Goal: Task Accomplishment & Management: Manage account settings

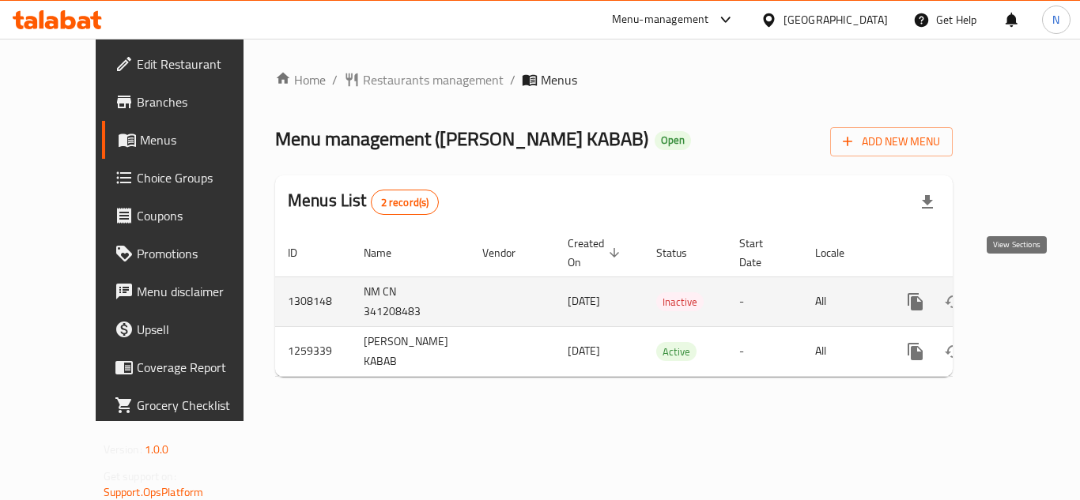
click at [1022, 295] on icon "enhanced table" at bounding box center [1029, 302] width 14 height 14
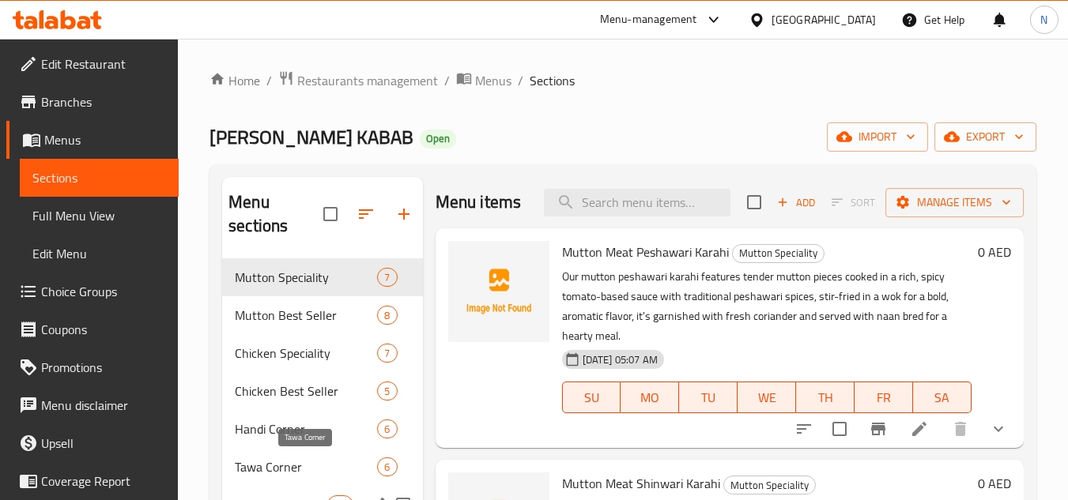
scroll to position [264, 0]
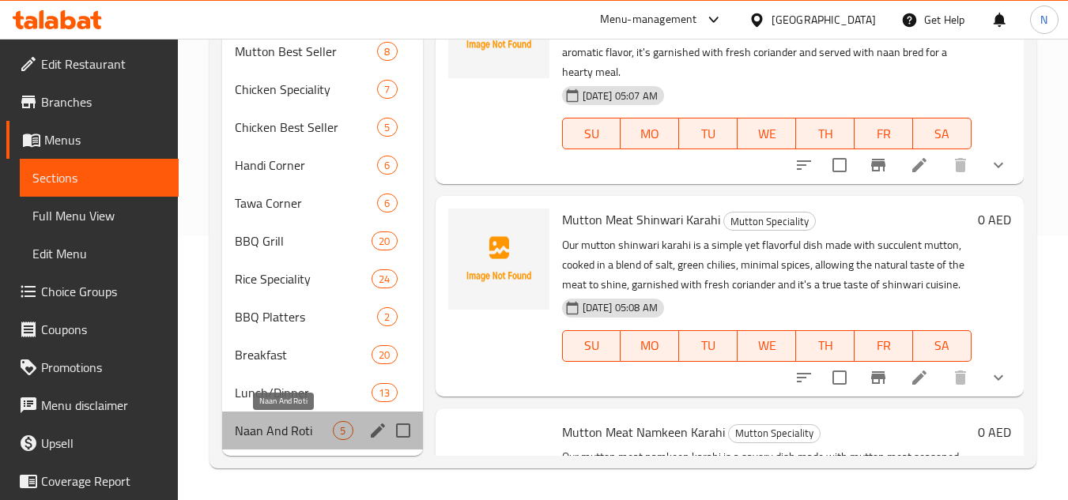
click at [291, 435] on span "Naan And Roti" at bounding box center [284, 430] width 98 height 19
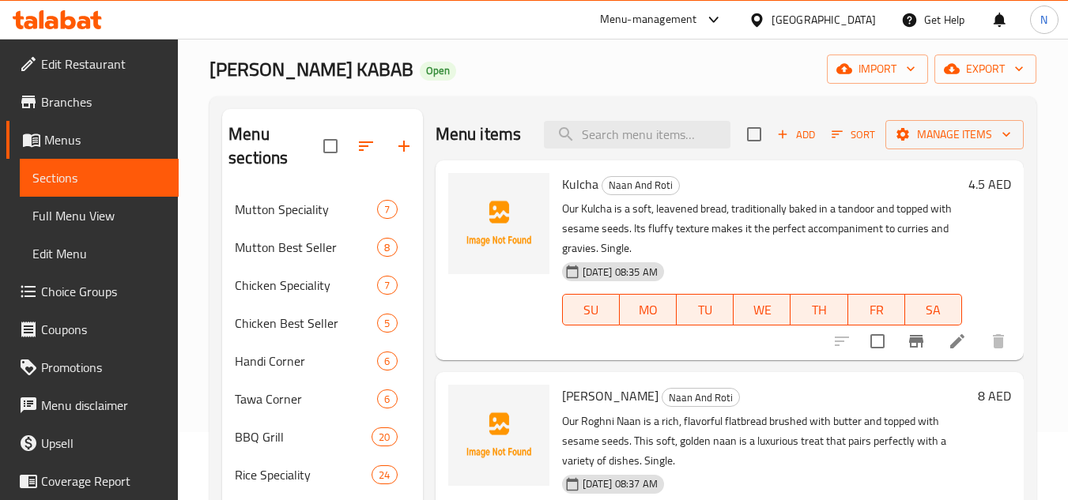
scroll to position [27, 0]
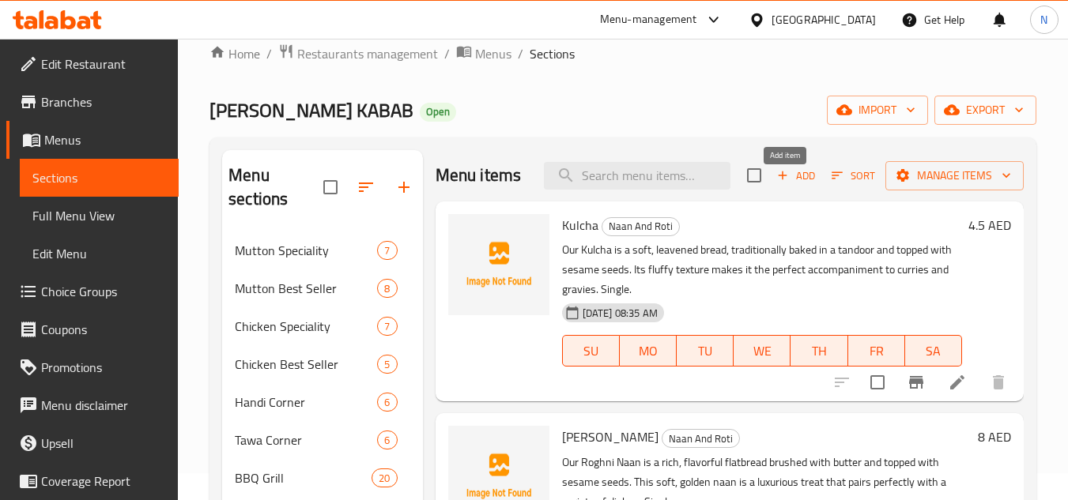
click at [801, 185] on span "Add" at bounding box center [796, 176] width 43 height 18
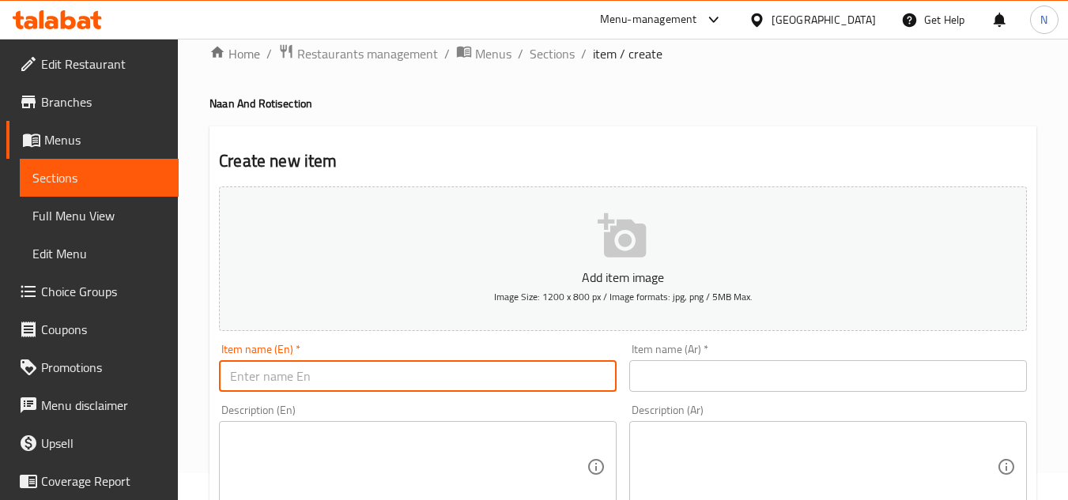
click at [475, 377] on input "text" at bounding box center [418, 376] width 398 height 32
paste input "Aloo Naan"
type input "Aloo Naan"
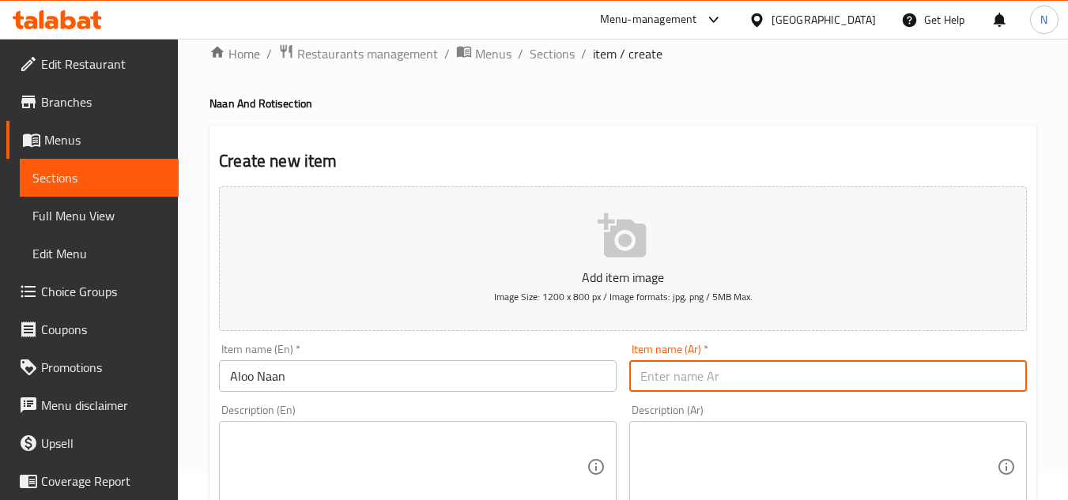
click at [669, 372] on input "text" at bounding box center [828, 376] width 398 height 32
paste input "ألو نان"
type input "ألو نان"
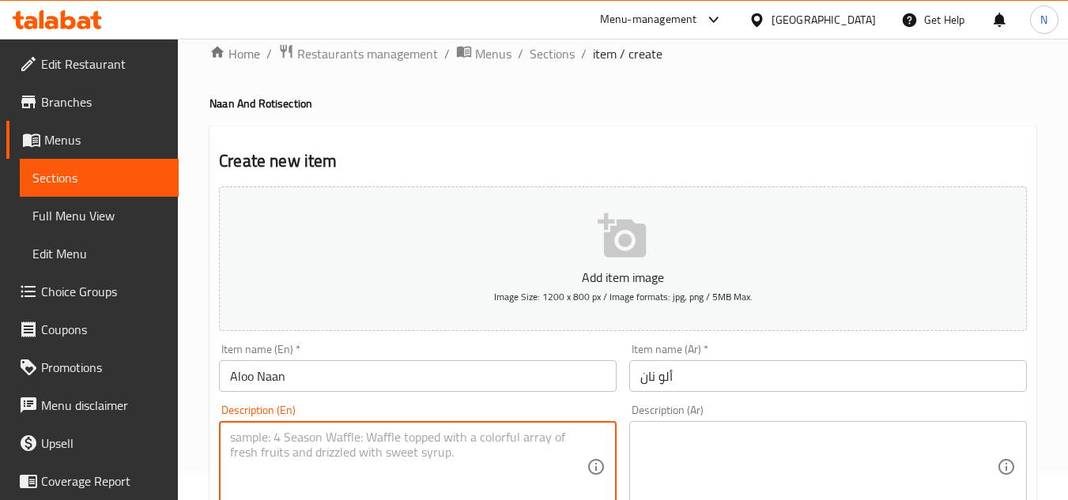
click at [487, 455] on textarea at bounding box center [408, 467] width 357 height 75
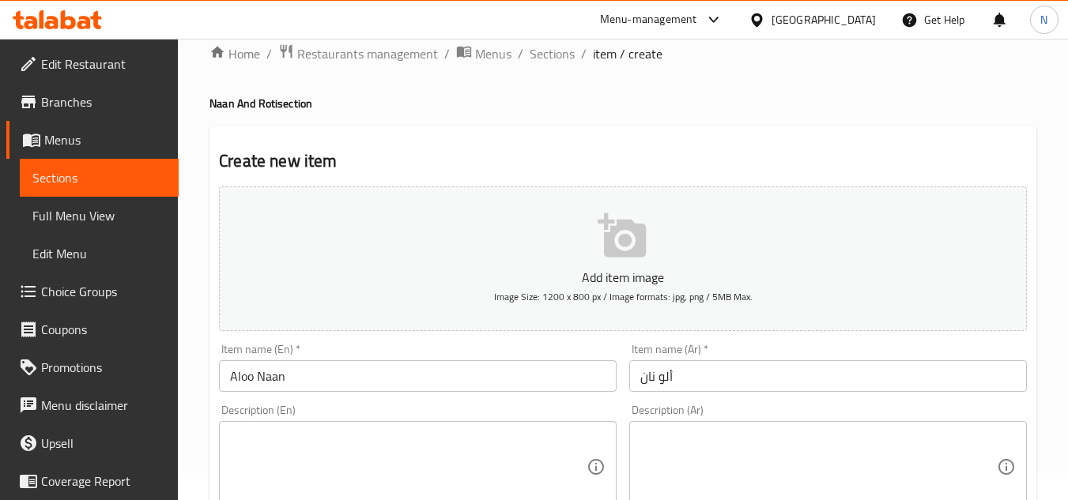
click at [455, 438] on textarea at bounding box center [408, 467] width 357 height 75
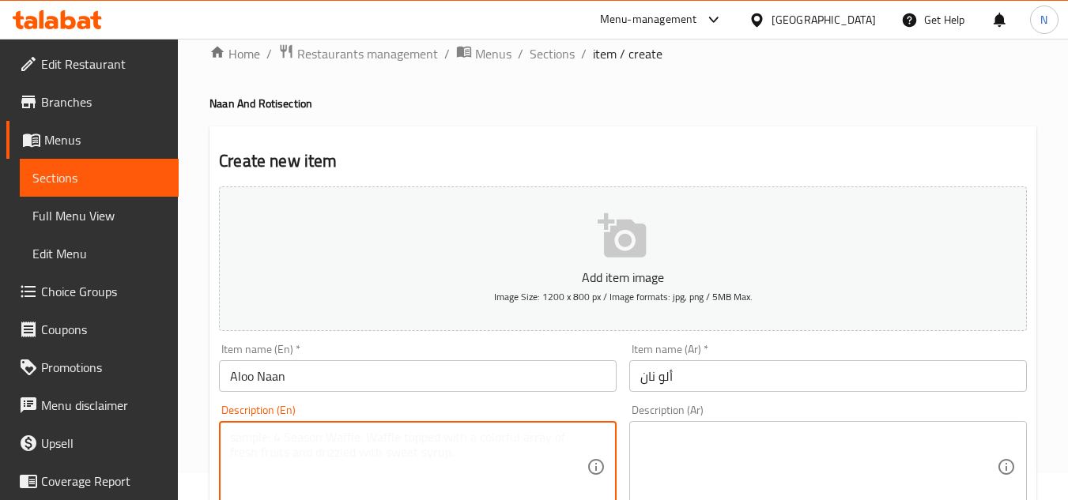
paste textarea "Our Aloo Naan is a delicious flatbread stuffed with a spiced mashed potato fill…"
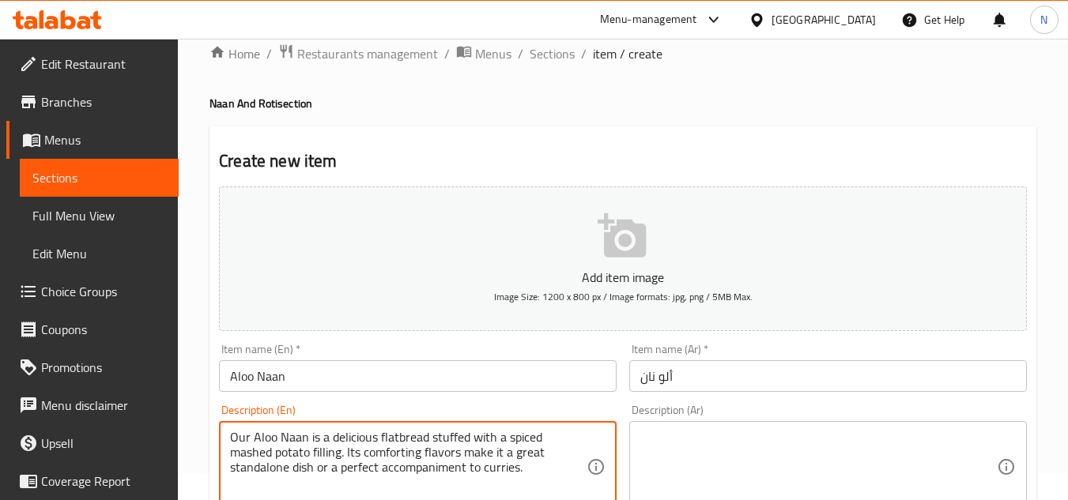
type textarea "Our Aloo Naan is a delicious flatbread stuffed with a spiced mashed potato fill…"
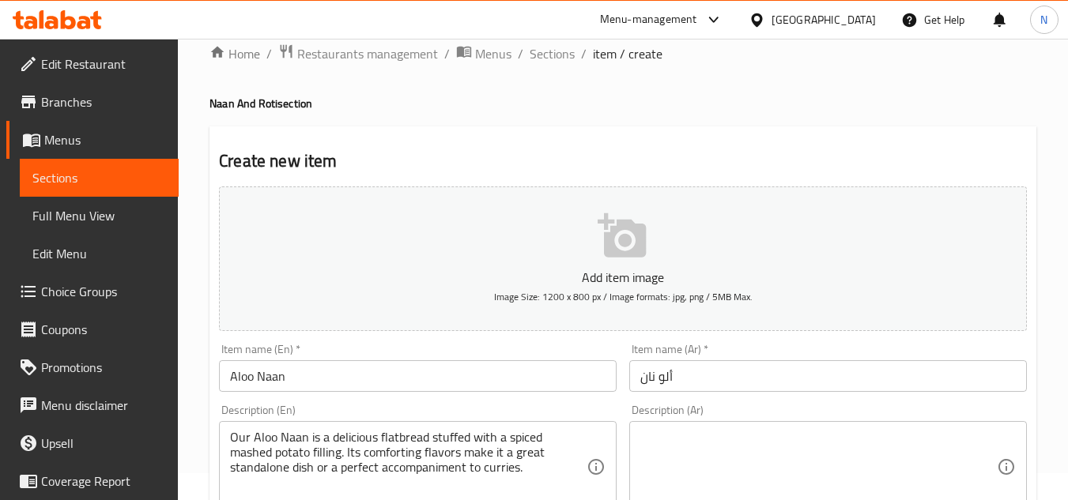
click at [386, 469] on textarea "Our Aloo Naan is a delicious flatbread stuffed with a spiced mashed potato fill…" at bounding box center [408, 467] width 357 height 75
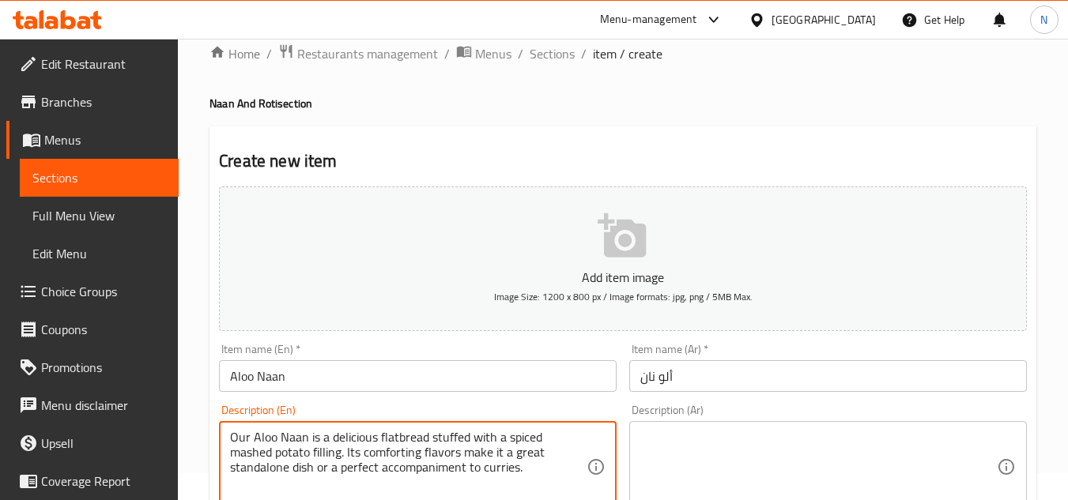
click at [386, 469] on textarea "Our Aloo Naan is a delicious flatbread stuffed with a spiced mashed potato fill…" at bounding box center [408, 467] width 357 height 75
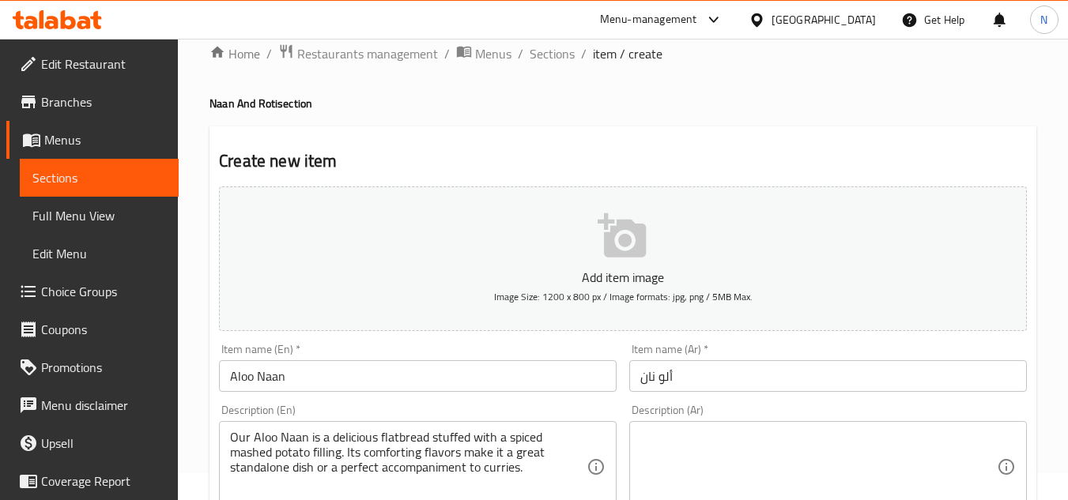
click at [742, 489] on textarea at bounding box center [818, 467] width 357 height 75
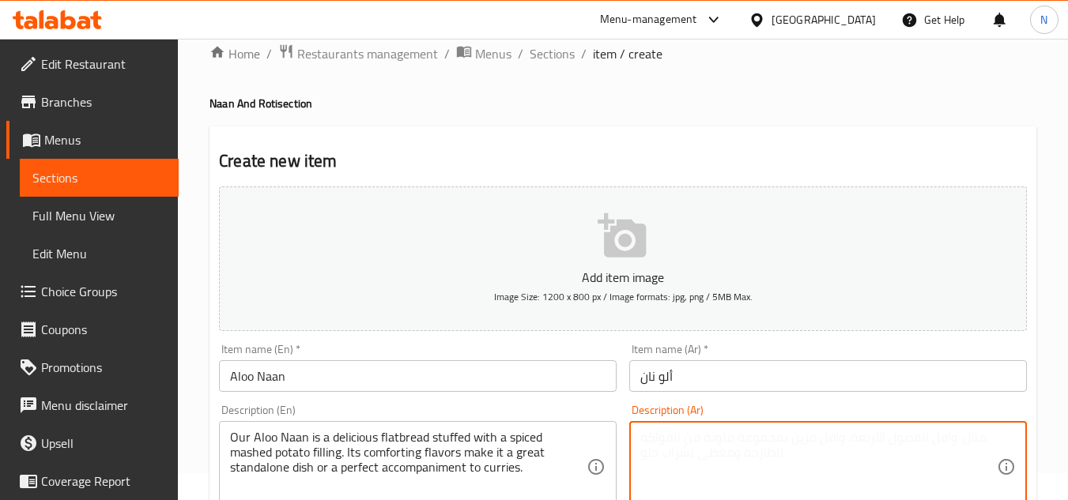
paste textarea "خبز البطاطا نان هو خبز مسطح لذيذ محشو بحشوة البطاطا المهروسة المتبلة. نكهاته ال…"
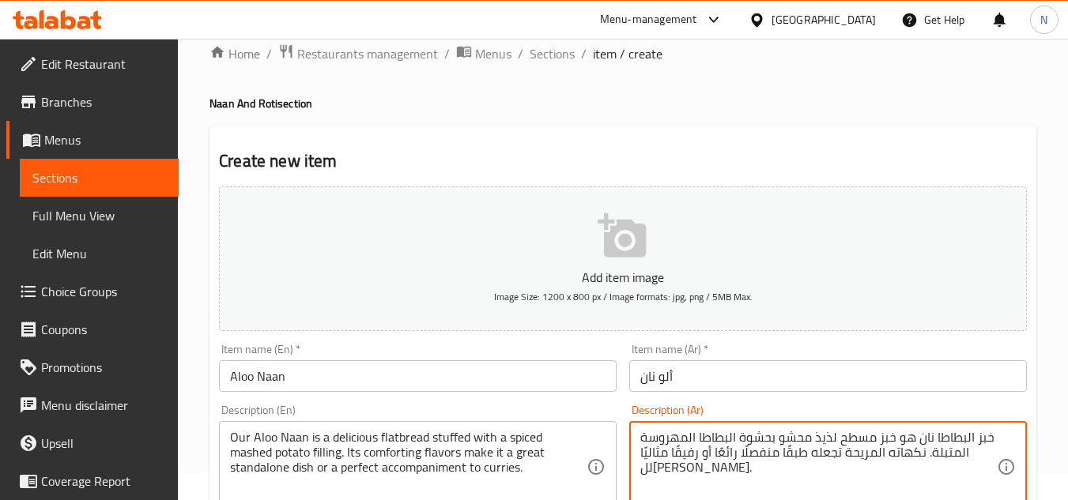
type textarea "خبز البطاطا نان هو خبز مسطح لذيذ محشو بحشوة البطاطا المهروسة المتبلة. نكهاته ال…"
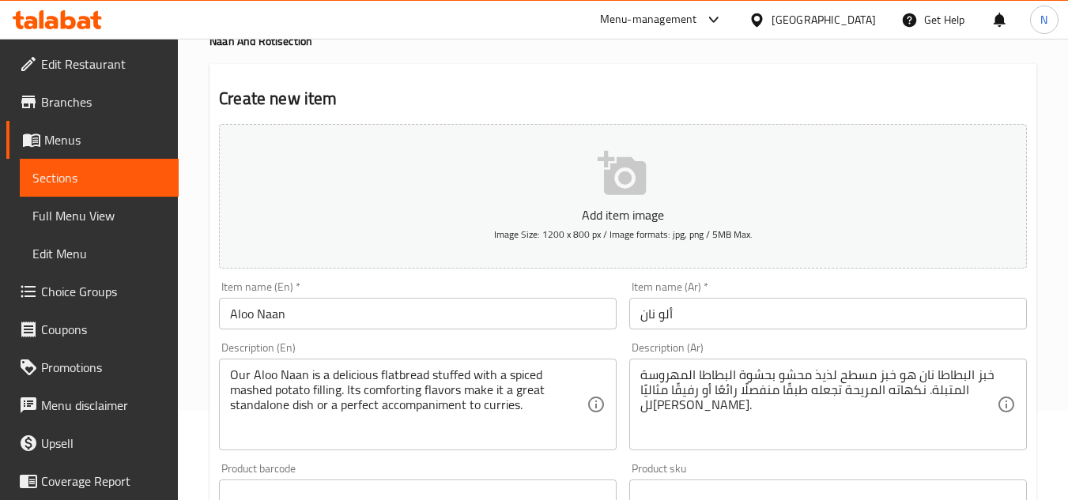
scroll to position [185, 0]
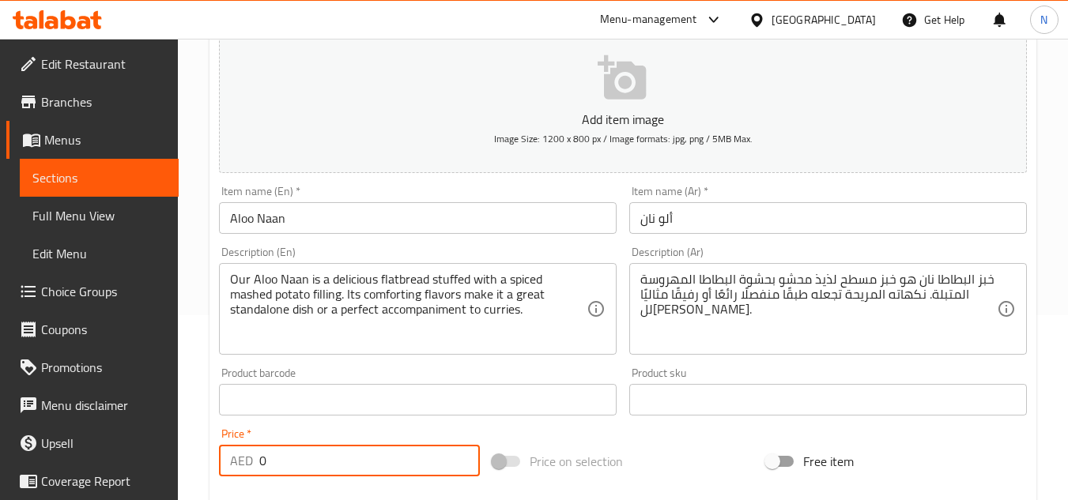
drag, startPoint x: 283, startPoint y: 458, endPoint x: 254, endPoint y: 460, distance: 29.3
click at [254, 460] on div "AED 0 Price *" at bounding box center [349, 461] width 261 height 32
type input "8"
click at [701, 466] on div "Price on selection" at bounding box center [623, 461] width 274 height 43
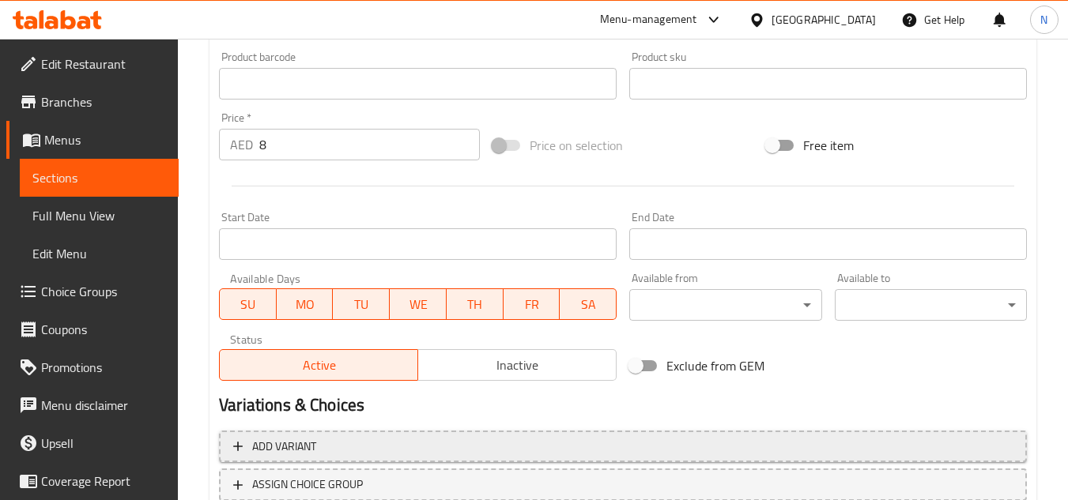
scroll to position [617, 0]
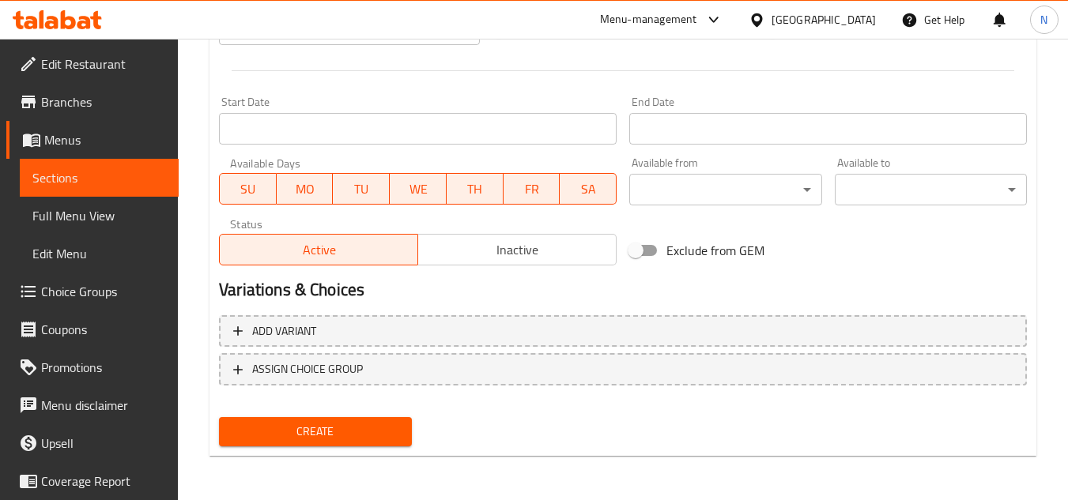
click at [338, 432] on span "Create" at bounding box center [315, 432] width 167 height 20
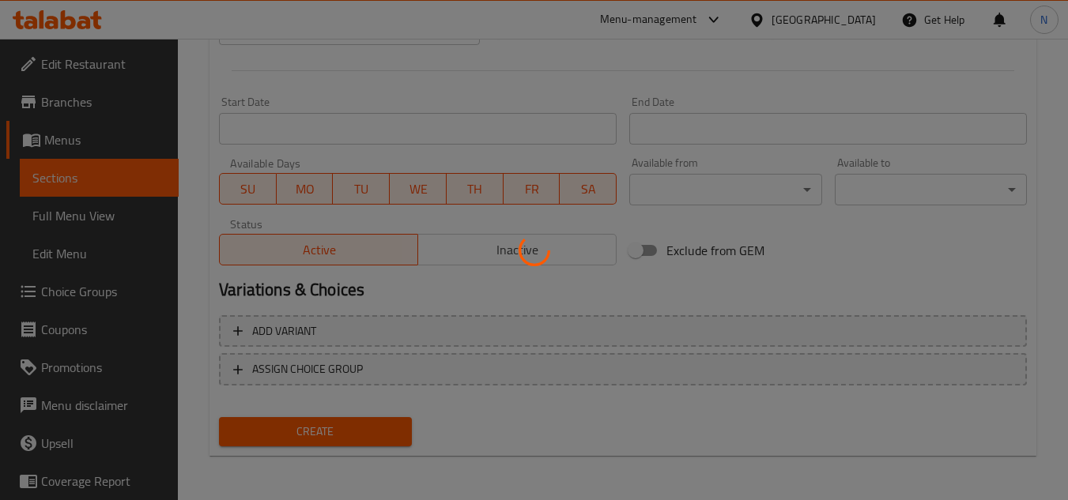
type input "0"
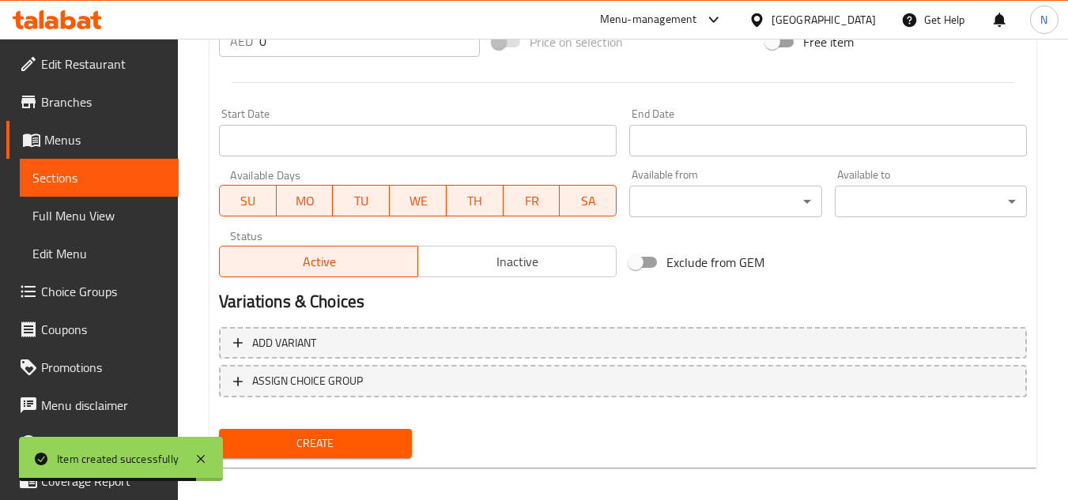
scroll to position [300, 0]
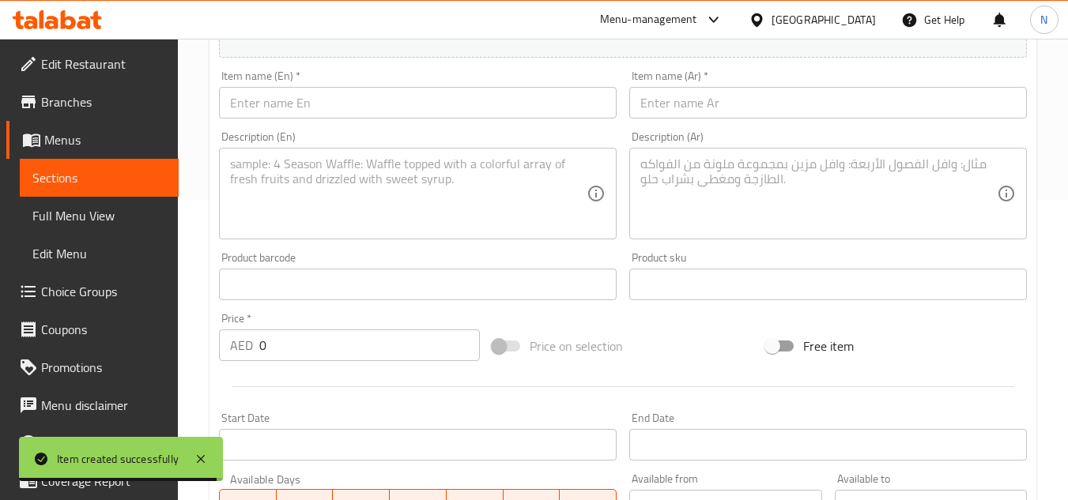
click at [387, 108] on input "text" at bounding box center [418, 103] width 398 height 32
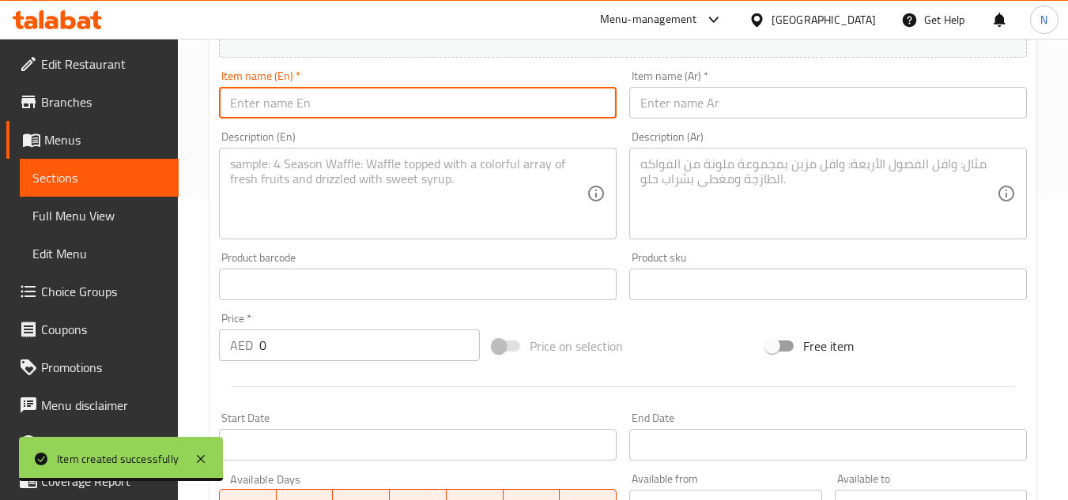
paste input "Butter Naan"
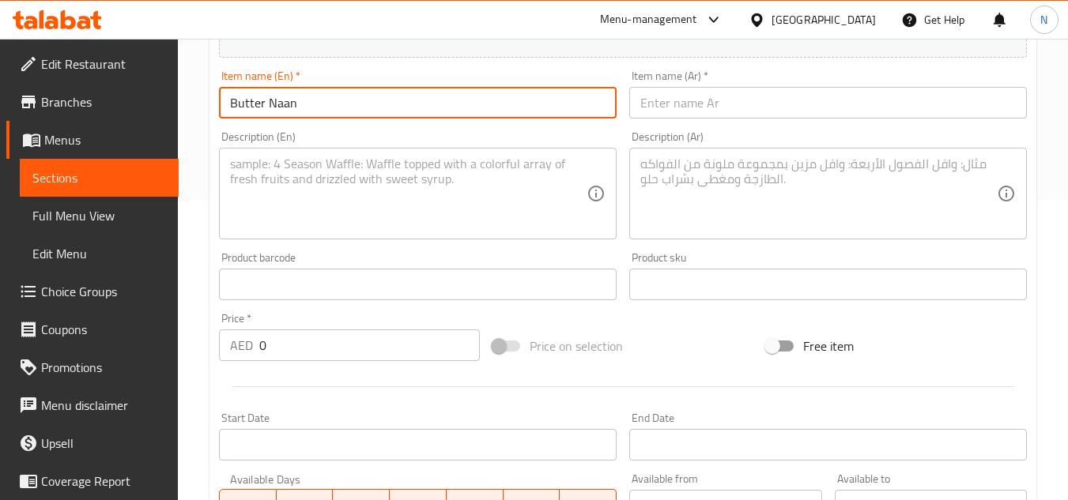
type input "Butter Naan"
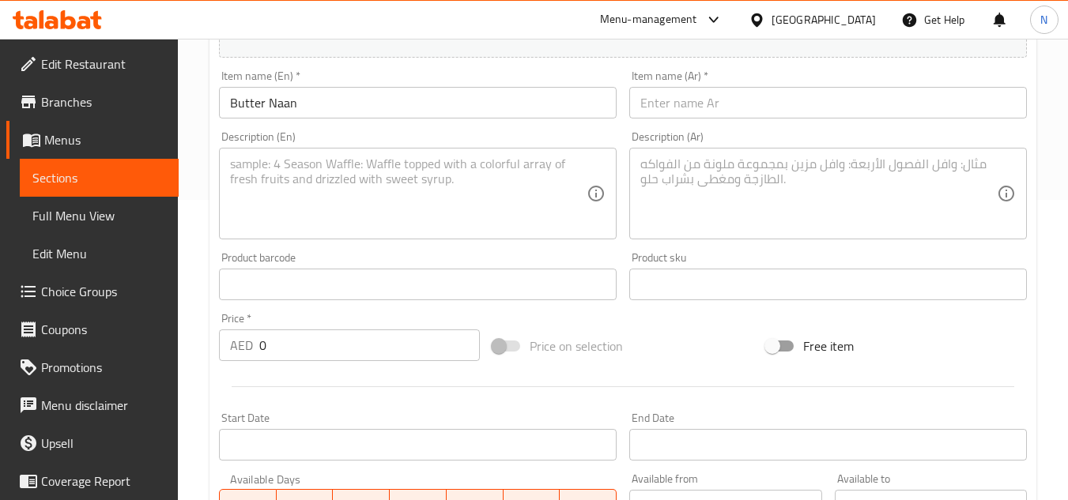
click at [700, 101] on input "text" at bounding box center [828, 103] width 398 height 32
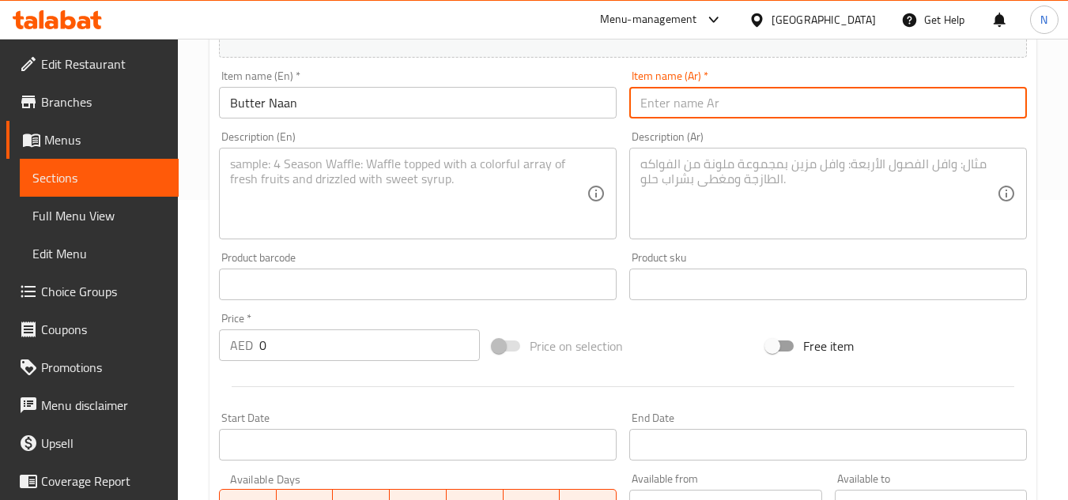
paste input "زبدة نان"
type input "زبدة نان"
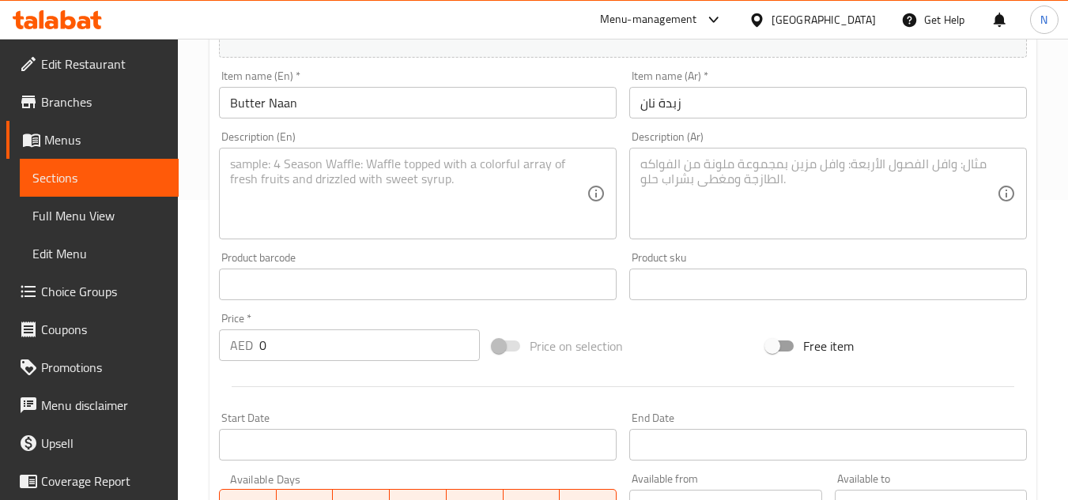
click at [473, 228] on textarea at bounding box center [408, 194] width 357 height 75
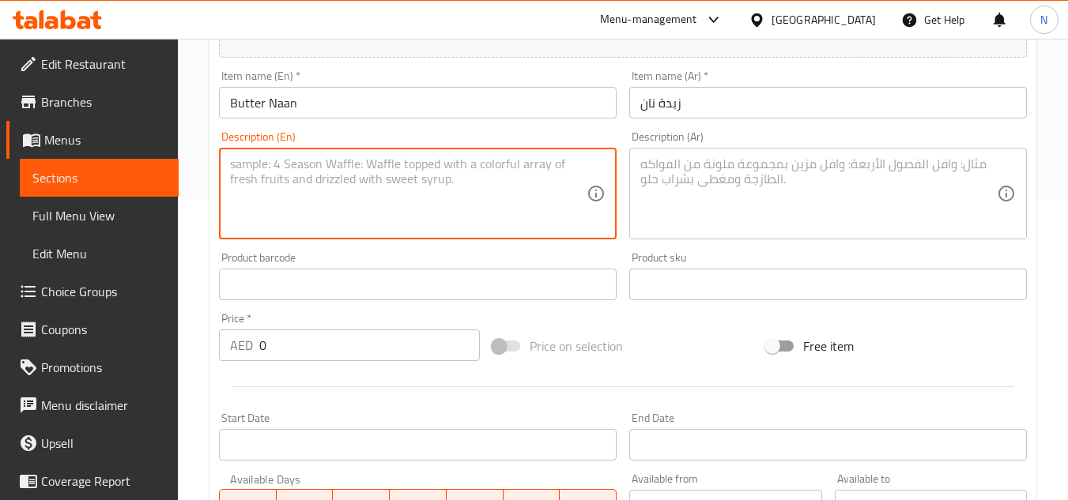
paste textarea "Our Butter Naan is a soft, tandoor-baked bread brushed generously with butter, …"
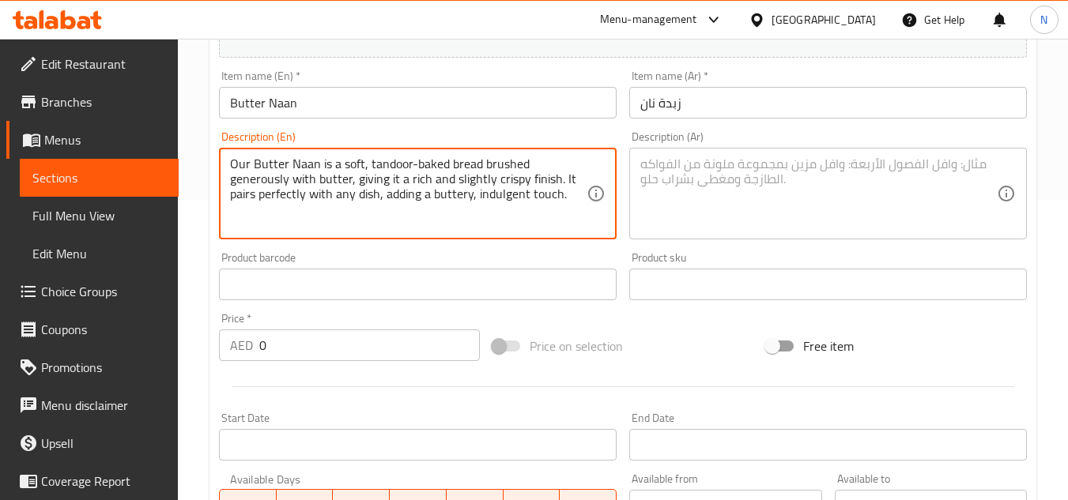
type textarea "Our Butter Naan is a soft, tandoor-baked bread brushed generously with butter, …"
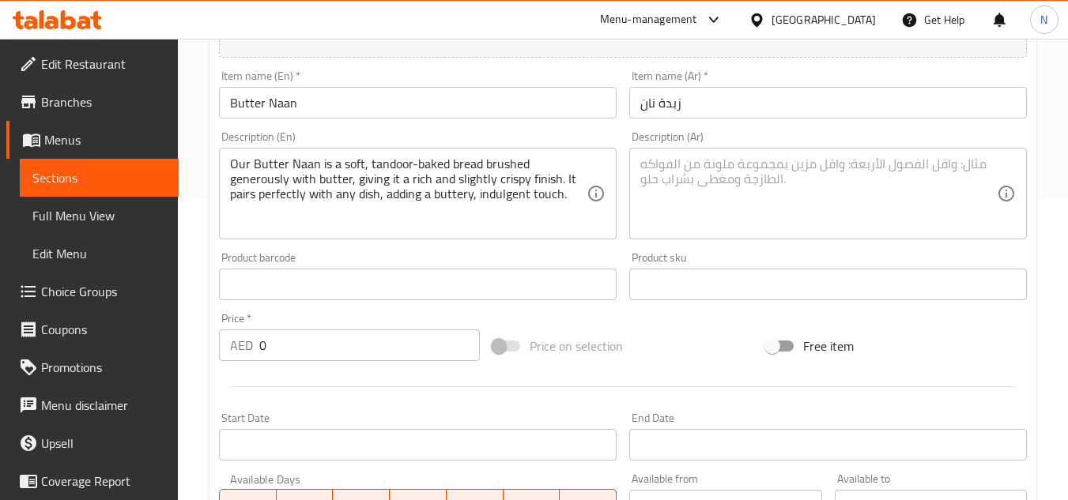
click at [721, 200] on textarea at bounding box center [818, 194] width 357 height 75
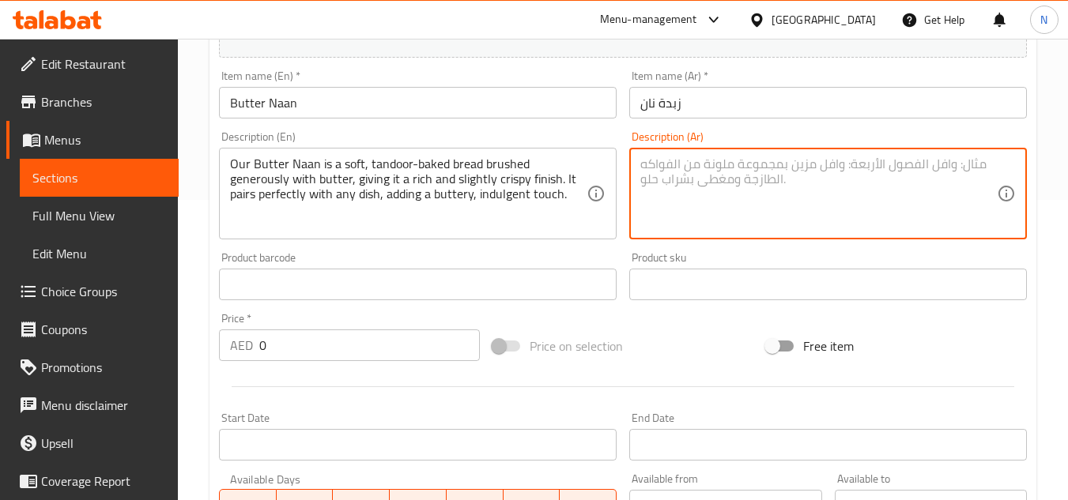
paste textarea "خبز الزبدة نان هو خبز طري يُخبز في التندور ويُدهن بكثرة بالزبدة، مما يمنحه لمسة…"
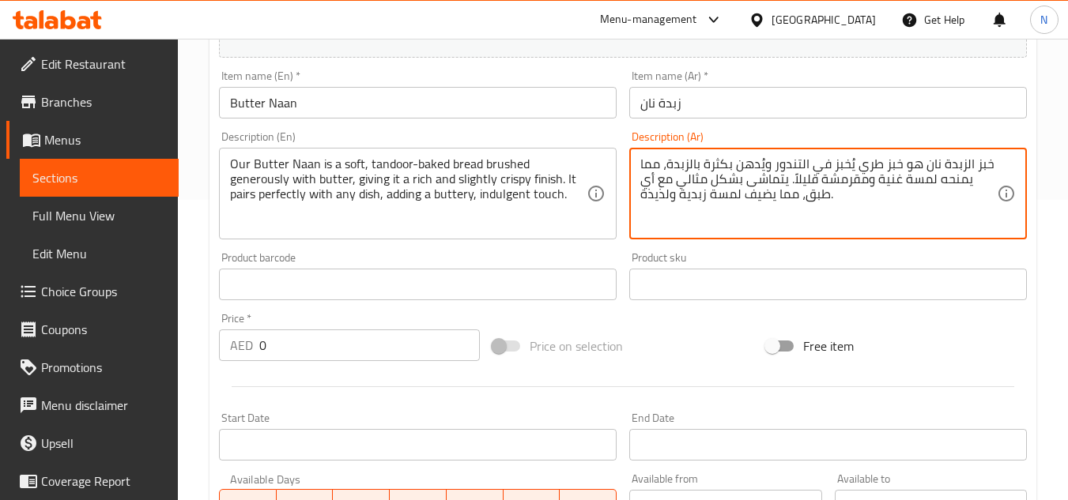
type textarea "خبز الزبدة نان هو خبز طري يُخبز في التندور ويُدهن بكثرة بالزبدة، مما يمنحه لمسة…"
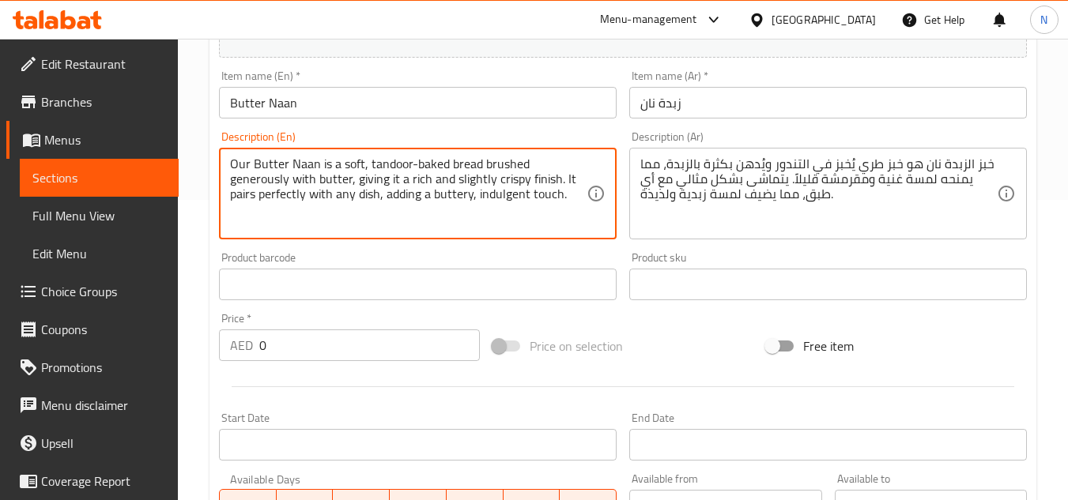
click at [495, 192] on textarea "Our Butter Naan is a soft, tandoor-baked bread brushed generously with butter, …" at bounding box center [408, 194] width 357 height 75
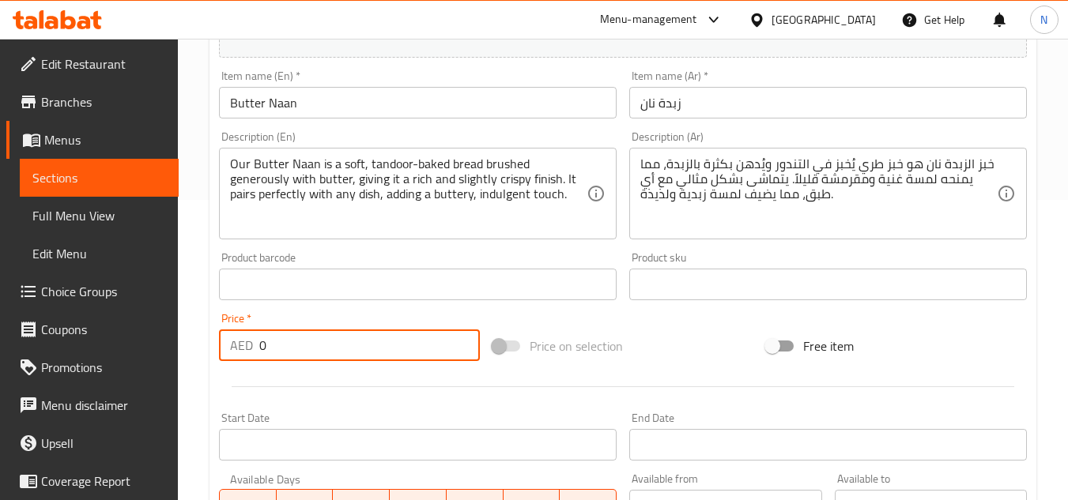
drag, startPoint x: 320, startPoint y: 334, endPoint x: 231, endPoint y: 338, distance: 89.4
click at [231, 338] on div "AED 0 Price *" at bounding box center [349, 346] width 261 height 32
type input "10"
click at [650, 349] on div "Price on selection" at bounding box center [623, 346] width 274 height 43
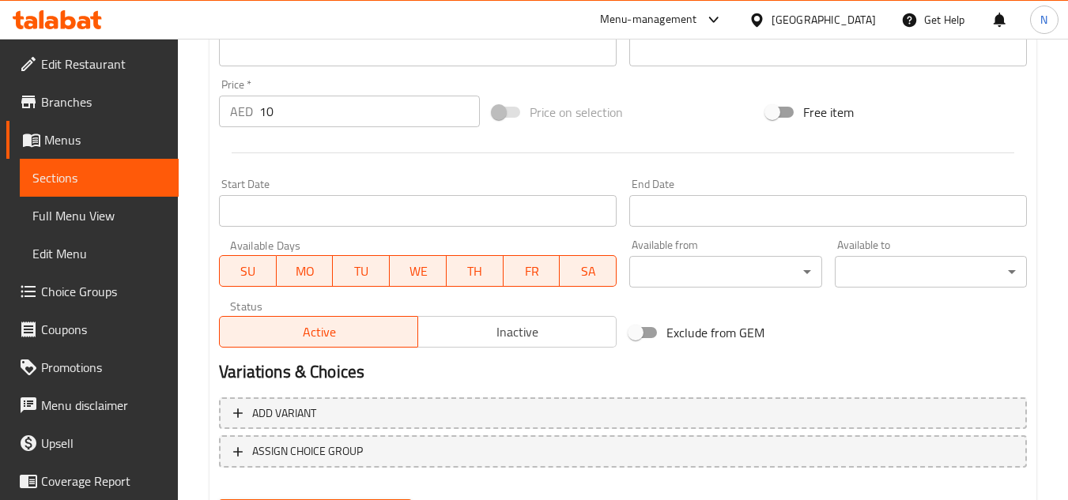
scroll to position [617, 0]
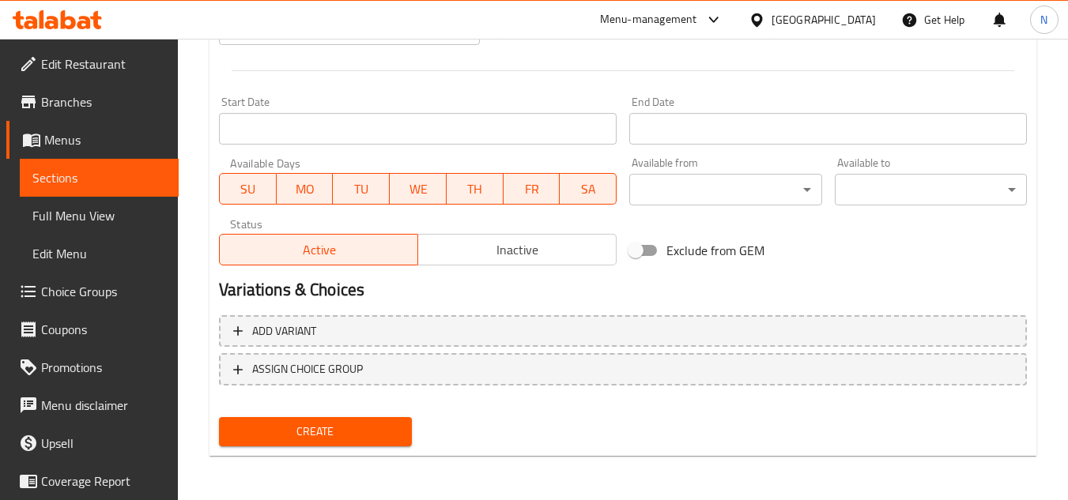
click at [312, 434] on span "Create" at bounding box center [315, 432] width 167 height 20
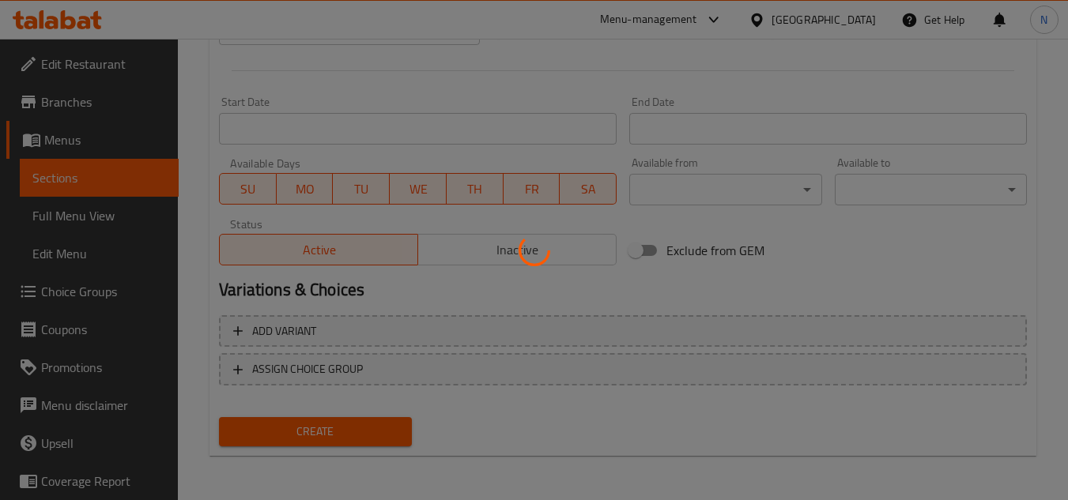
type input "0"
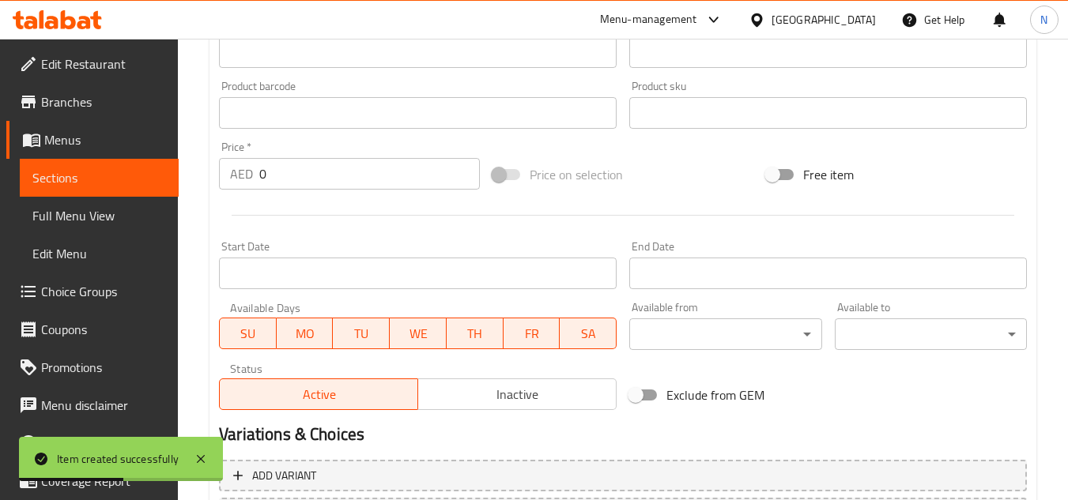
scroll to position [300, 0]
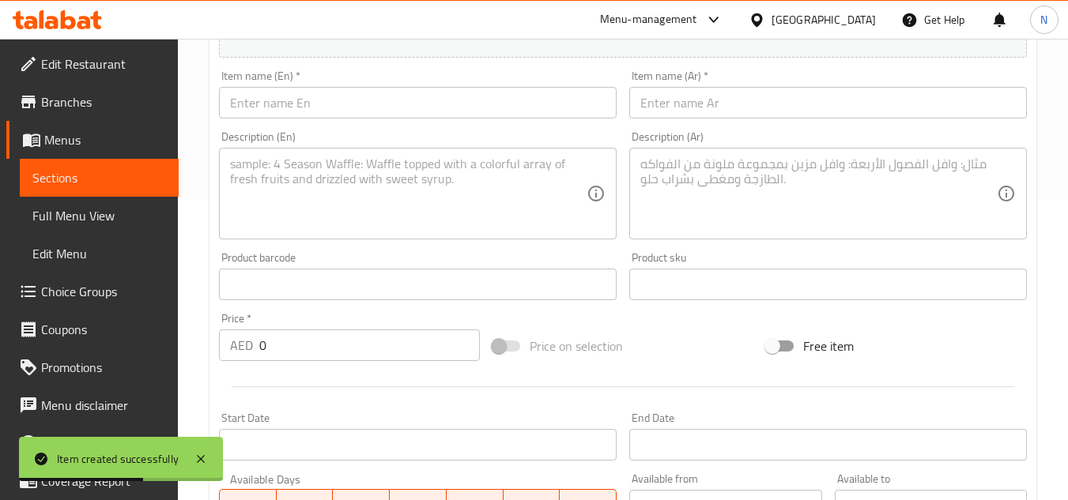
click at [360, 104] on input "text" at bounding box center [418, 103] width 398 height 32
paste input "Tandoor Roti"
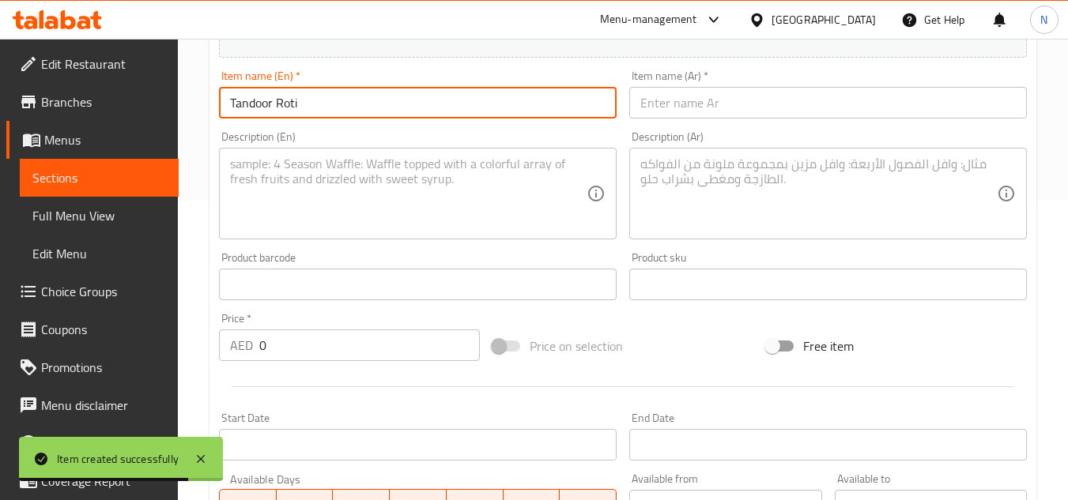
type input "Tandoor Roti"
click at [688, 97] on input "text" at bounding box center [828, 103] width 398 height 32
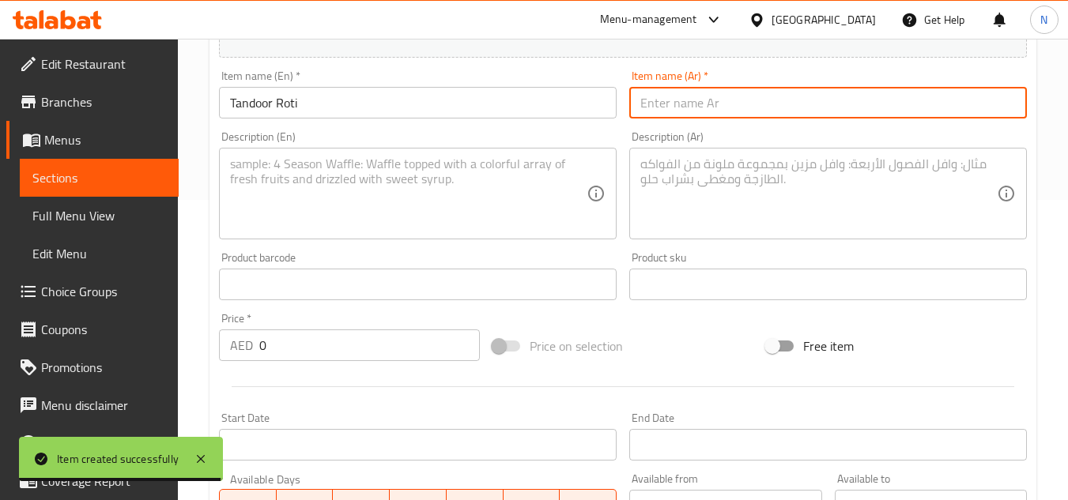
paste input "تندور روتي"
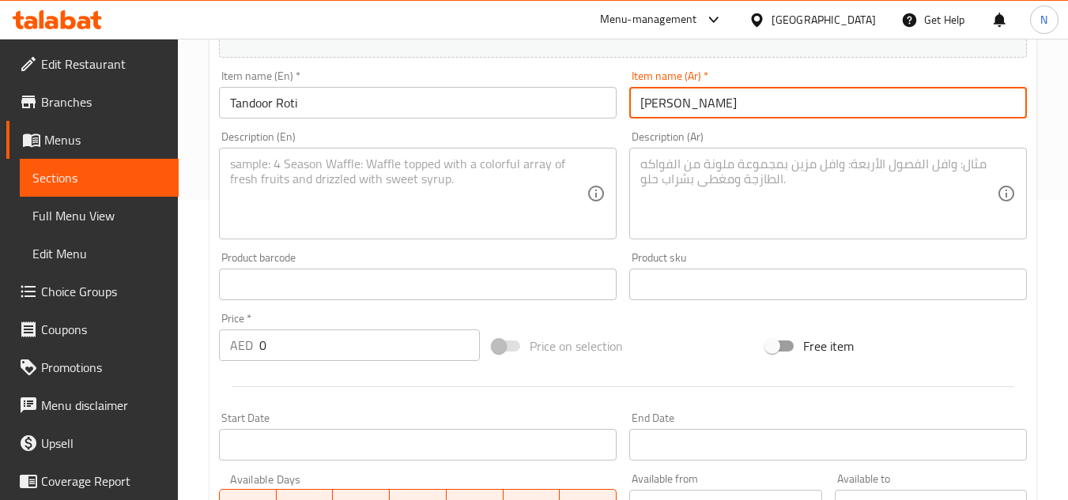
type input "تندور روتي"
click at [479, 162] on textarea at bounding box center [408, 194] width 357 height 75
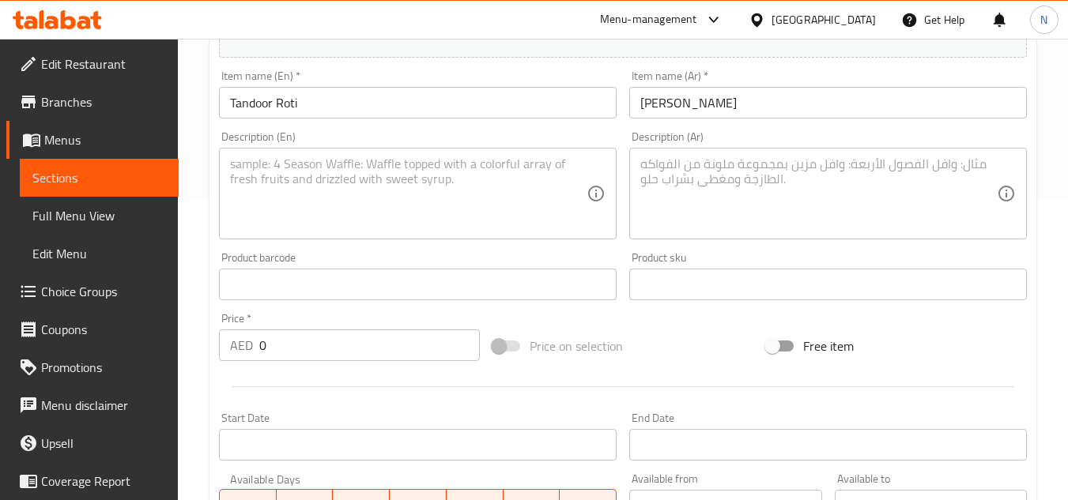
click at [451, 214] on textarea at bounding box center [408, 194] width 357 height 75
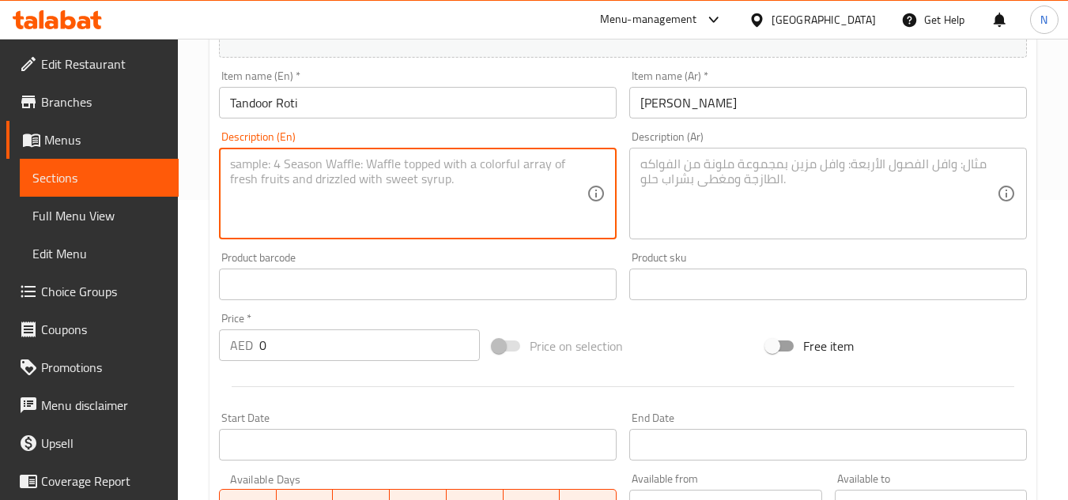
paste textarea "Our Tandoor Roti is a classic whole wheat flatbread, freshly baked in a tandoor…"
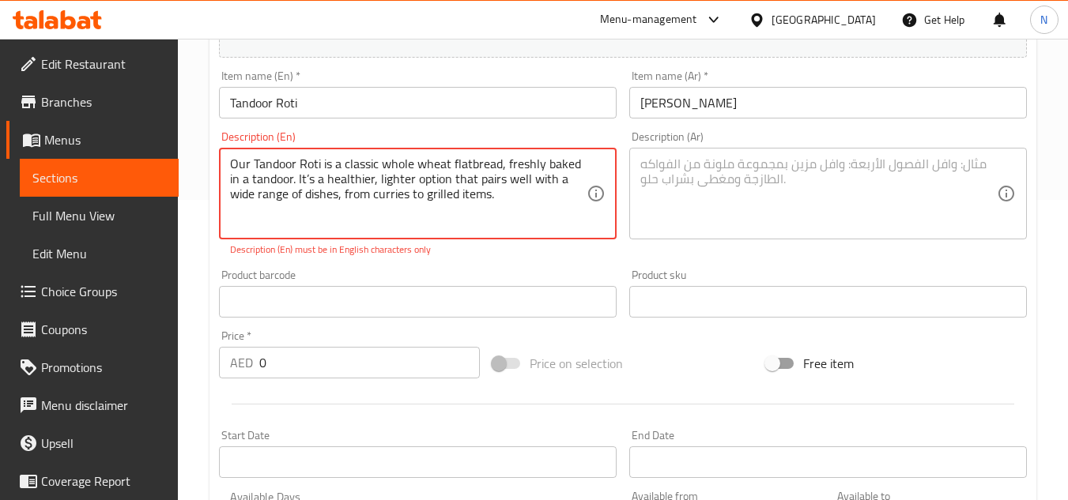
type textarea "Our Tandoor Roti is a classic whole wheat flatbread, freshly baked in a tandoor…"
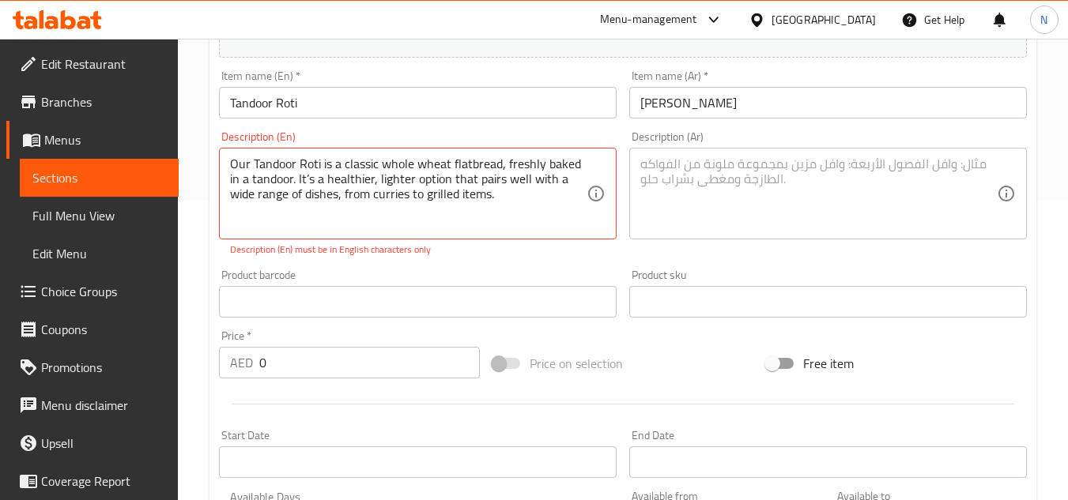
click at [682, 196] on textarea at bounding box center [818, 194] width 357 height 75
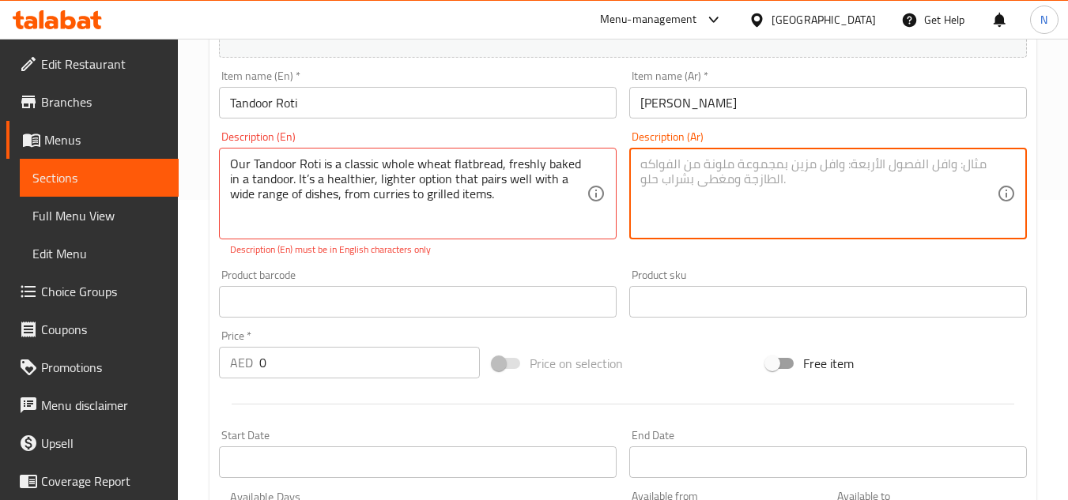
paste textarea "روتي التندور هو خبز مسطح تقليدي مصنوع من القمح الكامل، يُخبز طازجًا في التندور.…"
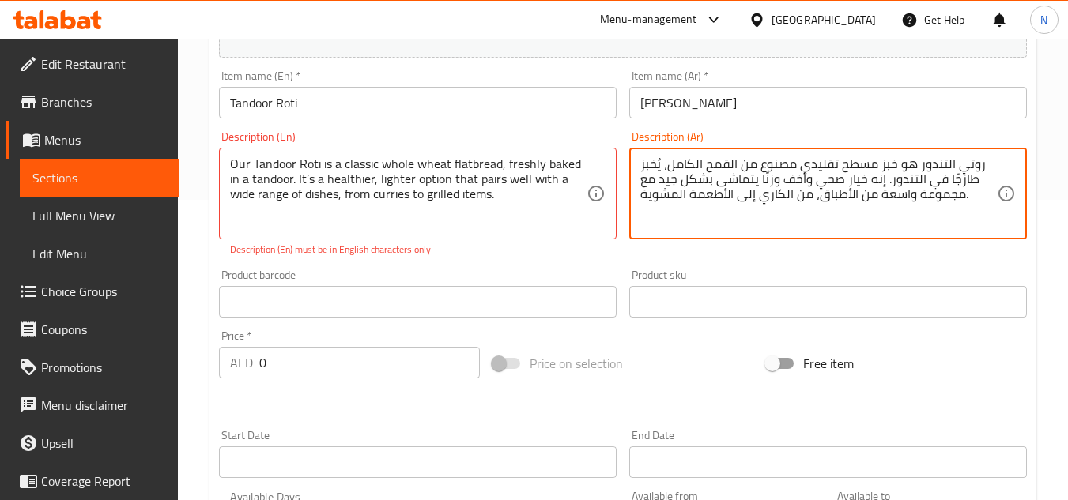
type textarea "روتي التندور هو خبز مسطح تقليدي مصنوع من القمح الكامل، يُخبز طازجًا في التندور.…"
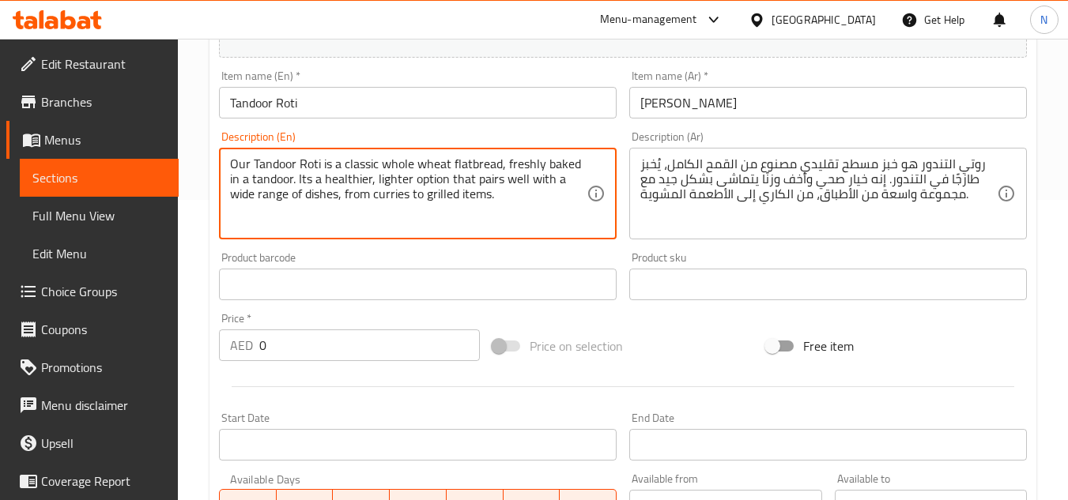
type textarea "Our Tandoor Roti is a classic whole wheat flatbread, freshly baked in a tandoor…"
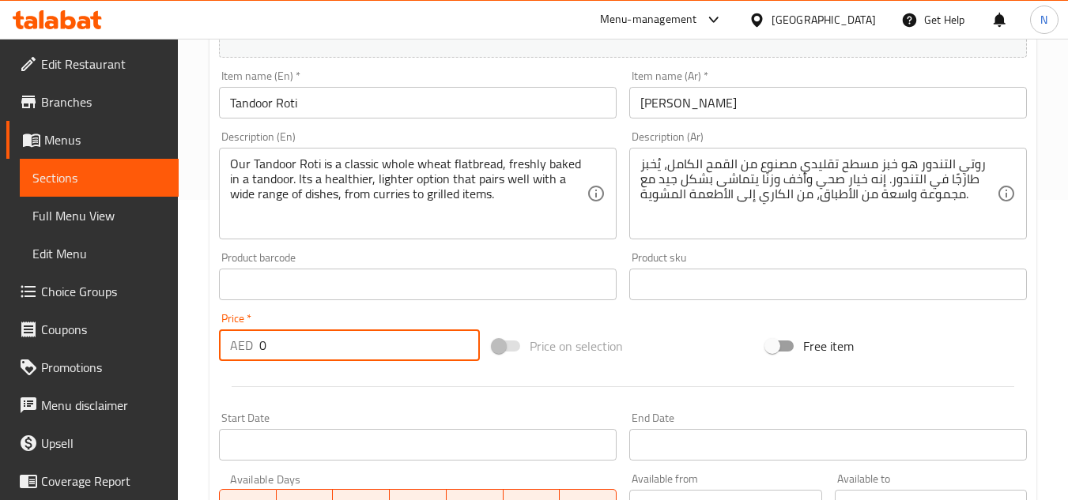
drag, startPoint x: 335, startPoint y: 357, endPoint x: 235, endPoint y: 349, distance: 100.7
click at [235, 349] on div "AED 0 Price *" at bounding box center [349, 346] width 261 height 32
type input "1.75"
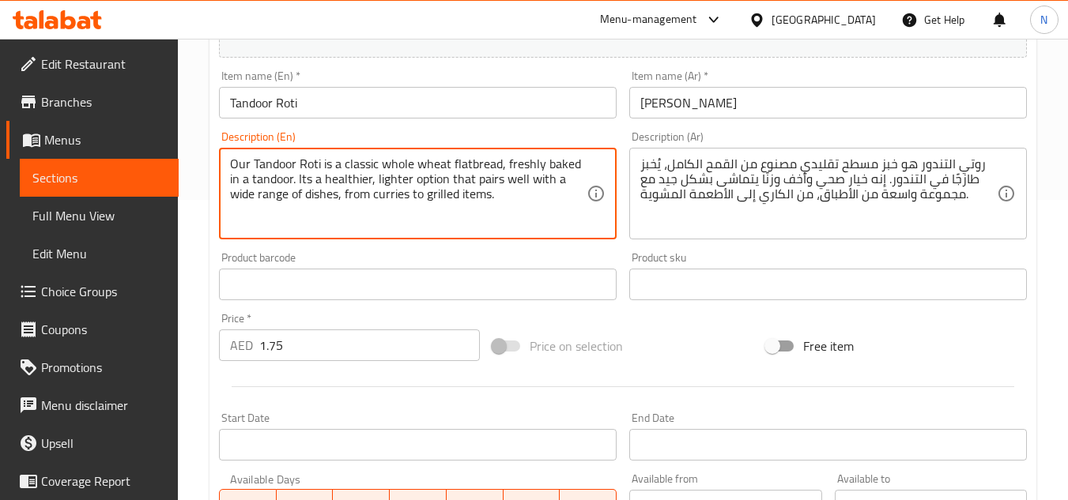
click at [279, 193] on textarea "Our Tandoor Roti is a classic whole wheat flatbread, freshly baked in a tandoor…" at bounding box center [408, 194] width 357 height 75
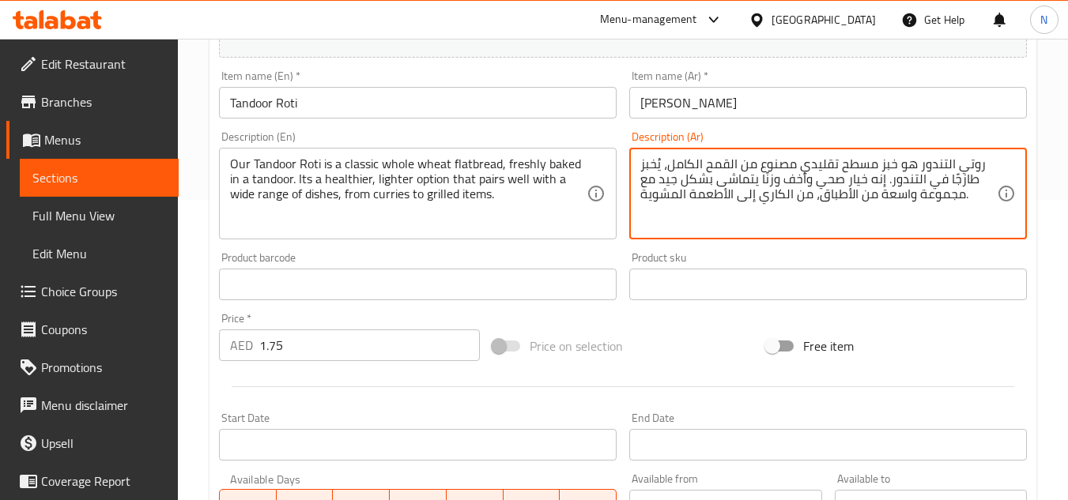
click at [779, 172] on textarea "روتي التندور هو خبز مسطح تقليدي مصنوع من القمح الكامل، يُخبز طازجًا في التندور.…" at bounding box center [818, 194] width 357 height 75
paste textarea "دينا هو خبز مسطح كلاسيكي من القمح الكامل، يُخبز طازجًا في التندور. إنه خيار صحي…"
type textarea "روتي التندور لدينا هو خبز مسطح كلاسيكي من القمح الكامل، يُخبز طازجًا في التندور…"
click at [662, 341] on div "Price on selection" at bounding box center [623, 346] width 274 height 43
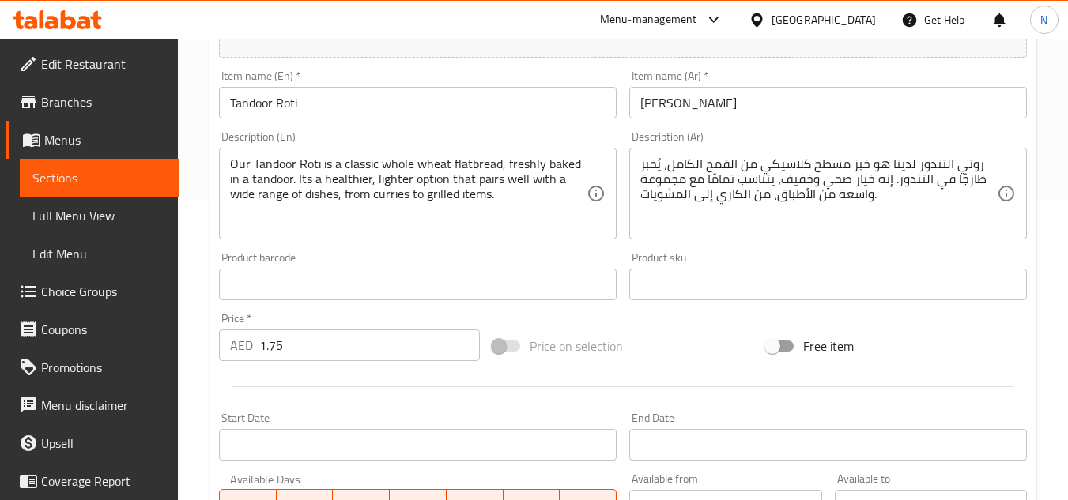
scroll to position [617, 0]
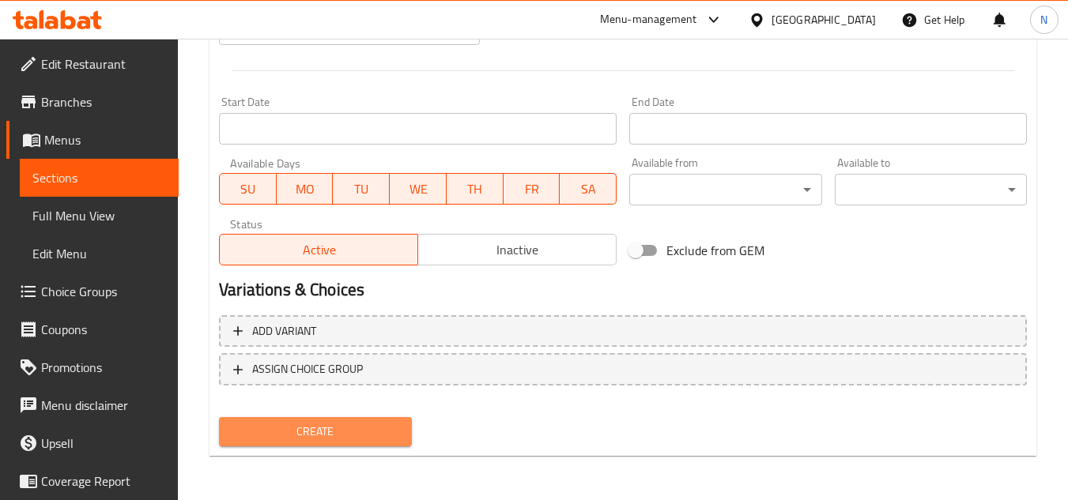
click at [334, 436] on span "Create" at bounding box center [315, 432] width 167 height 20
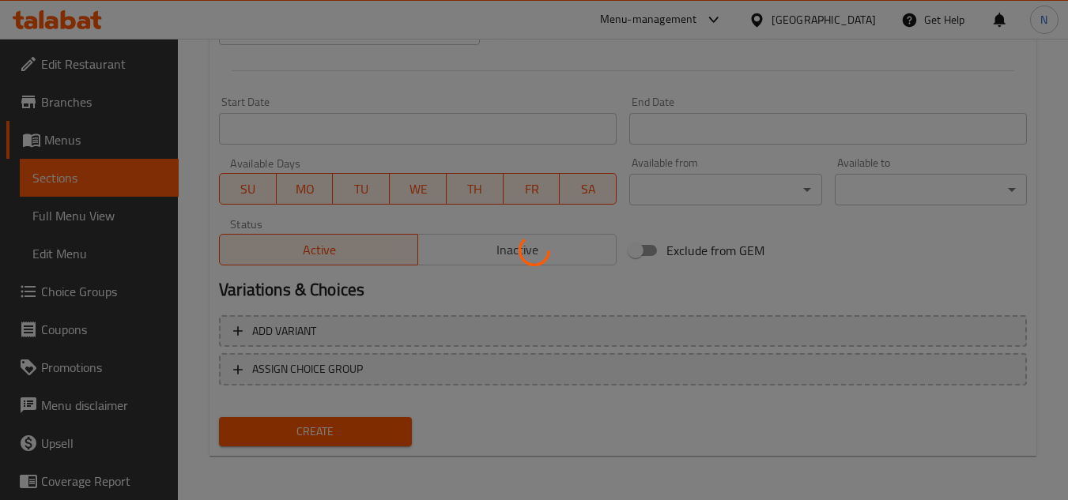
type input "0"
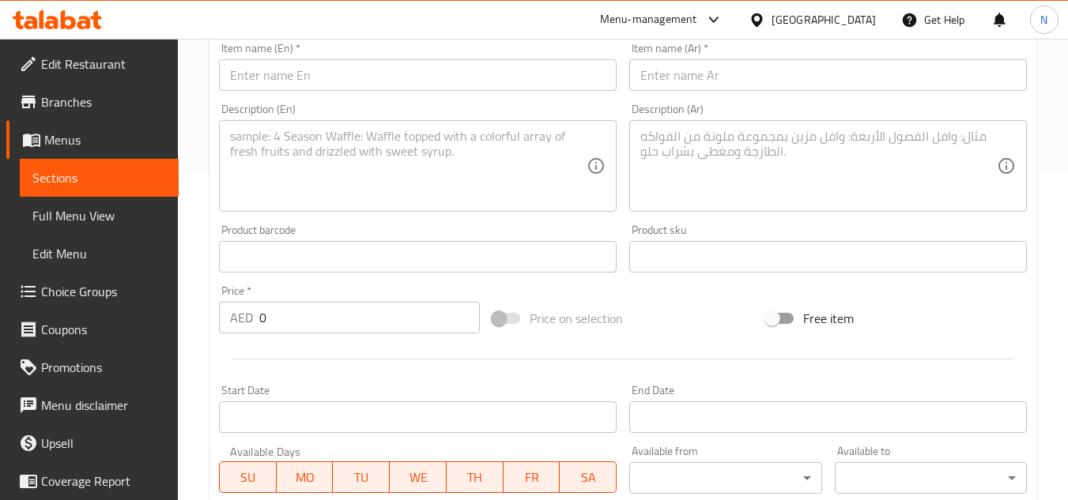
scroll to position [300, 0]
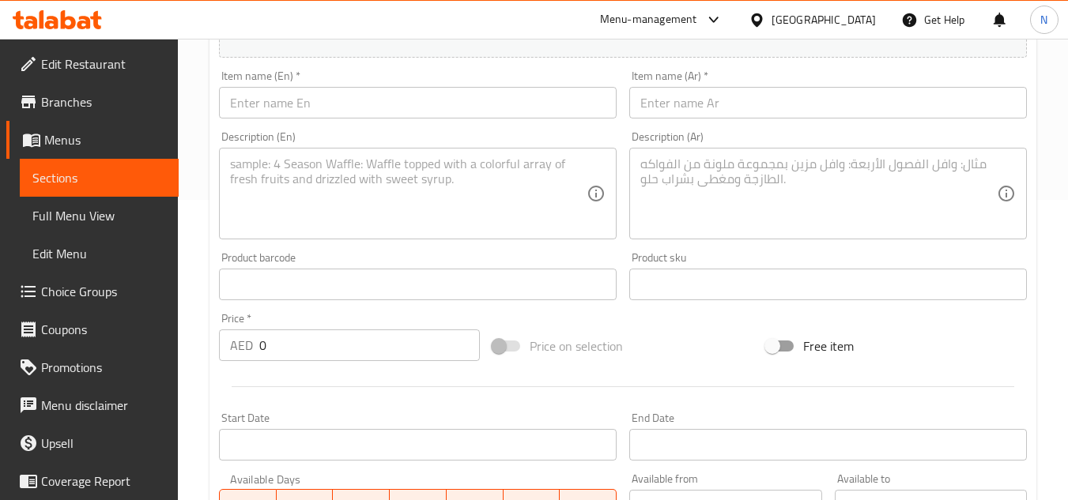
click at [375, 102] on input "text" at bounding box center [418, 103] width 398 height 32
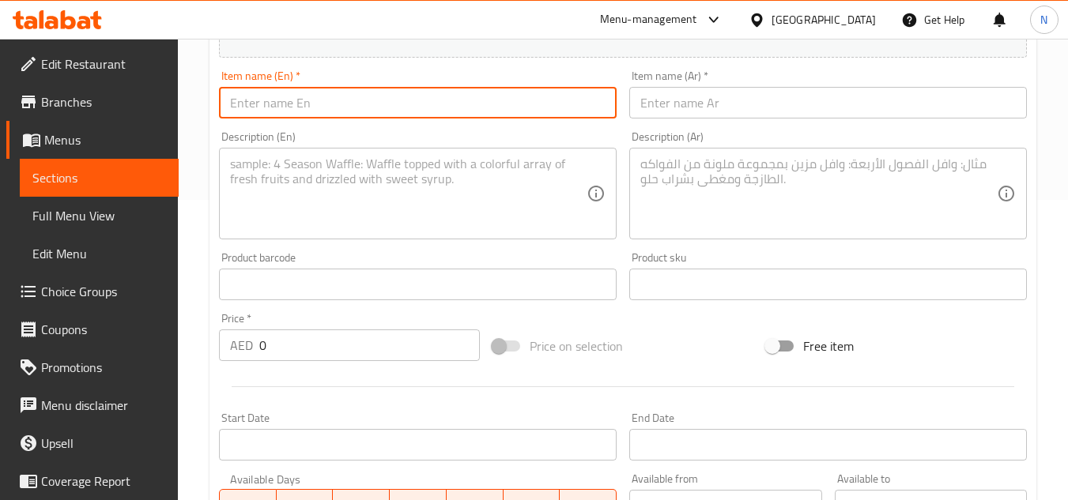
paste input "Sada Naan"
type input "Sada Naan"
click at [707, 95] on input "text" at bounding box center [828, 103] width 398 height 32
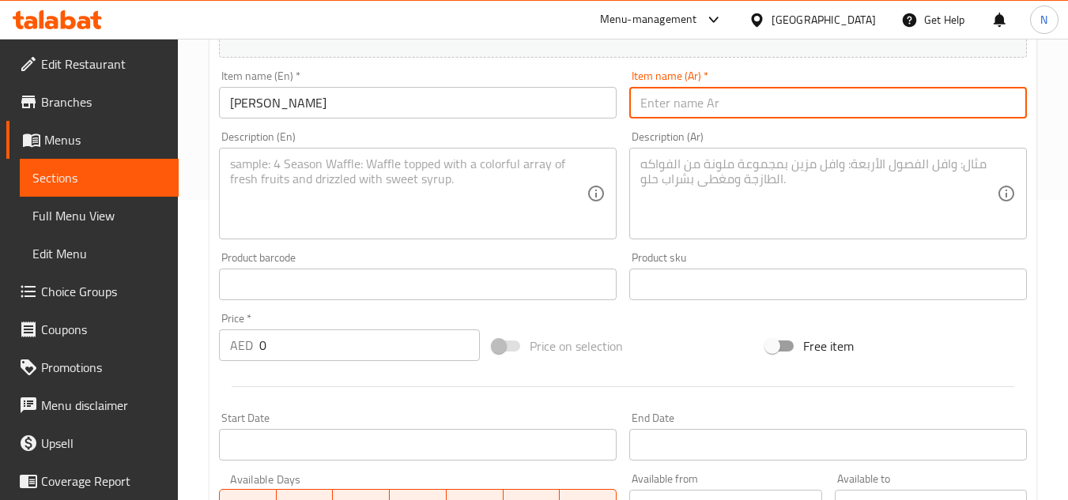
paste input "سادا نان"
type input "سادا نان"
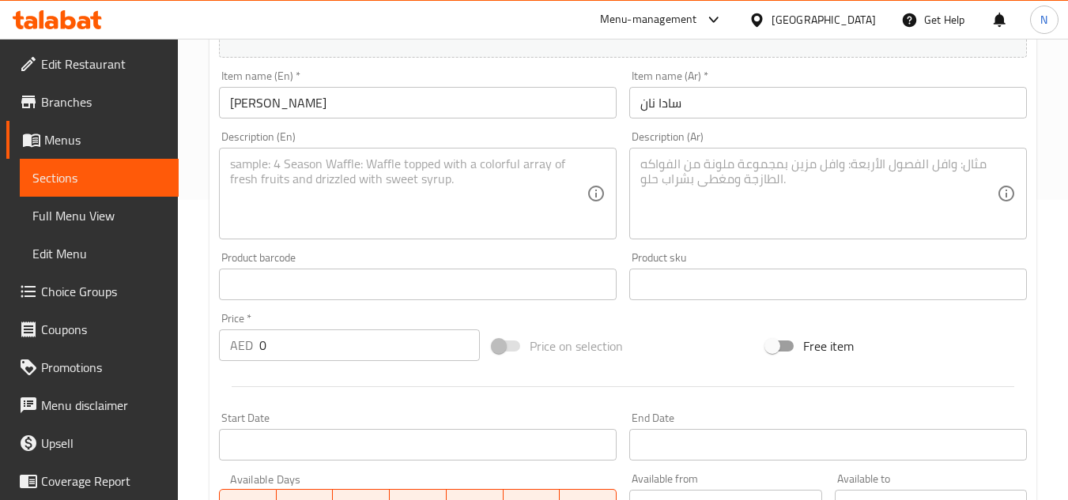
click at [380, 191] on textarea at bounding box center [408, 194] width 357 height 75
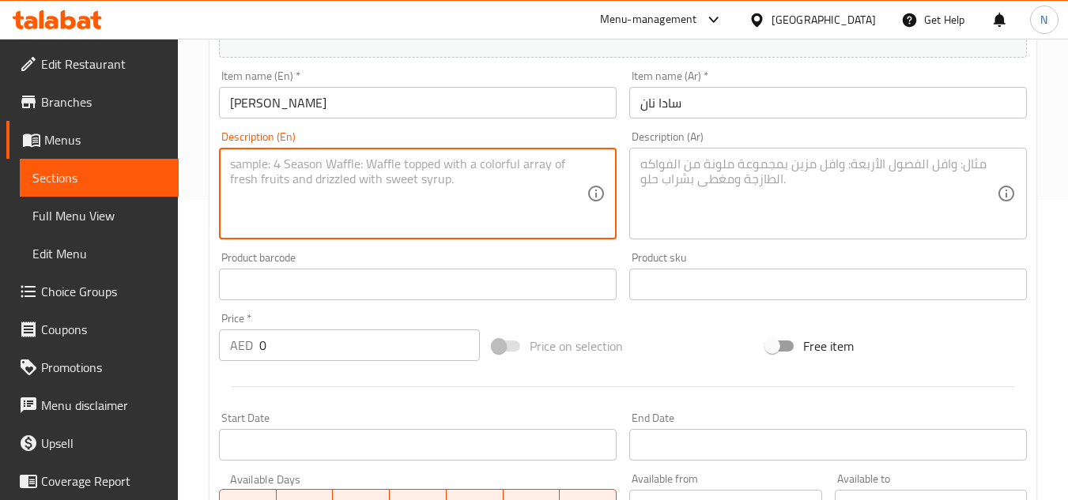
paste textarea "Our Sada Naan is a simple, soft, and fluffy flatbread, baked in a tandoor. It’s…"
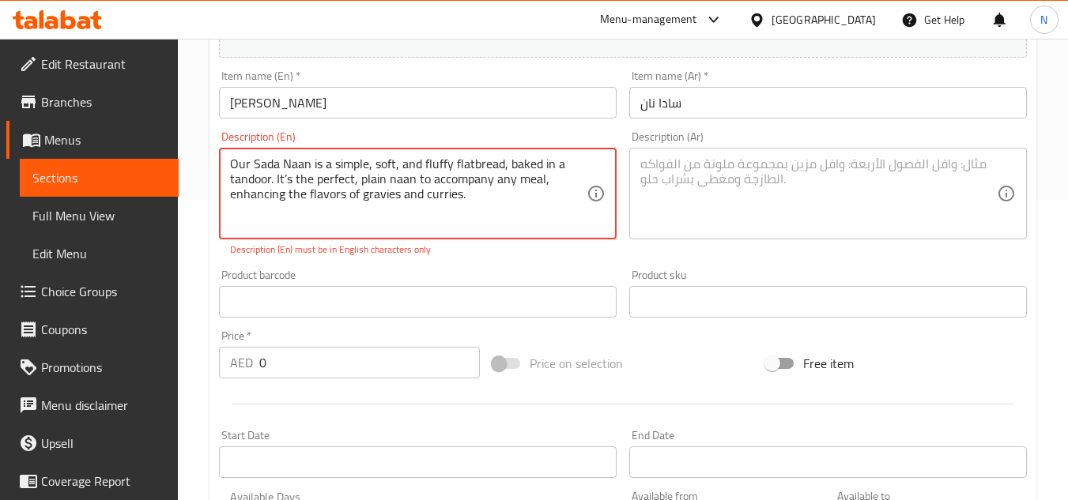
type textarea "Our Sada Naan is a simple, soft, and fluffy flatbread, baked in a tandoor. It’s…"
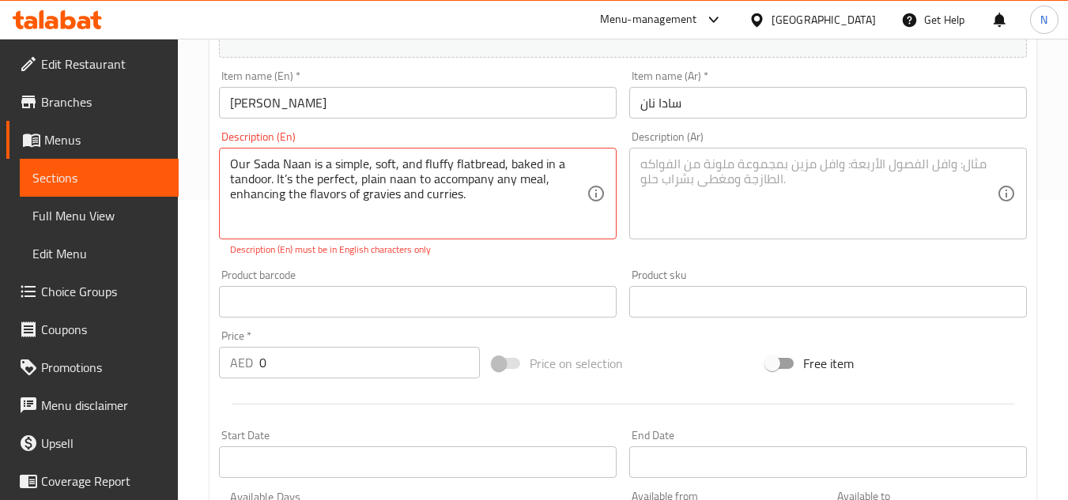
click at [868, 158] on textarea at bounding box center [818, 194] width 357 height 75
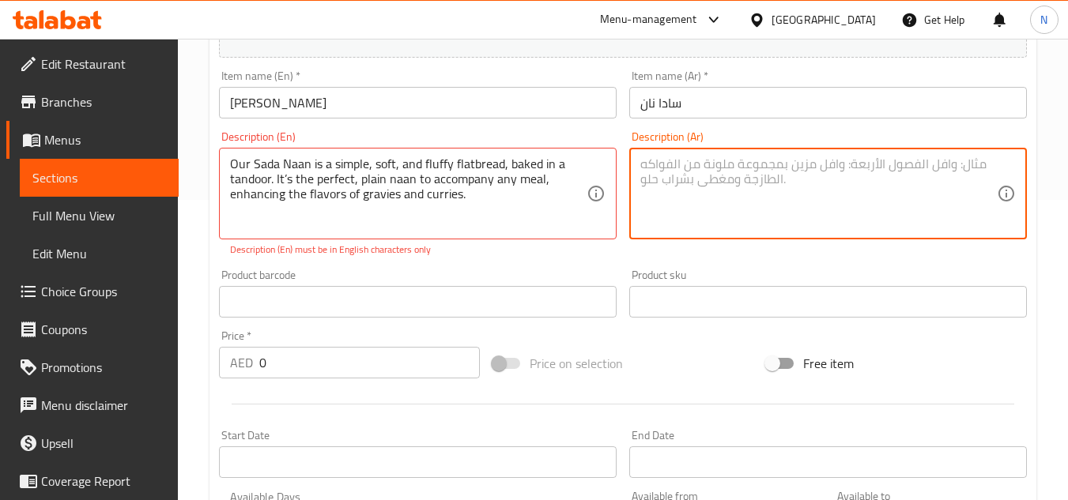
paste textarea "نان سادة هو خبز مسطح بسيط وطري ومليء بالهواء، يُخبز في التندور. إنه النان الساد…"
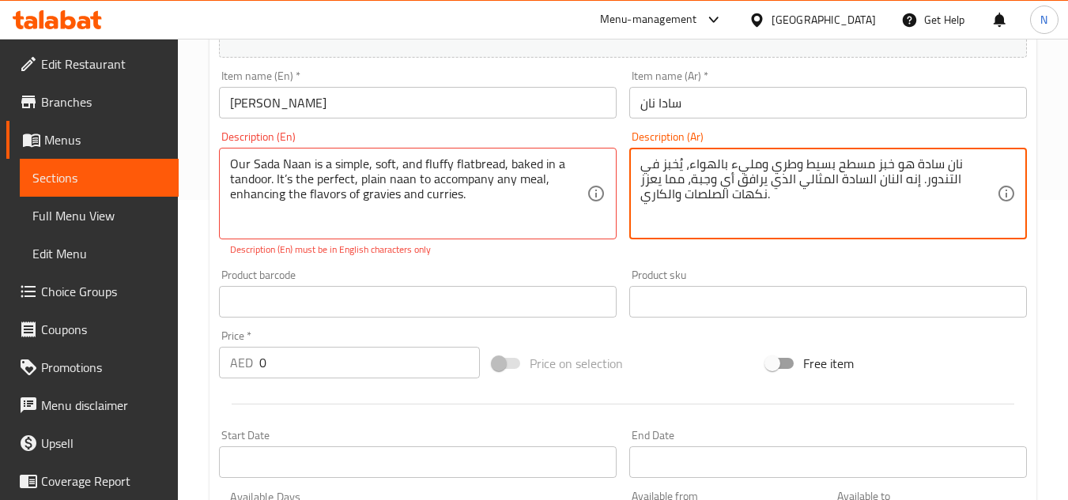
type textarea "نان سادة هو خبز مسطح بسيط وطري ومليء بالهواء، يُخبز في التندور. إنه النان الساد…"
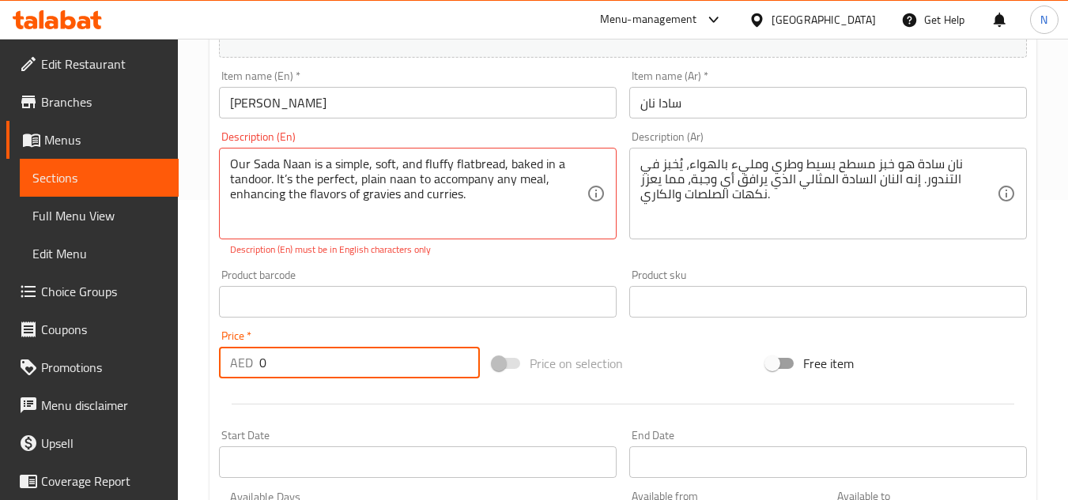
click at [258, 365] on div "AED 0 Price *" at bounding box center [349, 363] width 261 height 32
type input "3"
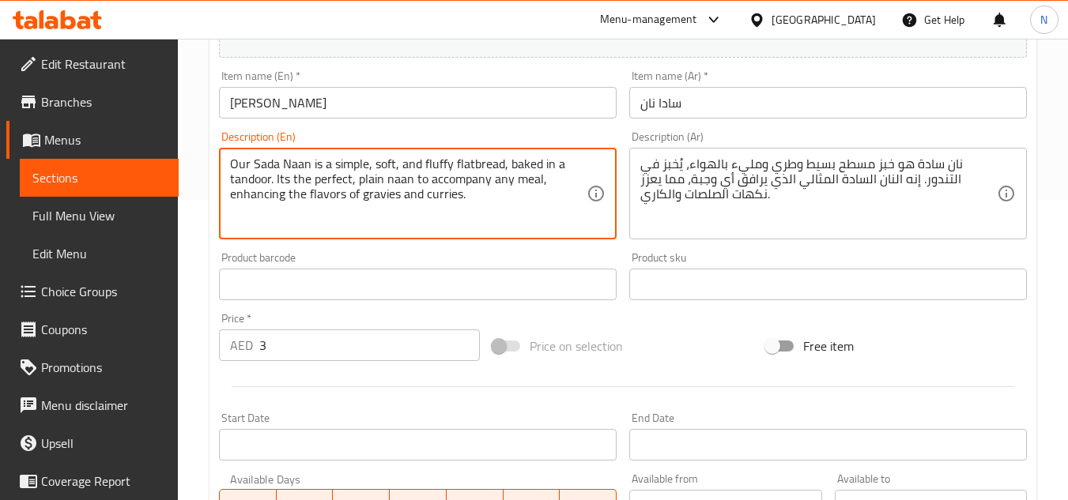
click at [443, 182] on textarea "Our Sada Naan is a simple, soft, and fluffy flatbread, baked in a tandoor. Its …" at bounding box center [408, 194] width 357 height 75
drag, startPoint x: 256, startPoint y: 164, endPoint x: 462, endPoint y: 205, distance: 209.6
click at [462, 205] on textarea "Our Sada Naan is a simple, soft, and fluffy flatbread, baked in a tandoor. Its …" at bounding box center [408, 194] width 357 height 75
click at [384, 162] on textarea "Our Sada naan is a simple, soft, and fluffy flatbread, baked in a tandoor. its …" at bounding box center [408, 194] width 357 height 75
click at [255, 168] on textarea "Our Sada naan is a simple, soft, and fluffy flatbread, baked in a tandoor. its …" at bounding box center [408, 194] width 357 height 75
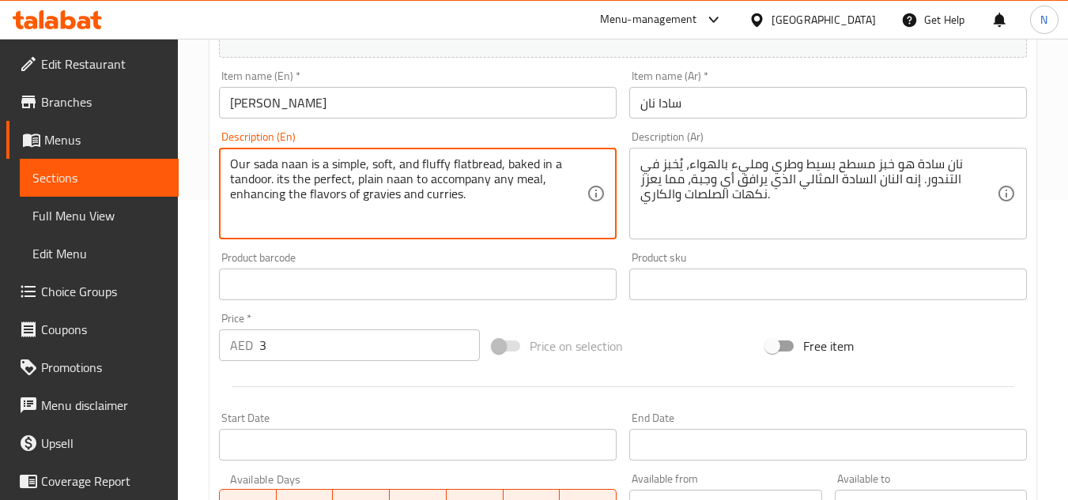
click at [330, 190] on textarea "Our sada naan is a simple, soft, and fluffy flatbread, baked in a tandoor. its …" at bounding box center [408, 194] width 357 height 75
type textarea "Our sada naan is a simple, soft, and fluffy flatbread, baked in a tandoor. its …"
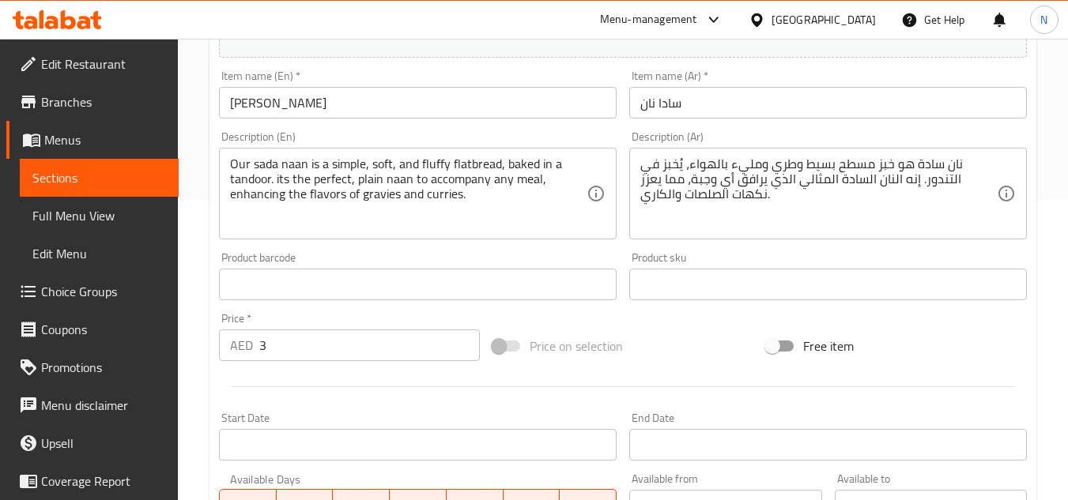
click at [678, 322] on div "Add item image Image Size: 1200 x 800 px / Image formats: jpg, png / 5MB Max. I…" at bounding box center [623, 247] width 821 height 681
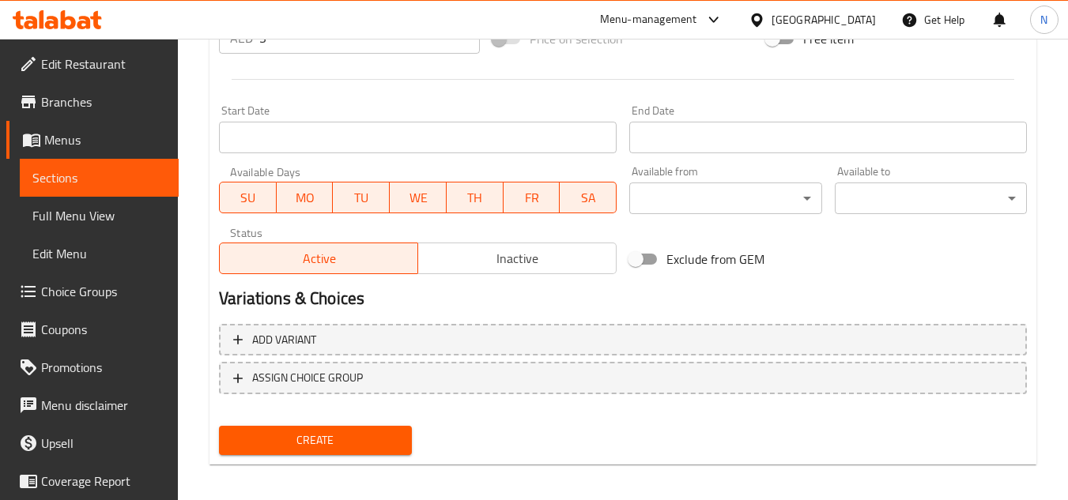
scroll to position [617, 0]
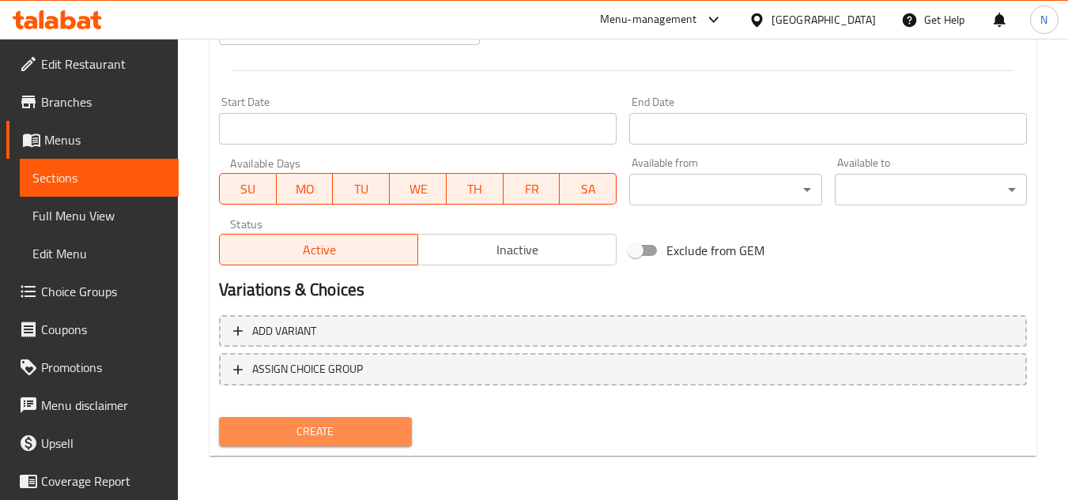
click at [320, 431] on span "Create" at bounding box center [315, 432] width 167 height 20
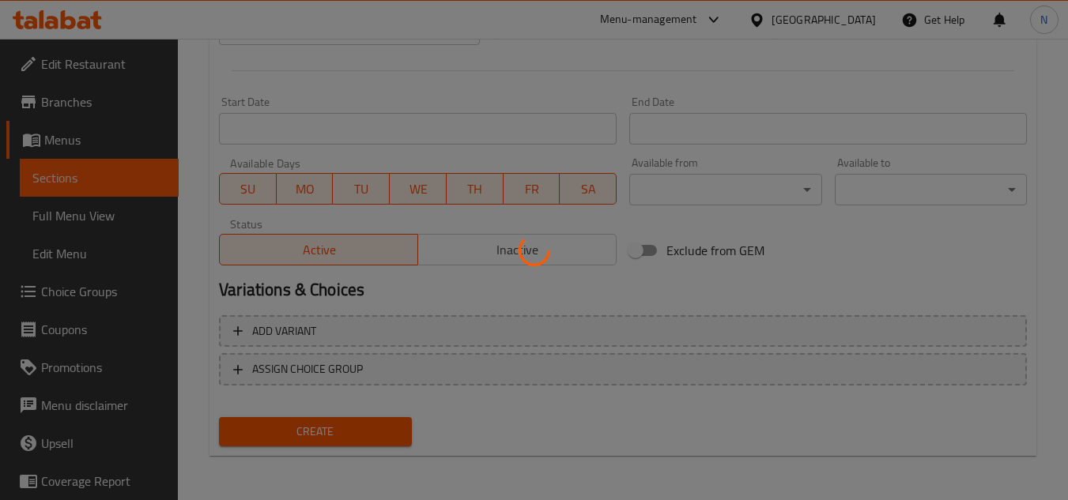
type input "0"
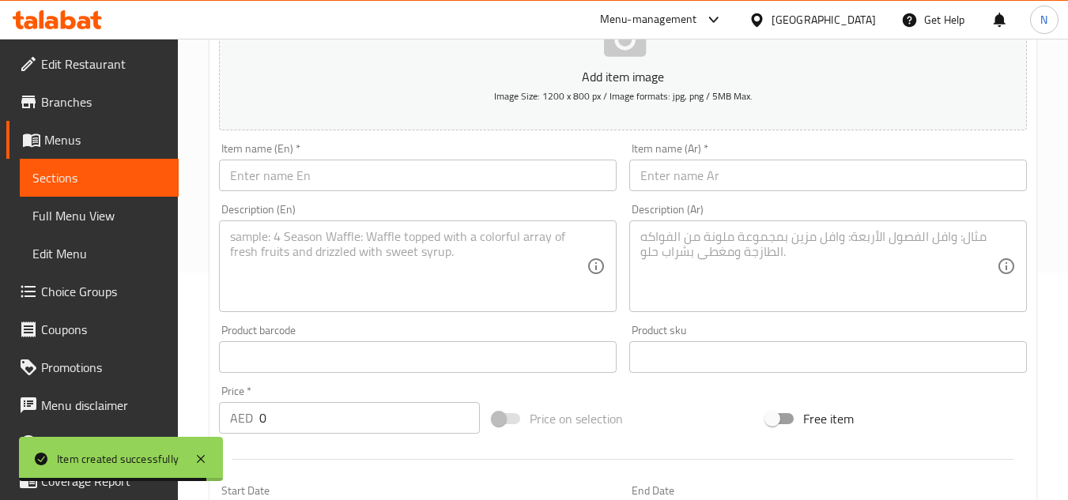
scroll to position [221, 0]
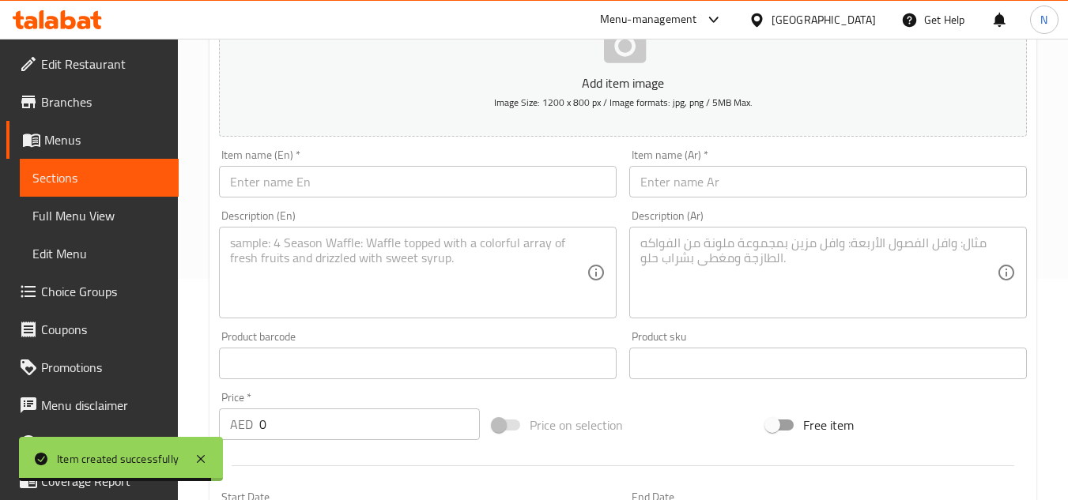
click at [418, 167] on input "text" at bounding box center [418, 182] width 398 height 32
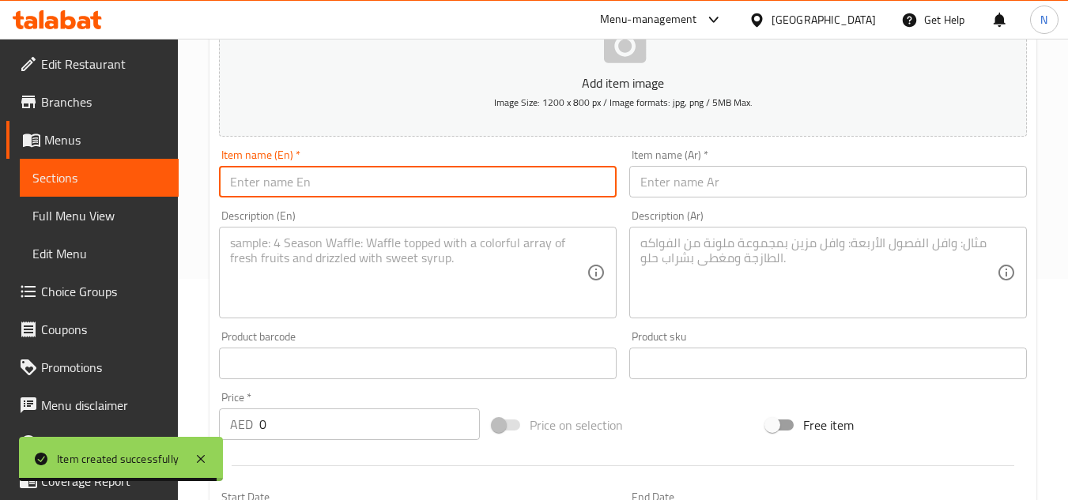
click at [416, 170] on input "text" at bounding box center [418, 182] width 398 height 32
paste input "Chapti"
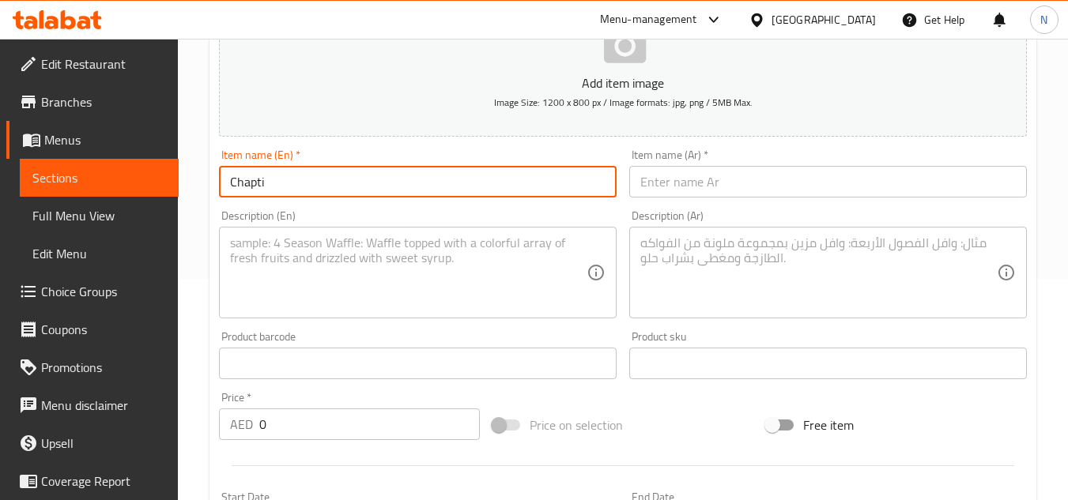
type input "Chapti"
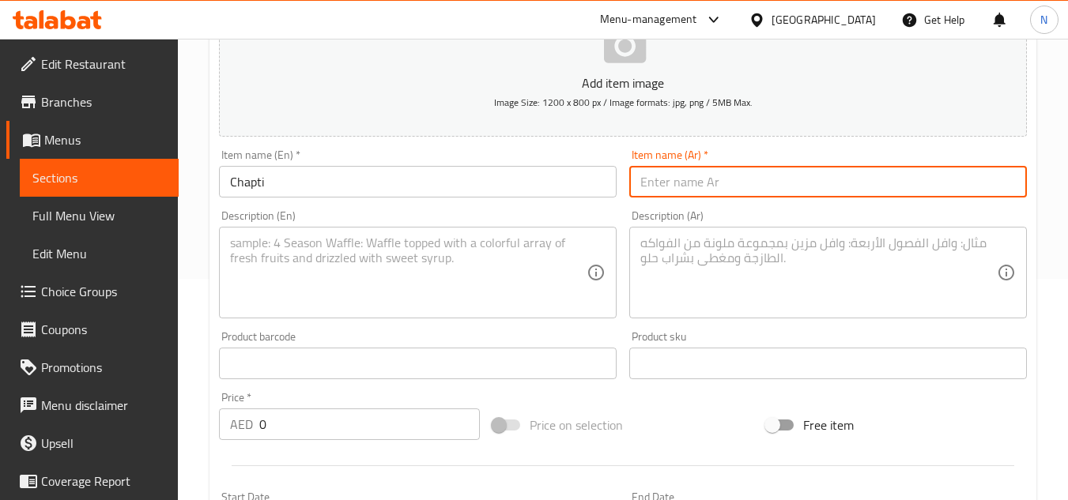
click at [679, 187] on input "text" at bounding box center [828, 182] width 398 height 32
paste input "شابتي"
type input "شابتي"
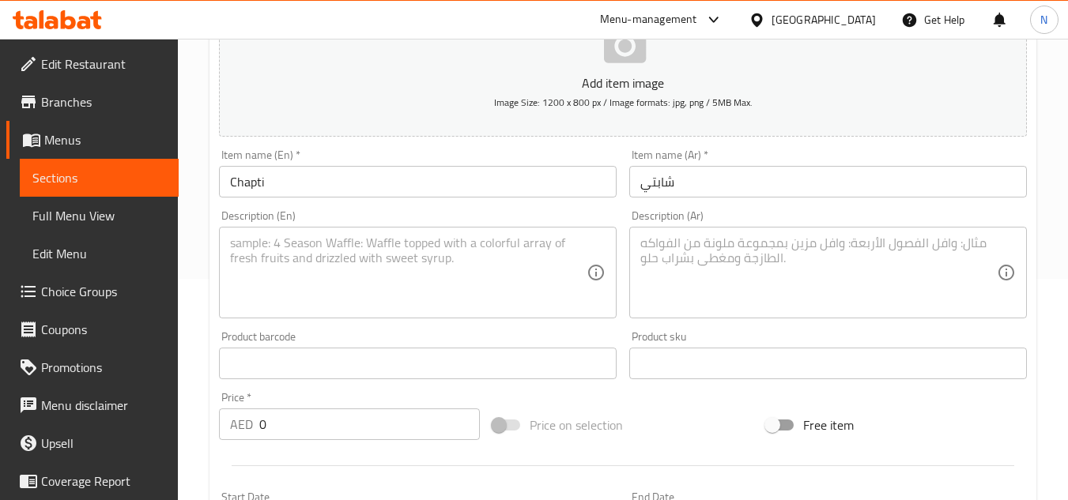
click at [448, 281] on textarea at bounding box center [408, 273] width 357 height 75
paste textarea "Our Chapti is a thin, soft, whole wheat flatbread, freshly prepared and lightly…"
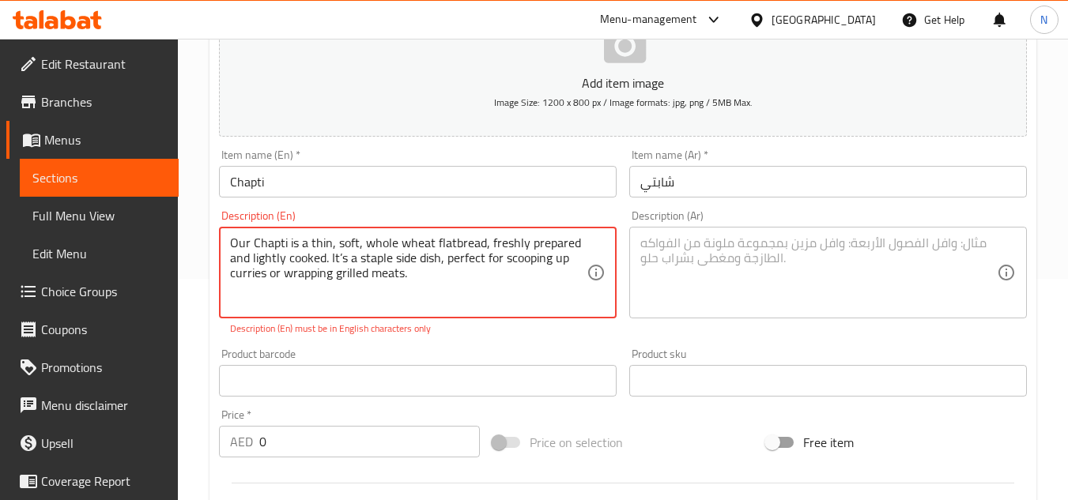
type textarea "Our Chapti is a thin, soft, whole wheat flatbread, freshly prepared and lightly…"
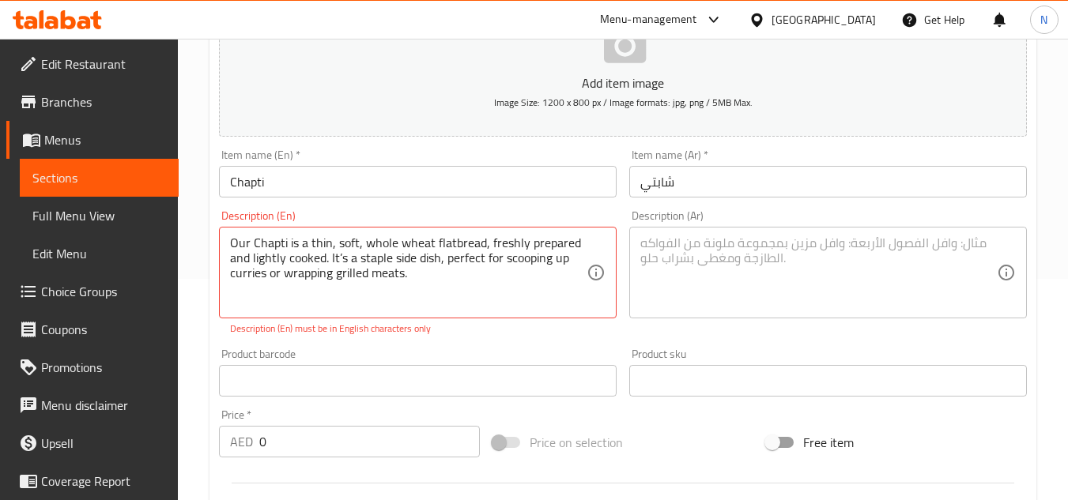
click at [831, 307] on textarea at bounding box center [818, 273] width 357 height 75
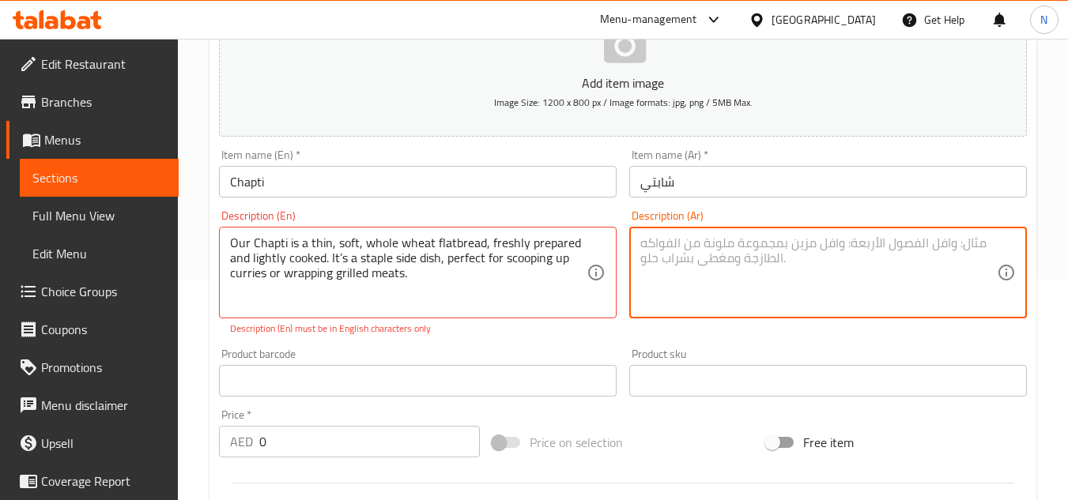
paste textarea "خبز الشاباتي هو خبز مسطح رقيق وطري مصنوع من القمح الكامل، يُحضّر طازجًا ويُطهى …"
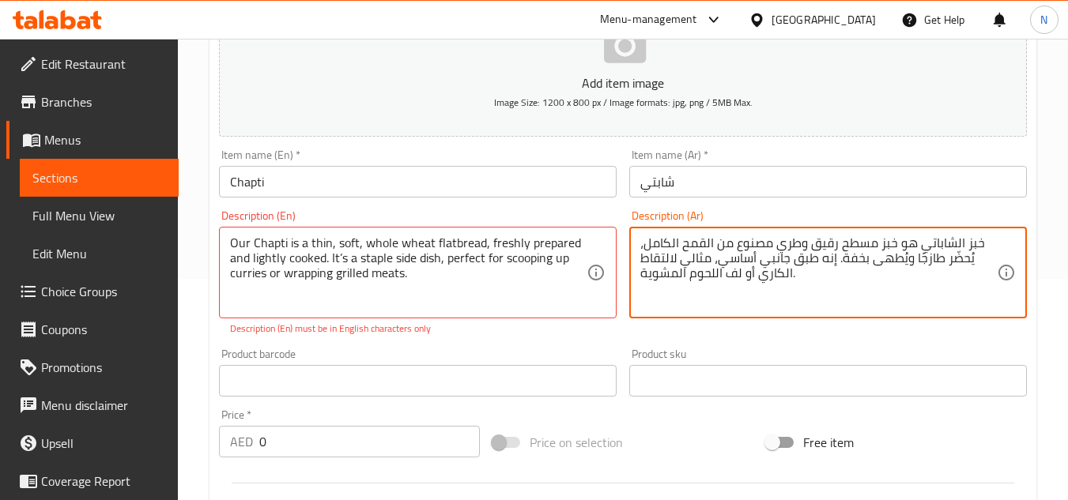
type textarea "خبز الشاباتي هو خبز مسطح رقيق وطري مصنوع من القمح الكامل، يُحضّر طازجًا ويُطهى …"
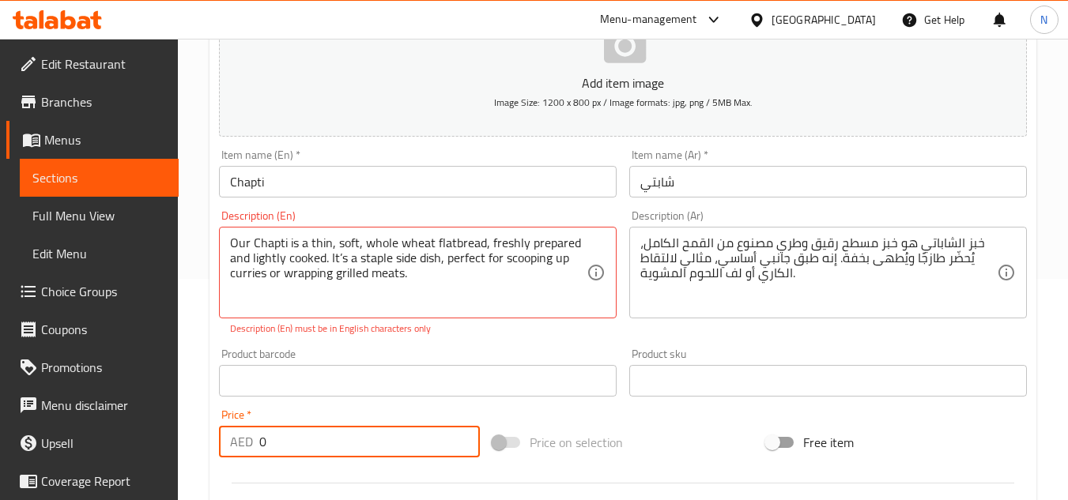
drag, startPoint x: 269, startPoint y: 433, endPoint x: 260, endPoint y: 438, distance: 9.9
click at [260, 438] on input "0" at bounding box center [369, 442] width 221 height 32
paste input "1.75"
type input "1.75"
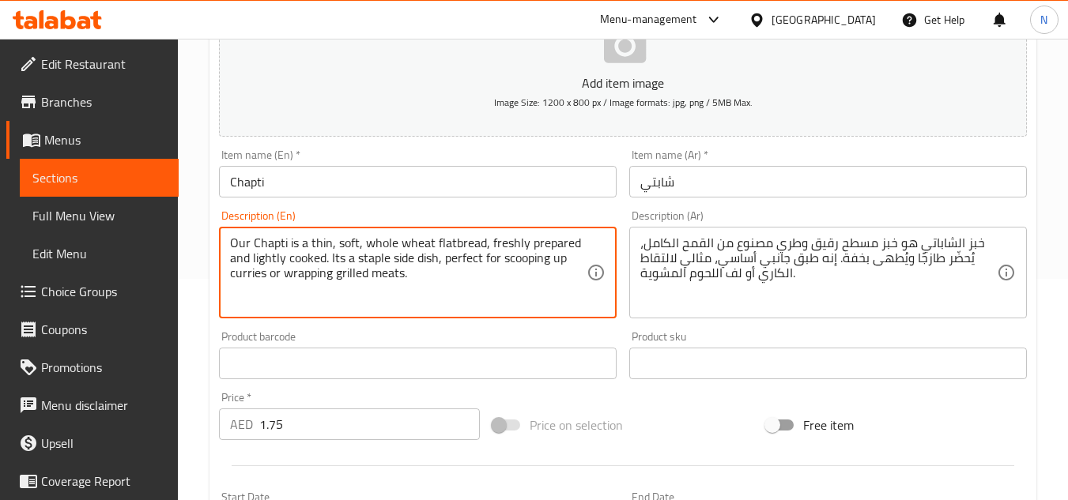
click at [347, 266] on textarea "Our Chapti is a thin, soft, whole wheat flatbread, freshly prepared and lightly…" at bounding box center [408, 273] width 357 height 75
type textarea "Our Chapti is a thin, soft, whole wheat flatbread, freshly prepared and lightly…"
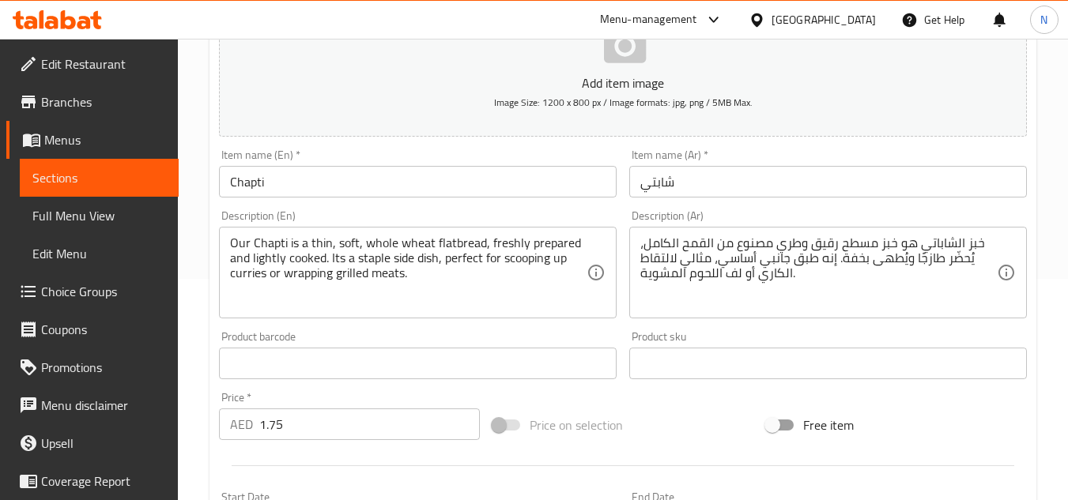
click at [589, 403] on div "Add item image Image Size: 1200 x 800 px / Image formats: jpg, png / 5MB Max. I…" at bounding box center [623, 326] width 821 height 681
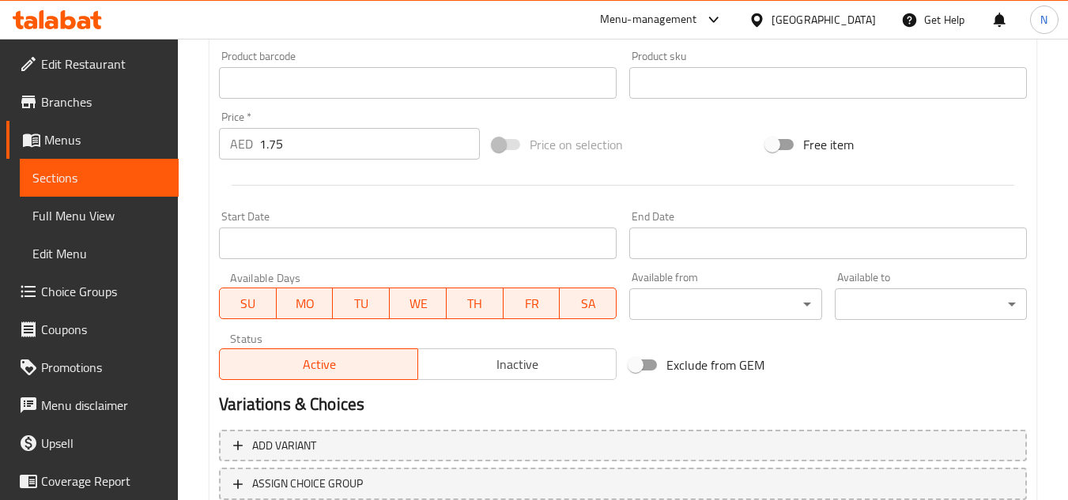
scroll to position [617, 0]
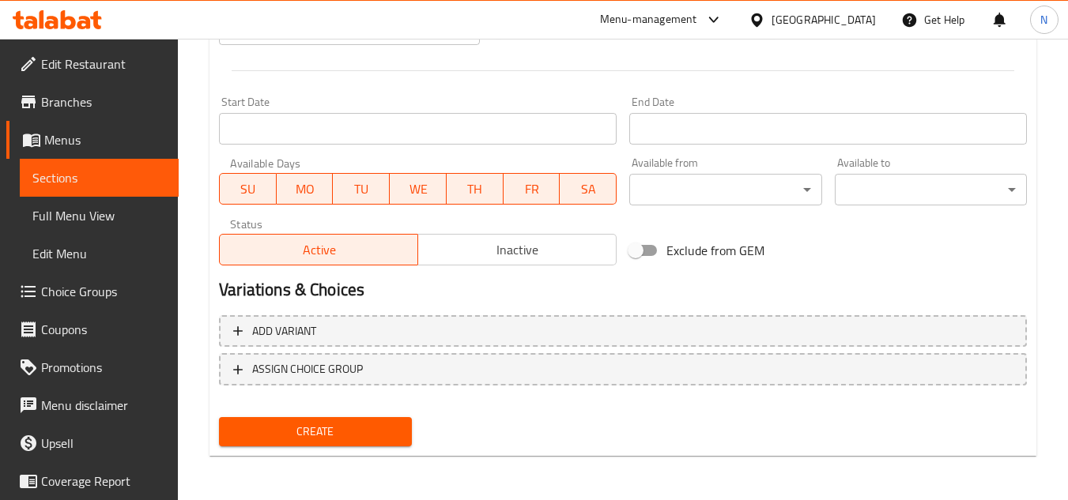
click at [360, 427] on span "Create" at bounding box center [315, 432] width 167 height 20
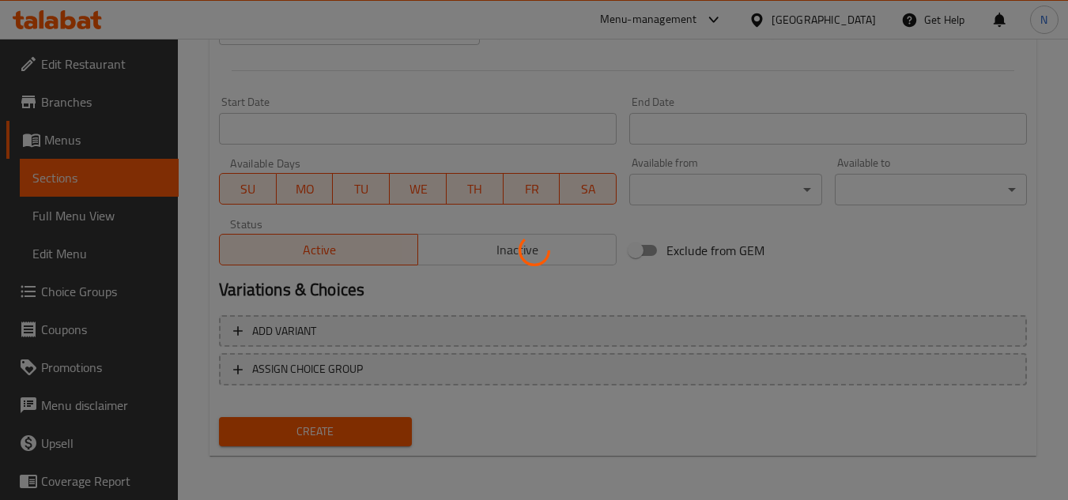
type input "0"
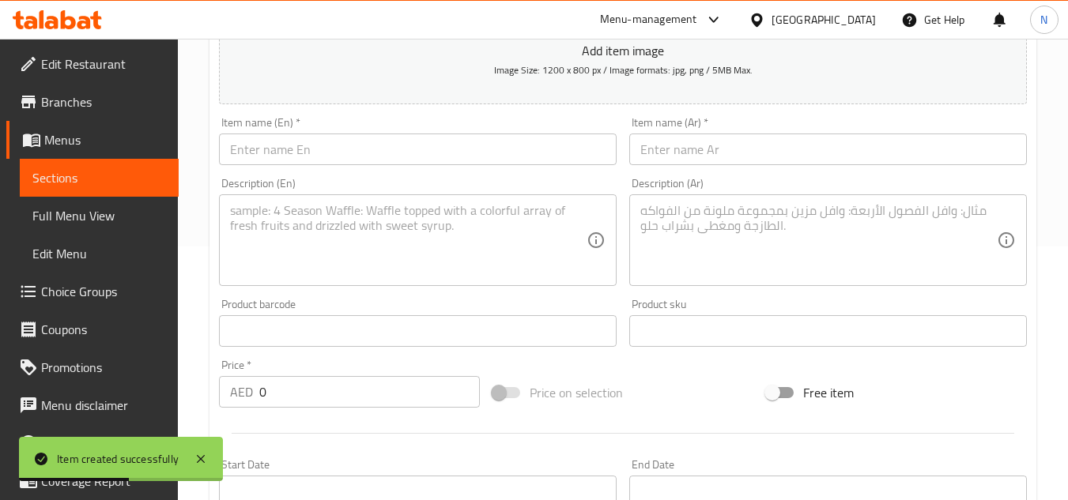
scroll to position [221, 0]
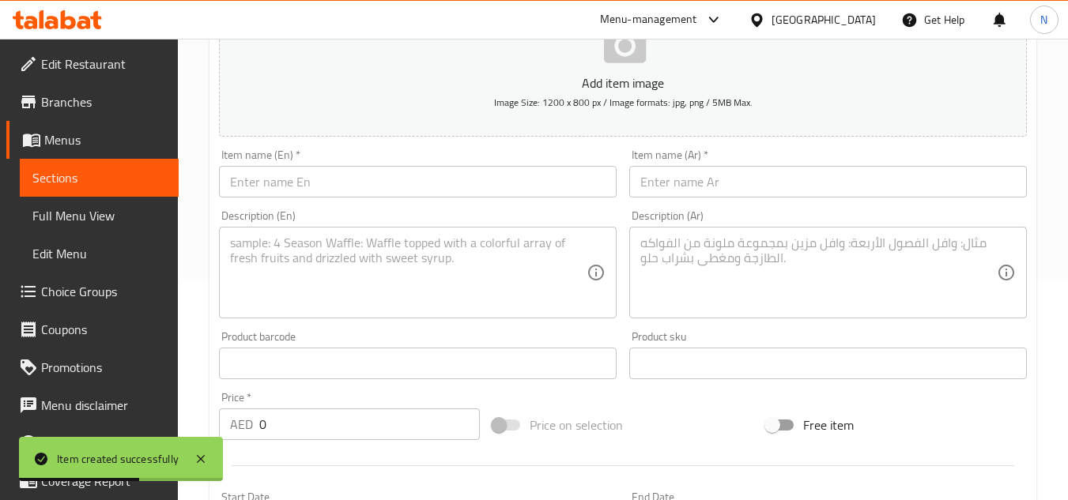
click at [399, 191] on input "text" at bounding box center [418, 182] width 398 height 32
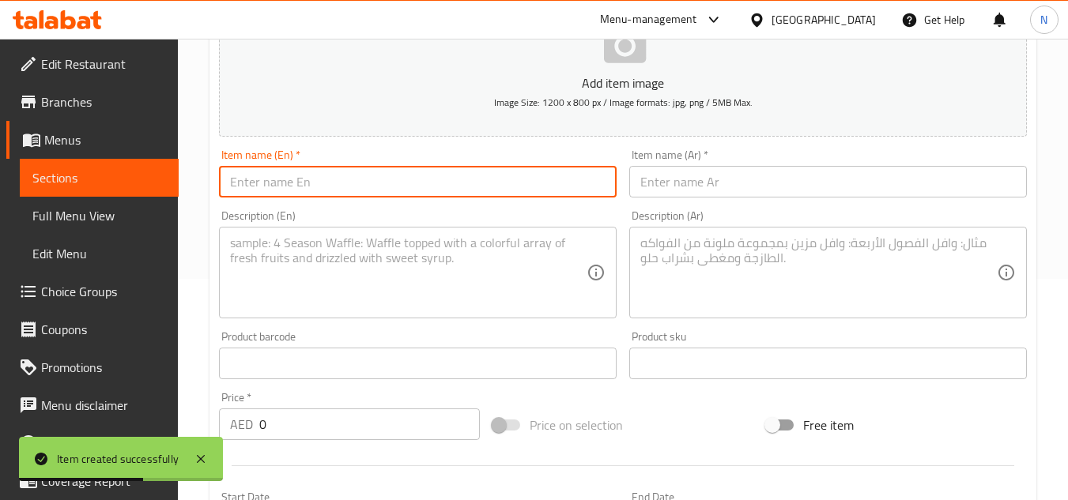
paste input "Garlic Naan"
type input "Garlic Naan"
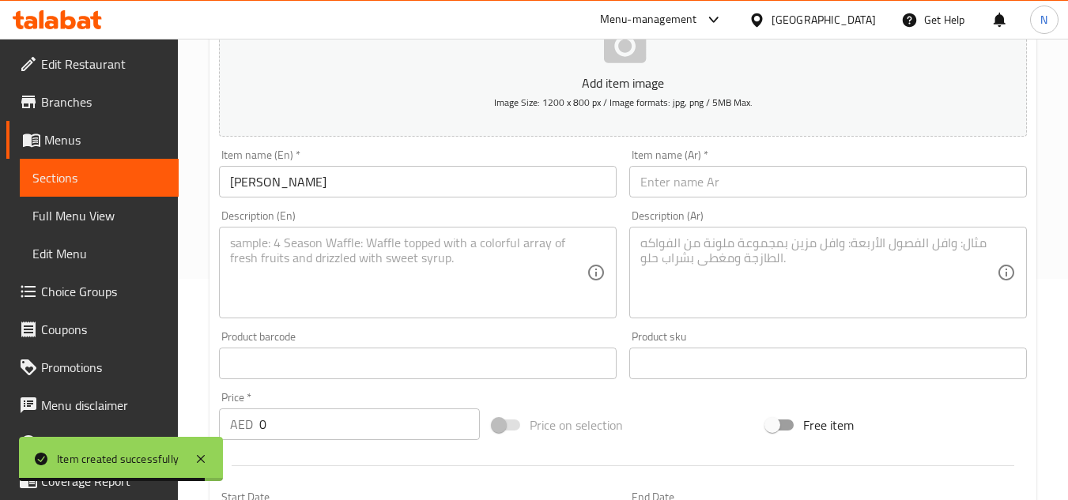
click at [671, 184] on input "text" at bounding box center [828, 182] width 398 height 32
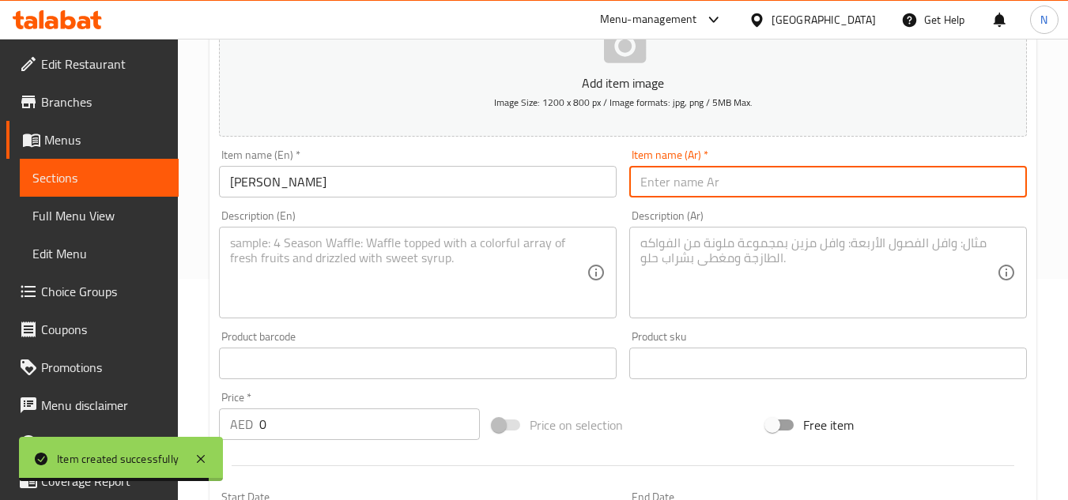
paste input "نان بالثوم"
type input "نان بالثوم"
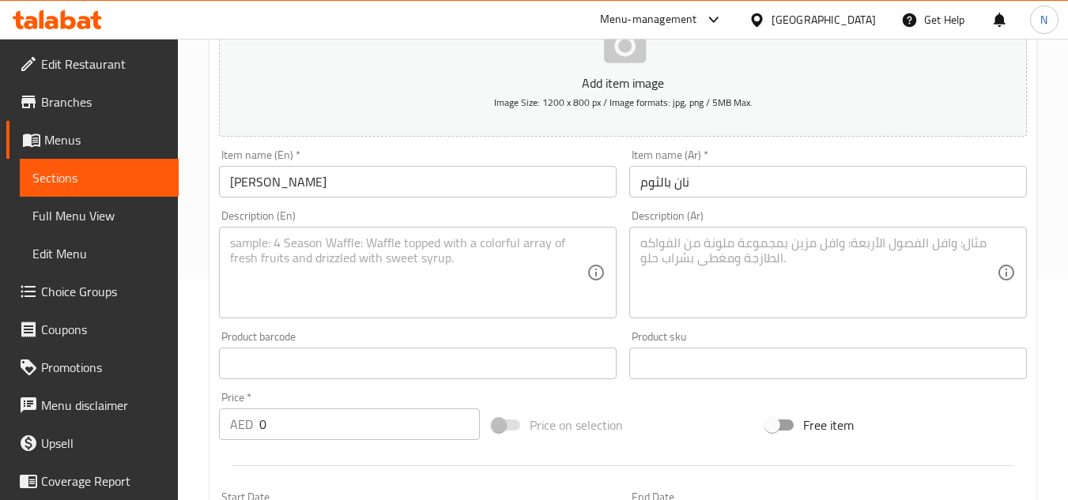
click at [353, 295] on textarea at bounding box center [408, 273] width 357 height 75
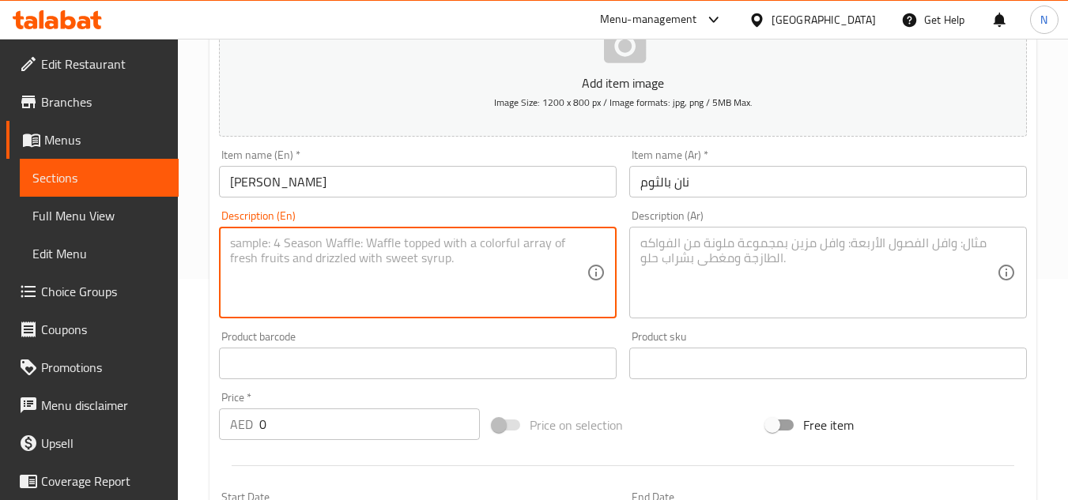
paste textarea "Our Garlic Naan is a flavorful flatbread infused with fresh garlic and baked to…"
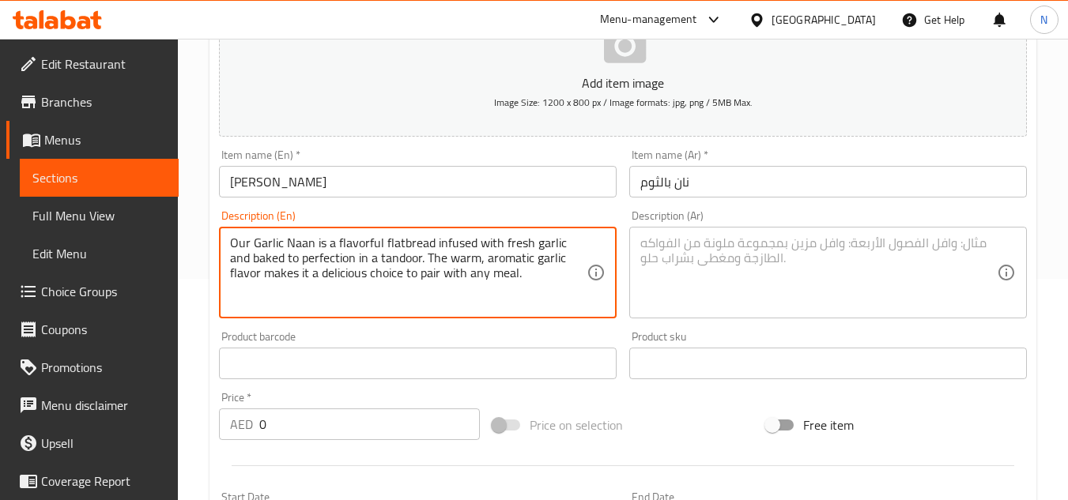
type textarea "Our Garlic Naan is a flavorful flatbread infused with fresh garlic and baked to…"
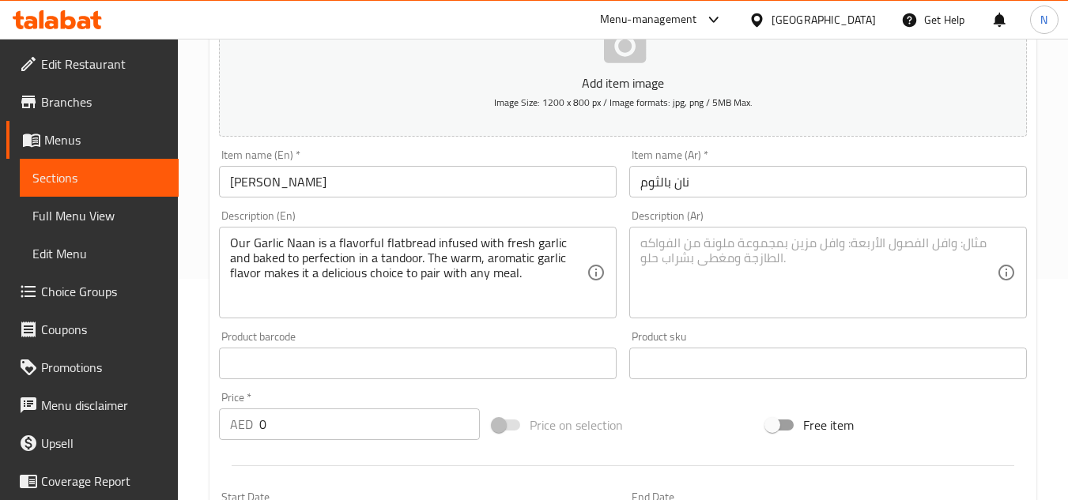
click at [718, 289] on textarea at bounding box center [818, 273] width 357 height 75
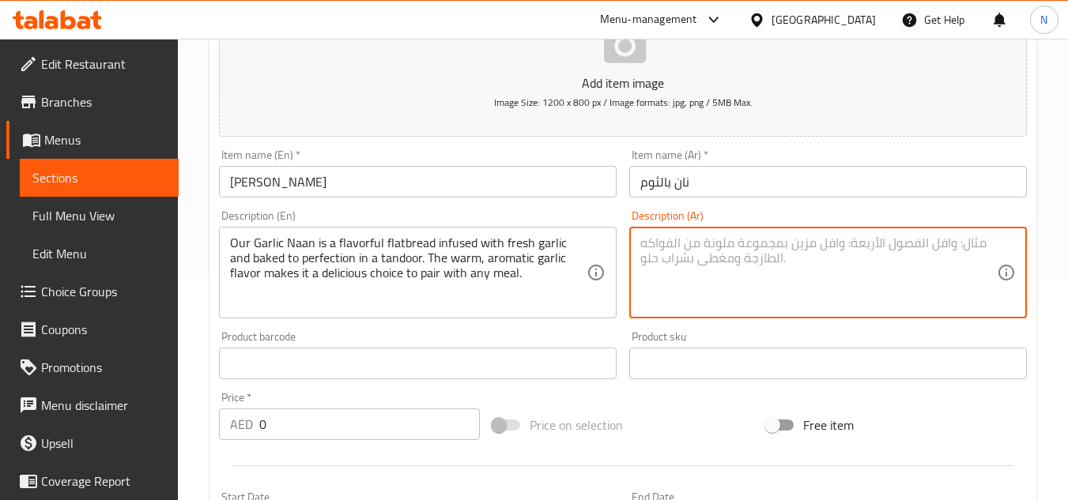
paste textarea "خبز الثوم نان هو خبز مسطح لذيذ مُنكه بالثوم الطازج ويُخبز بشكل مثالي في التندور…"
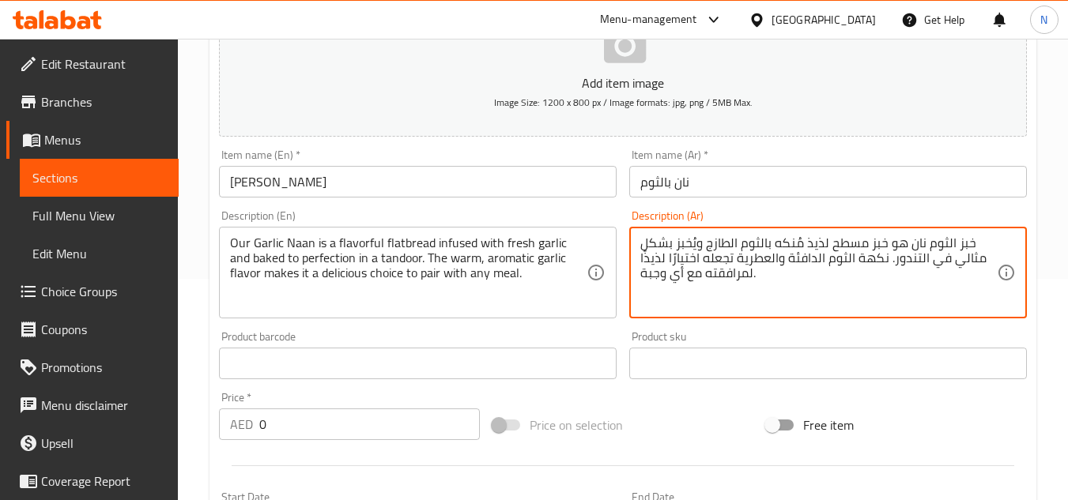
type textarea "خبز الثوم نان هو خبز مسطح لذيذ مُنكه بالثوم الطازج ويُخبز بشكل مثالي في التندور…"
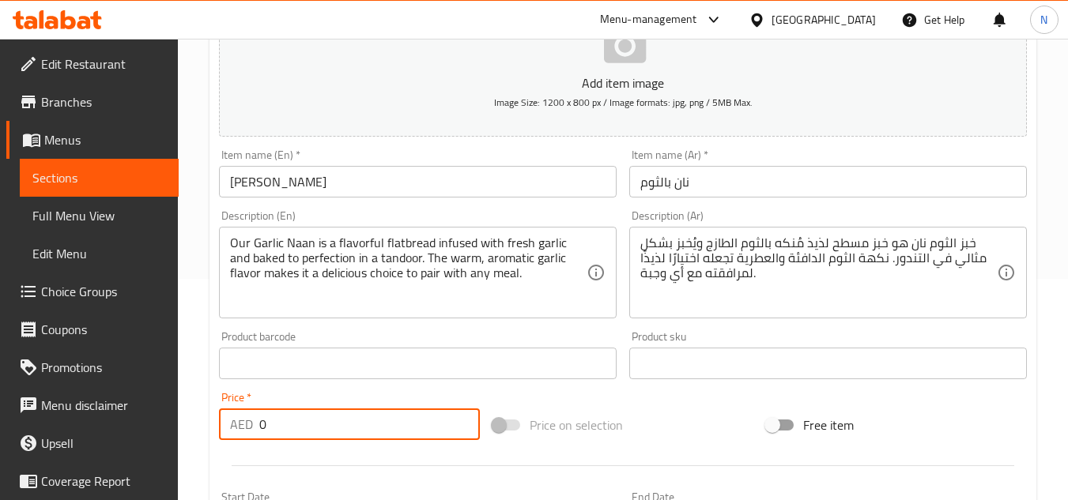
drag, startPoint x: 274, startPoint y: 432, endPoint x: 257, endPoint y: 424, distance: 19.1
click at [257, 424] on div "AED 0 Price *" at bounding box center [349, 425] width 261 height 32
paste input "1"
type input "10"
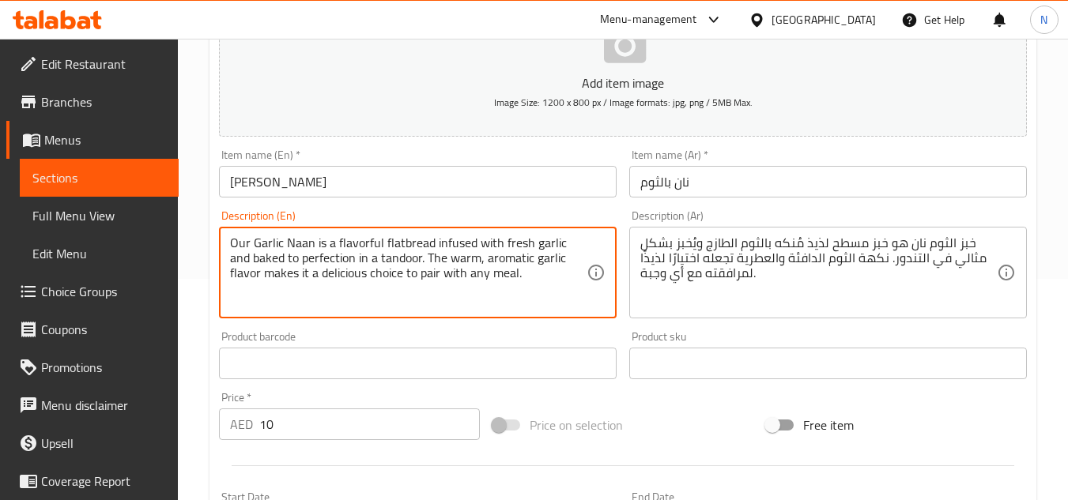
drag, startPoint x: 254, startPoint y: 239, endPoint x: 484, endPoint y: 280, distance: 233.7
type textarea "Our garlic naan is a flavorful flatbread infused with fresh garlic and baked to…"
click at [408, 270] on textarea "Our garlic naan is a flavorful flatbread infused with fresh garlic and baked to…" at bounding box center [408, 273] width 357 height 75
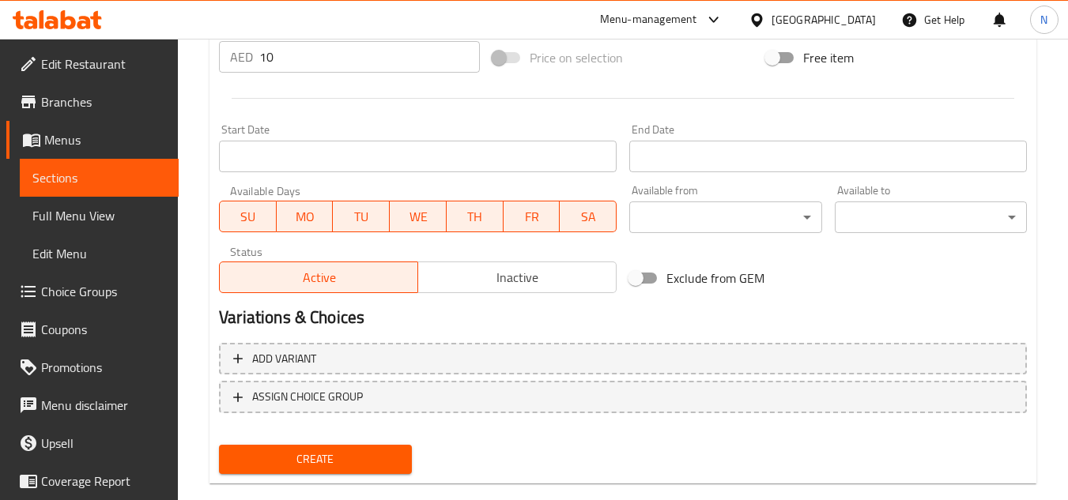
scroll to position [617, 0]
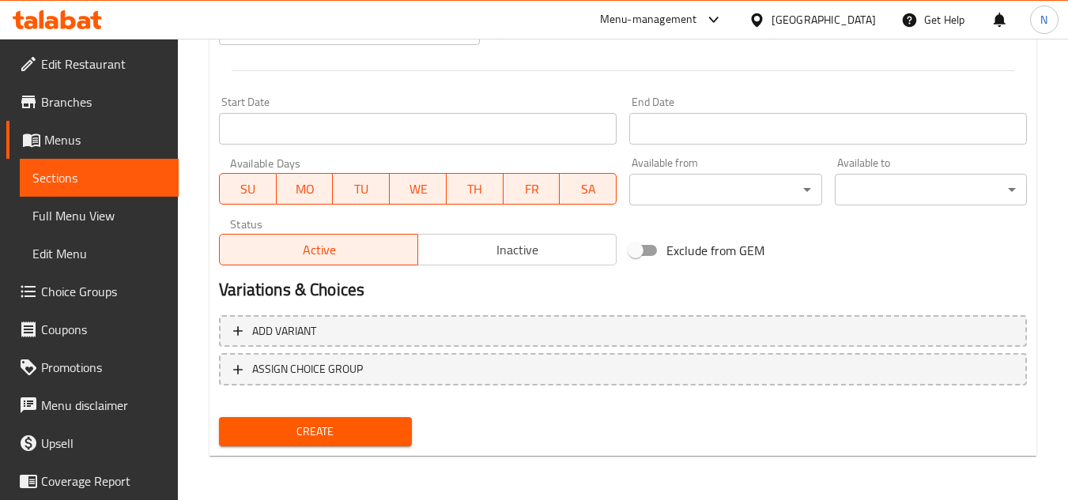
click at [301, 436] on span "Create" at bounding box center [315, 432] width 167 height 20
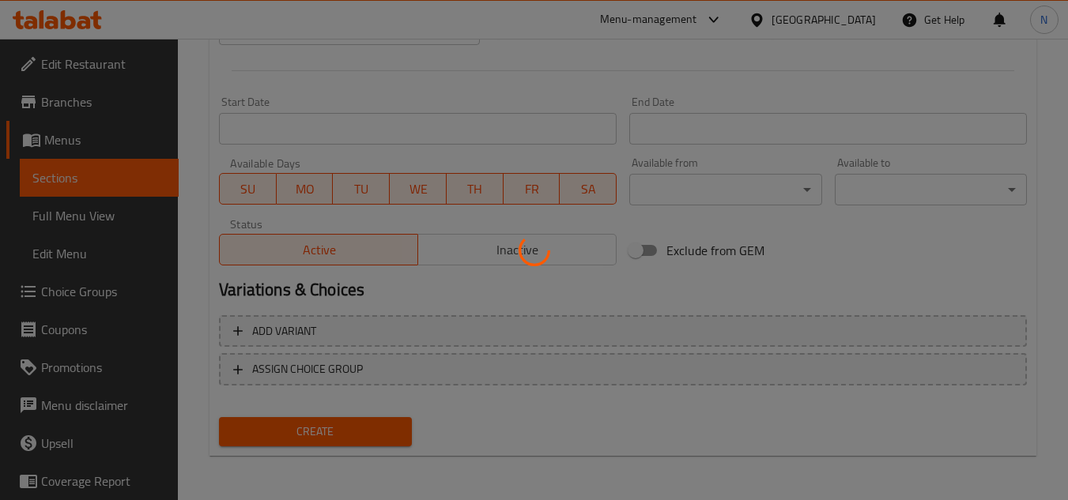
type input "0"
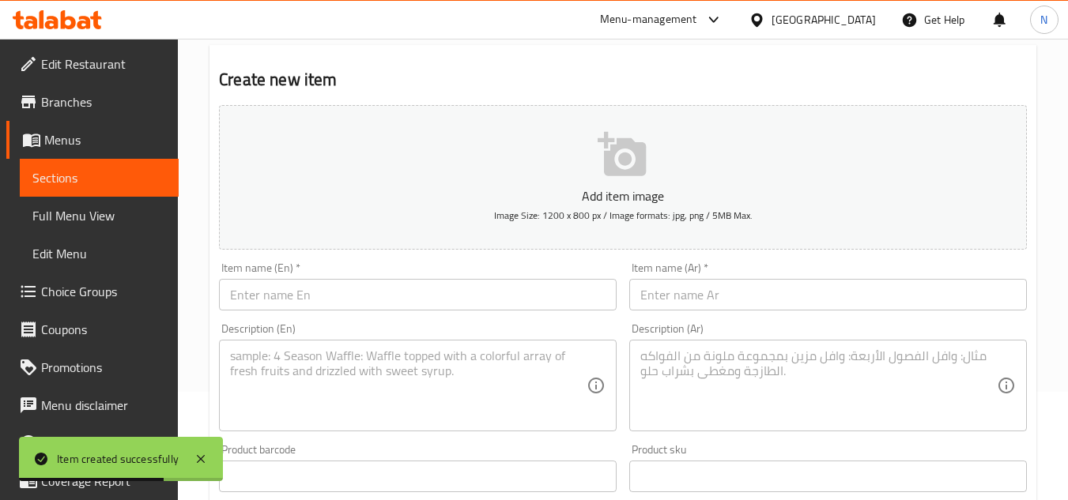
scroll to position [0, 0]
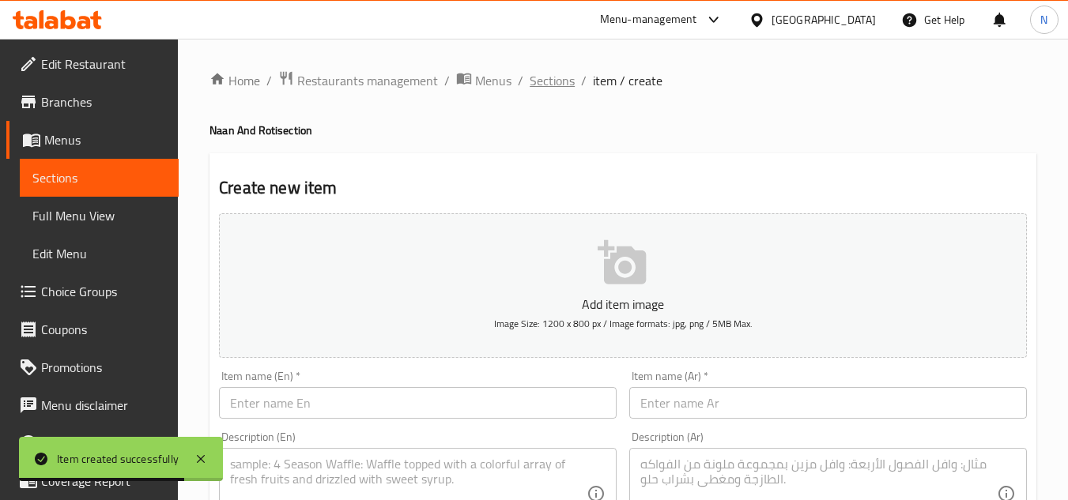
click at [552, 81] on span "Sections" at bounding box center [552, 80] width 45 height 19
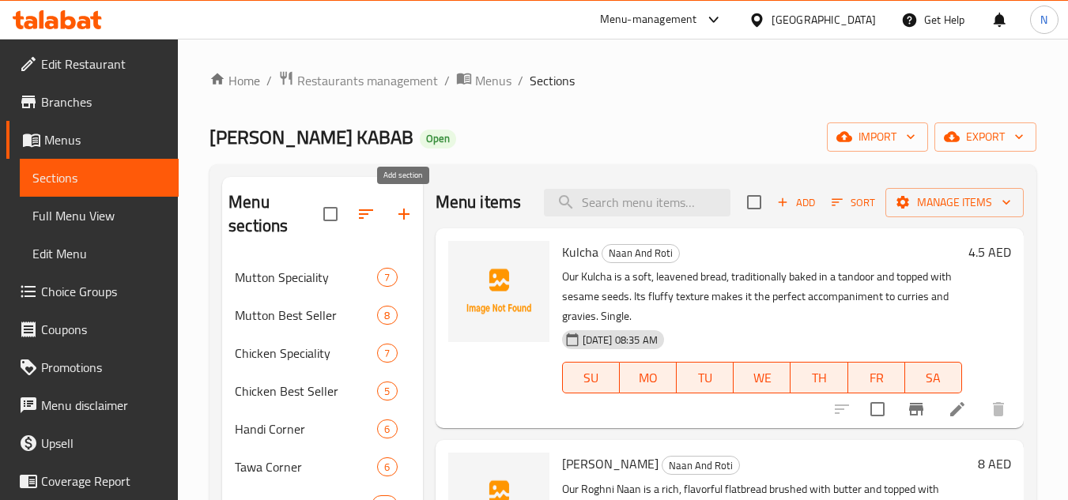
click at [406, 212] on icon "button" at bounding box center [403, 214] width 19 height 19
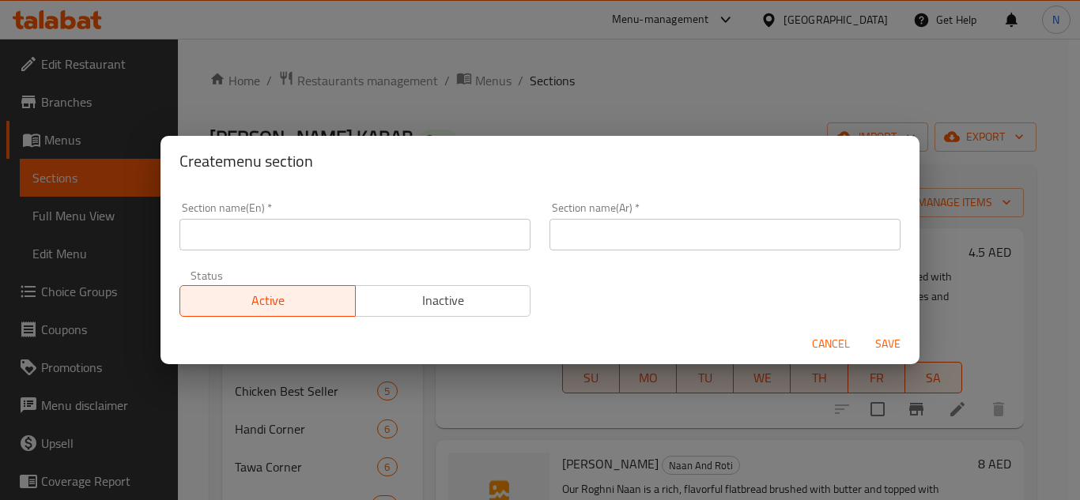
click at [464, 240] on input "text" at bounding box center [354, 235] width 351 height 32
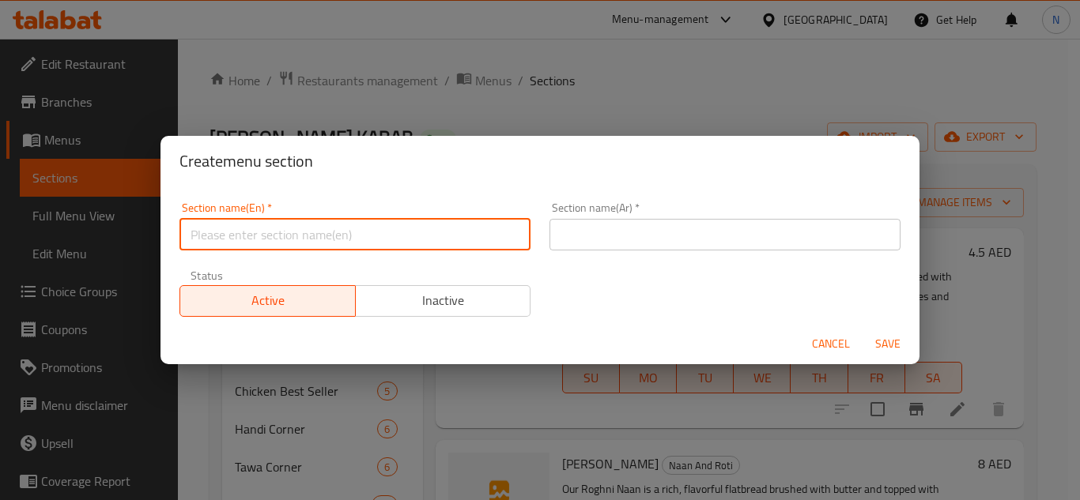
paste input "Salad & Sweets (13)"
click at [224, 239] on input "Salad & Sweets" at bounding box center [354, 235] width 351 height 32
click at [250, 223] on input "Salad And Sweets" at bounding box center [354, 235] width 351 height 32
click at [249, 224] on input "Salad And Sweets" at bounding box center [354, 235] width 351 height 32
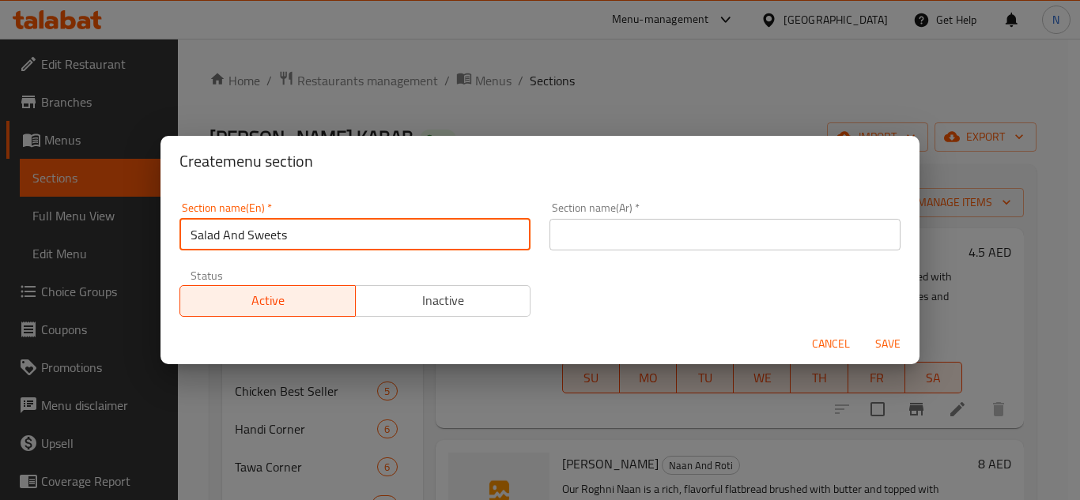
click at [249, 224] on input "Salad And Sweets" at bounding box center [354, 235] width 351 height 32
click at [247, 236] on input "Salad And Sweets" at bounding box center [354, 235] width 351 height 32
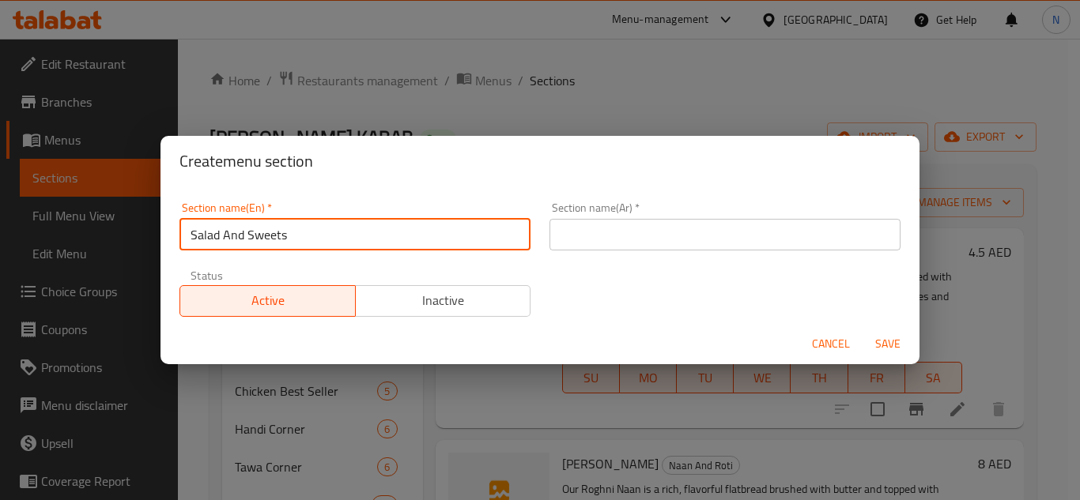
click at [247, 236] on input "Salad And Sweets" at bounding box center [354, 235] width 351 height 32
type input "Salad And Sweets"
click at [662, 232] on input "text" at bounding box center [724, 235] width 351 height 32
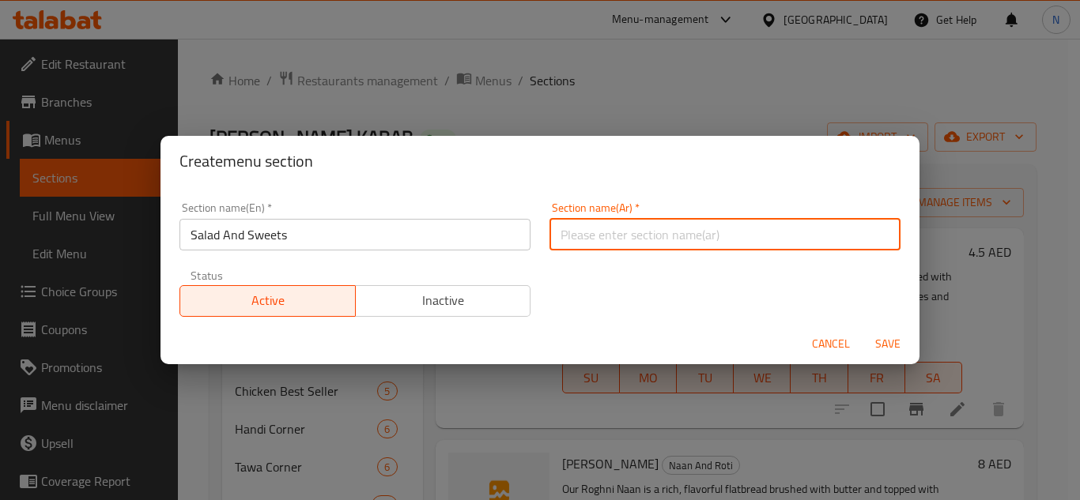
paste input "السلطة والحلويات"
type input "السلطة والحلويات"
click at [895, 337] on span "Save" at bounding box center [888, 344] width 38 height 20
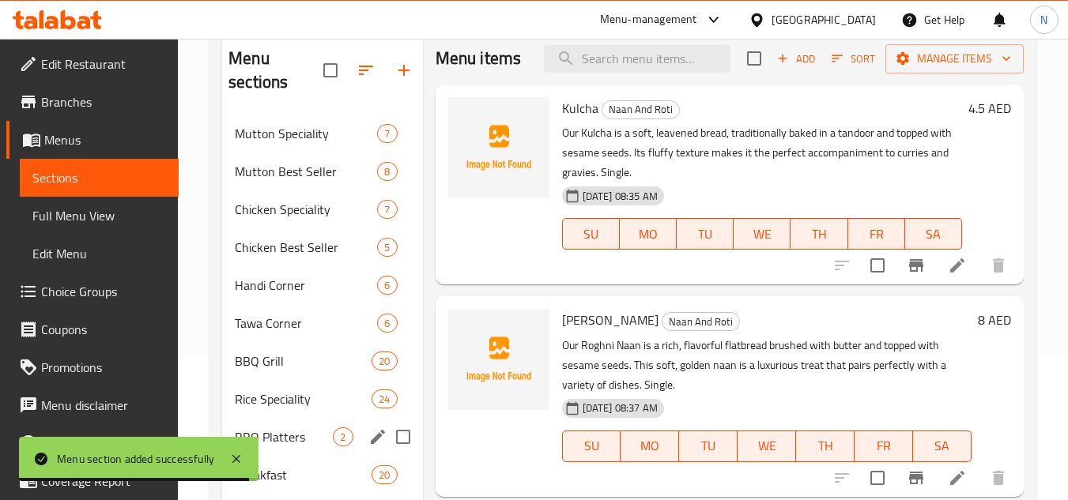
scroll to position [302, 0]
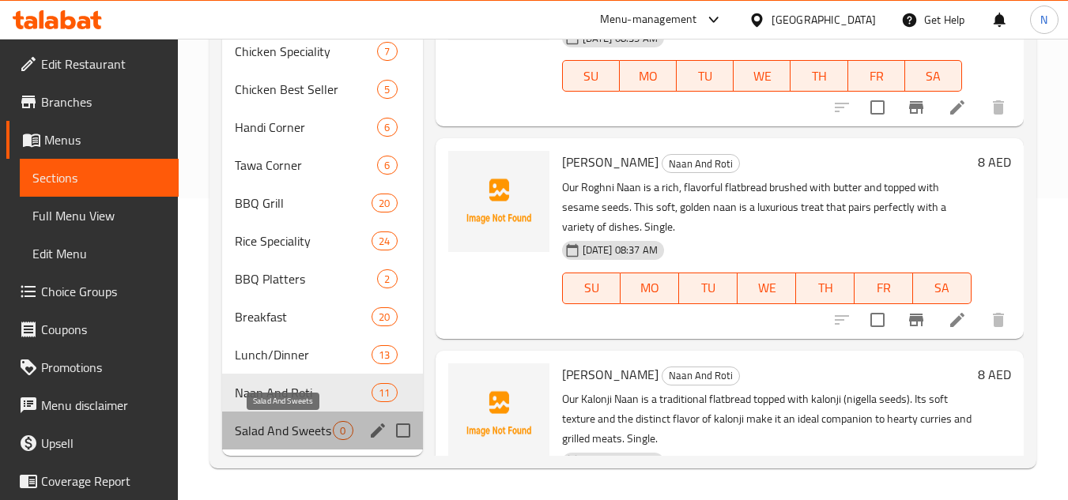
click at [289, 439] on span "Salad And Sweets" at bounding box center [284, 430] width 98 height 19
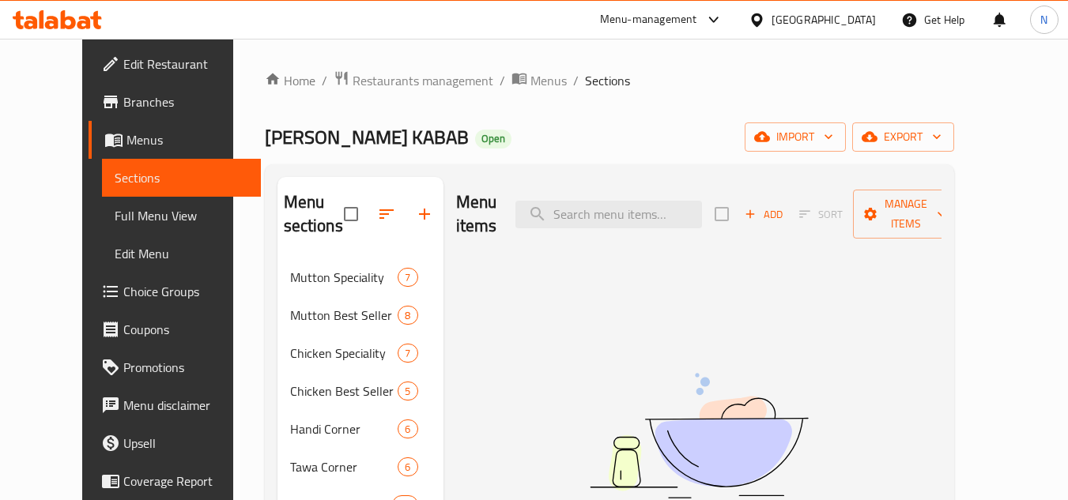
click at [789, 213] on button "Add" at bounding box center [763, 214] width 51 height 25
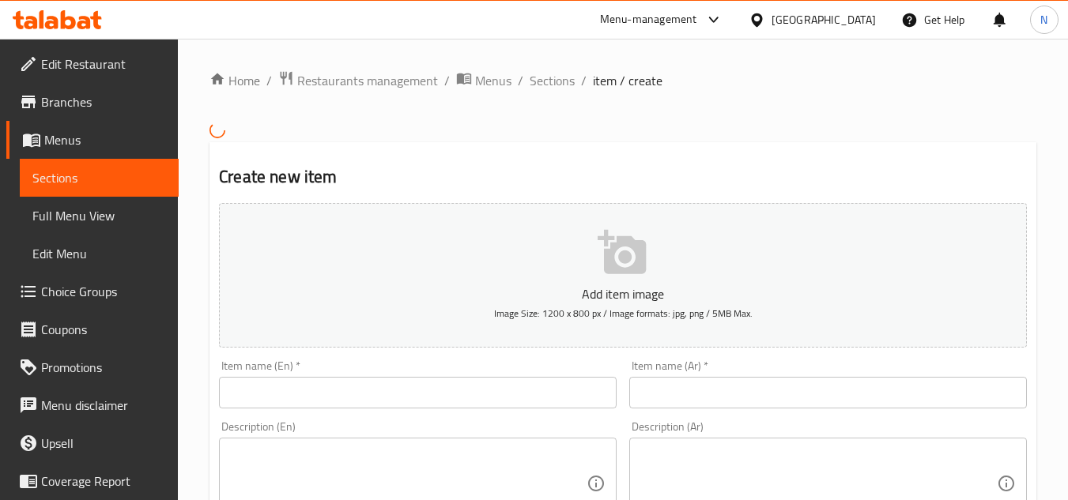
click at [330, 380] on input "text" at bounding box center [418, 393] width 398 height 32
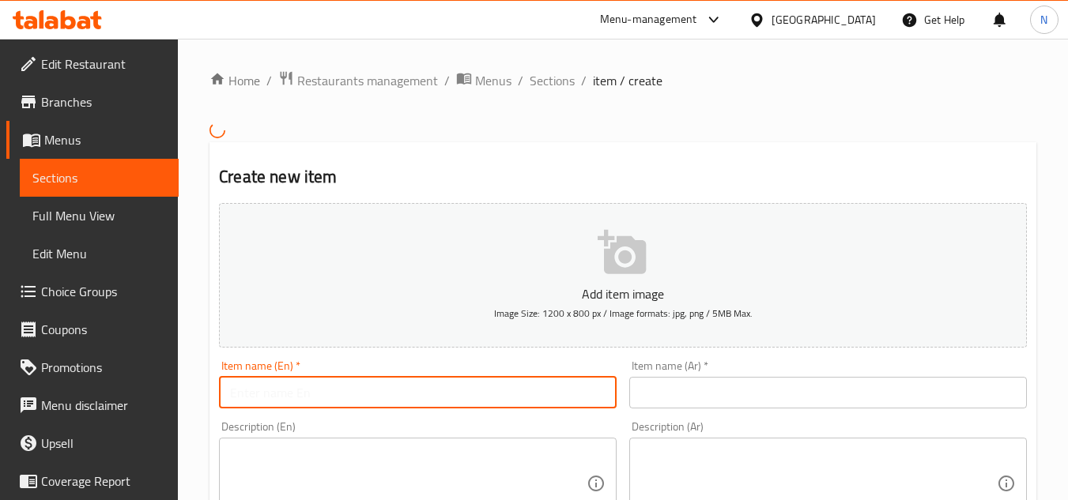
paste input "Kheer"
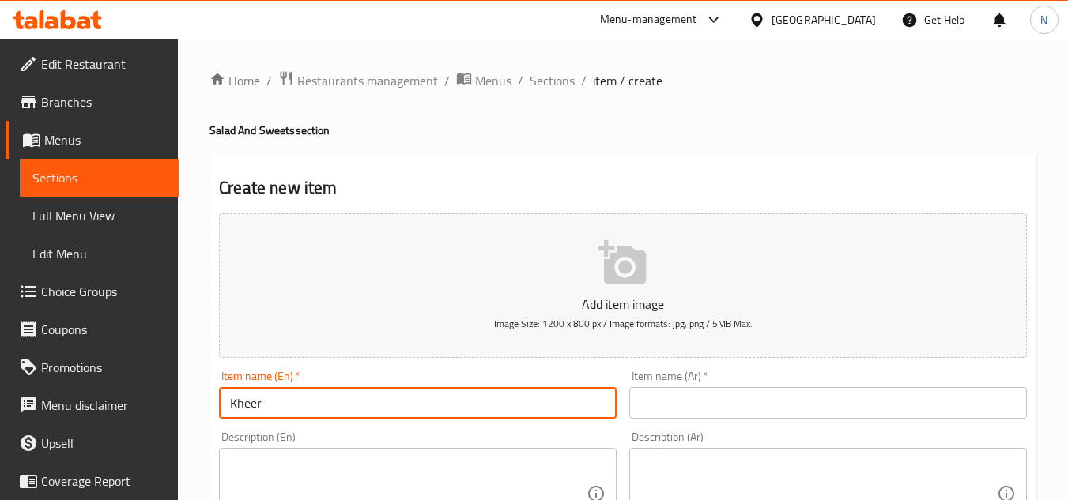
type input "Kheer"
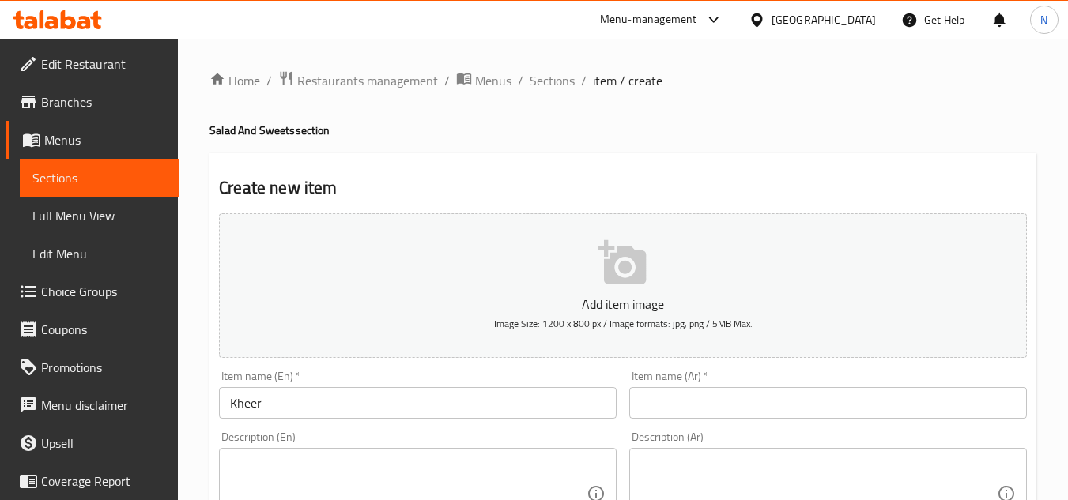
click at [651, 411] on input "text" at bounding box center [828, 403] width 398 height 32
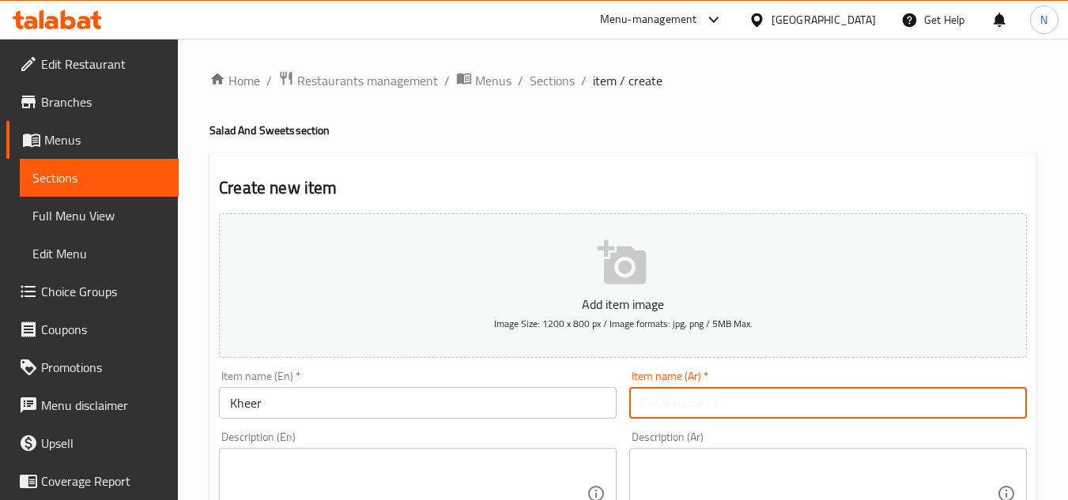
paste input "Kheer"
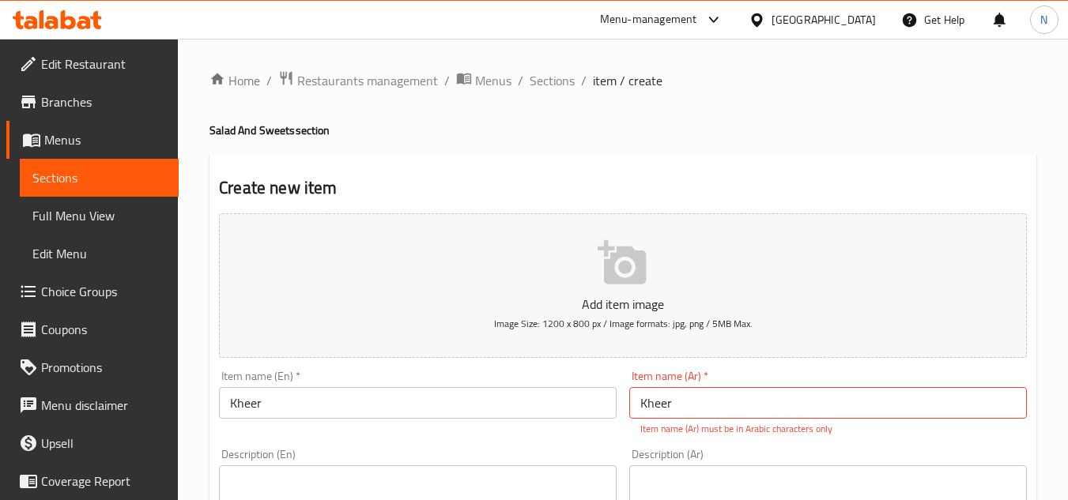
click at [639, 409] on input "Kheer" at bounding box center [828, 403] width 398 height 32
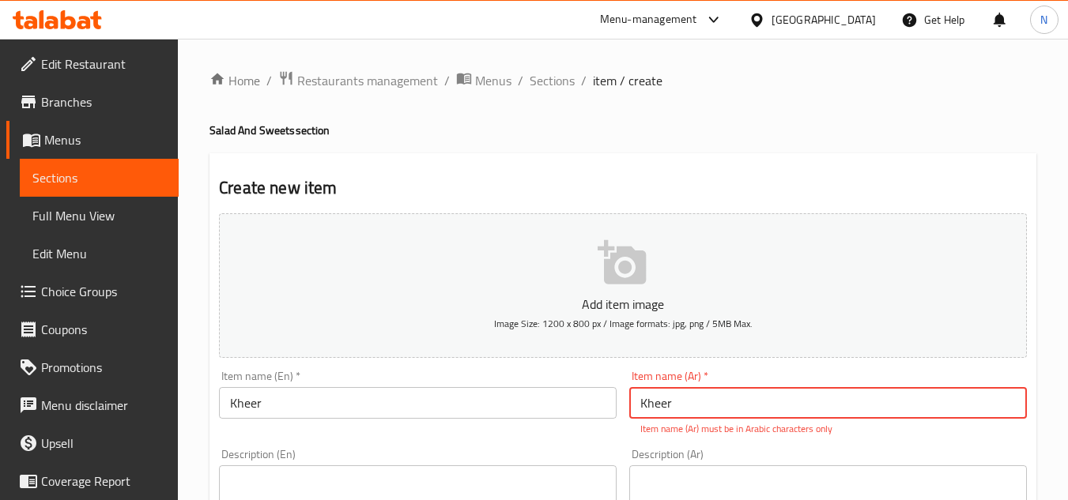
click at [639, 409] on input "Kheer" at bounding box center [828, 403] width 398 height 32
paste input "خير"
type input "خير"
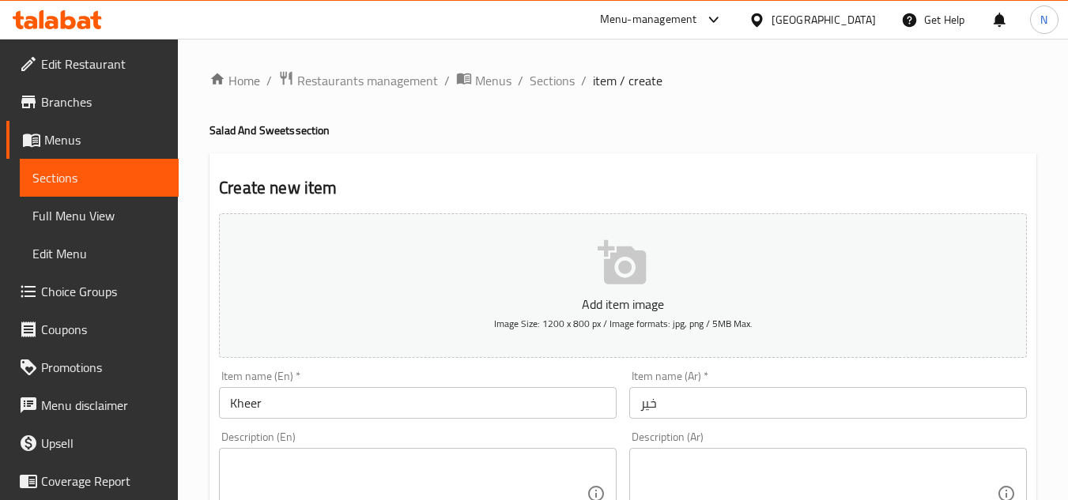
click at [266, 468] on textarea at bounding box center [408, 494] width 357 height 75
paste textarea "Our Kheer is a traditional, creamy rice pudding made with slow-cooked rice, mil…"
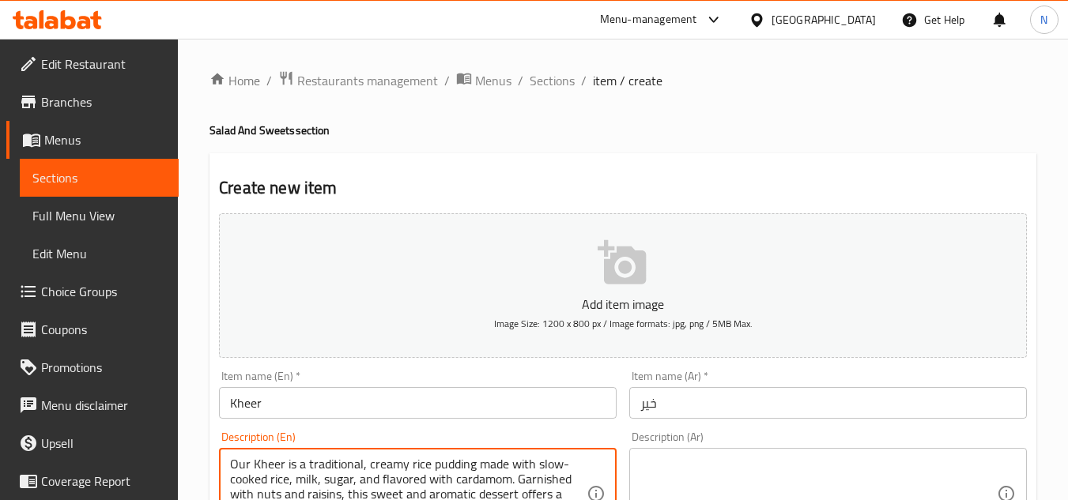
scroll to position [32, 0]
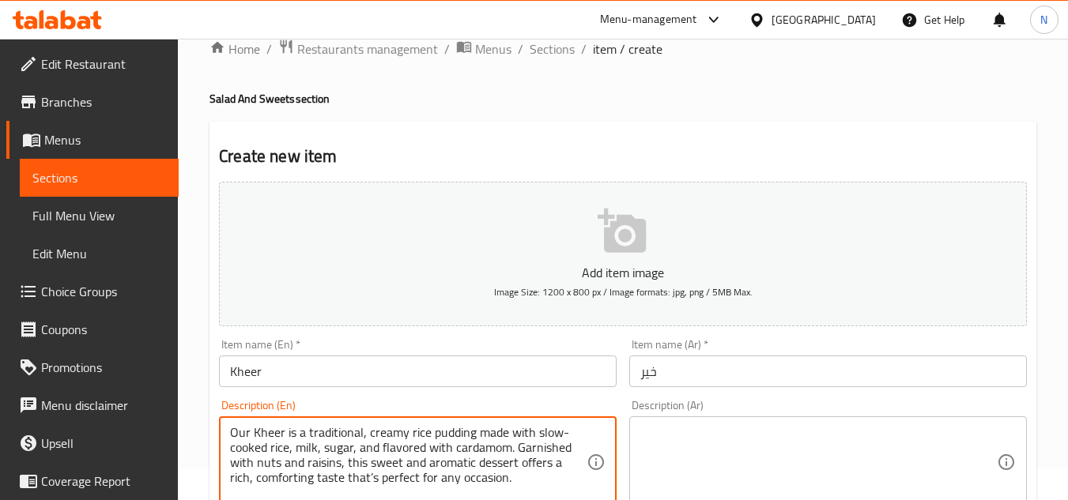
type textarea "Our Kheer is a traditional, creamy rice pudding made with slow-cooked rice, mil…"
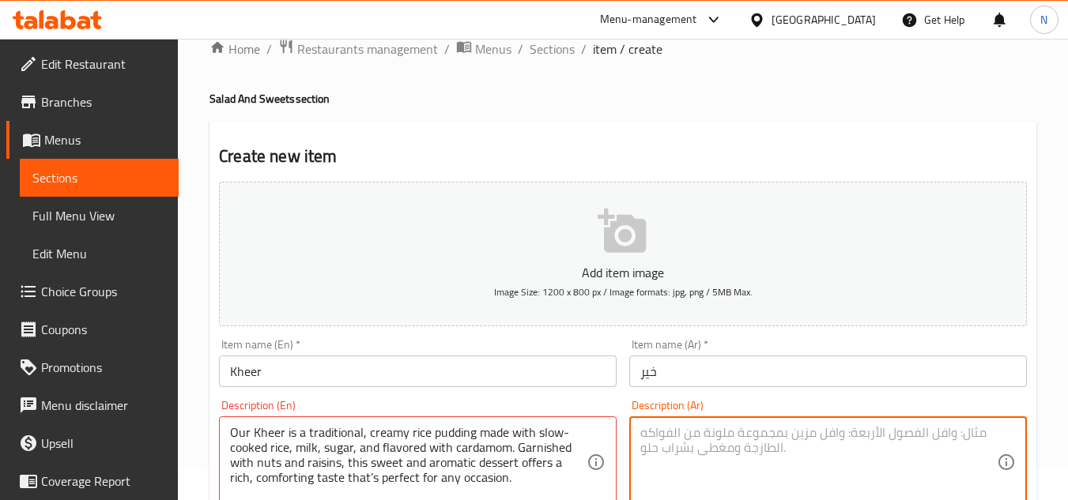
click at [772, 478] on textarea at bounding box center [818, 462] width 357 height 75
paste textarea "خيارنا هو "الكير" وهو حلوى تقليدية وكريمية من الأرز مصنوعة من الأرز المطبوخ ببط…"
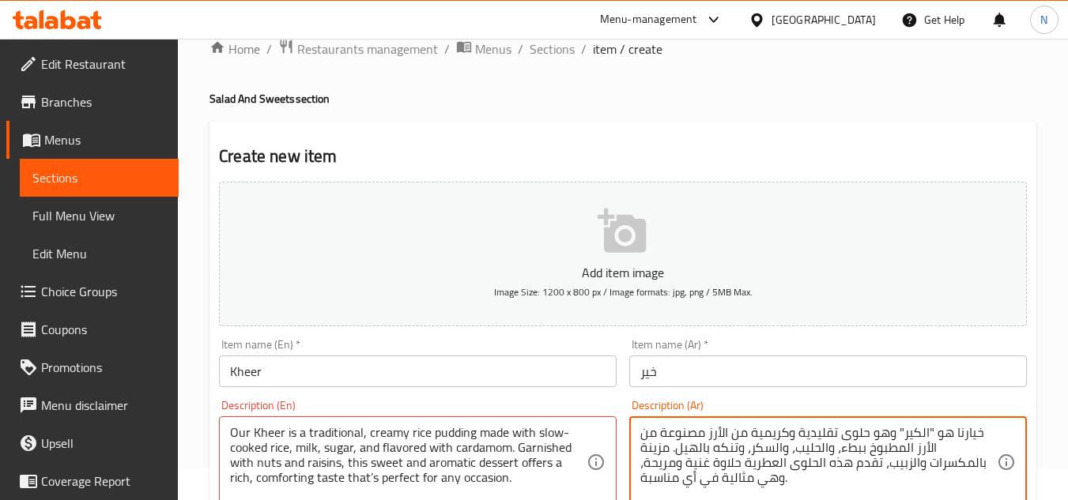
click at [925, 430] on textarea "خيارنا هو "الكير" وهو حلوى تقليدية وكريمية من الأرز مصنوعة من الأرز المطبوخ ببط…" at bounding box center [818, 462] width 357 height 75
click at [895, 427] on textarea "خيارنا هو الكير" وهو حلوى تقليدية وكريمية من الأرز مصنوعة من الأرز المطبوخ ببطء…" at bounding box center [818, 462] width 357 height 75
type textarea "خيارنا هو الكير وهو حلوى تقليدية وكريمية من الأرز مصنوعة من الأرز المطبوخ ببطء،…"
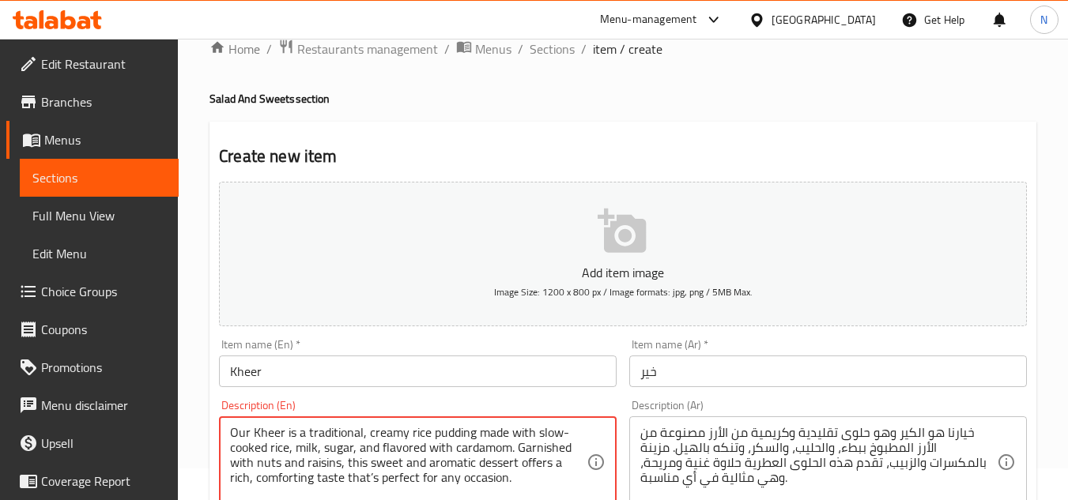
click at [345, 477] on textarea "Our Kheer is a traditional, creamy rice pudding made with slow-cooked rice, mil…" at bounding box center [408, 462] width 357 height 75
click at [370, 437] on textarea "Our Kheer is a traditional, creamy rice pudding made with slow-cooked rice, mil…" at bounding box center [408, 462] width 357 height 75
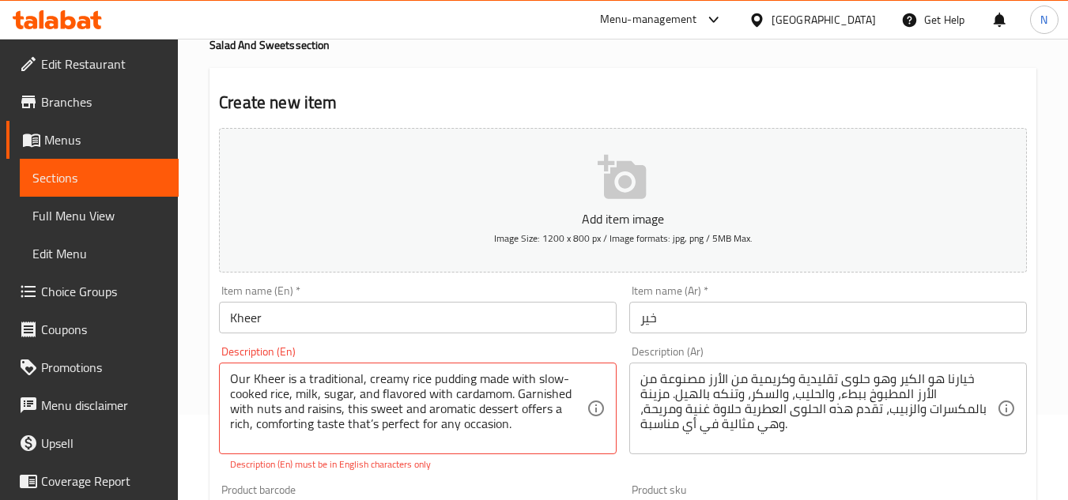
scroll to position [111, 0]
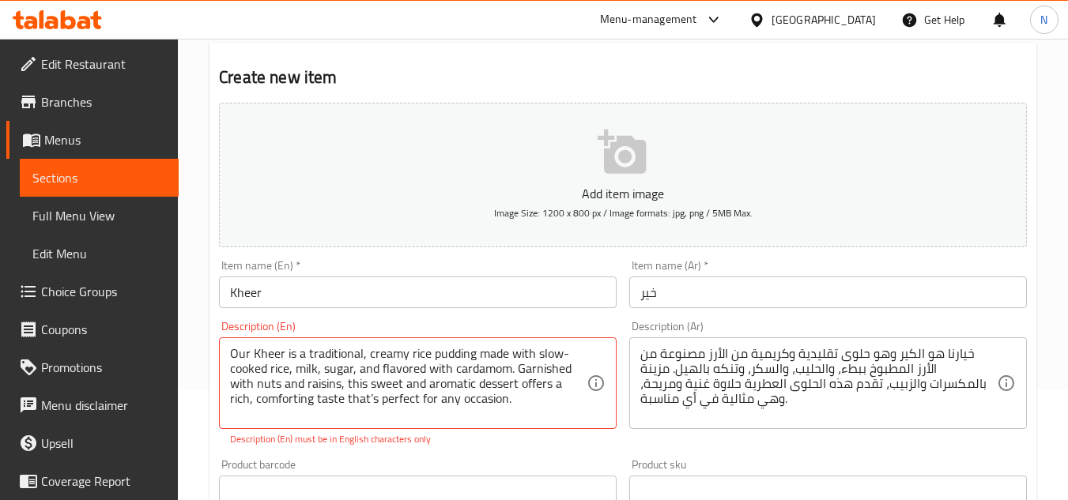
click at [442, 433] on p "Description (En) must be in English characters only" at bounding box center [417, 439] width 375 height 14
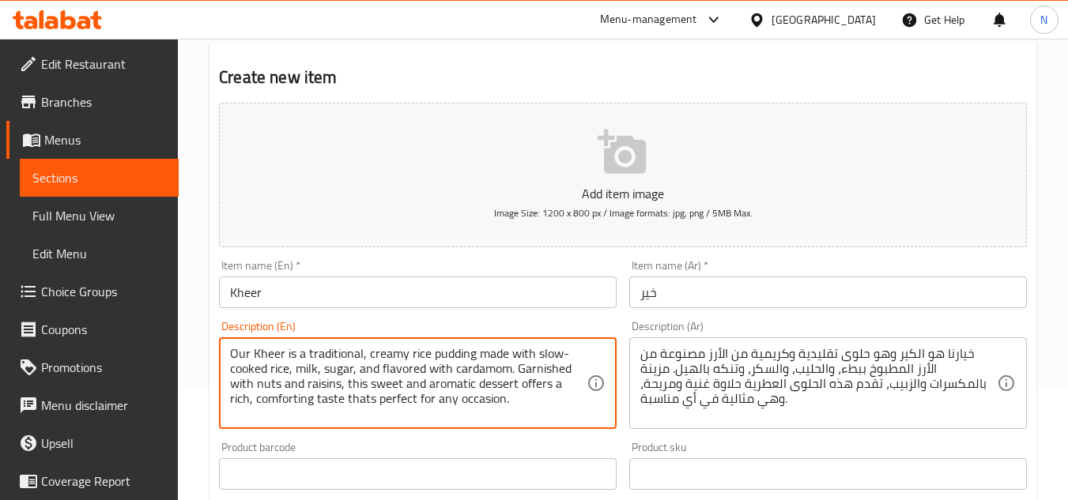
drag, startPoint x: 254, startPoint y: 353, endPoint x: 531, endPoint y: 417, distance: 284.9
click at [531, 417] on textarea "Our Kheer is a traditional, creamy rice pudding made with slow-cooked rice, mil…" at bounding box center [408, 383] width 357 height 75
type textarea "Our kheer is a traditional, creamy rice pudding made with slow-cooked rice, mil…"
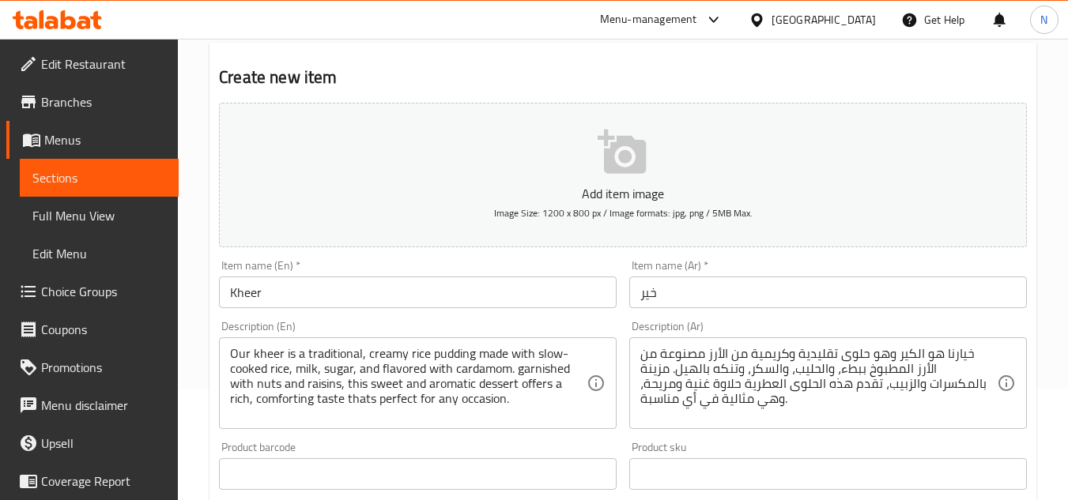
scroll to position [190, 0]
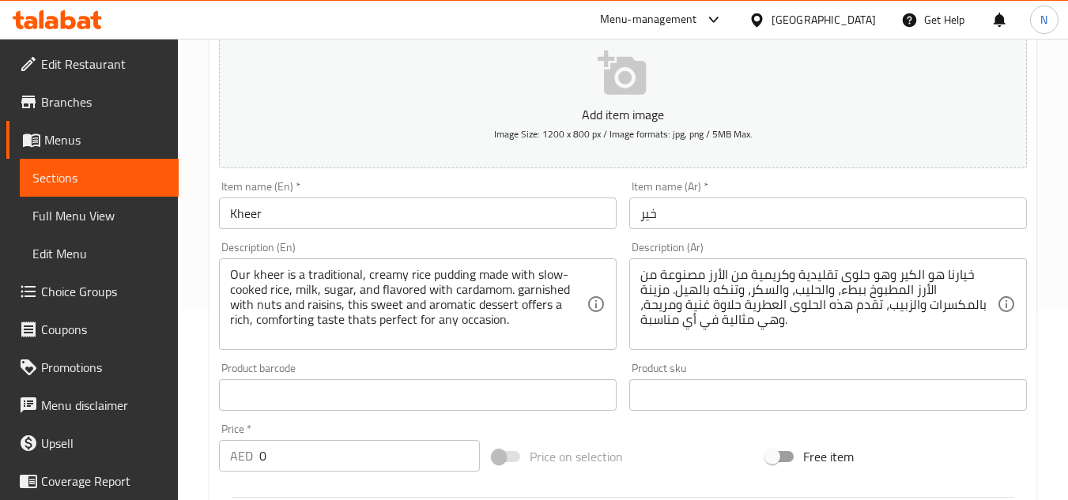
click at [249, 462] on div "AED 0 Price *" at bounding box center [349, 456] width 261 height 32
drag, startPoint x: 249, startPoint y: 462, endPoint x: 236, endPoint y: 465, distance: 12.9
click at [234, 463] on p "AED" at bounding box center [241, 456] width 23 height 19
drag, startPoint x: 264, startPoint y: 462, endPoint x: 255, endPoint y: 458, distance: 9.3
click at [255, 458] on div "AED 0 Price *" at bounding box center [349, 456] width 261 height 32
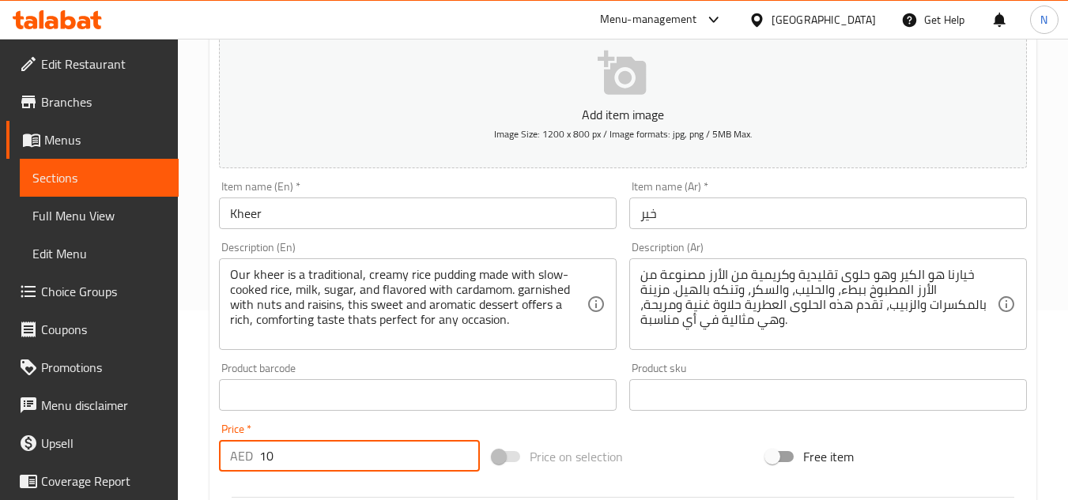
type input "10"
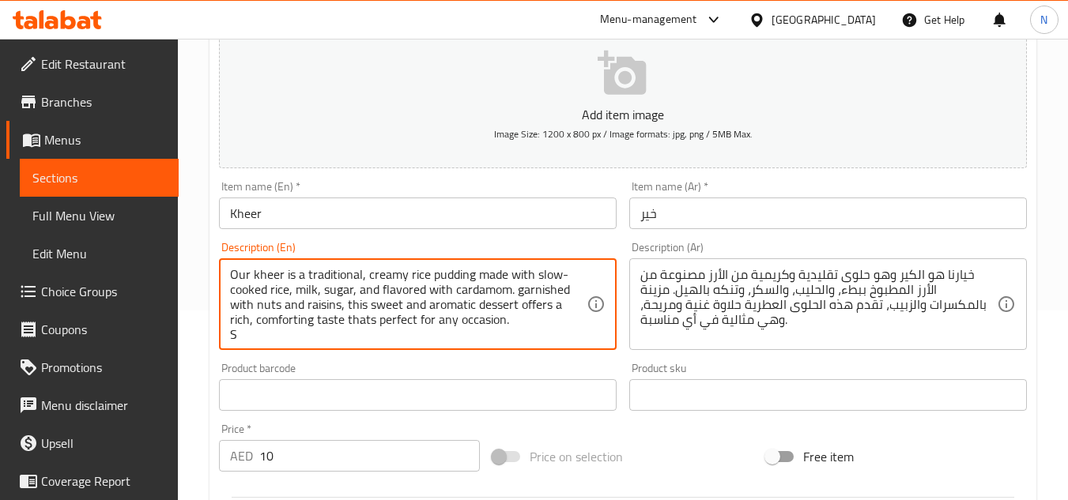
scroll to position [4, 0]
type textarea "Our kheer is a traditional, creamy rice pudding made with slow-cooked rice, mil…"
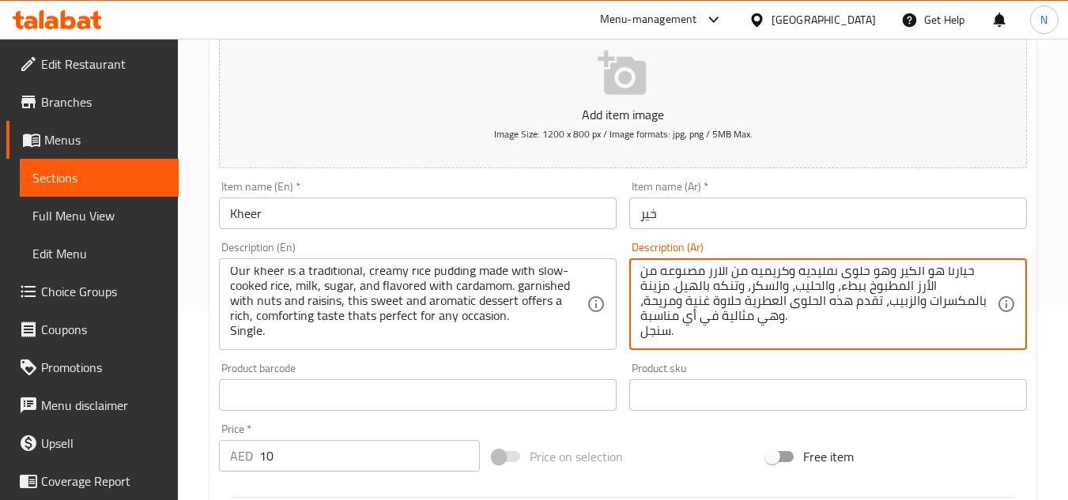
type textarea "خيارنا هو الكير وهو حلوى تقليدية وكريمية من الأرز مصنوعة من الأرز المطبوخ ببطء،…"
click at [688, 448] on div "Price on selection" at bounding box center [623, 457] width 274 height 43
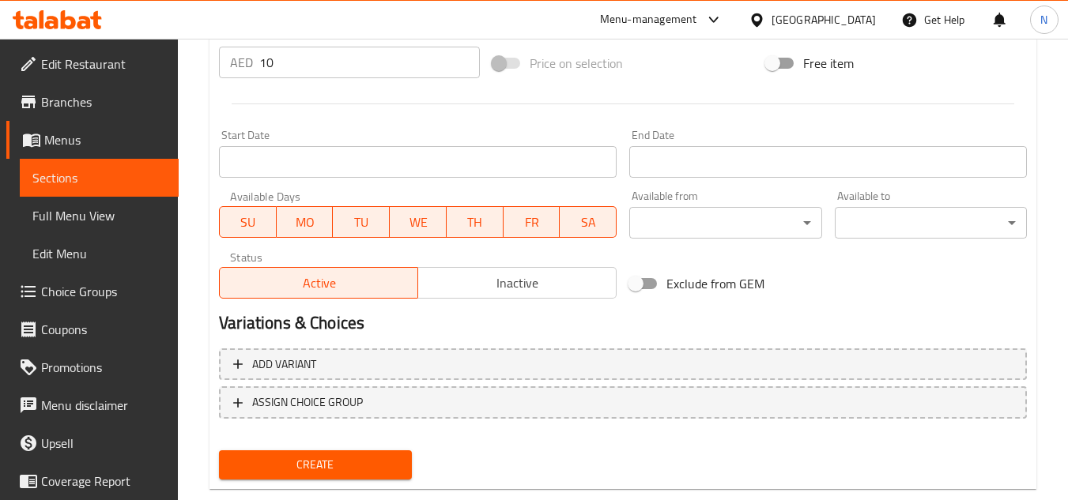
scroll to position [585, 0]
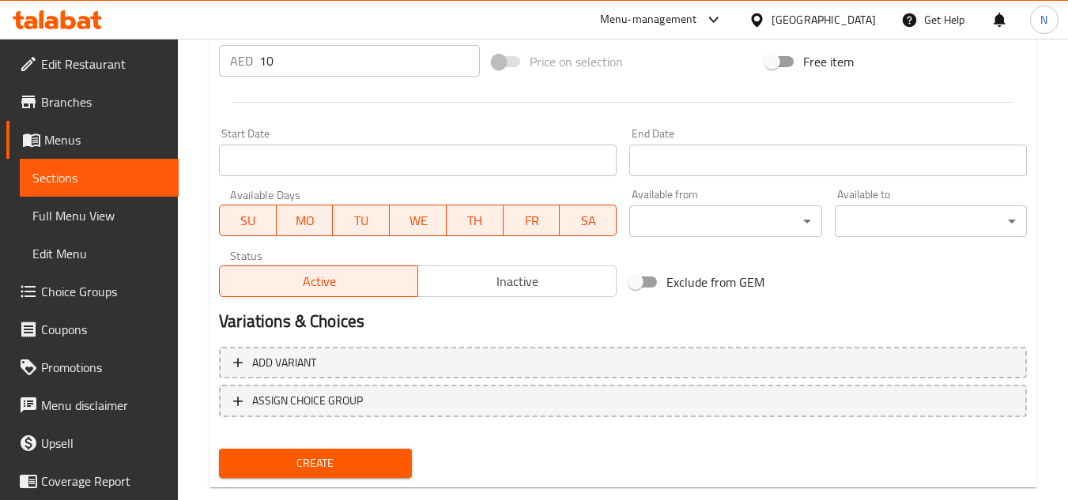
click at [304, 454] on span "Create" at bounding box center [315, 464] width 167 height 20
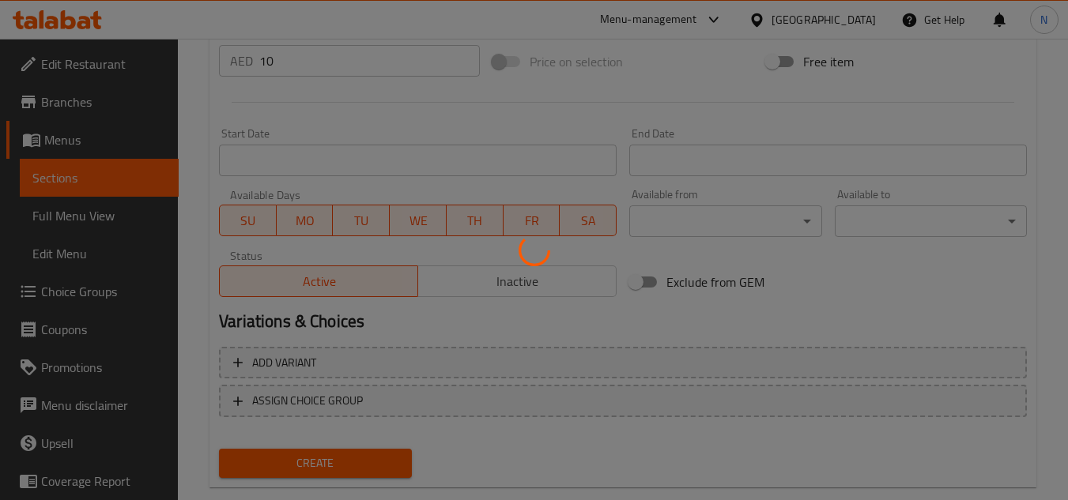
type input "0"
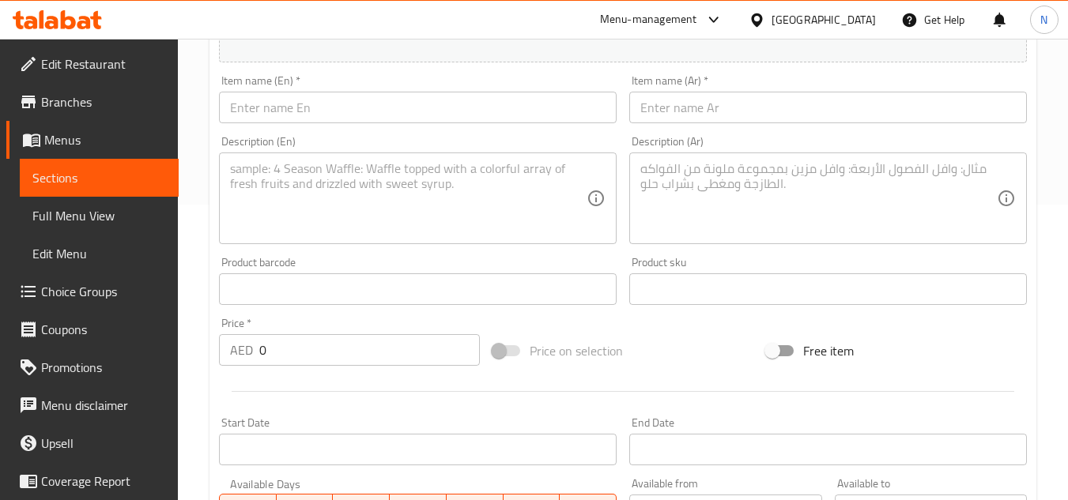
scroll to position [269, 0]
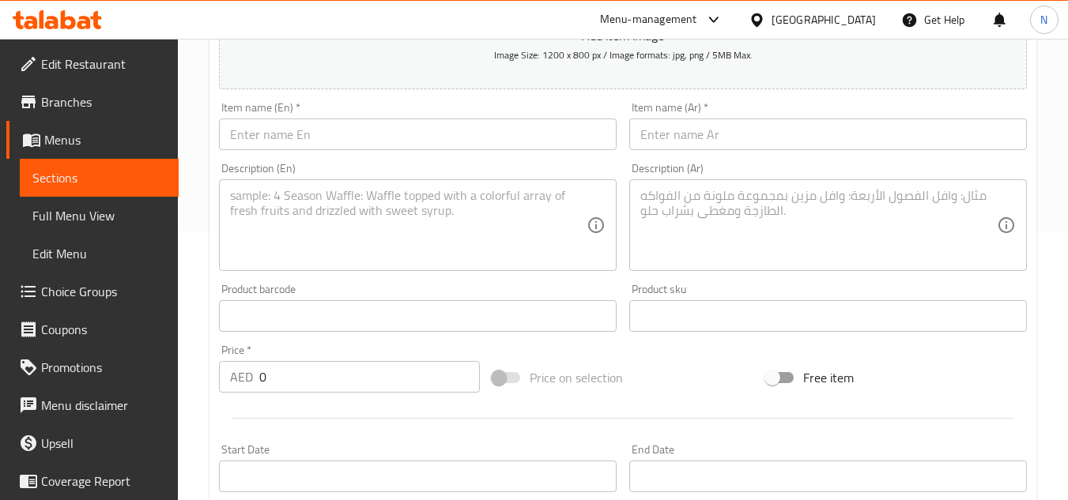
click at [270, 141] on input "text" at bounding box center [418, 135] width 398 height 32
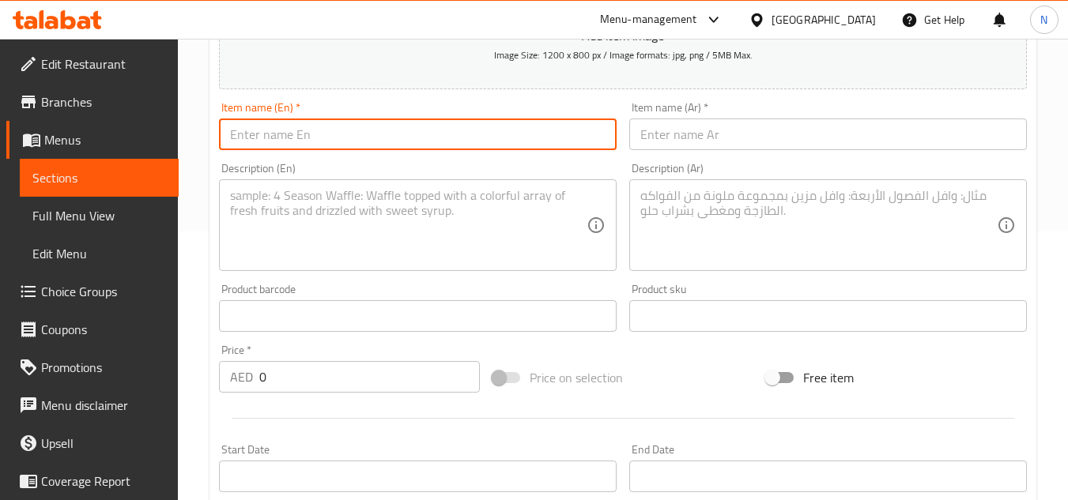
paste input "Custard"
type input "Custard"
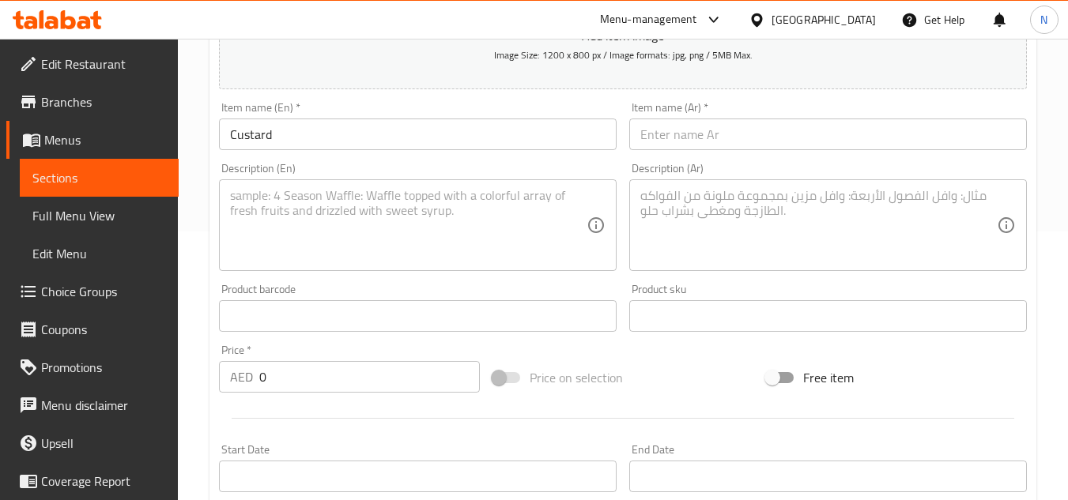
click at [703, 135] on input "text" at bounding box center [828, 135] width 398 height 32
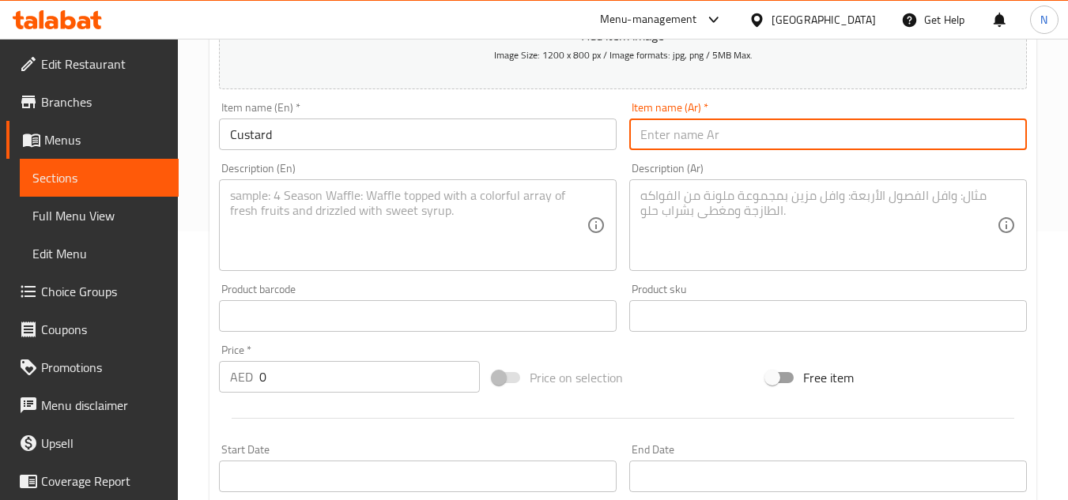
paste input "الكسترد"
type input "الكسترد"
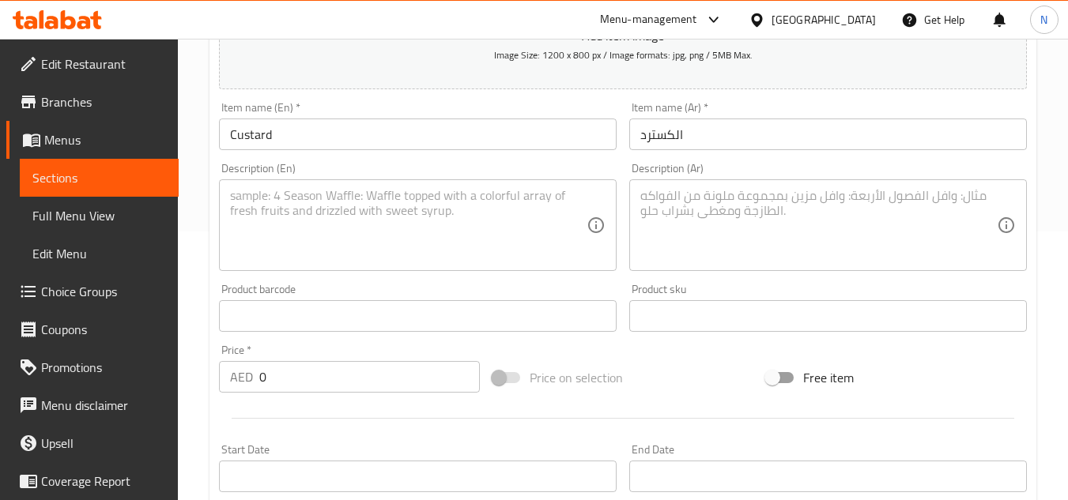
click at [575, 204] on textarea at bounding box center [408, 225] width 357 height 75
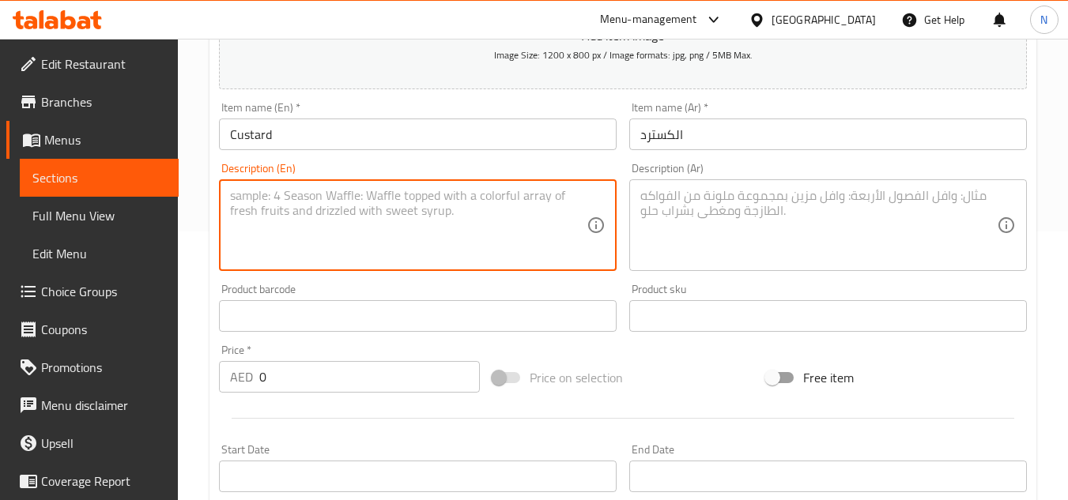
paste textarea "Our Custard is a smooth and creamy dessert made with milk and a blend of flavor…"
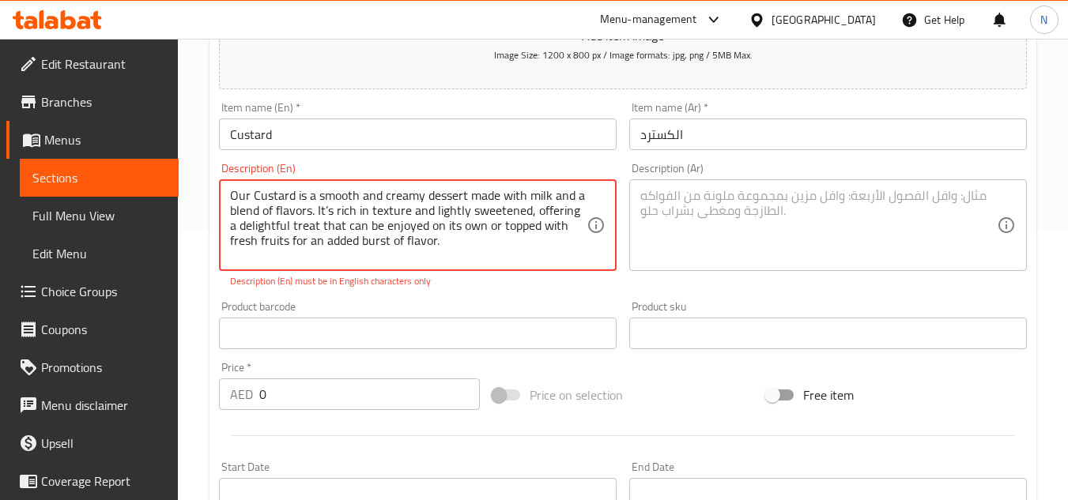
click at [329, 214] on textarea "Our Custard is a smooth and creamy dessert made with milk and a blend of flavor…" at bounding box center [408, 225] width 357 height 75
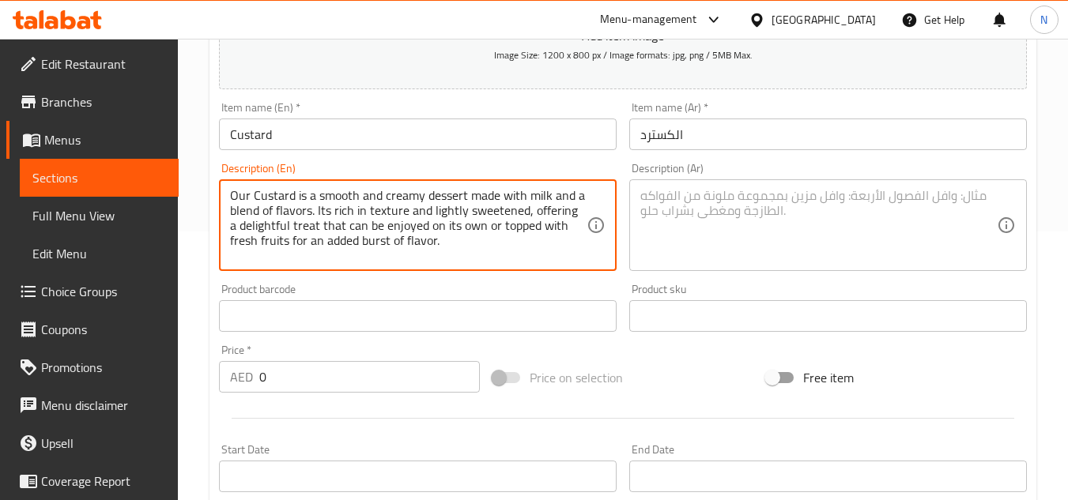
drag, startPoint x: 253, startPoint y: 196, endPoint x: 411, endPoint y: 249, distance: 166.7
click at [411, 249] on textarea "Our Custard is a smooth and creamy dessert made with milk and a blend of flavor…" at bounding box center [408, 225] width 357 height 75
click at [326, 224] on textarea "Our custard is a smooth and creamy dessert made with milk and a blend of flavor…" at bounding box center [408, 225] width 357 height 75
click at [328, 223] on textarea "Our custard is a smooth and creamy dessert made with milk and a blend of flavor…" at bounding box center [408, 225] width 357 height 75
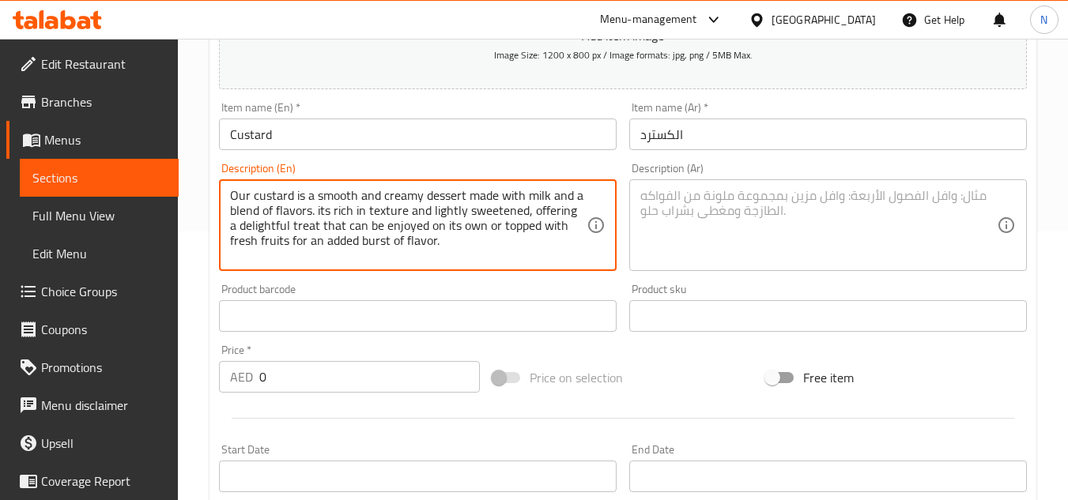
click at [328, 223] on textarea "Our custard is a smooth and creamy dessert made with milk and a blend of flavor…" at bounding box center [408, 225] width 357 height 75
type textarea "Our custard is a smooth and creamy dessert made with milk and a blend of flavor…"
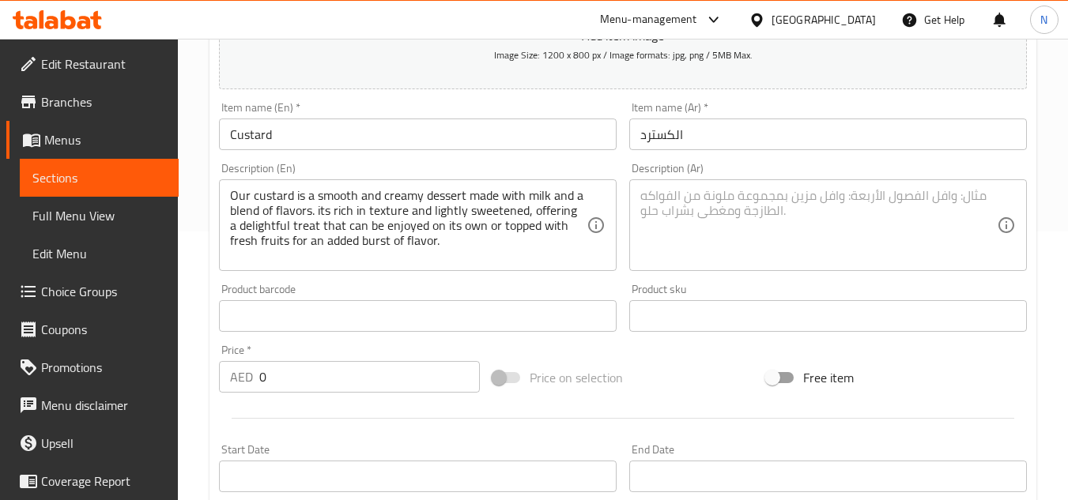
click at [751, 195] on textarea at bounding box center [818, 225] width 357 height 75
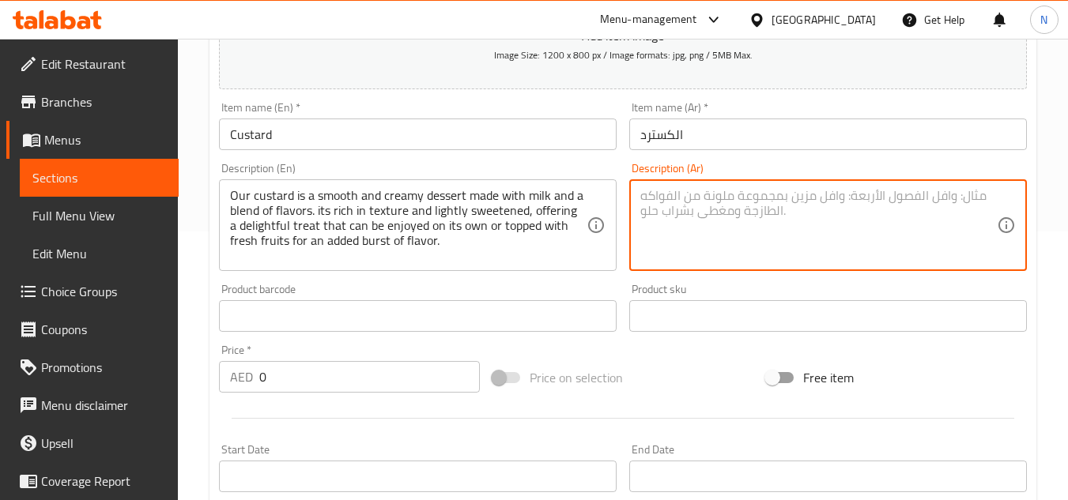
paste textarea "الكاسترد هو حلوى ناعمة وكريمية مصنوعة من الحليب ومجموعة من النكهات. غنية في الق…"
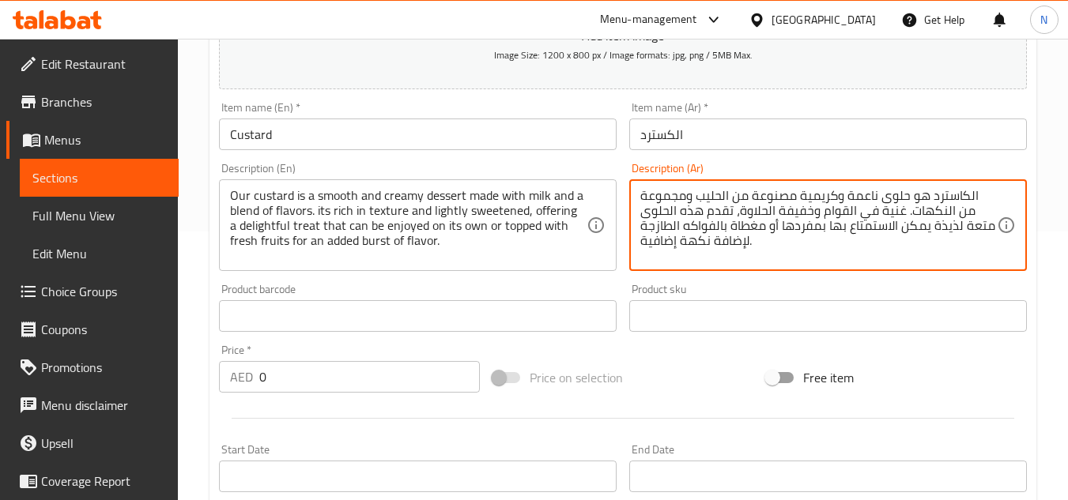
type textarea "الكاسترد هو حلوى ناعمة وكريمية مصنوعة من الحليب ومجموعة من النكهات. غنية في الق…"
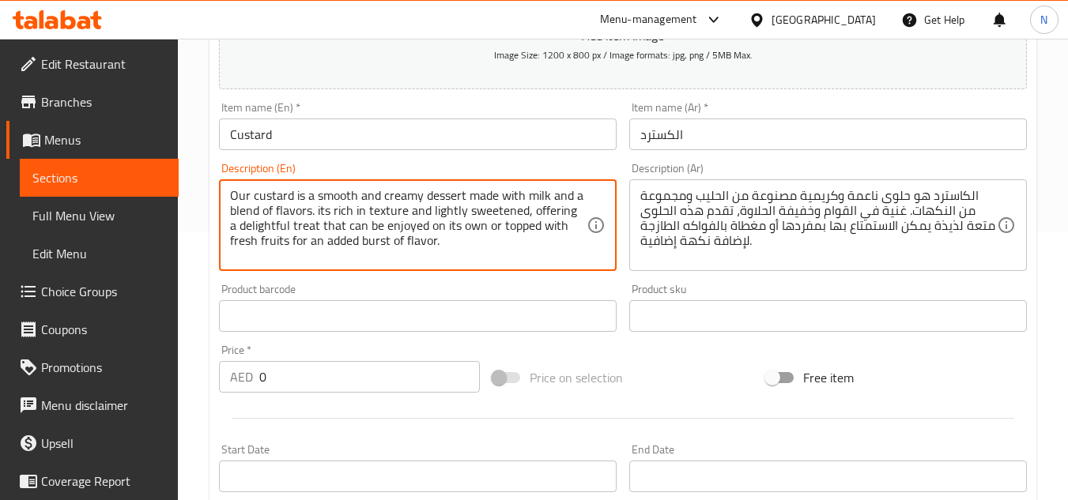
click at [451, 225] on textarea "Our custard is a smooth and creamy dessert made with milk and a blend of flavor…" at bounding box center [408, 225] width 357 height 75
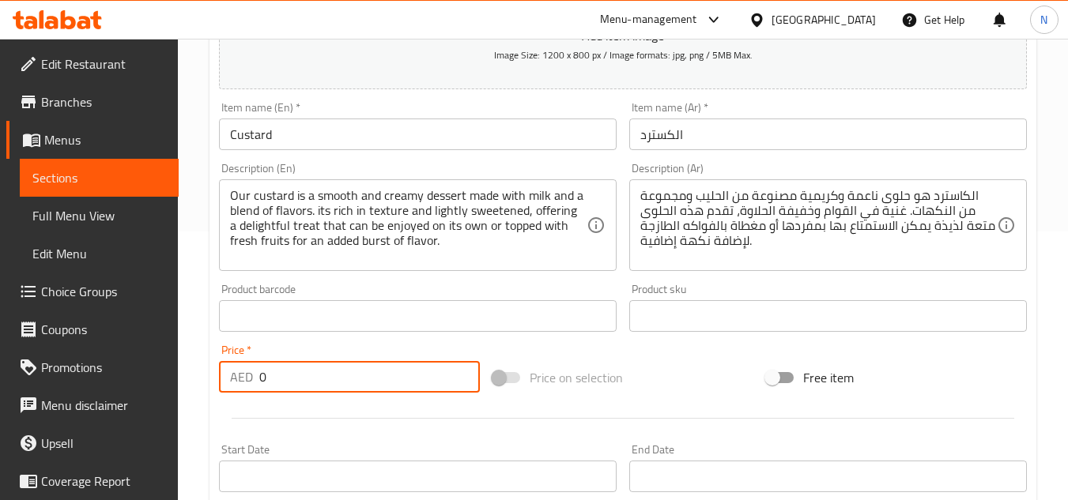
drag, startPoint x: 327, startPoint y: 378, endPoint x: 236, endPoint y: 383, distance: 91.8
click at [236, 383] on div "AED 0 Price *" at bounding box center [349, 377] width 261 height 32
type input "10"
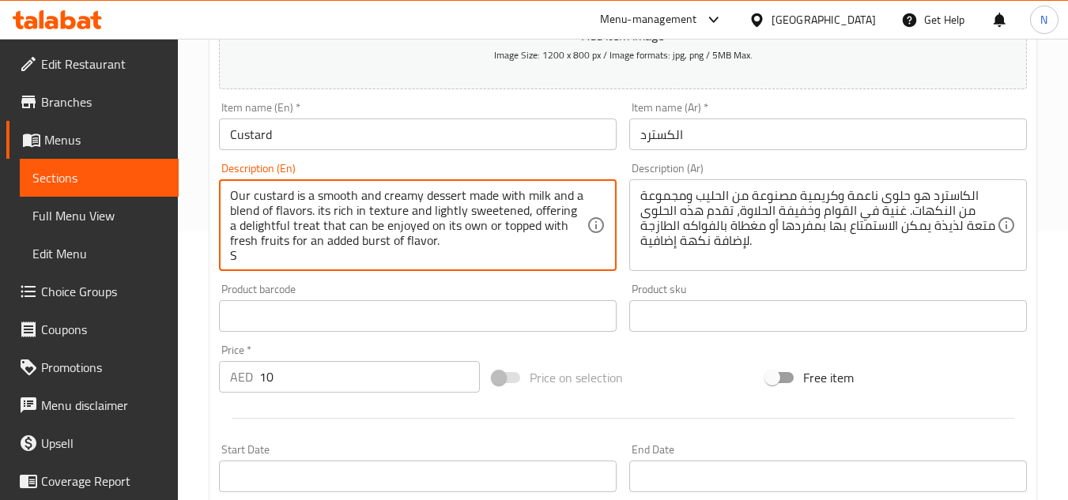
scroll to position [4, 0]
type textarea "Our custard is a smooth and creamy dessert made with milk and a blend of flavor…"
click at [675, 266] on div "الكاسترد هو حلوى ناعمة وكريمية مصنوعة من الحليب ومجموعة من النكهات. غنية في الق…" at bounding box center [828, 225] width 398 height 92
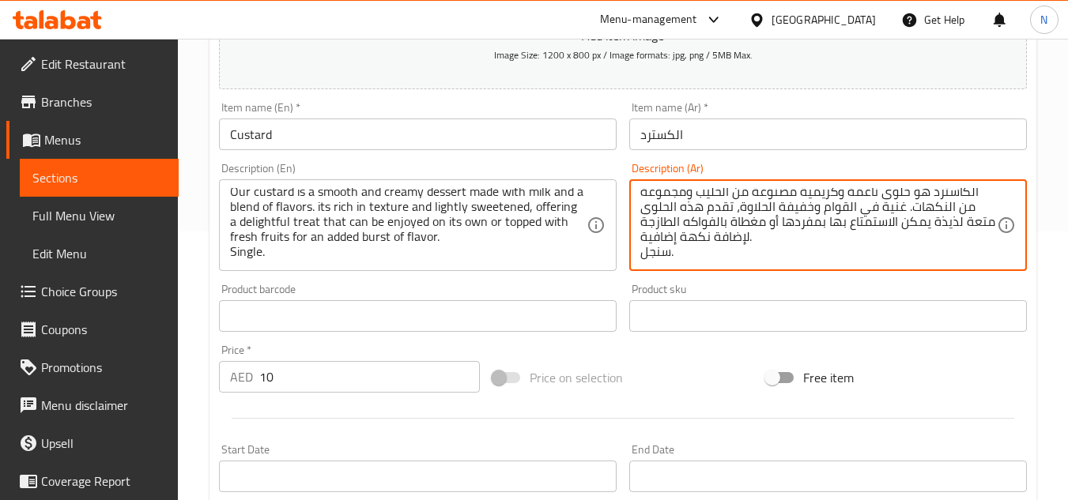
type textarea "الكاسترد هو حلوى ناعمة وكريمية مصنوعة من الحليب ومجموعة من النكهات. غنية في الق…"
click at [680, 409] on div at bounding box center [623, 418] width 821 height 39
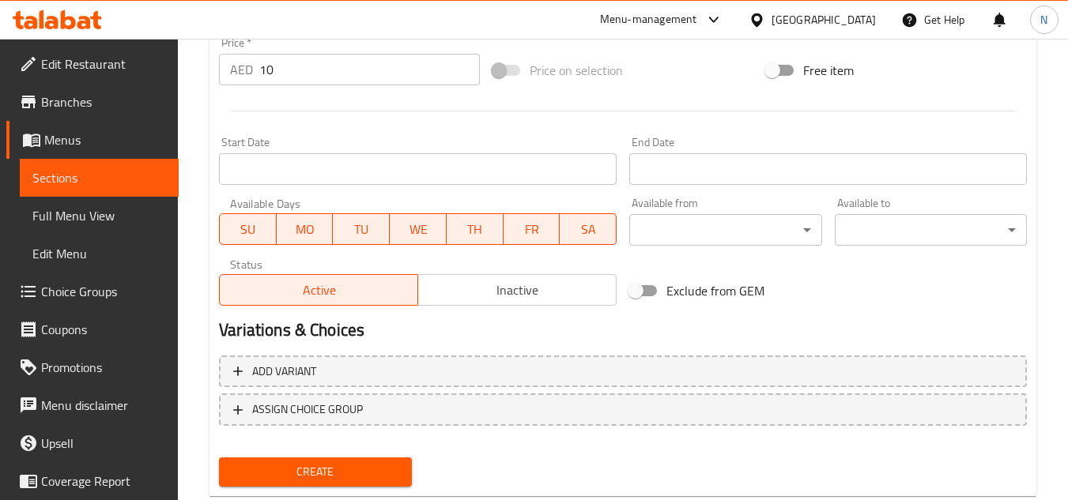
scroll to position [617, 0]
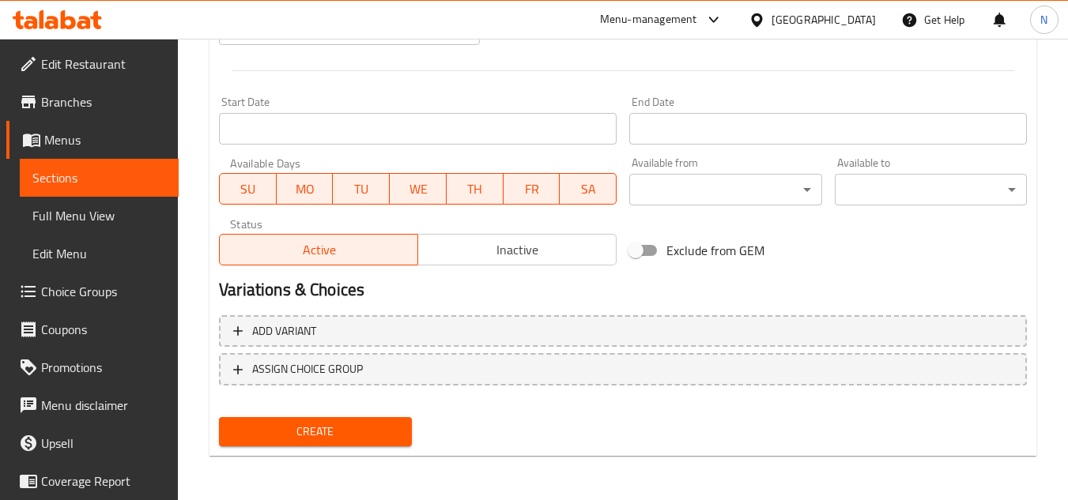
click at [323, 425] on span "Create" at bounding box center [315, 432] width 167 height 20
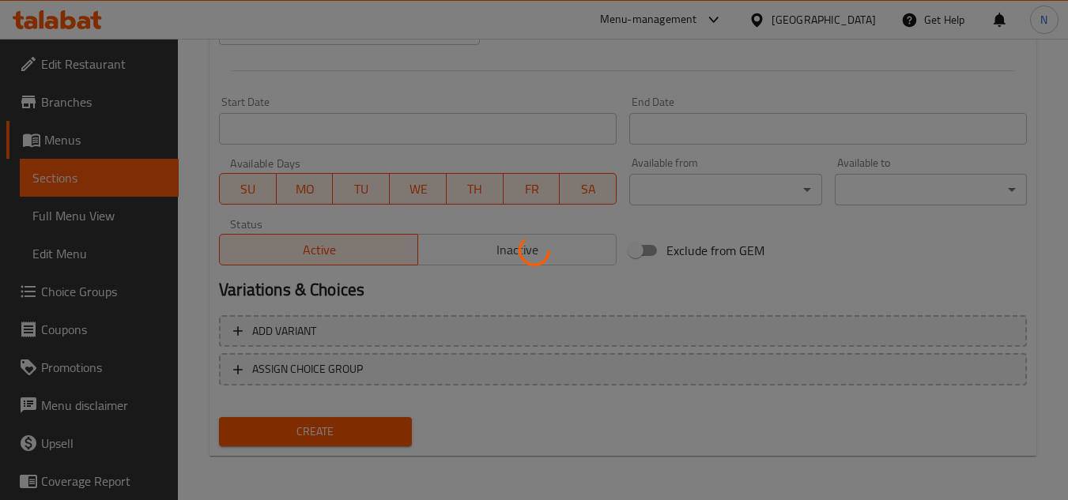
type input "0"
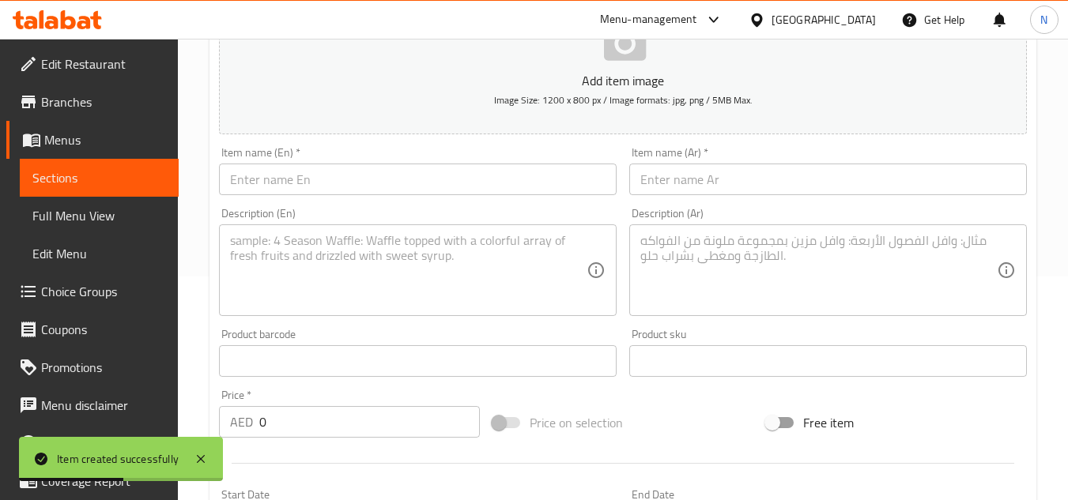
scroll to position [221, 0]
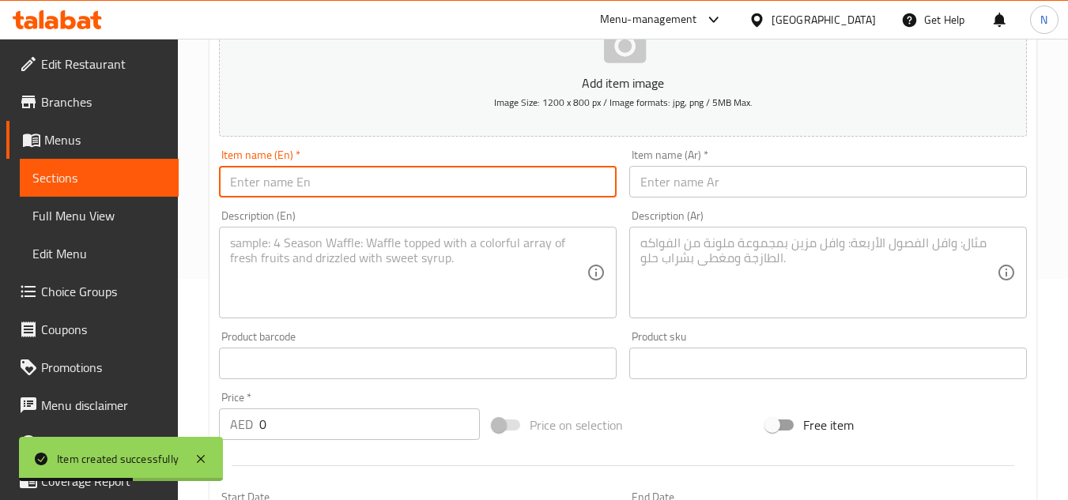
click at [397, 195] on input "text" at bounding box center [418, 182] width 398 height 32
paste input "Special Salad"
type input "Special Salad"
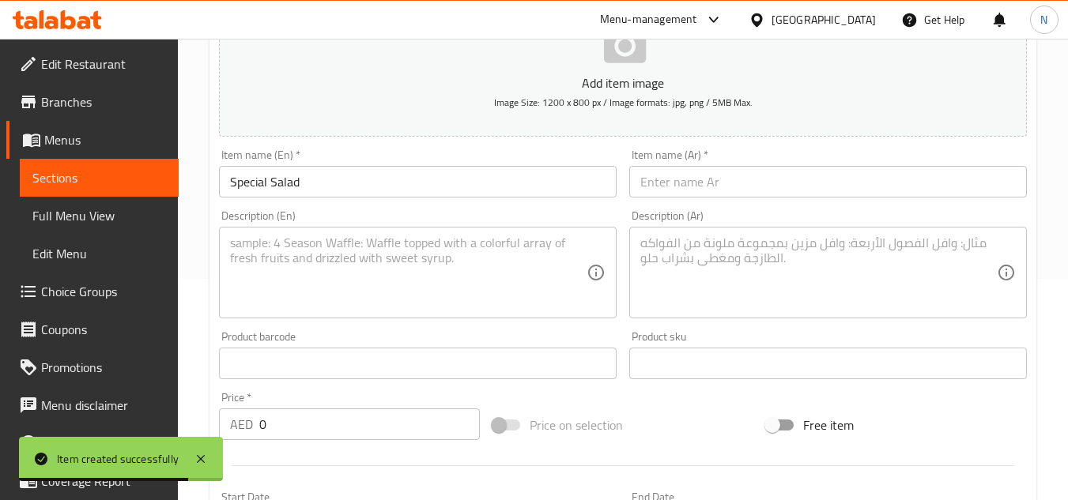
click at [680, 185] on input "text" at bounding box center [828, 182] width 398 height 32
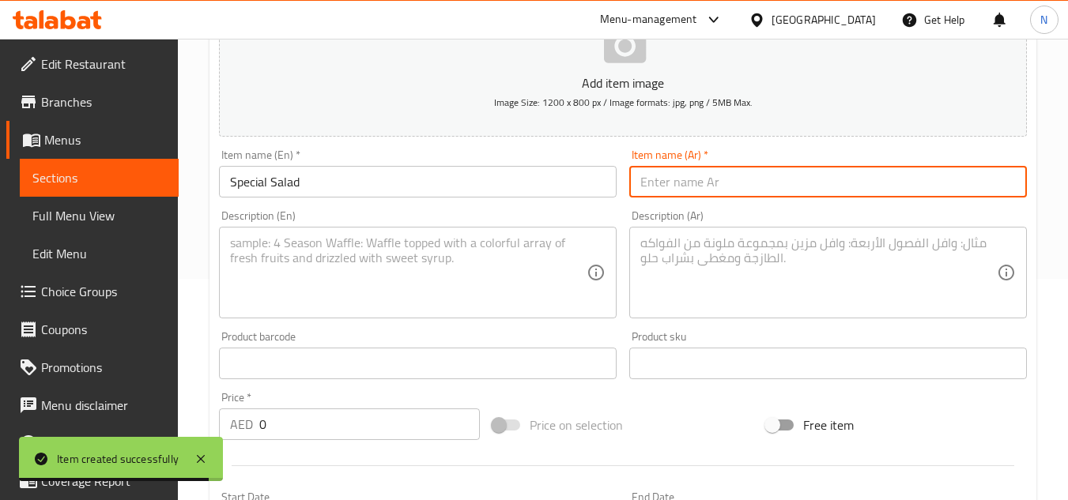
paste input "سلطة خضراء"
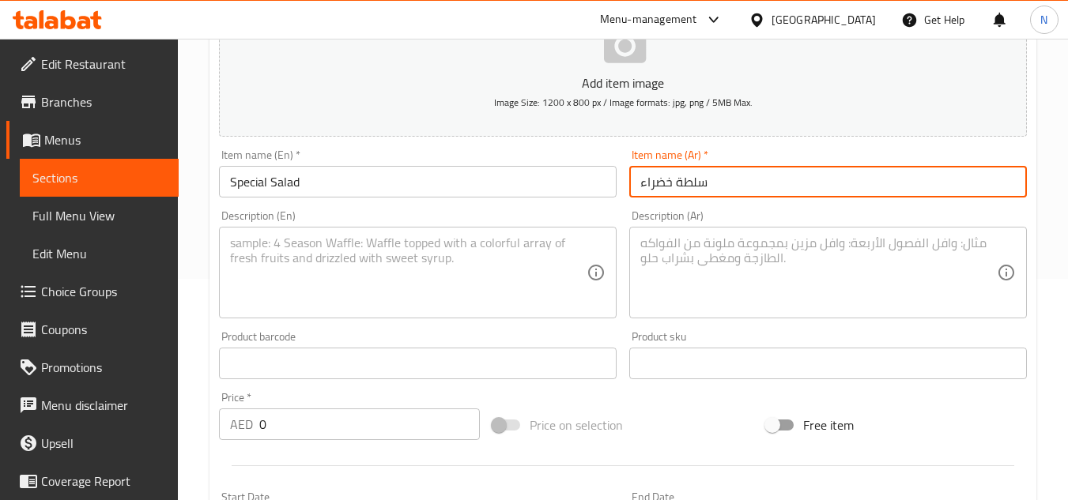
type input "سلطة خضراء"
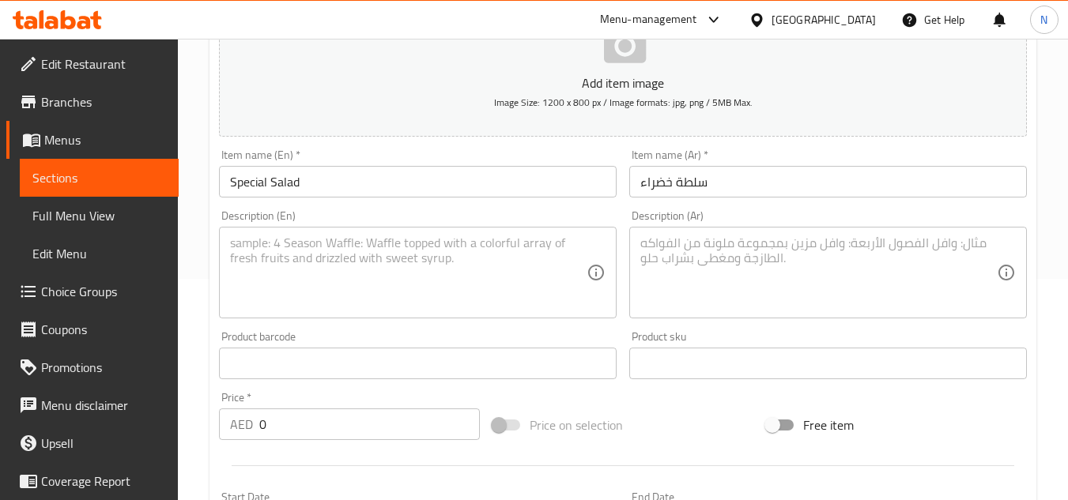
click at [368, 300] on textarea at bounding box center [408, 273] width 357 height 75
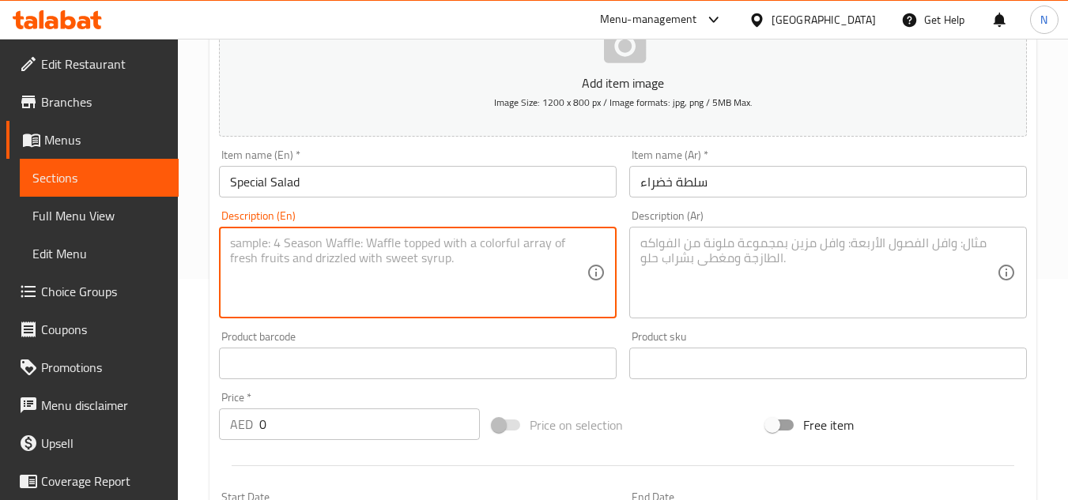
paste textarea "Our Special Salad is a fresh and vibrant mix of seasonal vegetables, tossed wit…"
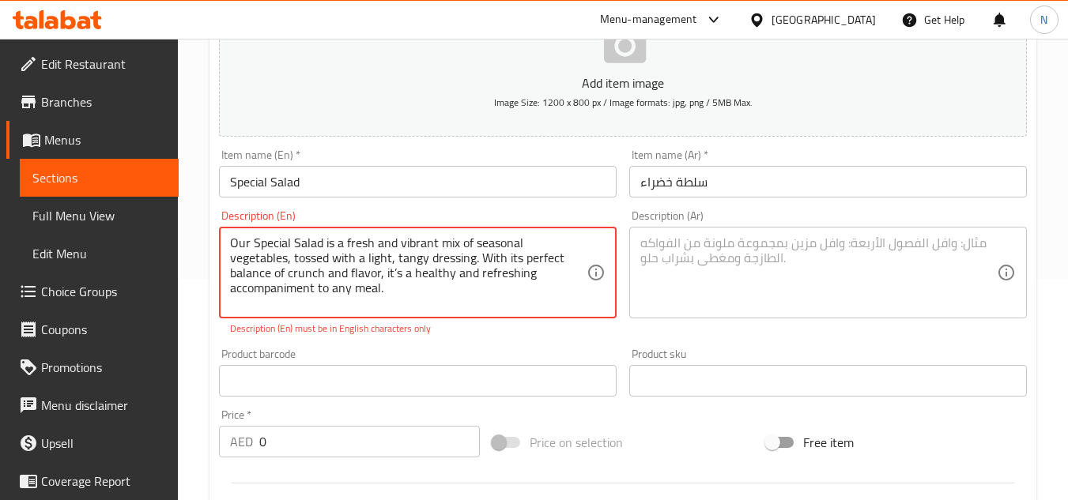
drag, startPoint x: 255, startPoint y: 247, endPoint x: 334, endPoint y: 286, distance: 89.1
click at [334, 286] on textarea "Our Special Salad is a fresh and vibrant mix of seasonal vegetables, tossed wit…" at bounding box center [408, 273] width 357 height 75
click at [369, 256] on textarea "Our special salad is a fresh and vibrant mix of seasonal vegetables, tossed wit…" at bounding box center [408, 273] width 357 height 75
click at [339, 272] on textarea "Our special salad is a fresh and vibrant mix of seasonal vegetables, tossed wit…" at bounding box center [408, 273] width 357 height 75
click at [338, 271] on textarea "Our special salad is a fresh and vibrant mix of seasonal vegetables, tossed wit…" at bounding box center [408, 273] width 357 height 75
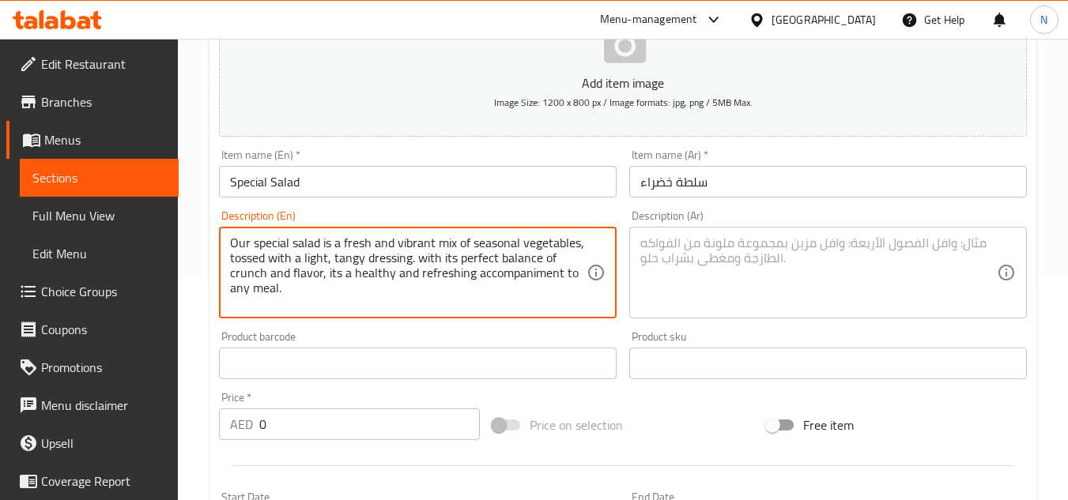
click at [362, 251] on textarea "Our special salad is a fresh and vibrant mix of seasonal vegetables, tossed wit…" at bounding box center [408, 273] width 357 height 75
type textarea "Our special salad is a fresh and vibrant mix of seasonal vegetables, tossed wit…"
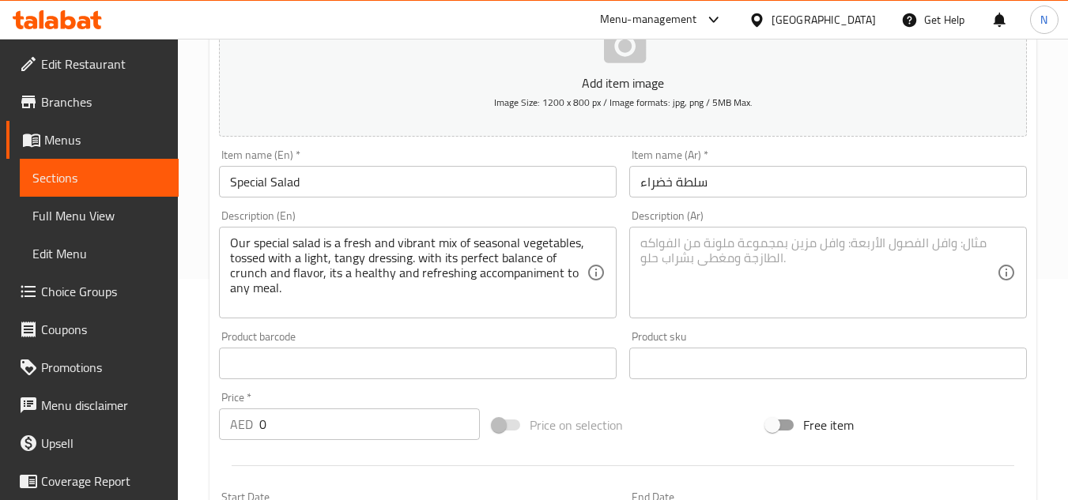
click at [800, 278] on textarea at bounding box center [818, 273] width 357 height 75
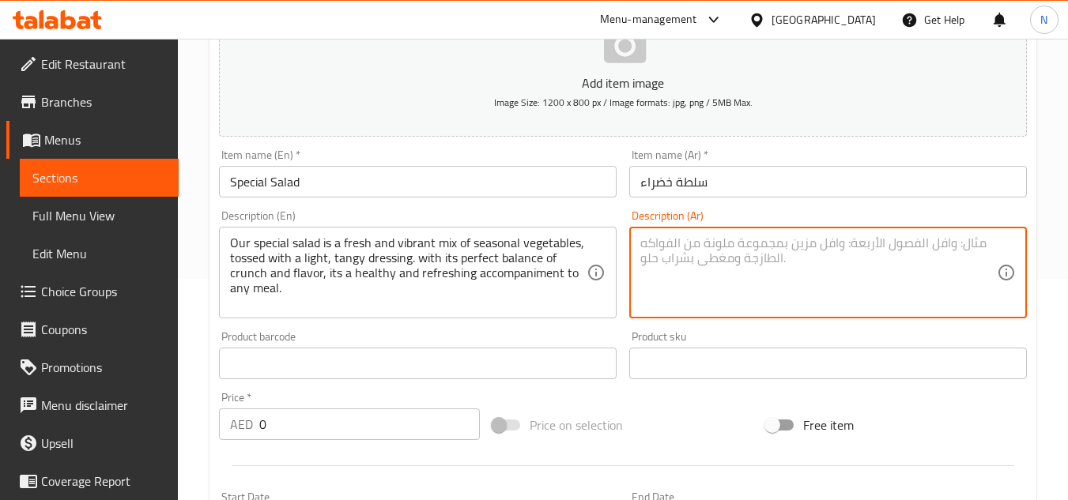
paste textarea "سلطة خاصة هي مزيج طازج وحيوي من الخضروات الموسمية، تُقلب مع تتبيلة خفيفة وحامضة…"
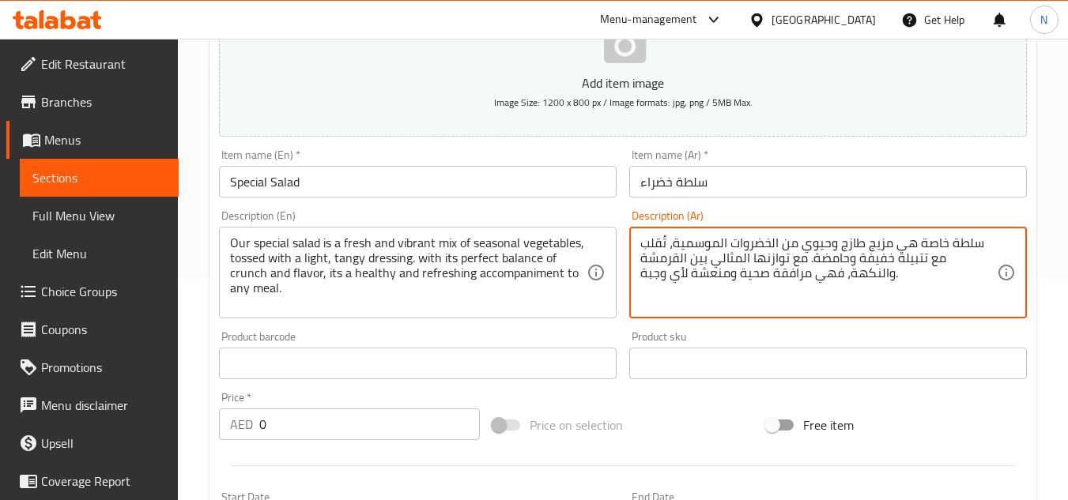
type textarea "سلطة خاصة هي مزيج طازج وحيوي من الخضروات الموسمية، تُقلب مع تتبيلة خفيفة وحامضة…"
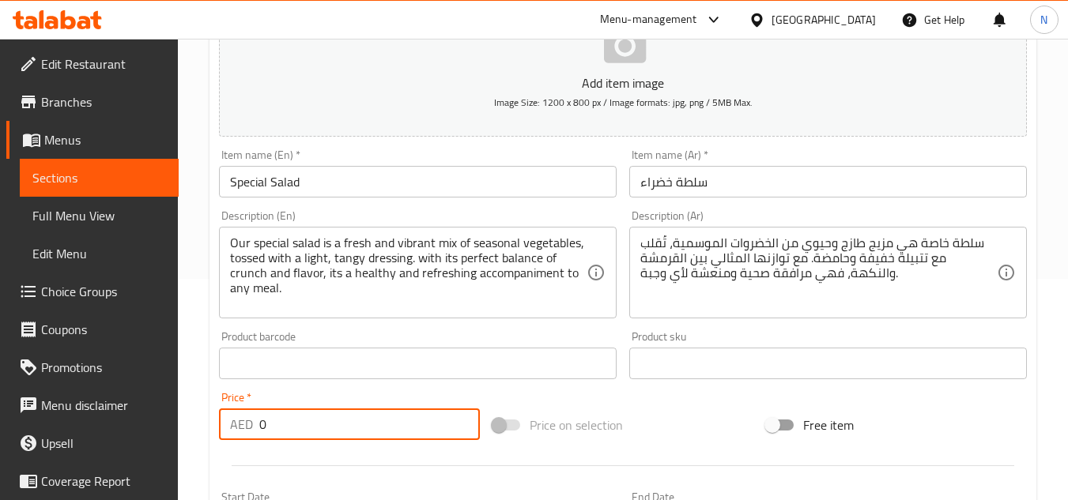
drag, startPoint x: 311, startPoint y: 419, endPoint x: 241, endPoint y: 429, distance: 70.3
click at [241, 429] on div "AED 0 Price *" at bounding box center [349, 425] width 261 height 32
type input "15"
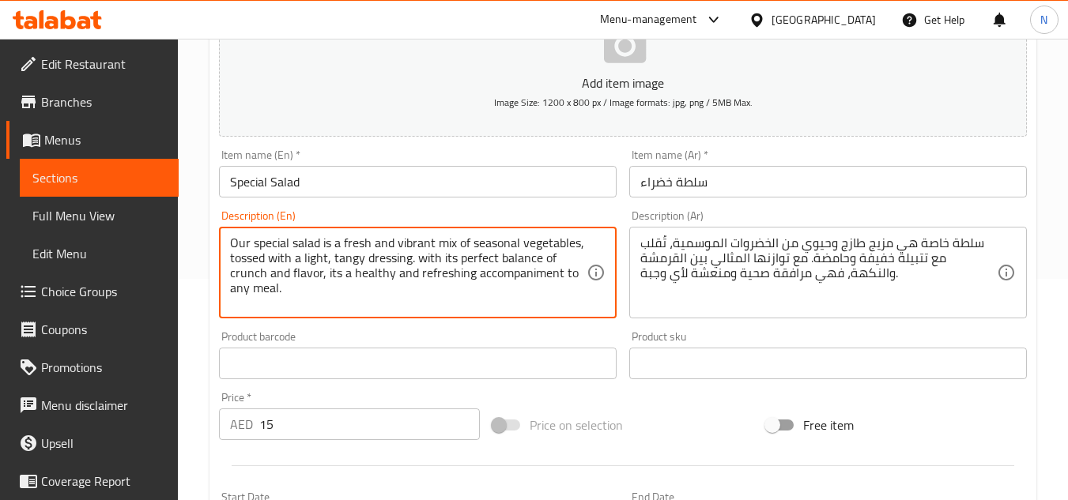
click at [470, 266] on textarea "Our special salad is a fresh and vibrant mix of seasonal vegetables, tossed wit…" at bounding box center [408, 273] width 357 height 75
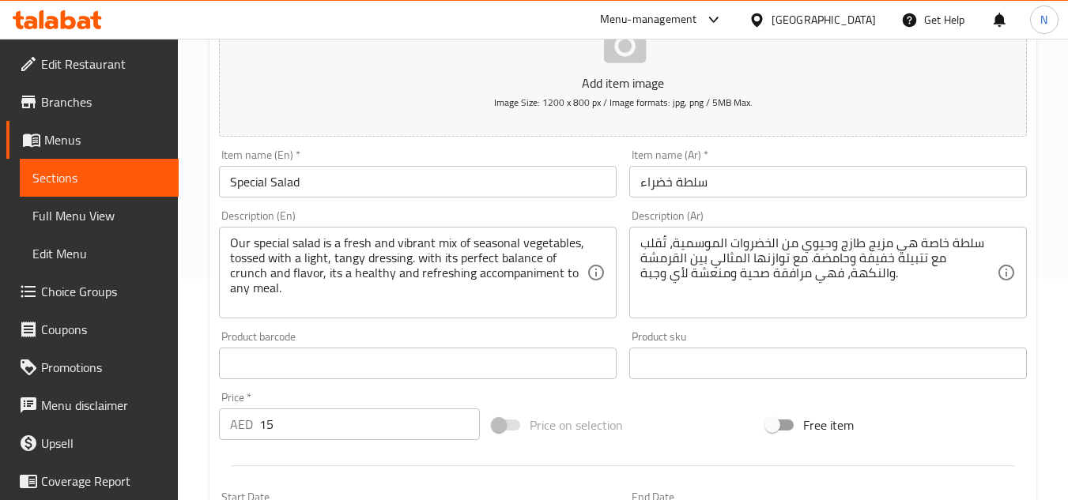
click at [637, 412] on div "Price on selection" at bounding box center [623, 425] width 274 height 43
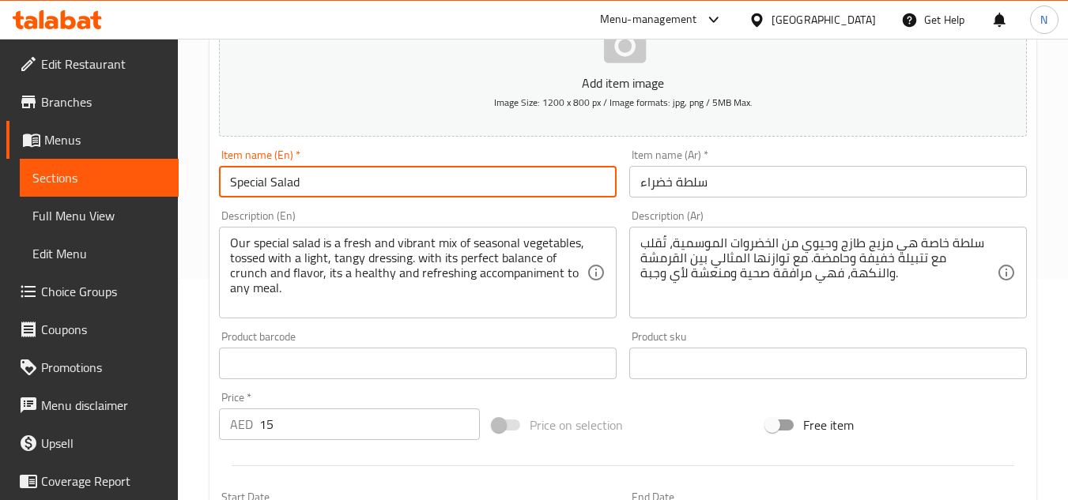
click at [266, 179] on input "Special Salad" at bounding box center [418, 182] width 398 height 32
click at [292, 189] on input "Special Salad" at bounding box center [418, 182] width 398 height 32
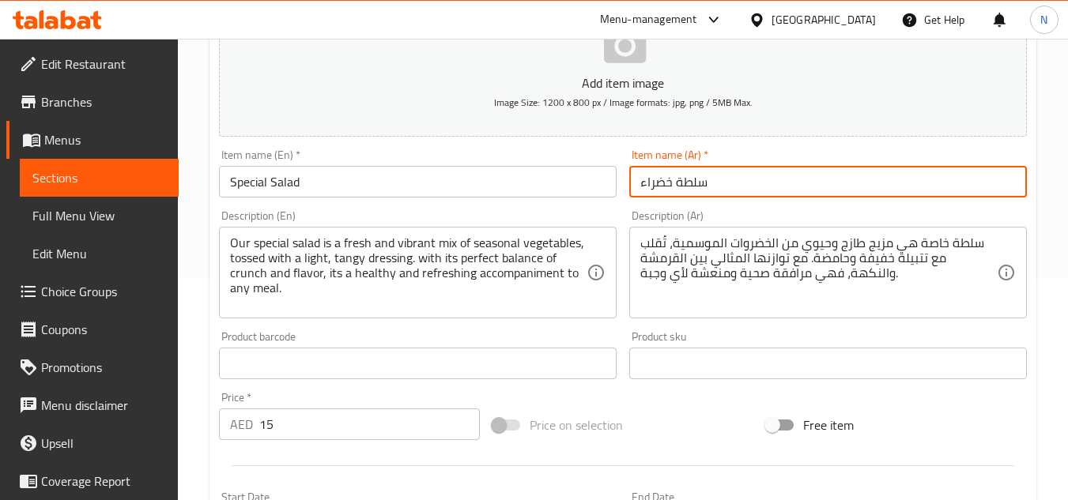
click at [653, 187] on input "سلطة خضراء" at bounding box center [828, 182] width 398 height 32
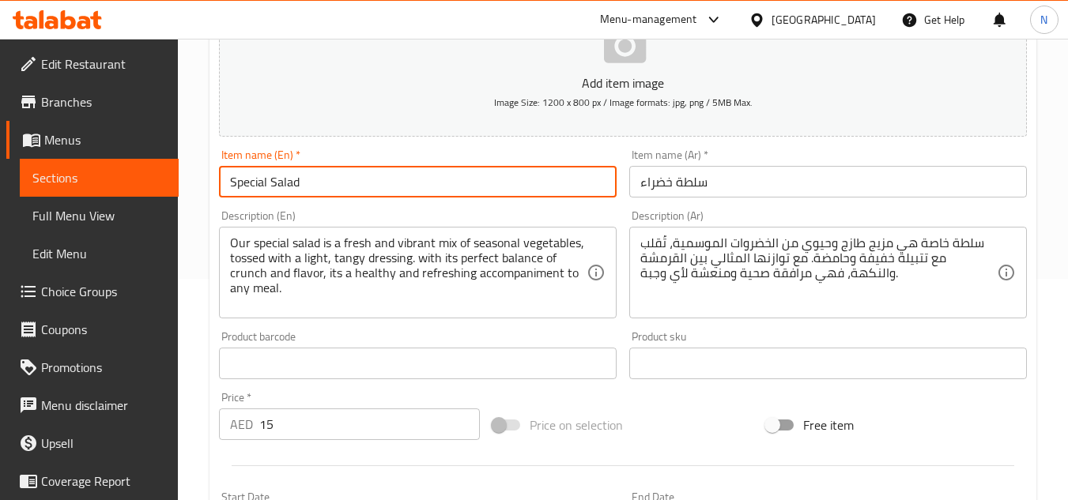
click at [272, 184] on input "Special Salad" at bounding box center [418, 182] width 398 height 32
paste input "green"
click at [283, 190] on input "Special green Salad" at bounding box center [418, 182] width 398 height 32
click at [291, 188] on input "Special Green Salad" at bounding box center [418, 182] width 398 height 32
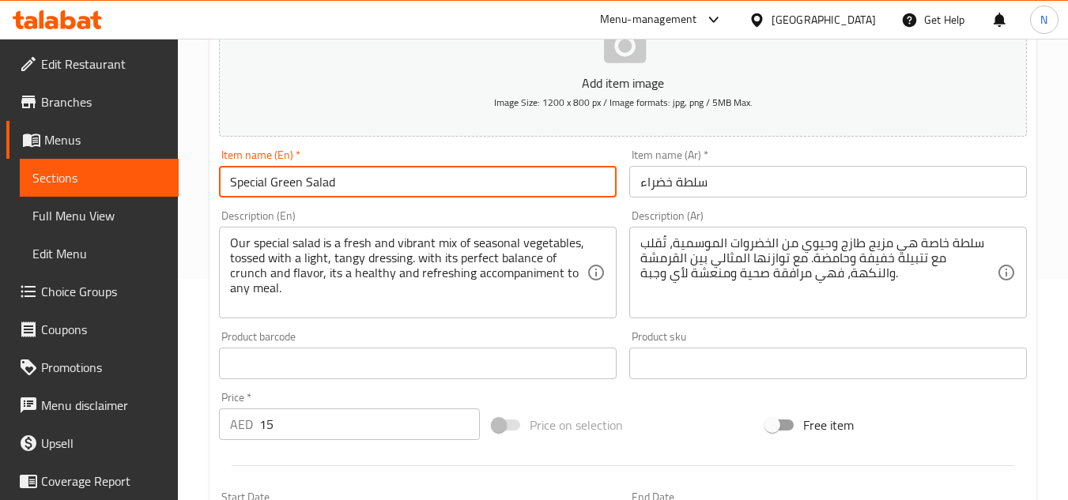
click at [291, 188] on input "Special Green Salad" at bounding box center [418, 182] width 398 height 32
type input "Special Green Salad"
click at [737, 173] on input "سلطة خضراء" at bounding box center [828, 182] width 398 height 32
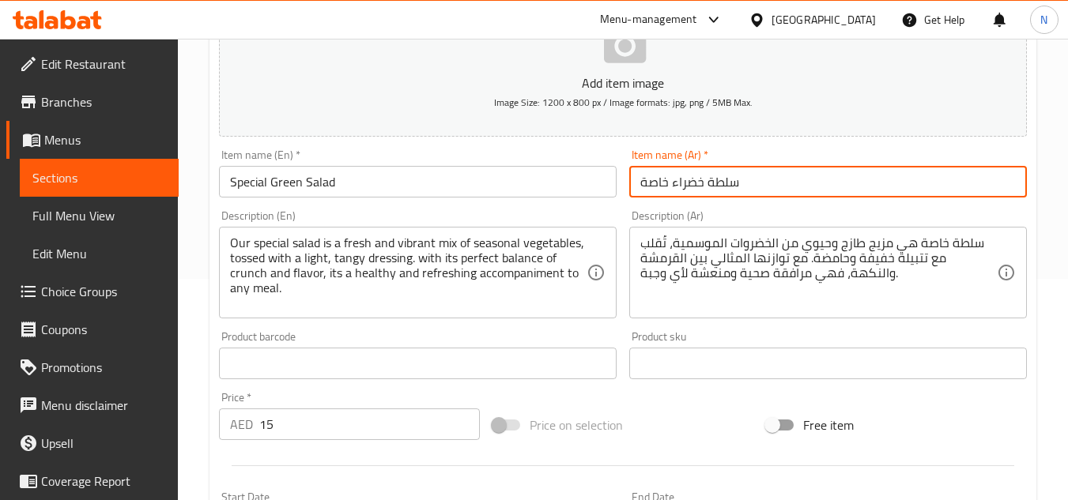
type input "سلطة خضراء خاصة"
drag, startPoint x: 647, startPoint y: 425, endPoint x: 648, endPoint y: 434, distance: 8.7
click at [647, 432] on div "Price on selection" at bounding box center [623, 425] width 274 height 43
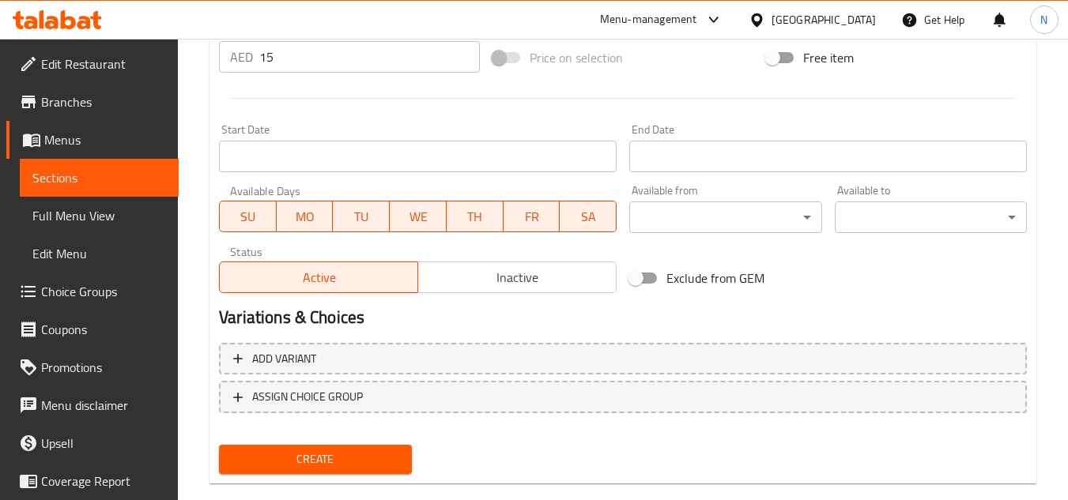
scroll to position [617, 0]
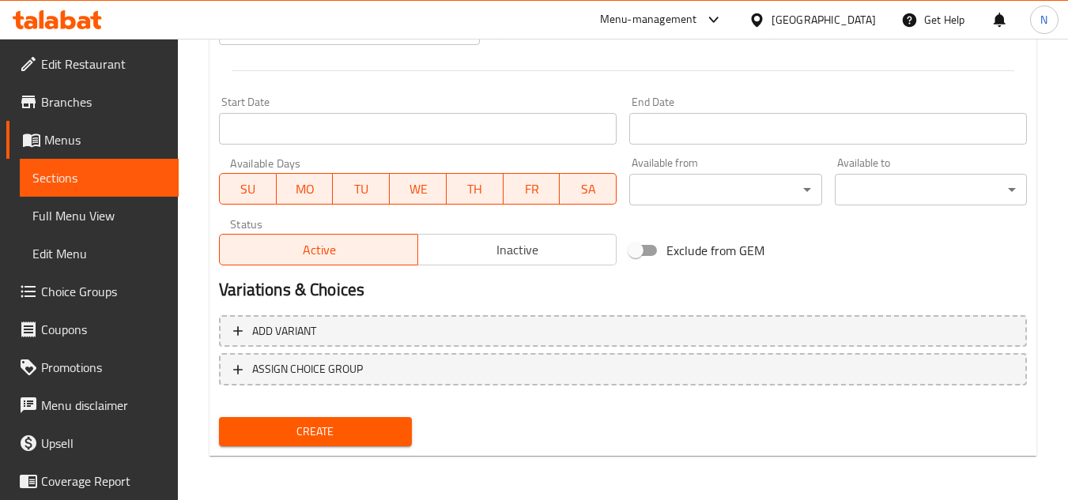
click at [318, 440] on span "Create" at bounding box center [315, 432] width 167 height 20
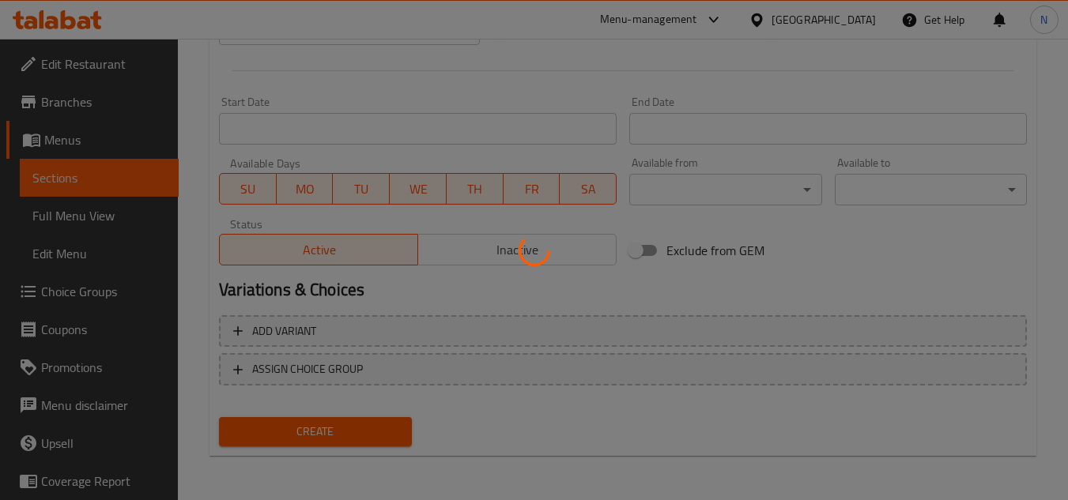
type input "0"
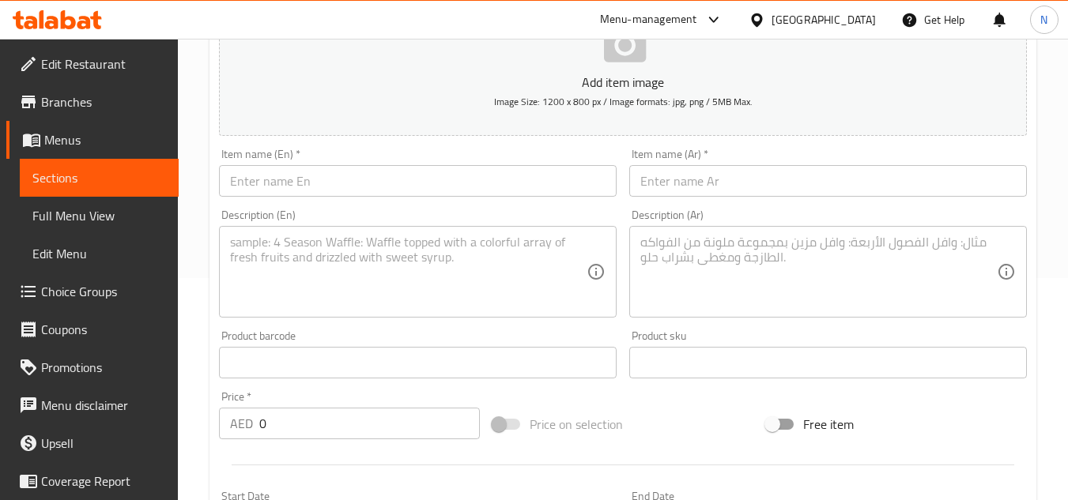
scroll to position [221, 0]
click at [392, 182] on input "text" at bounding box center [418, 182] width 398 height 32
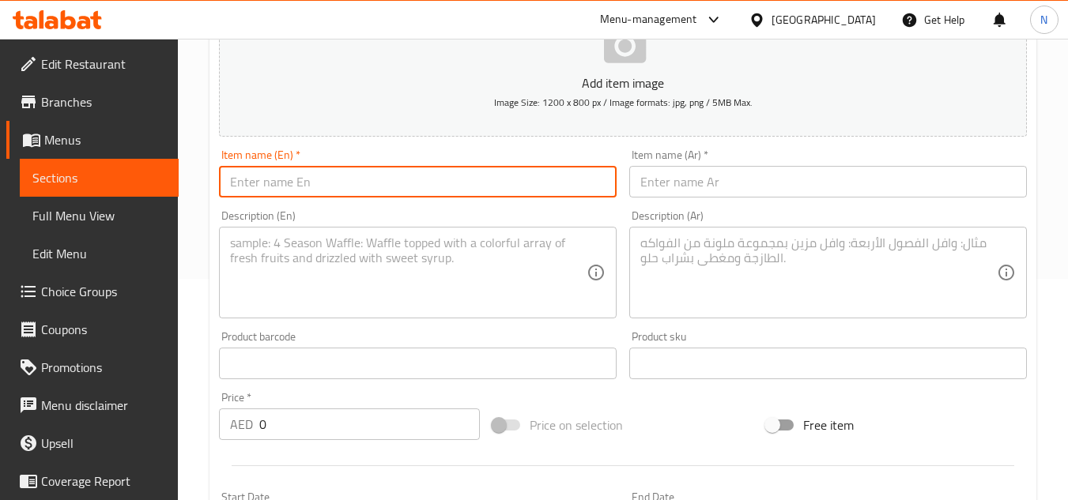
paste input "Shanwari Sauce"
type input "Shanwari Sauce"
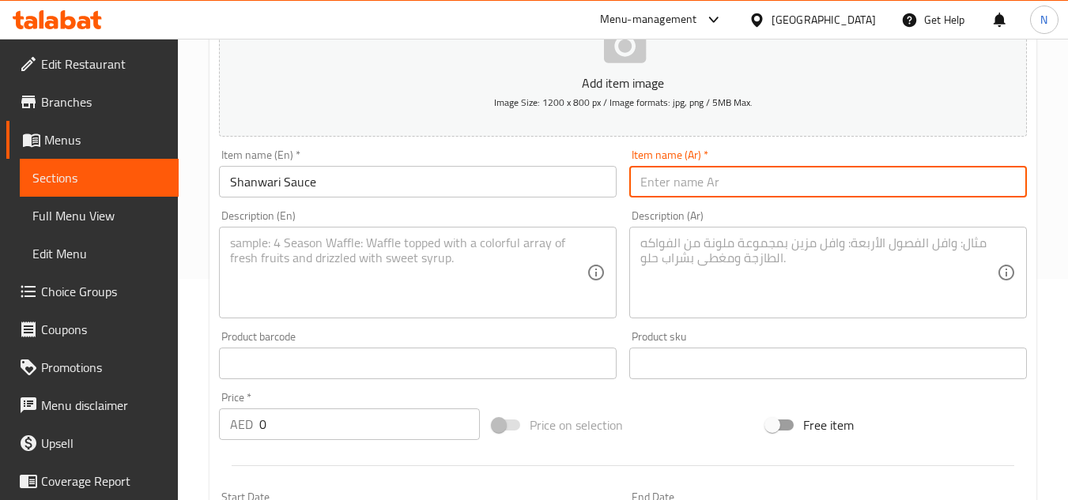
click at [765, 196] on input "text" at bounding box center [828, 182] width 398 height 32
paste input "صلصة شانواري"
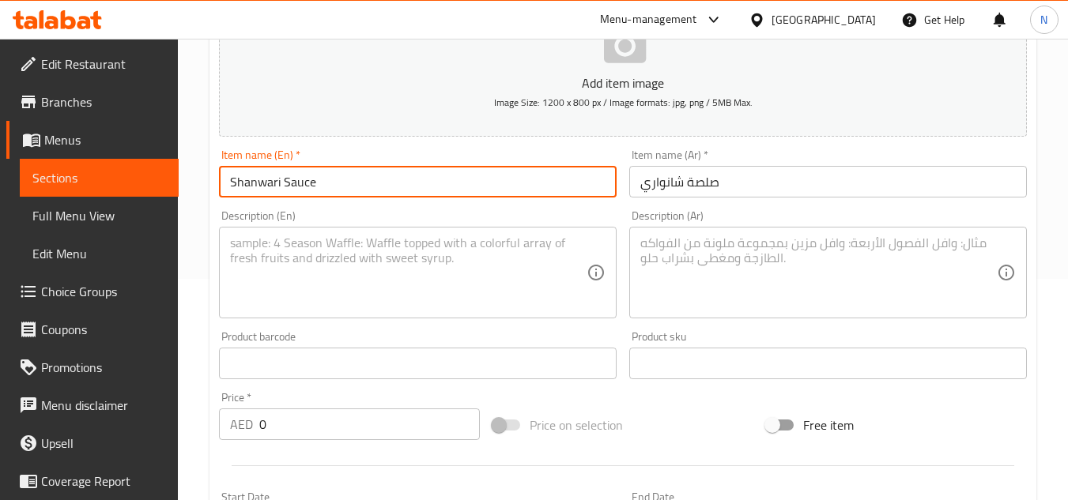
click at [281, 194] on input "Shanwari Sauce" at bounding box center [418, 182] width 398 height 32
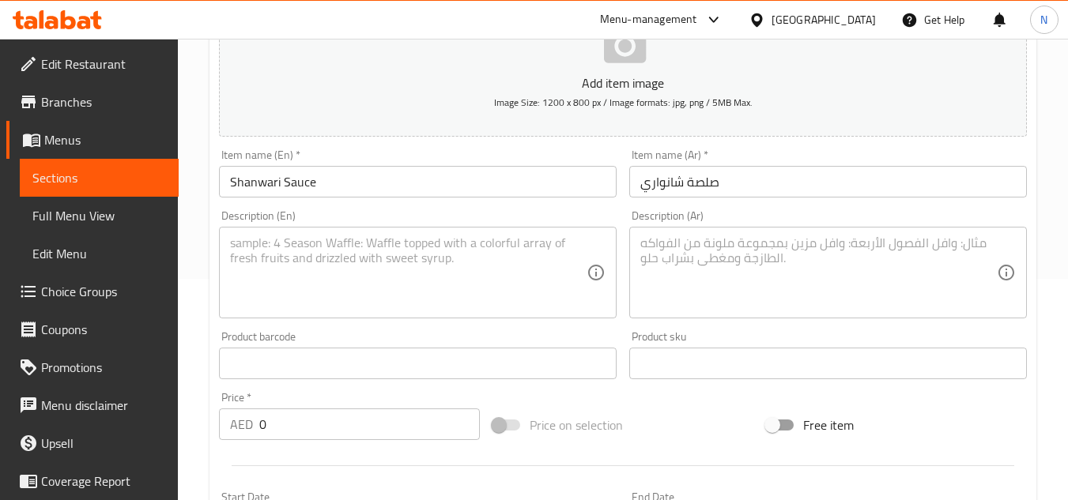
click at [643, 190] on input "صلصة شانواري" at bounding box center [828, 182] width 398 height 32
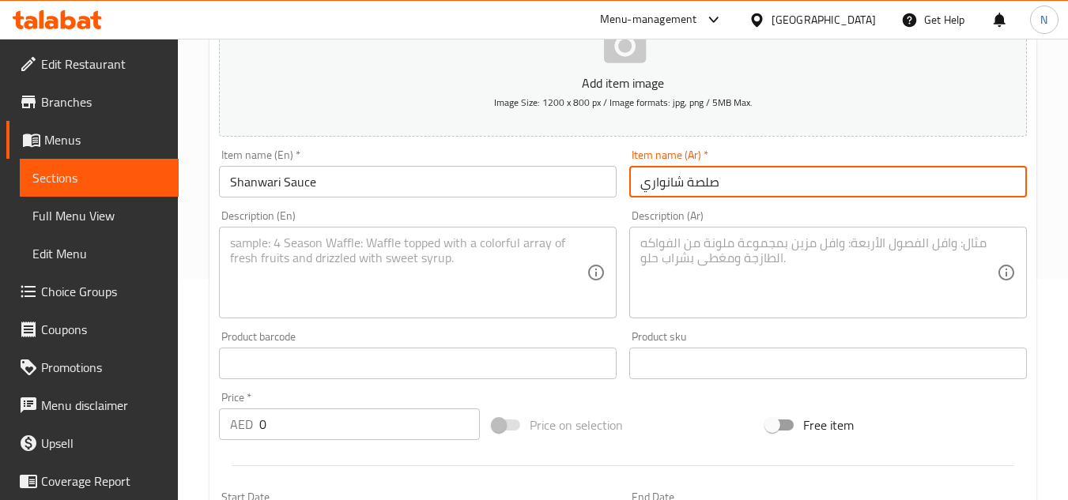
paste input "يتا خاصه"
click at [639, 177] on input "صلصة شانواري" at bounding box center [828, 182] width 398 height 32
paste input "ريتا خاصه"
click at [640, 189] on input "ريتا خاصه صلصة شانواري" at bounding box center [828, 182] width 398 height 32
click at [663, 189] on input "ريتا خاصه صلصة شانواري" at bounding box center [828, 182] width 398 height 32
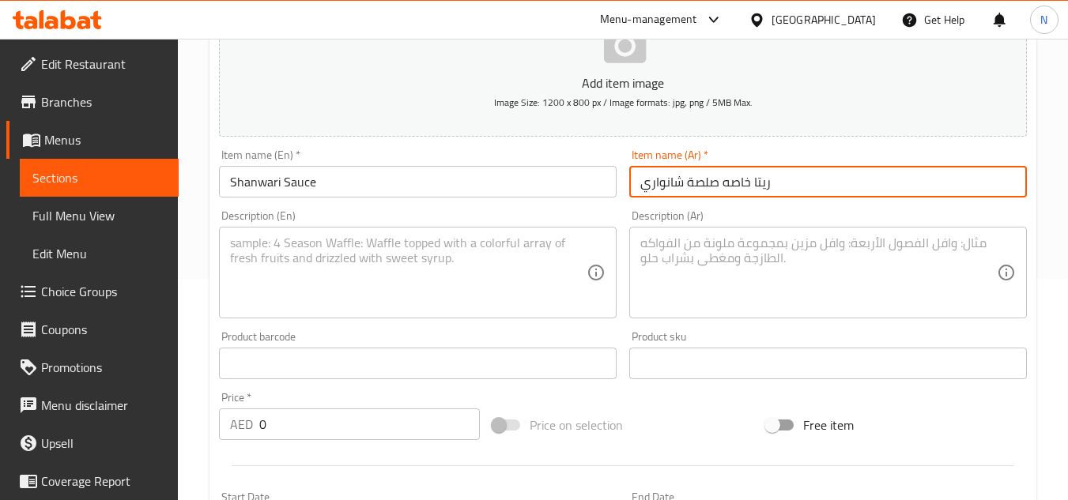
click at [663, 189] on input "ريتا خاصه صلصة شانواري" at bounding box center [828, 182] width 398 height 32
type input "ريتا خاصه صلصة شانواري"
click at [455, 187] on input "Shanwari Sauce" at bounding box center [418, 182] width 398 height 32
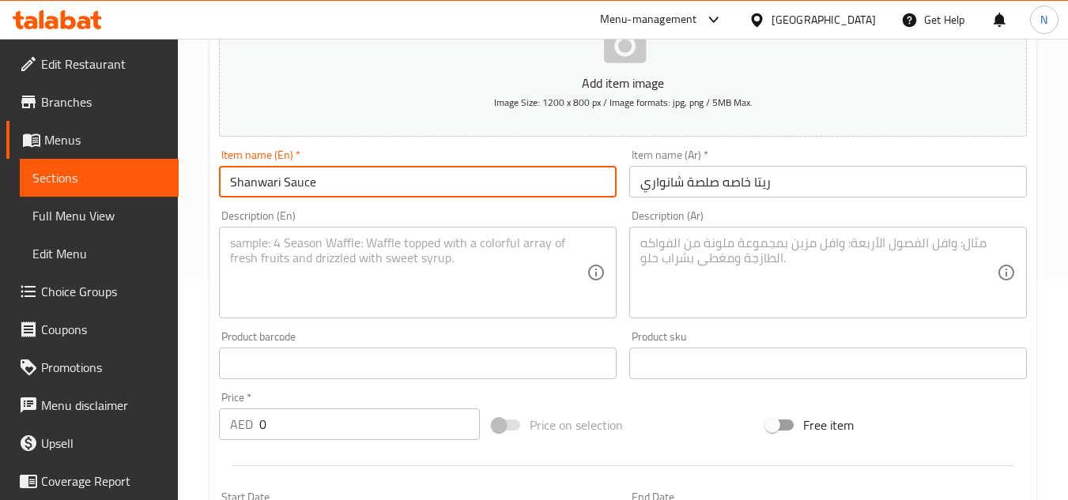
click at [455, 187] on input "Shanwari Sauce" at bounding box center [418, 182] width 398 height 32
click at [228, 195] on input "Shanwari Sauce" at bounding box center [418, 182] width 398 height 32
paste input "Raita special"
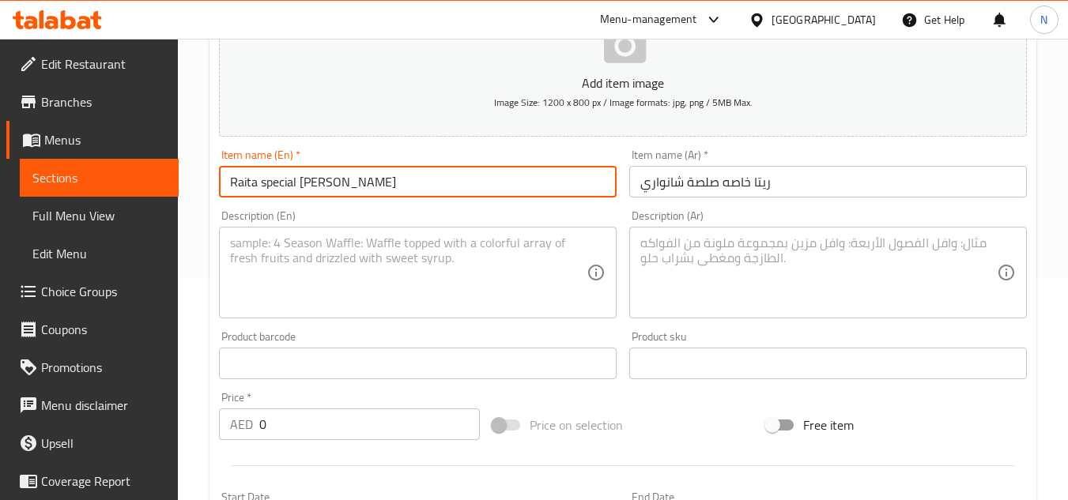
click at [273, 189] on input "Raita special Shanwari Sauce" at bounding box center [418, 182] width 398 height 32
type input "Raita Special Shanwari Sauce"
click at [403, 286] on textarea at bounding box center [408, 273] width 357 height 75
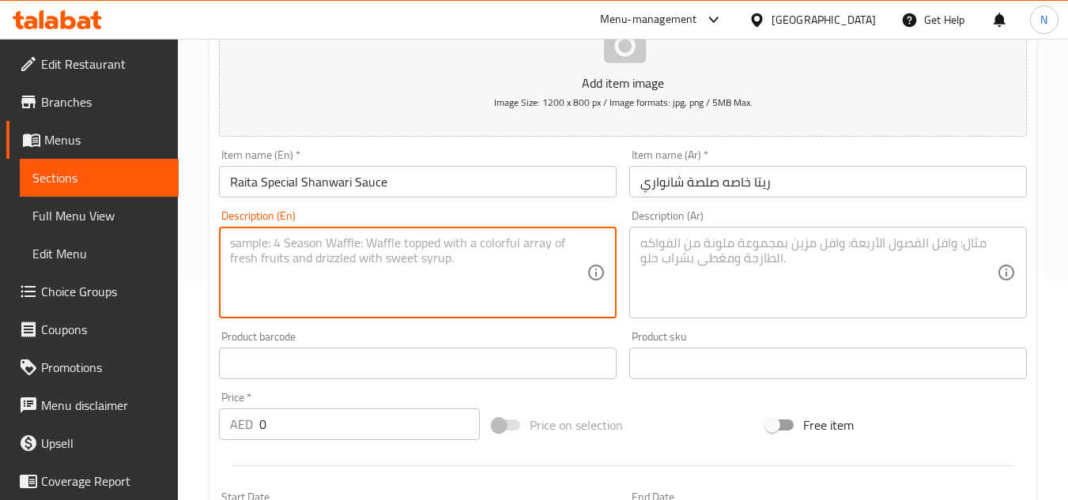
click at [352, 286] on textarea at bounding box center [408, 273] width 357 height 75
paste textarea "Our Special Raita is a cooling yogurt-based side dish, mixed with fresh cucumbe…"
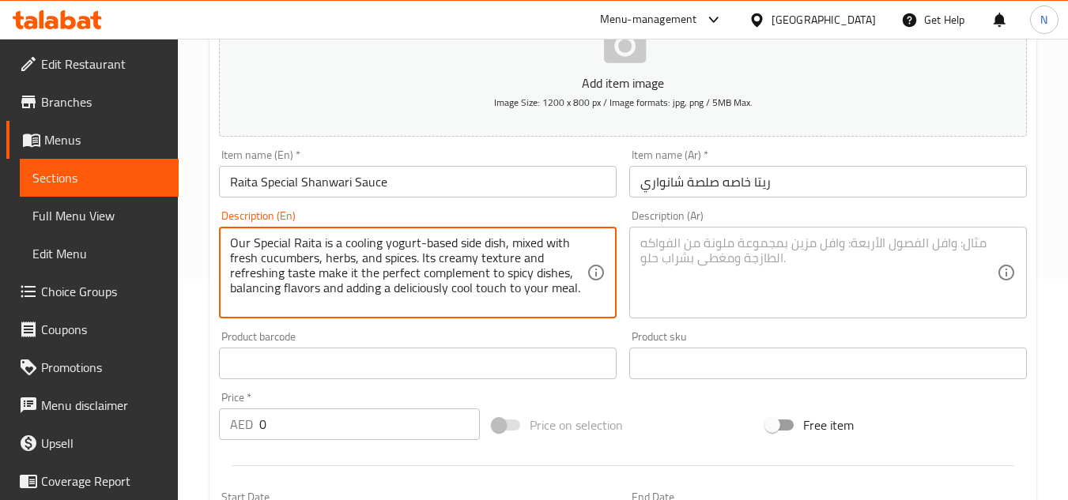
type textarea "Our Special Raita is a cooling yogurt-based side dish, mixed with fresh cucumbe…"
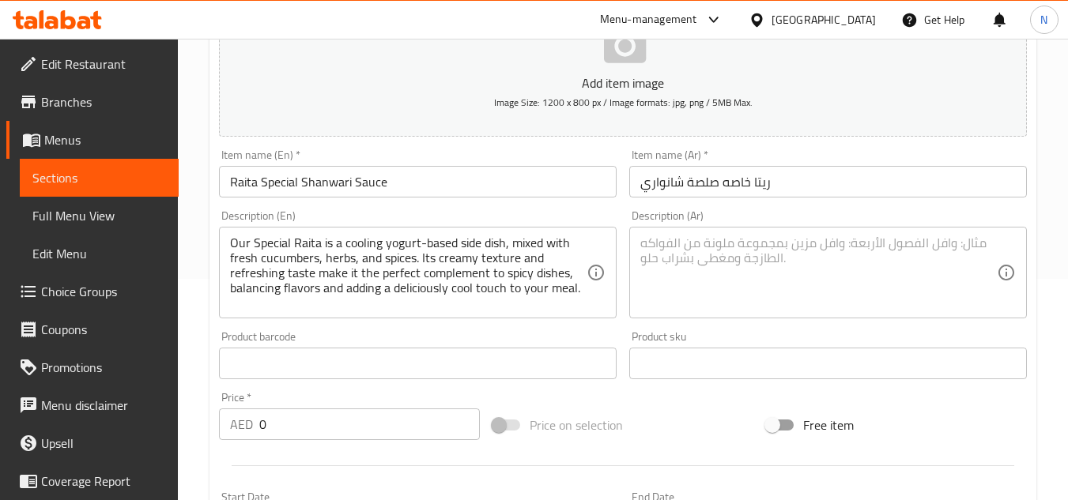
click at [673, 269] on textarea at bounding box center [818, 273] width 357 height 75
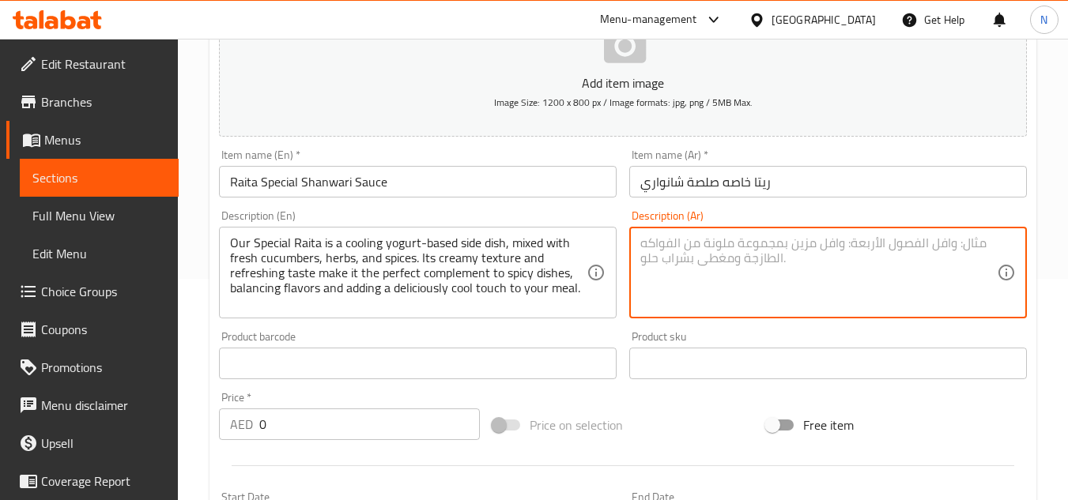
paste textarea "رايتا خاصة هي طبق جانبي مهدئ قائم على الزبادي، مختلط مع خيار طازج، وأعشاب، وتوا…"
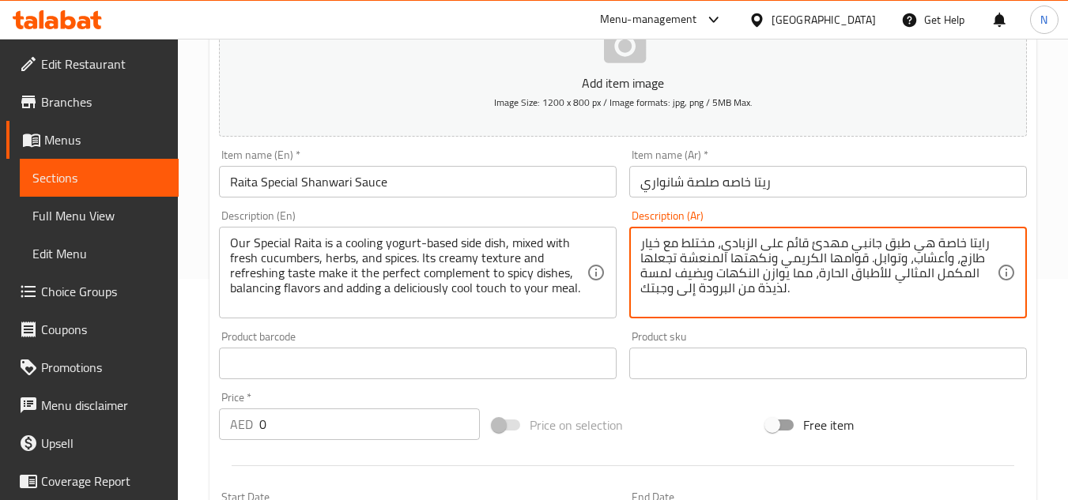
type textarea "رايتا خاصة هي طبق جانبي مهدئ قائم على الزبادي، مختلط مع خيار طازج، وأعشاب، وتوا…"
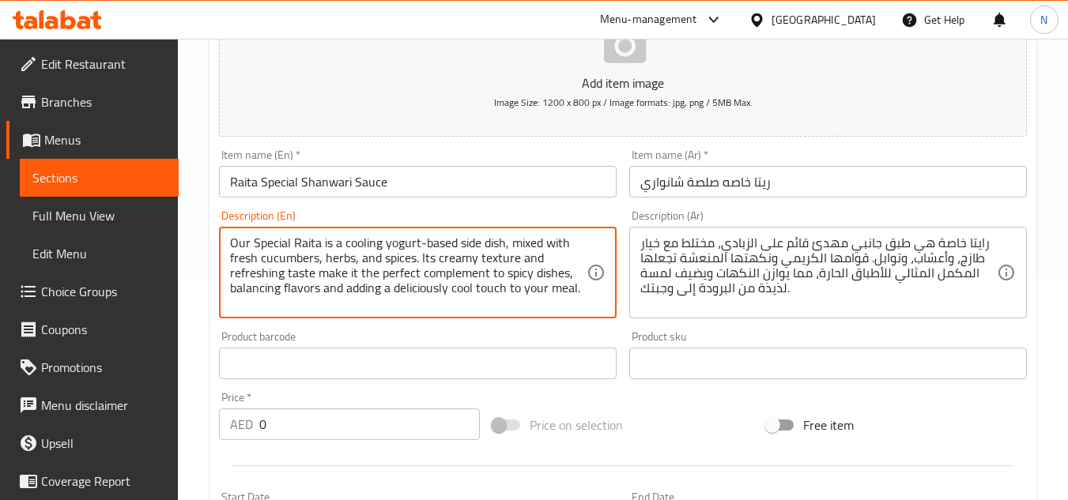
click at [511, 269] on textarea "Our Special Raita is a cooling yogurt-based side dish, mixed with fresh cucumbe…" at bounding box center [408, 273] width 357 height 75
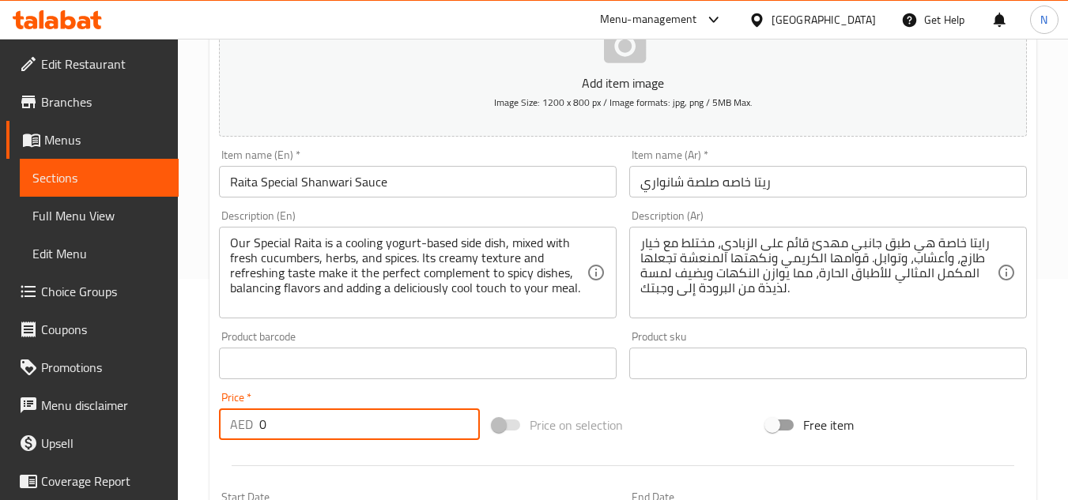
drag, startPoint x: 296, startPoint y: 431, endPoint x: 252, endPoint y: 429, distance: 44.3
click at [252, 429] on div "AED 0 Price *" at bounding box center [349, 425] width 261 height 32
type input "22"
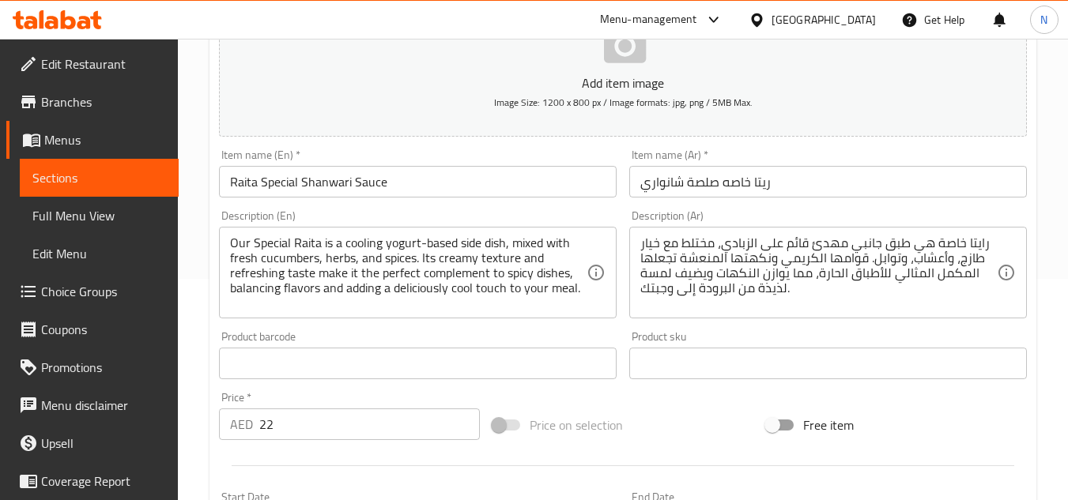
click at [711, 419] on div "Price on selection" at bounding box center [623, 425] width 274 height 43
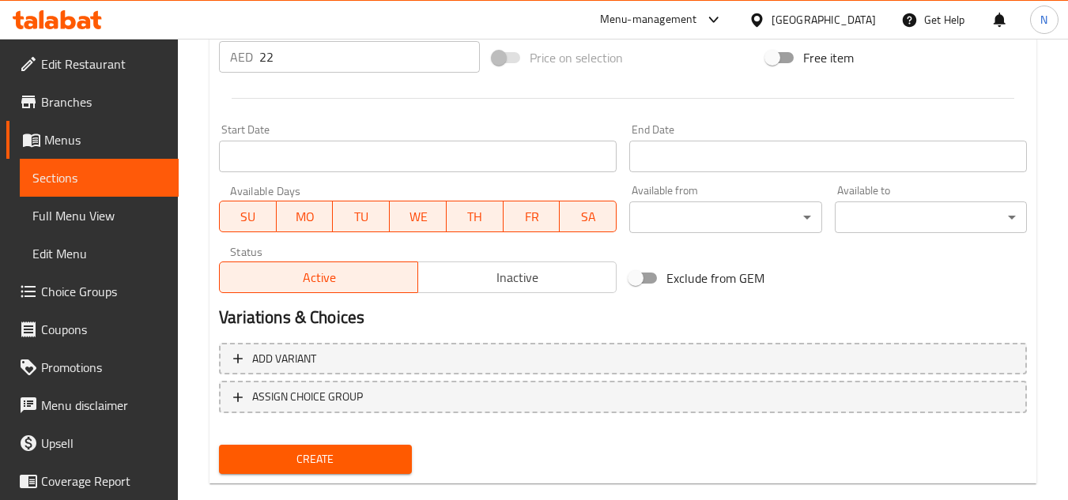
scroll to position [617, 0]
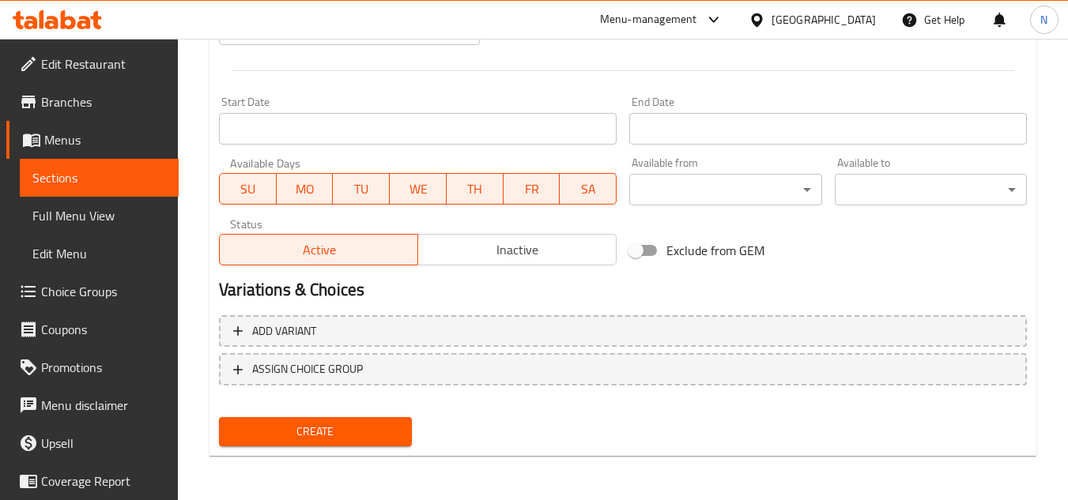
click at [331, 437] on span "Create" at bounding box center [315, 432] width 167 height 20
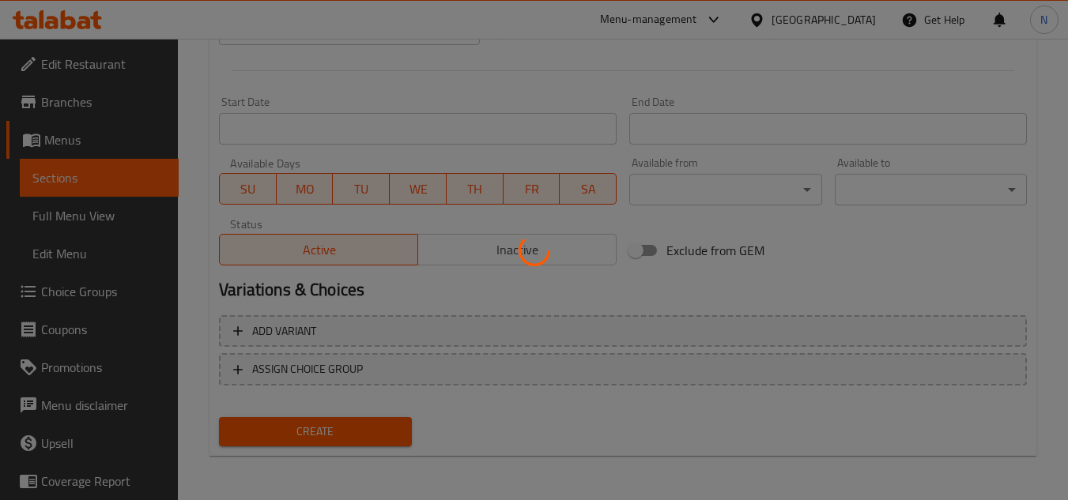
type input "0"
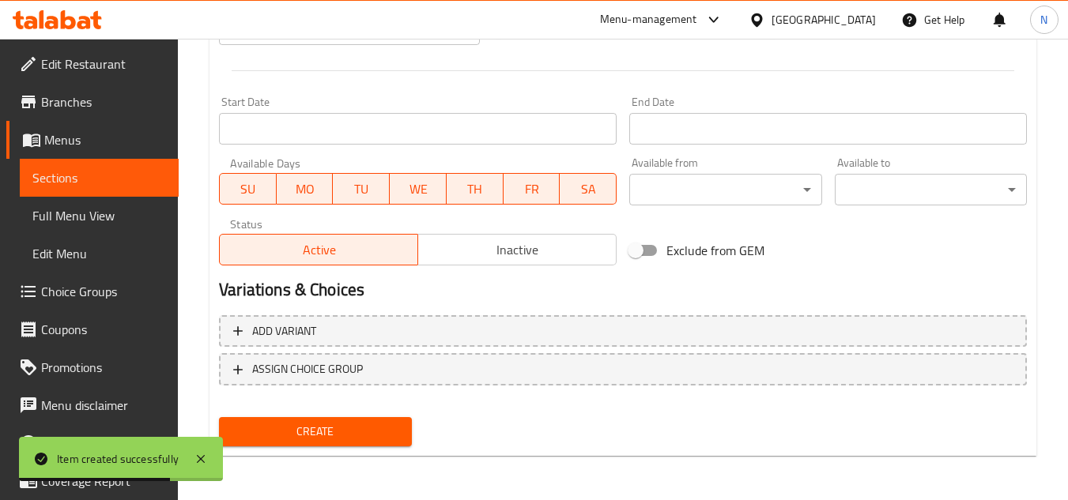
scroll to position [0, 0]
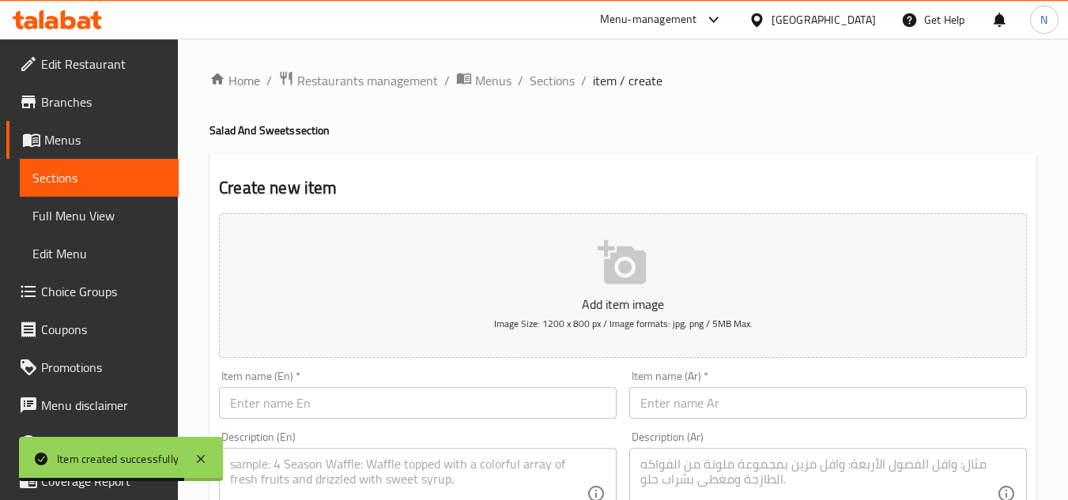
click at [551, 75] on span "Sections" at bounding box center [552, 80] width 45 height 19
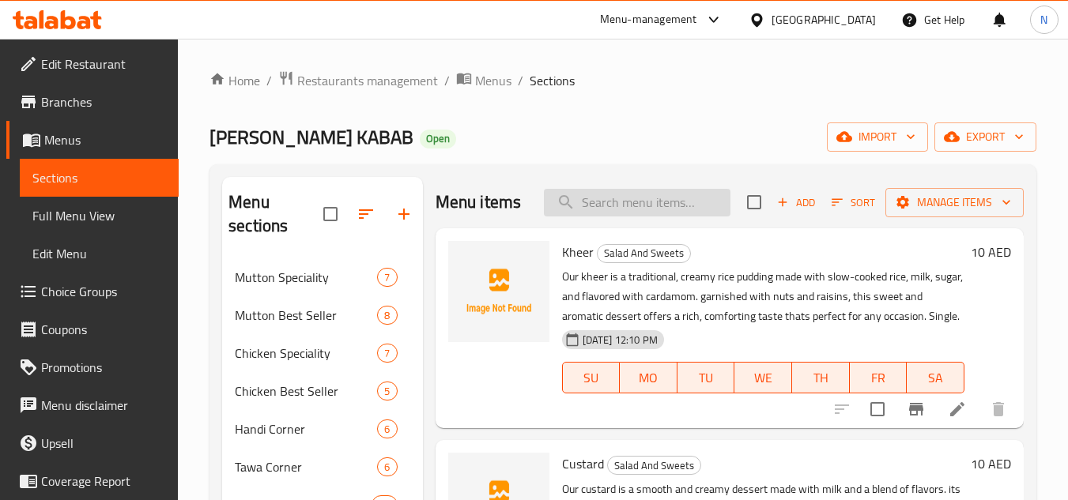
click at [597, 211] on input "search" at bounding box center [637, 203] width 187 height 28
click at [408, 217] on icon "button" at bounding box center [403, 214] width 19 height 19
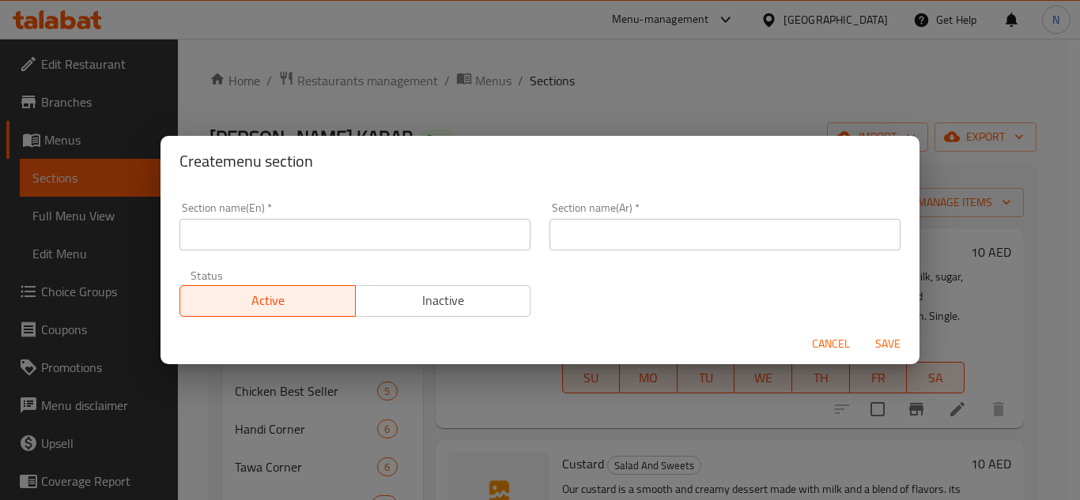
click at [411, 233] on input "text" at bounding box center [354, 235] width 351 height 32
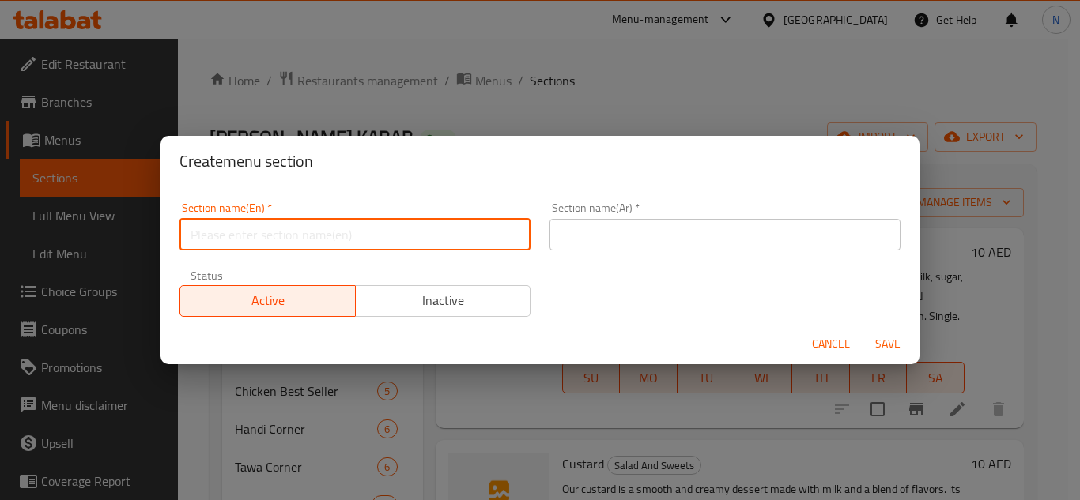
paste input "Starter (14)"
click at [209, 243] on input "Starter" at bounding box center [354, 235] width 351 height 32
click at [221, 235] on input "Starter" at bounding box center [354, 235] width 351 height 32
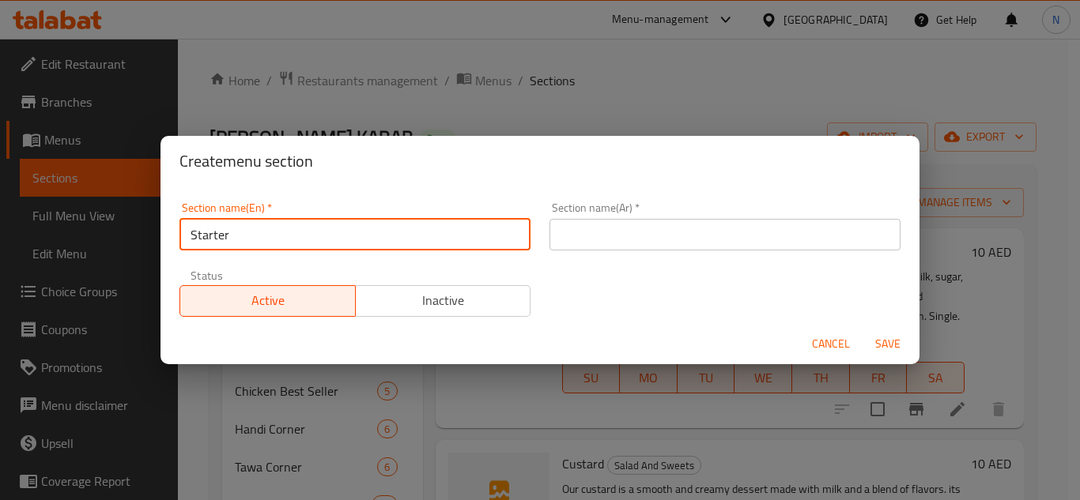
type input "Starter Veg"
click at [219, 250] on input "Starter Veg" at bounding box center [354, 235] width 351 height 32
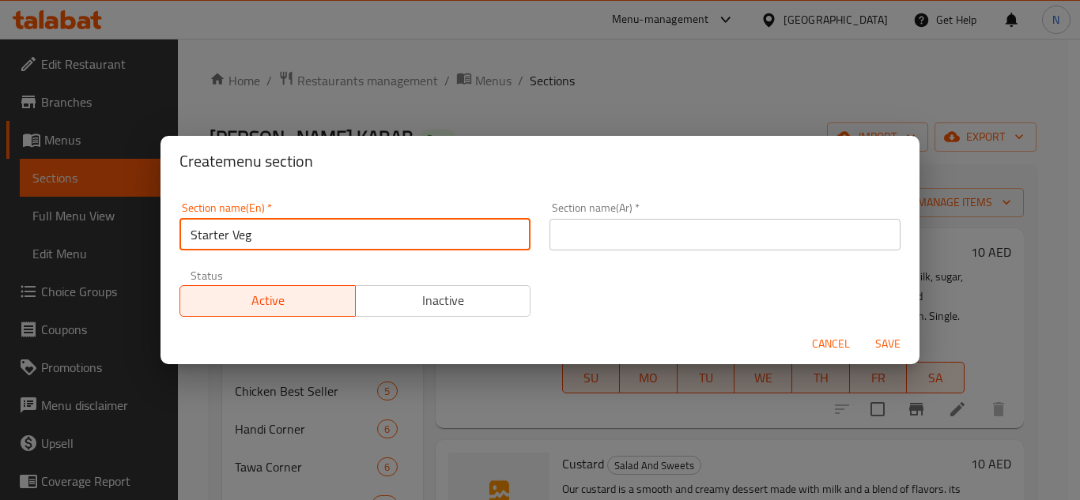
drag, startPoint x: 710, startPoint y: 230, endPoint x: 690, endPoint y: 222, distance: 21.3
click at [710, 230] on input "text" at bounding box center [724, 235] width 351 height 32
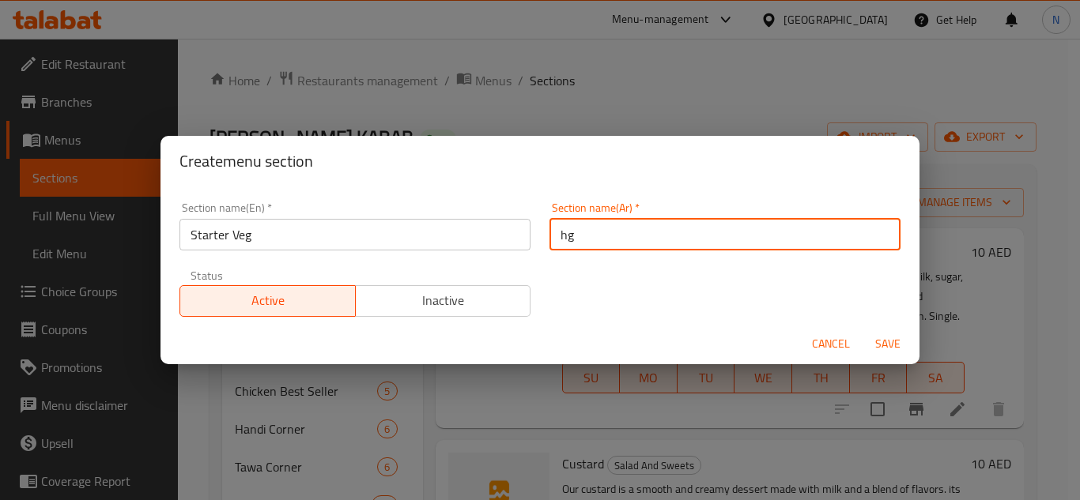
type input "h"
type input "المقبلات"
click at [896, 339] on span "Save" at bounding box center [888, 344] width 38 height 20
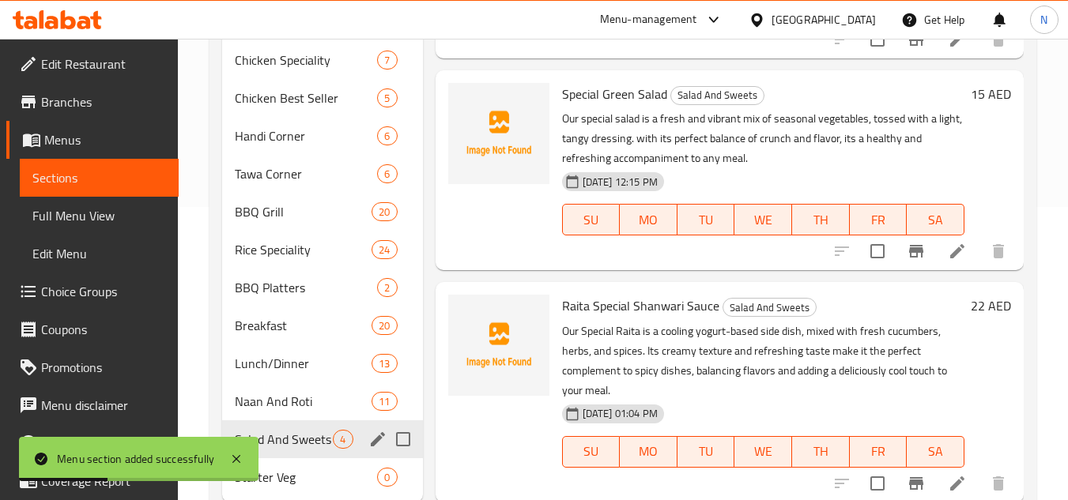
scroll to position [340, 0]
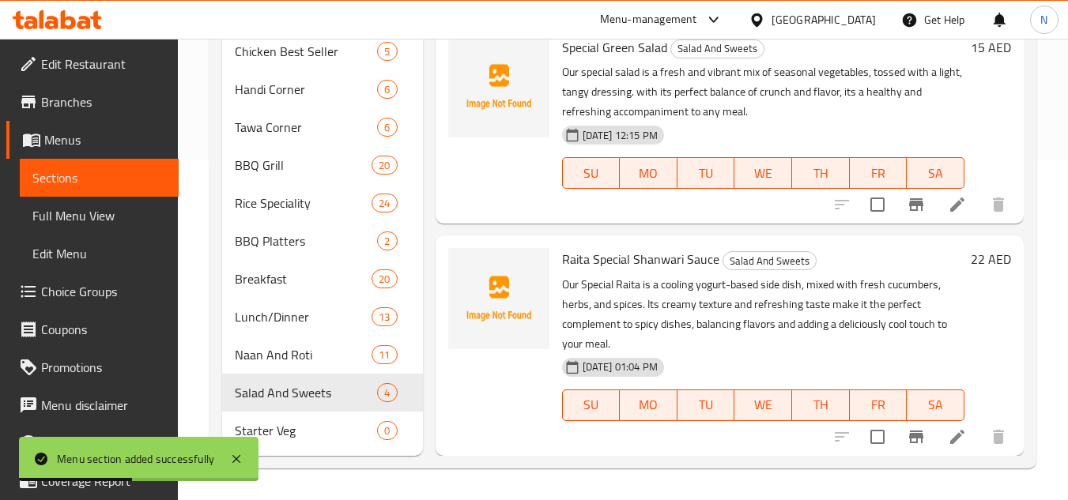
click at [315, 443] on div "Starter Veg 0" at bounding box center [322, 431] width 200 height 38
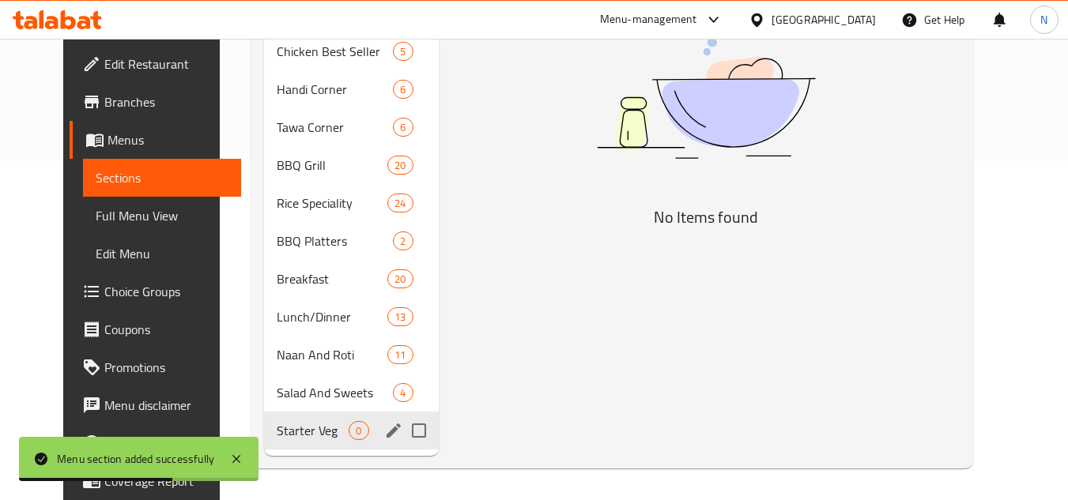
click at [314, 439] on span "Starter Veg" at bounding box center [313, 430] width 72 height 19
click at [384, 430] on icon "edit" at bounding box center [393, 430] width 19 height 19
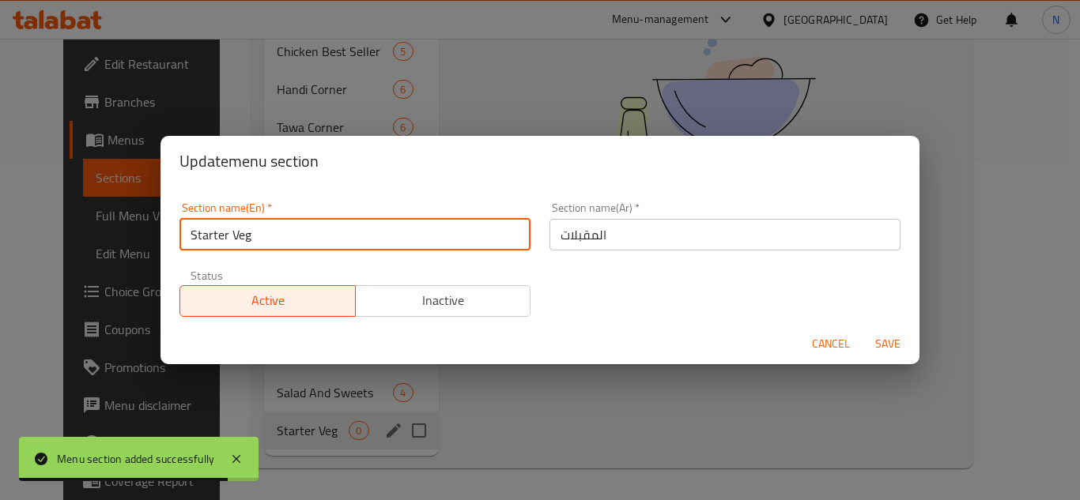
click at [240, 238] on input "Starter Veg" at bounding box center [354, 235] width 351 height 32
type input "Starter"
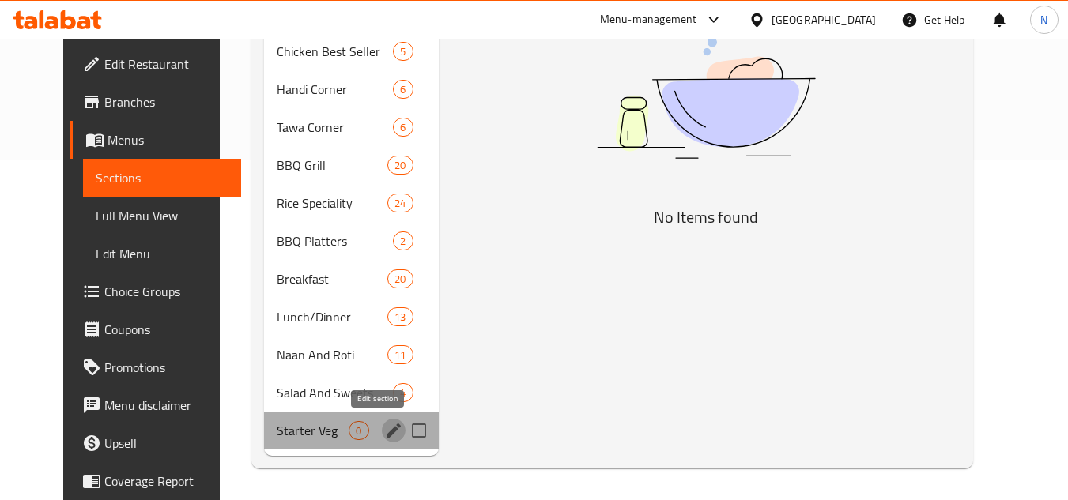
click at [387, 434] on icon "edit" at bounding box center [394, 431] width 14 height 14
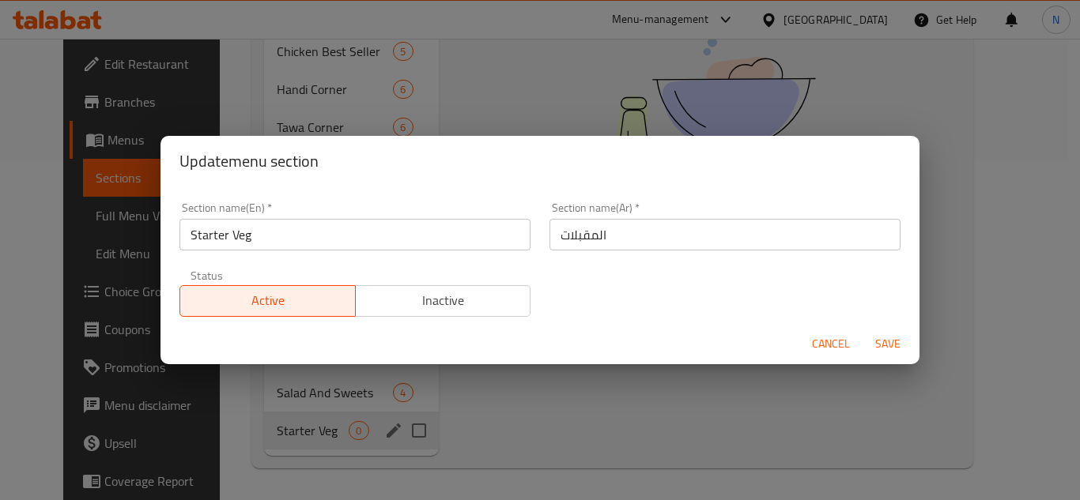
click at [244, 230] on input "Starter Veg" at bounding box center [354, 235] width 351 height 32
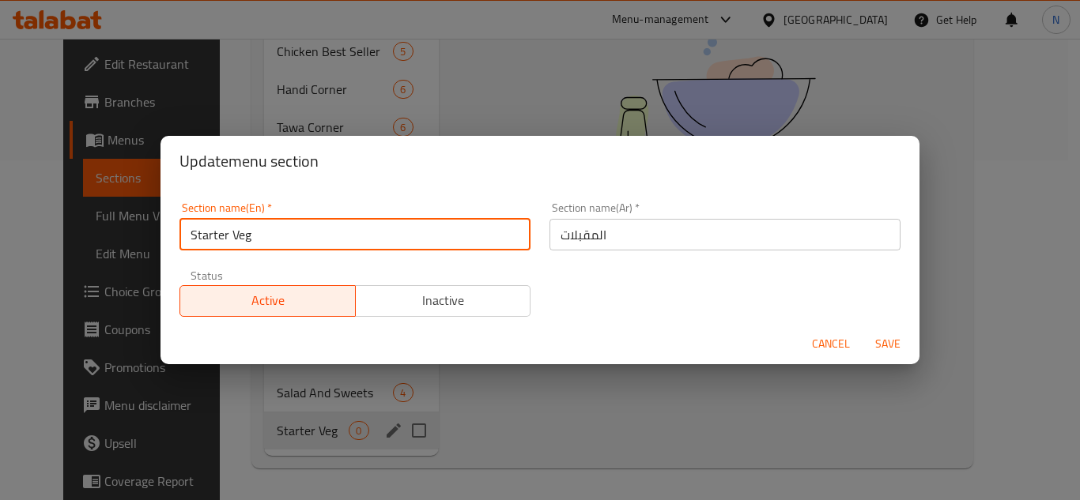
click at [244, 230] on input "Starter Veg" at bounding box center [354, 235] width 351 height 32
type input "Starter"
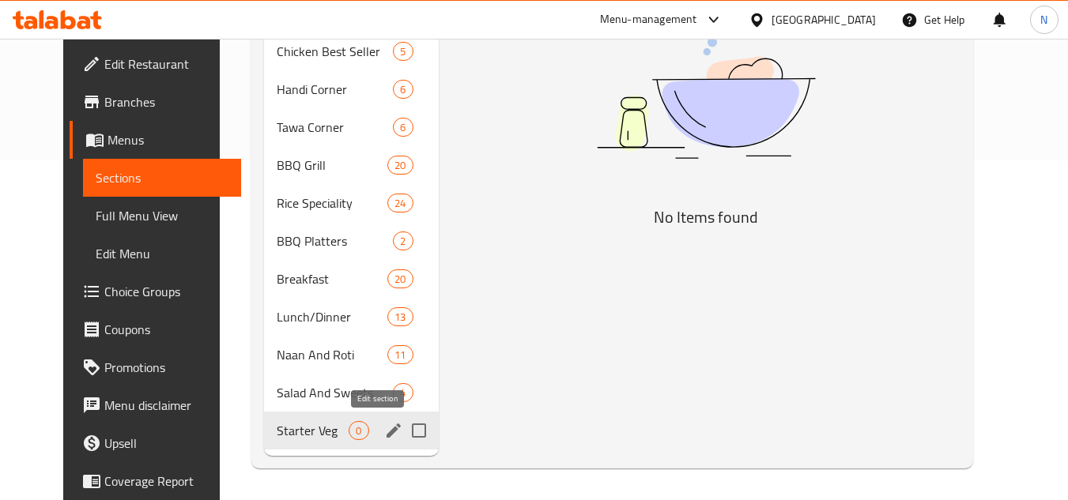
click at [384, 431] on icon "edit" at bounding box center [393, 430] width 19 height 19
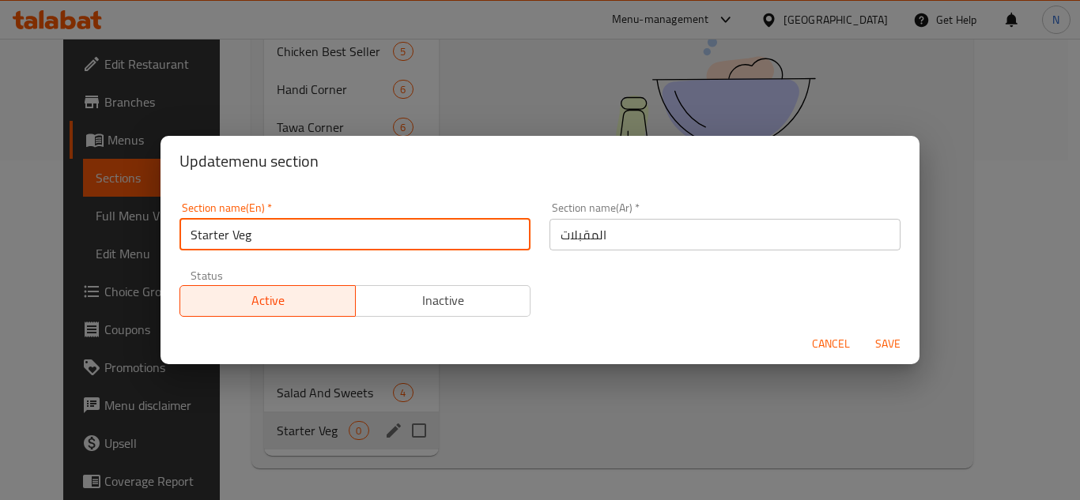
click at [251, 237] on input "Starter Veg" at bounding box center [354, 235] width 351 height 32
type input "Starter"
click at [876, 338] on span "Save" at bounding box center [888, 344] width 38 height 20
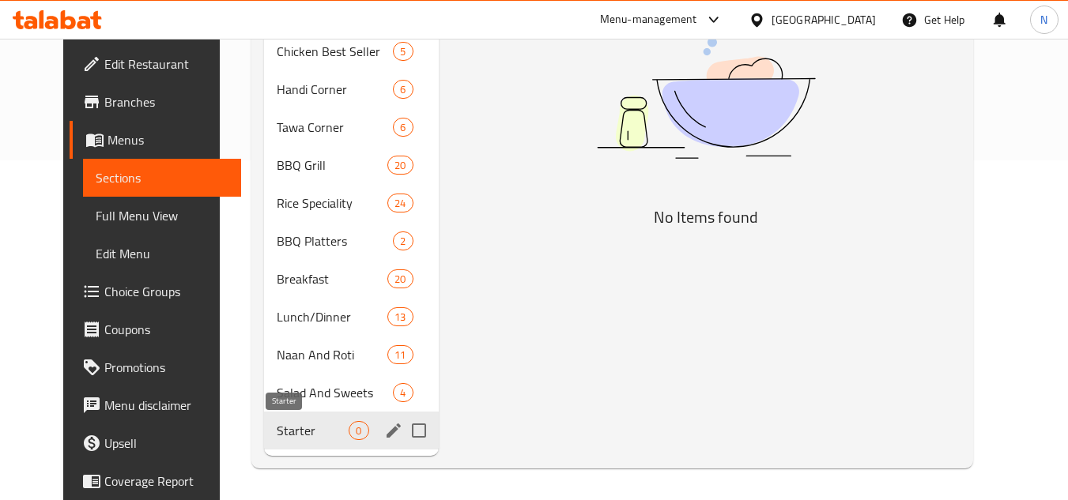
click at [302, 429] on span "Starter" at bounding box center [313, 430] width 72 height 19
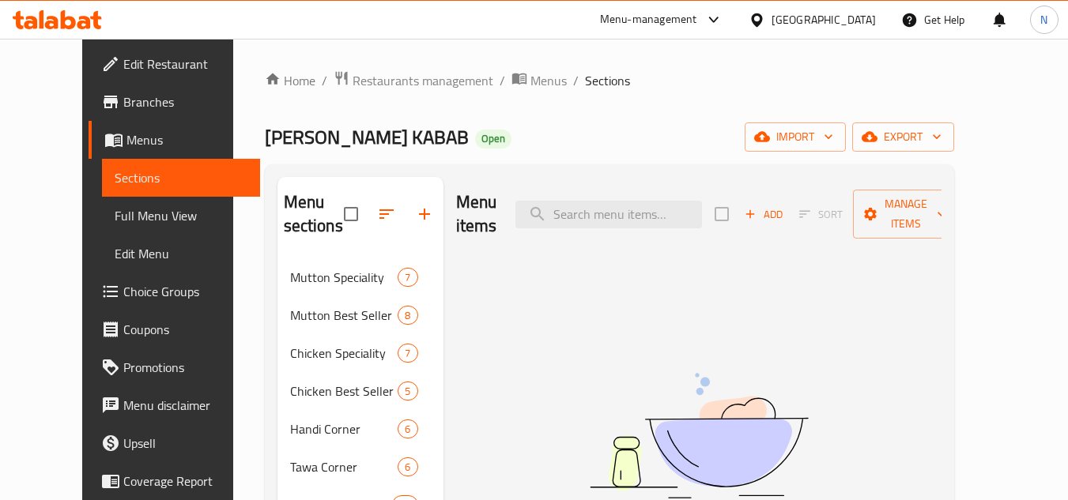
click at [757, 207] on icon "button" at bounding box center [750, 214] width 14 height 14
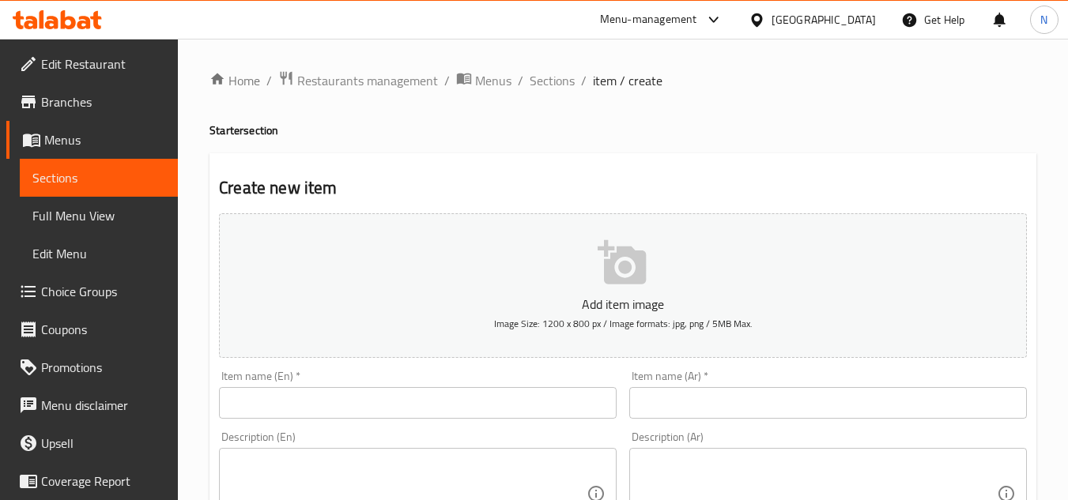
click at [505, 407] on input "text" at bounding box center [418, 403] width 398 height 32
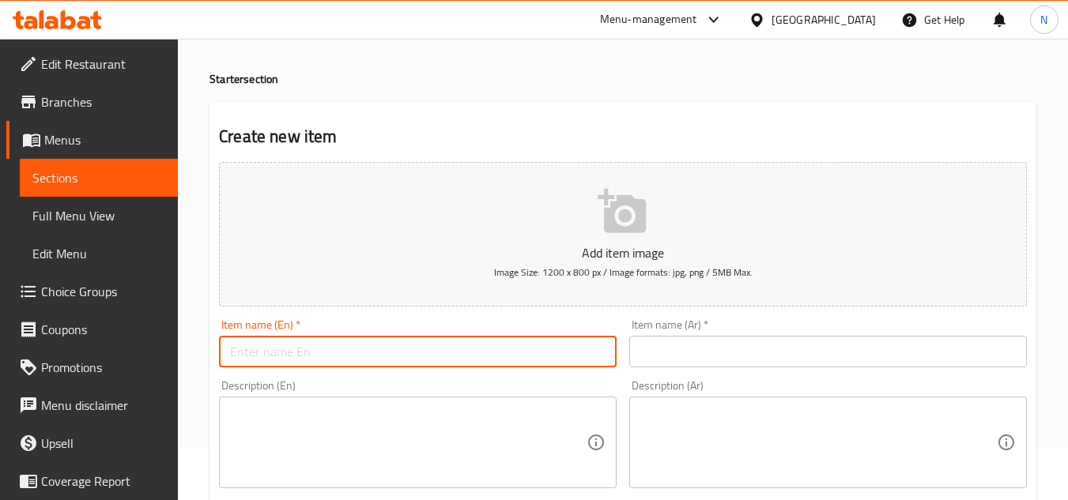
scroll to position [79, 0]
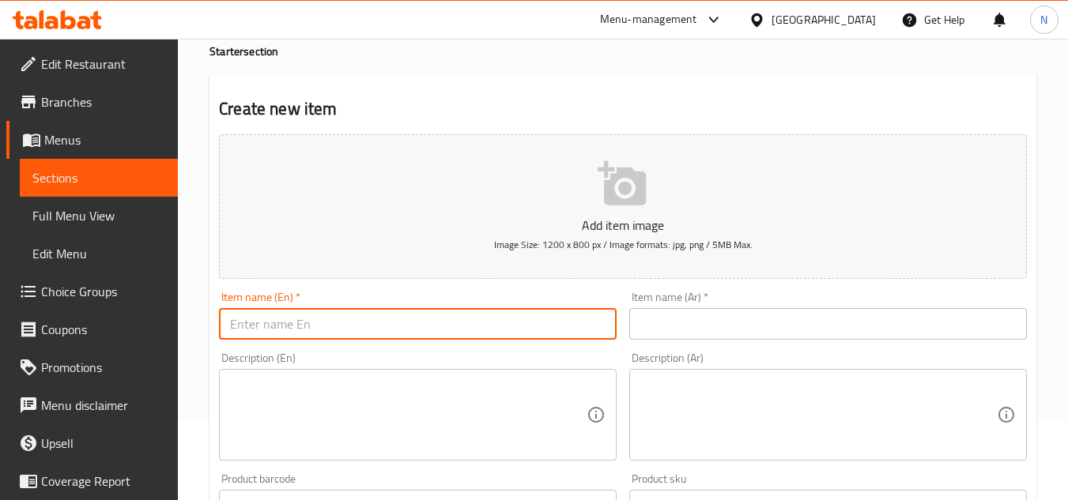
paste input "Garlic Hummus"
type input "Garlic Hummus"
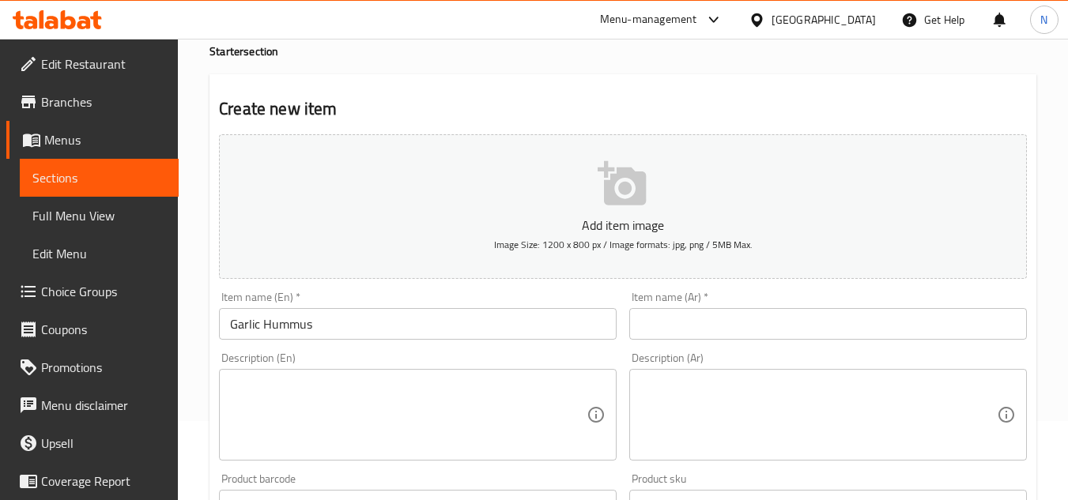
click at [681, 321] on input "text" at bounding box center [828, 324] width 398 height 32
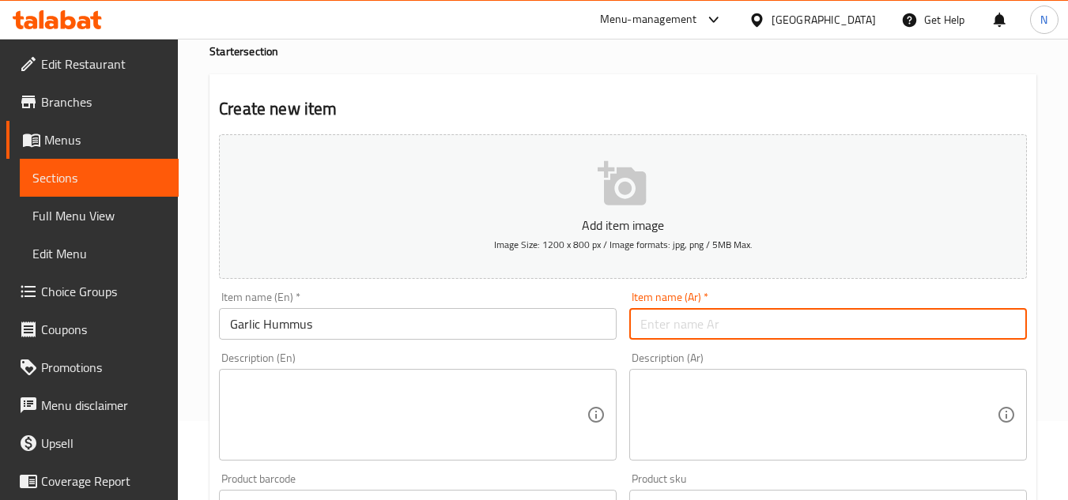
paste input "حمص / ثوم"
click at [662, 323] on input "حمص / ثوم" at bounding box center [828, 324] width 398 height 32
type input "حمص ثوم"
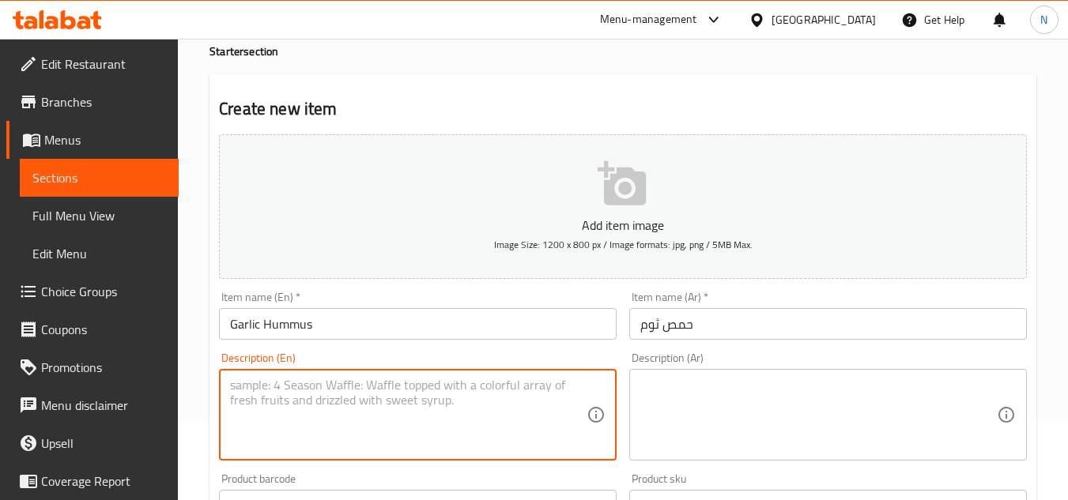
click at [438, 431] on textarea at bounding box center [408, 415] width 357 height 75
paste textarea "Our Garlic Hummus is a smooth and creamy blend of chickpeas, tahini, fresh garl…"
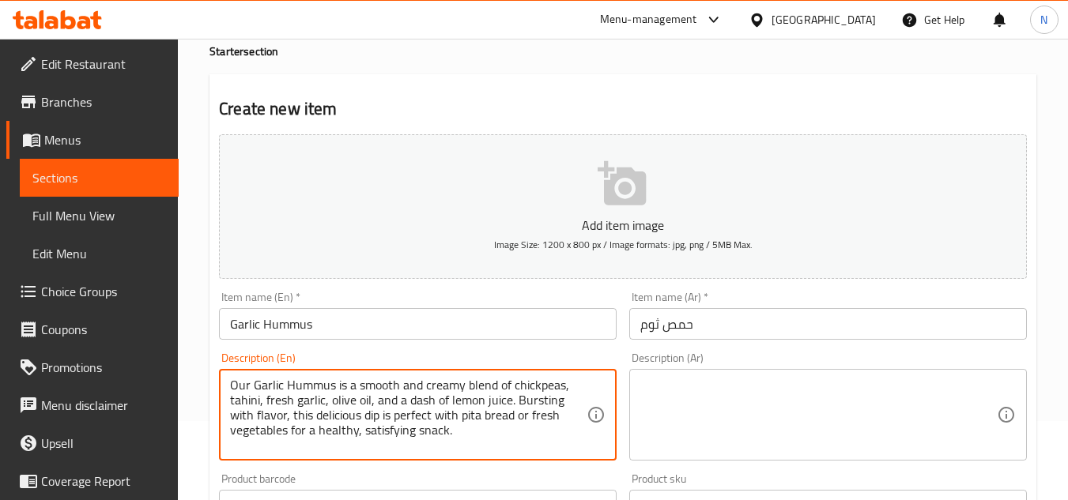
type textarea "Our Garlic Hummus is a smooth and creamy blend of chickpeas, tahini, fresh garl…"
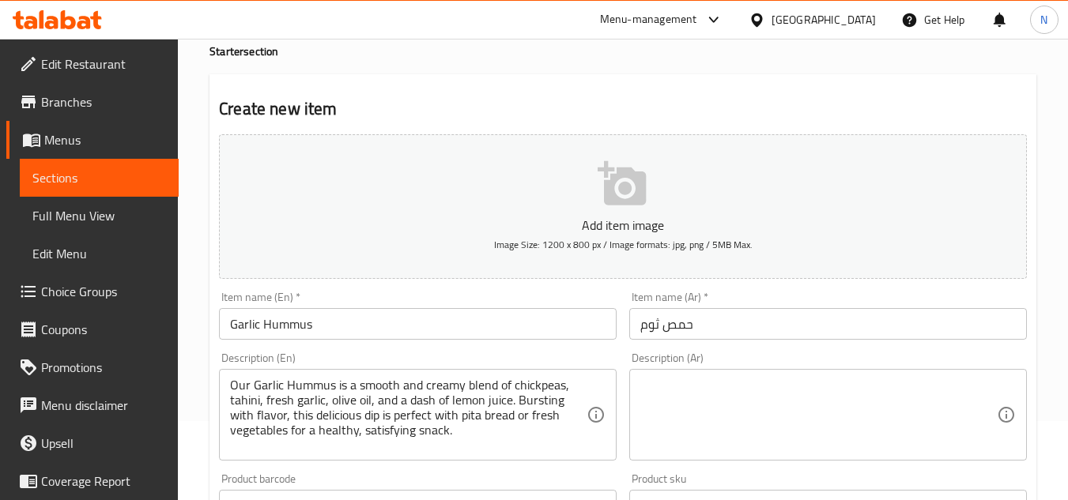
click at [682, 428] on textarea at bounding box center [818, 415] width 357 height 75
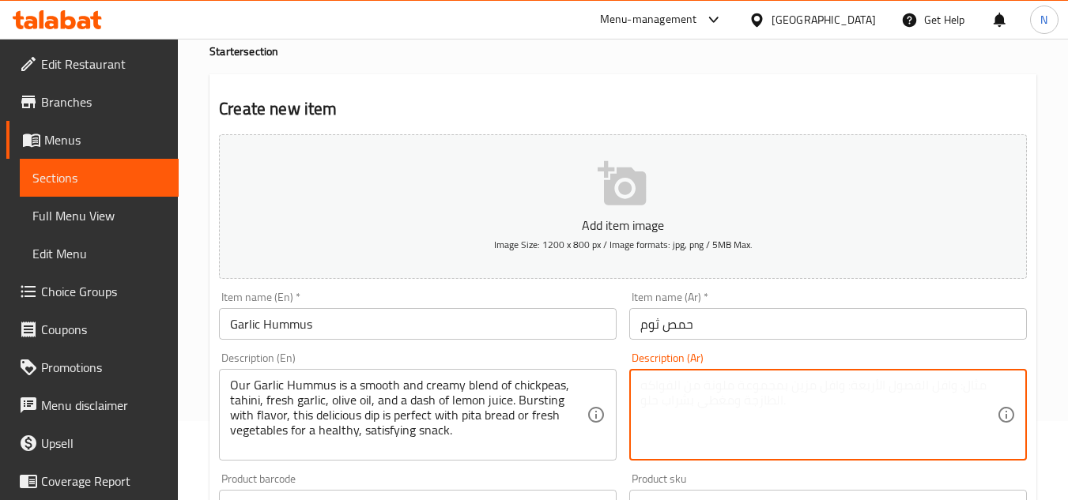
paste textarea "حمص بالثوم هو مزيج ناعم وكريمي من الحمص، والطحينة، والثوم الطازج، وزيت الزيتون،…"
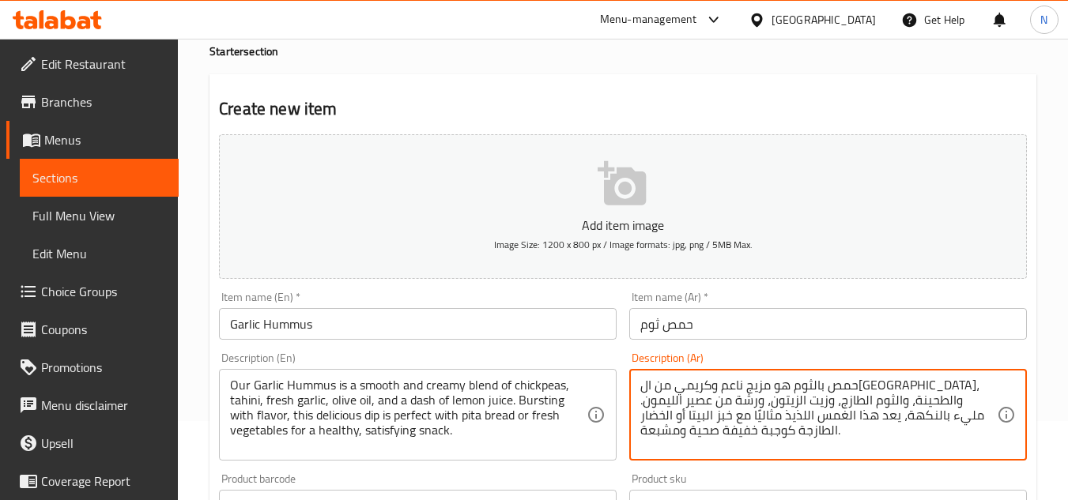
type textarea "حمص بالثوم هو مزيج ناعم وكريمي من الحمص، والطحينة، والثوم الطازج، وزيت الزيتون،…"
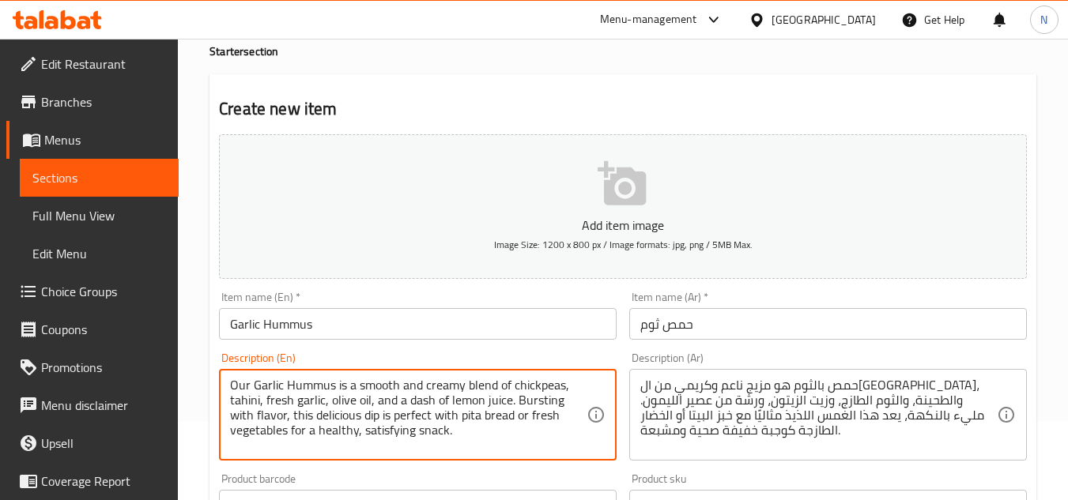
click at [410, 424] on textarea "Our Garlic Hummus is a smooth and creamy blend of chickpeas, tahini, fresh garl…" at bounding box center [408, 415] width 357 height 75
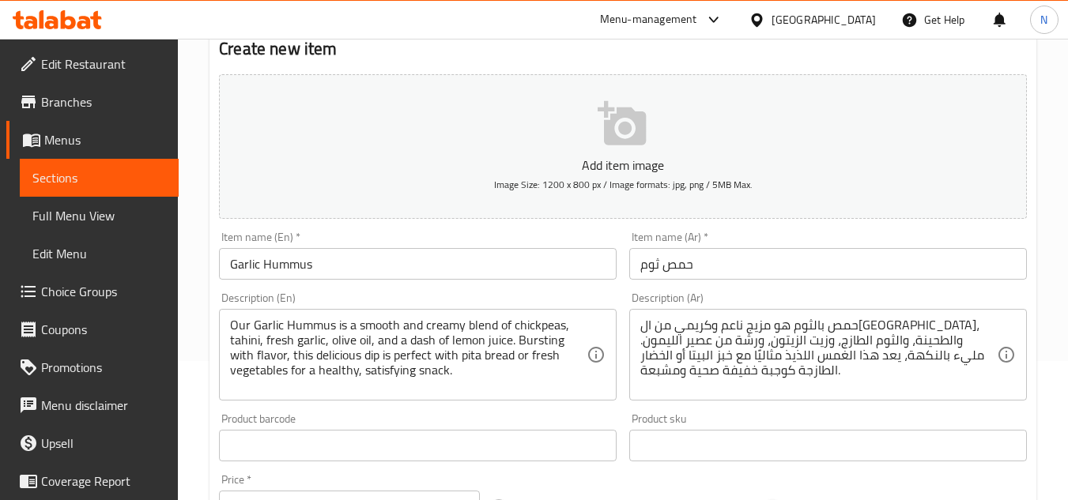
scroll to position [237, 0]
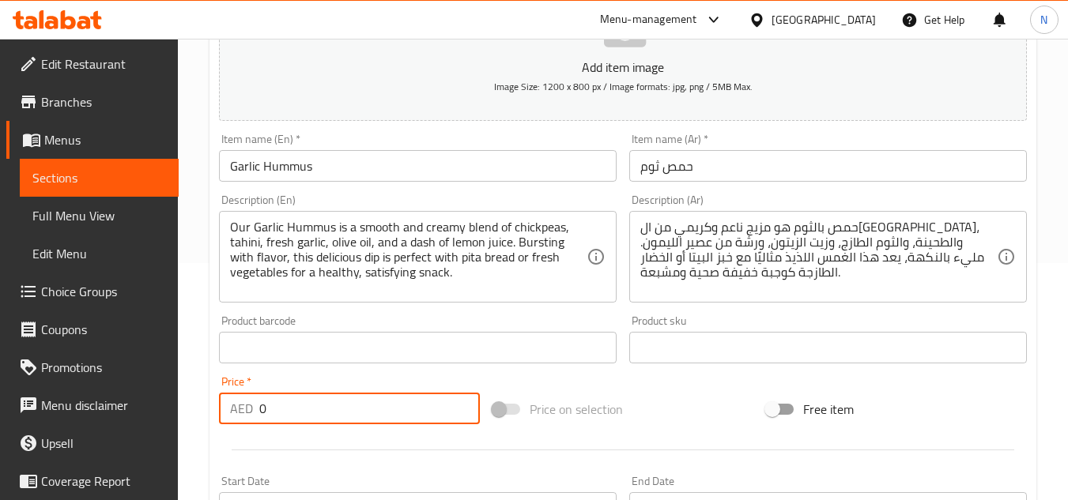
drag, startPoint x: 278, startPoint y: 406, endPoint x: 240, endPoint y: 414, distance: 38.8
click at [240, 414] on div "AED 0 Price *" at bounding box center [349, 409] width 261 height 32
type input "14"
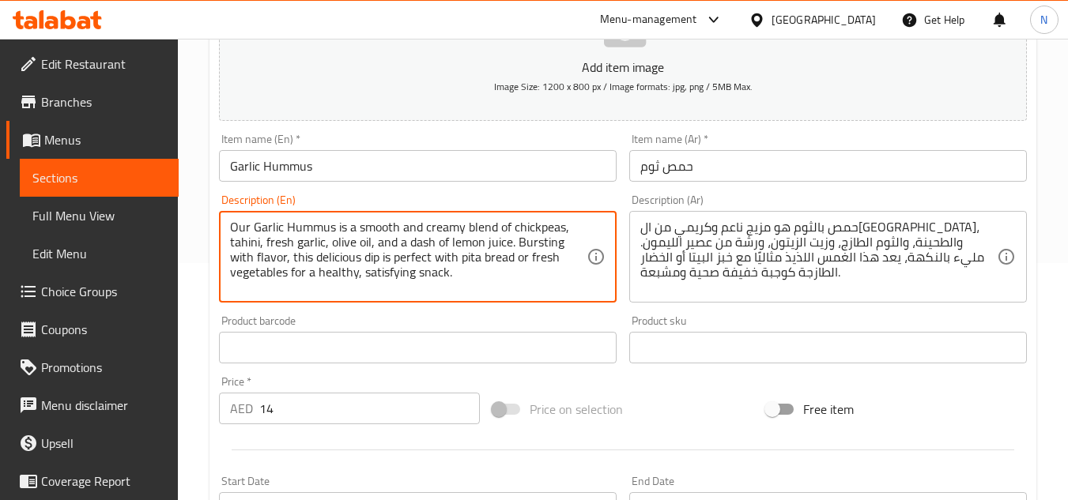
drag, startPoint x: 253, startPoint y: 224, endPoint x: 466, endPoint y: 278, distance: 219.3
click at [466, 278] on textarea "Our Garlic Hummus is a smooth and creamy blend of chickpeas, tahini, fresh garl…" at bounding box center [408, 257] width 357 height 75
type textarea "Our garlic hummus is a smooth and creamy blend of chickpeas, tahini, fresh garl…"
click at [431, 245] on textarea "Our garlic hummus is a smooth and creamy blend of chickpeas, tahini, fresh garl…" at bounding box center [408, 257] width 357 height 75
click at [386, 248] on textarea "Our garlic hummus is a smooth and creamy blend of chickpeas, tahini, fresh garl…" at bounding box center [408, 257] width 357 height 75
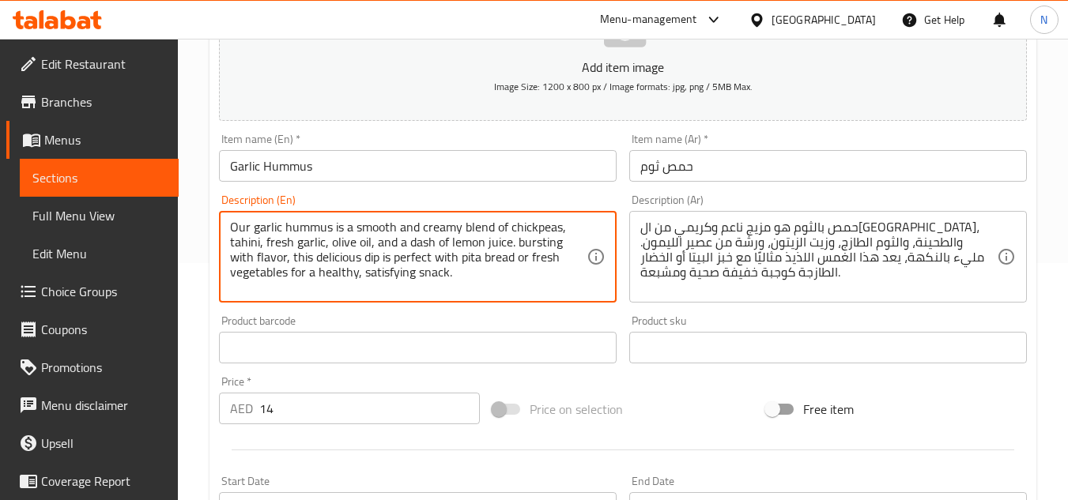
click at [386, 248] on textarea "Our garlic hummus is a smooth and creamy blend of chickpeas, tahini, fresh garl…" at bounding box center [408, 257] width 357 height 75
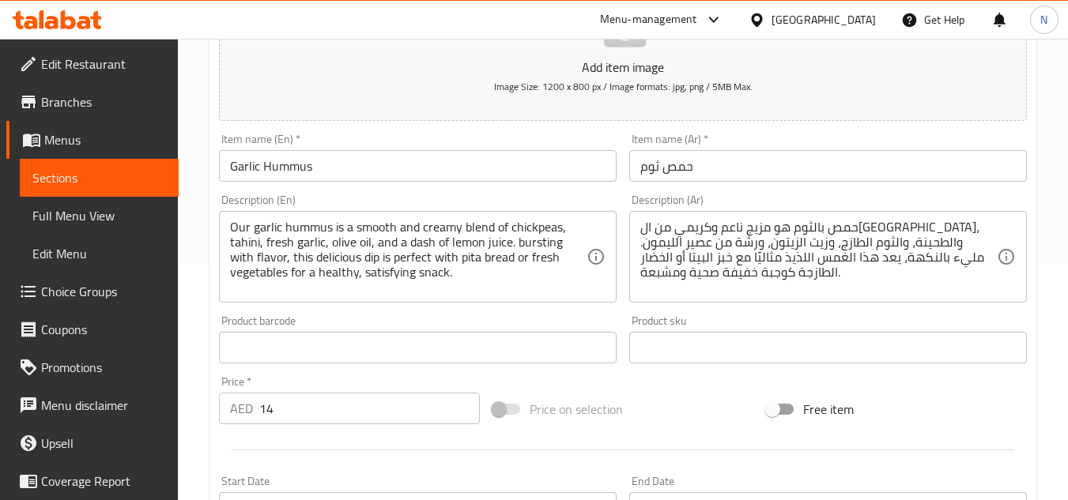
click at [625, 403] on div "Price on selection" at bounding box center [623, 409] width 274 height 43
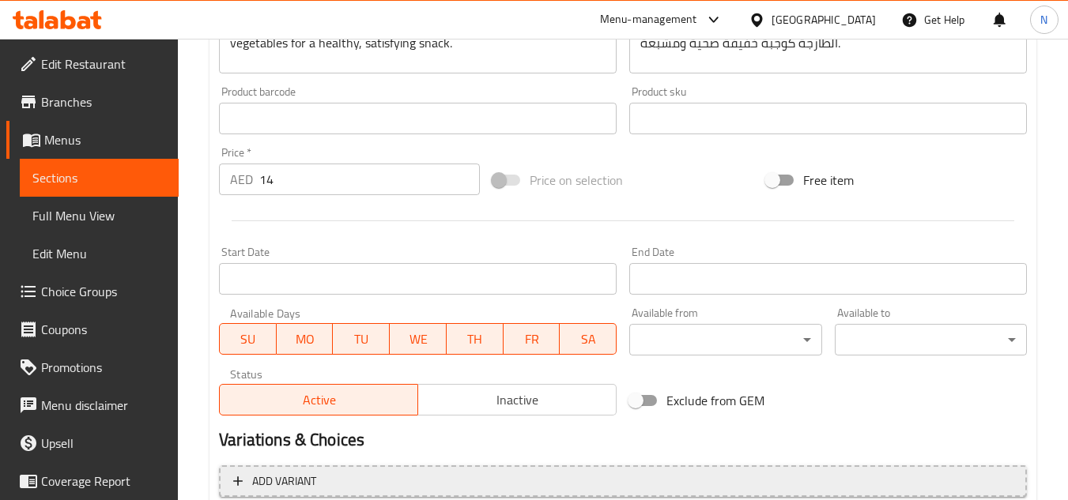
scroll to position [617, 0]
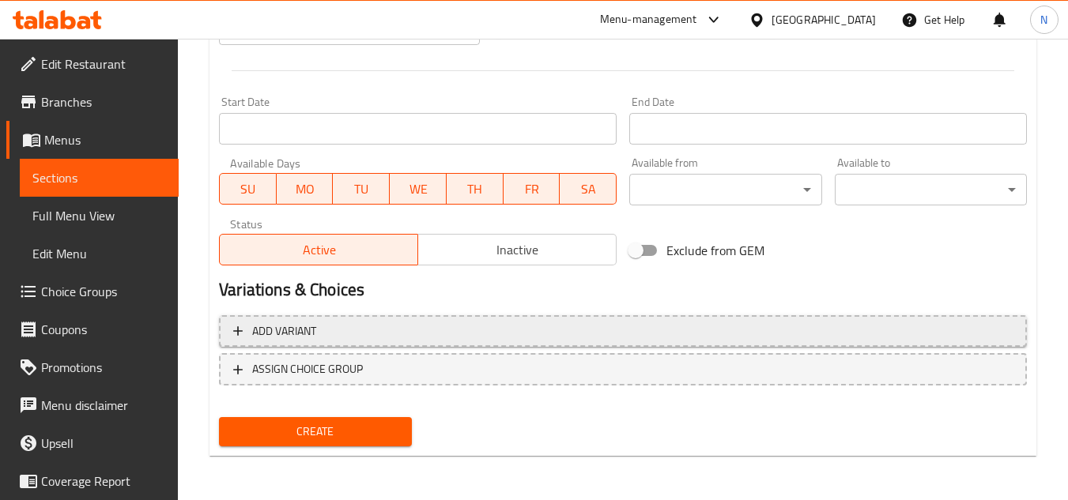
click at [889, 335] on span "Add variant" at bounding box center [622, 332] width 779 height 20
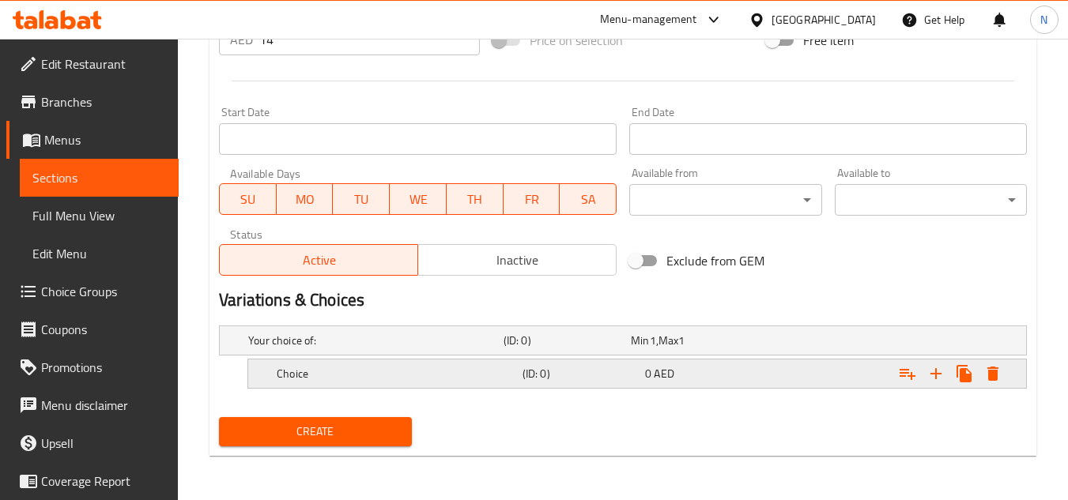
scroll to position [606, 0]
click at [934, 376] on icon "Expand" at bounding box center [935, 373] width 19 height 19
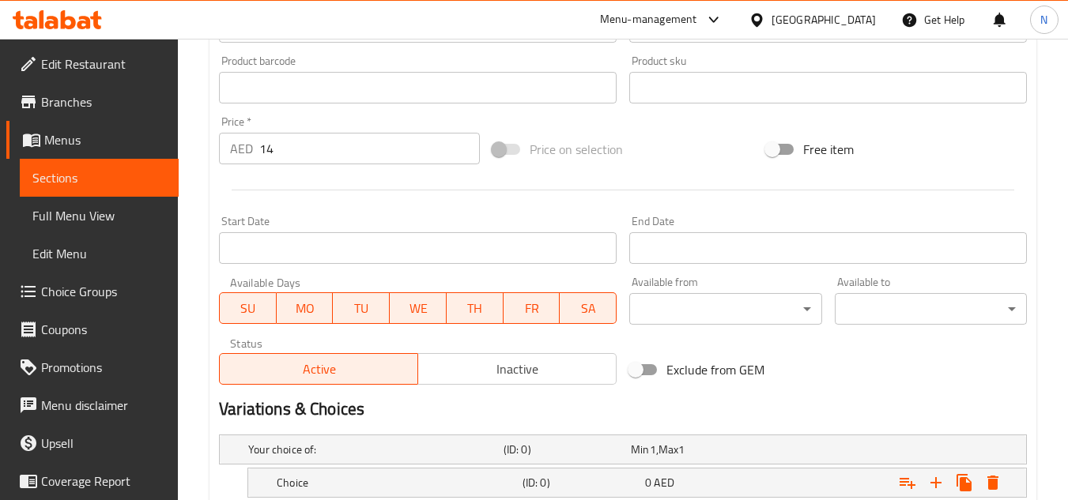
scroll to position [257, 0]
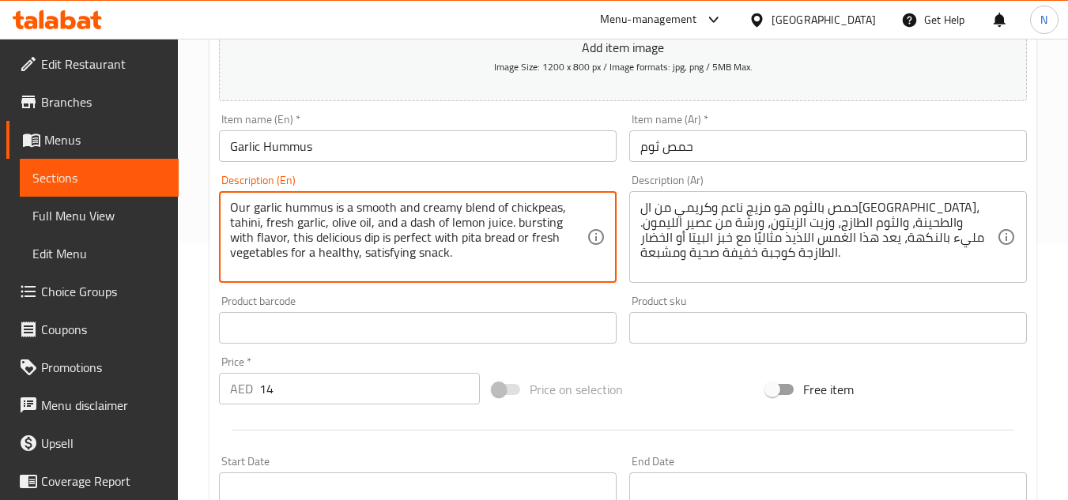
drag, startPoint x: 435, startPoint y: 243, endPoint x: 486, endPoint y: 239, distance: 51.5
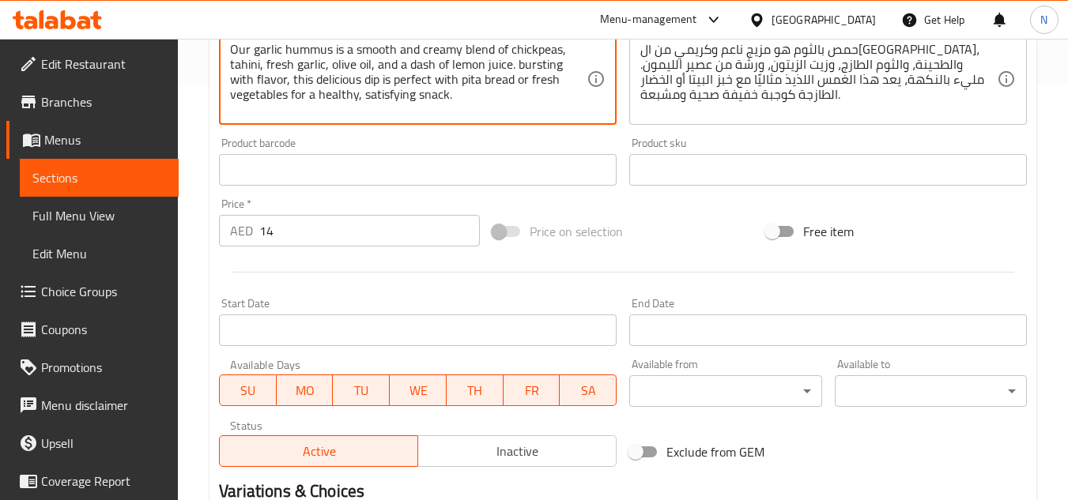
scroll to position [652, 0]
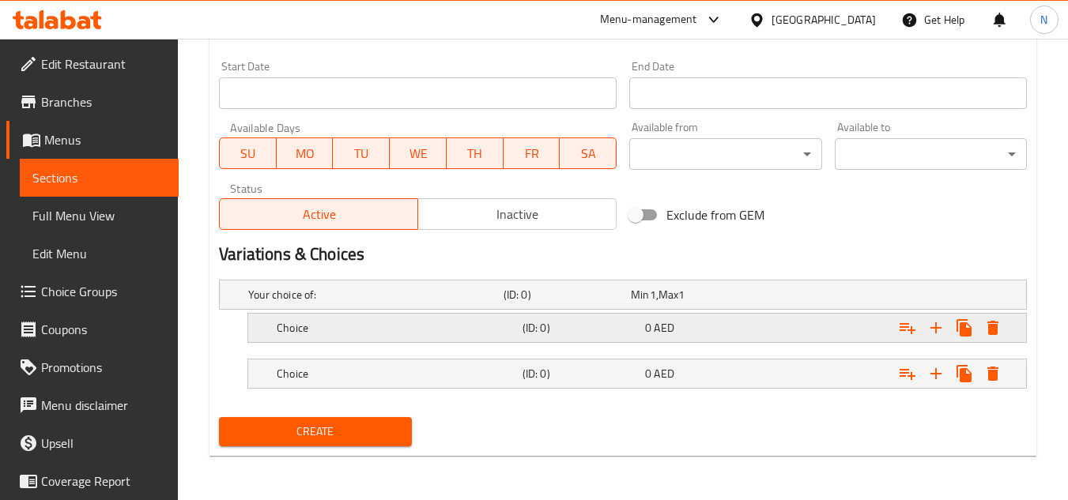
click at [360, 335] on h5 "Choice" at bounding box center [397, 328] width 240 height 16
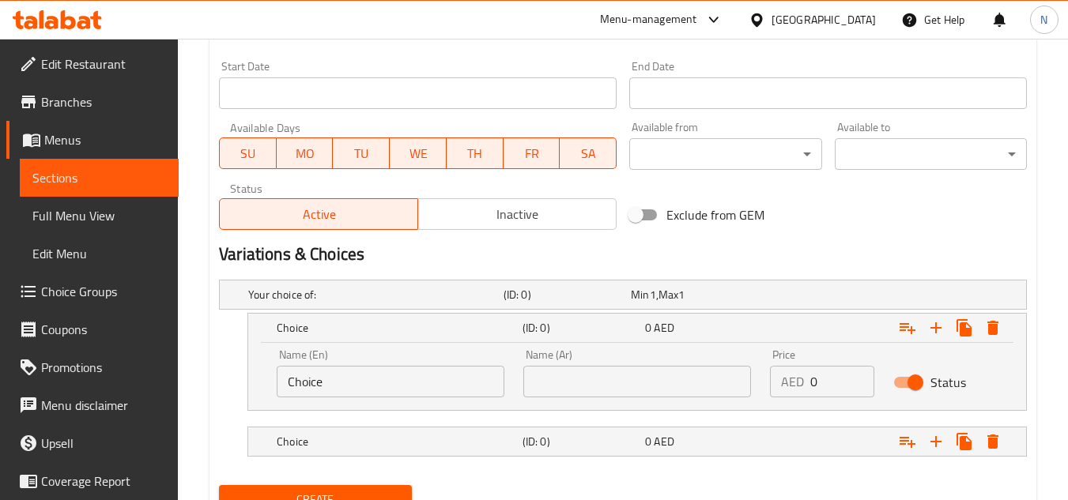
click at [357, 385] on input "Choice" at bounding box center [391, 382] width 228 height 32
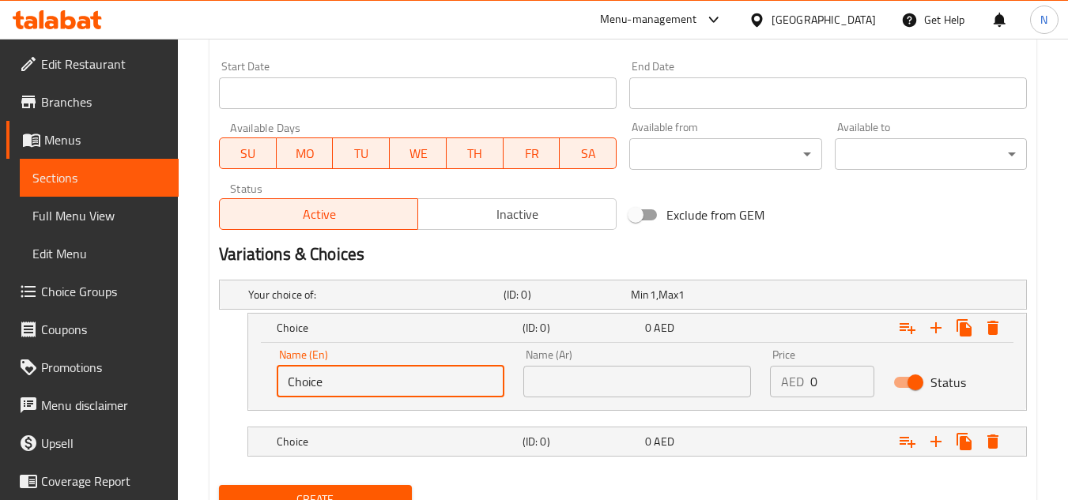
click at [357, 385] on input "Choice" at bounding box center [391, 382] width 228 height 32
paste input "pita bread"
click at [322, 383] on input "pita bread" at bounding box center [391, 382] width 228 height 32
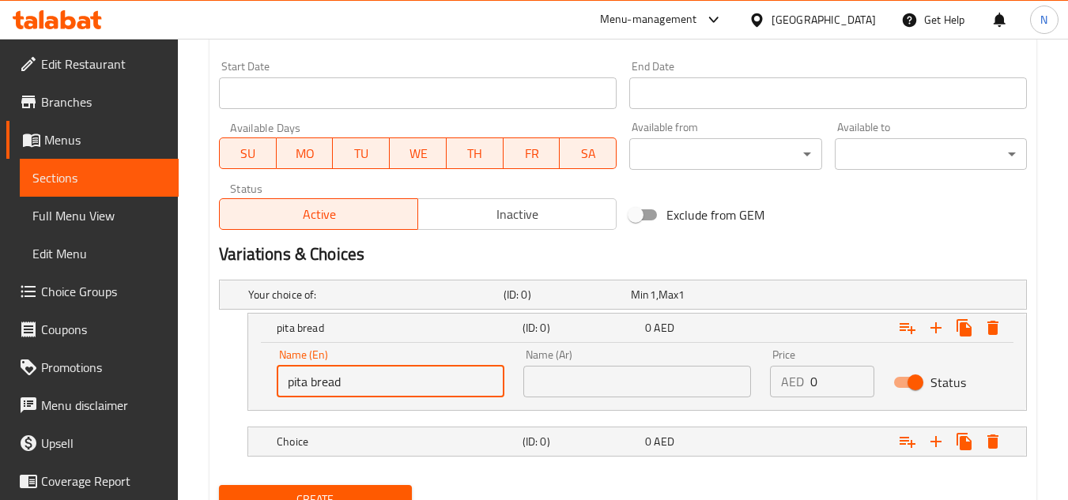
click at [322, 383] on input "pita bread" at bounding box center [391, 382] width 228 height 32
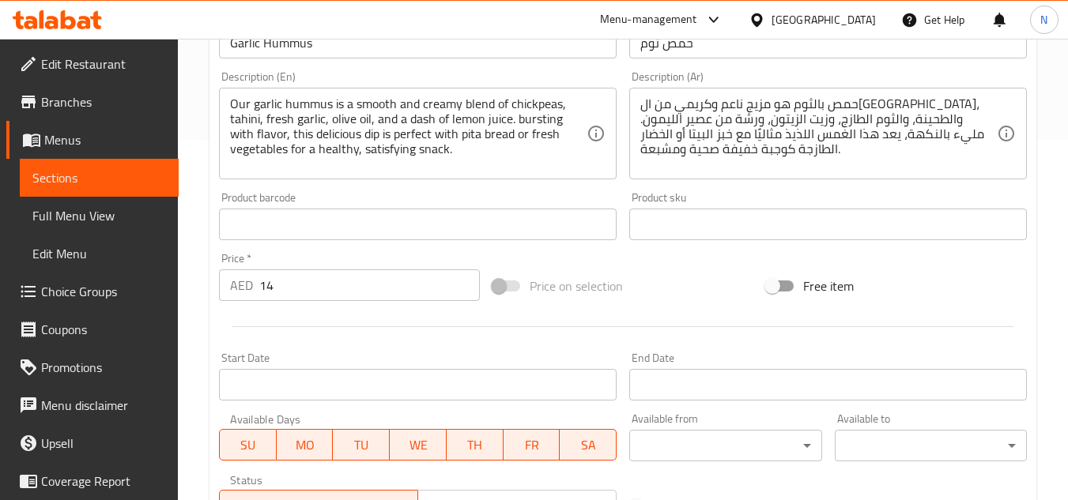
scroll to position [336, 0]
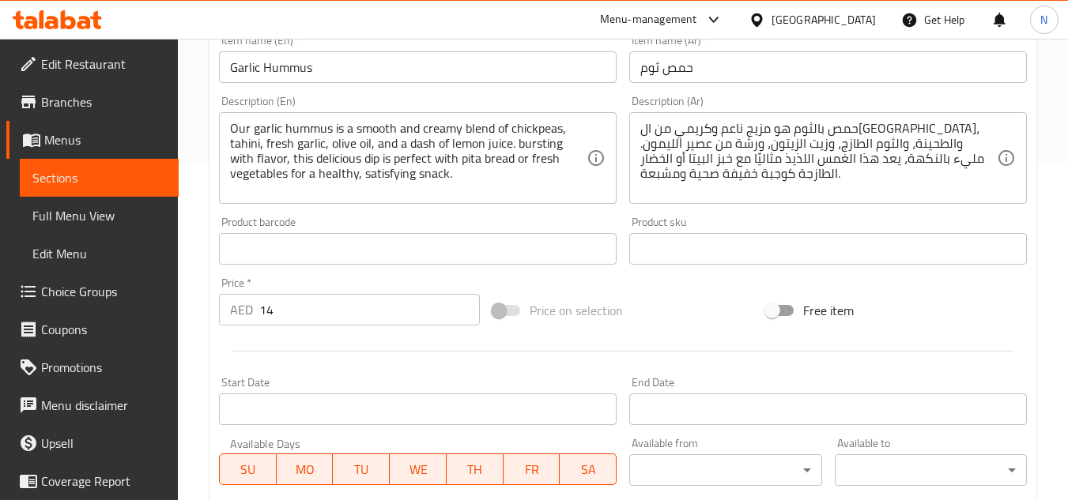
type input "Pita Bread"
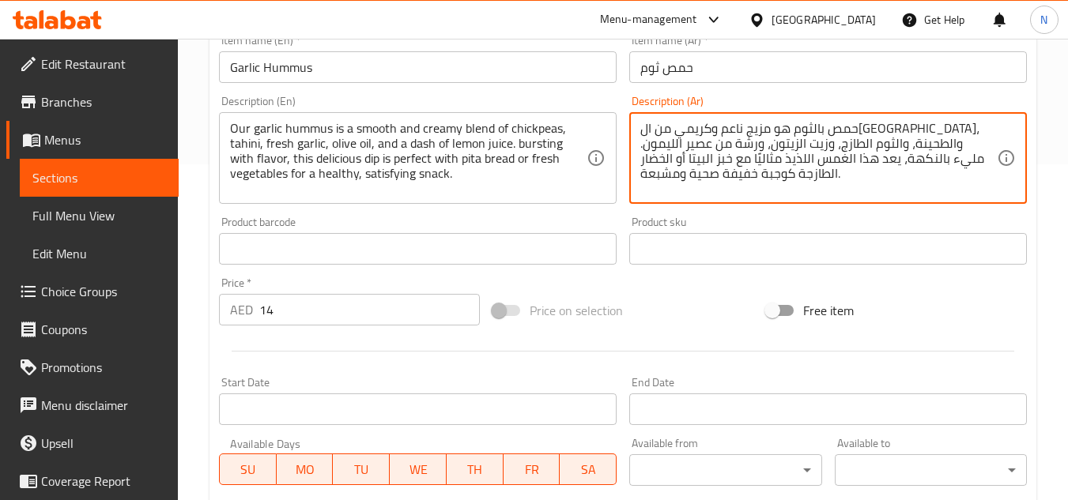
drag, startPoint x: 805, startPoint y: 160, endPoint x: 848, endPoint y: 160, distance: 42.7
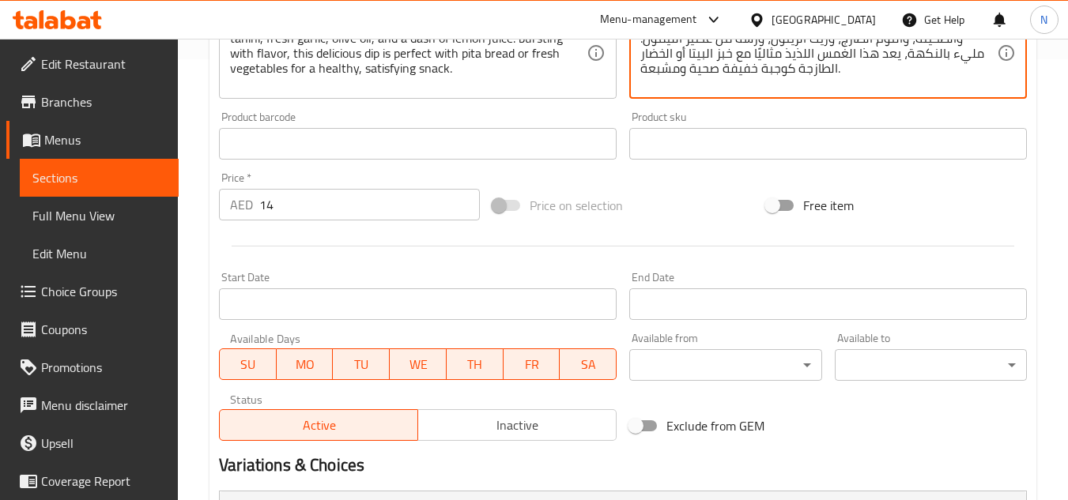
scroll to position [652, 0]
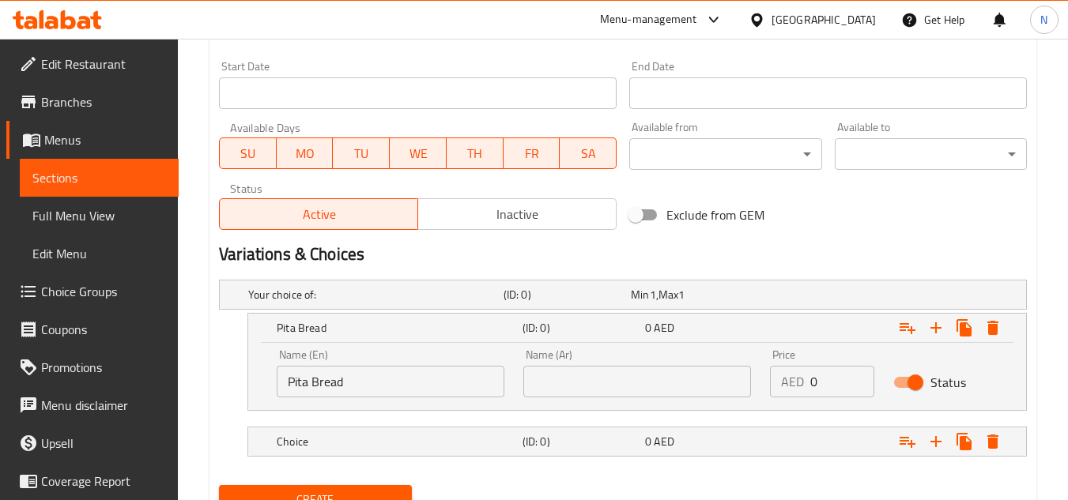
click at [692, 372] on input "text" at bounding box center [637, 382] width 228 height 32
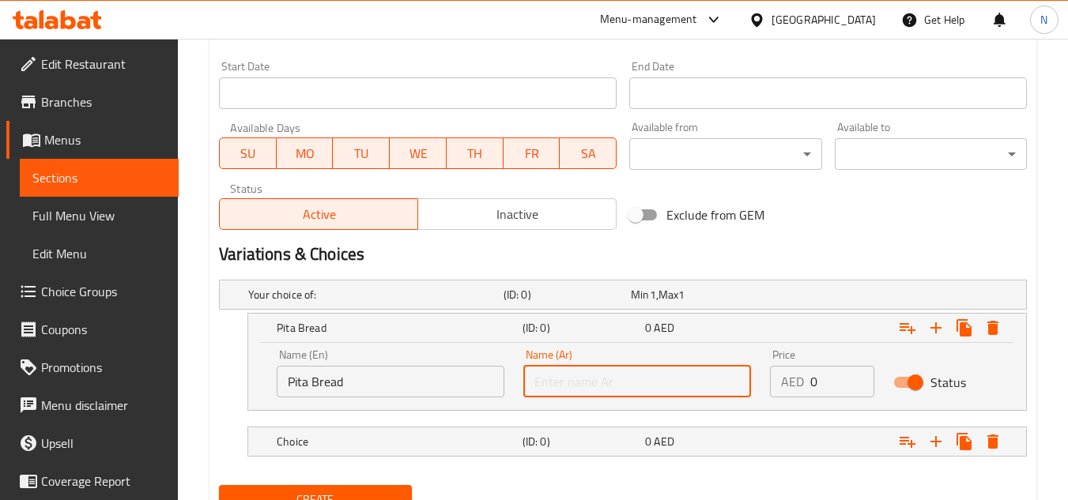
paste input "خبز البيتا"
type input "خبز البيتا"
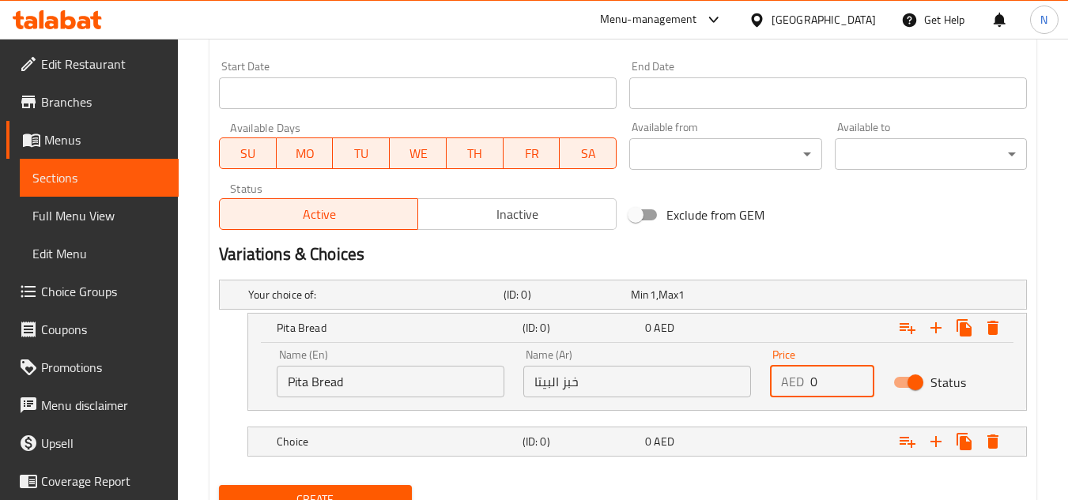
drag, startPoint x: 826, startPoint y: 385, endPoint x: 796, endPoint y: 378, distance: 30.9
click at [796, 378] on div "AED 0 Price" at bounding box center [822, 382] width 104 height 32
type input "14"
click at [790, 443] on div "Expand" at bounding box center [887, 441] width 246 height 35
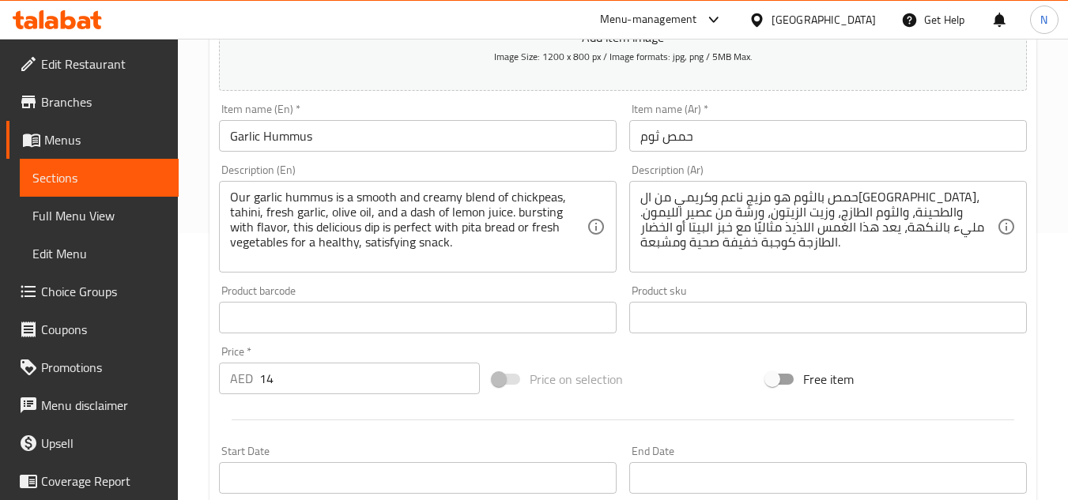
scroll to position [235, 0]
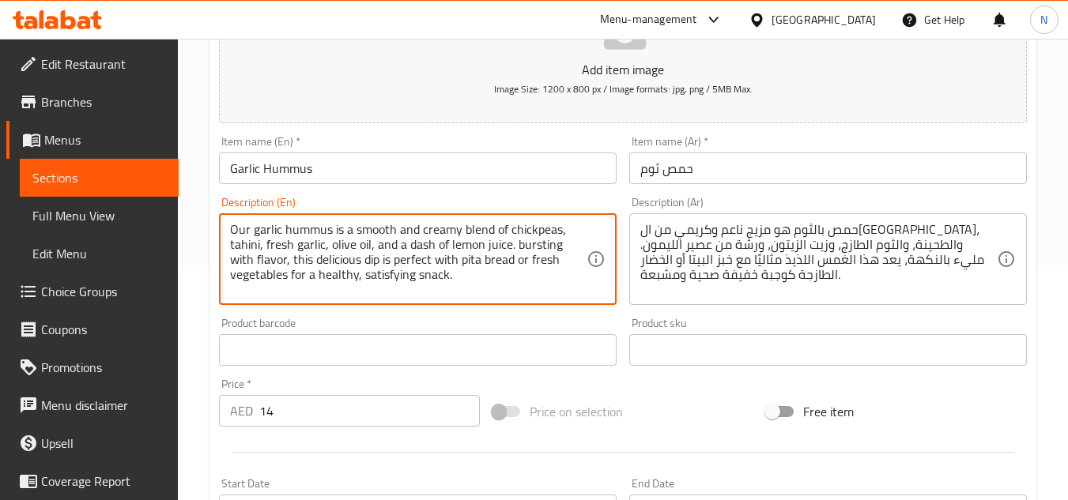
drag, startPoint x: 504, startPoint y: 260, endPoint x: 288, endPoint y: 282, distance: 217.7
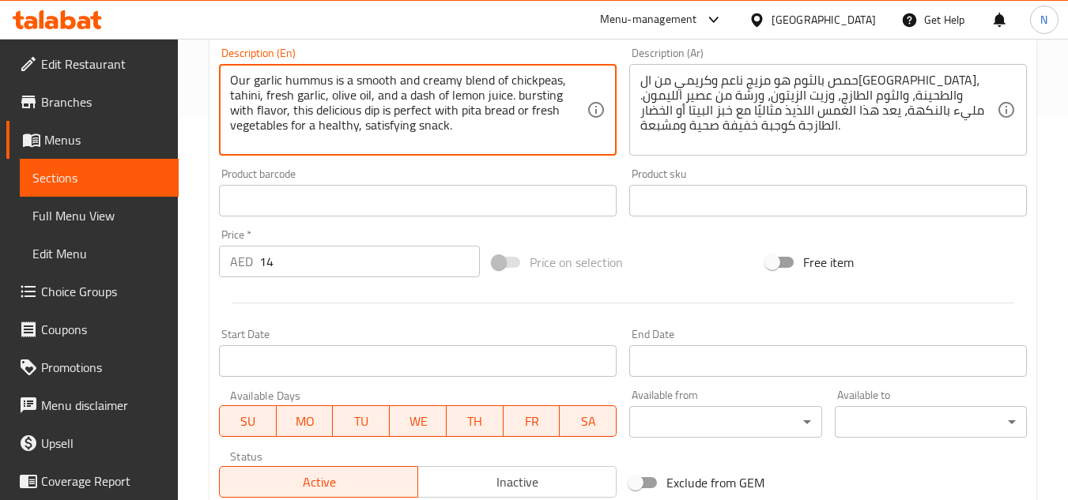
scroll to position [709, 0]
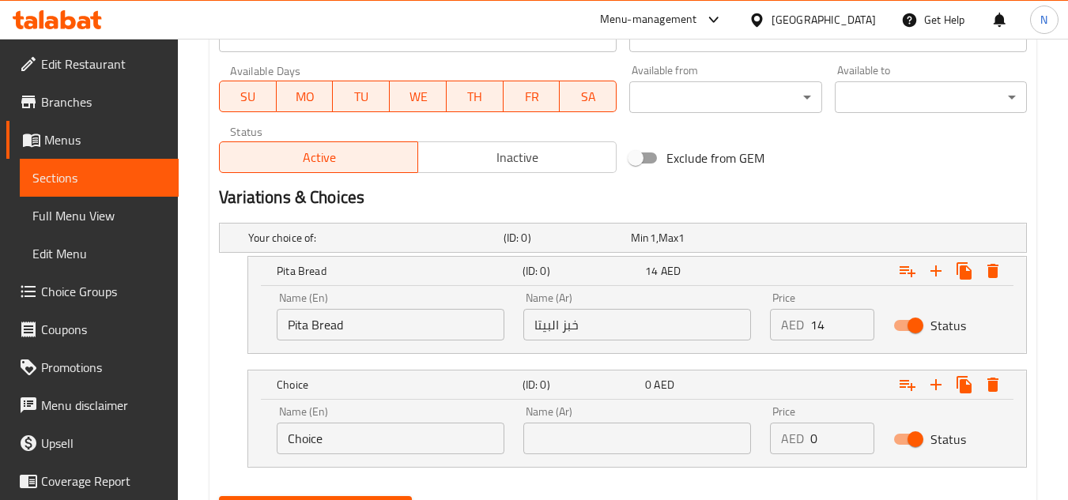
click at [364, 438] on input "Choice" at bounding box center [391, 439] width 228 height 32
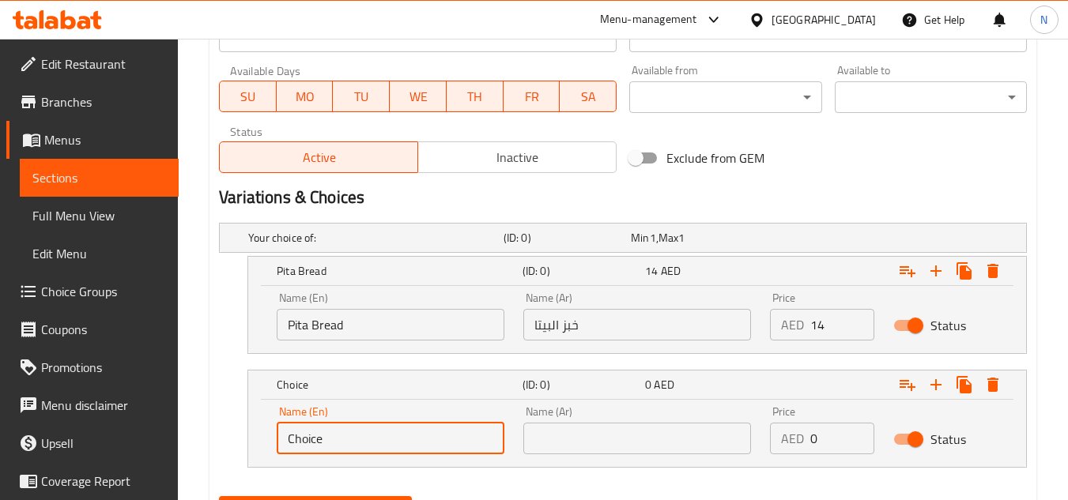
click at [364, 438] on input "Choice" at bounding box center [391, 439] width 228 height 32
paste input "fresh vegetables"
click at [357, 438] on input "fresh vegetables" at bounding box center [391, 439] width 228 height 32
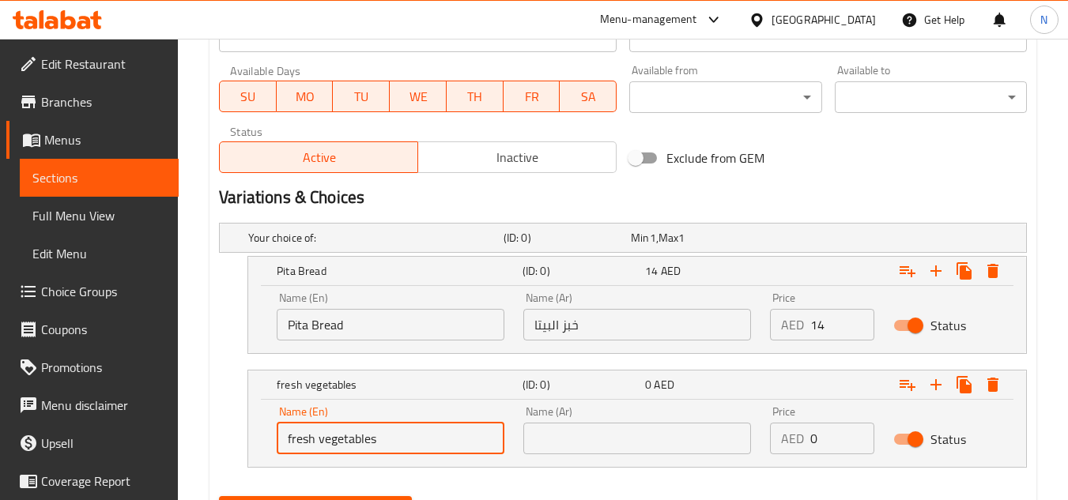
click at [357, 438] on input "fresh vegetables" at bounding box center [391, 439] width 228 height 32
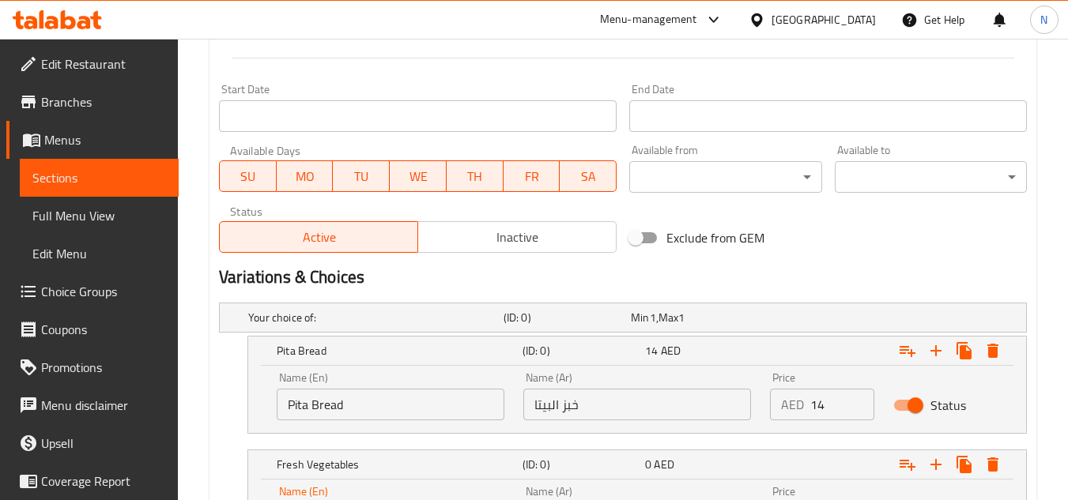
scroll to position [393, 0]
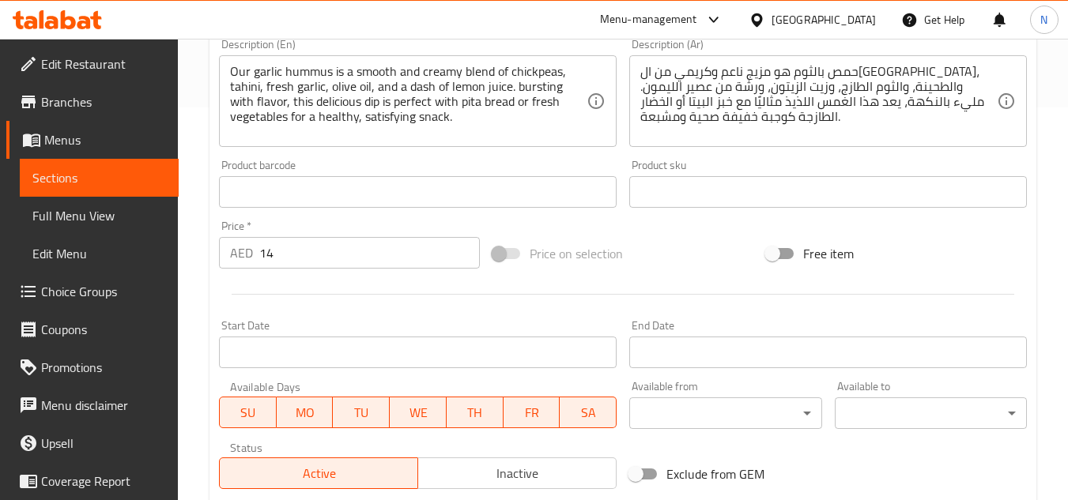
type input "Fresh Vegetables"
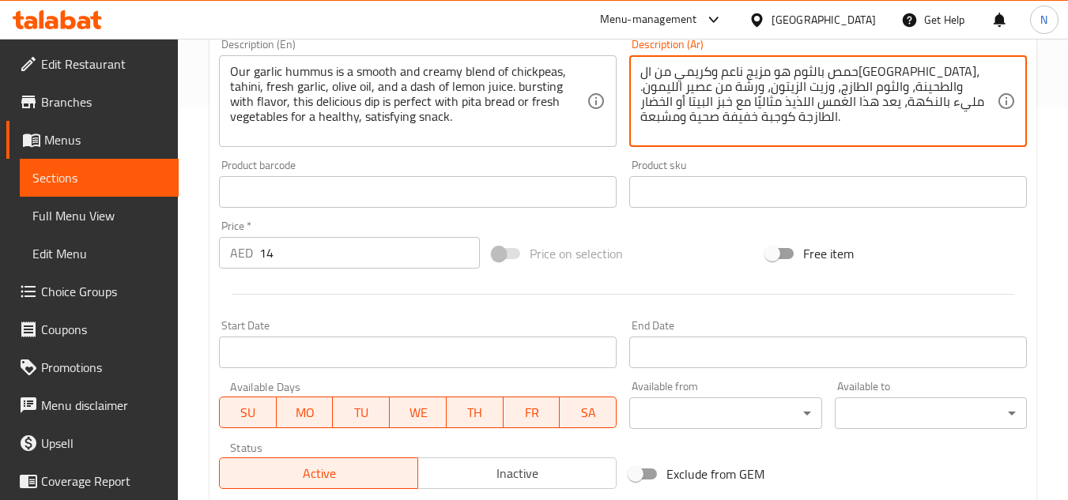
drag, startPoint x: 786, startPoint y: 100, endPoint x: 715, endPoint y: 102, distance: 71.2
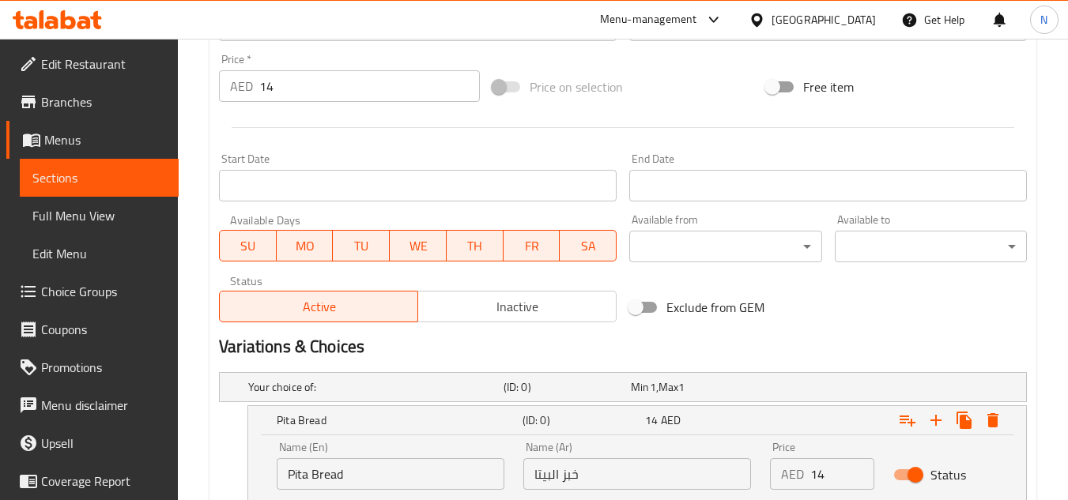
scroll to position [788, 0]
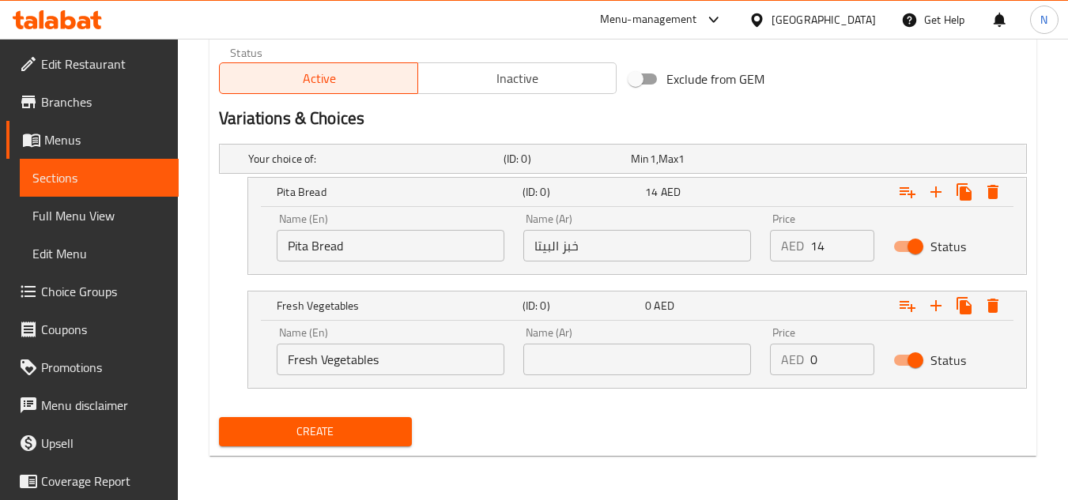
click at [669, 371] on input "text" at bounding box center [637, 360] width 228 height 32
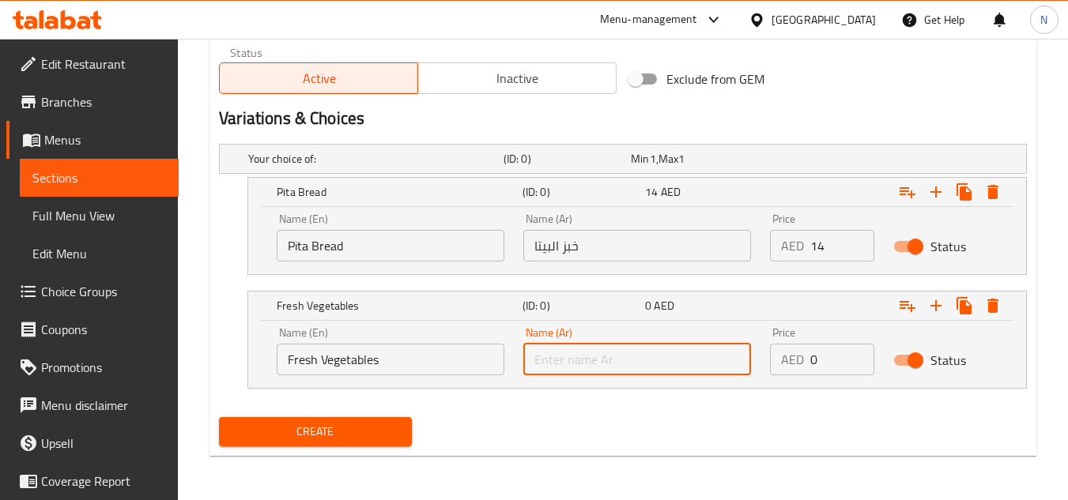
paste input "لخضار الطازجة"
click at [602, 359] on input "لخضار الطازجة" at bounding box center [637, 360] width 228 height 32
click at [567, 360] on input "خضار الطازجة" at bounding box center [637, 360] width 228 height 32
type input "خضار طازجة"
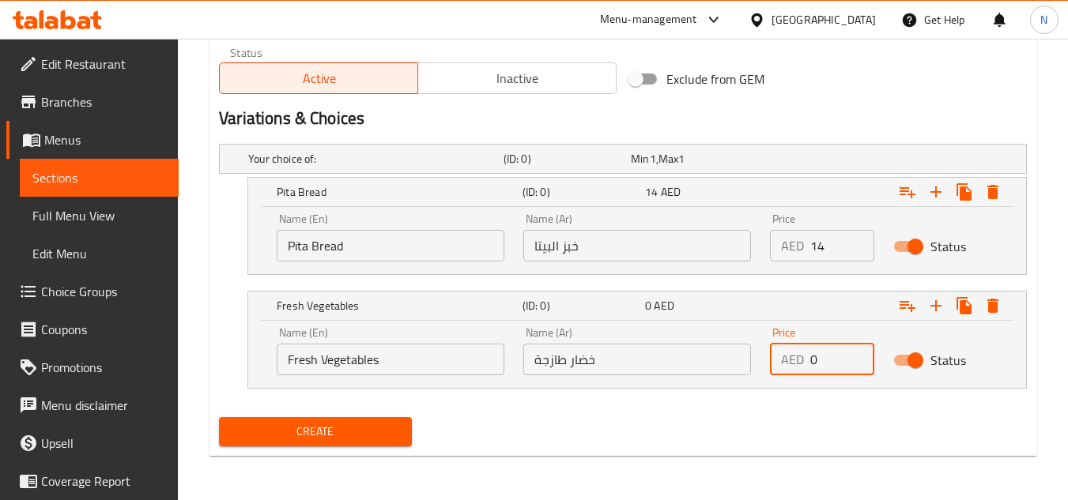
drag, startPoint x: 817, startPoint y: 361, endPoint x: 806, endPoint y: 359, distance: 11.3
click at [806, 359] on div "AED 0 Price" at bounding box center [822, 360] width 104 height 32
type input "14"
click at [848, 123] on h2 "Variations & Choices" at bounding box center [623, 119] width 808 height 24
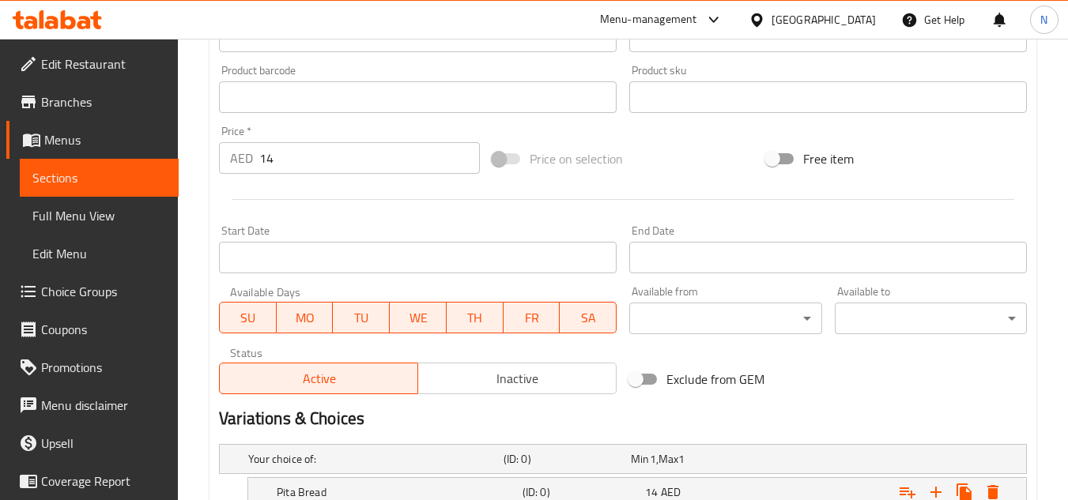
scroll to position [472, 0]
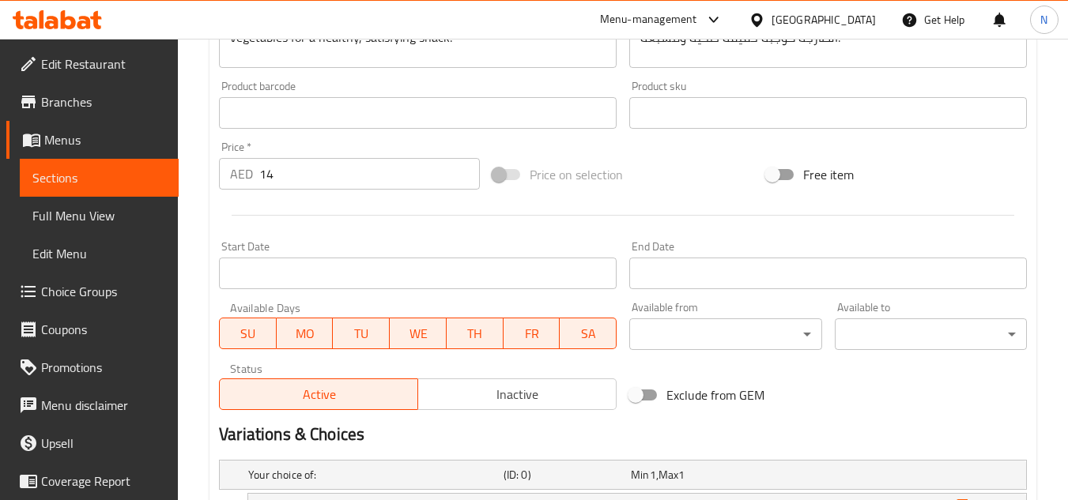
click at [274, 187] on input "14" at bounding box center [369, 174] width 221 height 32
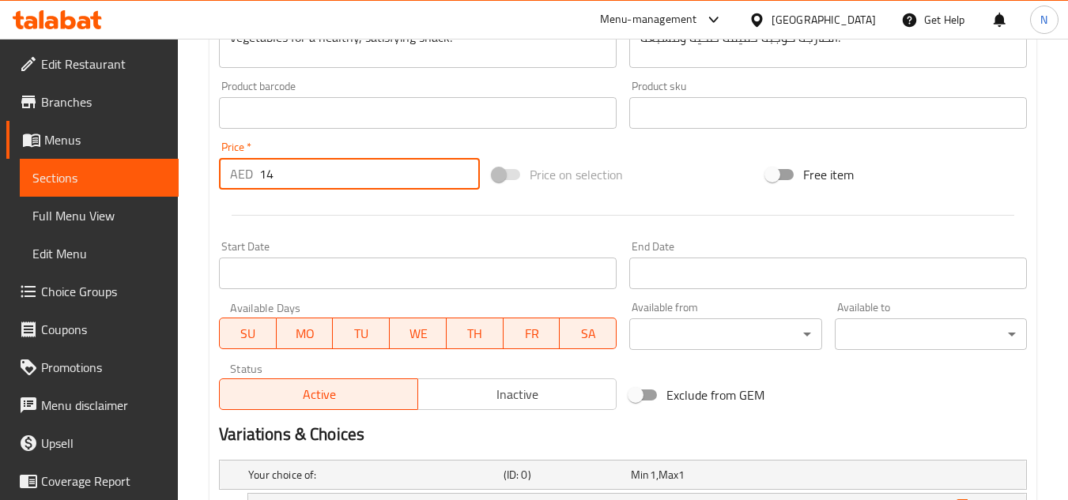
click at [274, 187] on input "14" at bounding box center [369, 174] width 221 height 32
type input "0"
click at [678, 149] on div "Add item image Image Size: 1200 x 800 px / Image formats: jpg, png / 5MB Max. I…" at bounding box center [623, 75] width 821 height 681
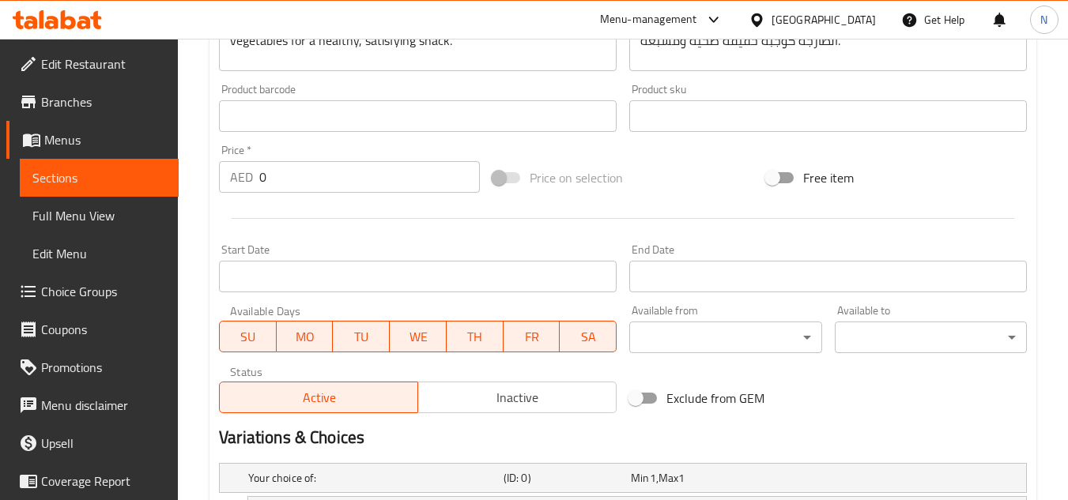
scroll to position [235, 0]
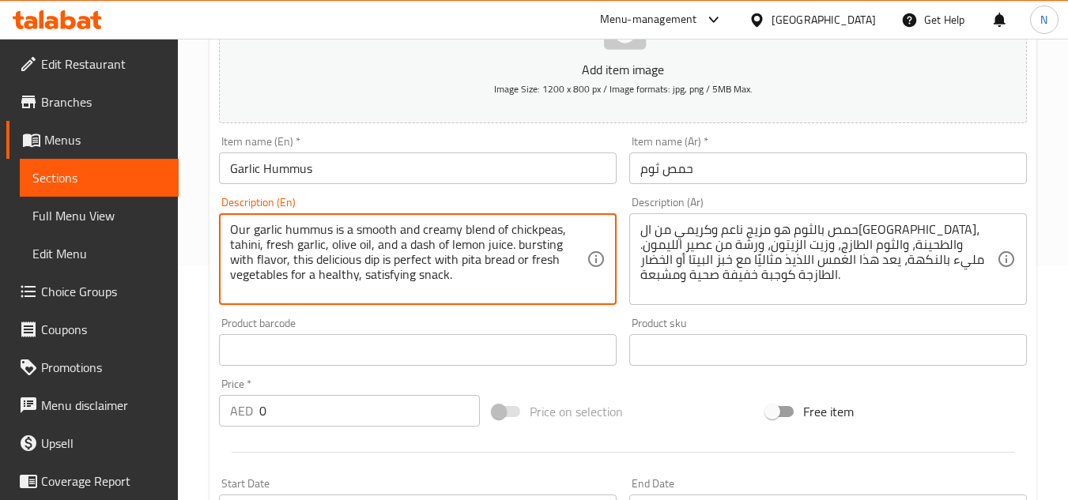
click at [439, 262] on textarea "Our garlic hummus is a smooth and creamy blend of chickpeas, tahini, fresh garl…" at bounding box center [408, 259] width 357 height 75
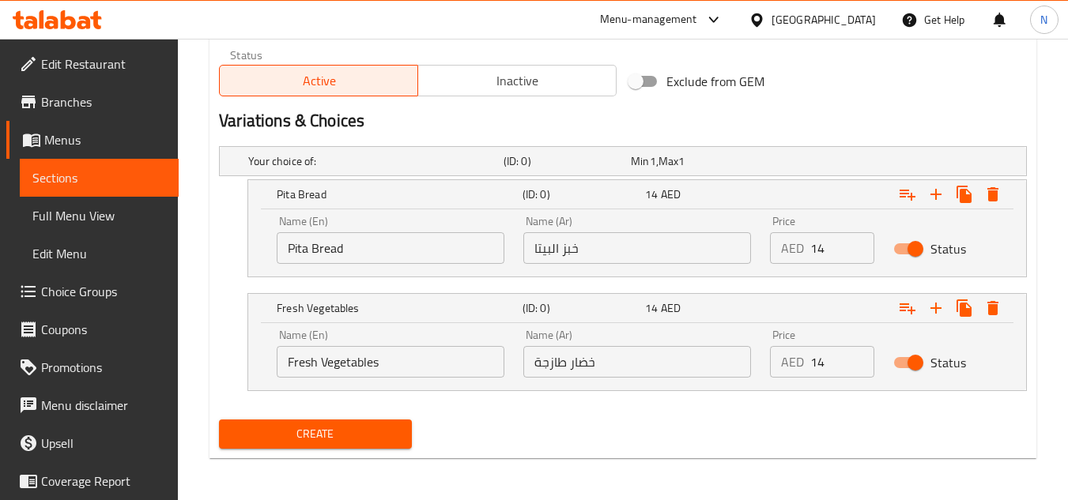
scroll to position [788, 0]
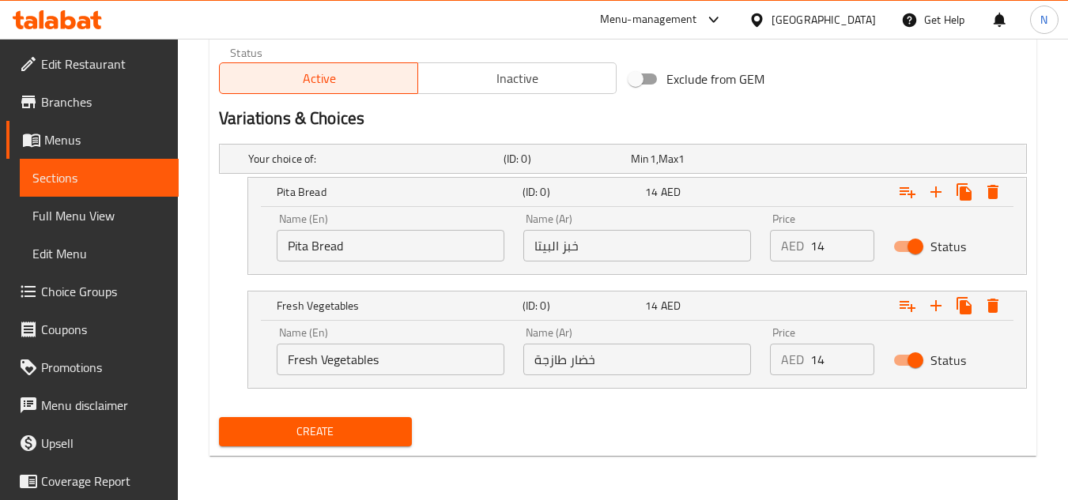
click at [347, 433] on span "Create" at bounding box center [315, 432] width 167 height 20
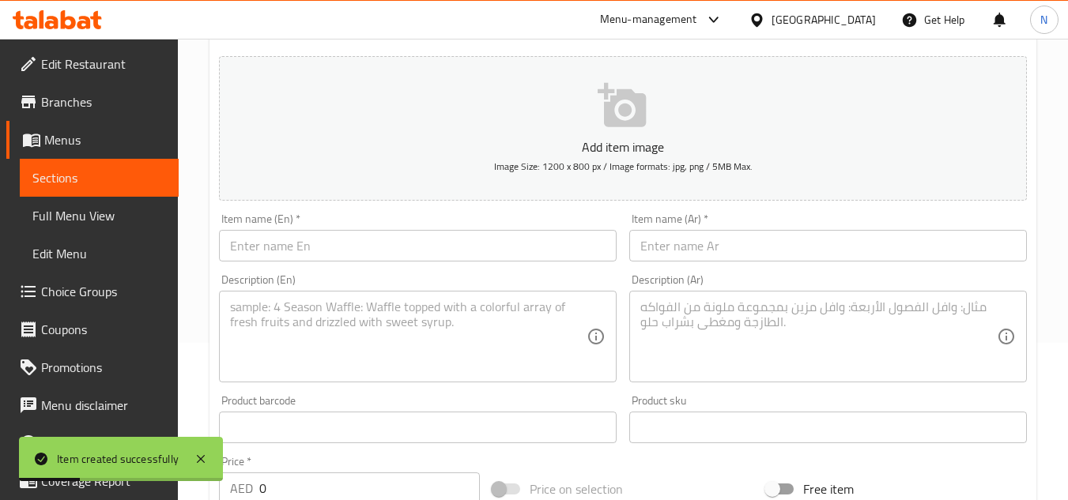
scroll to position [0, 0]
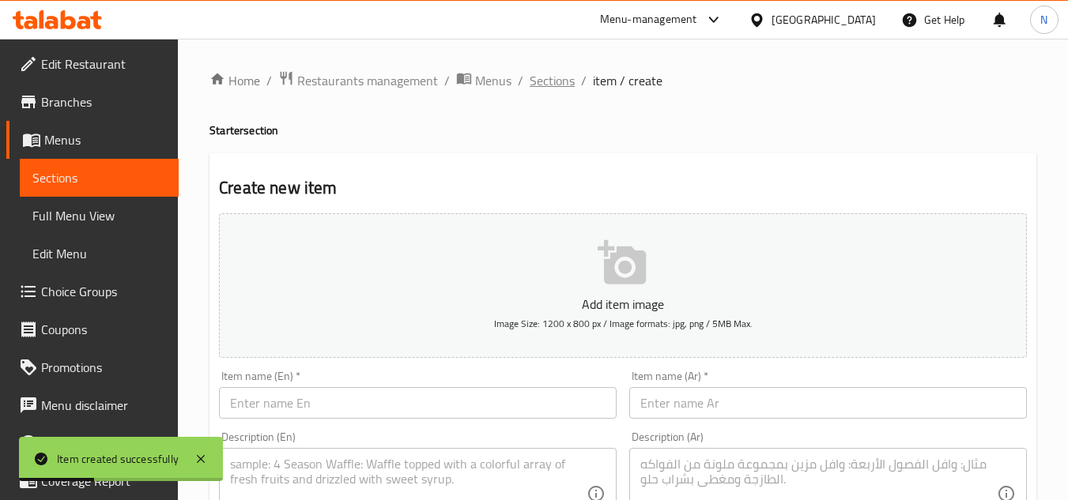
click at [534, 77] on span "Sections" at bounding box center [552, 80] width 45 height 19
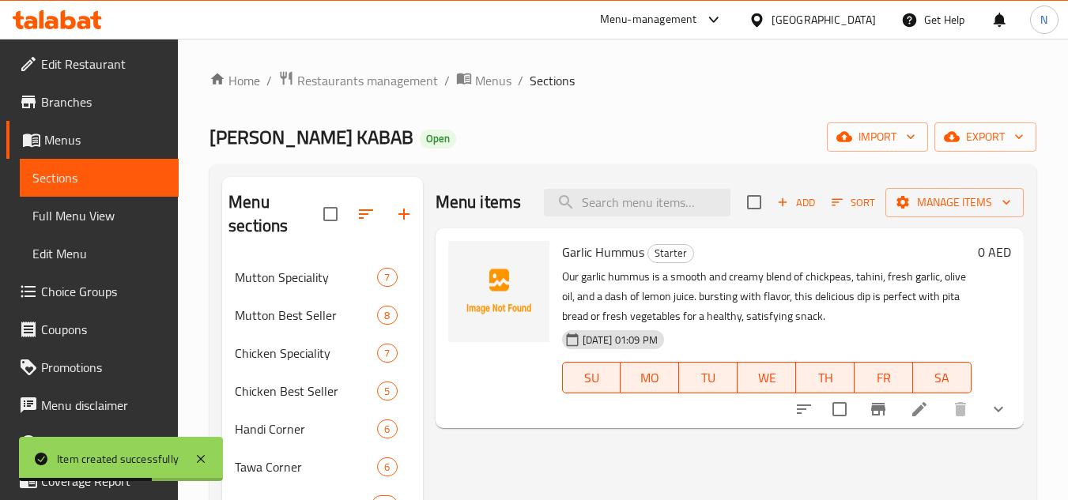
click at [919, 399] on li at bounding box center [919, 409] width 44 height 28
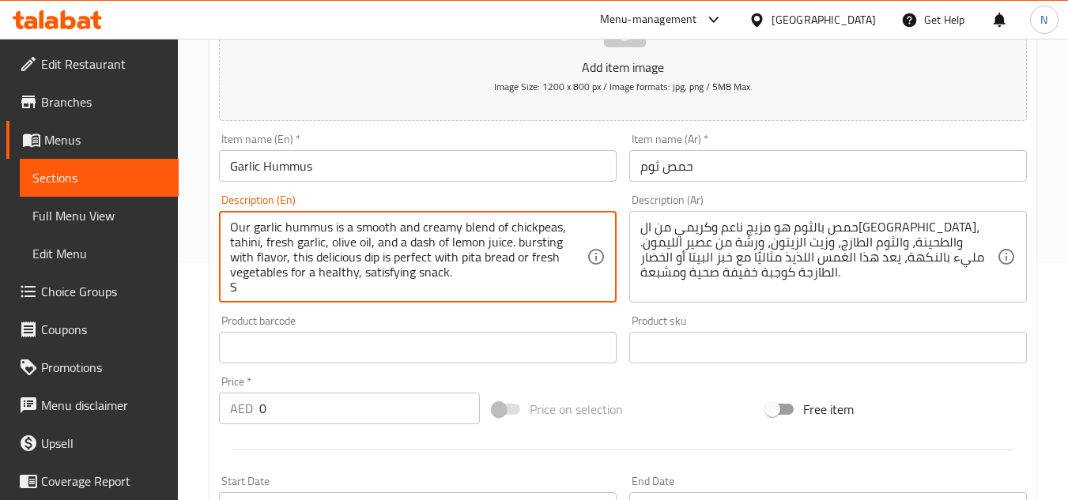
scroll to position [4, 0]
type textarea "Our garlic hummus is a smooth and creamy blend of chickpeas, tahini, fresh garl…"
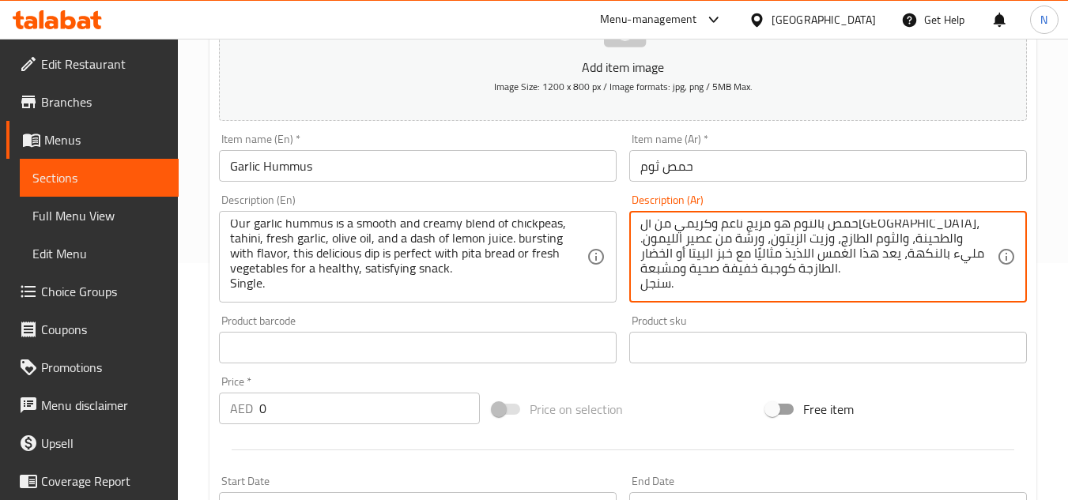
type textarea "حمص بالثوم هو مزيج ناعم وكريمي من الحمص، والطحينة، والثوم الطازج، وزيت الزيتون،…"
click at [645, 414] on div "Price on selection" at bounding box center [623, 409] width 274 height 43
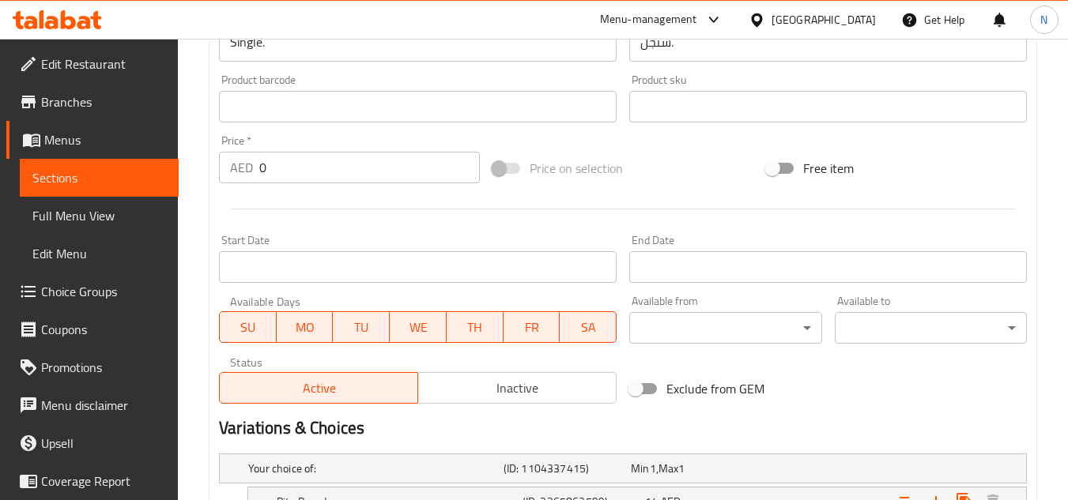
scroll to position [652, 0]
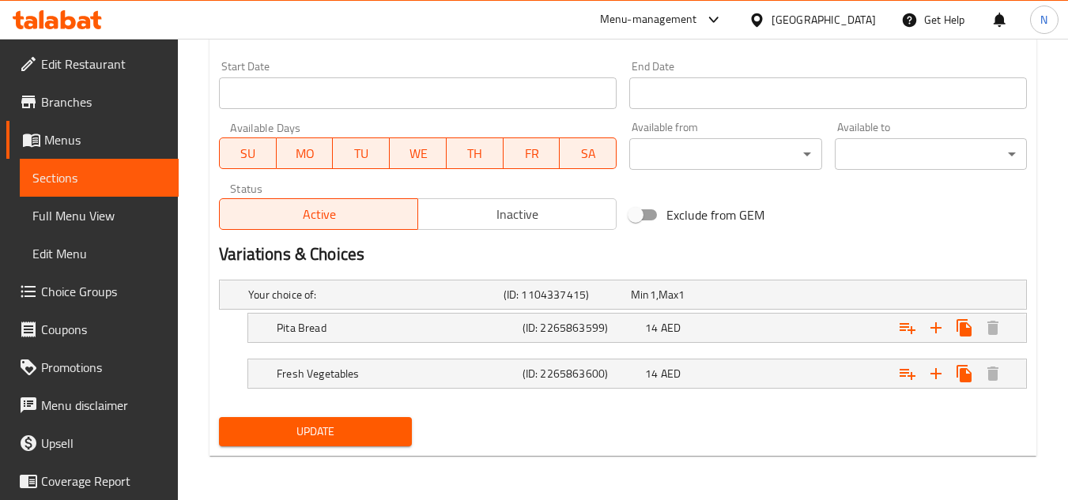
click at [340, 432] on span "Update" at bounding box center [315, 432] width 167 height 20
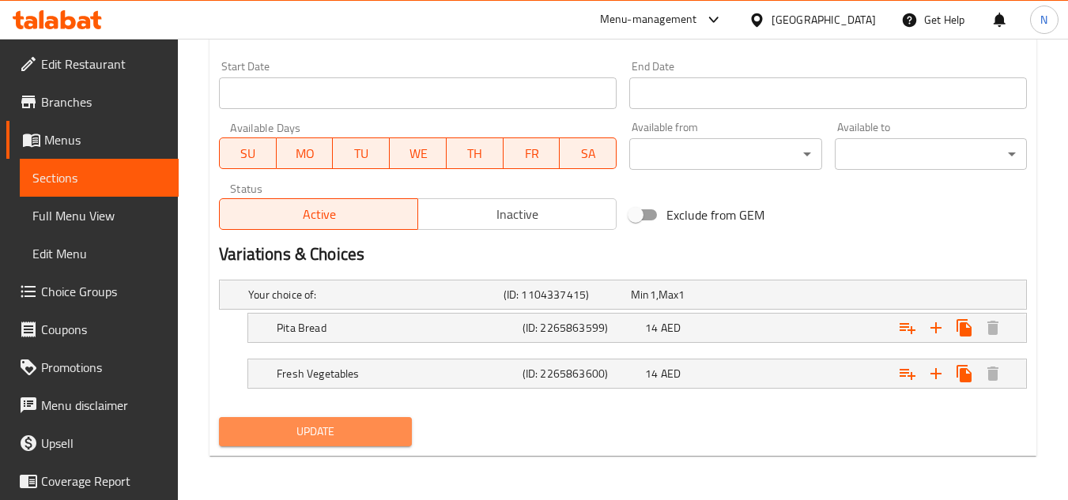
click at [394, 431] on span "Update" at bounding box center [315, 432] width 167 height 20
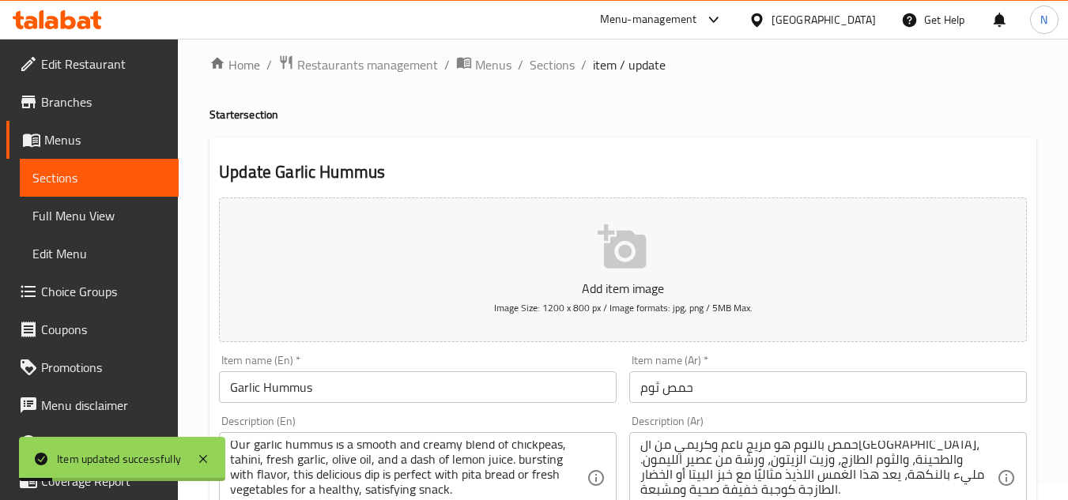
scroll to position [0, 0]
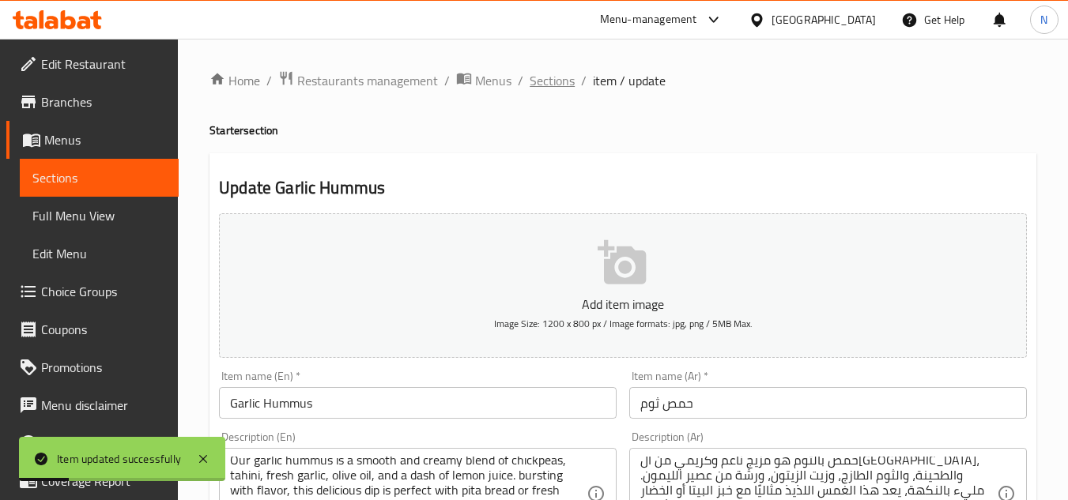
click at [534, 81] on span "Sections" at bounding box center [552, 80] width 45 height 19
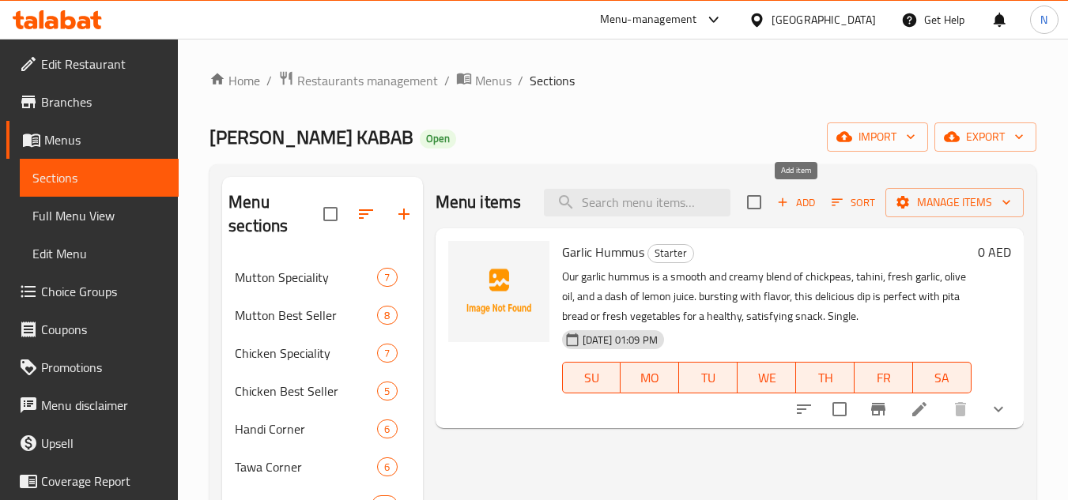
click at [785, 210] on span "Add" at bounding box center [796, 203] width 43 height 18
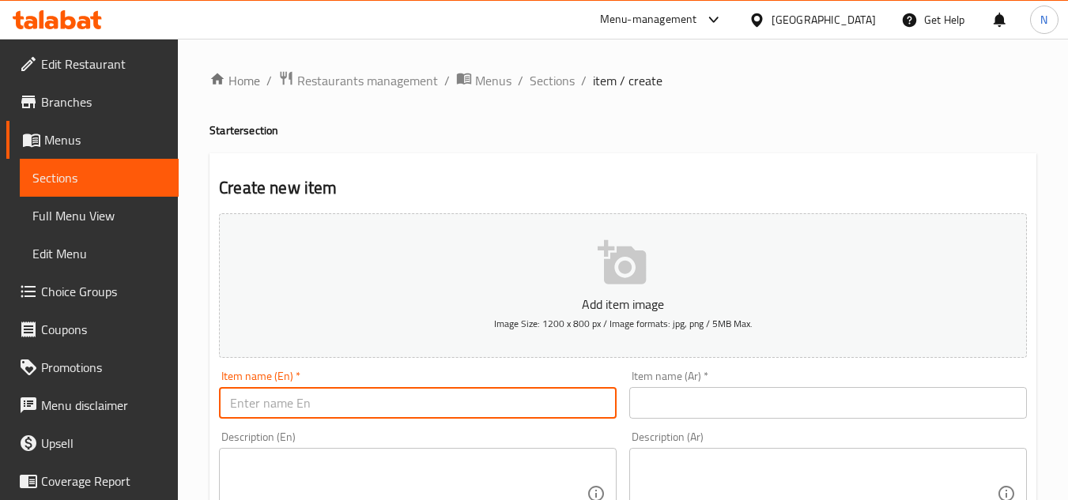
click at [436, 409] on input "text" at bounding box center [418, 403] width 398 height 32
paste input "French Fries"
type input "French Fries"
click at [712, 405] on input "text" at bounding box center [828, 403] width 398 height 32
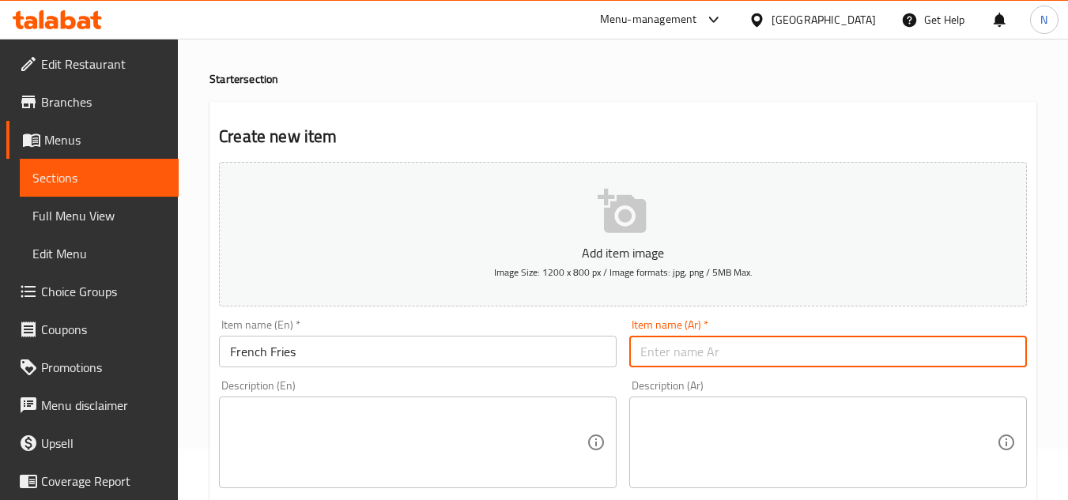
scroll to position [79, 0]
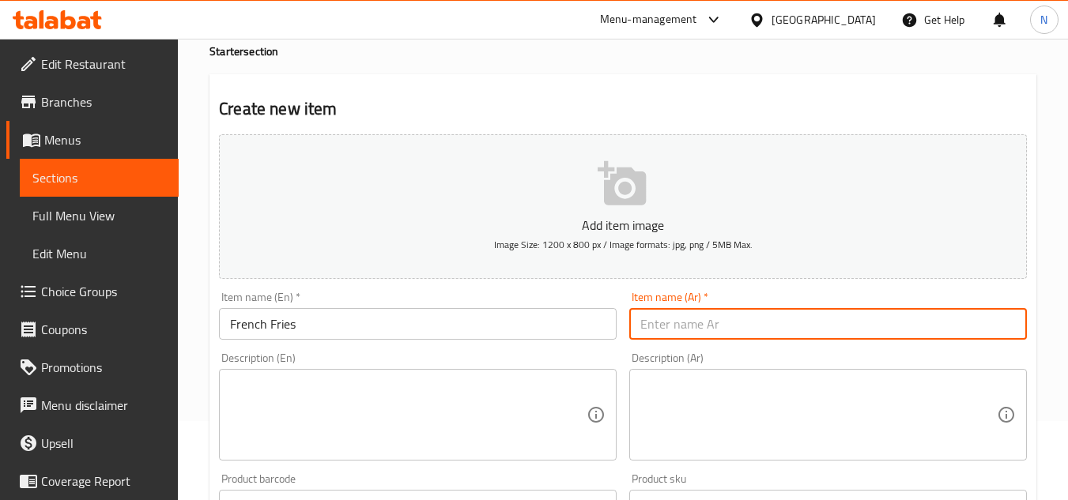
paste input "بطاطس مقلية"
type input "بطاطس مقلية"
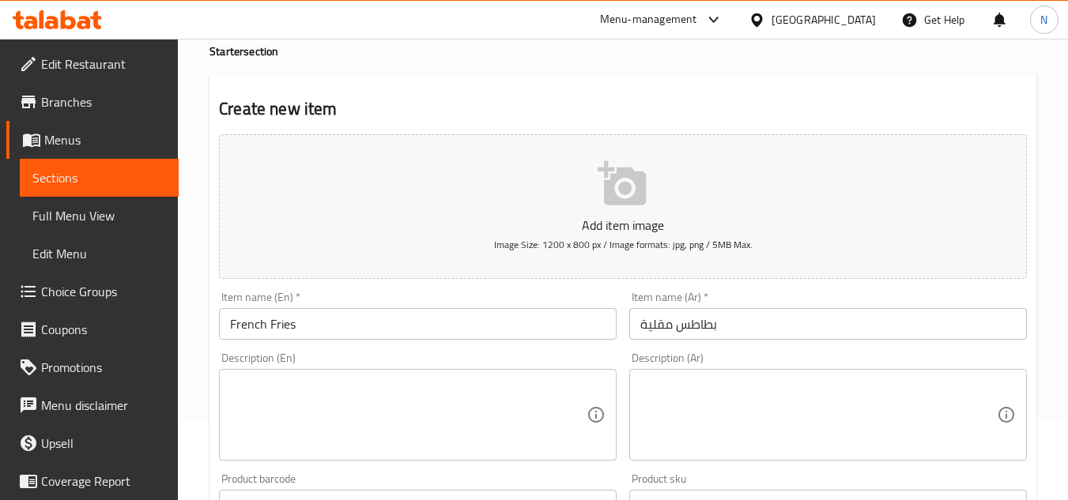
drag, startPoint x: 387, startPoint y: 353, endPoint x: 385, endPoint y: 365, distance: 12.7
click at [385, 365] on div "Description (En) Description (En)" at bounding box center [418, 407] width 398 height 108
click at [374, 403] on textarea at bounding box center [408, 415] width 357 height 75
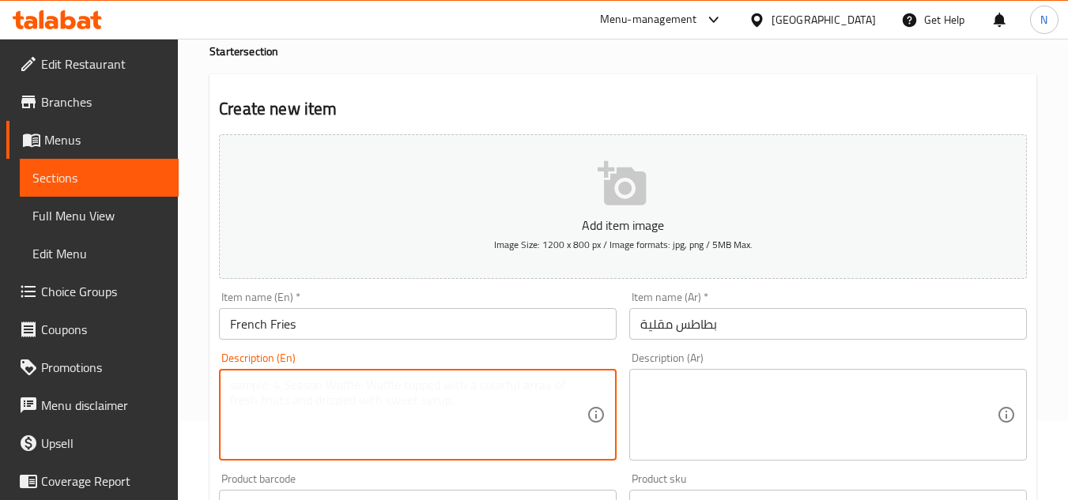
paste textarea "Our French Fries are crispy, golden, and perfectly seasoned. Fried to perfectio…"
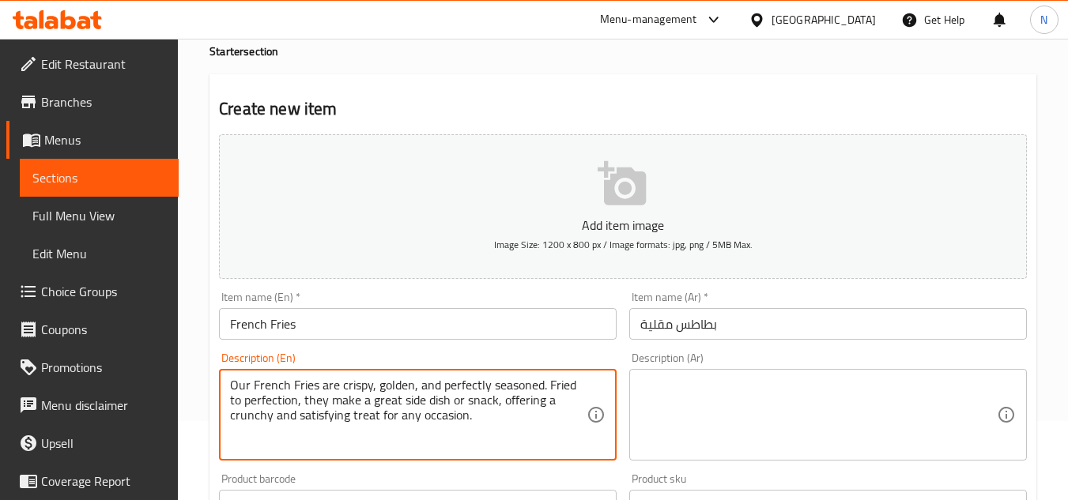
type textarea "Our French Fries are crispy, golden, and perfectly seasoned. Fried to perfectio…"
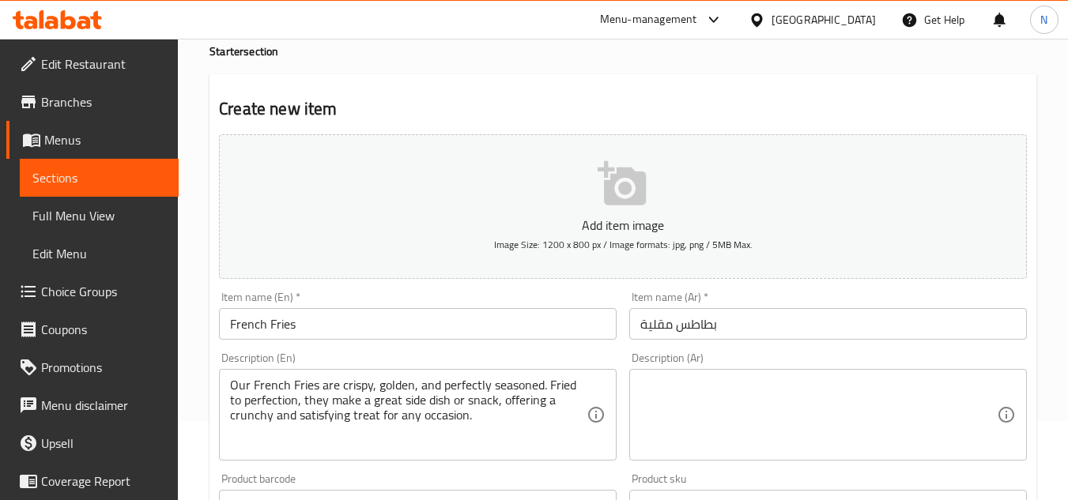
click at [687, 415] on textarea at bounding box center [818, 415] width 357 height 75
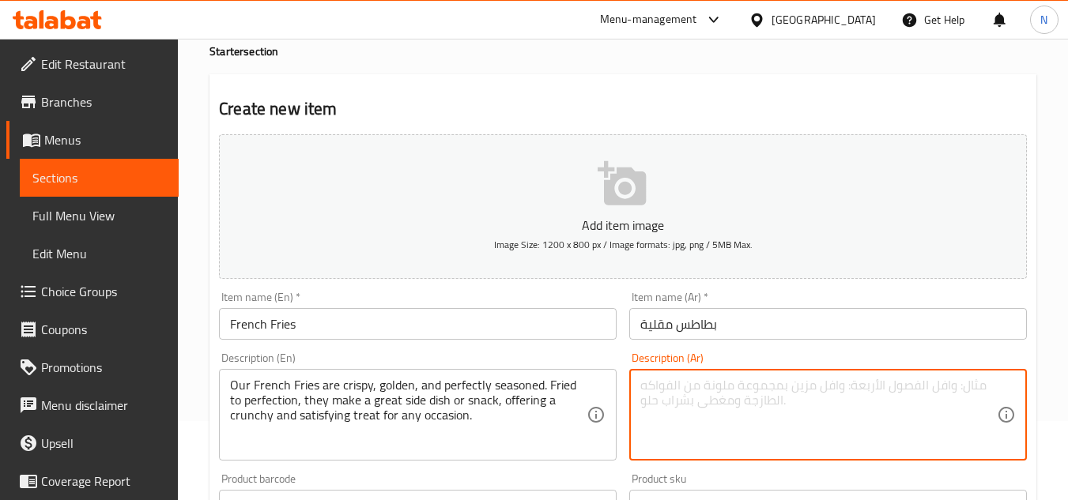
paste textarea "البطاطس المقلية مقرمشة وذهبية ومتبلة بشكل مثالي. مقليّة حتى الكمال، تعتبر طبقًا…"
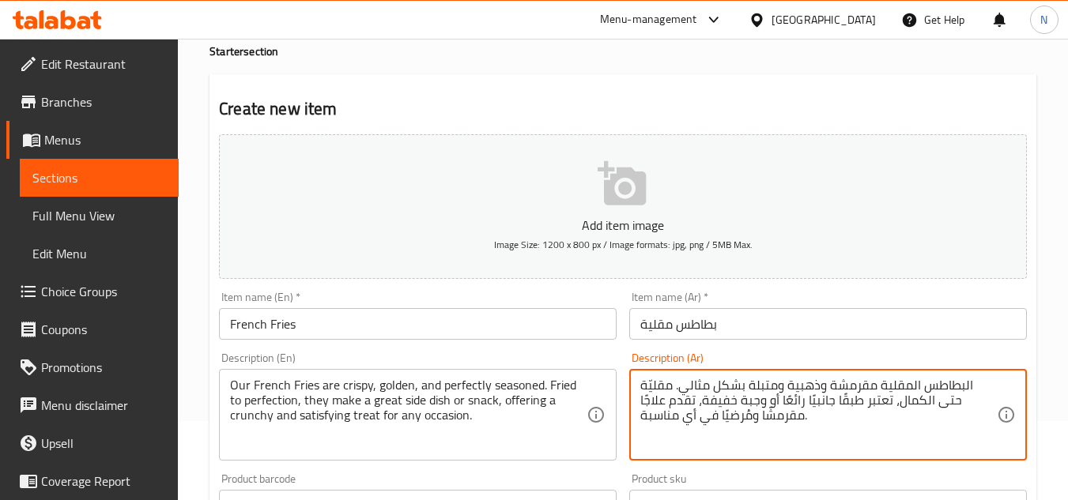
type textarea "البطاطس المقلية مقرمشة وذهبية ومتبلة بشكل مثالي. مقليّة حتى الكمال، تعتبر طبقًا…"
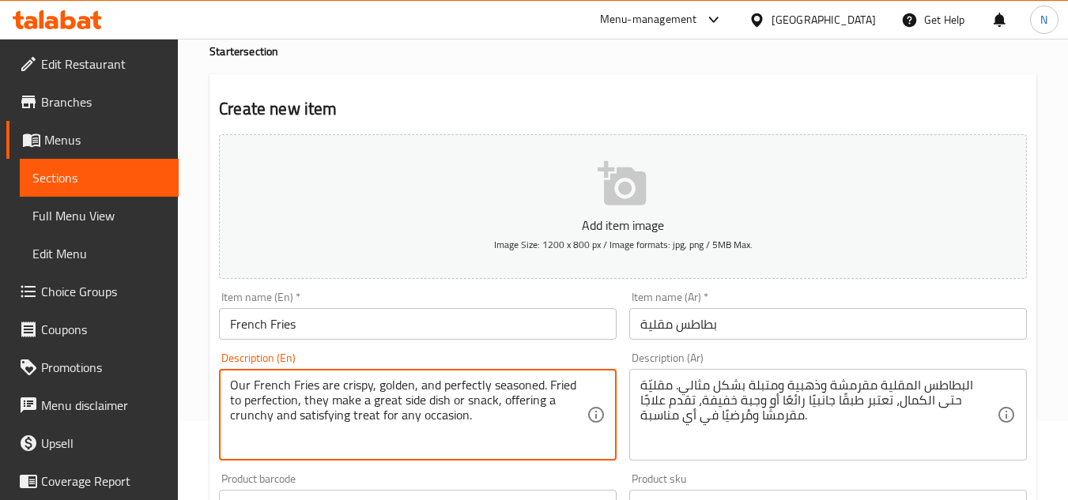
click at [292, 403] on textarea "Our French Fries are crispy, golden, and perfectly seasoned. Fried to perfectio…" at bounding box center [408, 415] width 357 height 75
click at [320, 430] on textarea "Our French Fries are crispy, golden, and perfectly seasoned. Fried to perfectio…" at bounding box center [408, 415] width 357 height 75
type textarea "Our French Fries are crispy, golden, and perfectly seasoned. Fried to perfectio…"
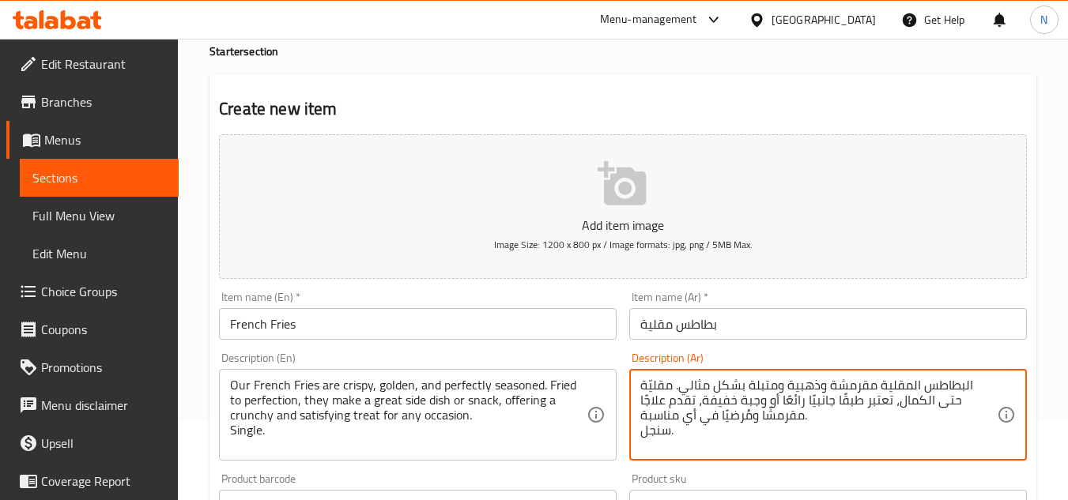
type textarea "البطاطس المقلية مقرمشة وذهبية ومتبلة بشكل مثالي. مقليّة حتى الكمال، تعتبر طبقًا…"
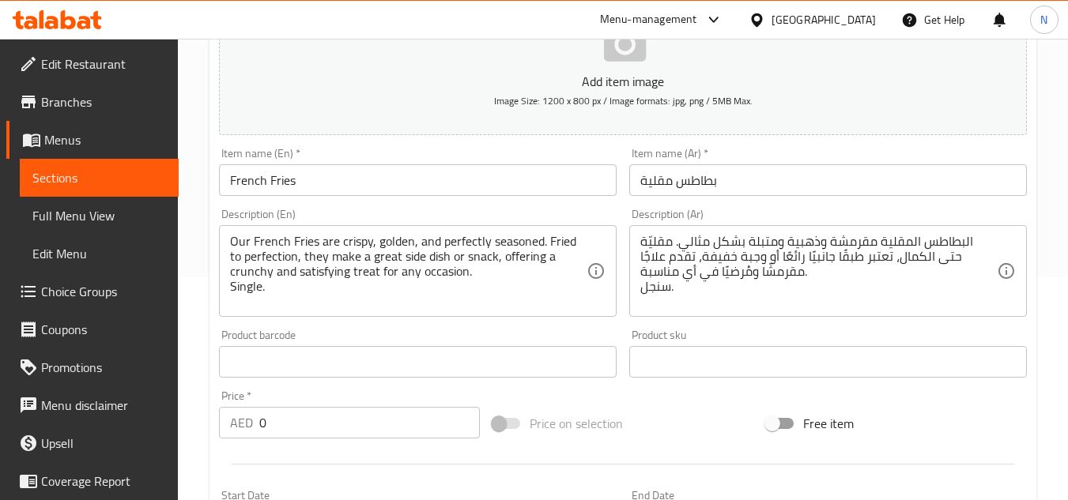
scroll to position [237, 0]
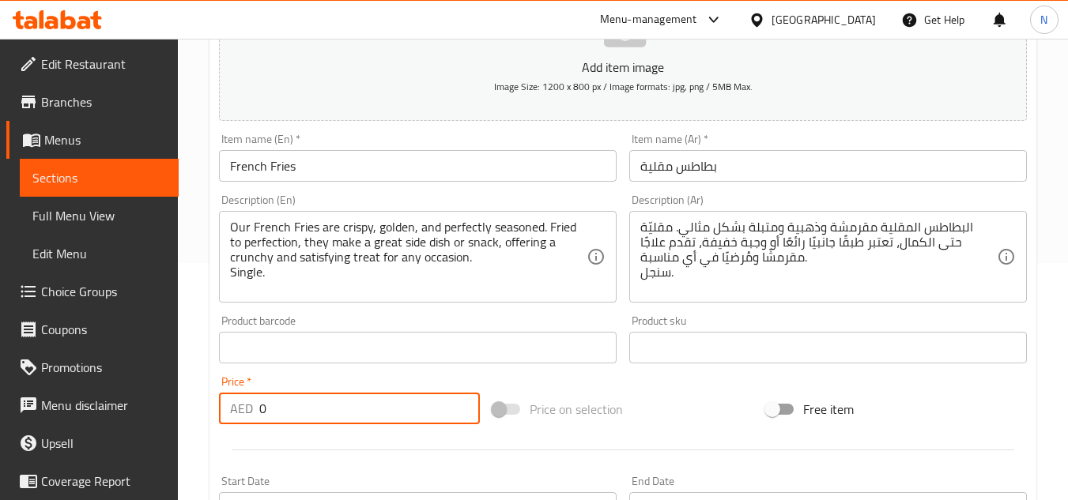
drag, startPoint x: 283, startPoint y: 417, endPoint x: 255, endPoint y: 414, distance: 28.6
click at [255, 414] on div "AED 0 Price *" at bounding box center [349, 409] width 261 height 32
type input "14"
click at [663, 402] on div "Price on selection" at bounding box center [623, 409] width 274 height 43
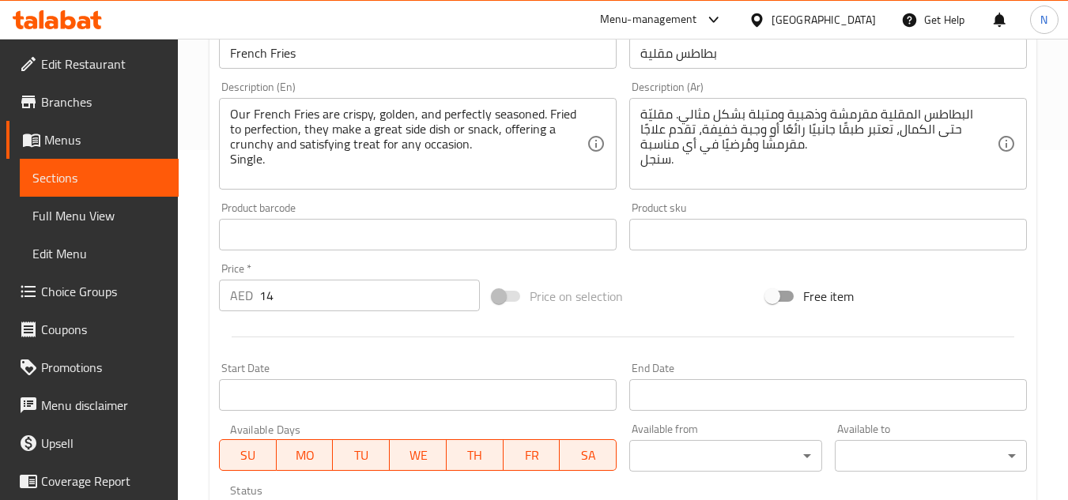
scroll to position [553, 0]
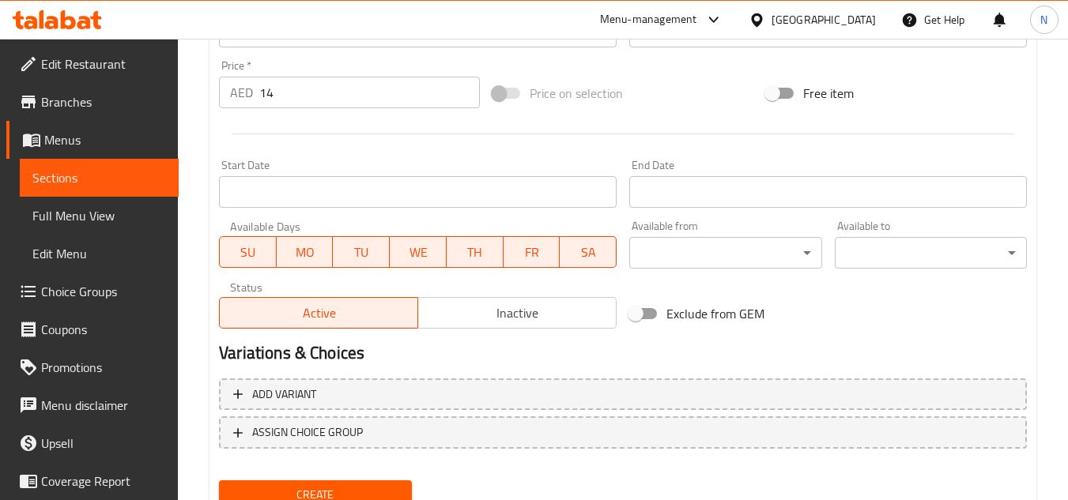
click at [354, 483] on button "Create" at bounding box center [315, 495] width 192 height 29
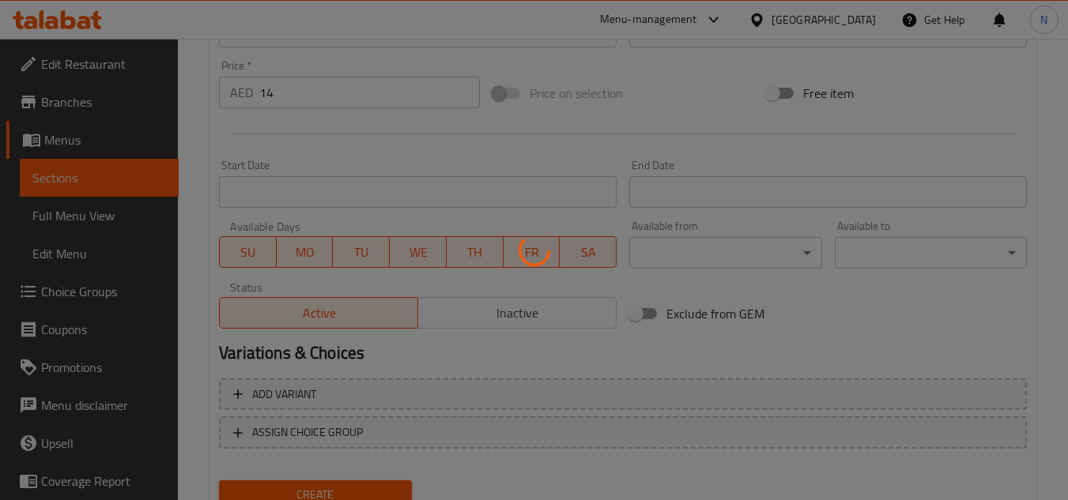
type input "0"
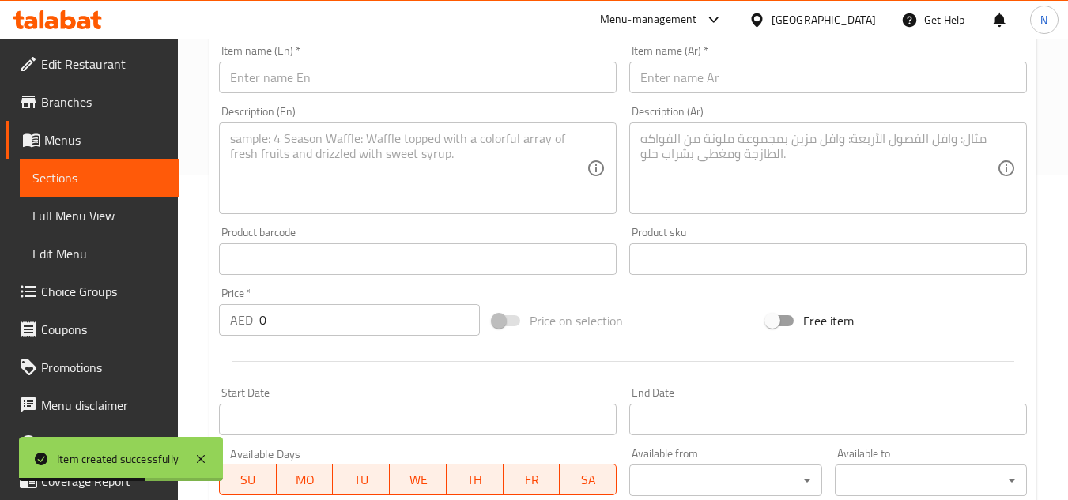
scroll to position [158, 0]
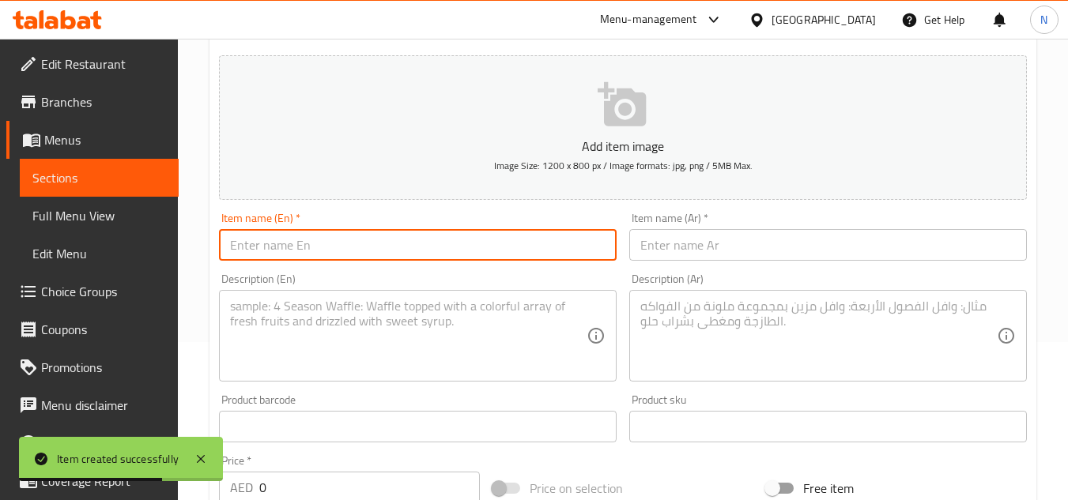
click at [390, 255] on input "text" at bounding box center [418, 245] width 398 height 32
paste input "Loaded fries"
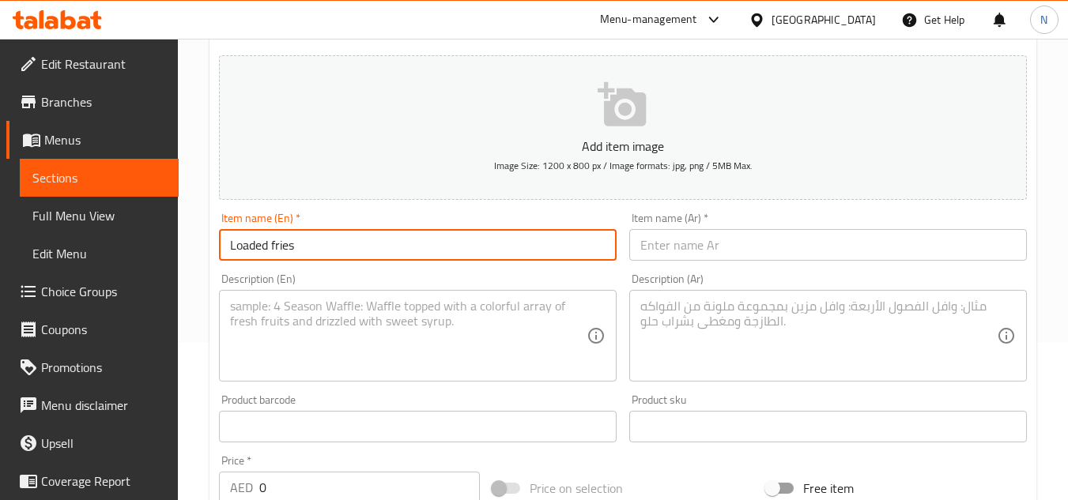
click at [273, 243] on input "Loaded fries" at bounding box center [418, 245] width 398 height 32
type input "Loaded Fries"
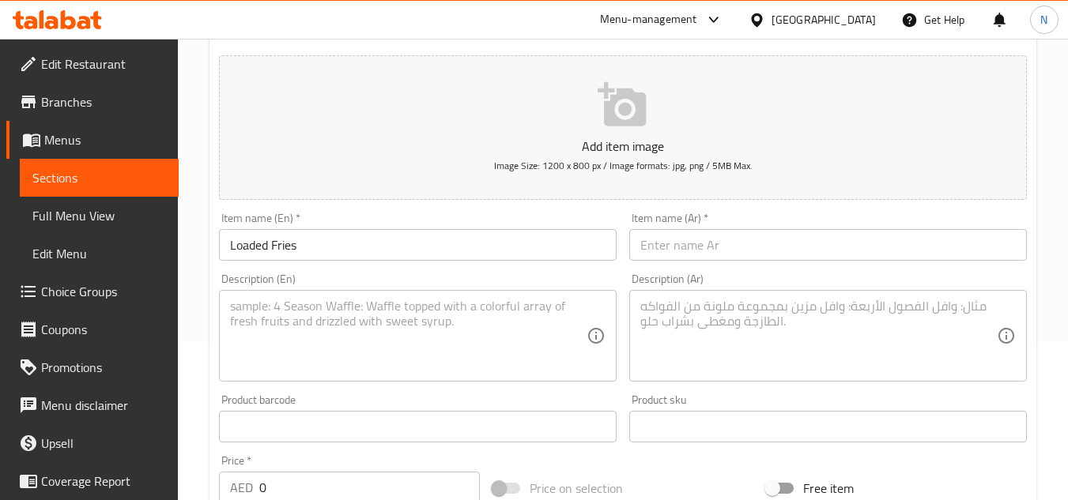
click at [867, 253] on input "text" at bounding box center [828, 245] width 398 height 32
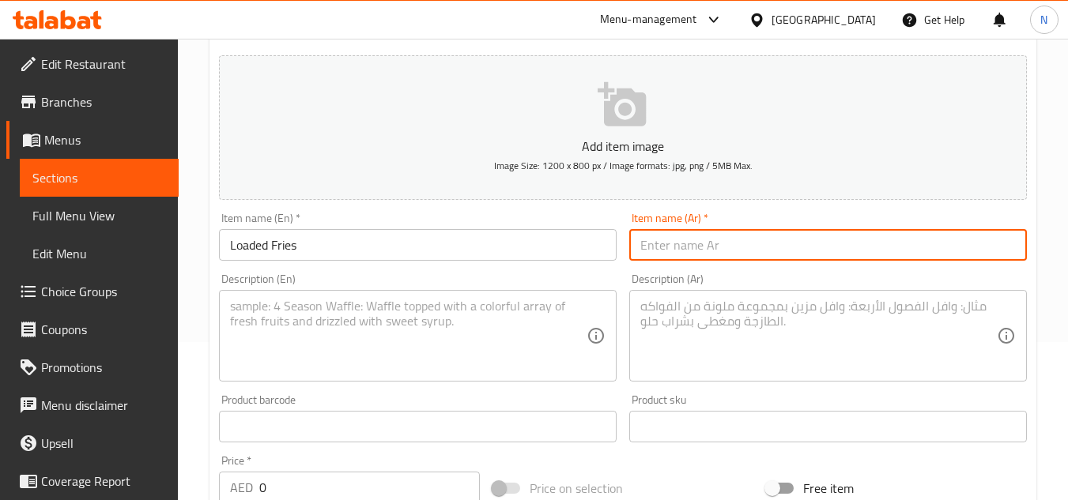
paste input "لودد فرايز"
click at [665, 243] on input "لودد فرايز بلجبنة" at bounding box center [828, 245] width 398 height 32
type input "لودد فرايز بالجبنة"
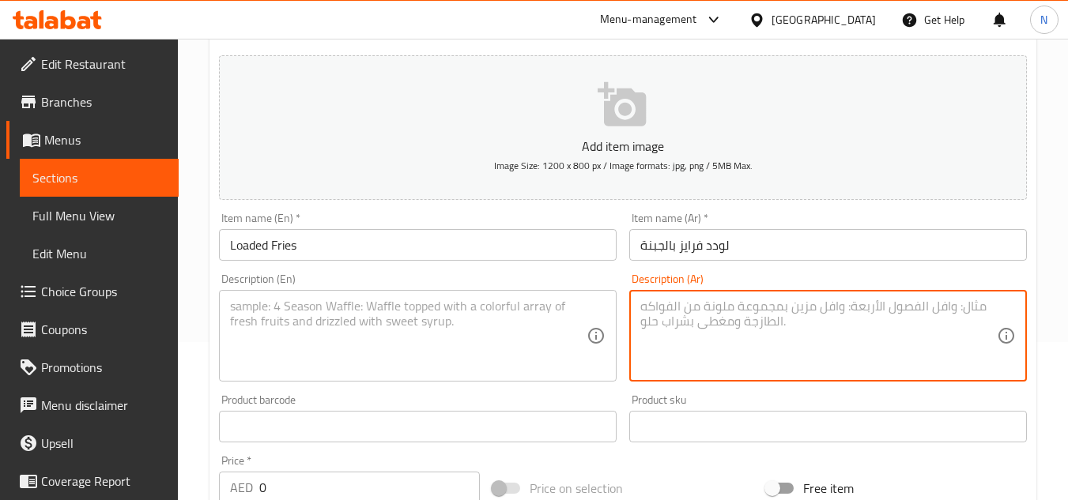
click at [745, 324] on textarea at bounding box center [818, 336] width 357 height 75
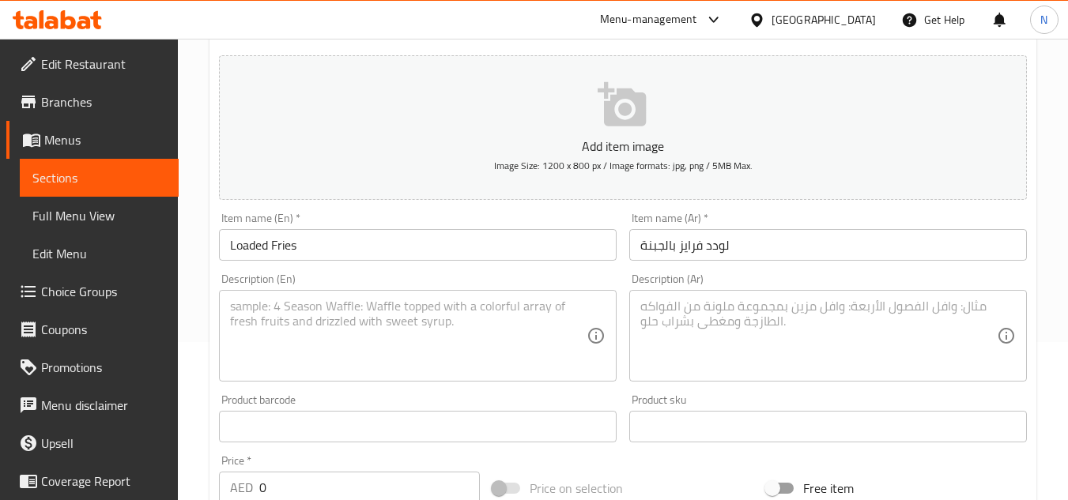
click at [544, 311] on textarea at bounding box center [408, 336] width 357 height 75
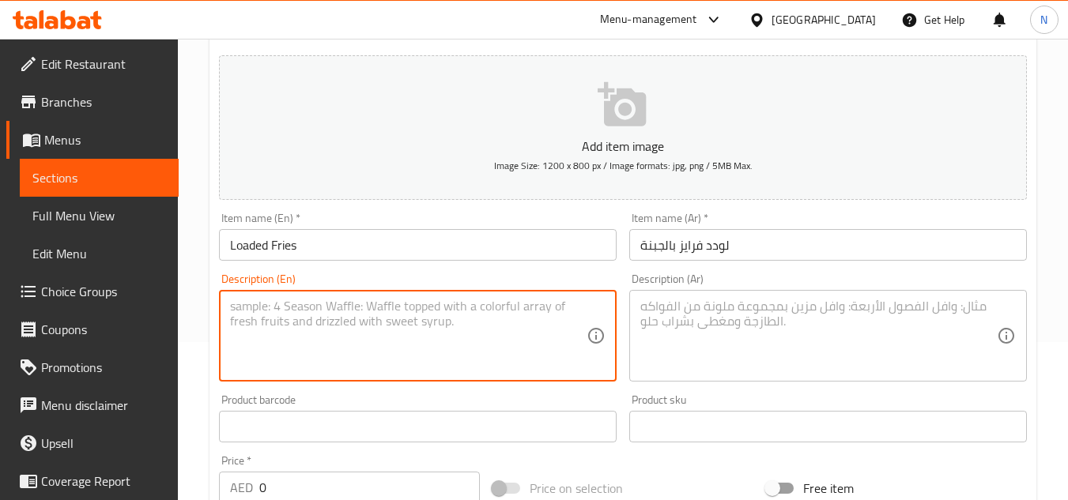
paste textarea "Our Cheese Fries are a delicious twist on the classic fries, topped with a gene…"
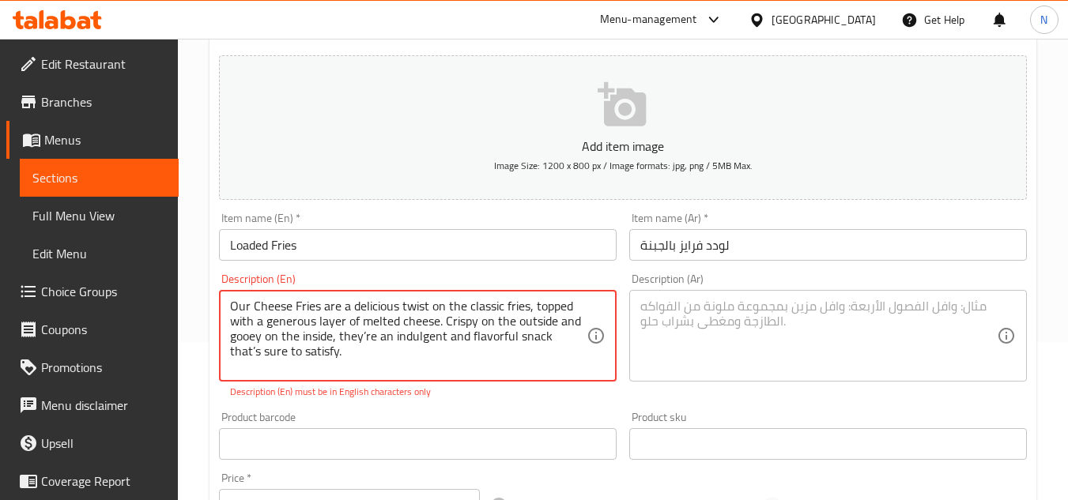
type textarea "Our Cheese Fries are a delicious twist on the classic fries, topped with a gene…"
click at [792, 353] on textarea at bounding box center [818, 336] width 357 height 75
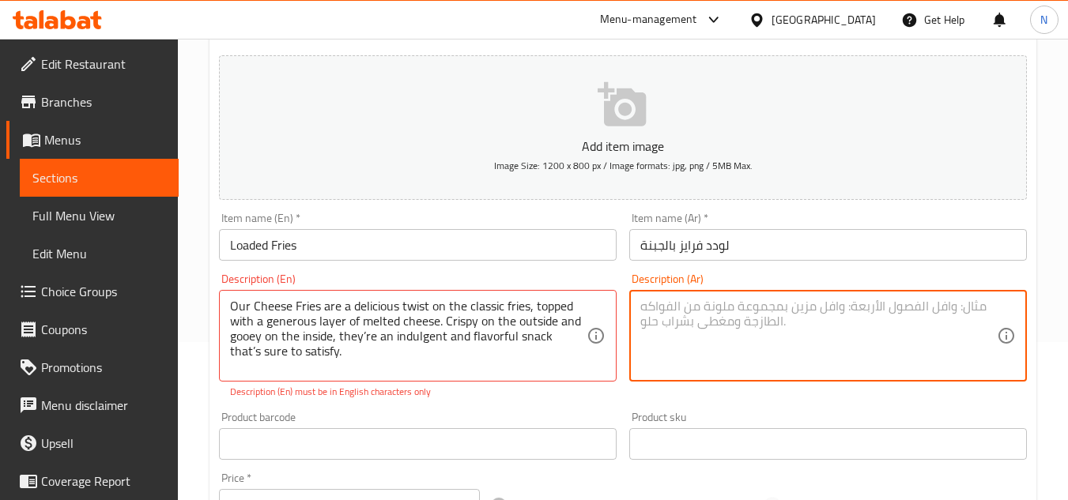
paste textarea "بطاطس مقلية بالجبن هي لمسة لذيذة على البطاطس التقليدية، مغطاة بطبقة سخية من الج…"
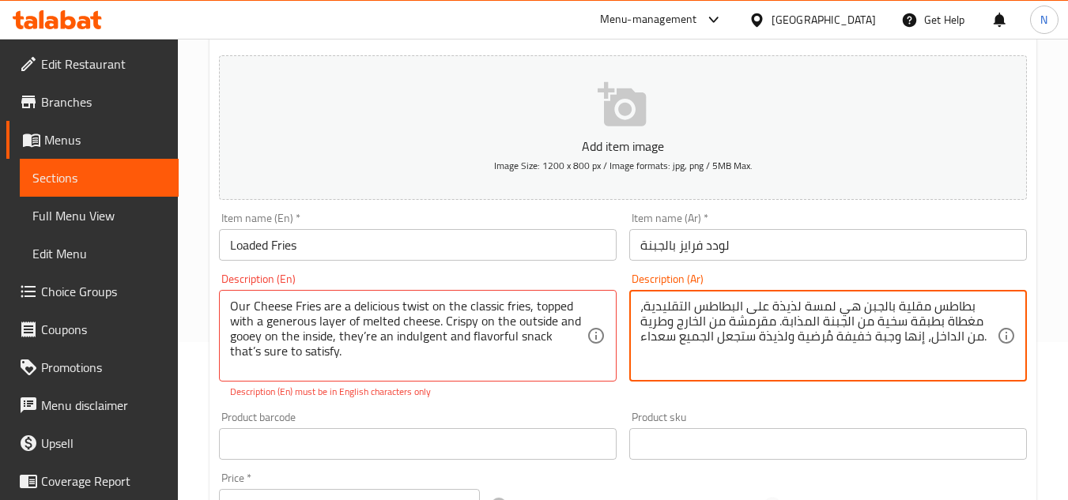
type textarea "بطاطس مقلية بالجبن هي لمسة لذيذة على البطاطس التقليدية، مغطاة بطبقة سخية من الج…"
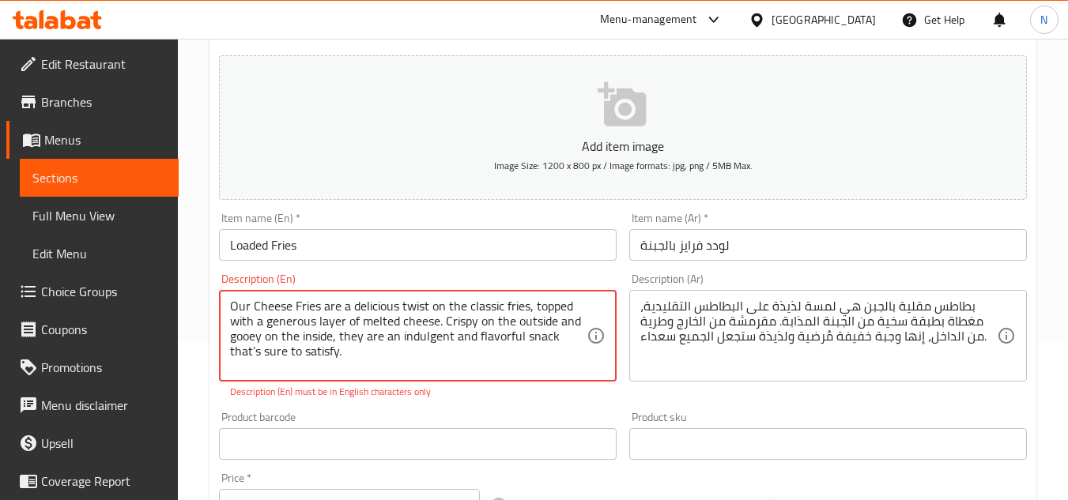
click at [412, 332] on textarea "Our Cheese Fries are a delicious twist on the classic fries, topped with a gene…" at bounding box center [408, 336] width 357 height 75
click at [257, 346] on textarea "Our Cheese Fries are a delicious twist on the classic fries, topped with a gene…" at bounding box center [408, 336] width 357 height 75
click at [256, 349] on textarea "Our Cheese Fries are a delicious twist on the classic fries, topped with a gene…" at bounding box center [408, 336] width 357 height 75
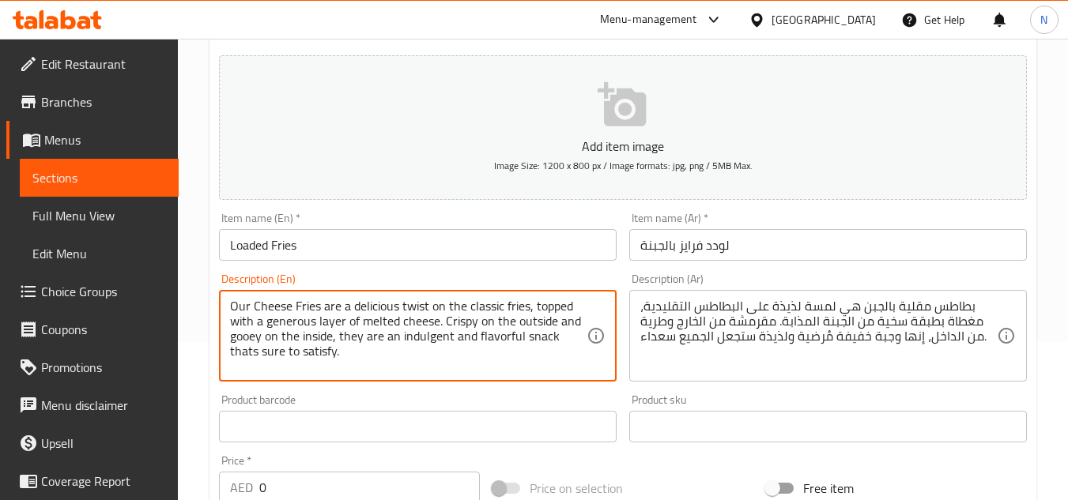
type textarea "Our Cheese Fries are a delicious twist on the classic fries, topped with a gene…"
click at [357, 332] on textarea "Our Cheese Fries are a delicious twist on the classic fries, topped with a gene…" at bounding box center [408, 336] width 357 height 75
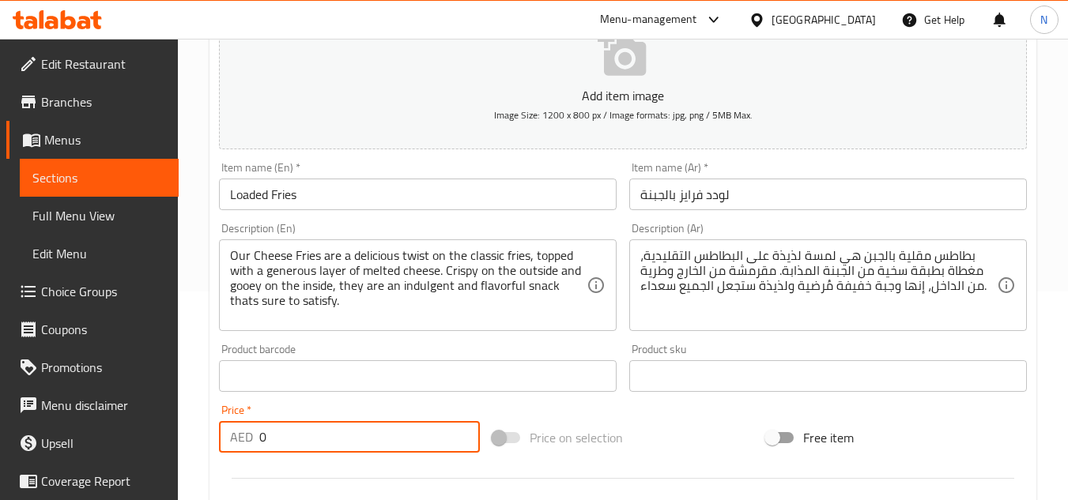
drag, startPoint x: 278, startPoint y: 483, endPoint x: 247, endPoint y: 488, distance: 32.0
click at [247, 488] on div "Add item image Image Size: 1200 x 800 px / Image formats: jpg, png / 5MB Max. I…" at bounding box center [623, 338] width 821 height 681
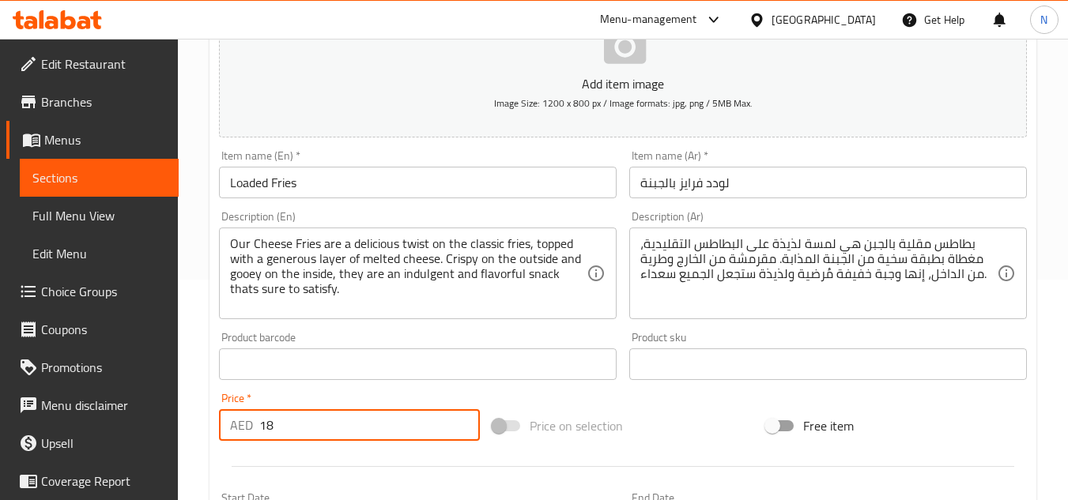
type input "18"
click at [641, 439] on div "Price on selection" at bounding box center [623, 426] width 274 height 43
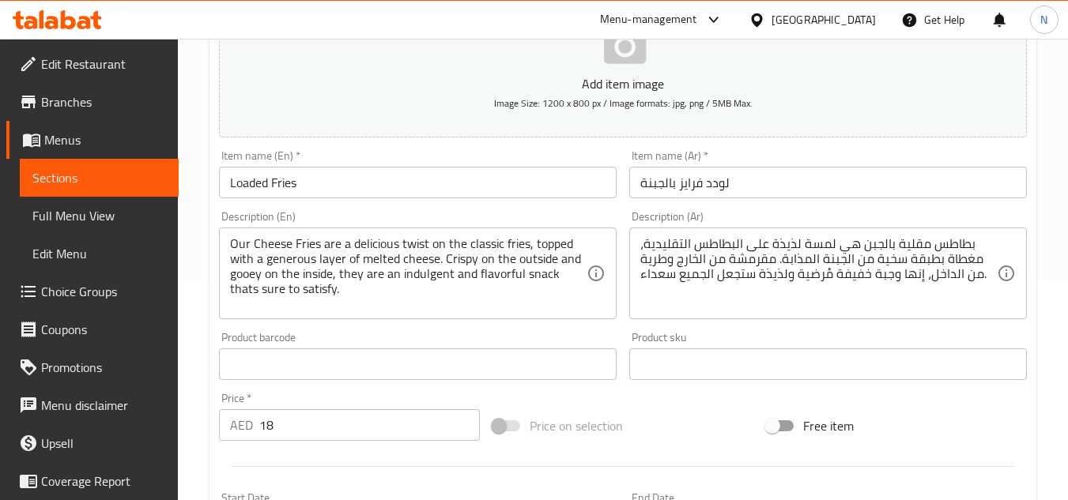
click at [664, 191] on input "لودد فرايز بالجبنة" at bounding box center [828, 183] width 398 height 32
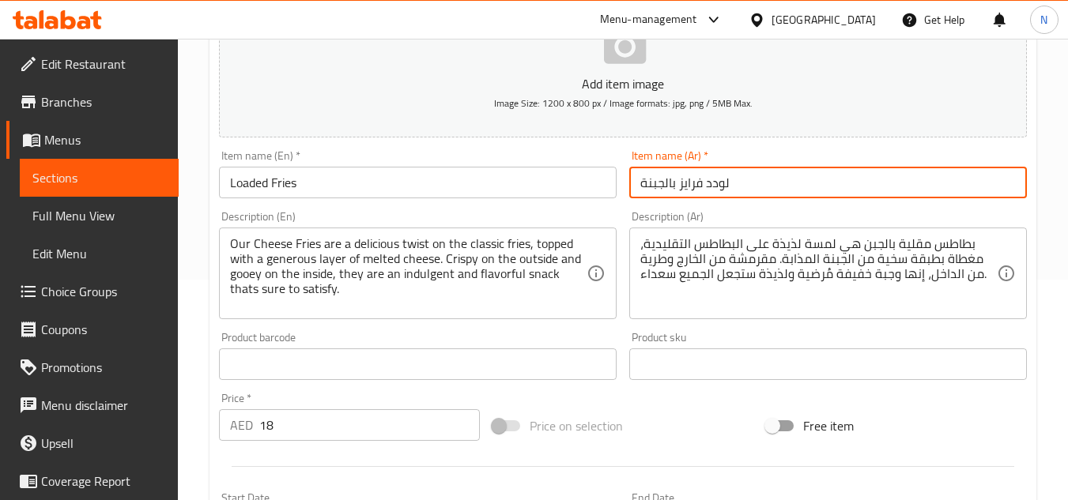
click at [664, 191] on input "لودد فرايز بالجبنة" at bounding box center [828, 183] width 398 height 32
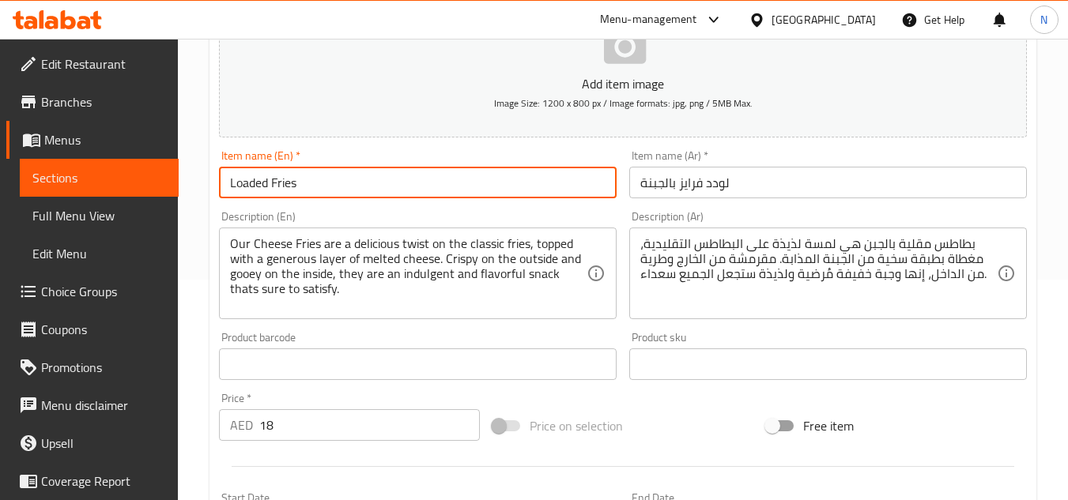
click at [389, 168] on input "Loaded Fries" at bounding box center [418, 183] width 398 height 32
paste input "with Cheese"
click at [312, 179] on input "Loaded Fries with Cheese" at bounding box center [418, 183] width 398 height 32
type input "Loaded Fries With Cheese"
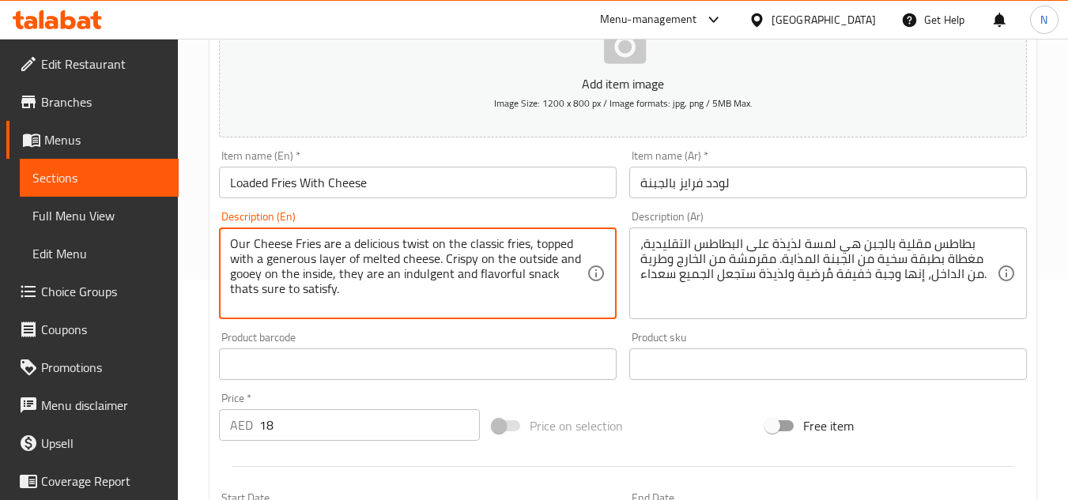
click at [663, 422] on div "Price on selection" at bounding box center [623, 426] width 274 height 43
drag, startPoint x: 254, startPoint y: 244, endPoint x: 323, endPoint y: 288, distance: 81.4
type textarea "Our cheese fries are a delicious twist on the classic fries, topped with a gene…"
click at [509, 277] on textarea "Our cheese fries are a delicious twist on the classic fries, topped with a gene…" at bounding box center [408, 273] width 357 height 75
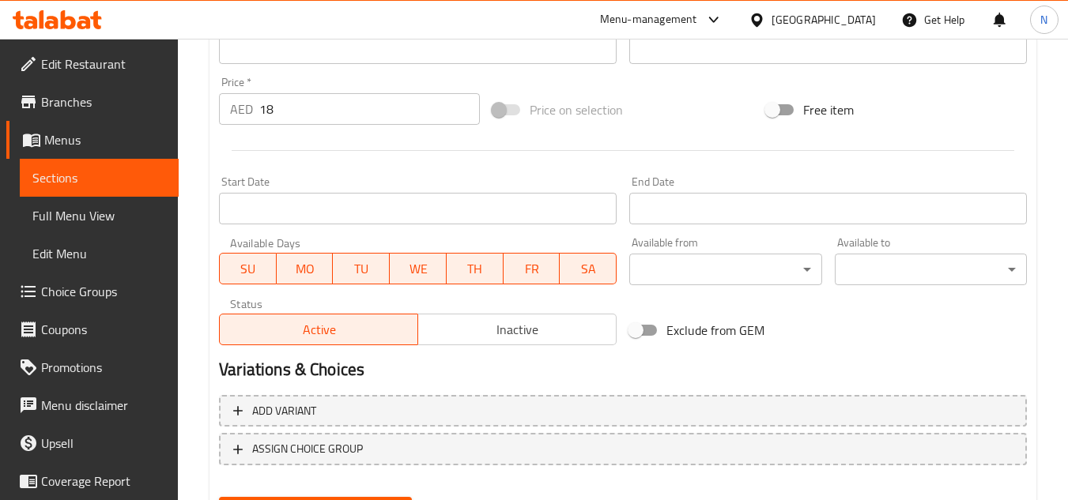
scroll to position [617, 0]
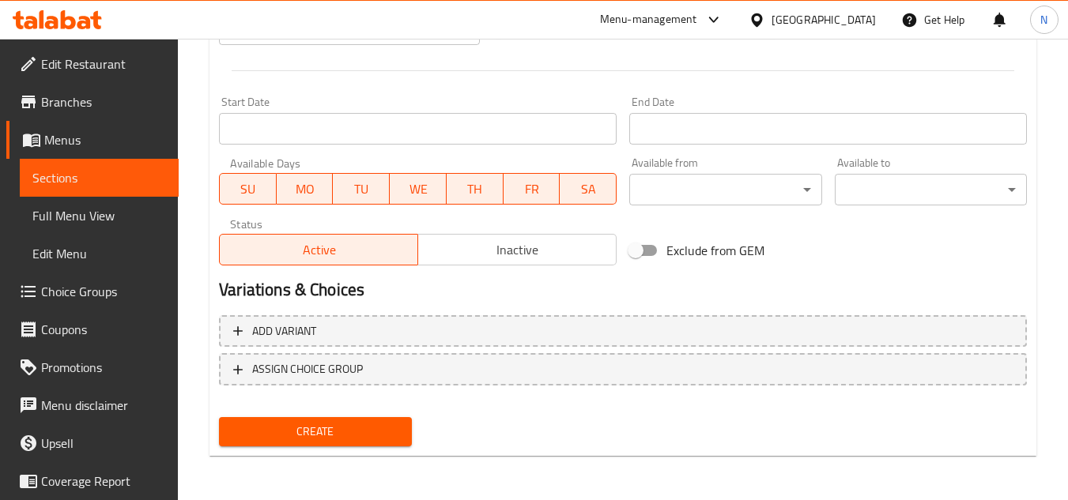
click at [326, 437] on span "Create" at bounding box center [315, 432] width 167 height 20
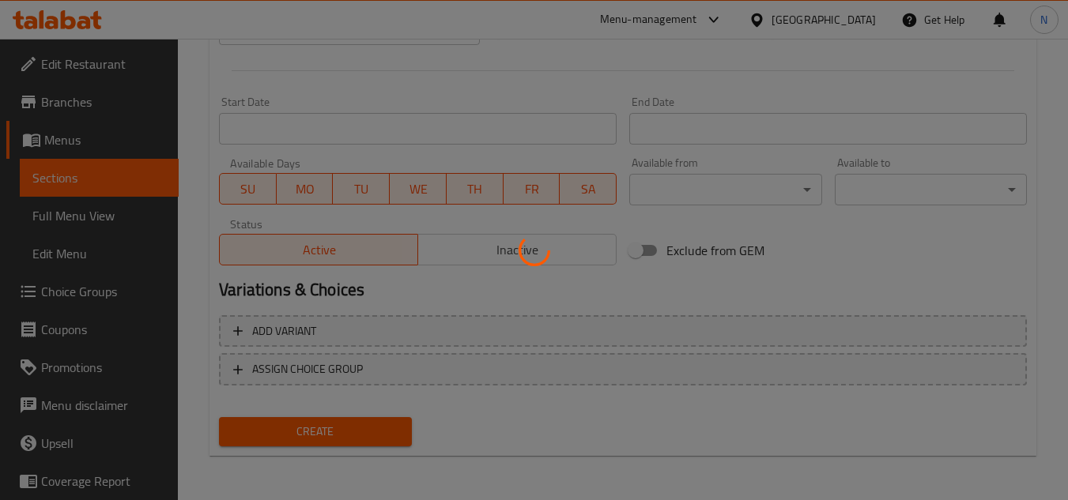
type input "0"
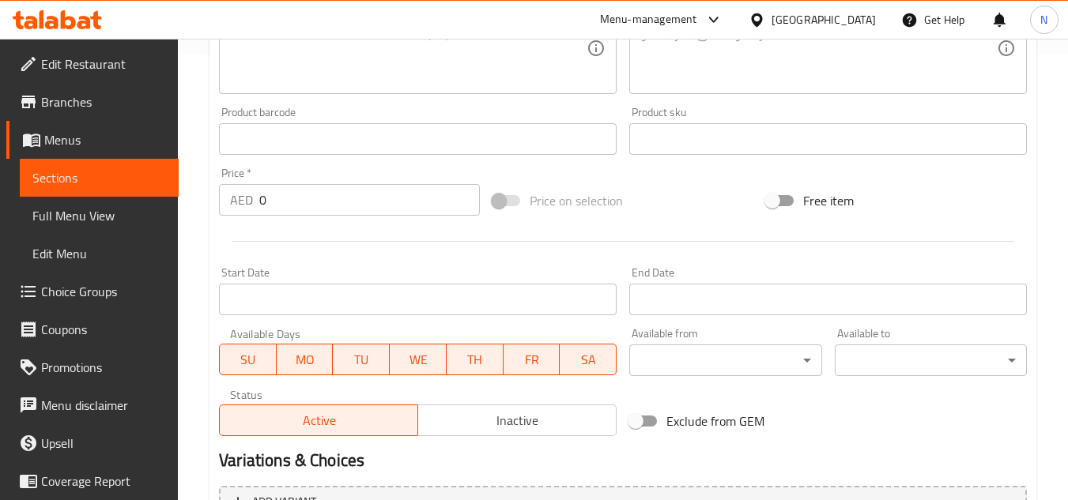
scroll to position [300, 0]
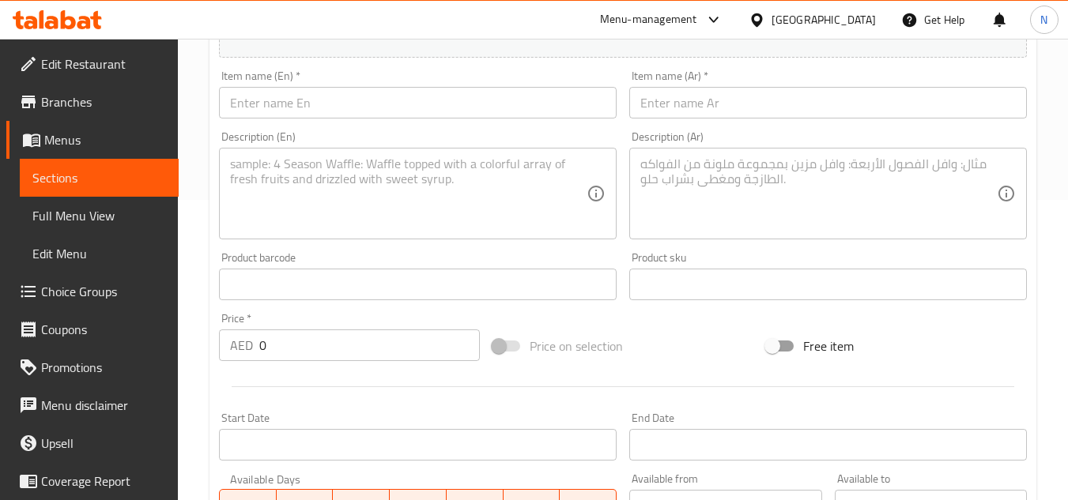
click at [406, 116] on input "text" at bounding box center [418, 103] width 398 height 32
paste input "Chicken hot and sour Soup"
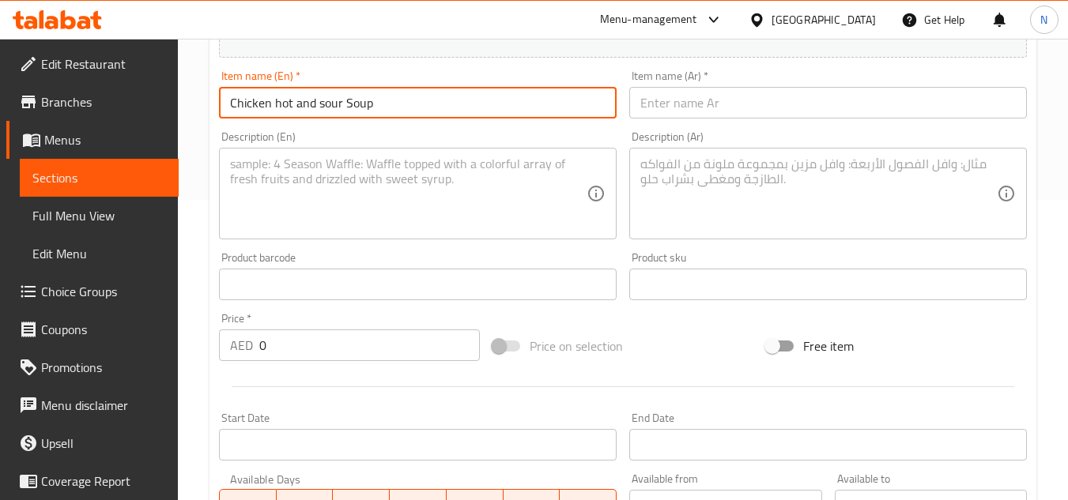
type input "Chicken Hot And Sour Soup"
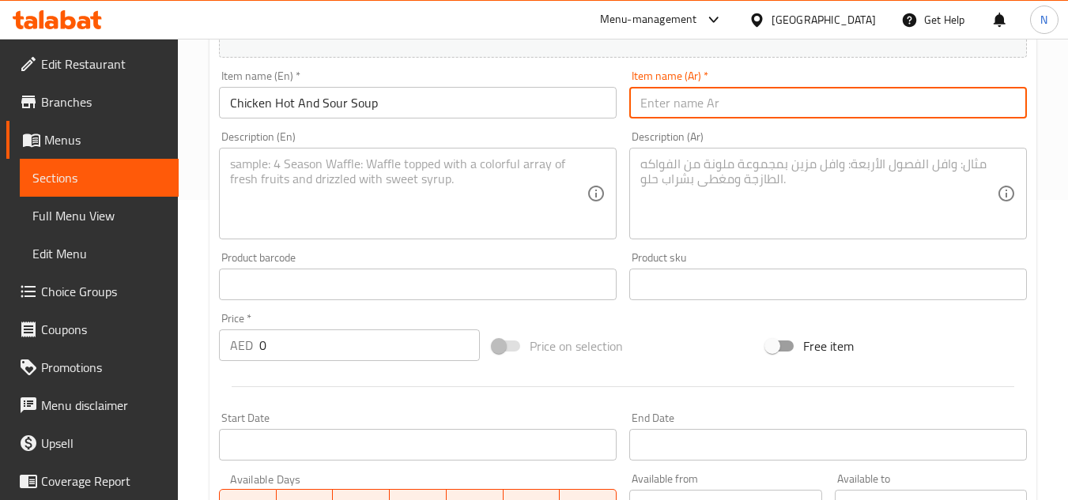
click at [749, 103] on input "text" at bounding box center [828, 103] width 398 height 32
paste input "شوربة الدجاج الحارة والحامضة"
click at [745, 107] on input "شوربة الدجاج الحارة والحامضة" at bounding box center [828, 103] width 398 height 32
click at [748, 106] on input "شوربة الدجاج الحارة والحامضة" at bounding box center [828, 103] width 398 height 32
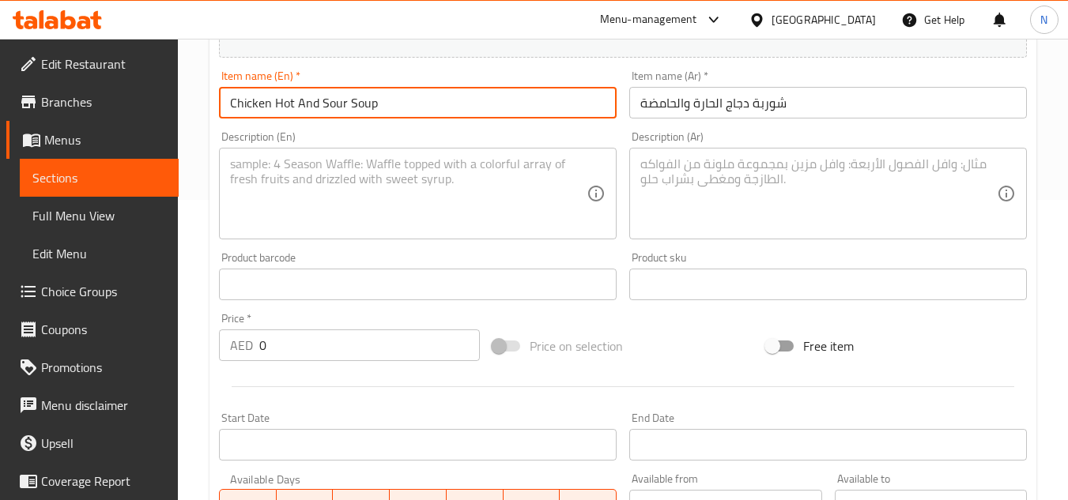
drag, startPoint x: 274, startPoint y: 100, endPoint x: 345, endPoint y: 103, distance: 71.2
click at [345, 103] on input "Chicken Hot And Sour Soup" at bounding box center [418, 103] width 398 height 32
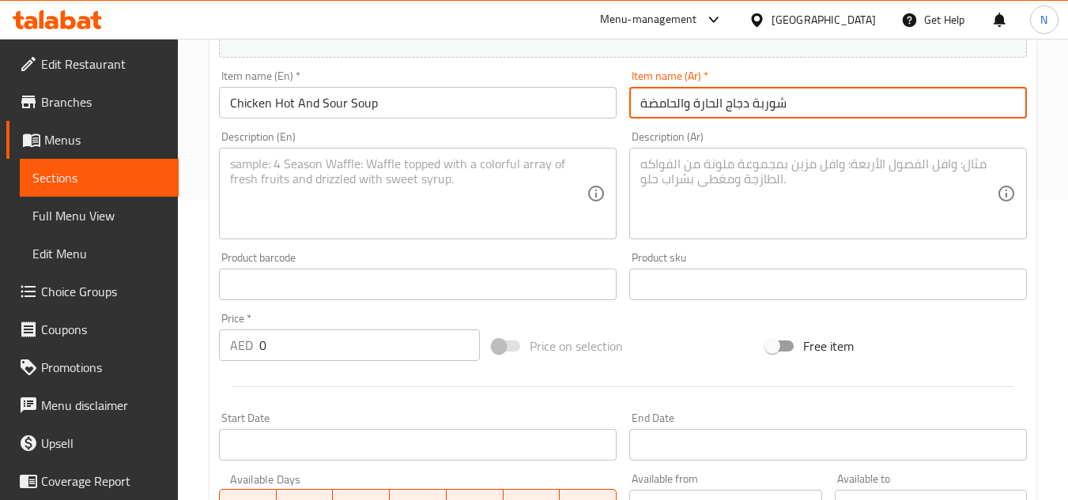
click at [716, 103] on input "شوربة دجاج الحارة والحامضة" at bounding box center [828, 103] width 398 height 32
click at [680, 108] on input "شوربة دجاج حارة والحامضة" at bounding box center [828, 103] width 398 height 32
click at [675, 108] on input "شوربة دجاج حارة والحامضة" at bounding box center [828, 103] width 398 height 32
type input "شوربة دجاج حارة وحامضة"
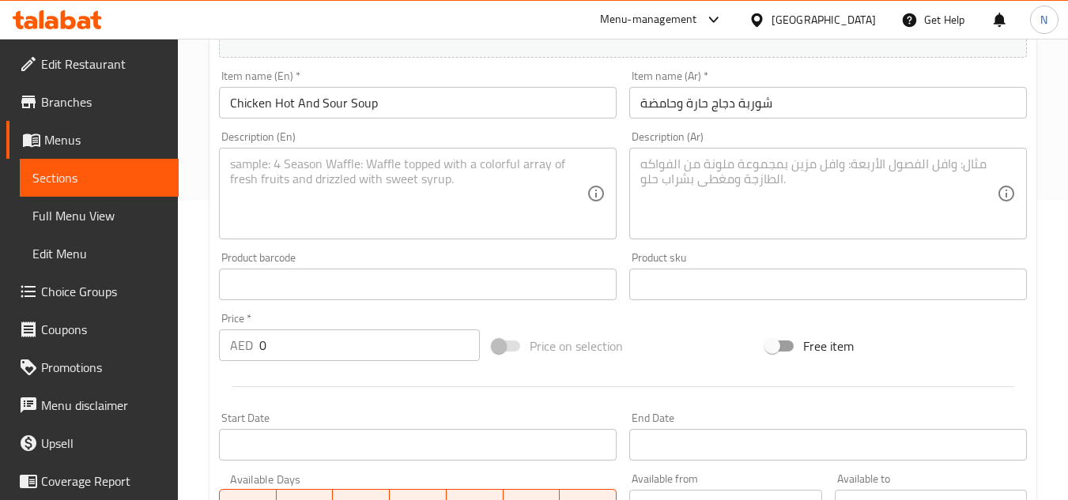
click at [390, 190] on textarea at bounding box center [408, 194] width 357 height 75
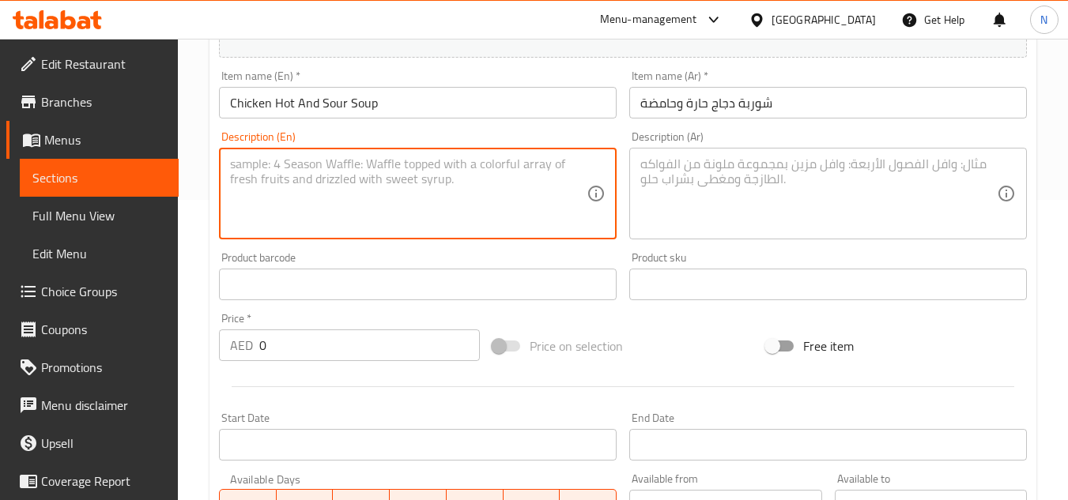
paste textarea "Our Chicken Hot and Sour Soup is a flavorful, tangy, and spicy broth filled wit…"
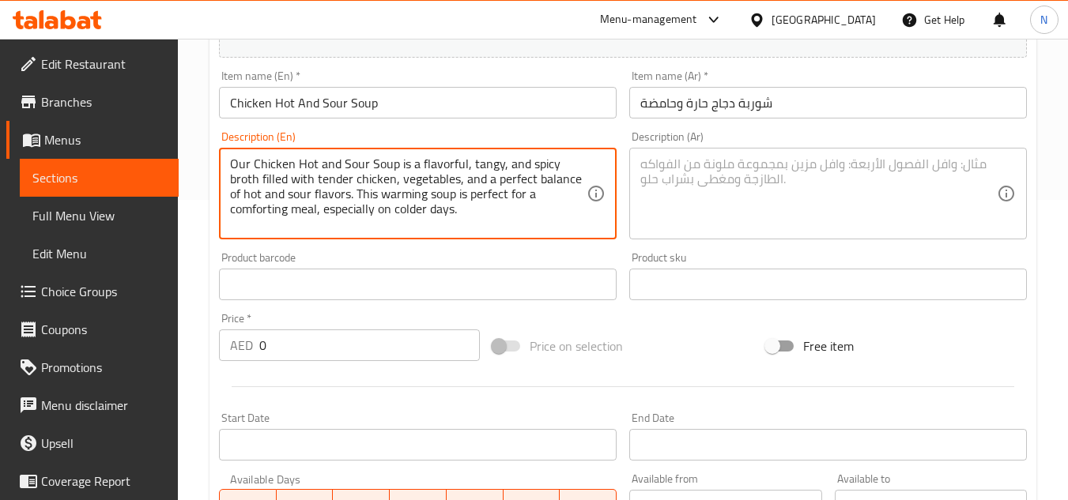
type textarea "Our Chicken Hot and Sour Soup is a flavorful, tangy, and spicy broth filled wit…"
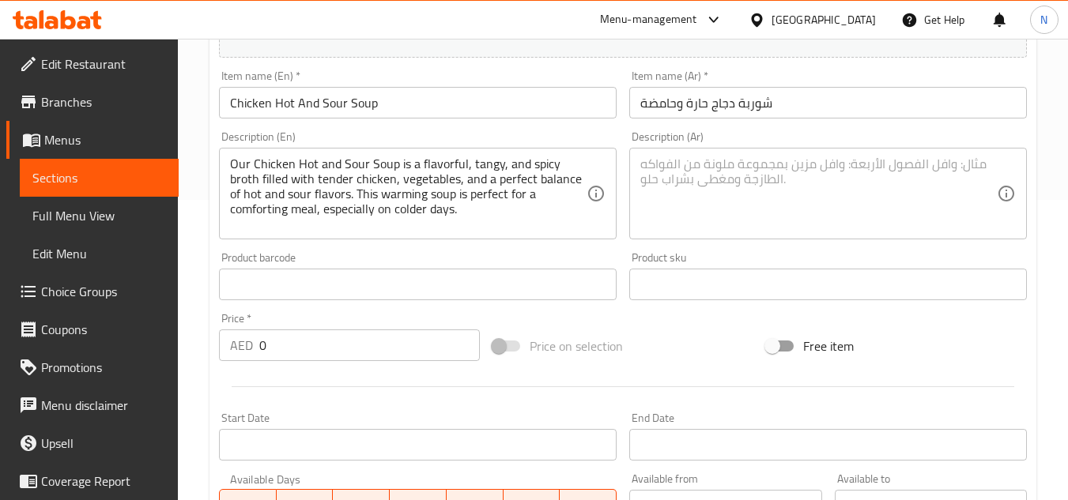
click at [665, 183] on textarea at bounding box center [818, 194] width 357 height 75
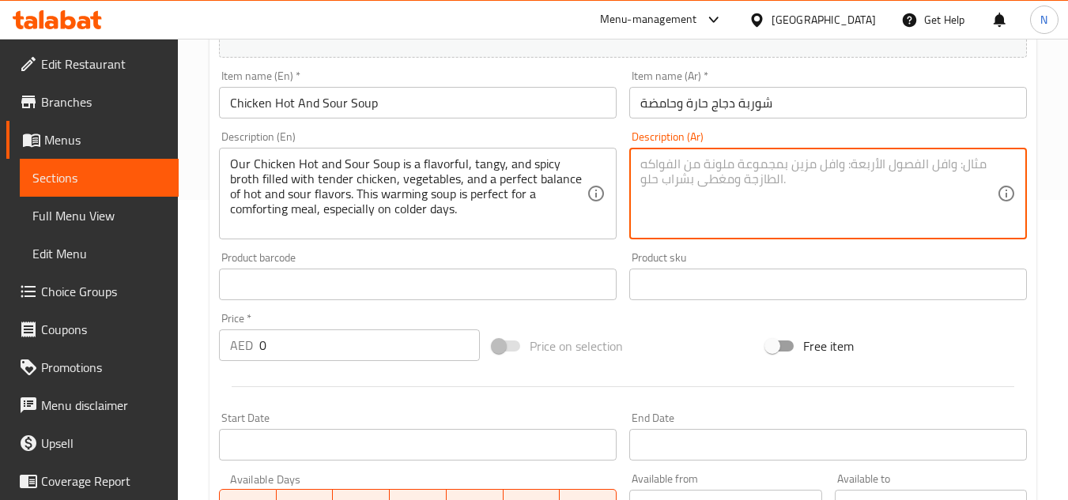
paste textarea "شوربة الدجاج الحارة والحامضة هي مرق لذيذ وحامض وحار مليء بقطع الدجاج الطرية، وا…"
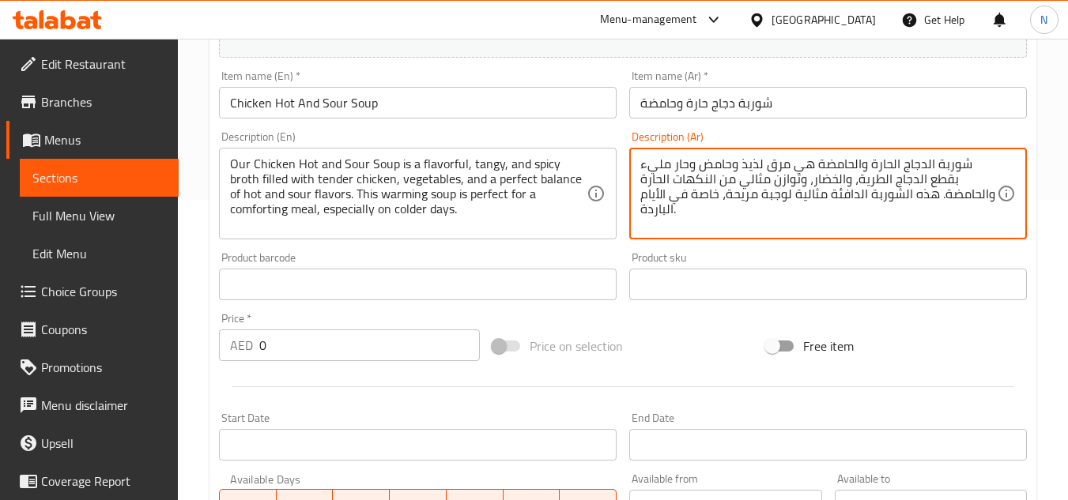
type textarea "شوربة الدجاج الحارة والحامضة هي مرق لذيذ وحامض وحار مليء بقطع الدجاج الطرية، وا…"
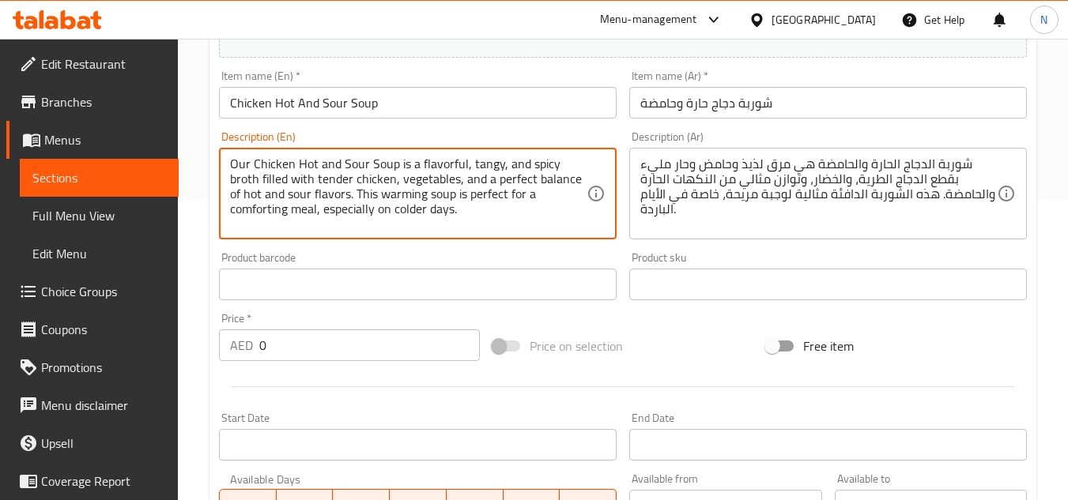
click at [432, 189] on textarea "Our Chicken Hot and Sour Soup is a flavorful, tangy, and spicy broth filled wit…" at bounding box center [408, 194] width 357 height 75
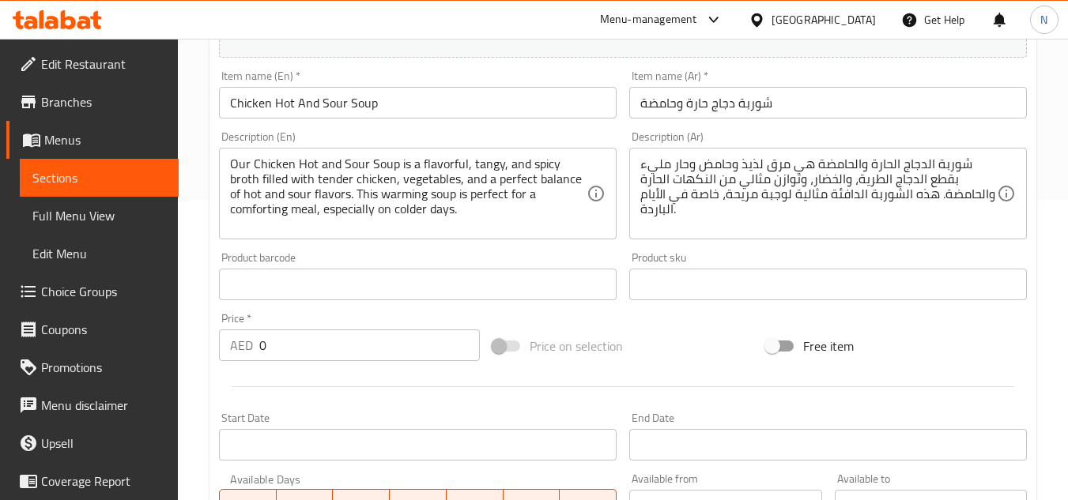
click at [651, 330] on div "Price on selection" at bounding box center [623, 346] width 274 height 43
drag, startPoint x: 296, startPoint y: 338, endPoint x: 229, endPoint y: 338, distance: 67.2
click at [229, 338] on div "AED 0 Price *" at bounding box center [349, 346] width 261 height 32
type input "22"
click at [648, 381] on div at bounding box center [623, 387] width 821 height 39
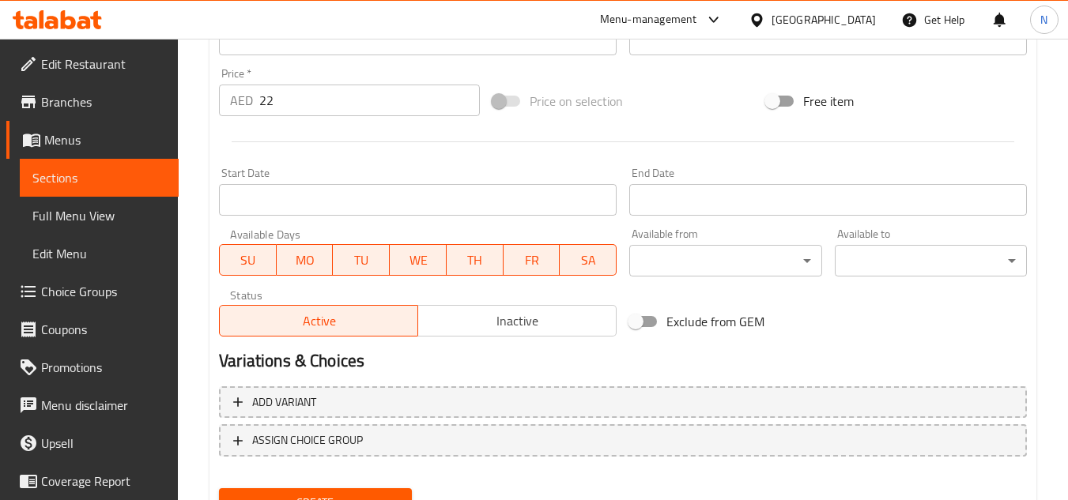
scroll to position [617, 0]
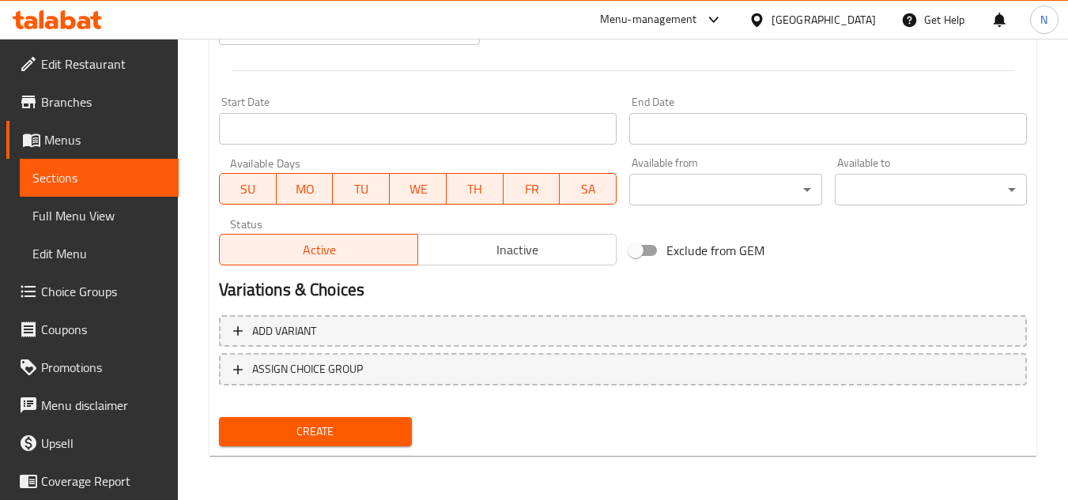
click at [381, 432] on span "Create" at bounding box center [315, 432] width 167 height 20
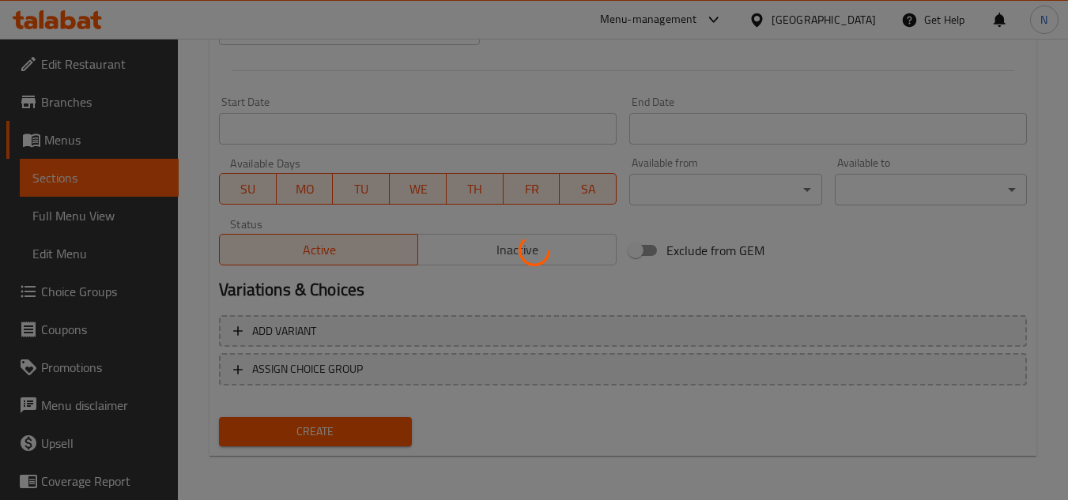
type input "0"
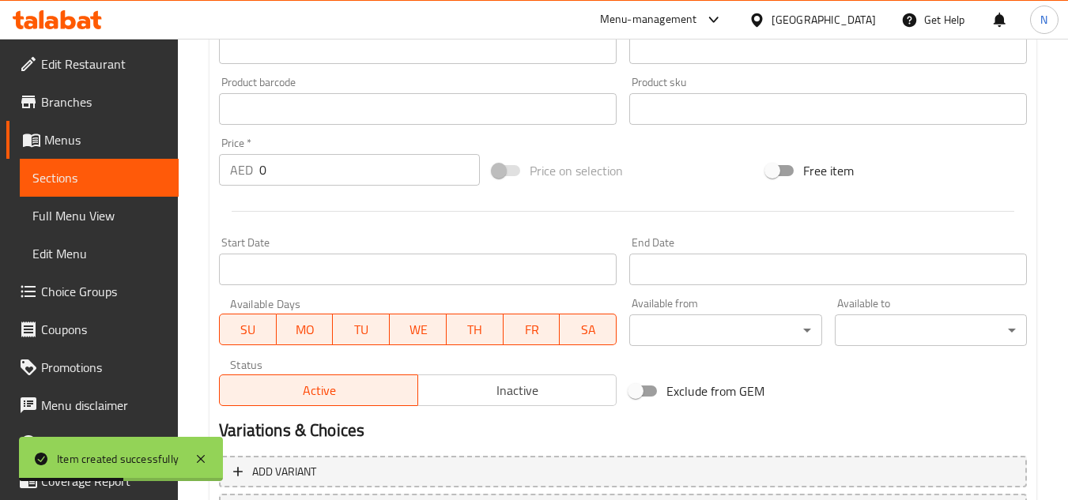
scroll to position [300, 0]
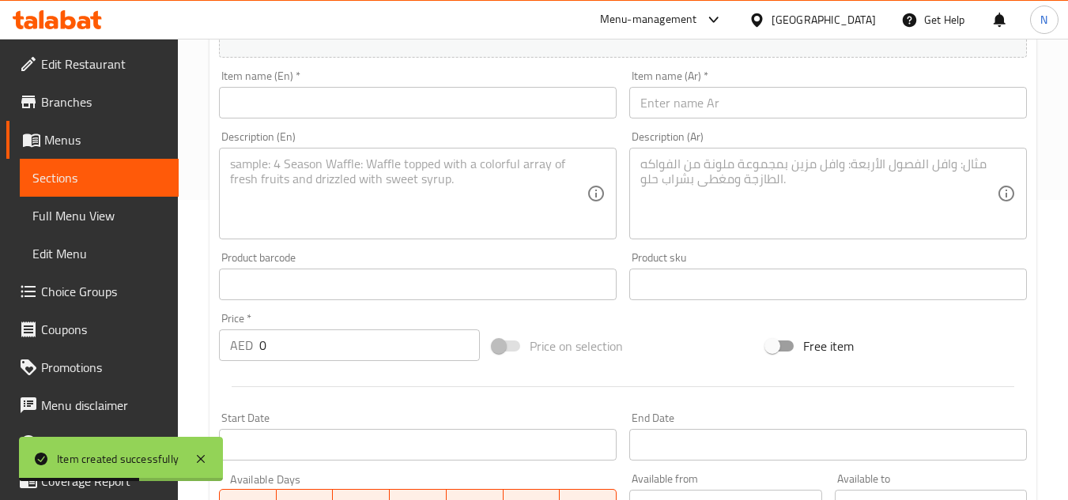
click at [424, 91] on input "text" at bounding box center [418, 103] width 398 height 32
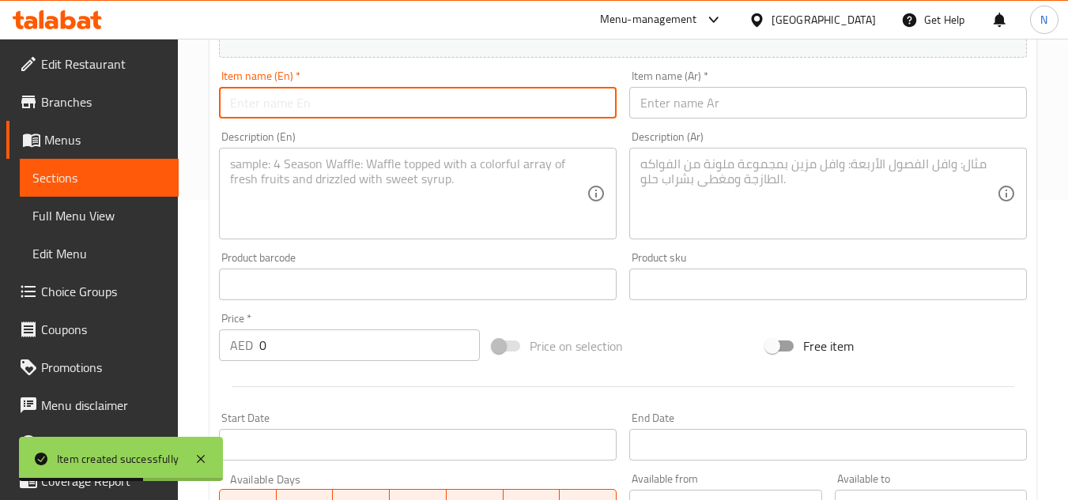
paste input "Mutton Soup"
type input "Mutton Soup"
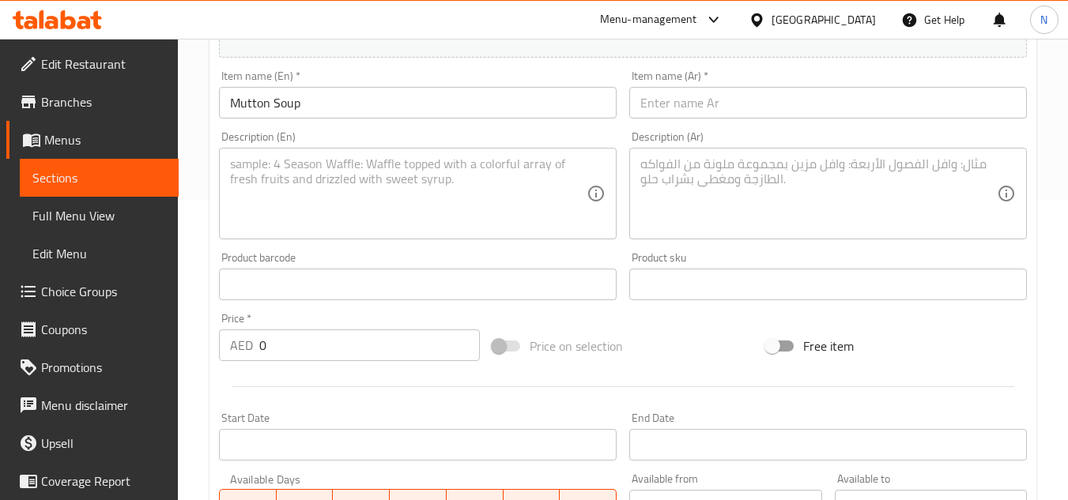
click at [772, 91] on input "text" at bounding box center [828, 103] width 398 height 32
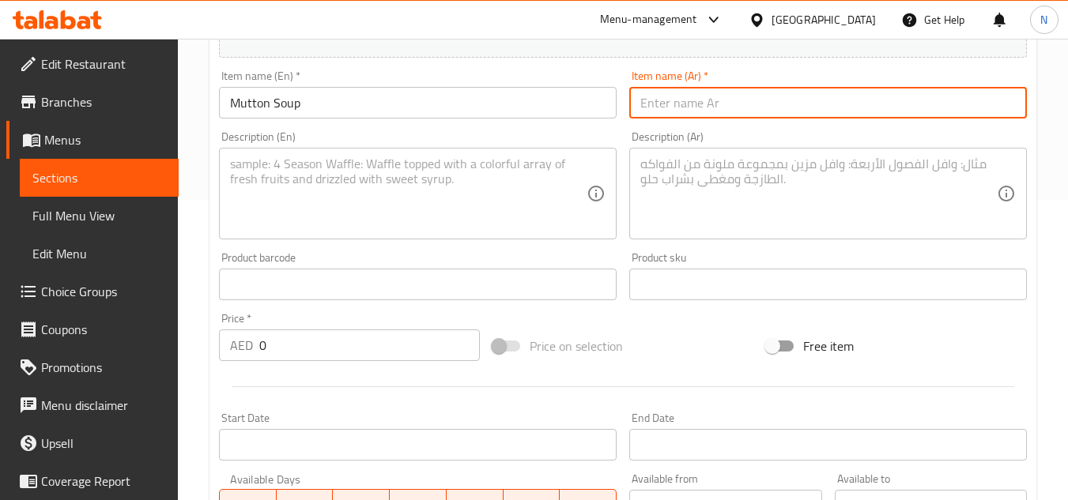
paste input "شوربة لحم الضأن"
type input "شوربة لحم الضأن"
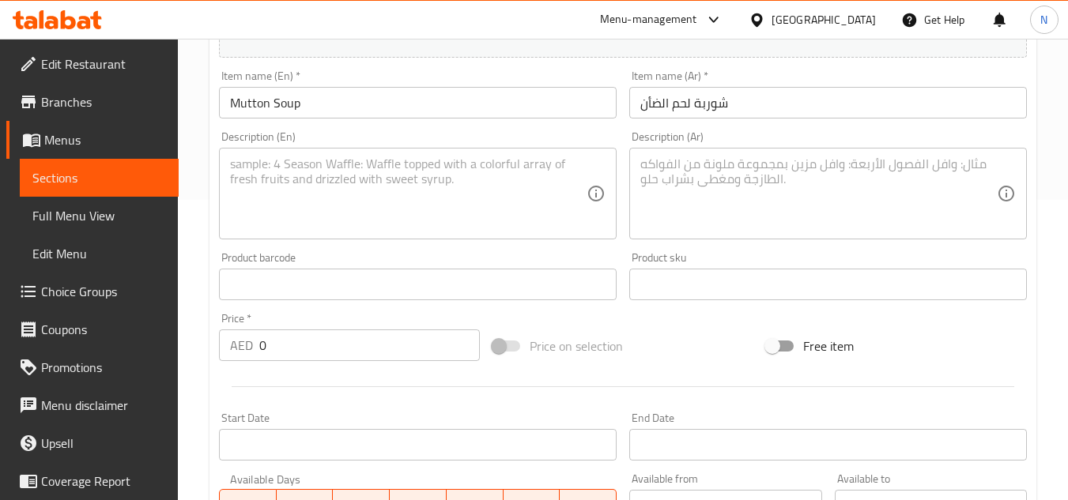
click at [295, 172] on textarea at bounding box center [408, 194] width 357 height 75
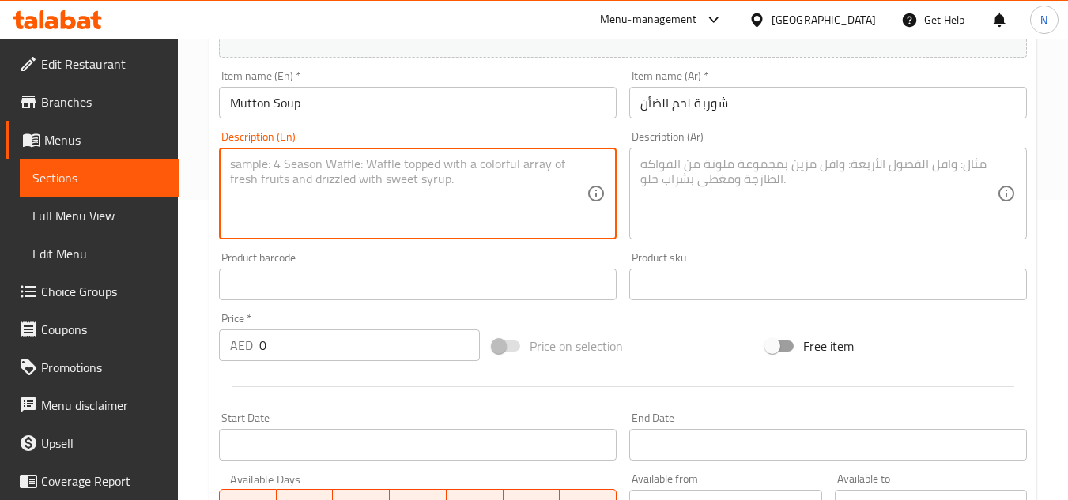
paste textarea "Our Mutton Soup is a hearty and rich broth made with tender mutton, simmered wi…"
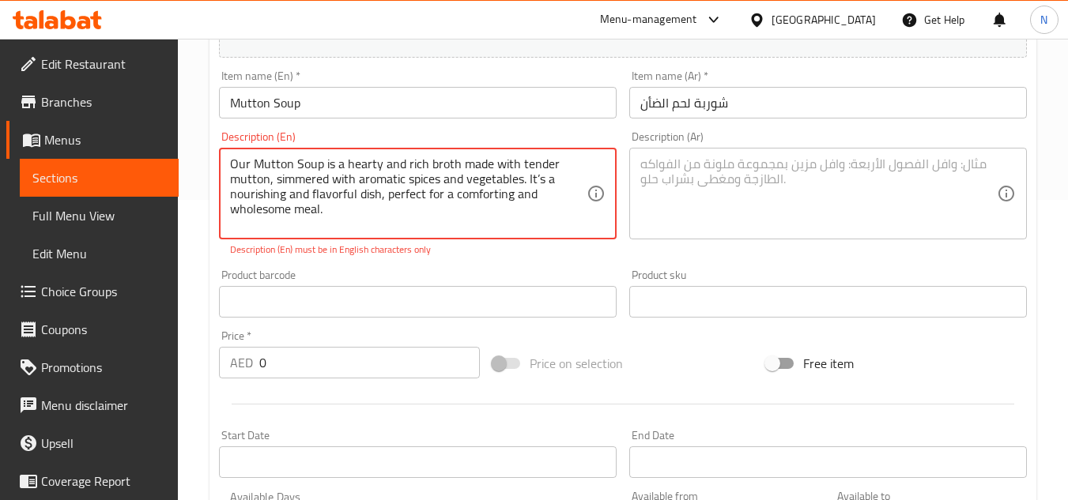
type textarea "Our Mutton Soup is a hearty and rich broth made with tender mutton, simmered wi…"
click at [720, 203] on textarea at bounding box center [818, 194] width 357 height 75
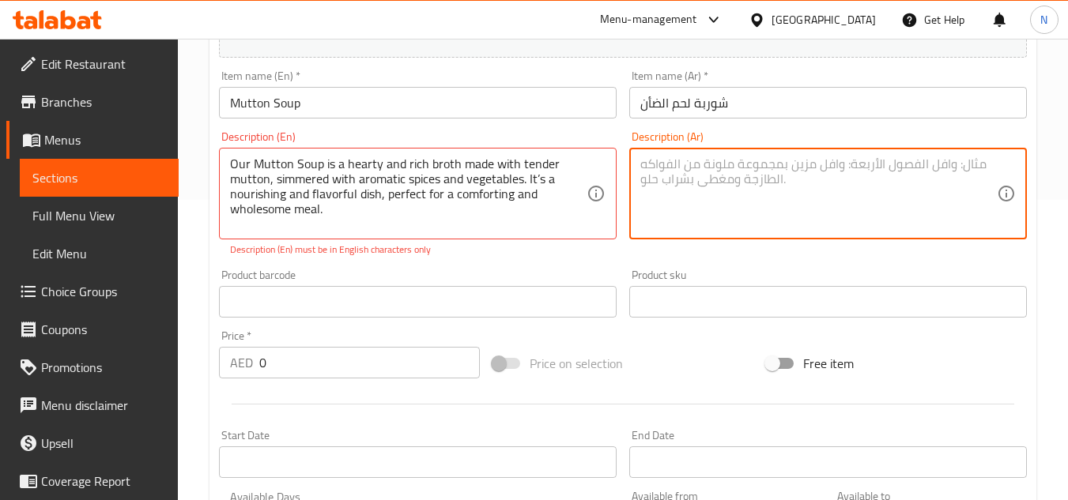
paste textarea "شوربة لحم الضأن لدينا مرق دسم وغني، مصنوع من لحم ضأن طري، مطهو على نار هادئة مع…"
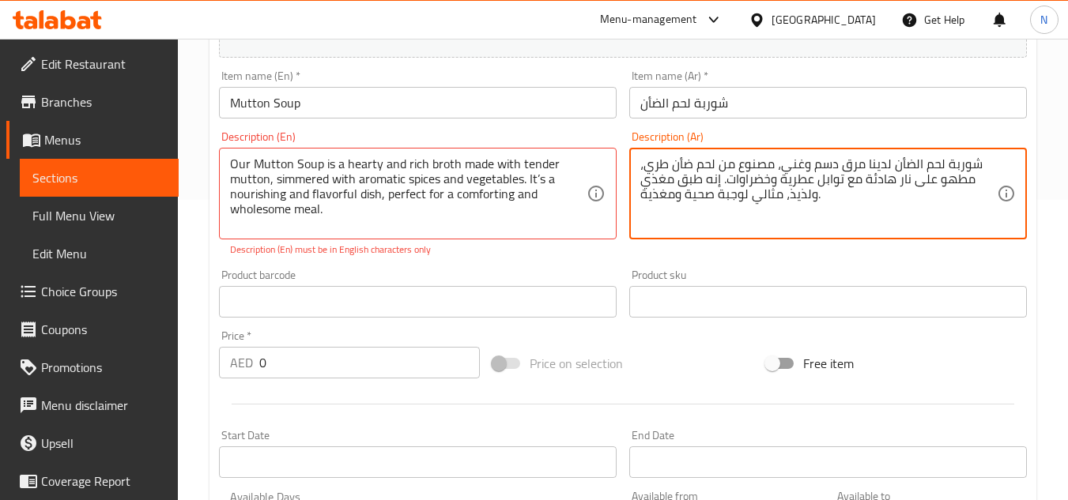
type textarea "شوربة لحم الضأن لدينا مرق دسم وغني، مصنوع من لحم ضأن طري، مطهو على نار هادئة مع…"
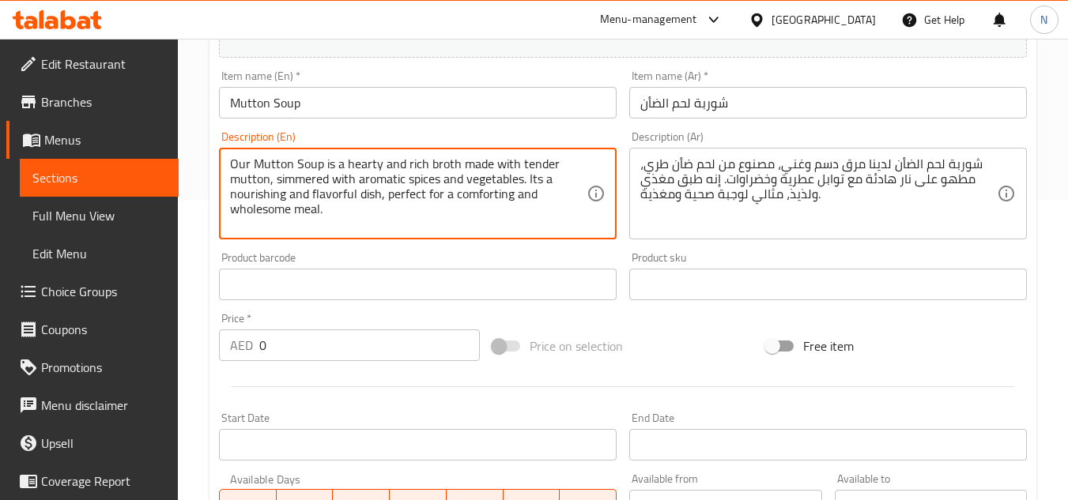
drag, startPoint x: 254, startPoint y: 159, endPoint x: 323, endPoint y: 221, distance: 92.4
click at [323, 221] on textarea "Our Mutton Soup is a hearty and rich broth made with tender mutton, simmered wi…" at bounding box center [408, 194] width 357 height 75
click at [446, 176] on textarea "Our mutton soup is a hearty and rich broth made with tender mutton, simmered wi…" at bounding box center [408, 194] width 357 height 75
click at [452, 191] on textarea "Our mutton soup is a hearty and rich broth made with tender mutton, simmered wi…" at bounding box center [408, 194] width 357 height 75
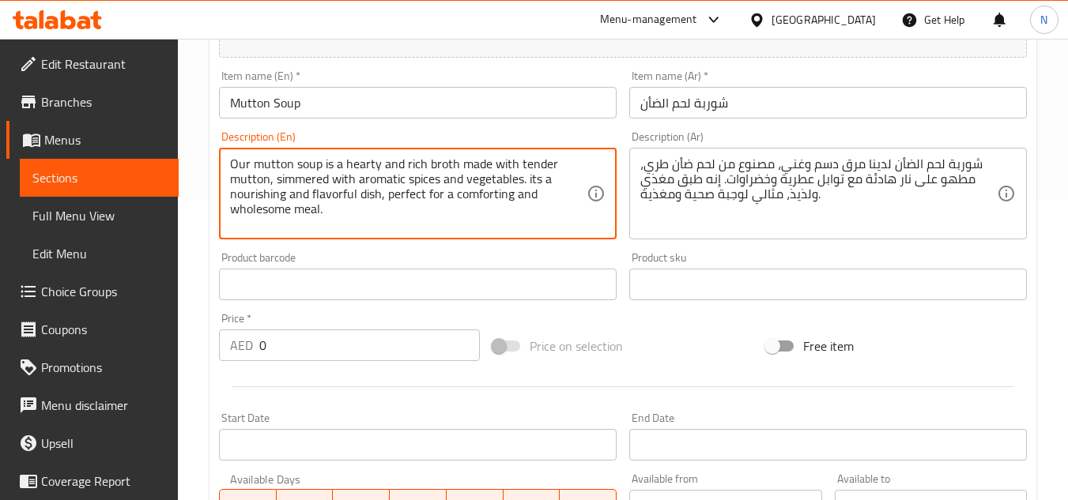
click at [452, 191] on textarea "Our mutton soup is a hearty and rich broth made with tender mutton, simmered wi…" at bounding box center [408, 194] width 357 height 75
type textarea "Our mutton soup is a hearty and rich broth made with tender mutton, simmered wi…"
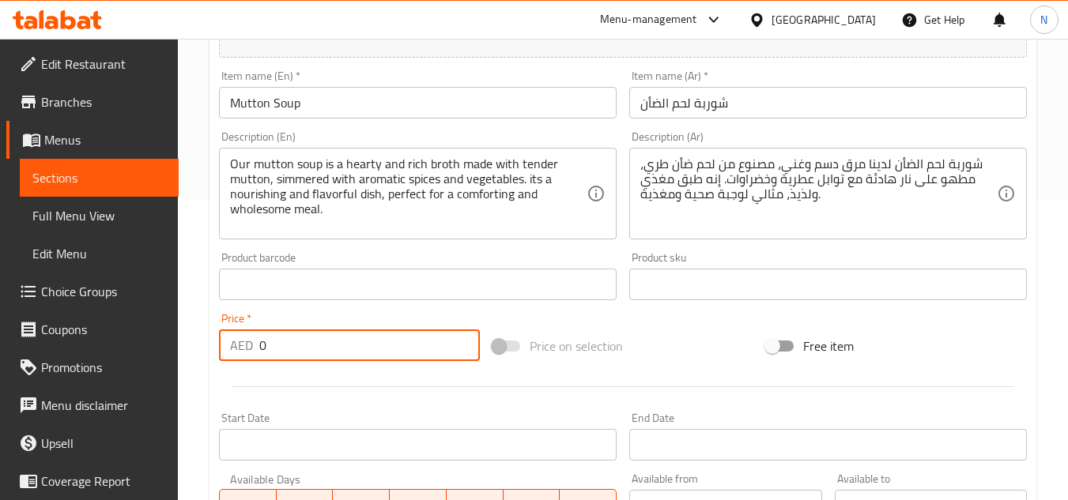
drag, startPoint x: 270, startPoint y: 351, endPoint x: 251, endPoint y: 347, distance: 18.6
click at [251, 347] on div "AED 0 Price *" at bounding box center [349, 346] width 261 height 32
type input "30"
click at [651, 373] on div at bounding box center [623, 387] width 821 height 39
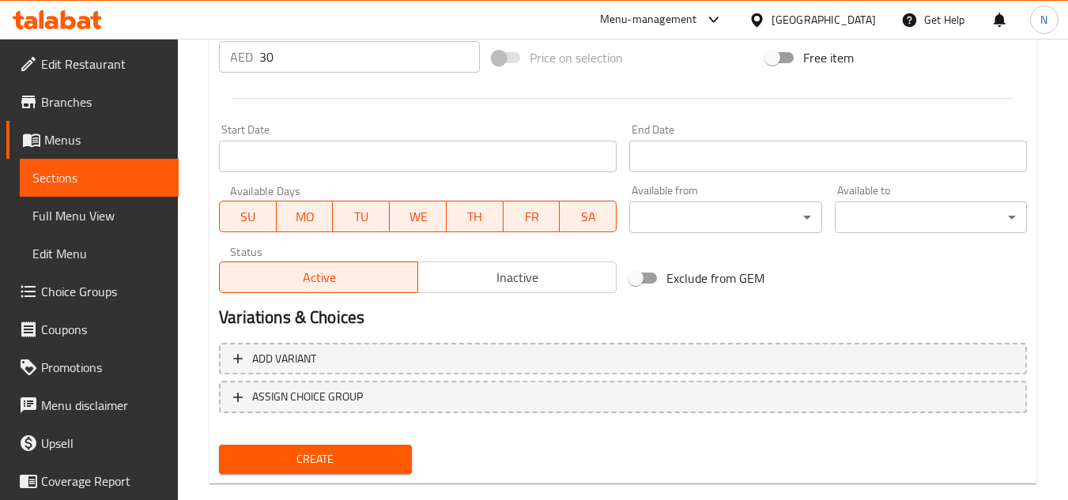
scroll to position [617, 0]
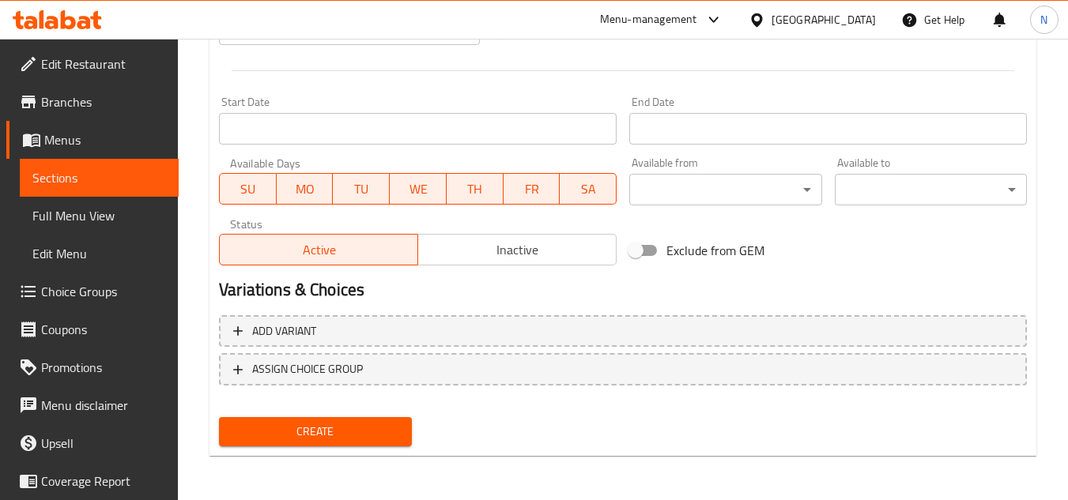
click at [287, 418] on button "Create" at bounding box center [315, 431] width 192 height 29
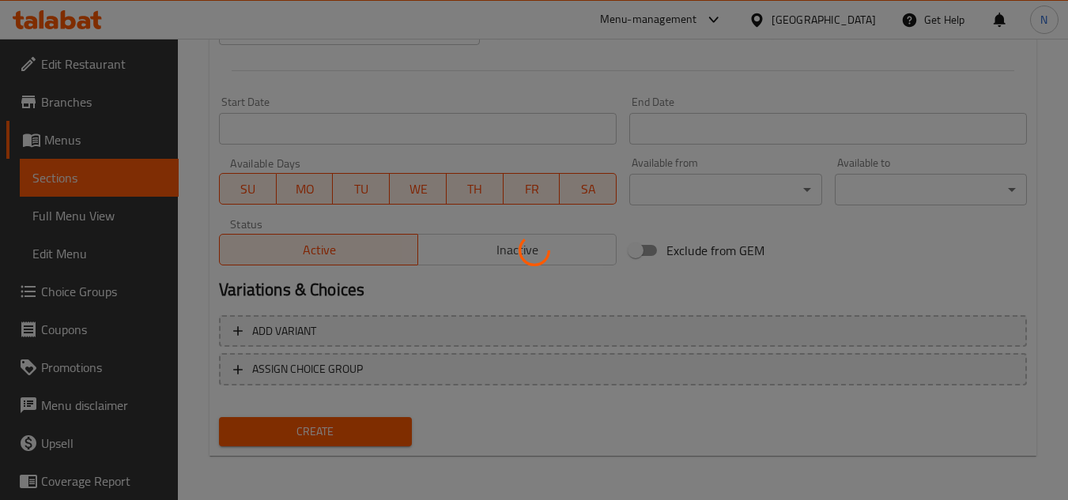
type input "0"
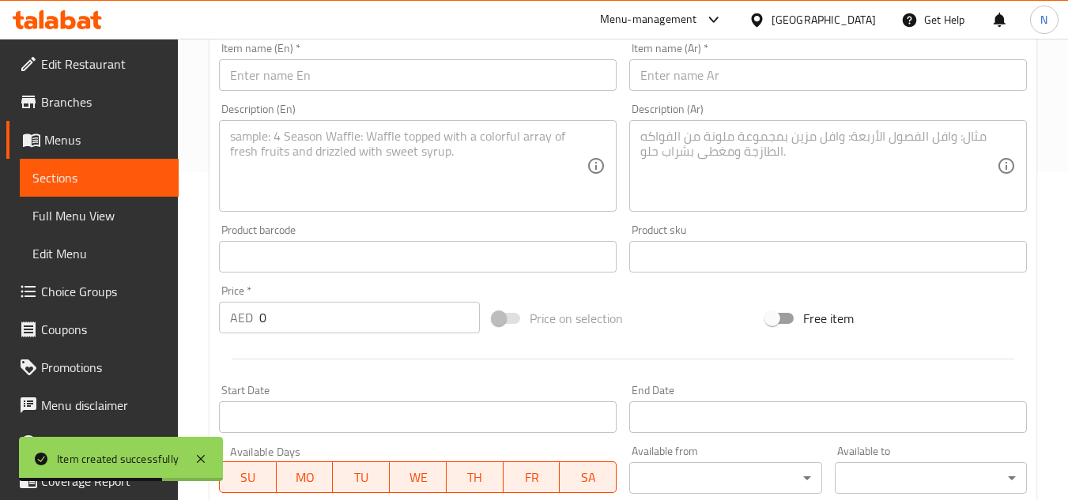
scroll to position [300, 0]
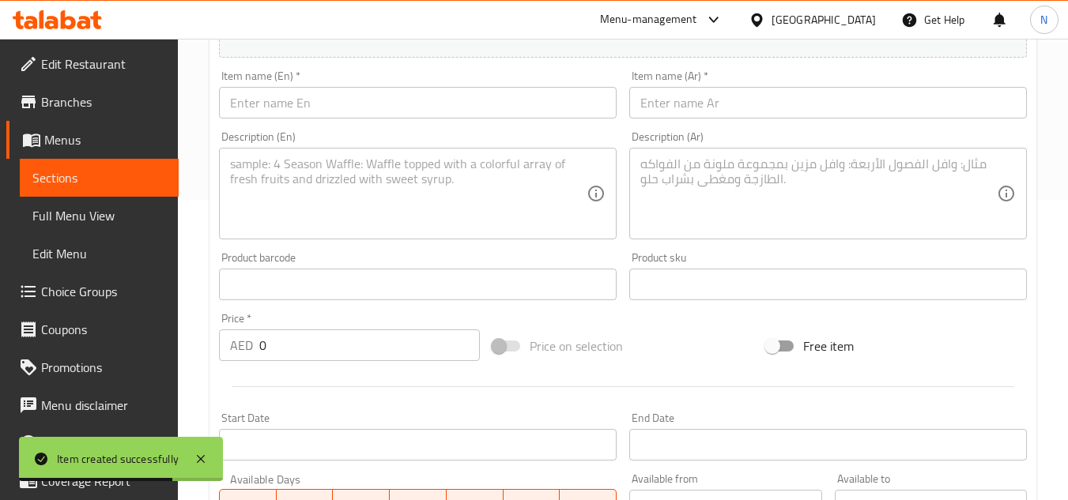
click at [357, 101] on input "text" at bounding box center [418, 103] width 398 height 32
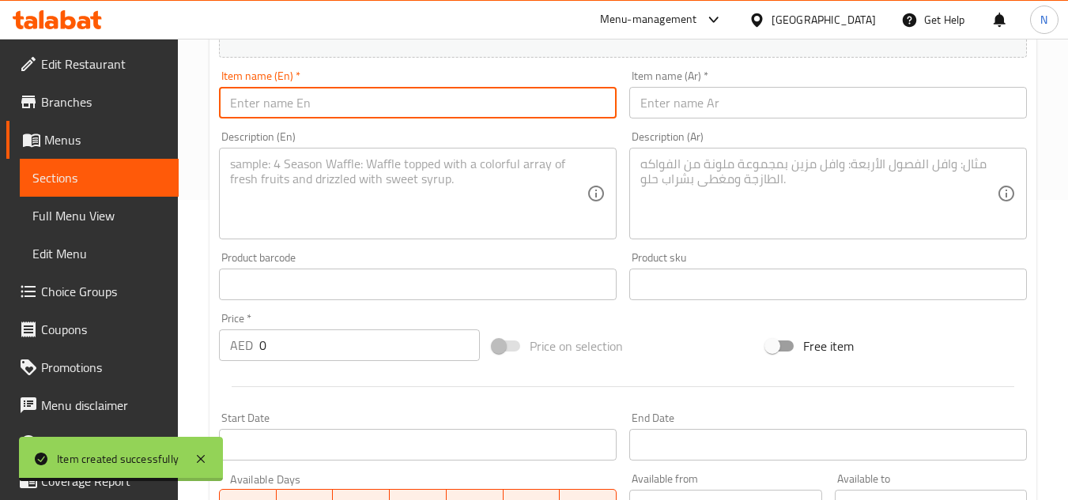
paste input "Chicken corn soup"
click at [311, 106] on input "Chicken corn soup" at bounding box center [418, 103] width 398 height 32
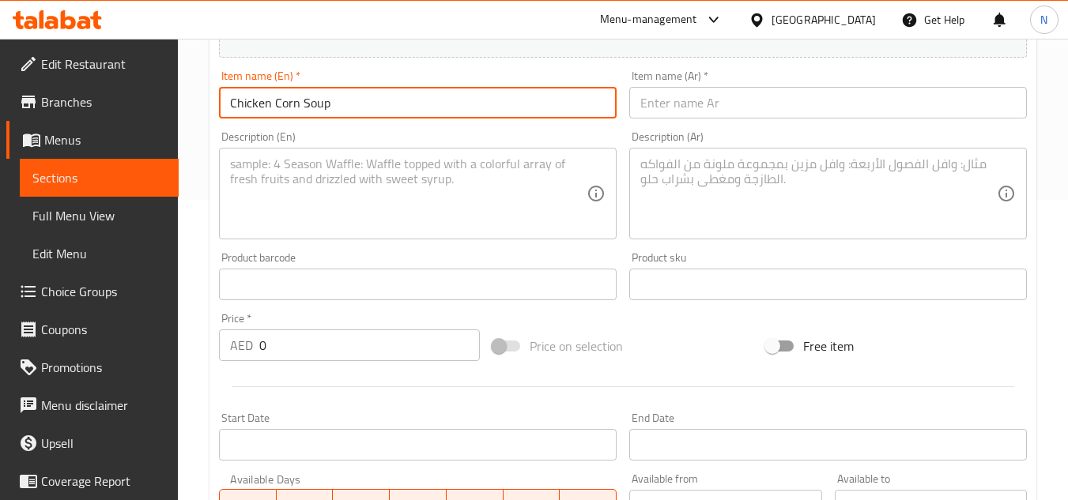
type input "Chicken Corn Soup"
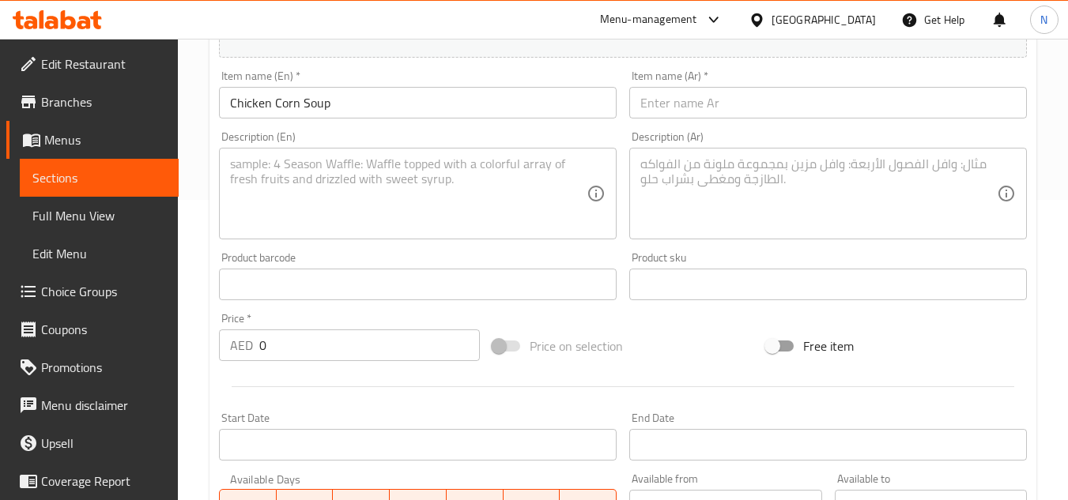
click at [655, 106] on input "text" at bounding box center [828, 103] width 398 height 32
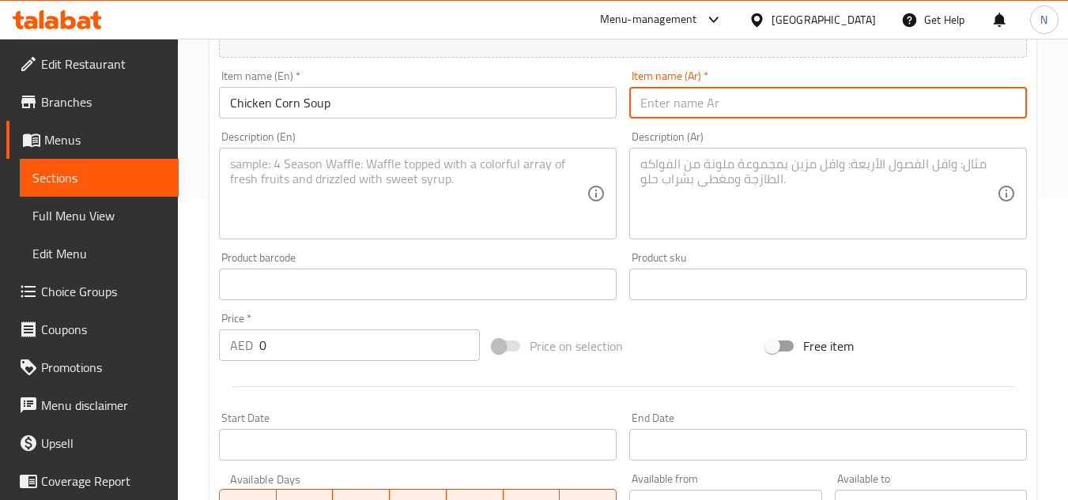
paste input "شوربة الذرة بالدجاج"
type input "شوربة الذرة بالدجاج"
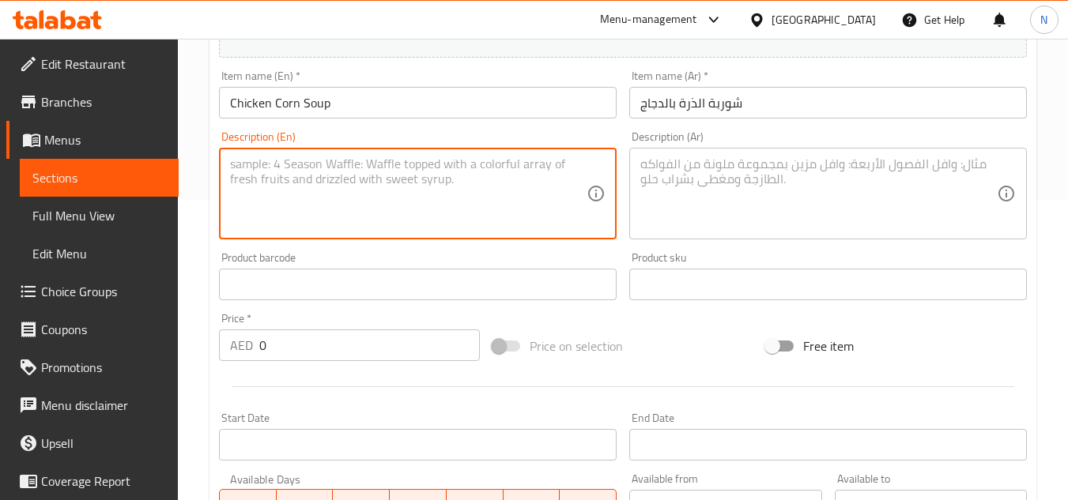
click at [341, 194] on textarea at bounding box center [408, 194] width 357 height 75
paste textarea "Our Chicken Corn Soup is a light and flavorful broth, made with tender chicken,…"
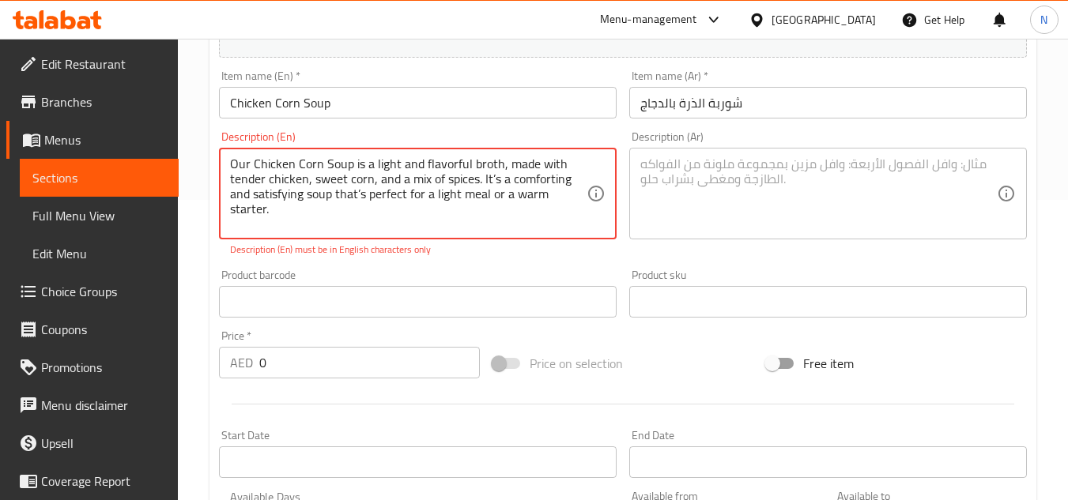
type textarea "Our Chicken Corn Soup is a light and flavorful broth, made with tender chicken,…"
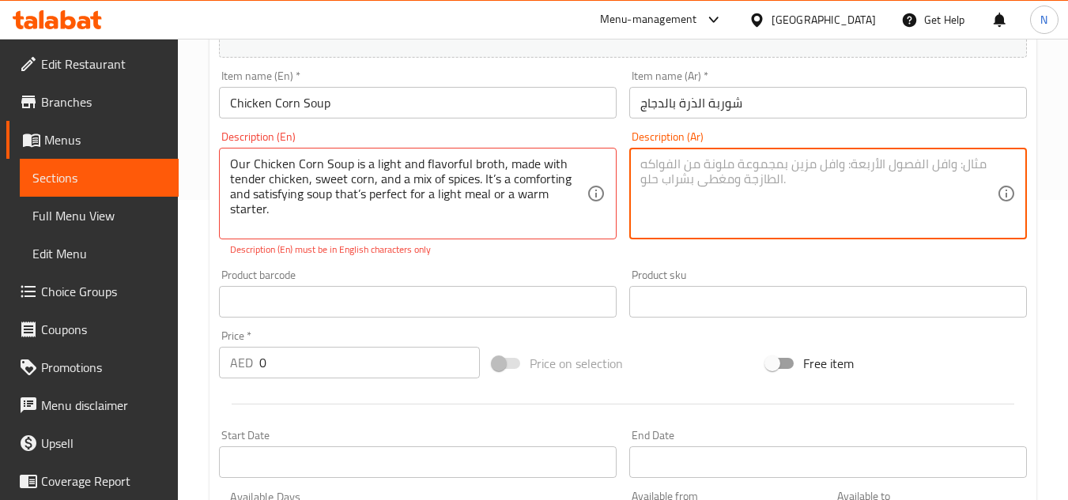
click at [665, 198] on textarea at bounding box center [818, 194] width 357 height 75
paste textarea "شوربة دجاج بالذرة هي مرق خفيف ولذيذ، مصنوع من قطع دجاج طرية، وذرة حلوة، ومزيج م…"
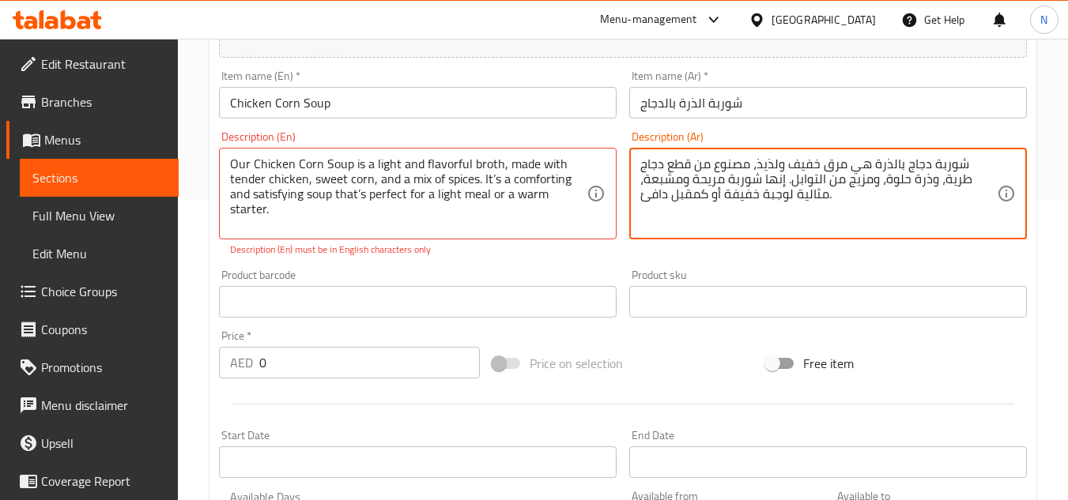
type textarea "شوربة دجاج بالذرة هي مرق خفيف ولذيذ، مصنوع من قطع دجاج طرية، وذرة حلوة، ومزيج م…"
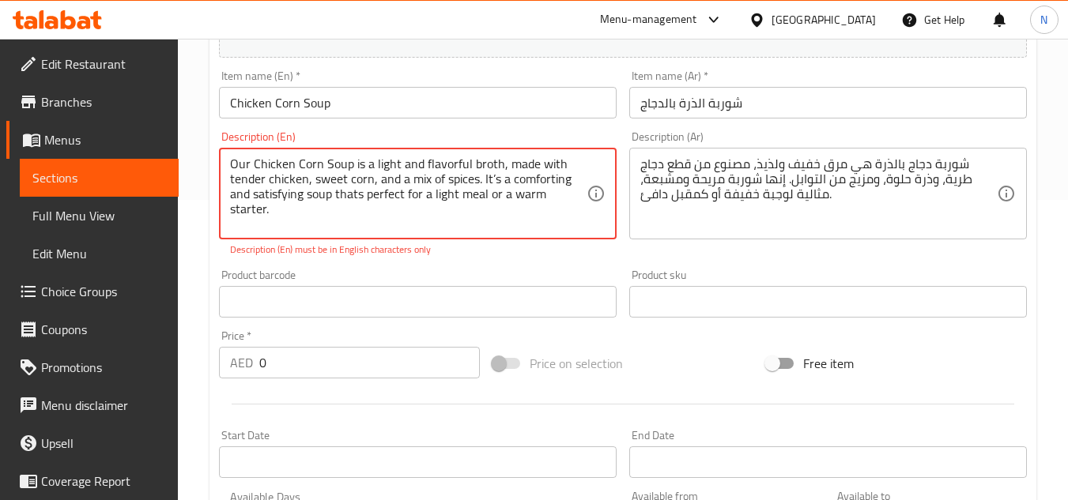
drag, startPoint x: 254, startPoint y: 162, endPoint x: 541, endPoint y: 206, distance: 290.3
click at [541, 206] on textarea "Our Chicken Corn Soup is a light and flavorful broth, made with tender chicken,…" at bounding box center [408, 194] width 357 height 75
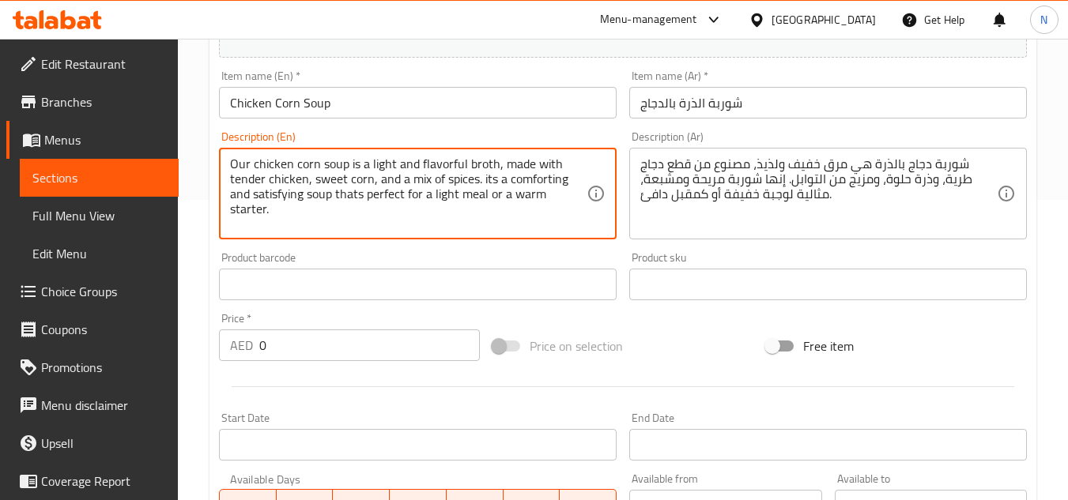
type textarea "Our chicken corn soup is a light and flavorful broth, made with tender chicken,…"
click at [364, 172] on textarea "Our chicken corn soup is a light and flavorful broth, made with tender chicken,…" at bounding box center [408, 194] width 357 height 75
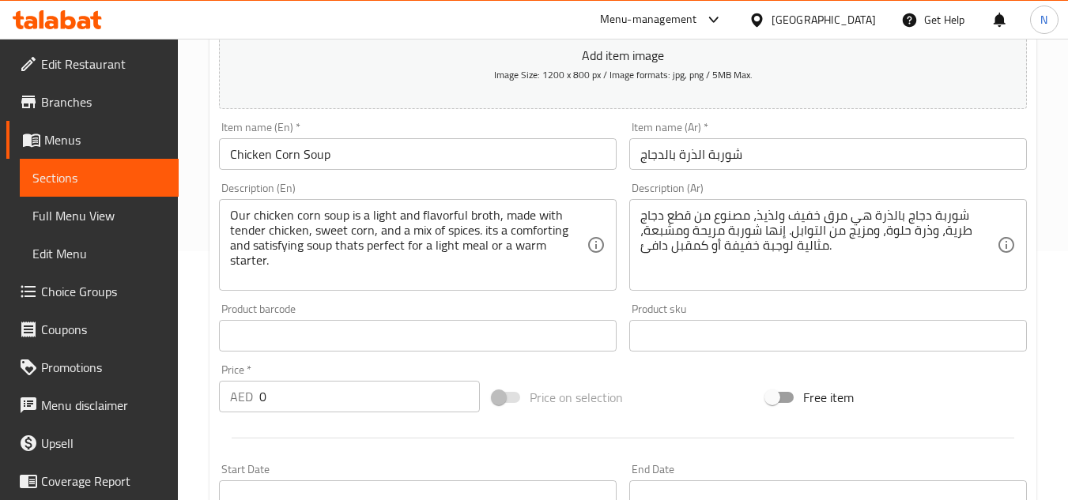
scroll to position [221, 0]
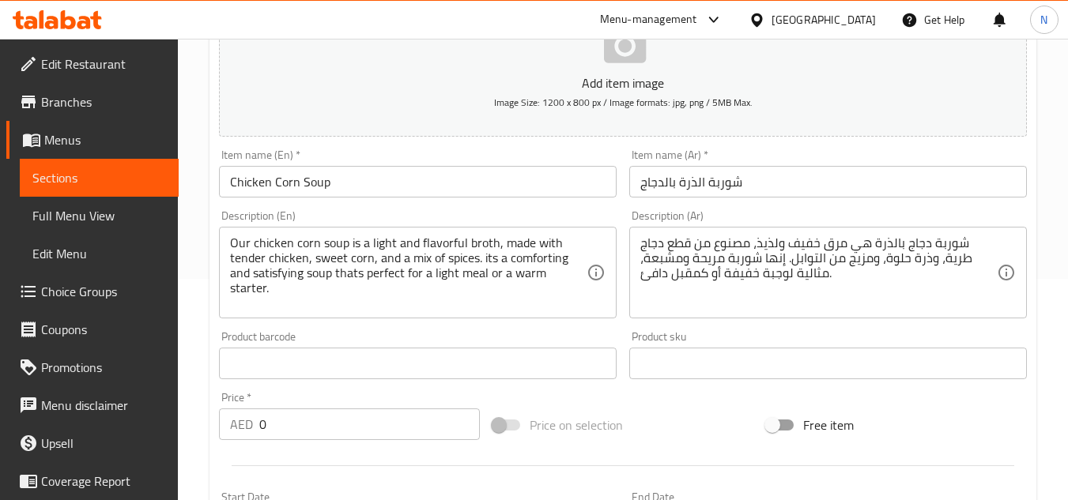
click at [471, 271] on textarea "Our chicken corn soup is a light and flavorful broth, made with tender chicken,…" at bounding box center [408, 273] width 357 height 75
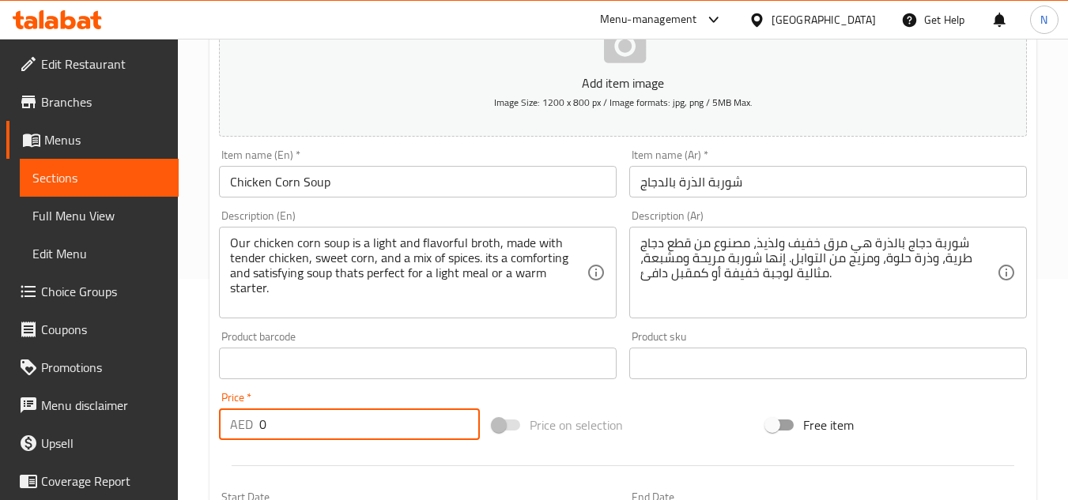
drag, startPoint x: 277, startPoint y: 427, endPoint x: 252, endPoint y: 429, distance: 25.4
click at [252, 429] on div "AED 0 Price *" at bounding box center [349, 425] width 261 height 32
type input "22"
click at [707, 415] on div "Price on selection" at bounding box center [623, 425] width 274 height 43
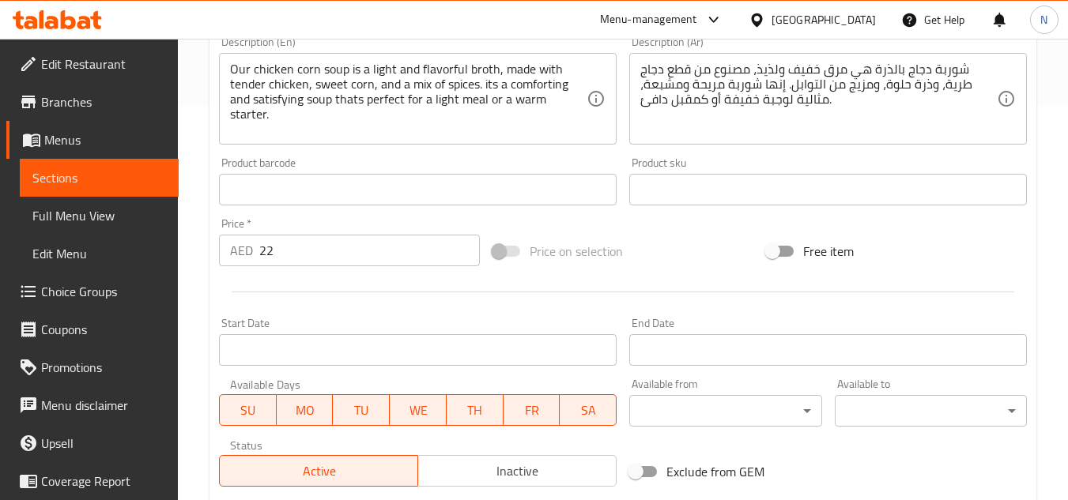
scroll to position [617, 0]
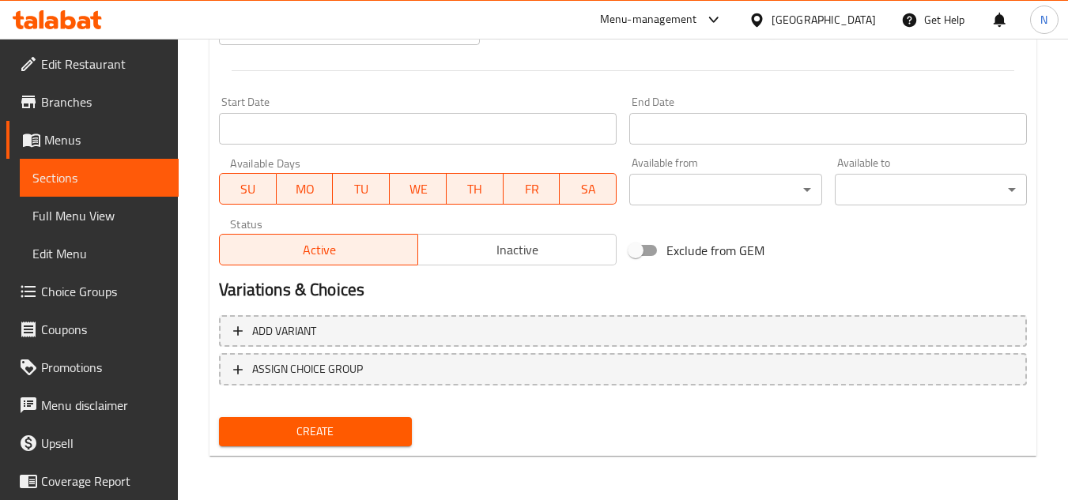
click at [302, 427] on span "Create" at bounding box center [315, 432] width 167 height 20
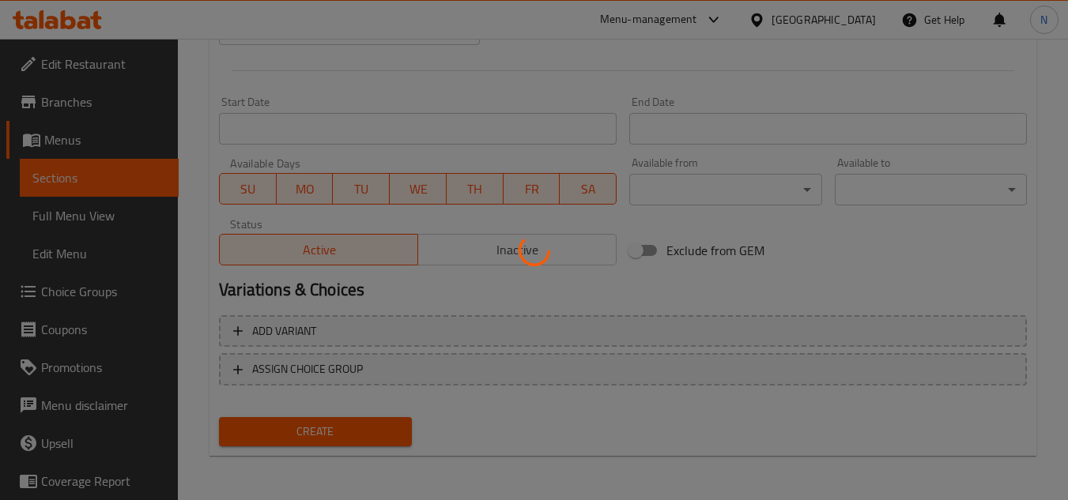
type input "0"
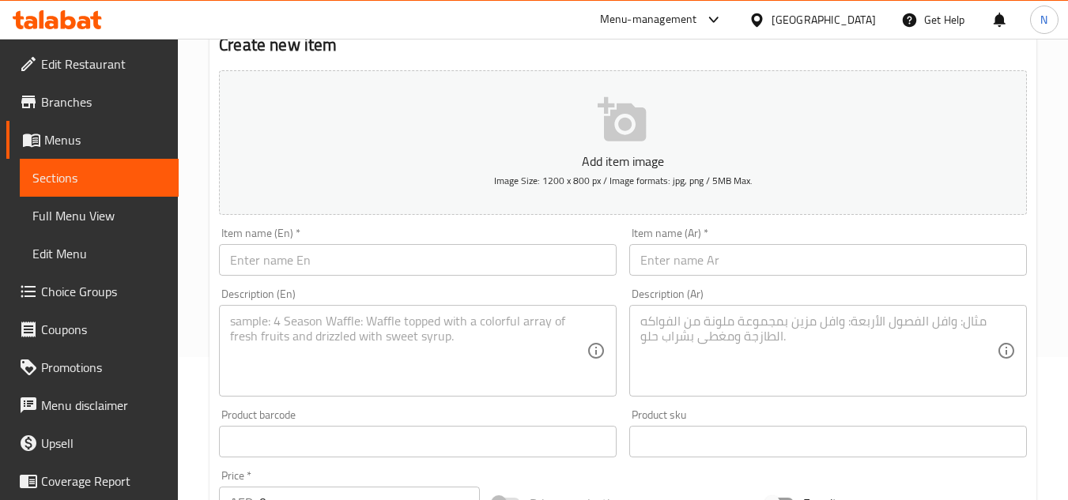
scroll to position [142, 0]
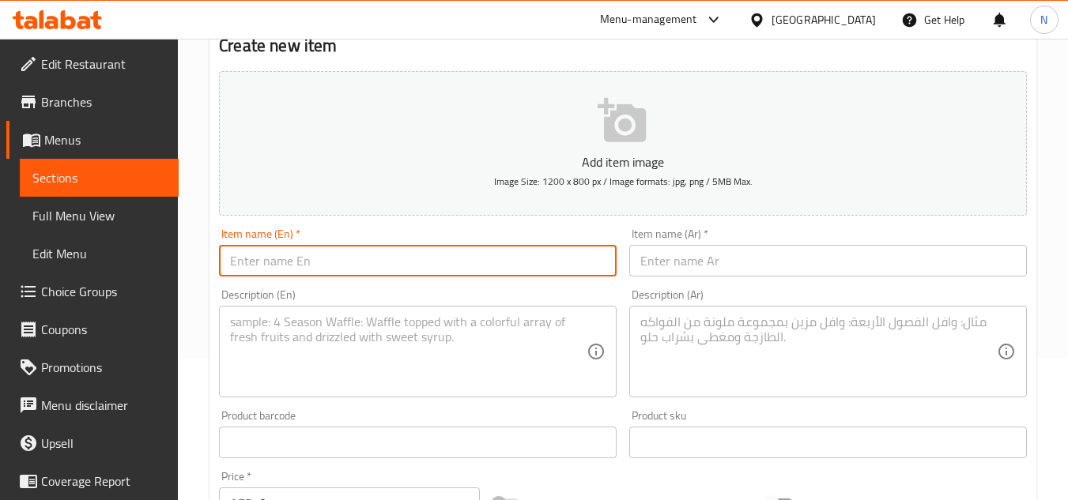
click at [318, 258] on input "text" at bounding box center [418, 261] width 398 height 32
paste input "Vegetable soup"
type input "Vegetable Soup"
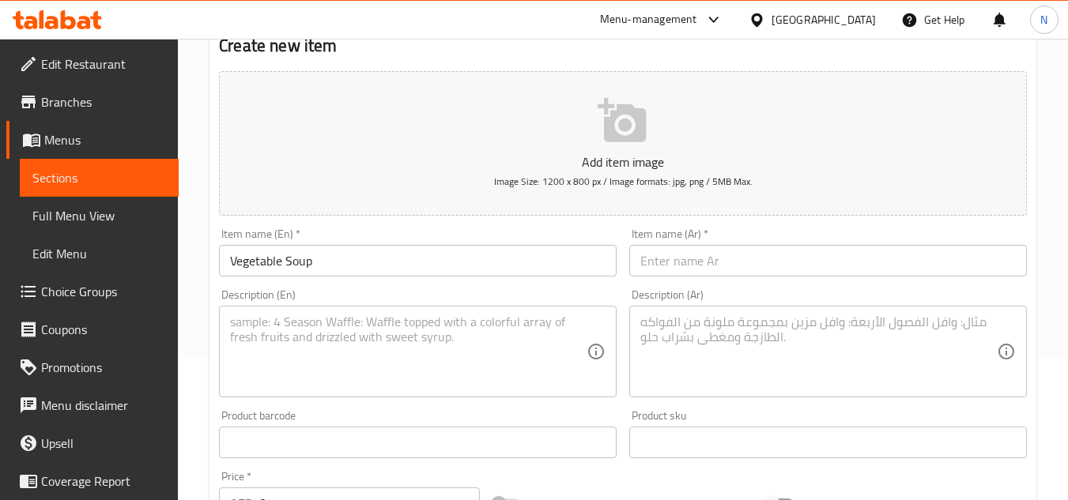
click at [641, 262] on input "text" at bounding box center [828, 261] width 398 height 32
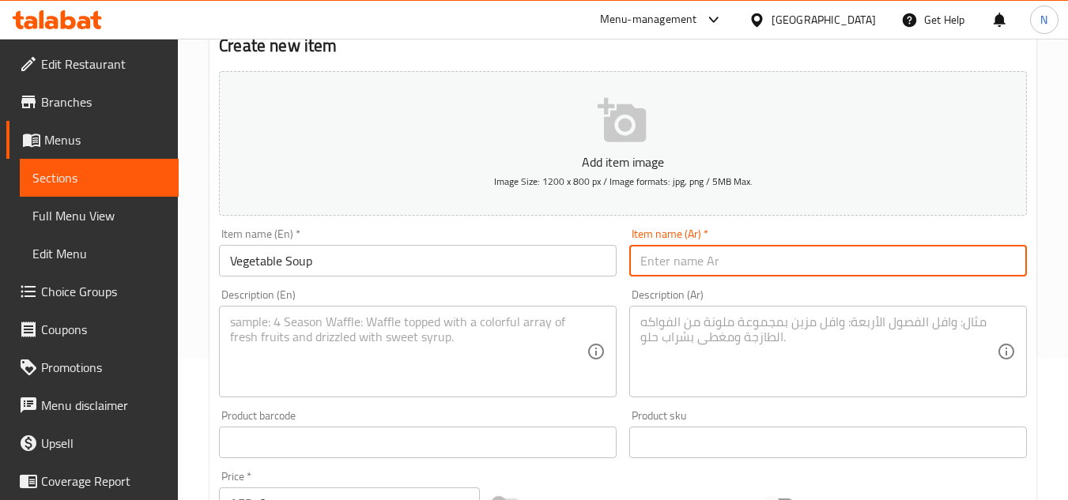
paste input "حساء الخضار"
click at [696, 271] on input "حساء الخضار" at bounding box center [828, 261] width 398 height 32
type input "شوربة الخضار"
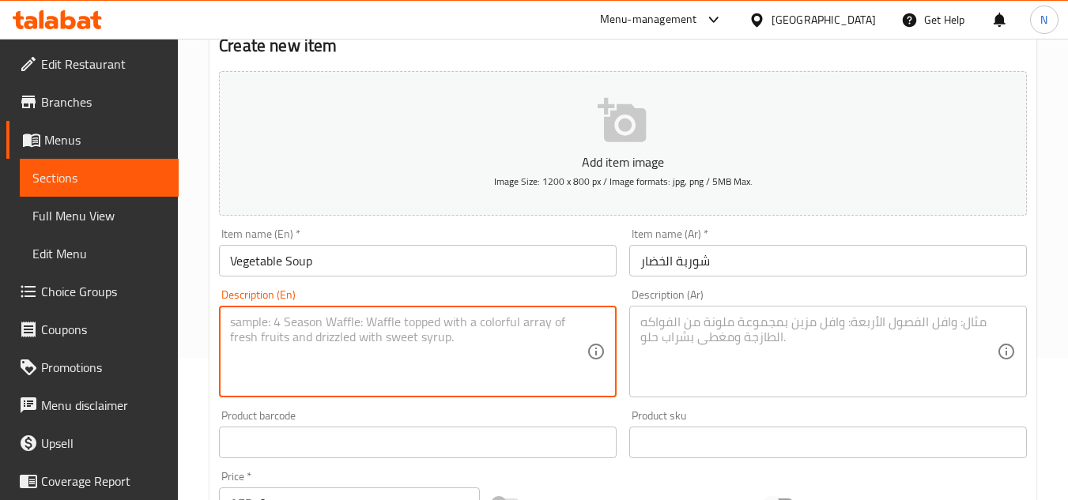
click at [332, 345] on textarea at bounding box center [408, 352] width 357 height 75
paste textarea "Our Vegetable Soup is a nutritious and flavorful blend of fresh seasonal vegeta…"
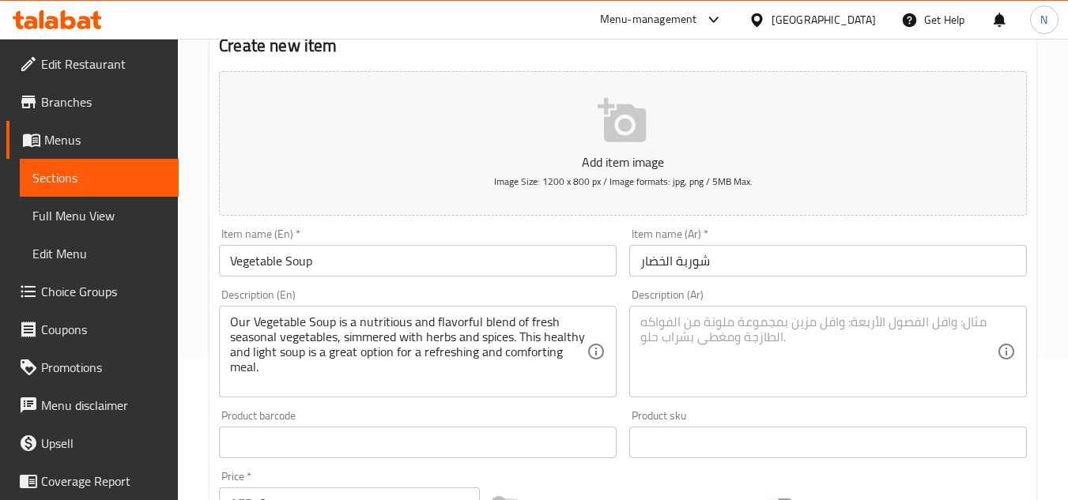
click at [691, 332] on textarea at bounding box center [818, 352] width 357 height 75
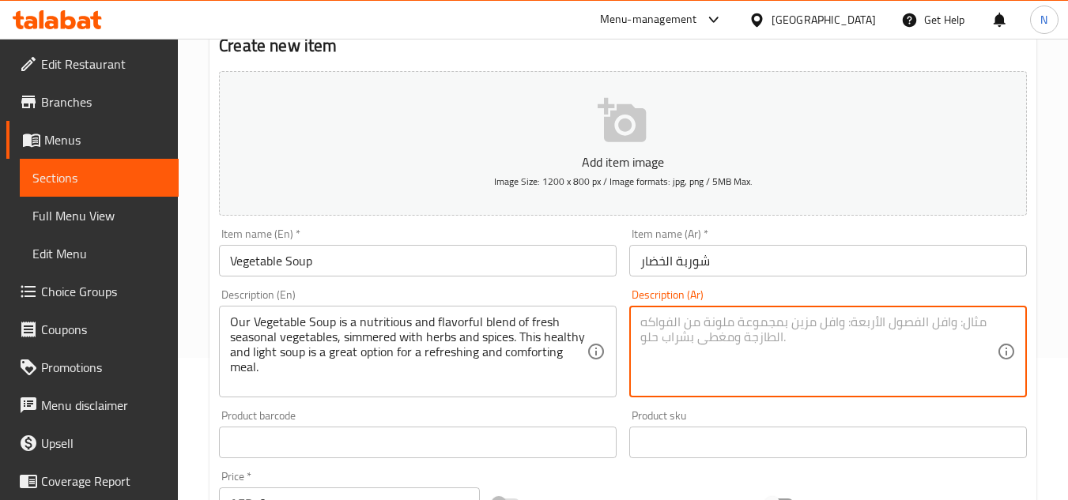
paste textarea "شوربة الخضار هي مزيج مغذي ولذيذ من الخضار الموسمية الطازجة، مطبوخة مع الأعشاب و…"
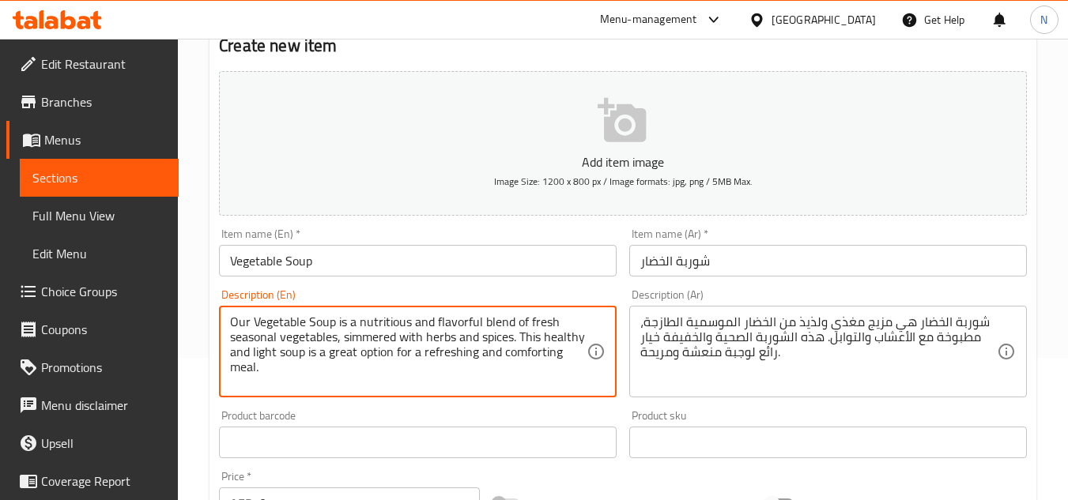
click at [439, 338] on textarea "Our Vegetable Soup is a nutritious and flavorful blend of fresh seasonal vegeta…" at bounding box center [408, 352] width 357 height 75
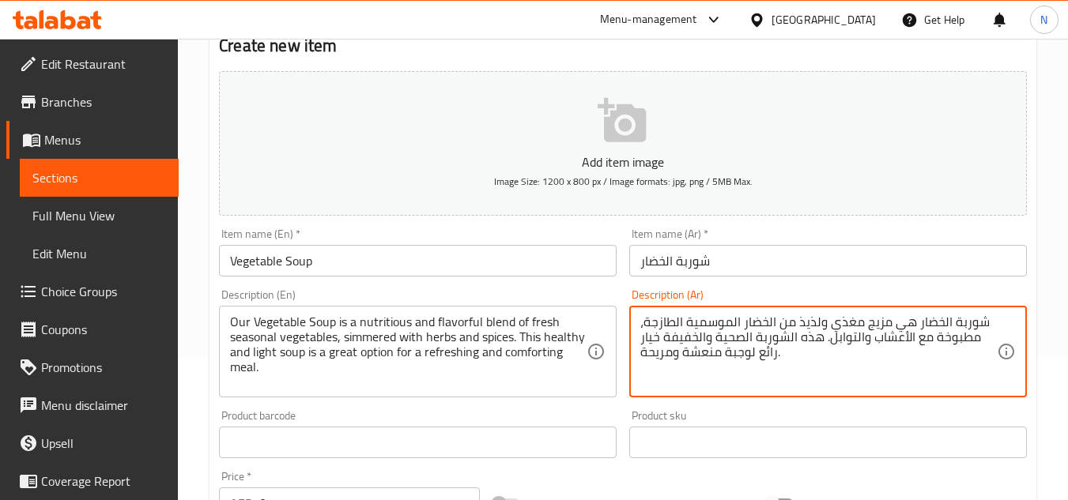
click at [719, 352] on textarea "شوربة الخضار هي مزيج مغذي ولذيذ من الخضار الموسمية الطازجة، مطبوخة مع الأعشاب و…" at bounding box center [818, 352] width 357 height 75
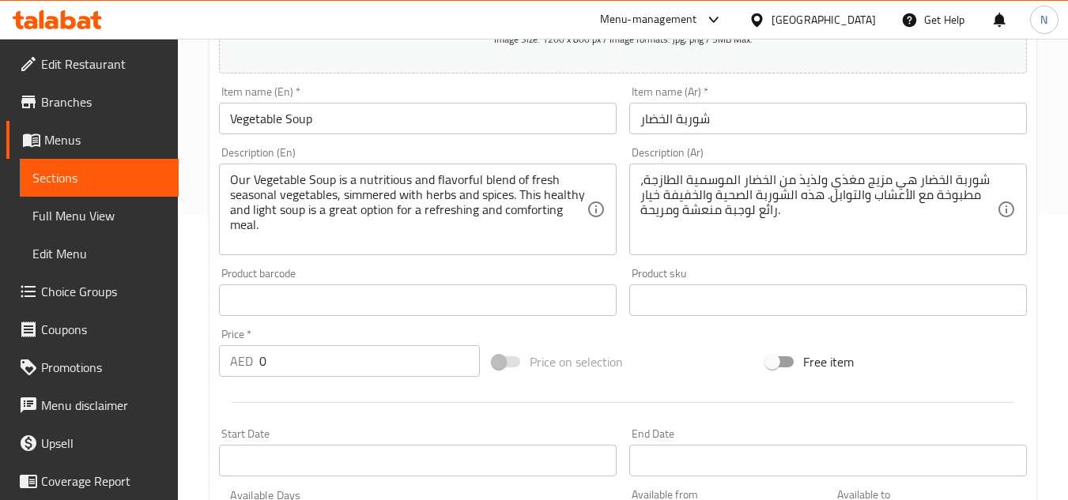
scroll to position [300, 0]
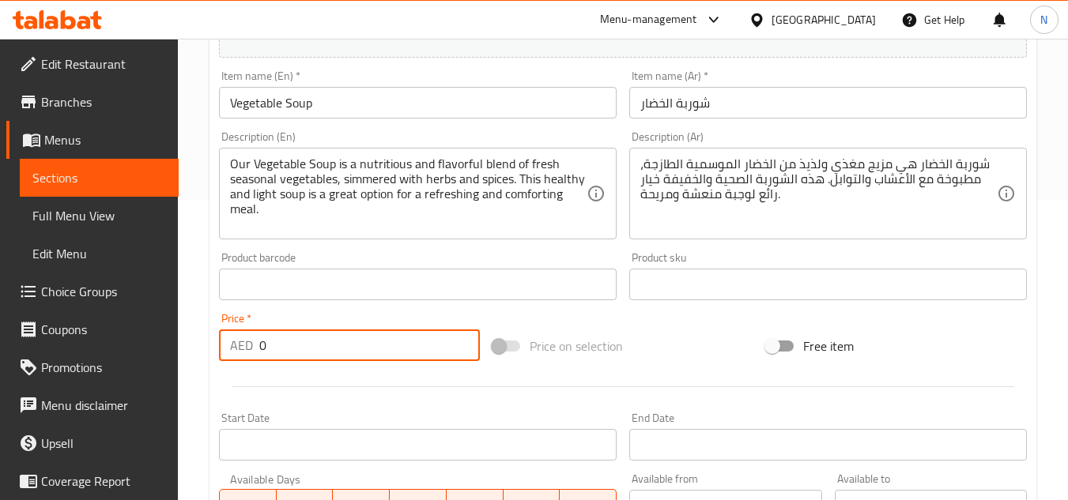
drag, startPoint x: 277, startPoint y: 355, endPoint x: 256, endPoint y: 349, distance: 21.3
click at [256, 349] on div "AED 0 Price *" at bounding box center [349, 346] width 261 height 32
click at [669, 340] on div "Price on selection" at bounding box center [623, 346] width 274 height 43
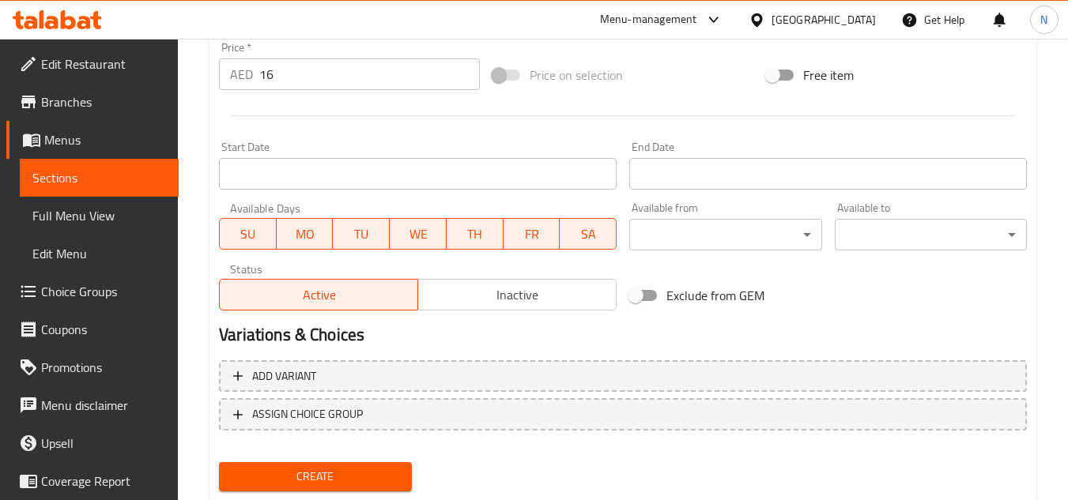
scroll to position [617, 0]
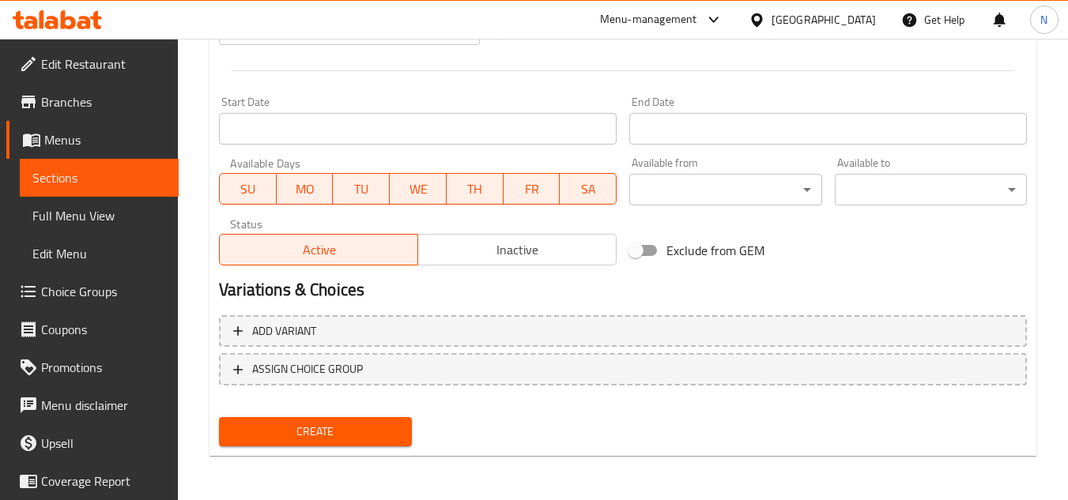
click at [330, 439] on span "Create" at bounding box center [315, 432] width 167 height 20
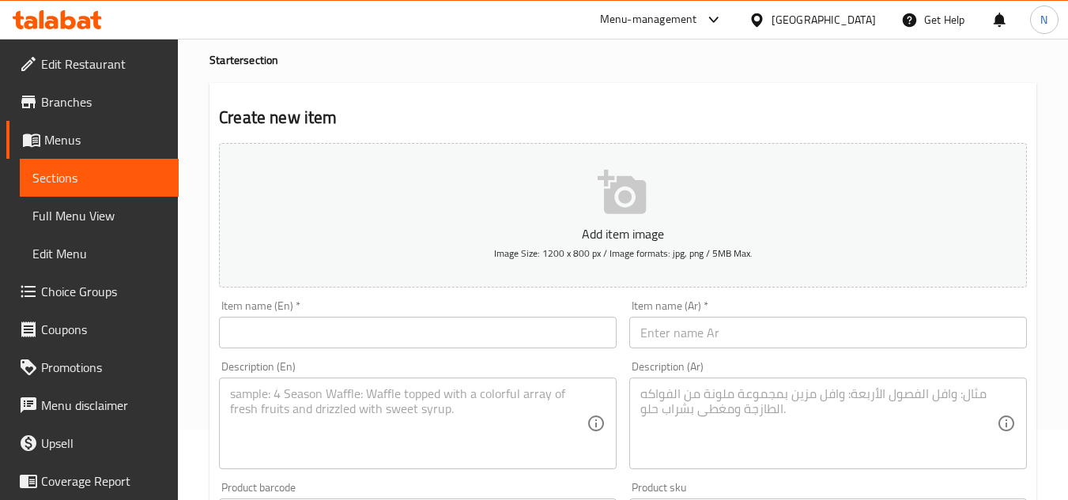
scroll to position [0, 0]
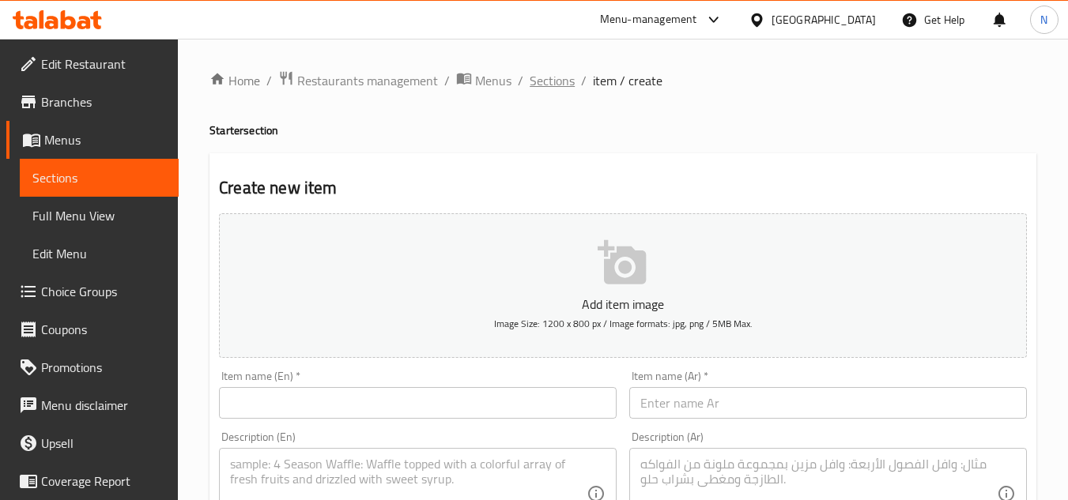
click at [553, 82] on span "Sections" at bounding box center [552, 80] width 45 height 19
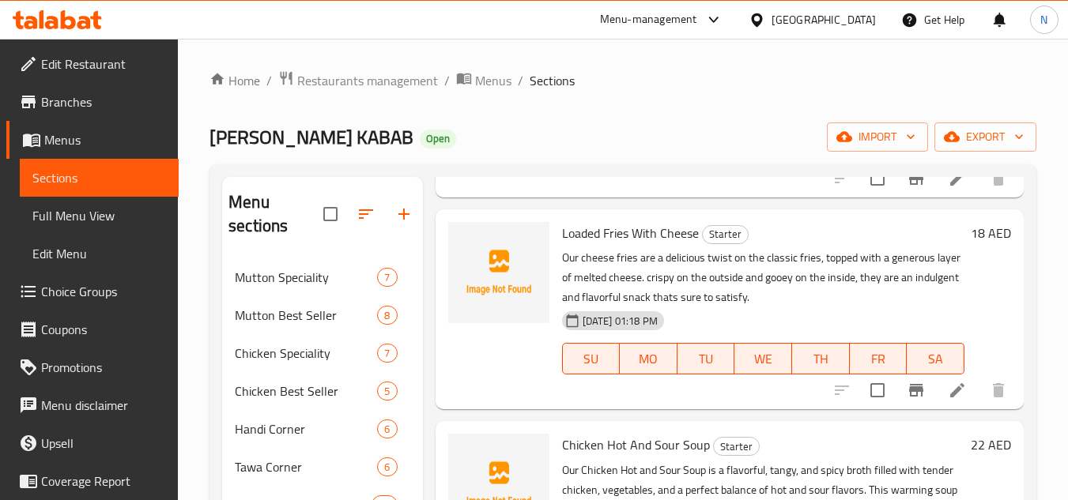
scroll to position [474, 0]
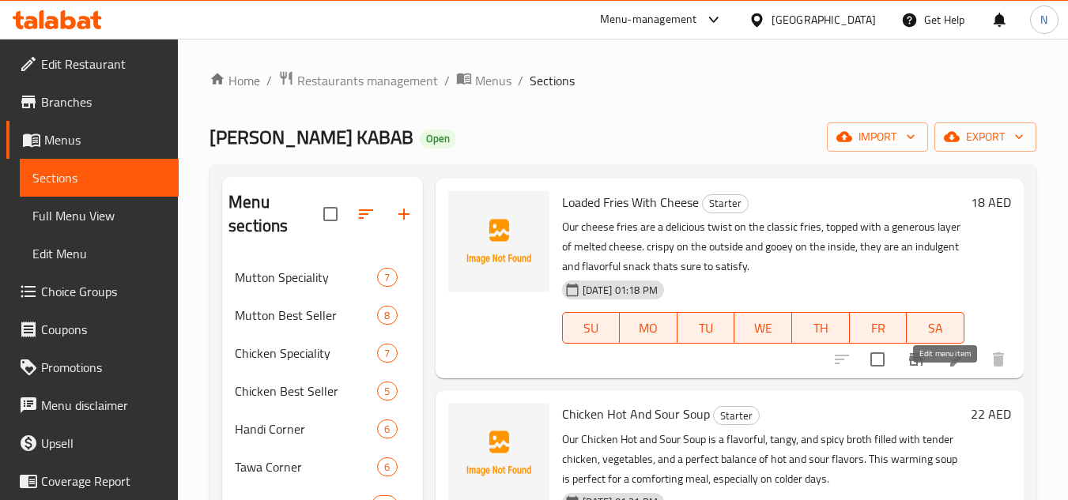
click at [951, 369] on icon at bounding box center [957, 359] width 19 height 19
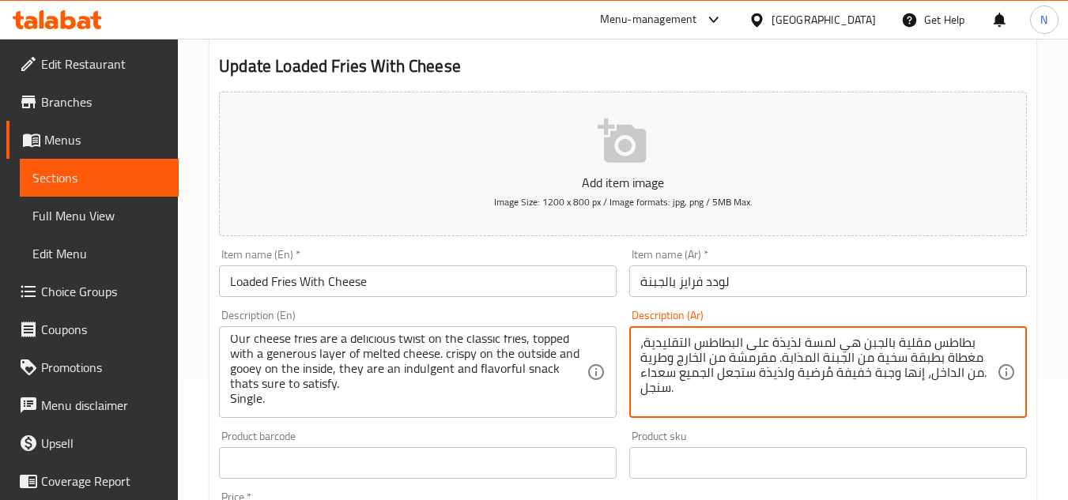
scroll to position [158, 0]
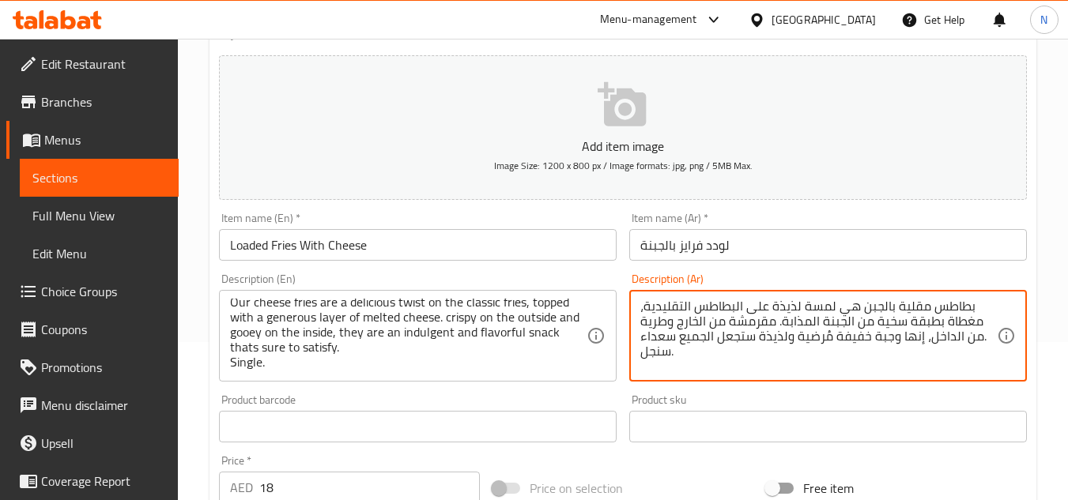
click at [790, 361] on textarea "بطاطس مقلية بالجبن هي لمسة لذيذة على البطاطس التقليدية، مغطاة بطبقة سخية من الج…" at bounding box center [818, 336] width 357 height 75
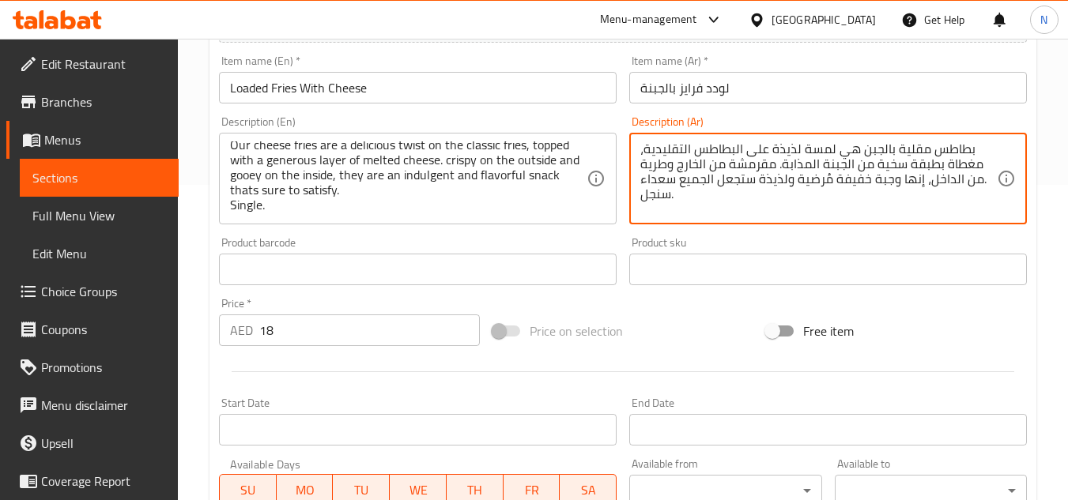
scroll to position [316, 0]
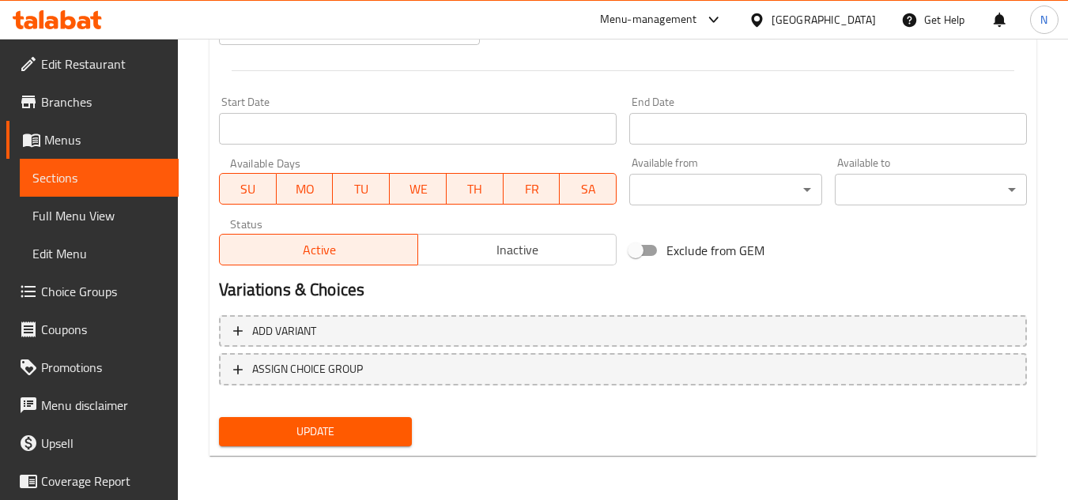
click at [318, 435] on span "Update" at bounding box center [315, 432] width 167 height 20
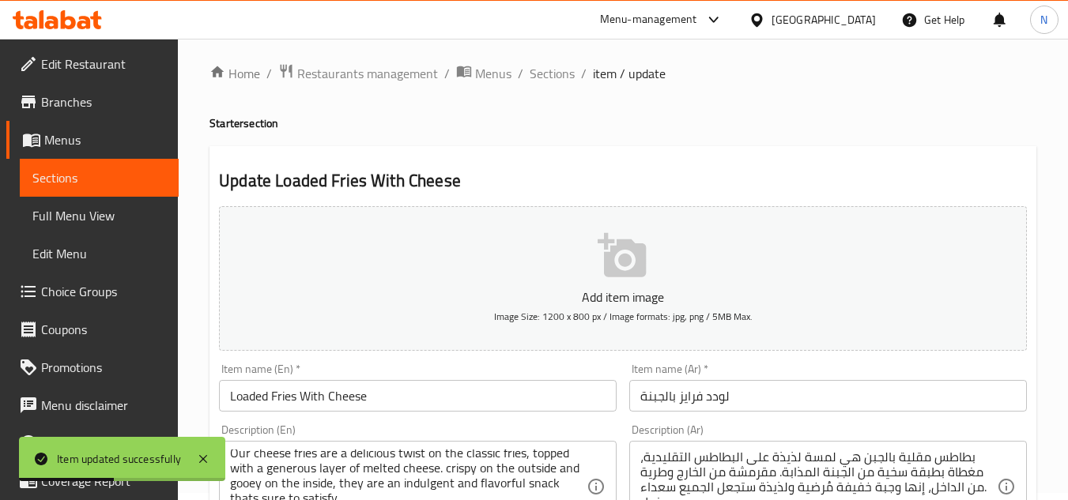
scroll to position [0, 0]
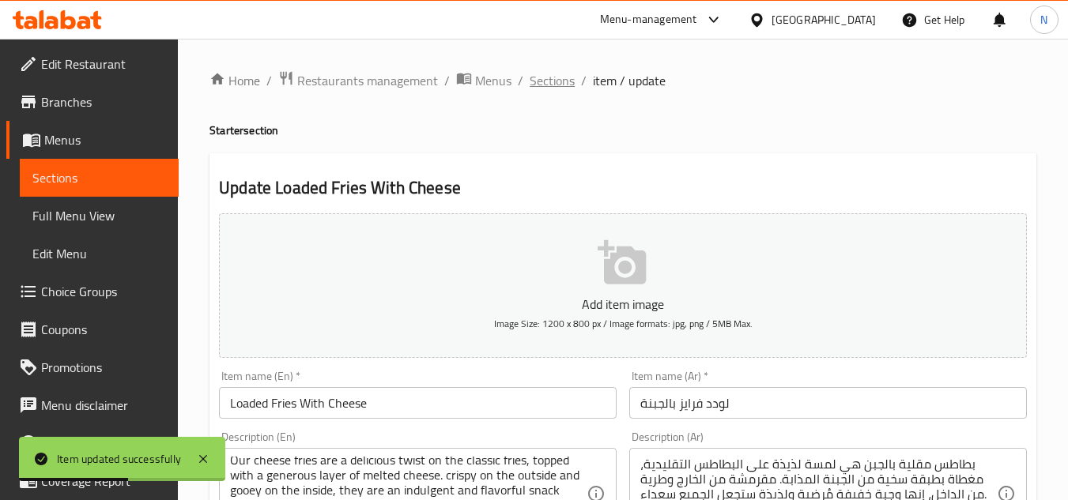
click at [559, 85] on span "Sections" at bounding box center [552, 80] width 45 height 19
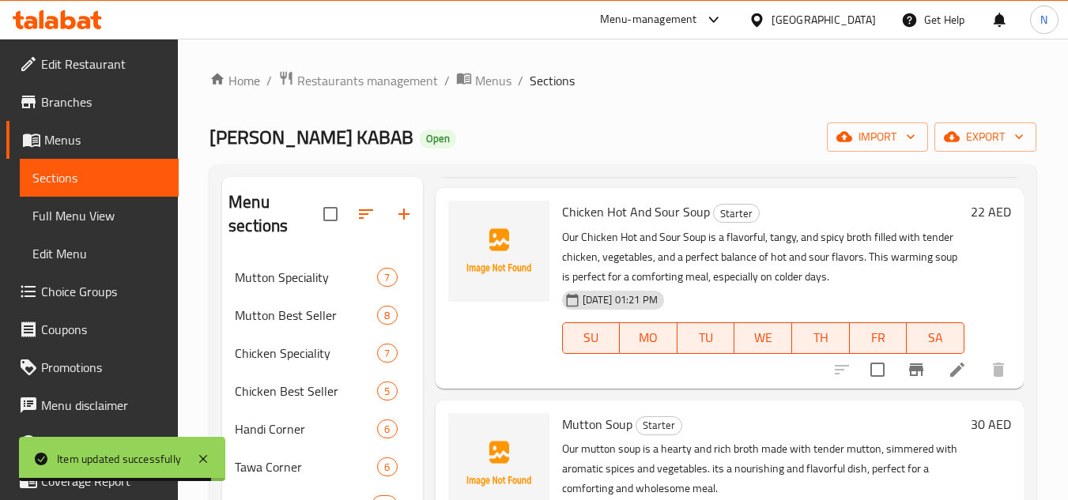
scroll to position [711, 0]
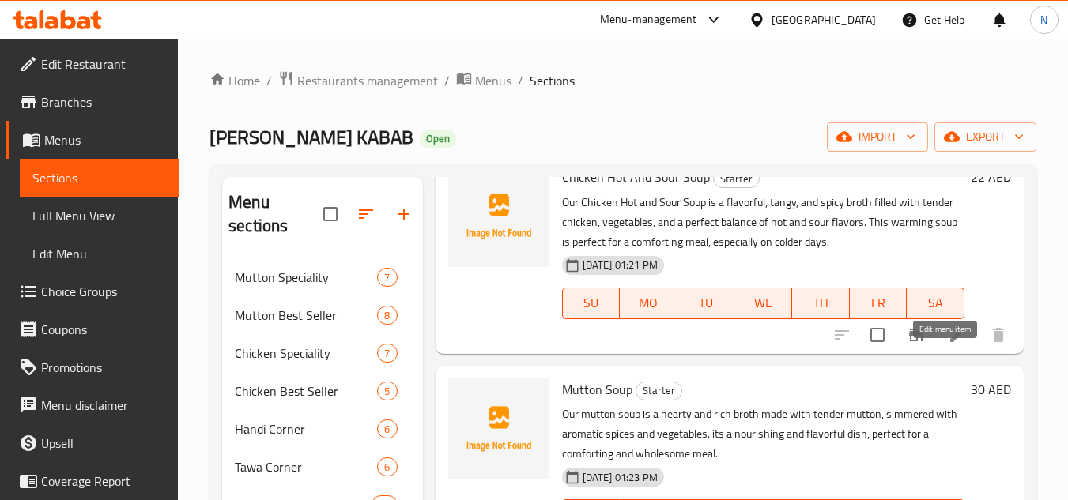
click at [948, 345] on icon at bounding box center [957, 335] width 19 height 19
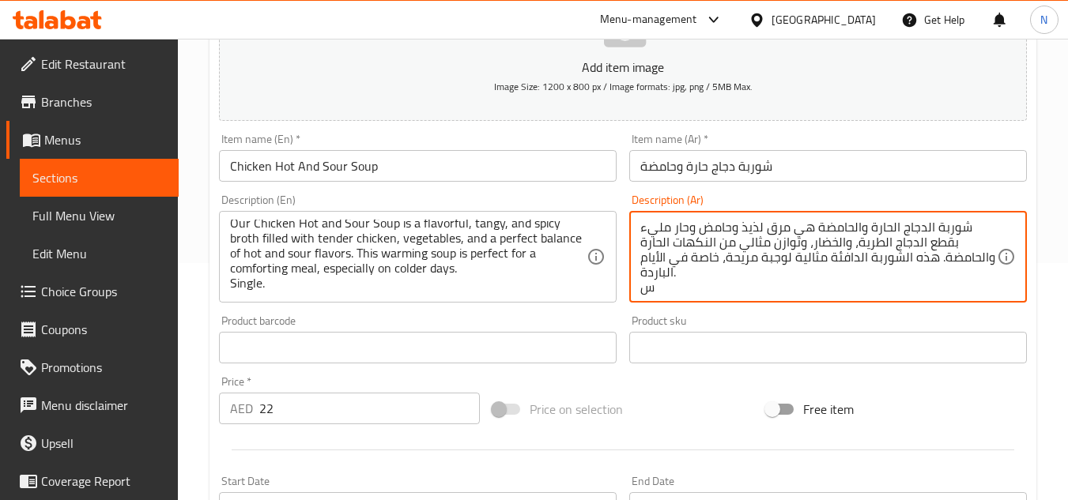
scroll to position [4, 0]
click at [698, 417] on div "Price on selection" at bounding box center [623, 409] width 274 height 43
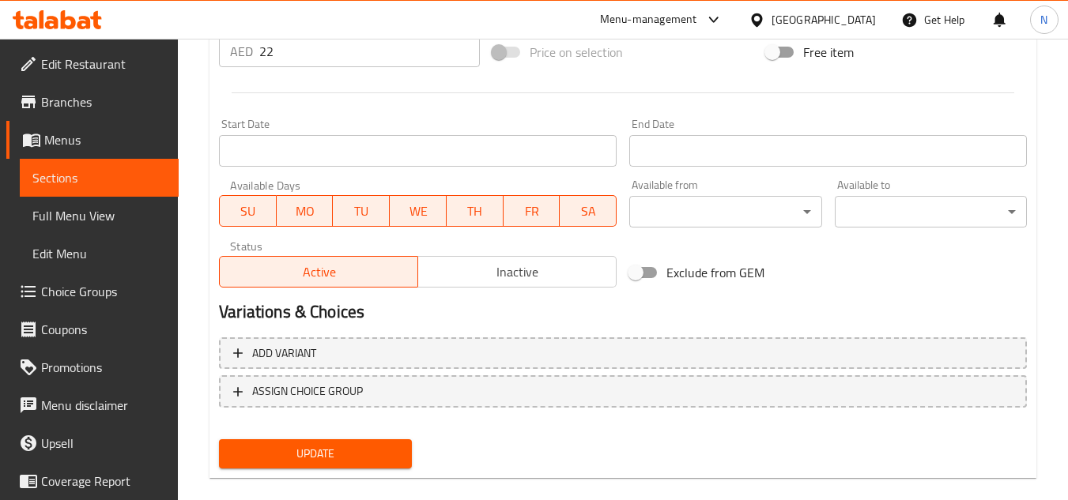
scroll to position [617, 0]
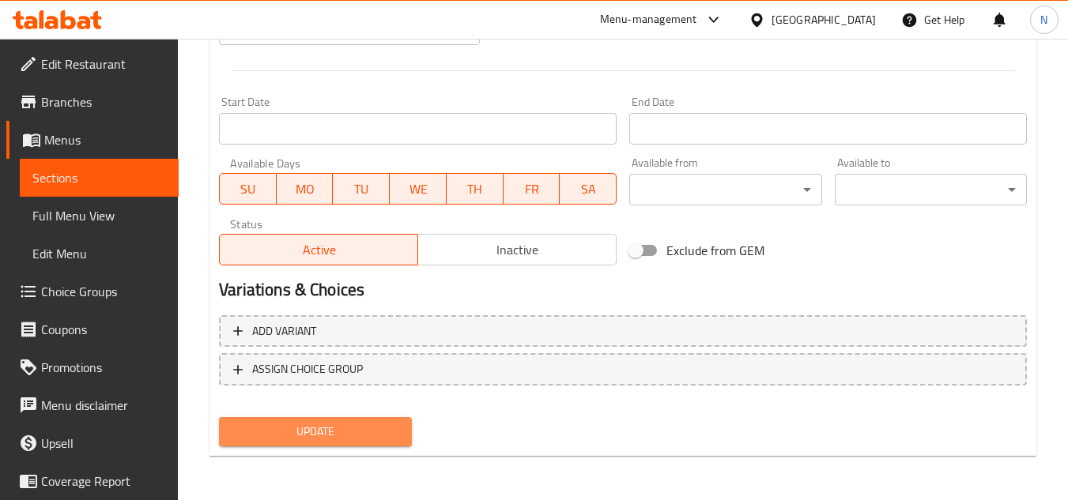
click at [304, 439] on span "Update" at bounding box center [315, 432] width 167 height 20
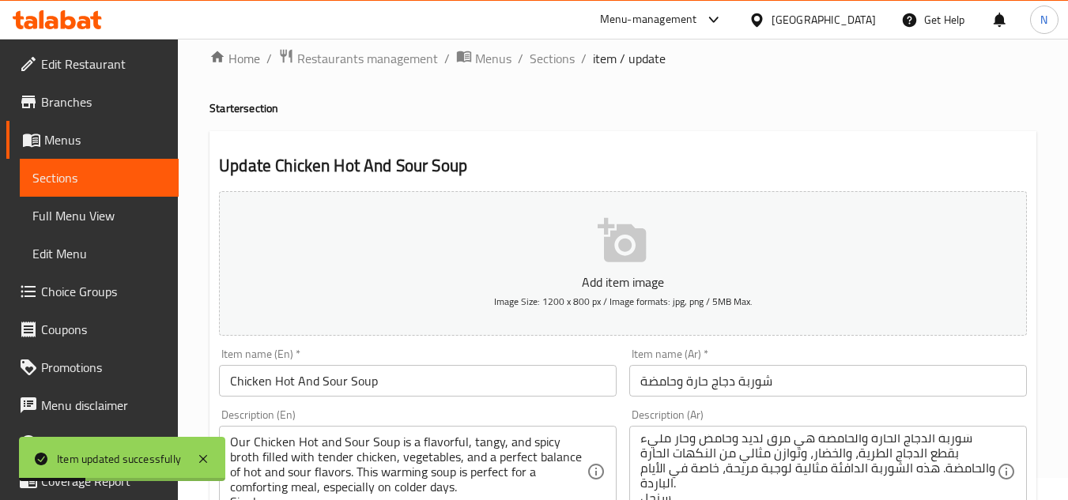
scroll to position [0, 0]
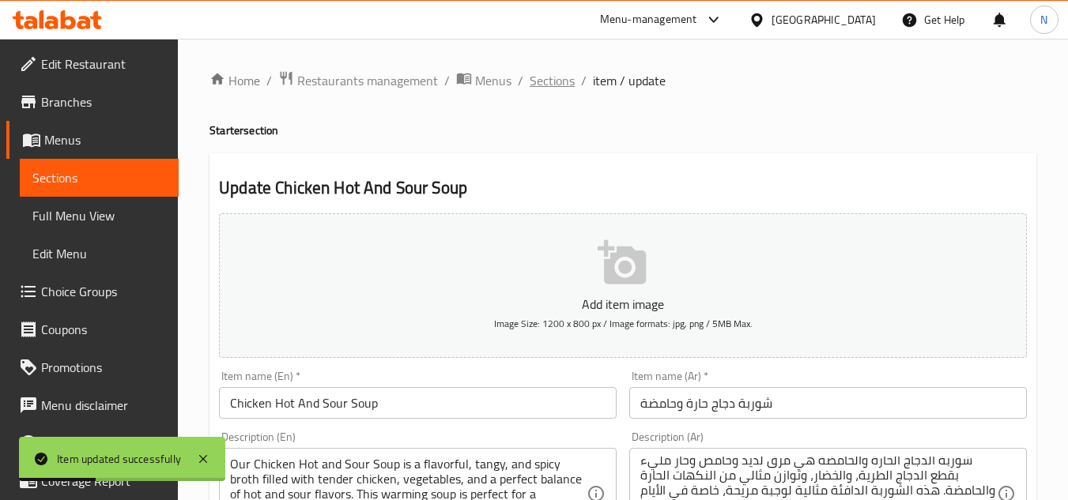
click at [551, 81] on span "Sections" at bounding box center [552, 80] width 45 height 19
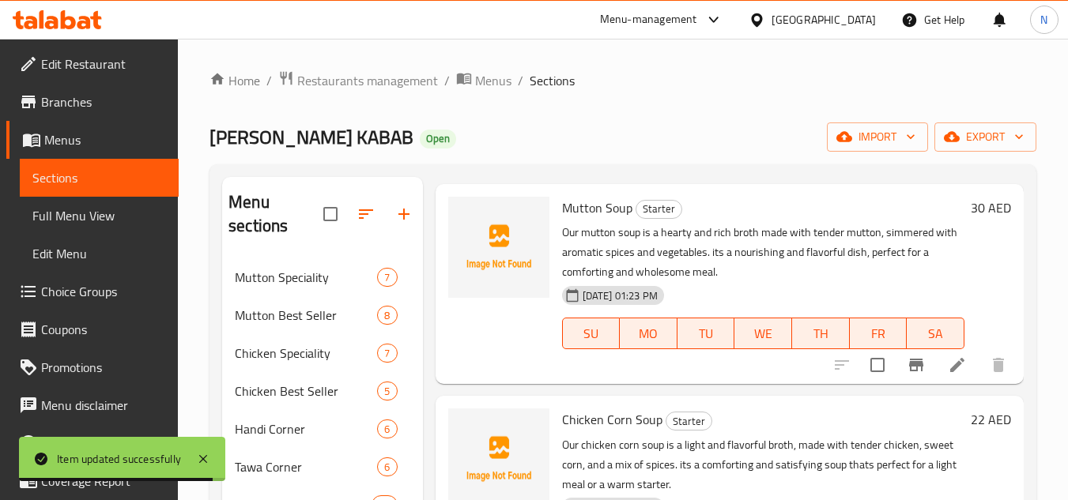
scroll to position [930, 0]
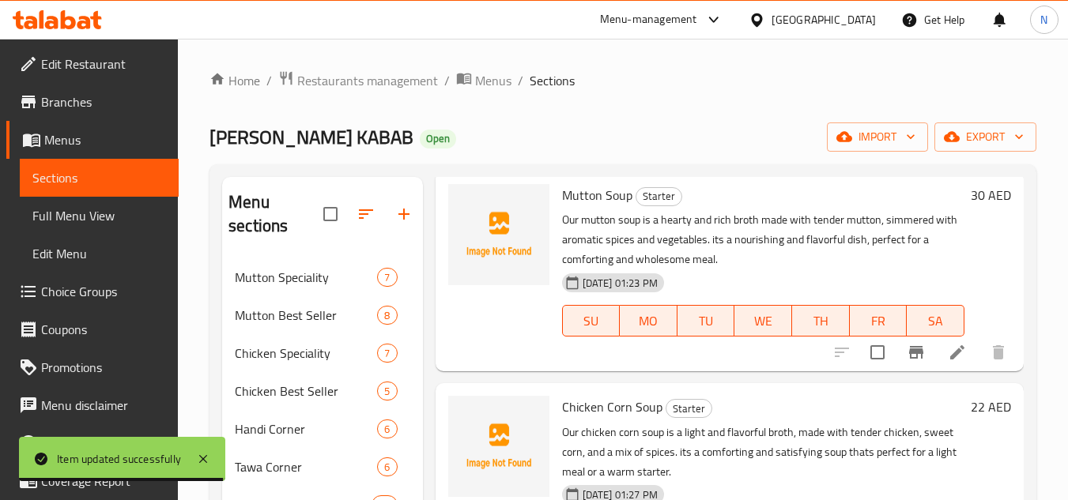
click at [948, 346] on icon at bounding box center [957, 352] width 19 height 19
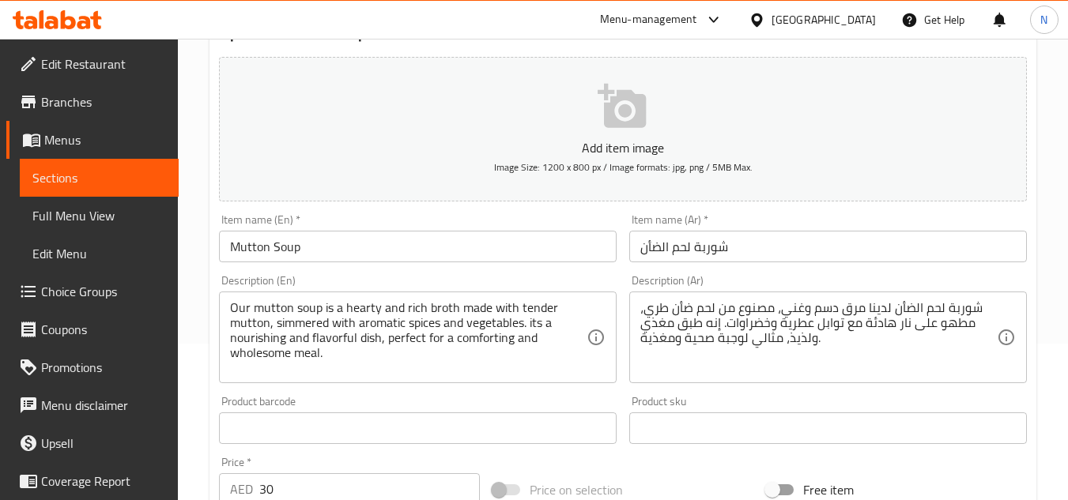
scroll to position [158, 0]
click at [294, 376] on div "Our mutton soup is a hearty and rich broth made with tender mutton, simmered wi…" at bounding box center [418, 336] width 398 height 92
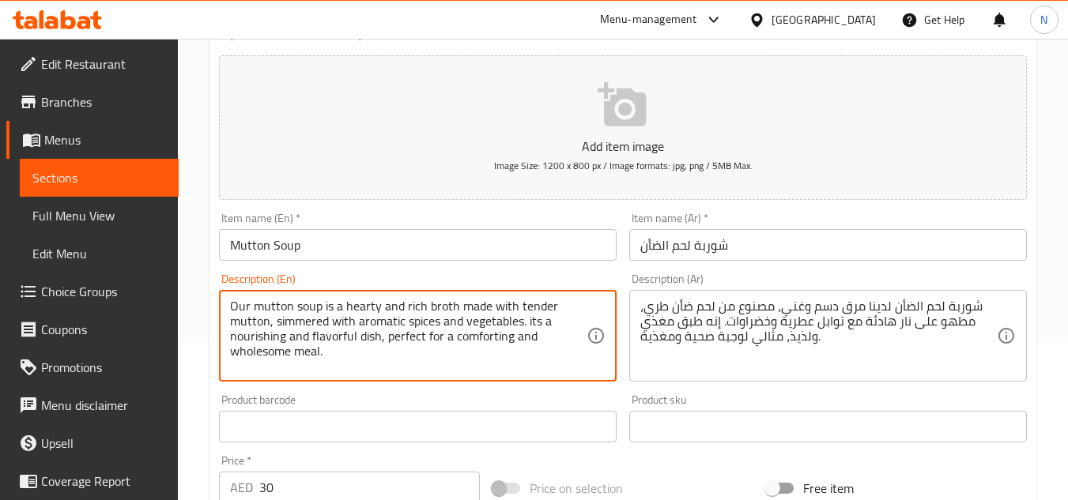
click at [294, 375] on div "Our mutton soup is a hearty and rich broth made with tender mutton, simmered wi…" at bounding box center [418, 336] width 398 height 92
click at [291, 370] on textarea "Our mutton soup is a hearty and rich broth made with tender mutton, simmered wi…" at bounding box center [408, 336] width 357 height 75
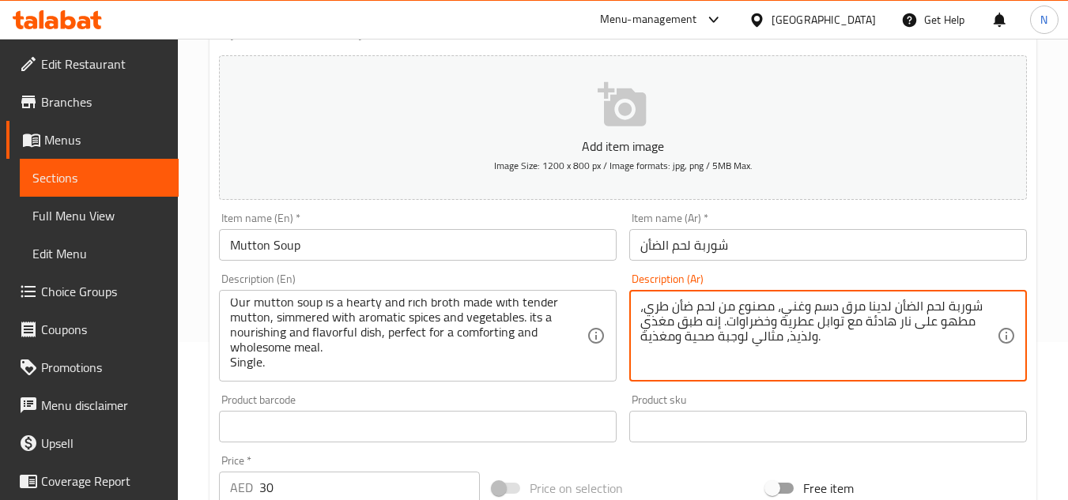
click at [825, 338] on textarea "شوربة لحم الضأن لدينا مرق دسم وغني، مصنوع من لحم ضأن طري، مطهو على نار هادئة مع…" at bounding box center [818, 336] width 357 height 75
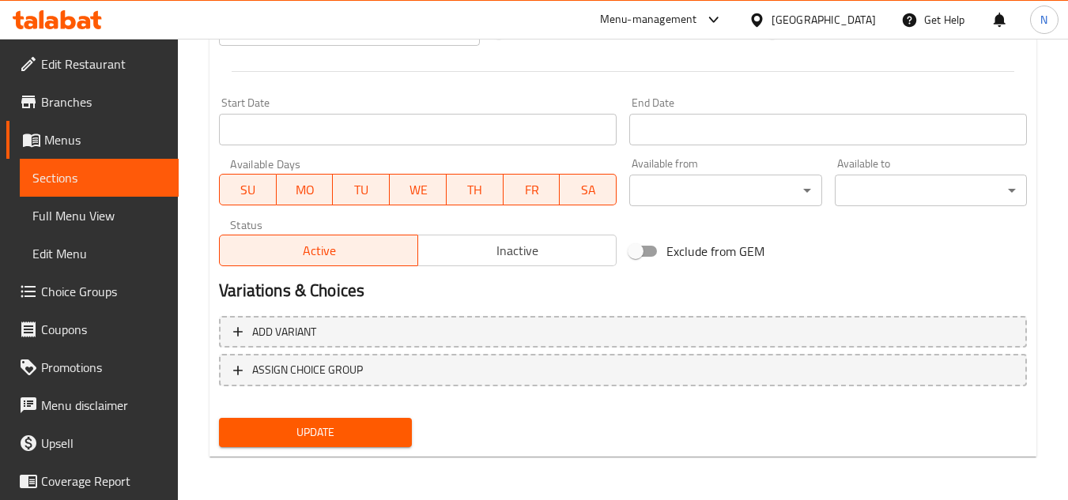
scroll to position [617, 0]
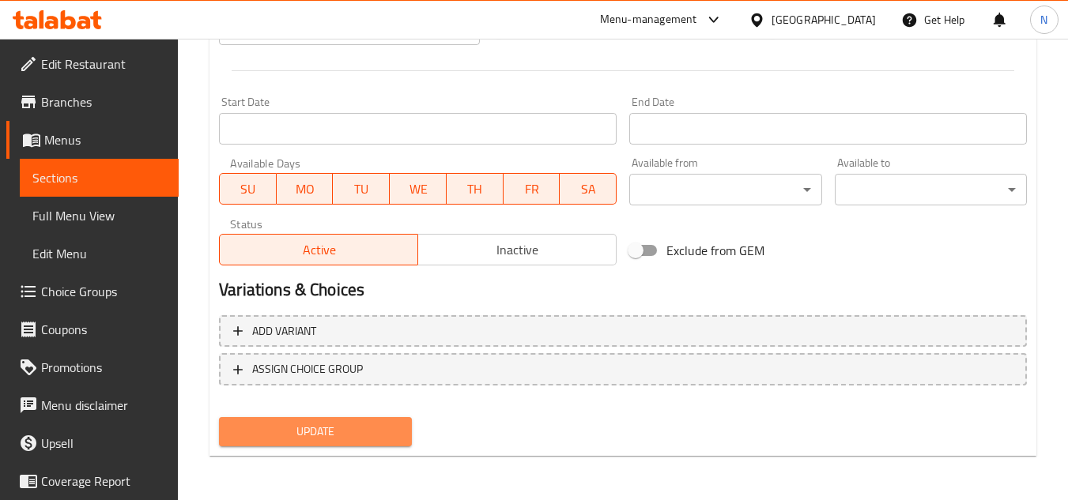
click at [331, 434] on span "Update" at bounding box center [315, 432] width 167 height 20
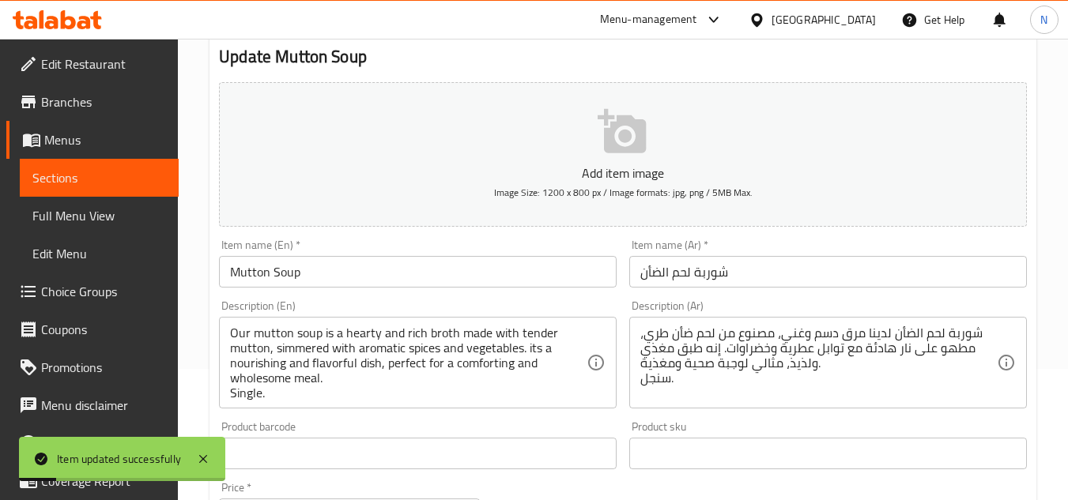
scroll to position [0, 0]
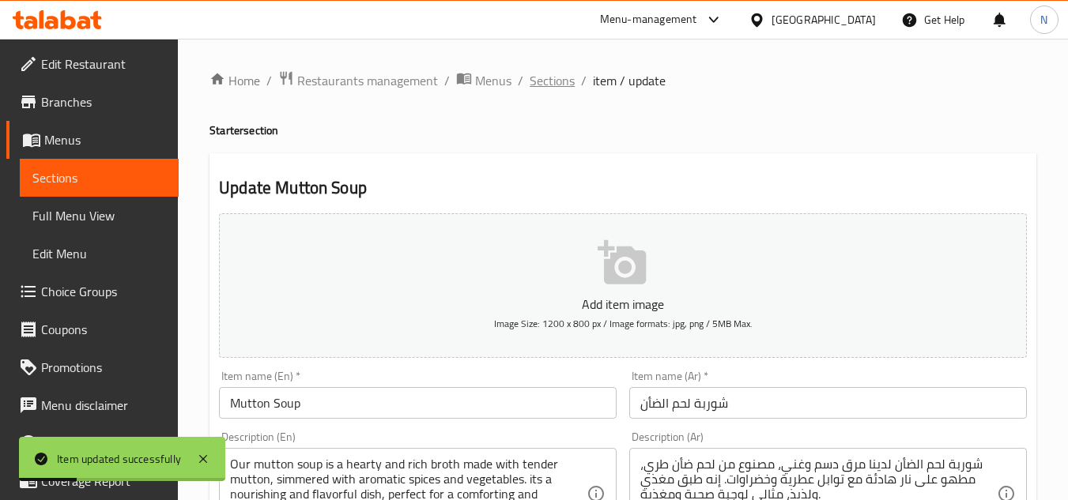
click at [539, 82] on span "Sections" at bounding box center [552, 80] width 45 height 19
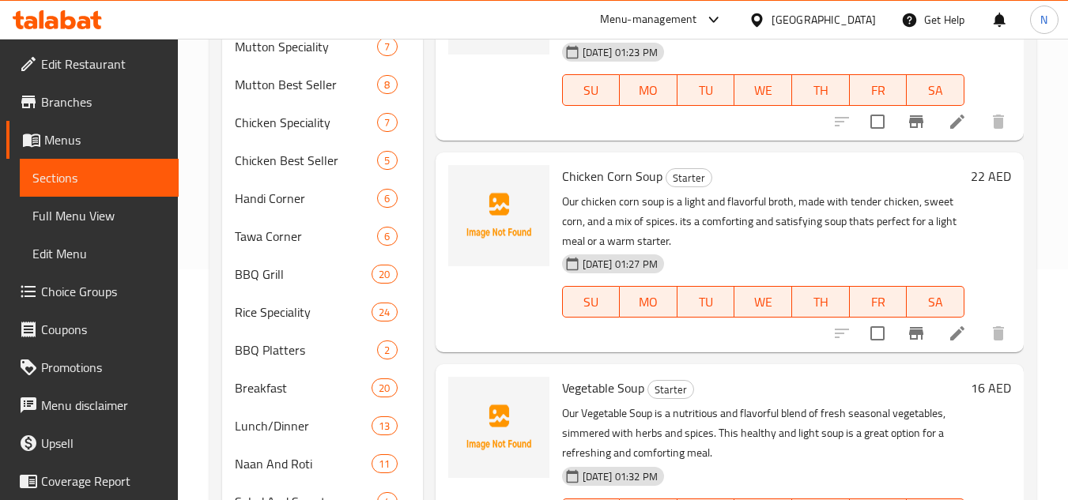
scroll to position [237, 0]
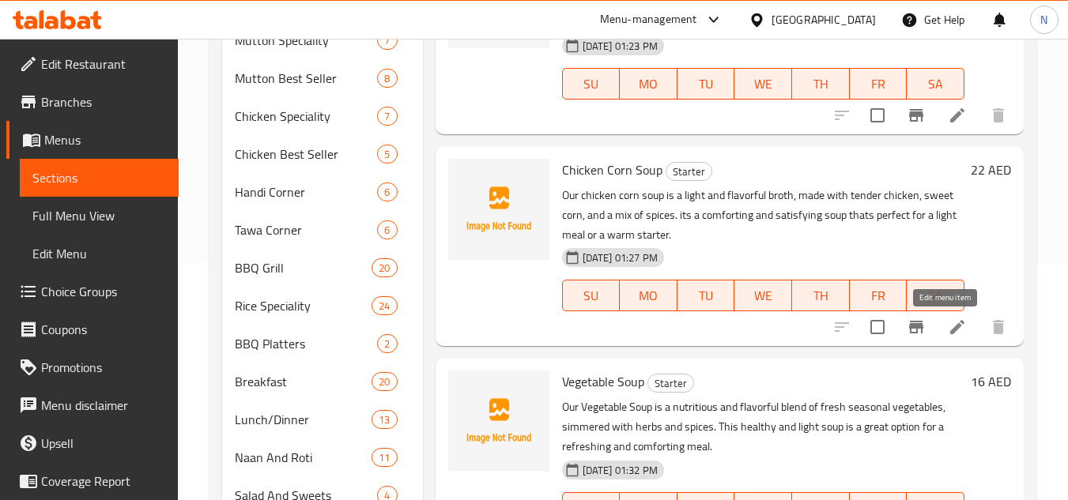
click at [948, 333] on icon at bounding box center [957, 327] width 19 height 19
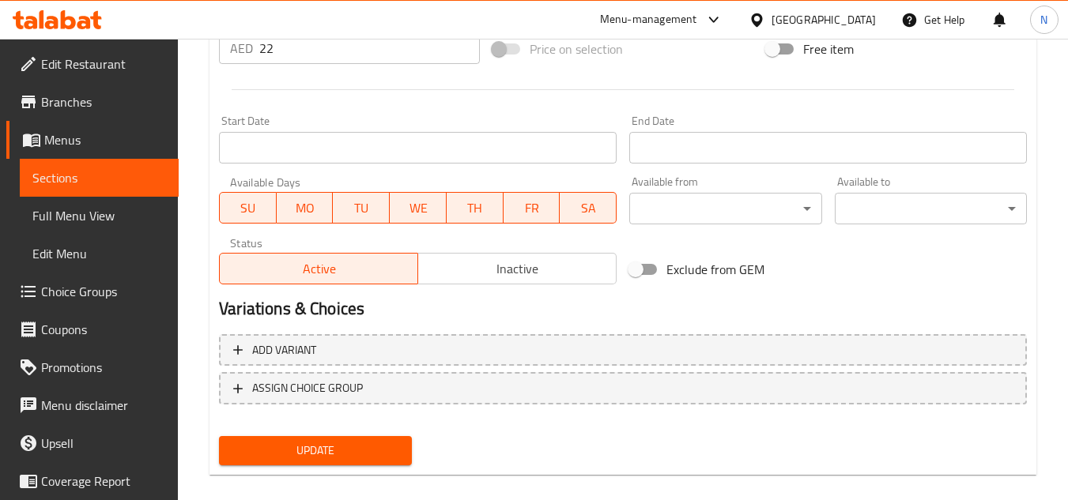
scroll to position [617, 0]
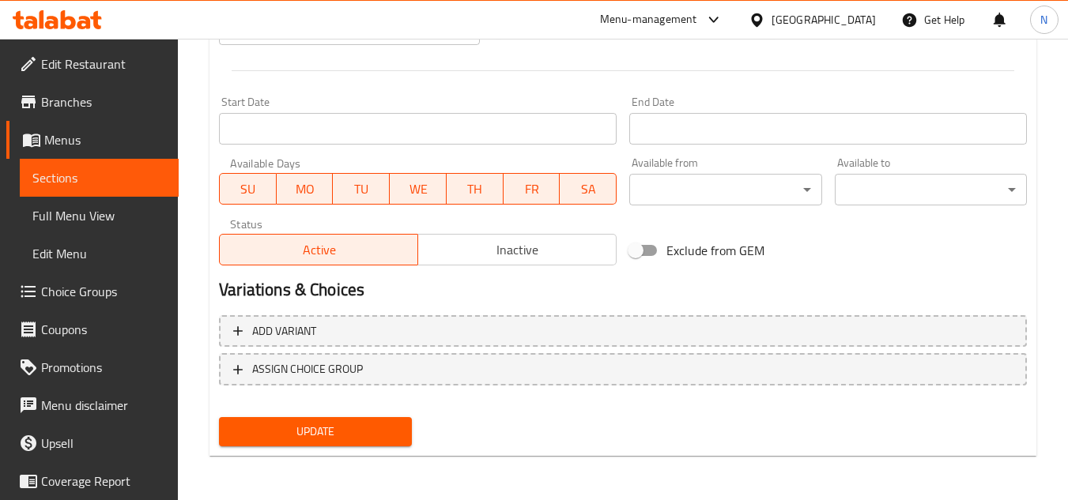
click at [334, 435] on span "Update" at bounding box center [315, 432] width 167 height 20
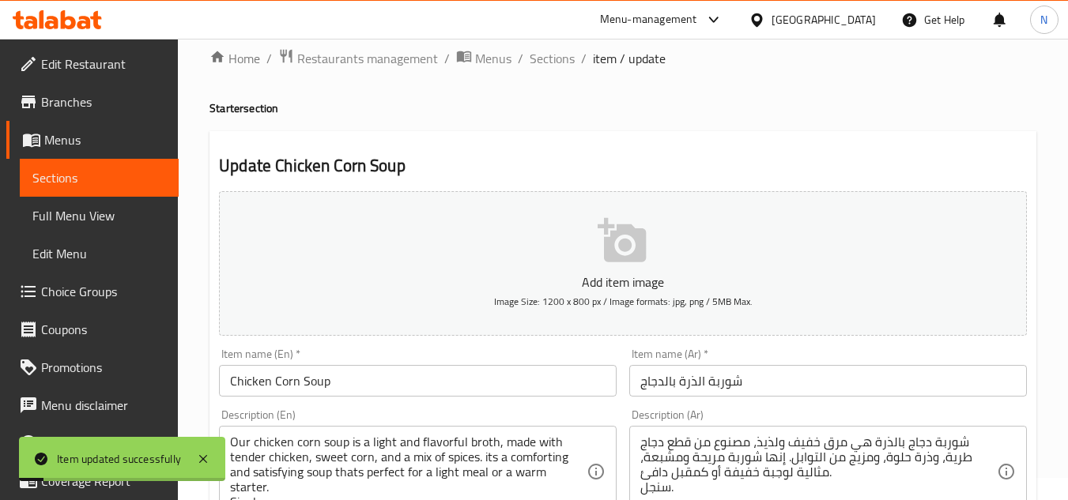
scroll to position [0, 0]
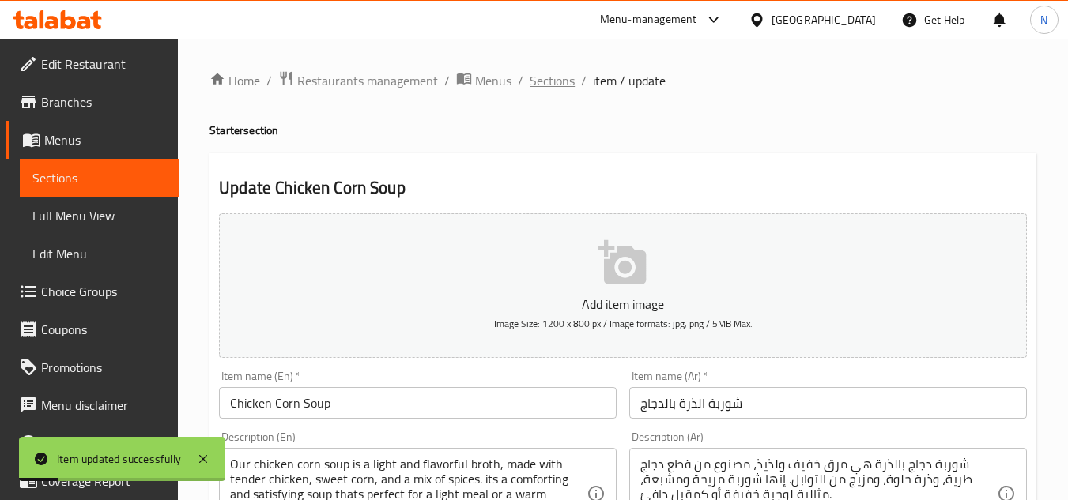
click at [565, 86] on span "Sections" at bounding box center [552, 80] width 45 height 19
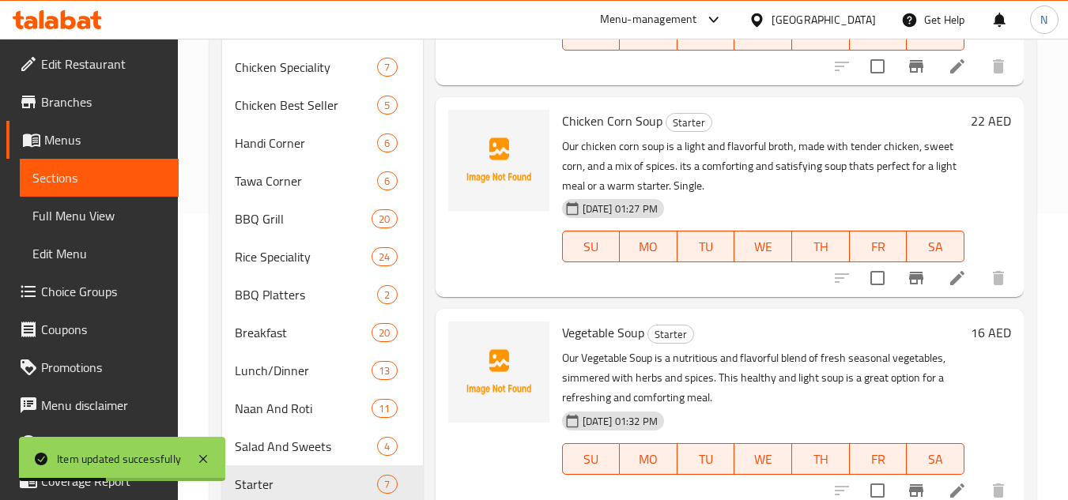
scroll to position [340, 0]
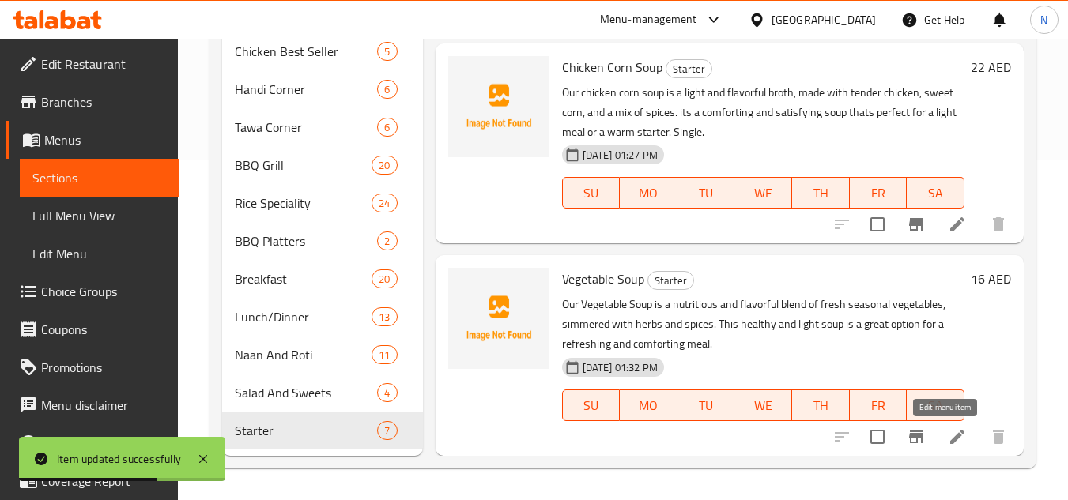
click at [948, 432] on icon at bounding box center [957, 437] width 19 height 19
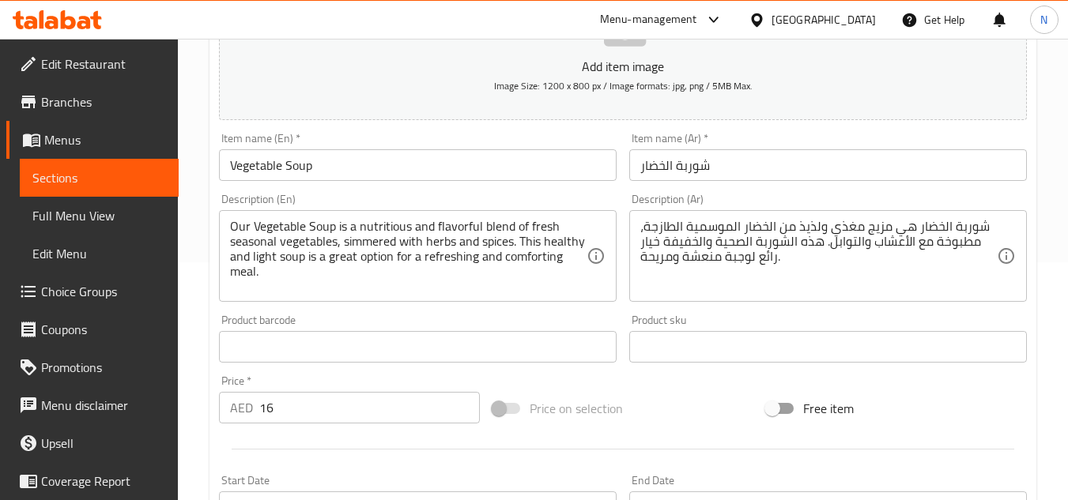
scroll to position [237, 0]
click at [267, 296] on div "Our Vegetable Soup is a nutritious and flavorful blend of fresh seasonal vegeta…" at bounding box center [418, 257] width 398 height 92
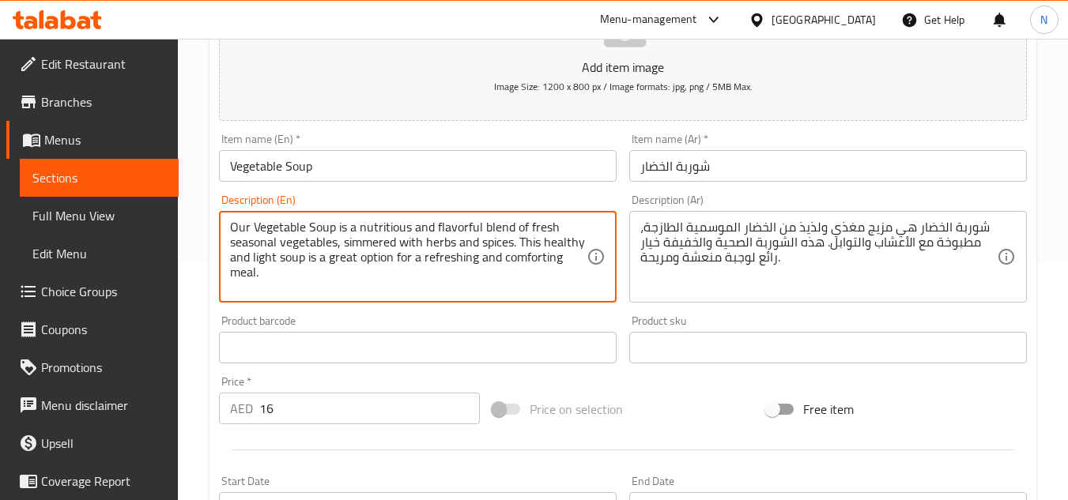
click at [267, 289] on textarea "Our Vegetable Soup is a nutritious and flavorful blend of fresh seasonal vegeta…" at bounding box center [408, 257] width 357 height 75
click at [636, 285] on div "شوربة الخضار هي مزيج مغذي ولذيذ من الخضار الموسمية الطازجة، مطبوخة مع الأعشاب و…" at bounding box center [828, 257] width 398 height 92
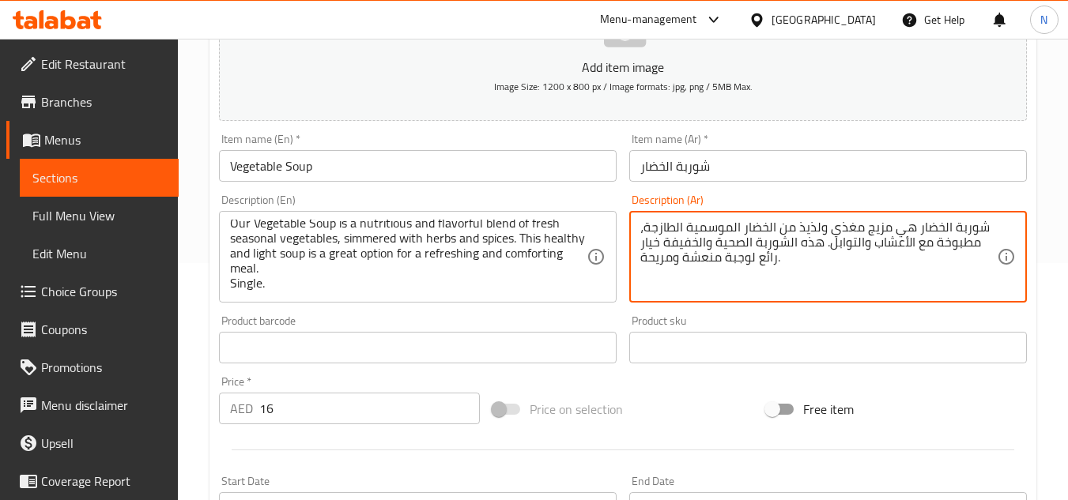
click at [659, 275] on textarea "شوربة الخضار هي مزيج مغذي ولذيذ من الخضار الموسمية الطازجة، مطبوخة مع الأعشاب و…" at bounding box center [818, 257] width 357 height 75
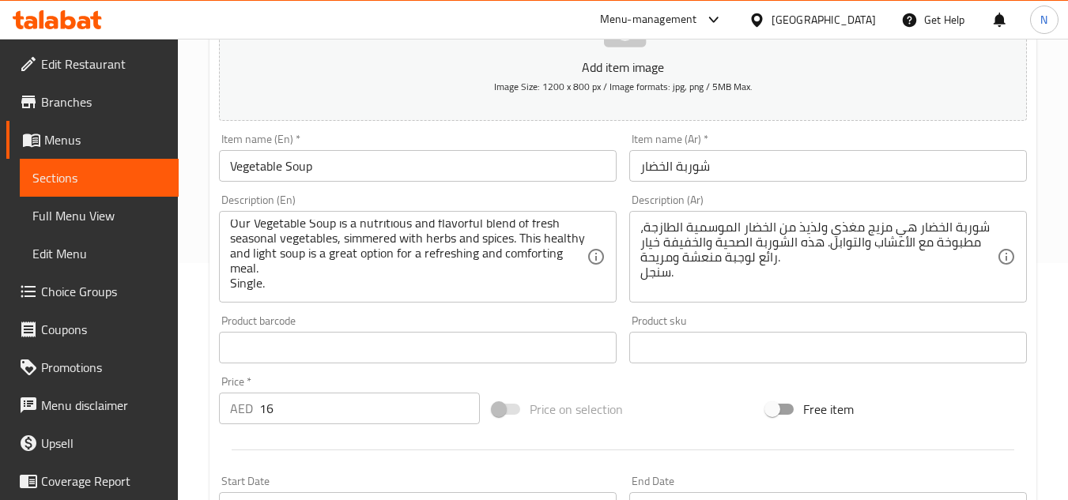
click at [654, 387] on div "Add item image Image Size: 1200 x 800 px / Image formats: jpg, png / 5MB Max. I…" at bounding box center [623, 310] width 821 height 681
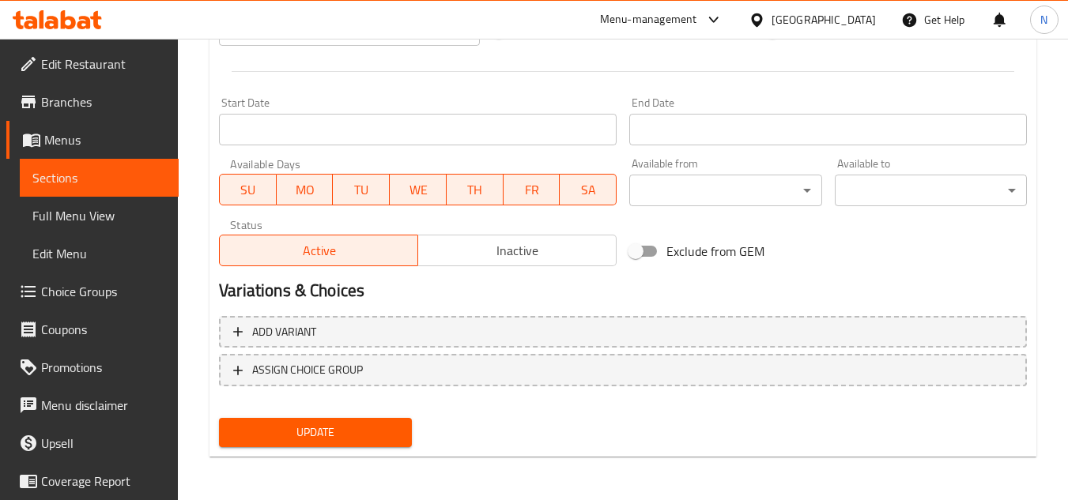
scroll to position [617, 0]
click at [296, 433] on span "Update" at bounding box center [315, 432] width 167 height 20
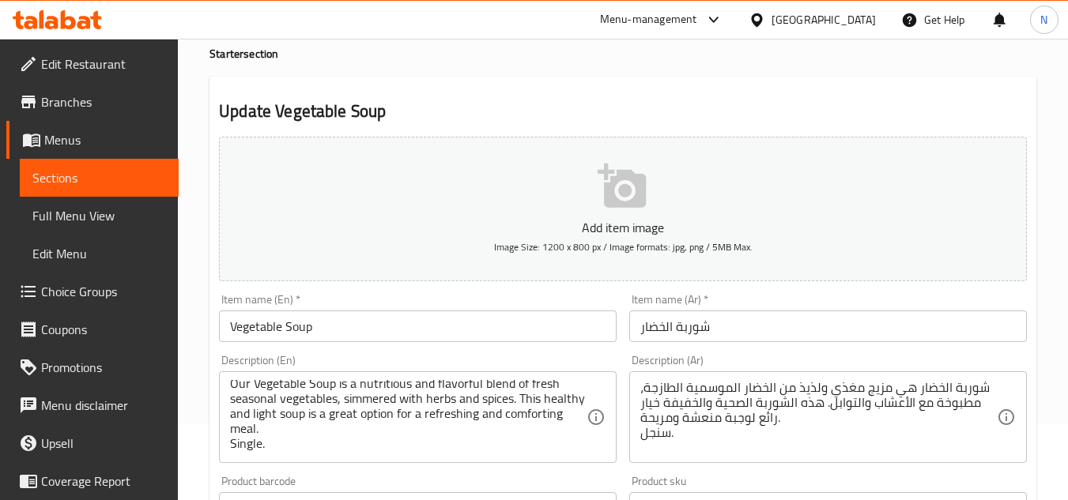
scroll to position [0, 0]
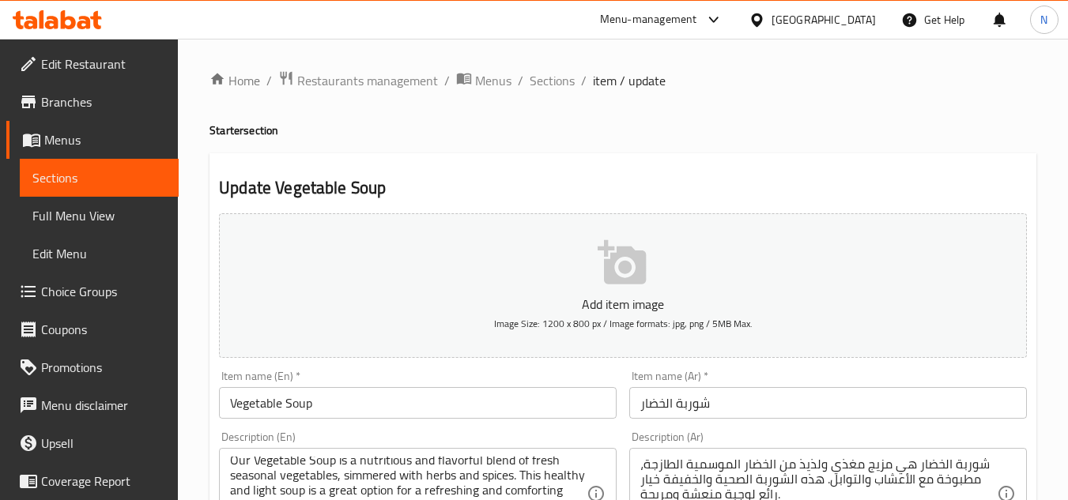
drag, startPoint x: 529, startPoint y: 89, endPoint x: 532, endPoint y: 101, distance: 13.0
click at [530, 89] on span "Sections" at bounding box center [552, 80] width 45 height 19
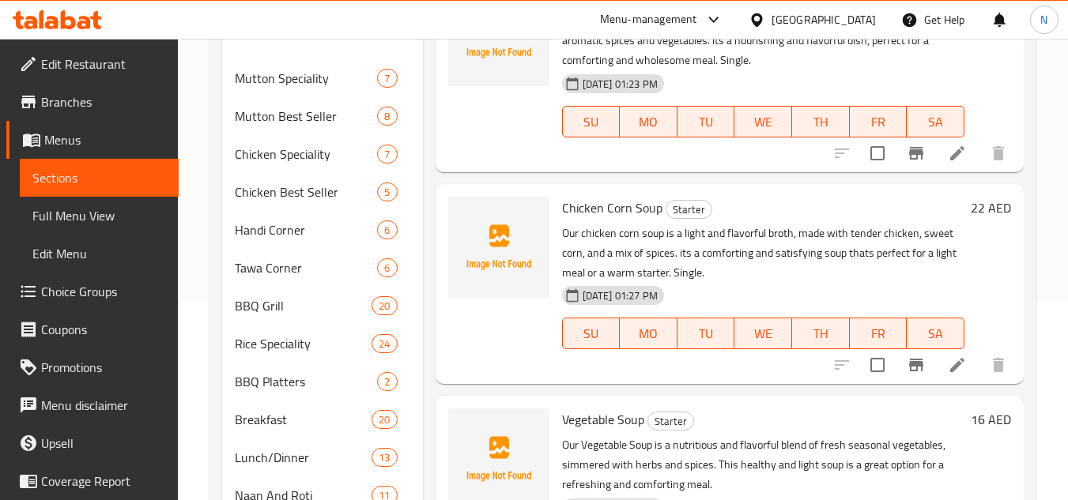
scroll to position [340, 0]
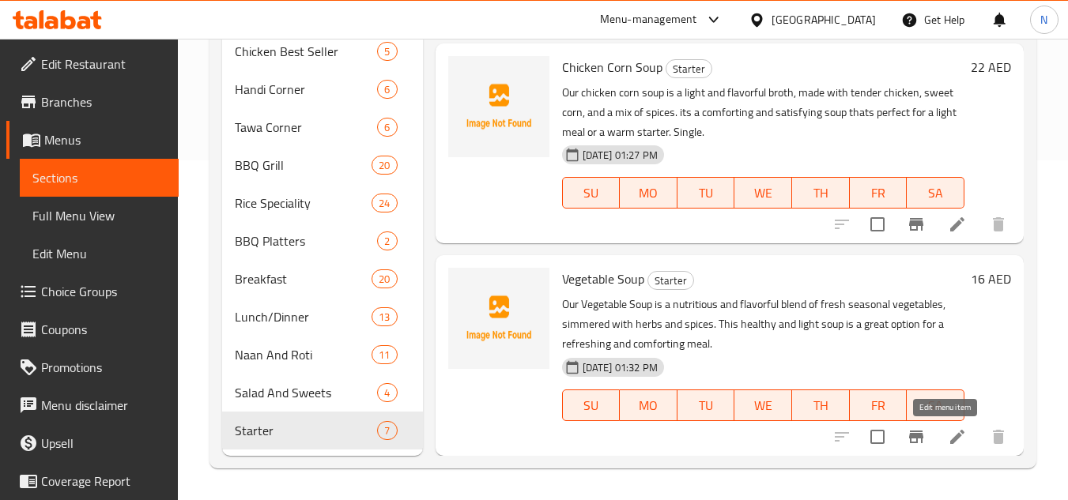
click at [948, 430] on icon at bounding box center [957, 437] width 19 height 19
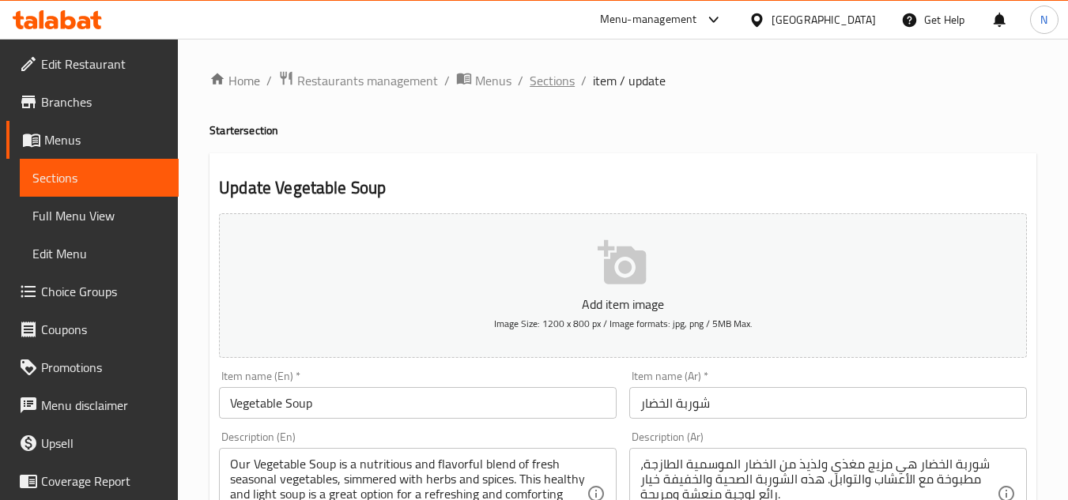
click at [546, 77] on span "Sections" at bounding box center [552, 80] width 45 height 19
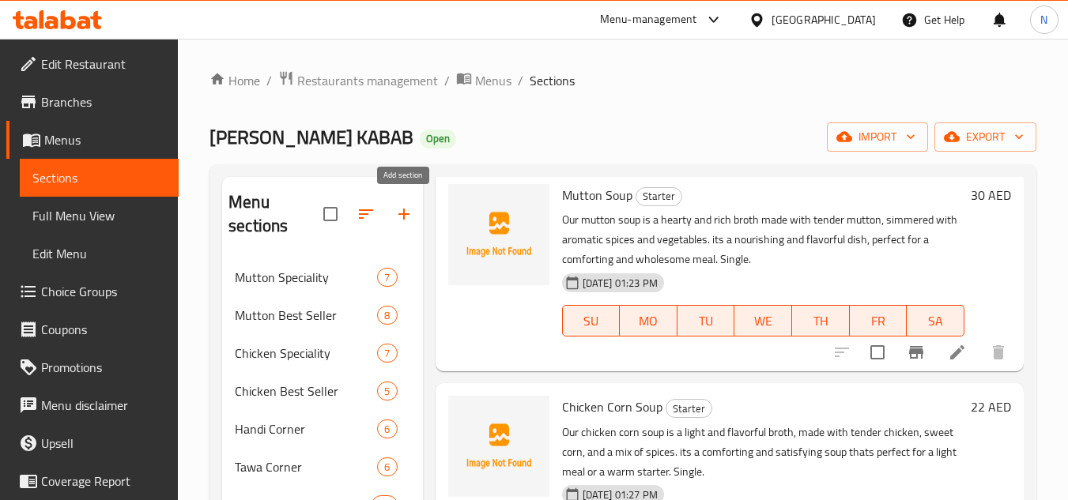
click at [413, 210] on button "button" at bounding box center [404, 214] width 38 height 38
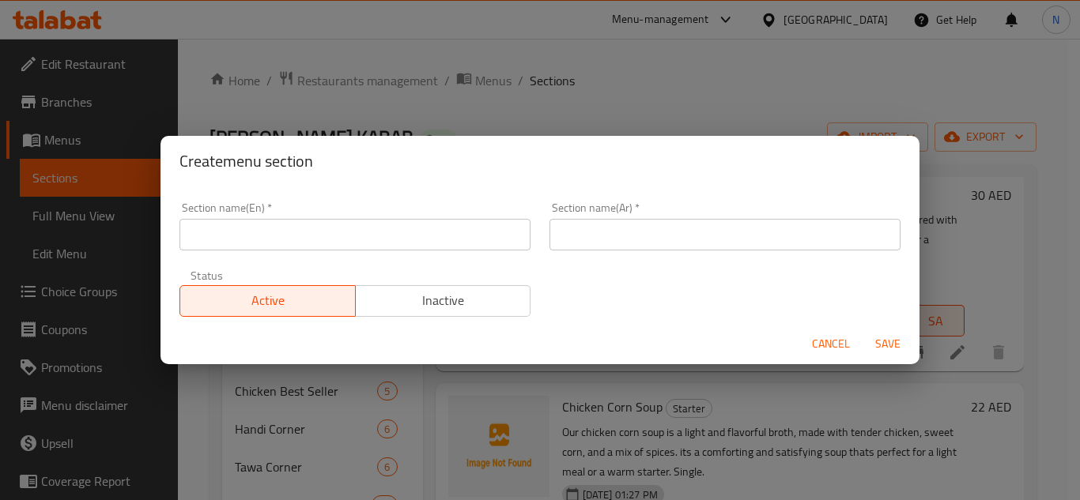
click at [421, 244] on input "text" at bounding box center [354, 235] width 351 height 32
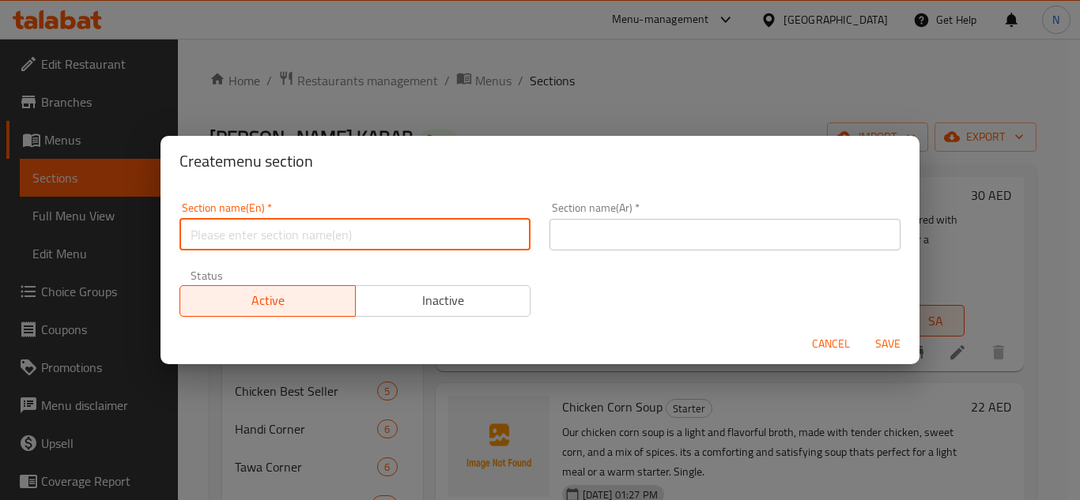
paste input "Sandwiches & Rolls (15)"
click at [259, 236] on input "Sandwiches & Rolls" at bounding box center [354, 235] width 351 height 32
click at [282, 237] on input "Sandwiches And Rolls" at bounding box center [354, 235] width 351 height 32
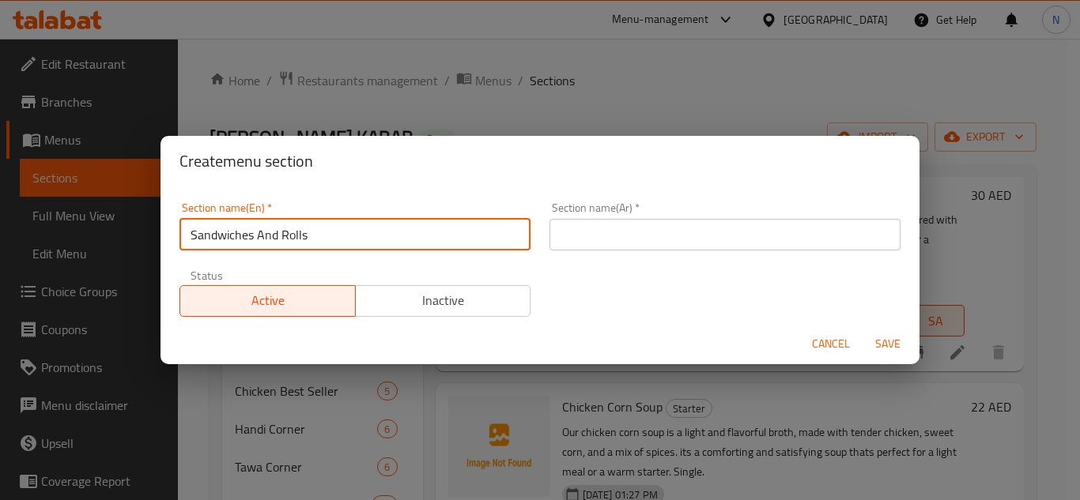
click at [282, 237] on input "Sandwiches And Rolls" at bounding box center [354, 235] width 351 height 32
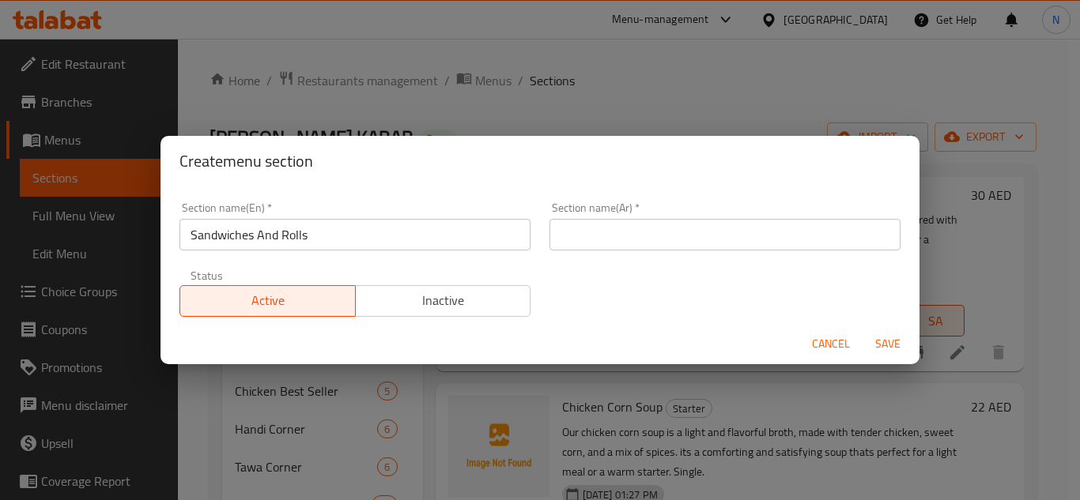
click at [270, 227] on input "Sandwiches And Rolls" at bounding box center [354, 235] width 351 height 32
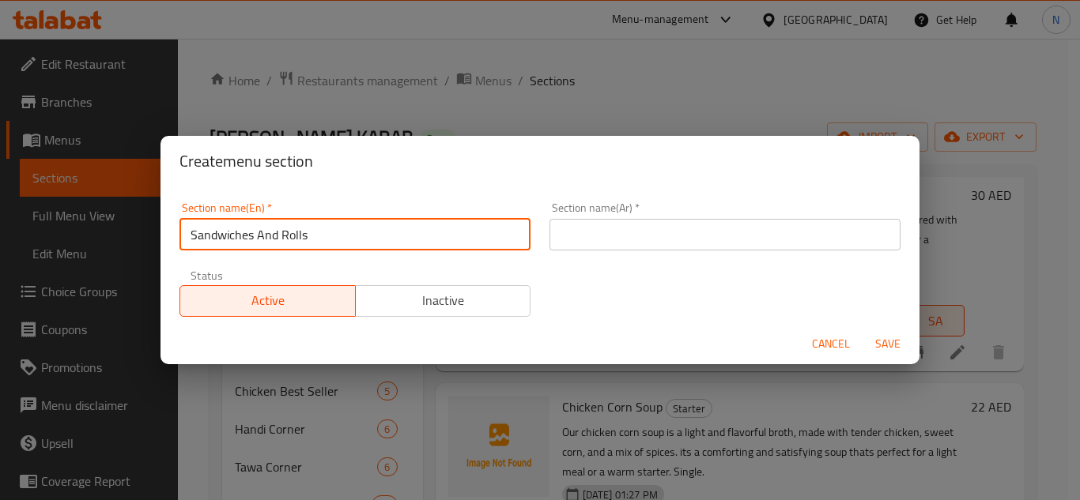
click at [270, 227] on input "Sandwiches And Rolls" at bounding box center [354, 235] width 351 height 32
click at [721, 238] on input "text" at bounding box center [724, 235] width 351 height 32
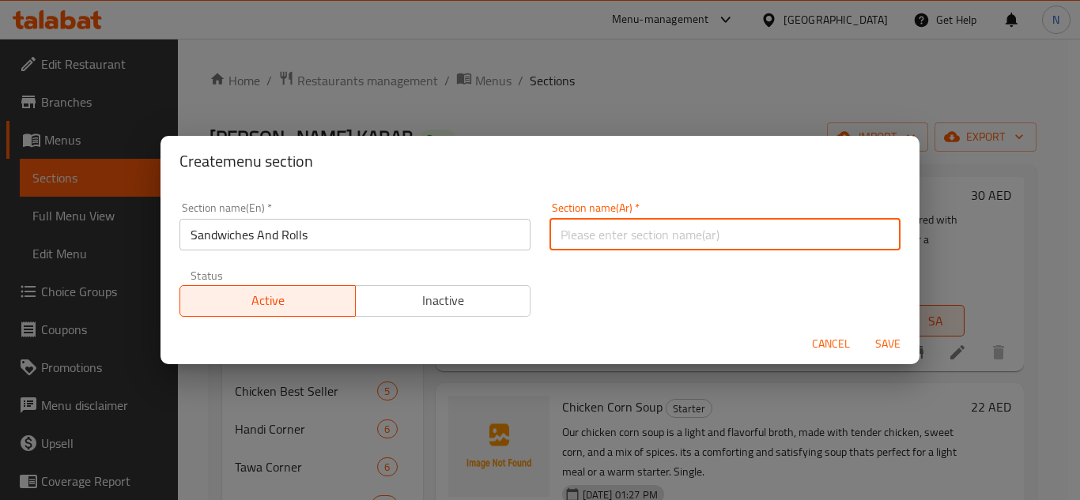
paste input "السندويشات واللفائف"
click at [586, 236] on input "السندويشات واللفائف" at bounding box center [724, 235] width 351 height 32
drag, startPoint x: 584, startPoint y: 237, endPoint x: 556, endPoint y: 236, distance: 28.5
click at [556, 236] on input "السندويشات واللفائف" at bounding box center [724, 235] width 351 height 32
click at [881, 336] on span "Save" at bounding box center [888, 344] width 38 height 20
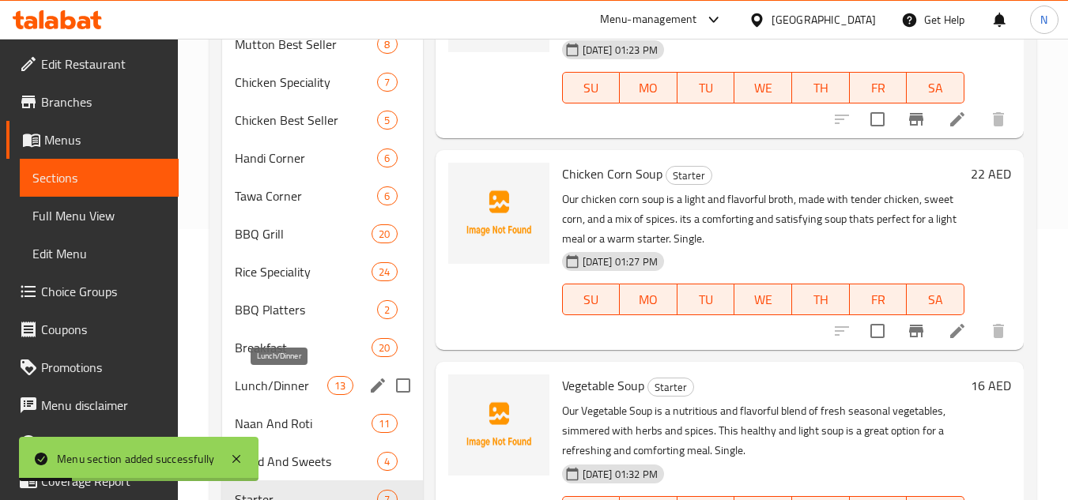
scroll to position [378, 0]
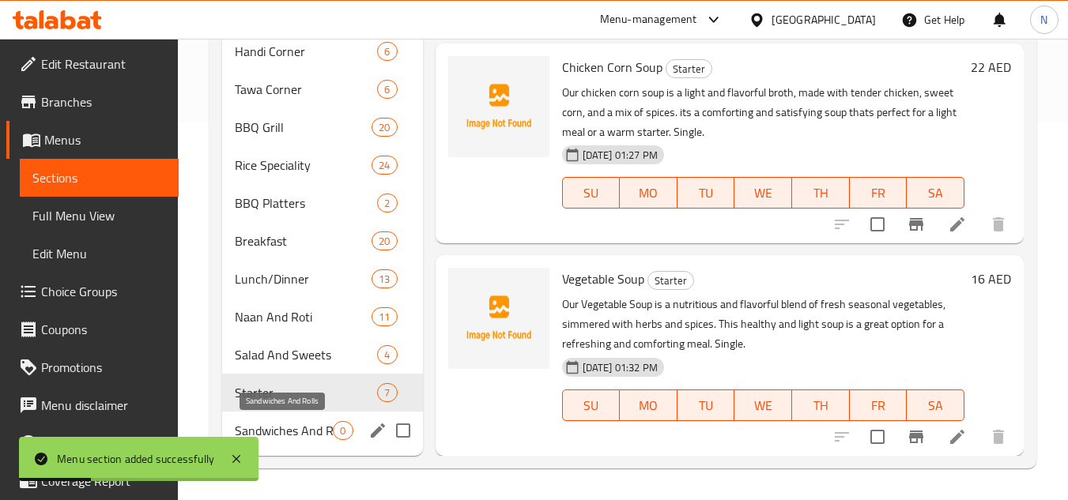
click at [299, 426] on span "Sandwiches And Rolls" at bounding box center [284, 430] width 98 height 19
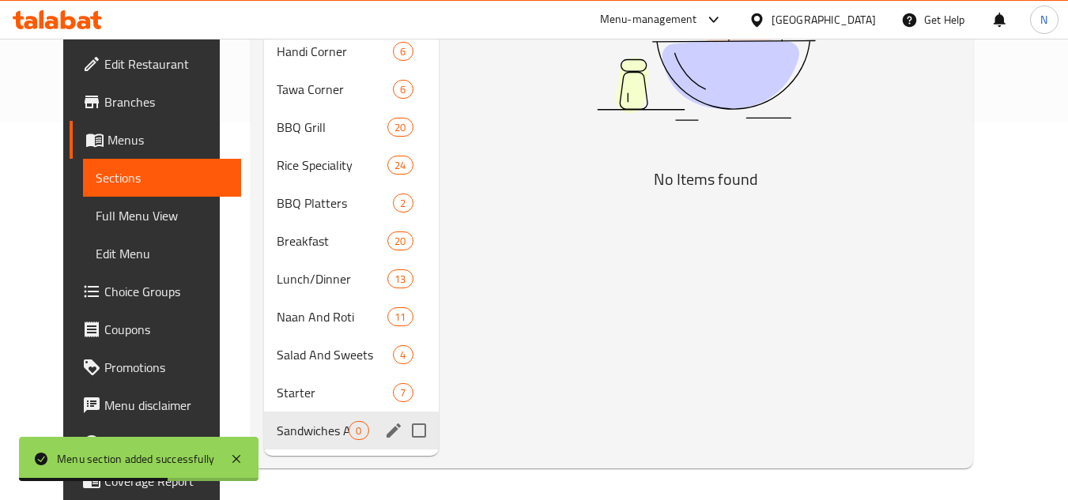
click at [311, 438] on span "Sandwiches And Rolls" at bounding box center [313, 430] width 72 height 19
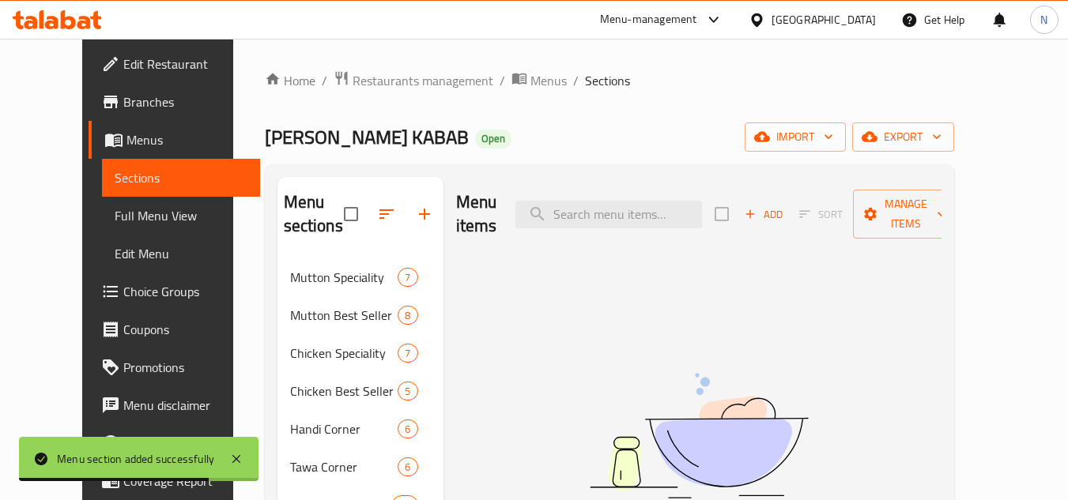
click at [789, 212] on button "Add" at bounding box center [763, 214] width 51 height 25
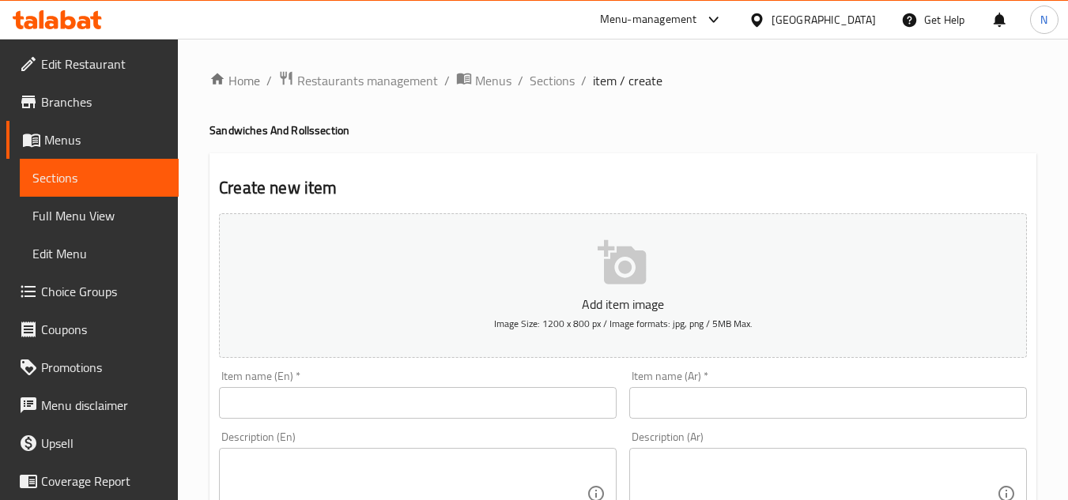
click at [350, 400] on input "text" at bounding box center [418, 403] width 398 height 32
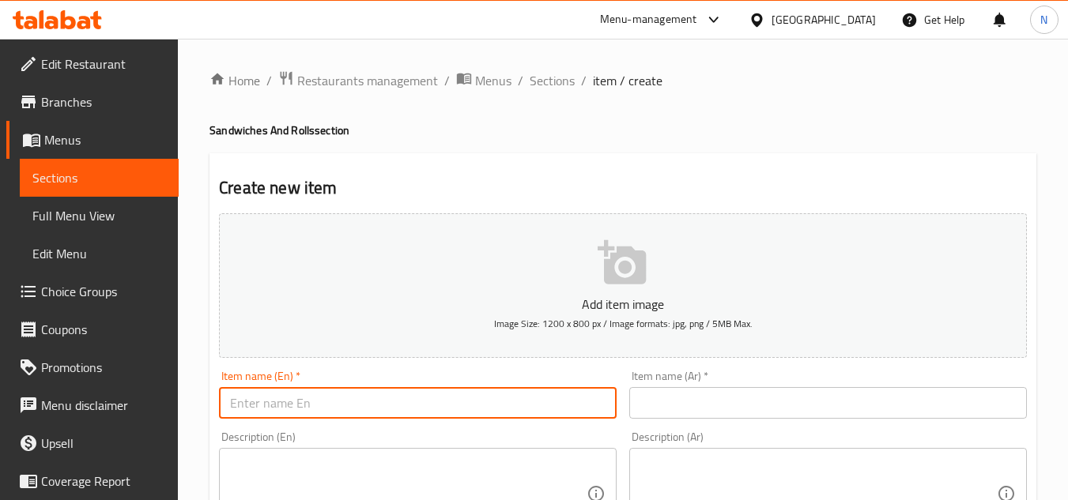
paste input "Chicken Paratha Sandwich"
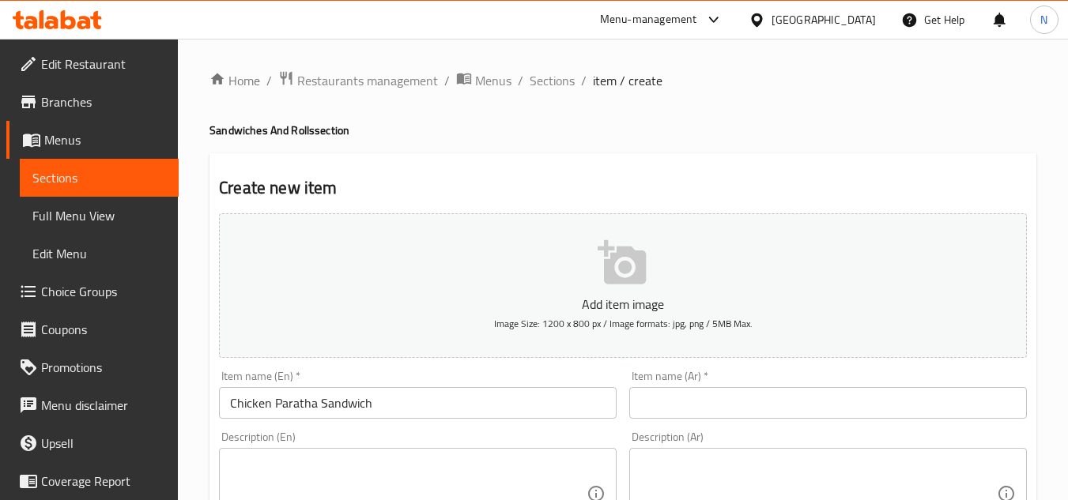
click at [718, 398] on input "text" at bounding box center [828, 403] width 398 height 32
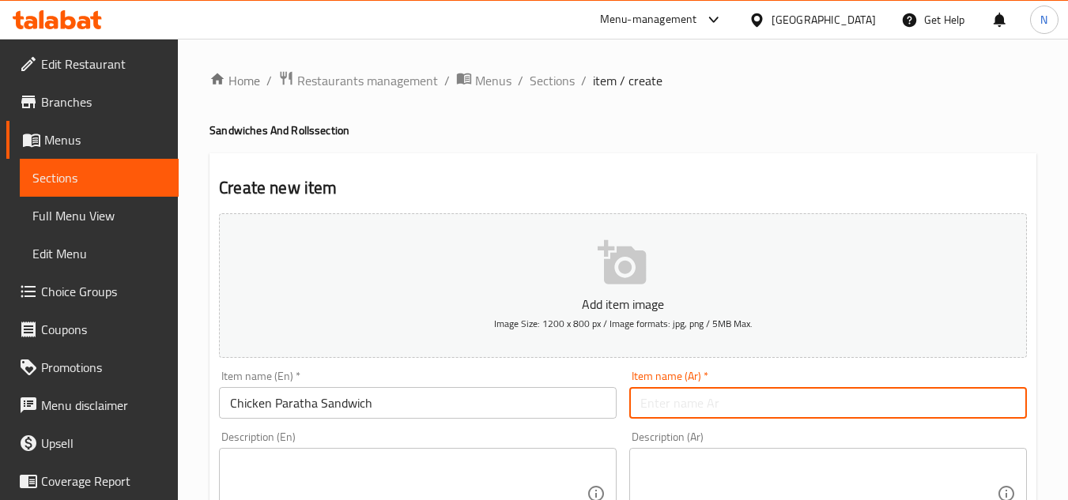
paste input "ساندوتش دجاج البراثا"
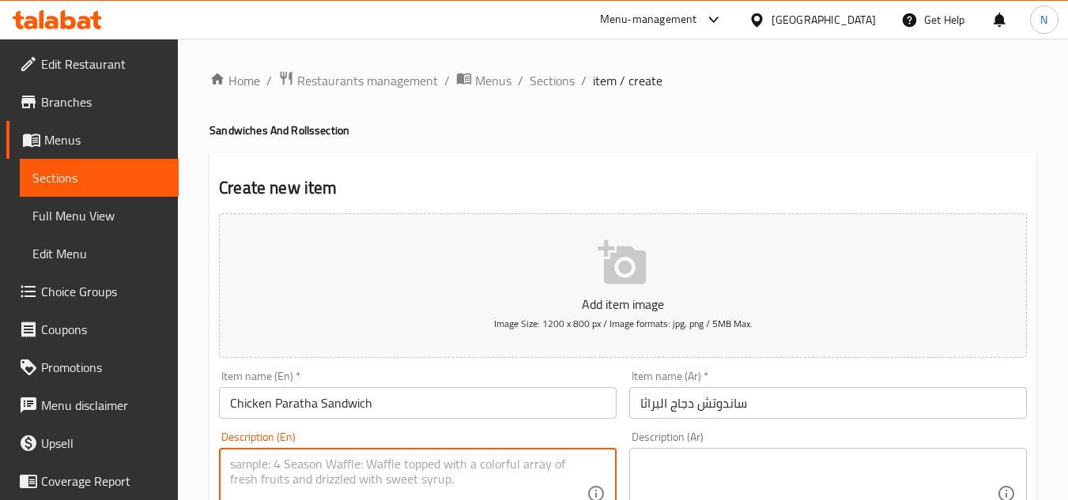
click at [319, 471] on textarea at bounding box center [408, 494] width 357 height 75
paste textarea "Our Chicken Paratha Sandwich features tender, spiced chicken wrapped in a soft,…"
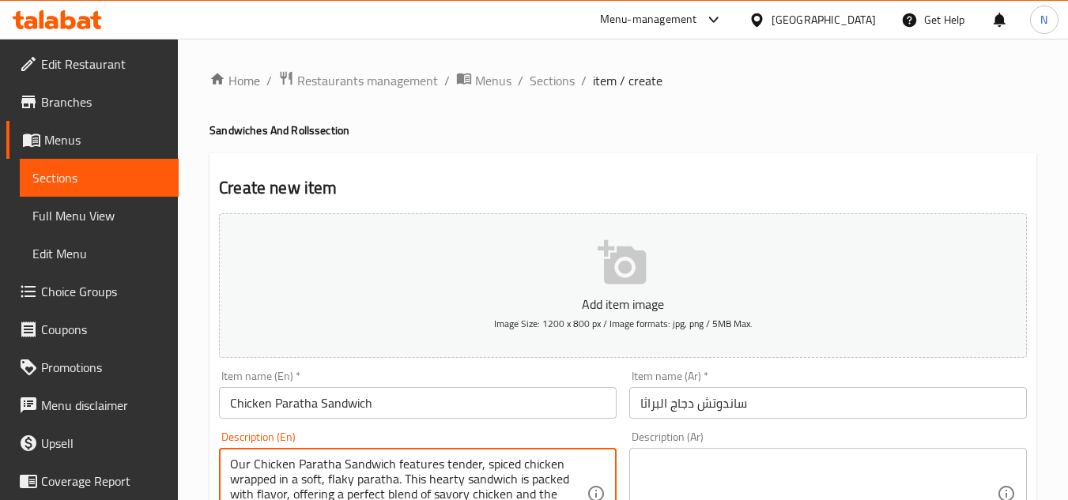
scroll to position [32, 0]
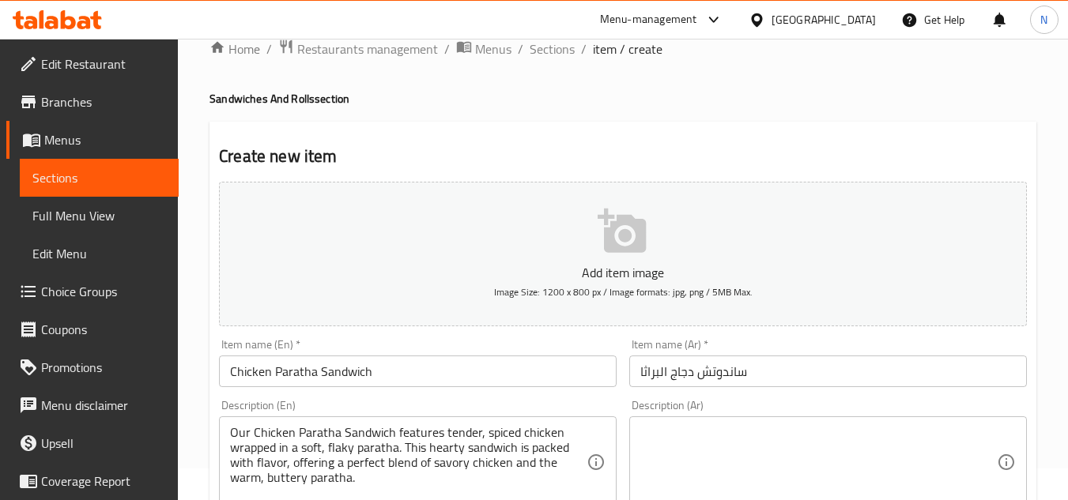
click at [685, 463] on textarea at bounding box center [818, 462] width 357 height 75
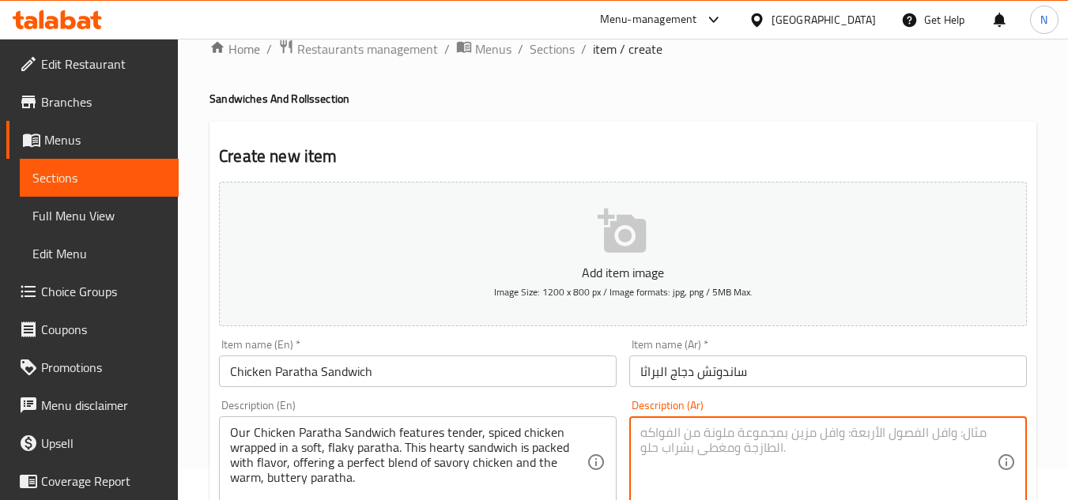
paste textarea "ساندويتش دجاج براتا يتميز بدجاج طري متبل ملفوف في براتا ناعمة ورقيقة. هذا السان…"
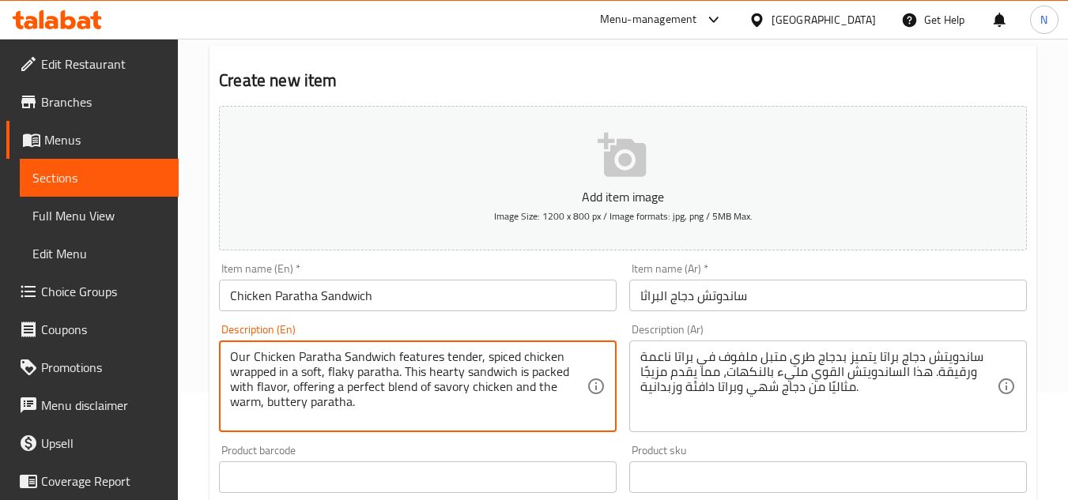
drag, startPoint x: 252, startPoint y: 432, endPoint x: 349, endPoint y: 489, distance: 112.7
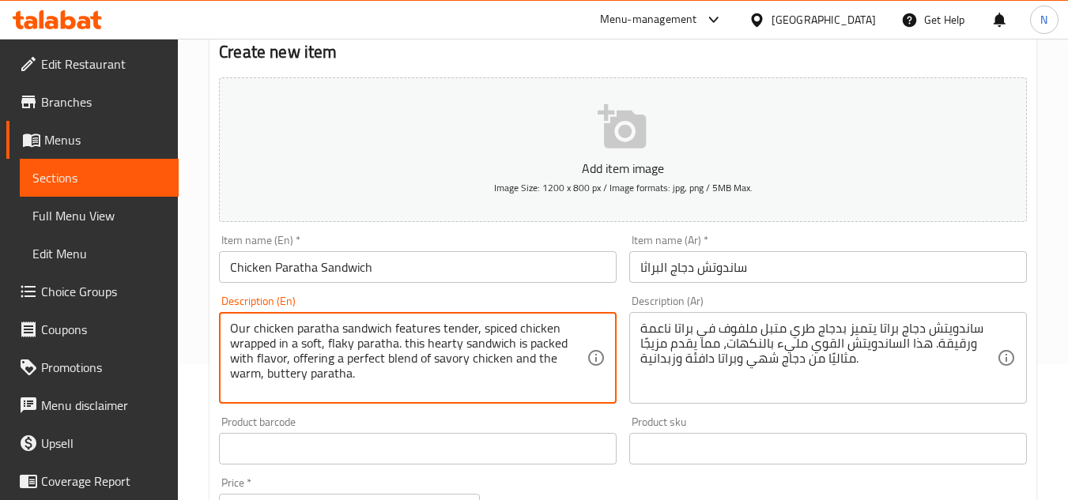
click at [316, 379] on textarea "Our chicken paratha sandwich features tender, spiced chicken wrapped in a soft,…" at bounding box center [408, 358] width 357 height 75
click at [345, 389] on textarea "Our chicken paratha sandwich features tender, spiced chicken wrapped in a soft,…" at bounding box center [408, 358] width 357 height 75
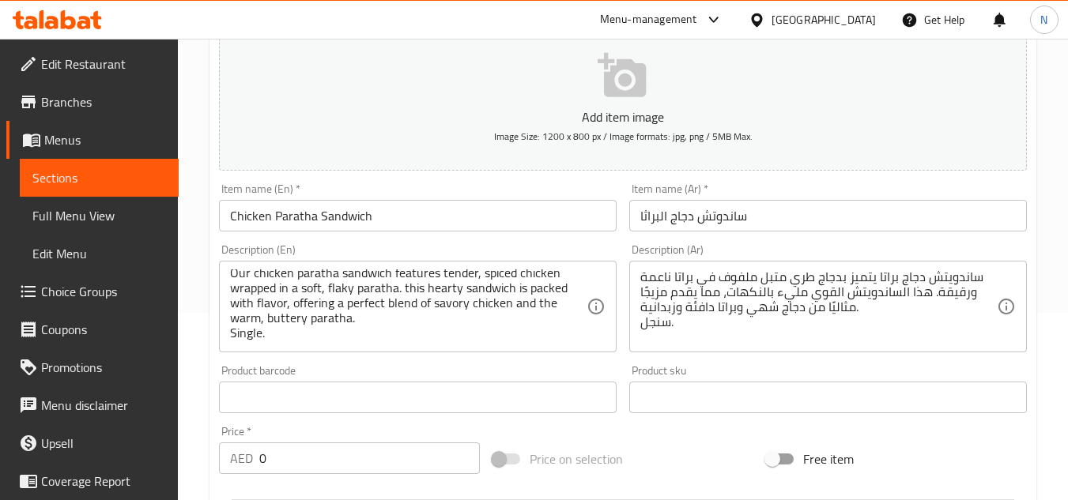
scroll to position [215, 0]
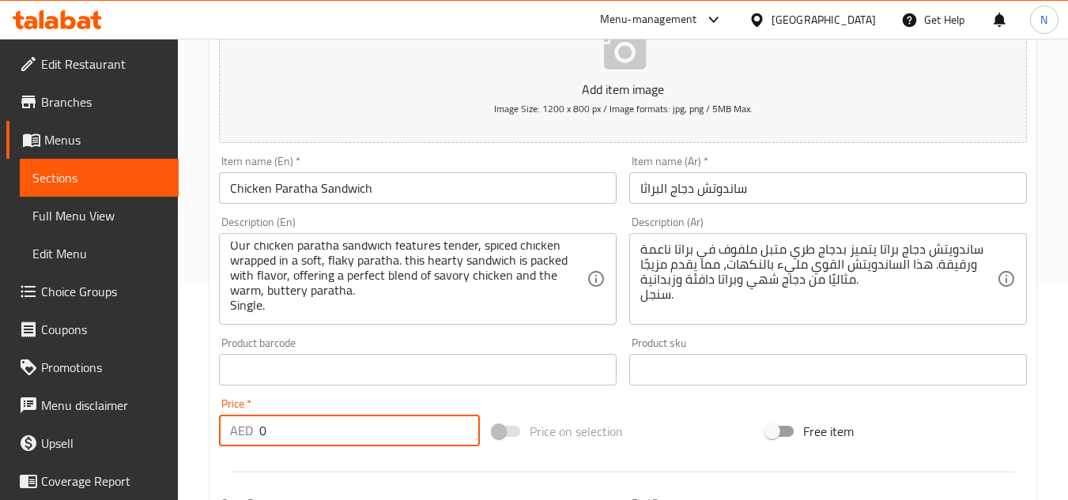
drag, startPoint x: 274, startPoint y: 431, endPoint x: 261, endPoint y: 429, distance: 13.5
click at [261, 429] on input "0" at bounding box center [369, 431] width 221 height 32
click at [648, 441] on div "Price on selection" at bounding box center [623, 431] width 274 height 43
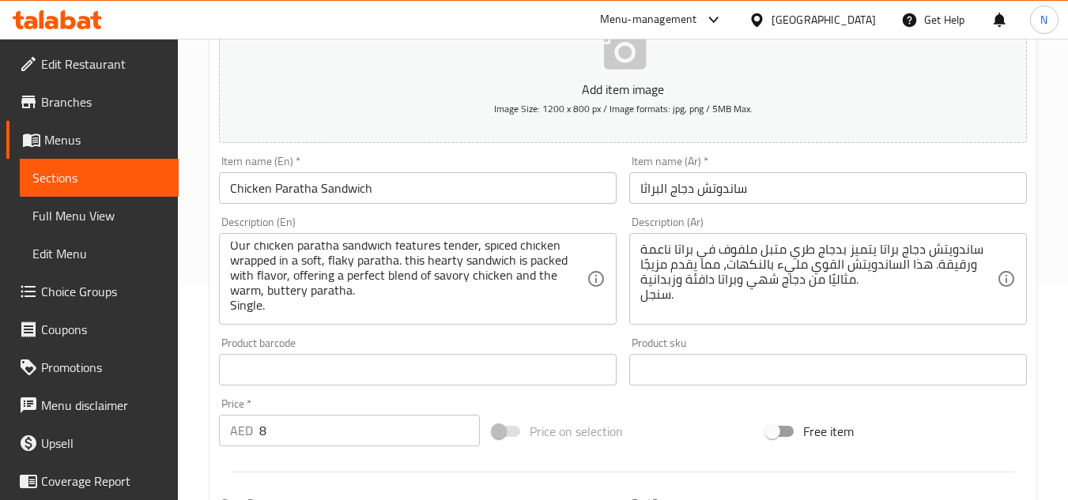
click at [660, 421] on div "Price on selection" at bounding box center [623, 431] width 274 height 43
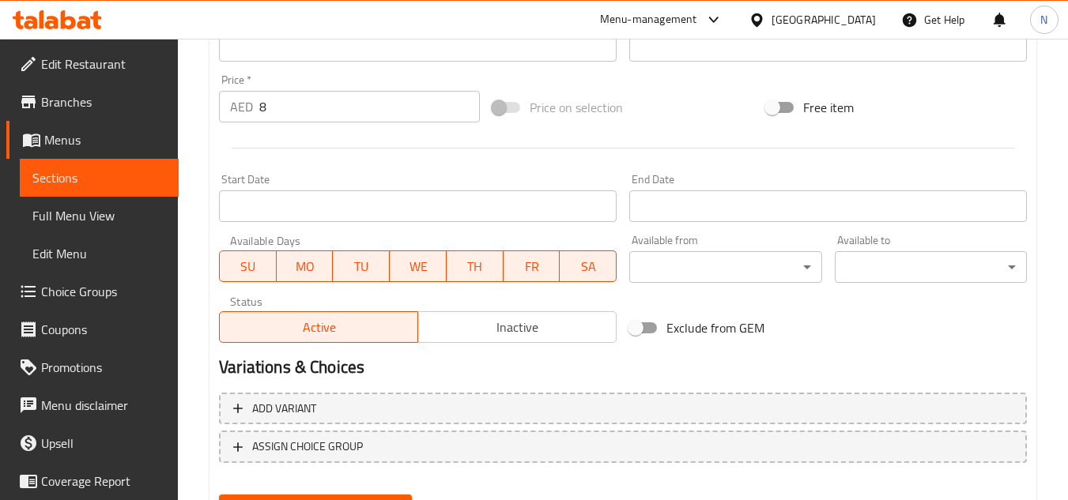
scroll to position [617, 0]
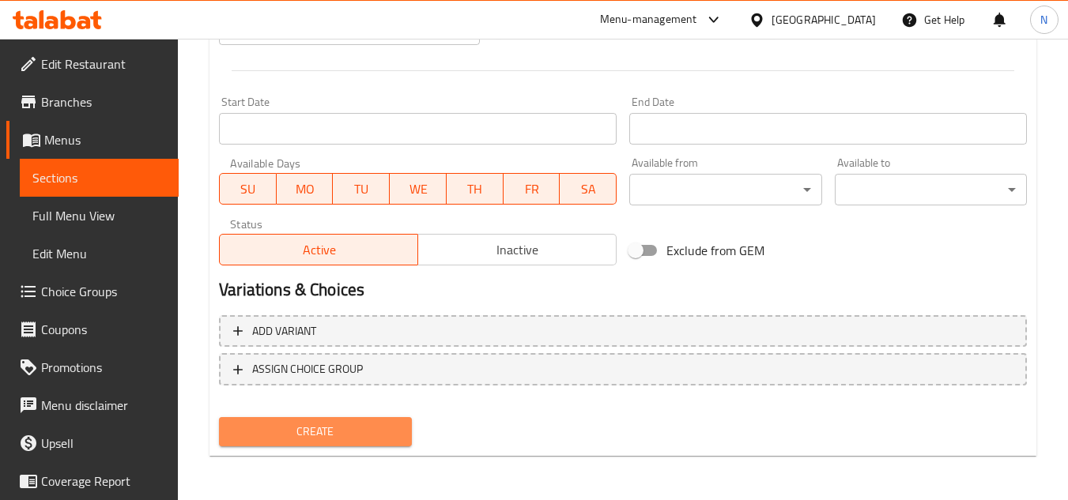
click at [332, 427] on span "Create" at bounding box center [315, 432] width 167 height 20
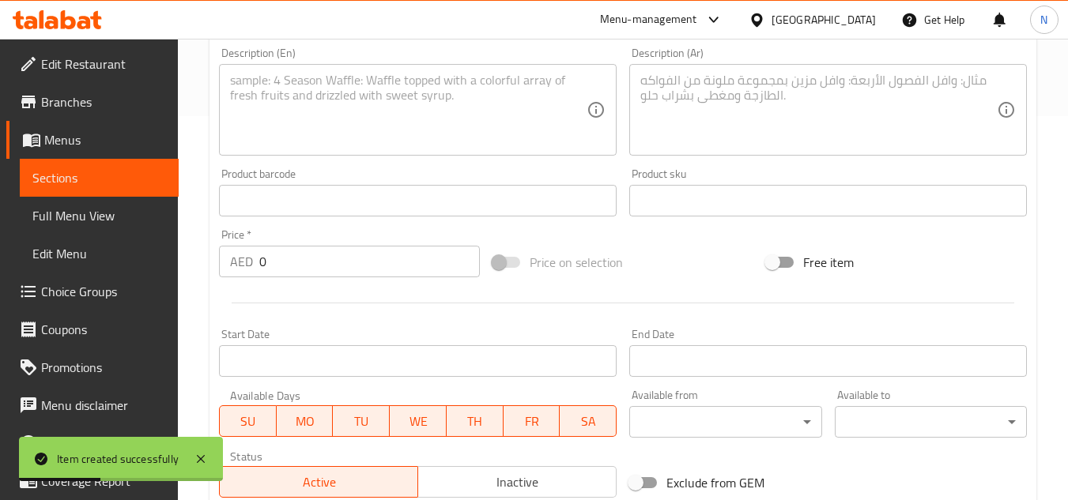
scroll to position [142, 0]
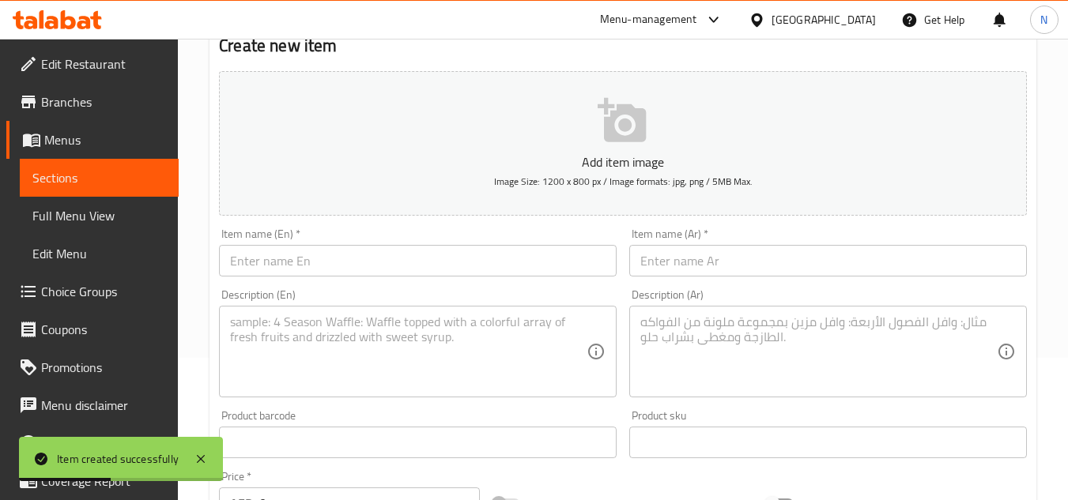
click at [374, 247] on input "text" at bounding box center [418, 261] width 398 height 32
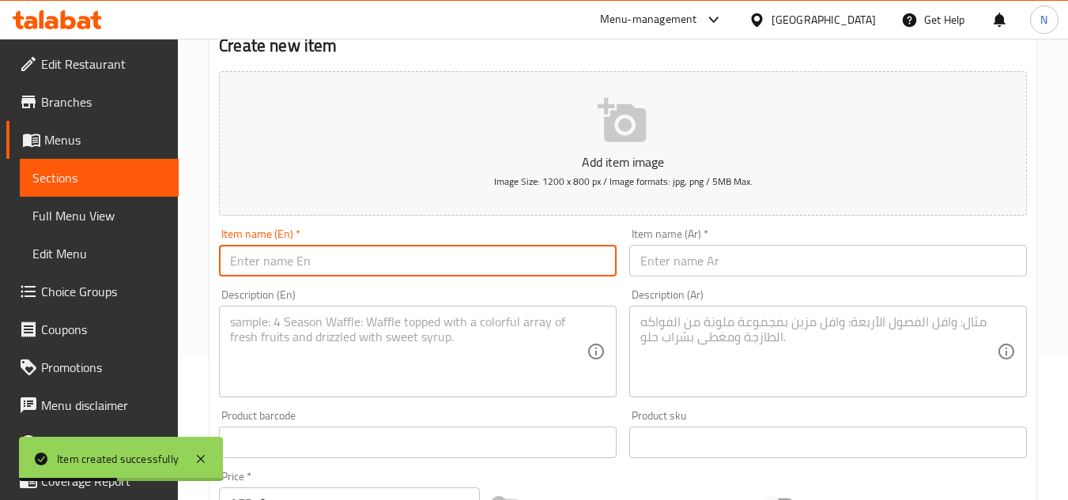
paste input "Cheese Paratha Sandwich"
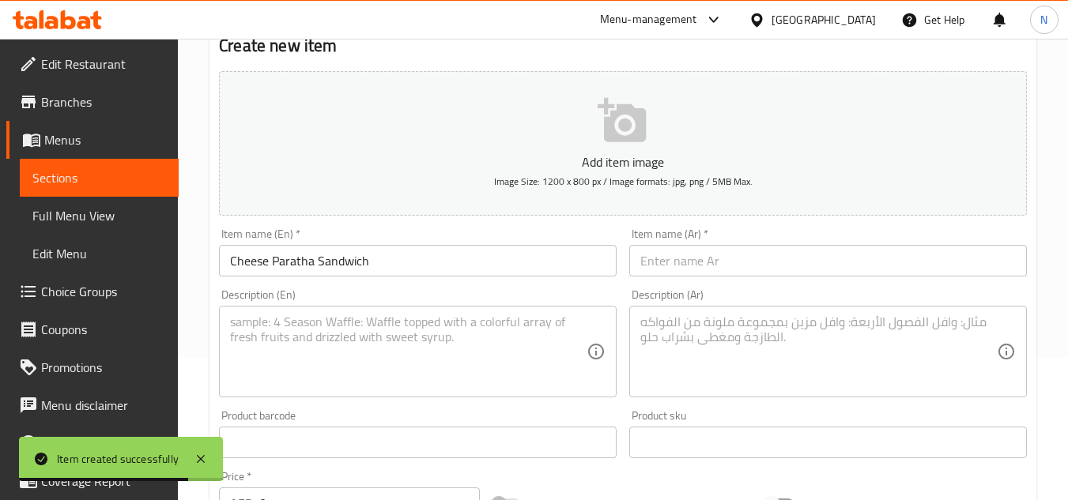
click at [704, 255] on input "text" at bounding box center [828, 261] width 398 height 32
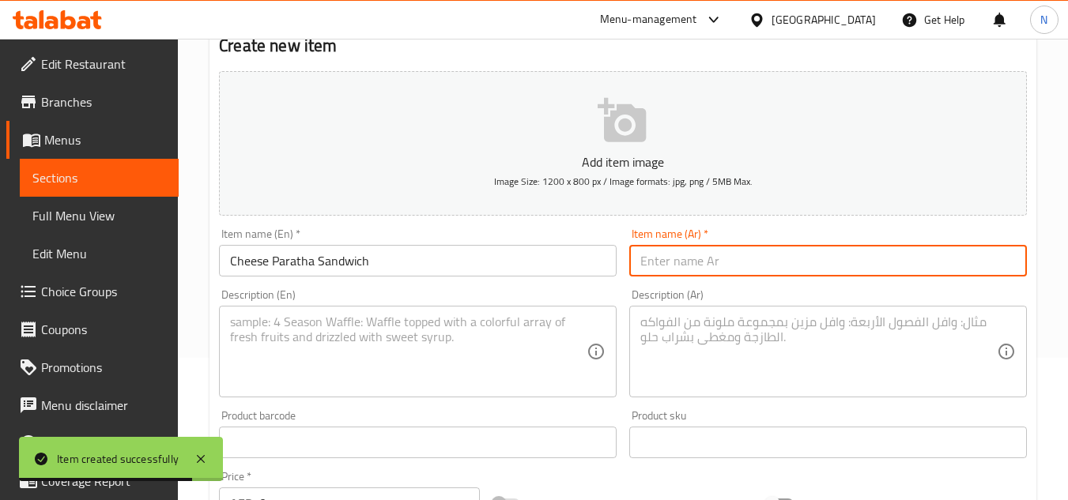
paste input "ساندوتش جبنة البراثا"
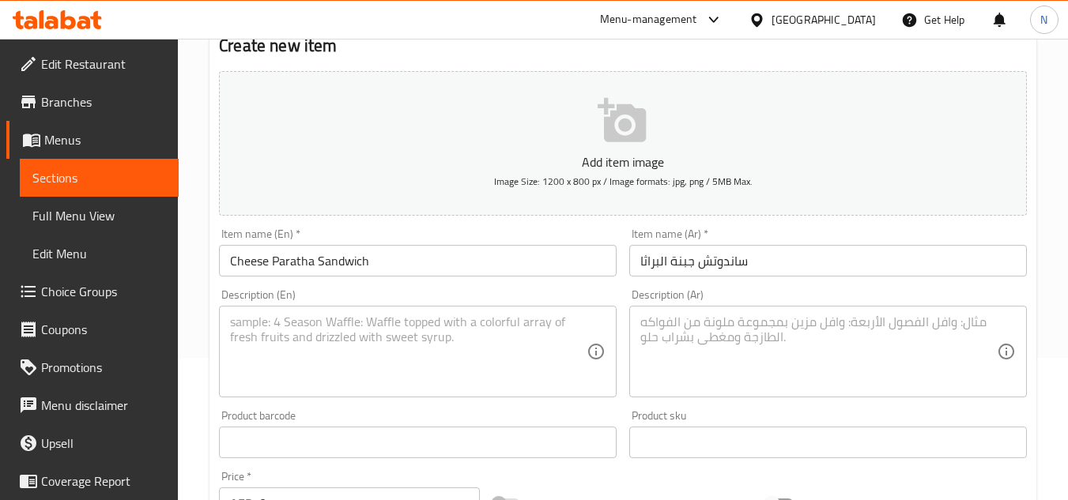
click at [447, 343] on textarea at bounding box center [408, 352] width 357 height 75
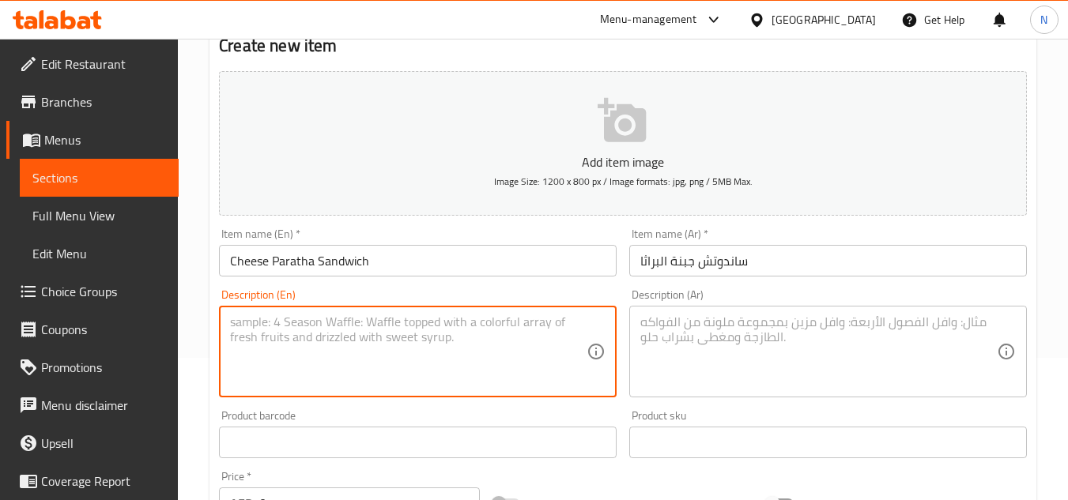
paste textarea "Our Cheese Paratha Sandwich combines a crispy paratha with a generous layer of …"
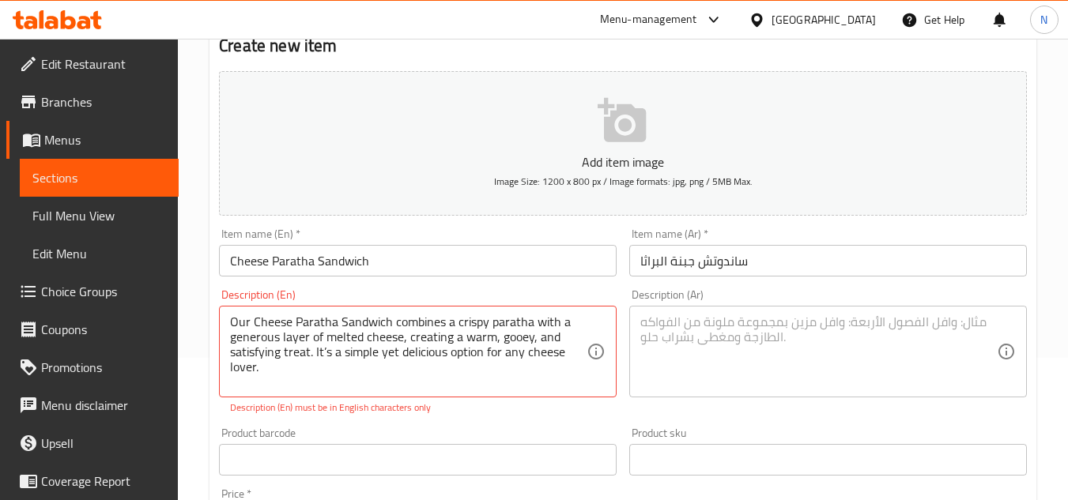
click at [748, 356] on textarea at bounding box center [818, 352] width 357 height 75
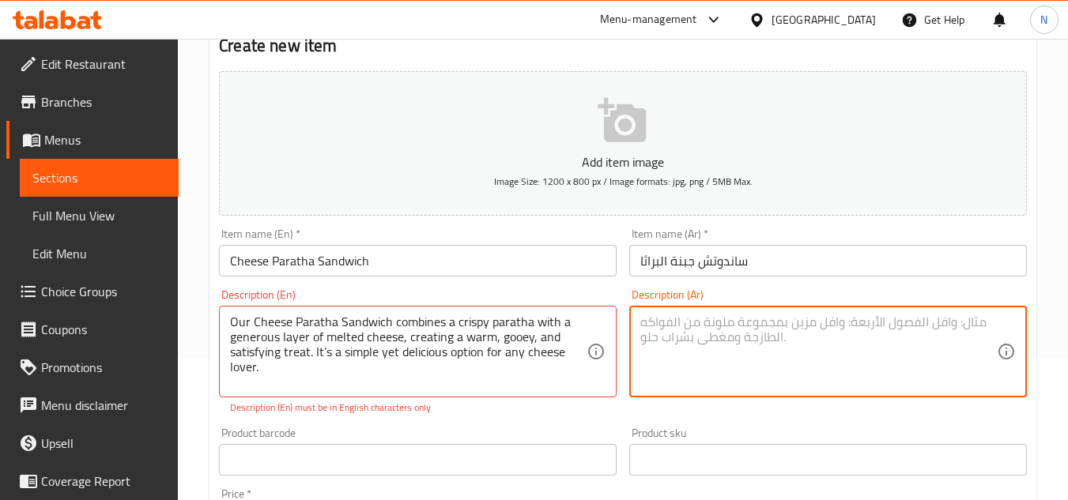
paste textarea "ساندويتش براتا بالجبن يجمع بين براتا مقرمشة وطبقة سخية من الجبنة المذابة، مما ي…"
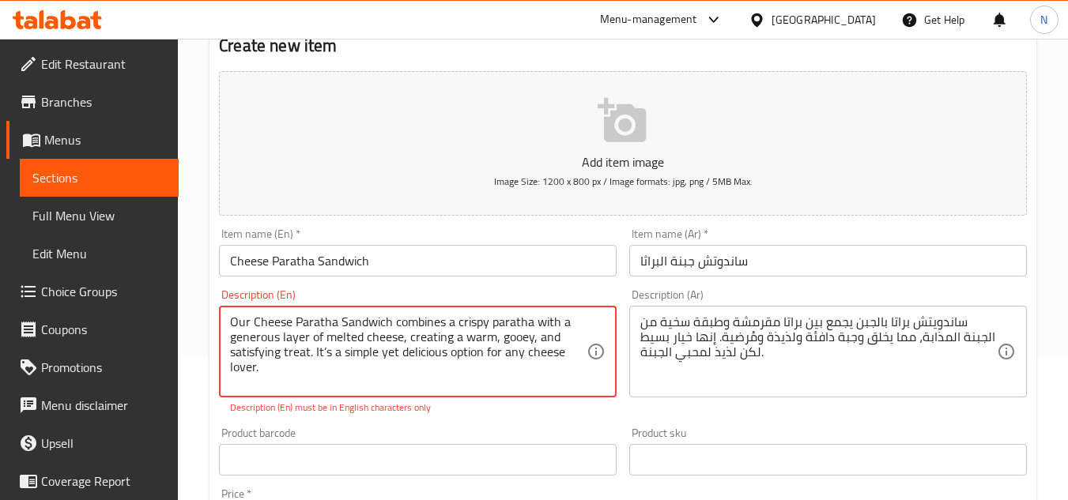
drag, startPoint x: 254, startPoint y: 323, endPoint x: 323, endPoint y: 371, distance: 83.5
click at [357, 319] on textarea "Our cheese paratha sandwich combines a crispy paratha with a generous layer of …" at bounding box center [408, 352] width 357 height 75
click at [328, 353] on textarea "Our cheese paratha sandwich combines a crispy paratha with a generous layer of …" at bounding box center [408, 352] width 357 height 75
click at [416, 362] on textarea "Our cheese paratha sandwich combines a crispy paratha with a generous layer of …" at bounding box center [408, 352] width 357 height 75
click at [476, 319] on textarea "Our cheese paratha sandwich combines a crispy paratha with a generous layer of …" at bounding box center [408, 352] width 357 height 75
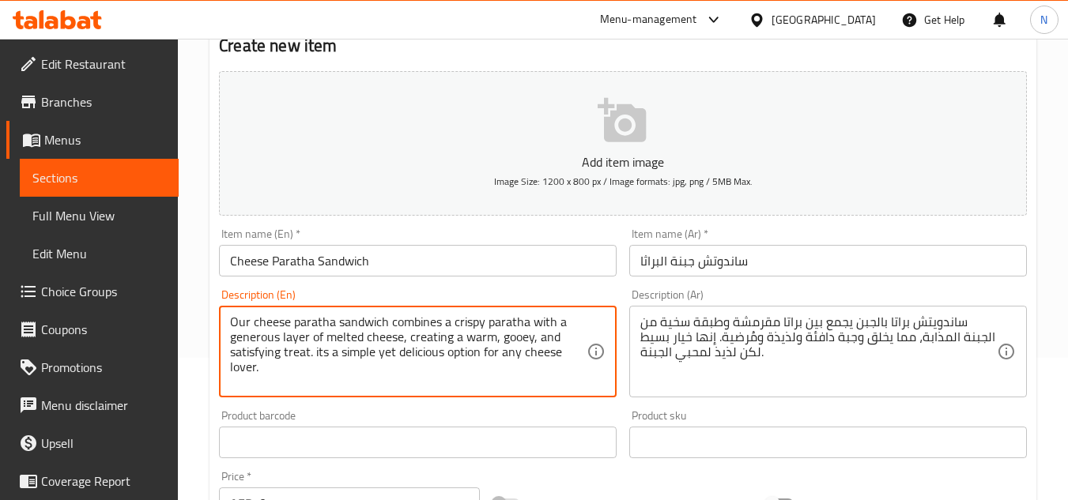
click at [476, 319] on textarea "Our cheese paratha sandwich combines a crispy paratha with a generous layer of …" at bounding box center [408, 352] width 357 height 75
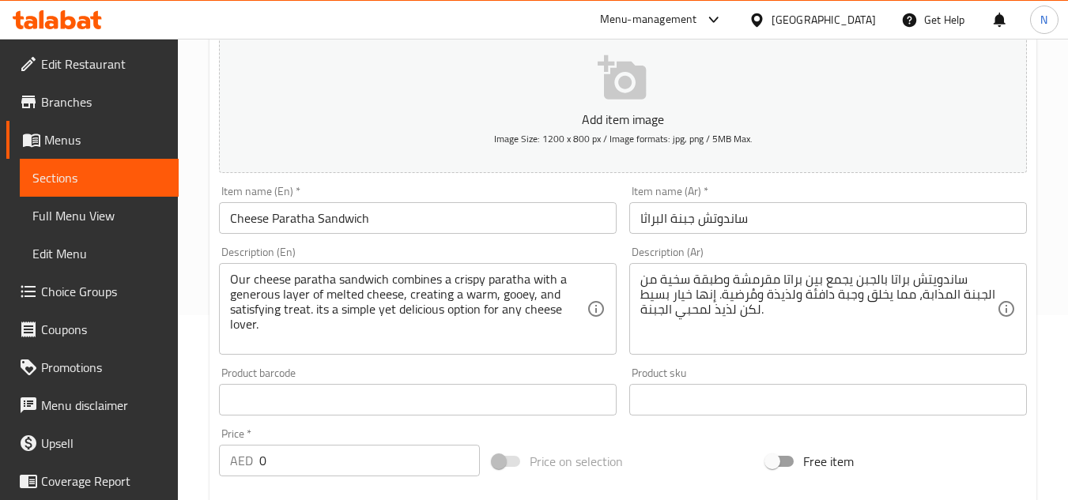
scroll to position [221, 0]
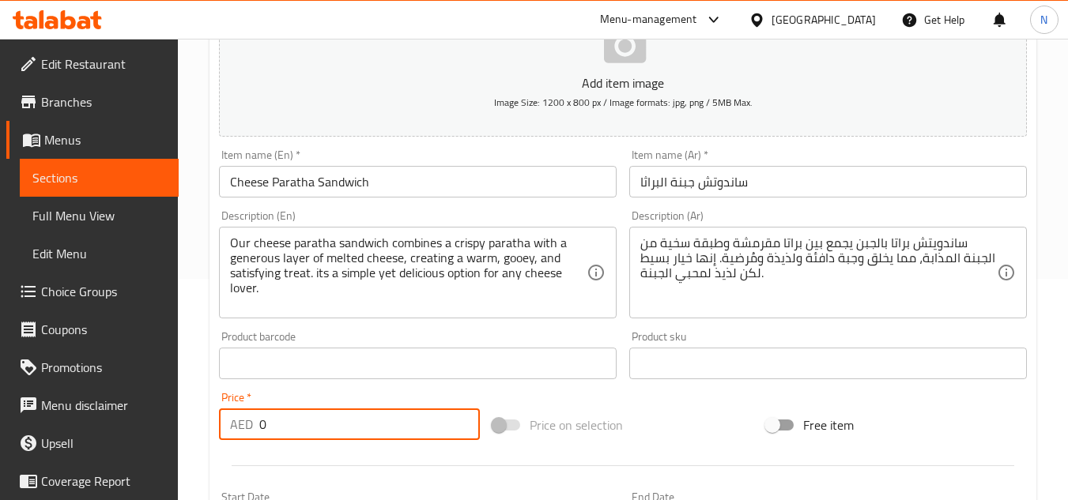
drag, startPoint x: 277, startPoint y: 419, endPoint x: 259, endPoint y: 428, distance: 19.4
click at [259, 428] on input "0" at bounding box center [369, 425] width 221 height 32
click at [624, 429] on div "Price on selection" at bounding box center [623, 425] width 274 height 43
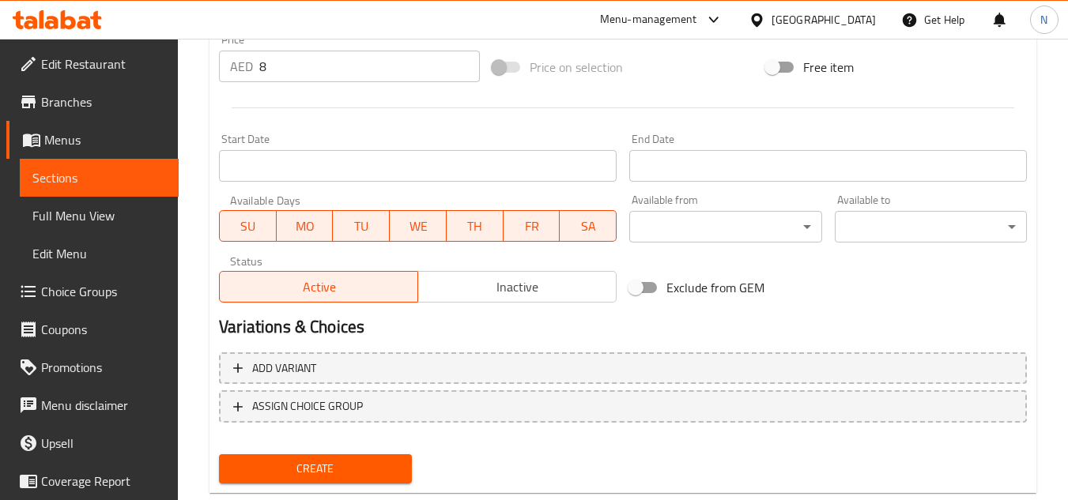
scroll to position [617, 0]
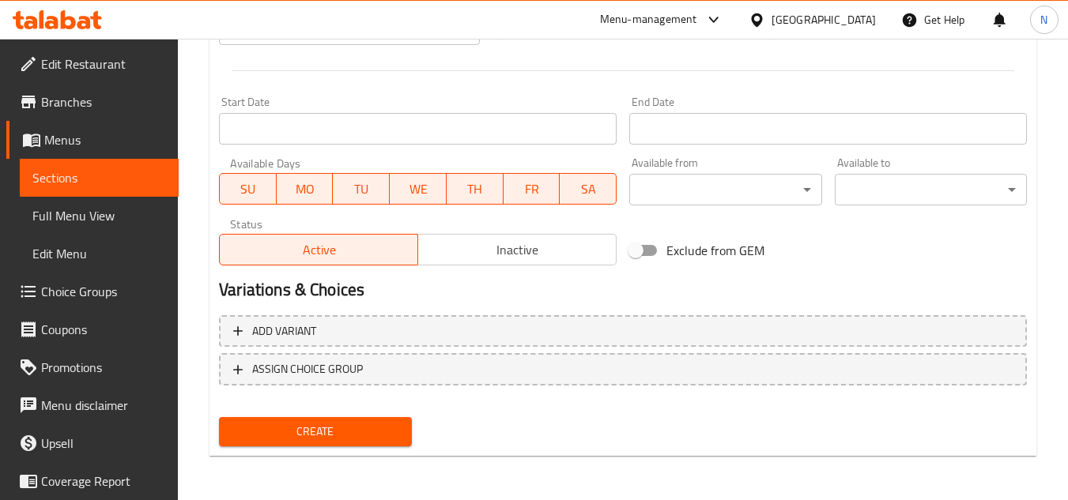
click at [329, 422] on span "Create" at bounding box center [315, 432] width 167 height 20
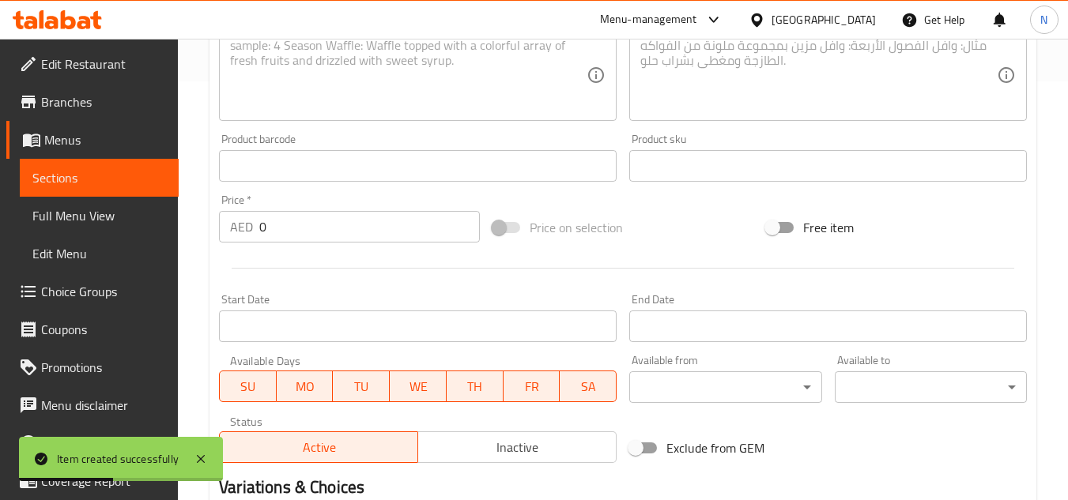
scroll to position [221, 0]
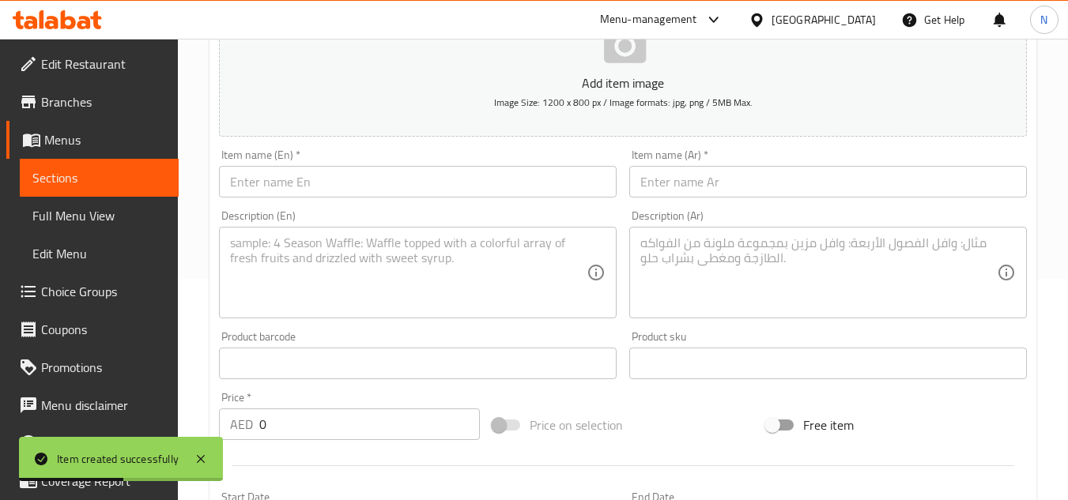
click at [378, 175] on input "text" at bounding box center [418, 182] width 398 height 32
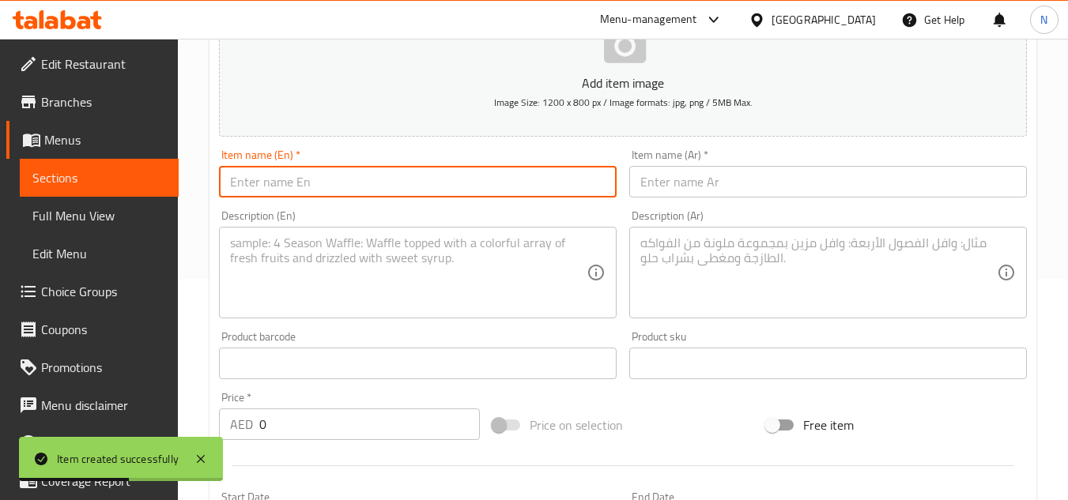
paste input "Egg Paratha Sandwich"
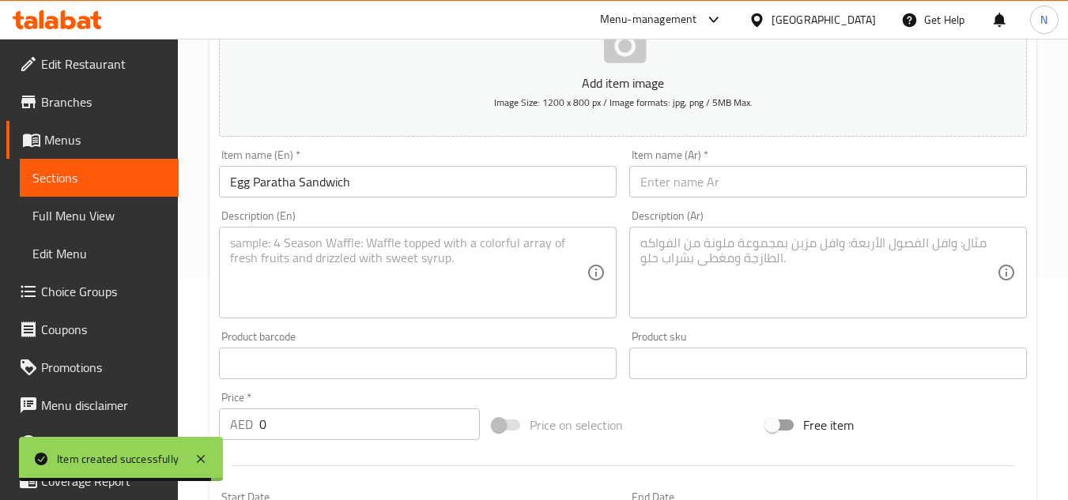
click at [691, 188] on input "text" at bounding box center [828, 182] width 398 height 32
paste input "ساندوتش بيض البراثا"
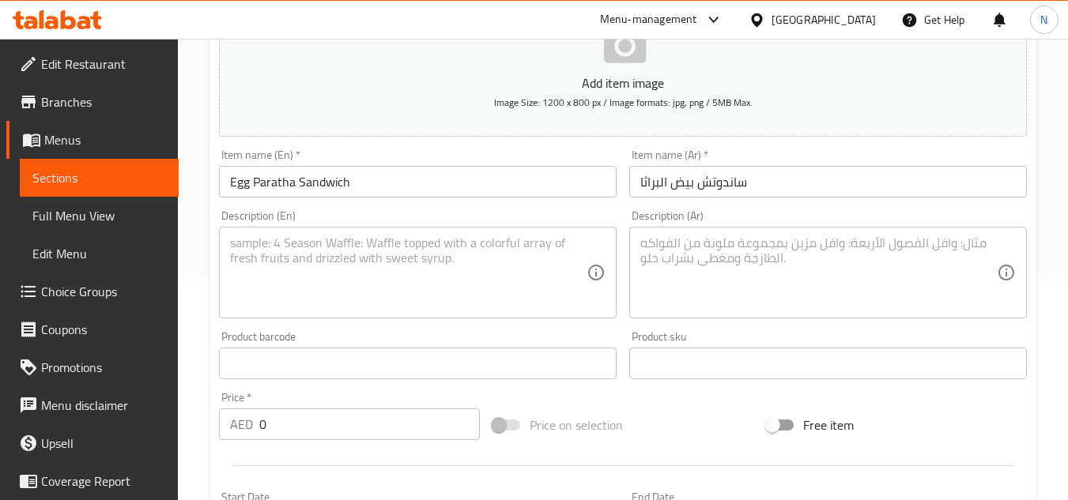
click at [507, 285] on textarea at bounding box center [408, 273] width 357 height 75
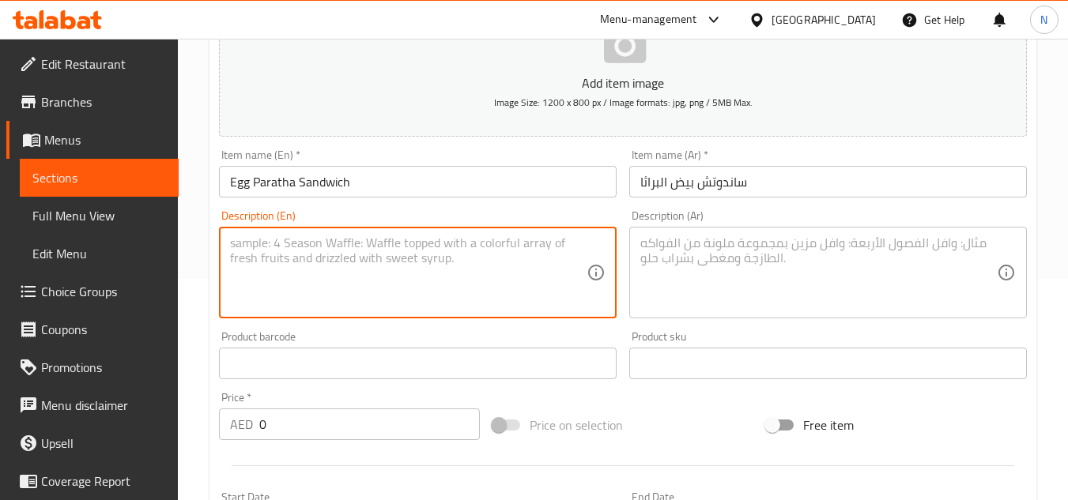
paste textarea "Our Egg Paratha Sandwich is a delicious combination of fluffy scrambled eggs wr…"
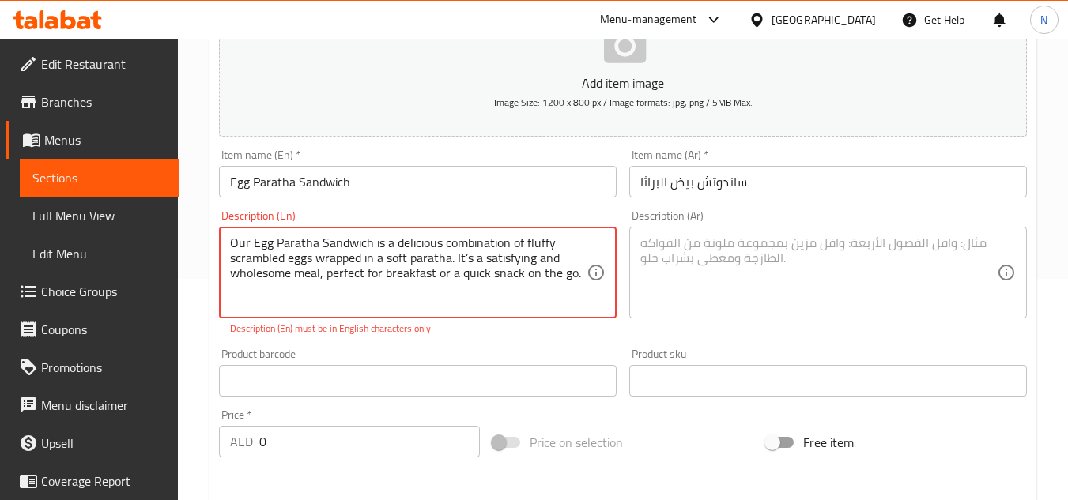
click at [873, 264] on textarea at bounding box center [818, 273] width 357 height 75
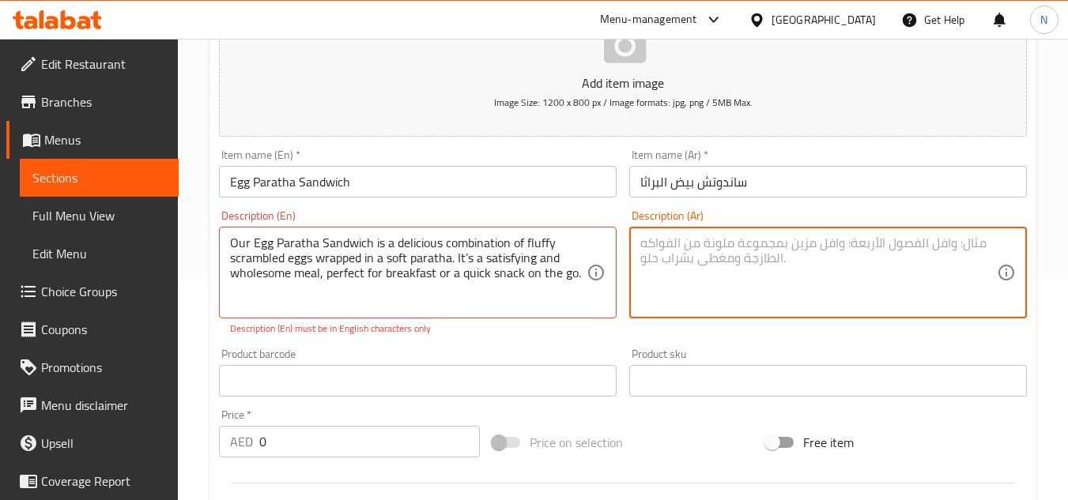
paste textarea "ساندويتش براتا بالبيض هو مزيج لذيذ من البيض المخفوق الرقيق الملفوف في براتا ناع…"
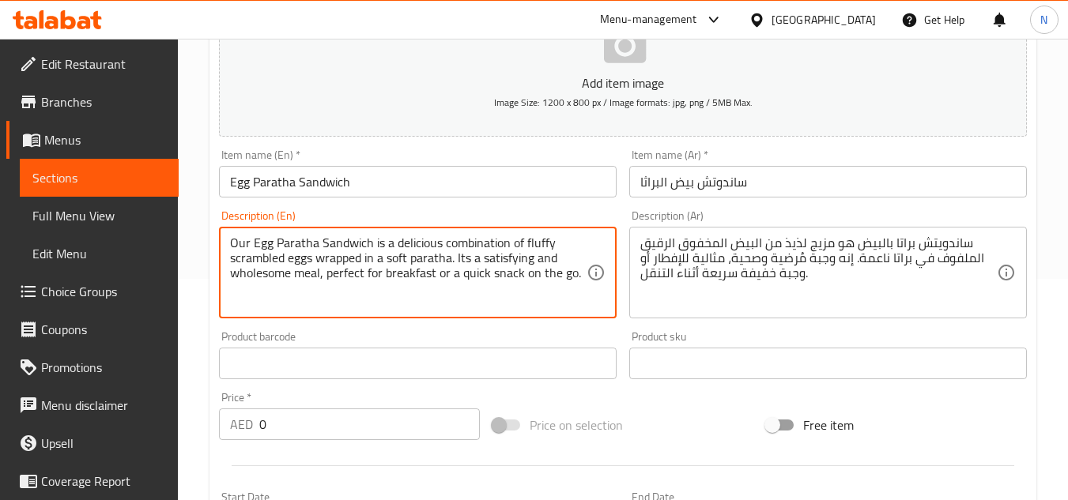
drag, startPoint x: 251, startPoint y: 244, endPoint x: 578, endPoint y: 279, distance: 329.1
click at [578, 279] on textarea "Our Egg Paratha Sandwich is a delicious combination of fluffy scrambled eggs wr…" at bounding box center [408, 273] width 357 height 75
click at [272, 256] on textarea "Our egg paratha sandwich is a delicious combination of fluffy scrambled eggs wr…" at bounding box center [408, 273] width 357 height 75
click at [402, 274] on textarea "Our egg paratha sandwich is a delicious combination of fluffy scrambled eggs wr…" at bounding box center [408, 273] width 357 height 75
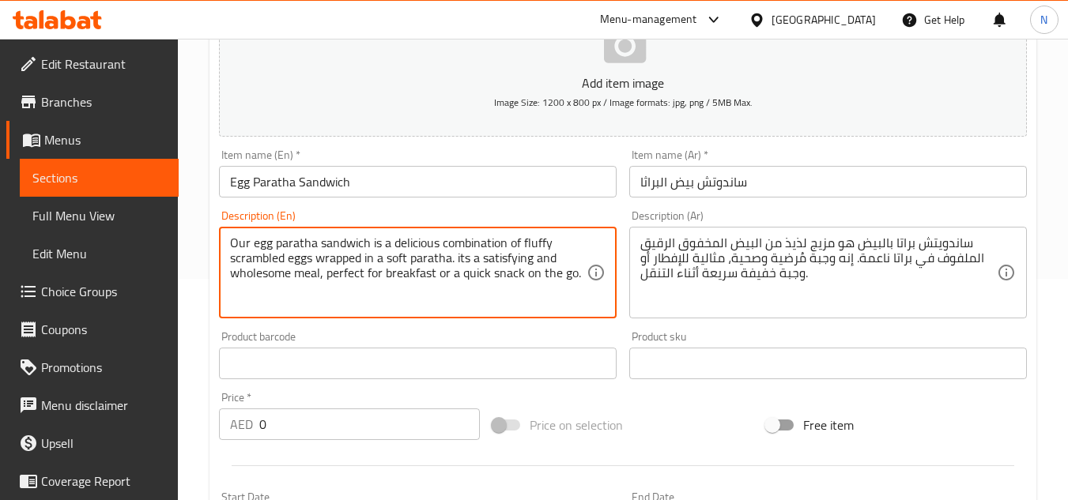
click at [402, 274] on textarea "Our egg paratha sandwich is a delicious combination of fluffy scrambled eggs wr…" at bounding box center [408, 273] width 357 height 75
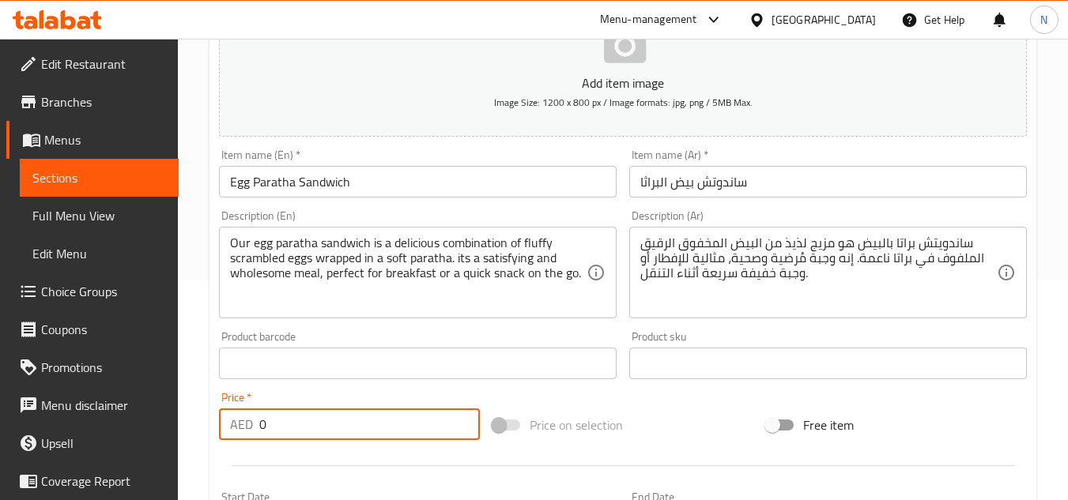
drag, startPoint x: 301, startPoint y: 418, endPoint x: 228, endPoint y: 424, distance: 72.9
click at [228, 424] on div "AED 0 Price *" at bounding box center [349, 425] width 261 height 32
click at [681, 407] on div "Price on selection" at bounding box center [623, 425] width 274 height 43
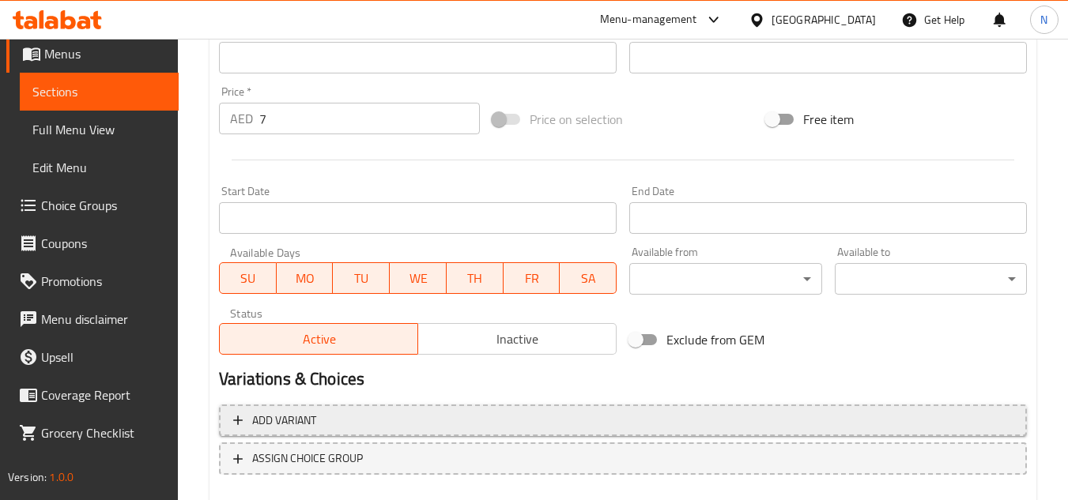
scroll to position [617, 0]
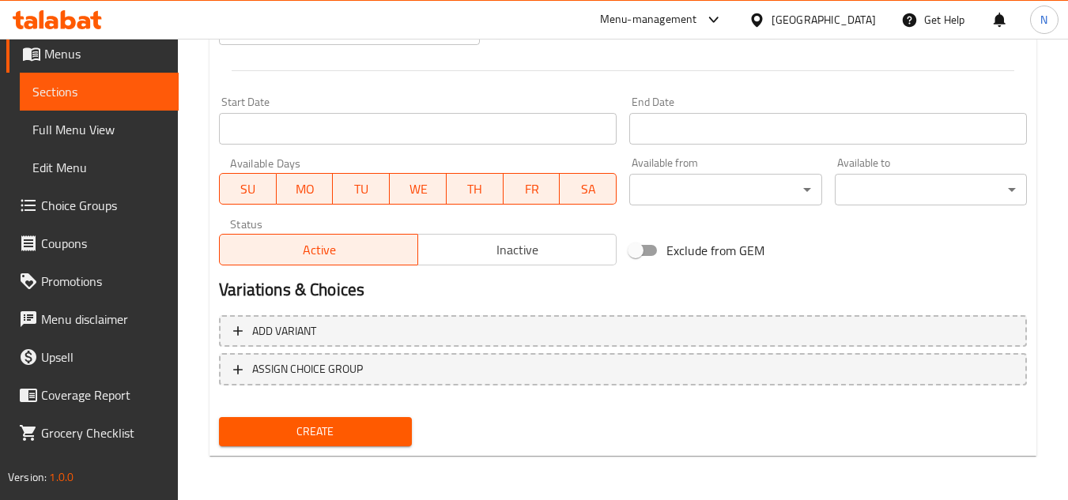
click at [303, 429] on span "Create" at bounding box center [315, 432] width 167 height 20
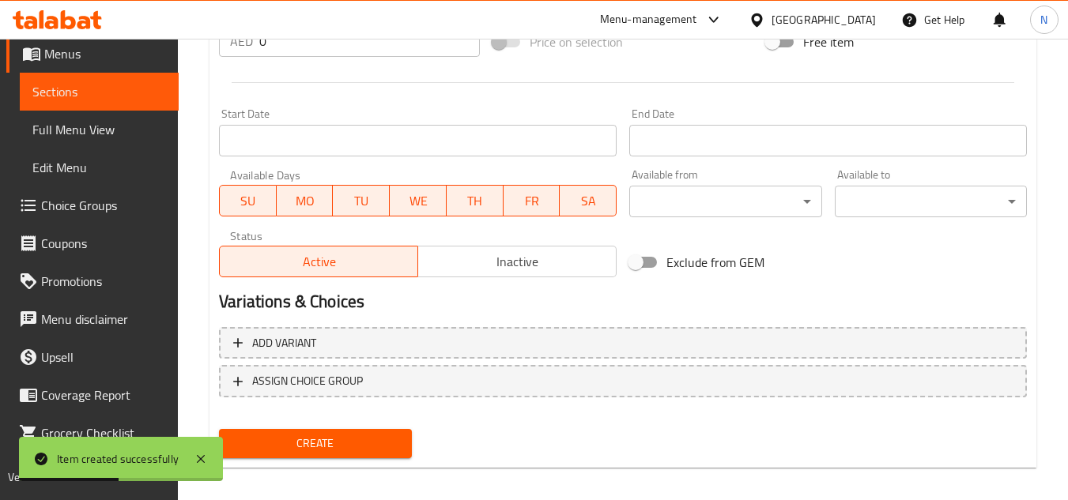
scroll to position [300, 0]
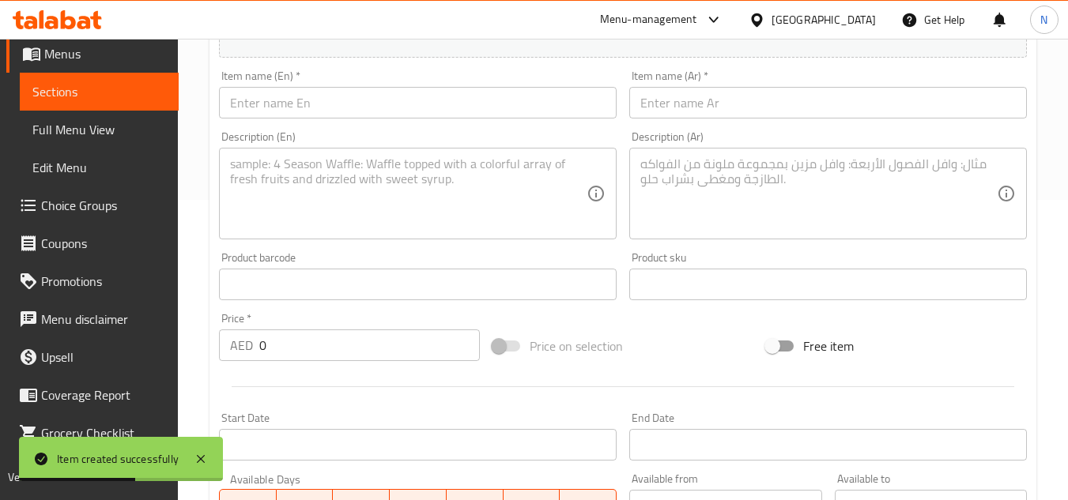
click at [404, 108] on input "text" at bounding box center [418, 103] width 398 height 32
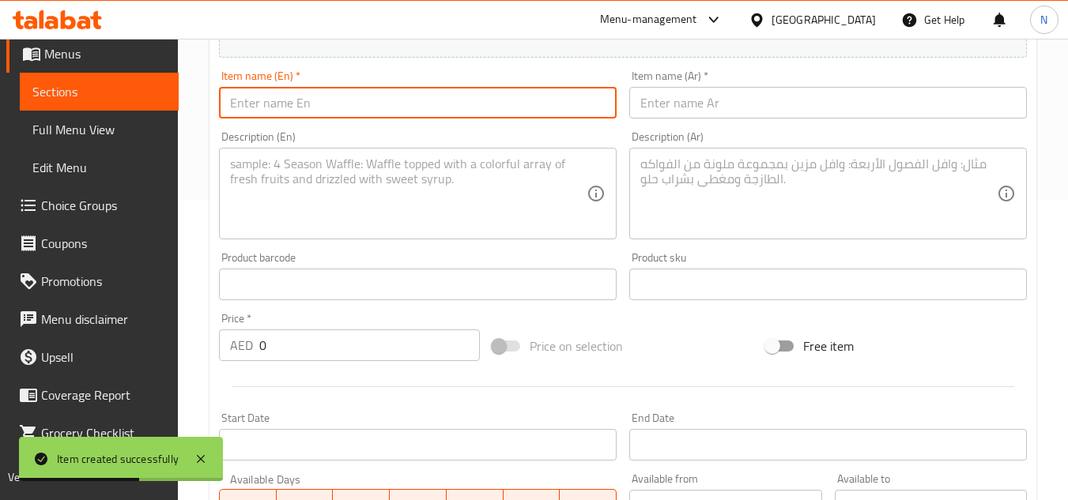
paste input "Keema Paratha Sandwich"
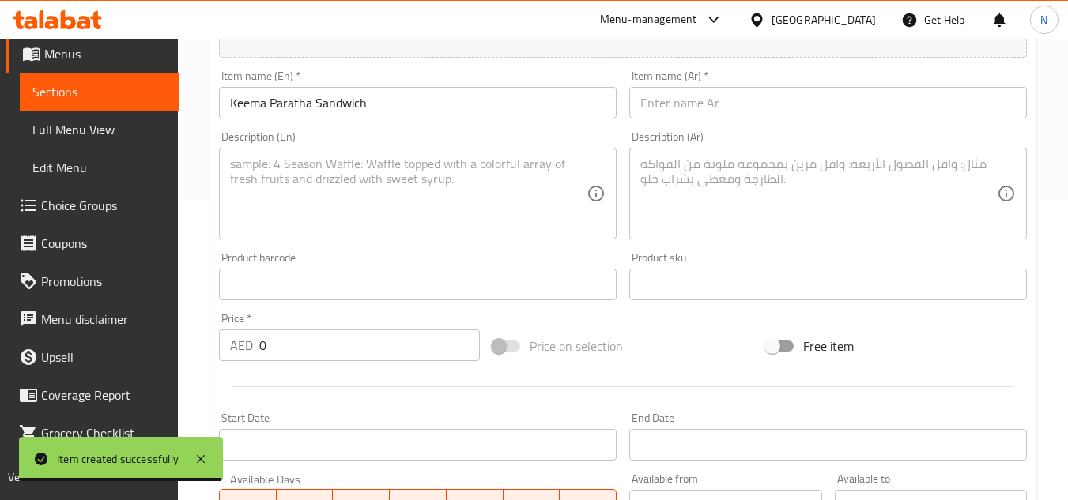
click at [704, 108] on input "text" at bounding box center [828, 103] width 398 height 32
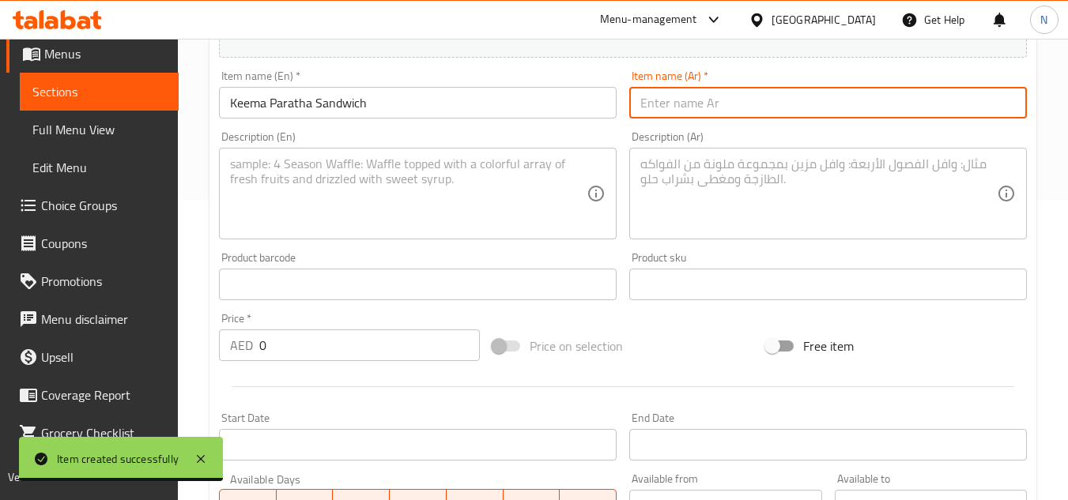
paste input "كيما باراثا ساندويتش"
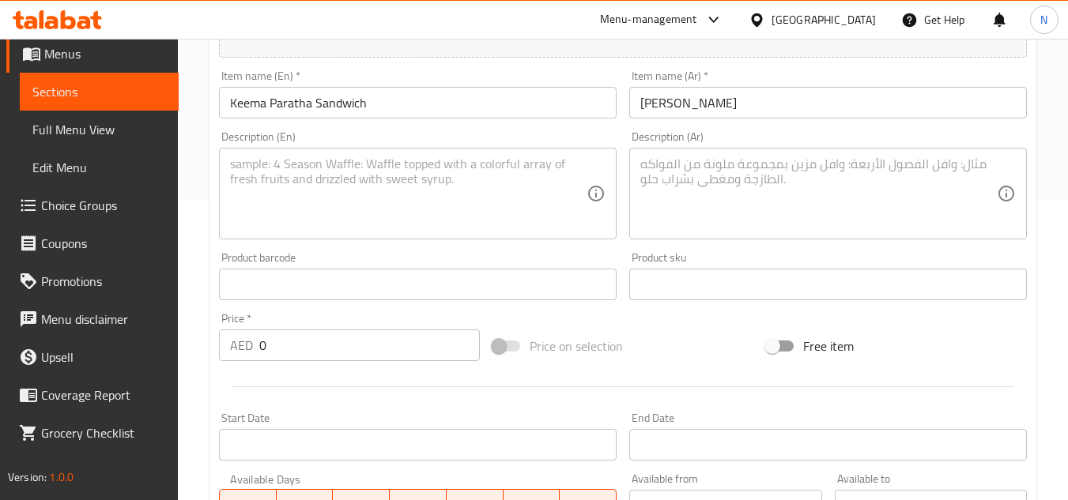
click at [484, 223] on textarea at bounding box center [408, 194] width 357 height 75
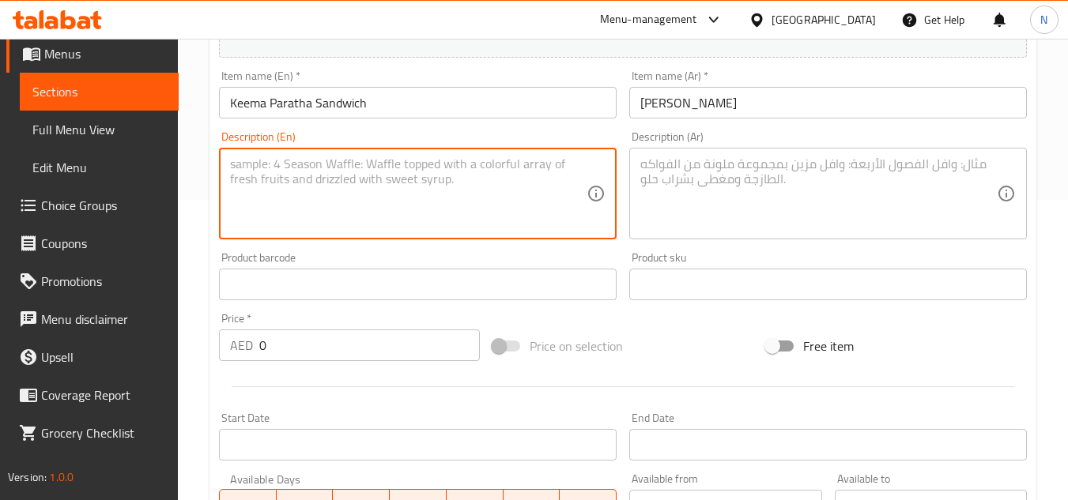
paste
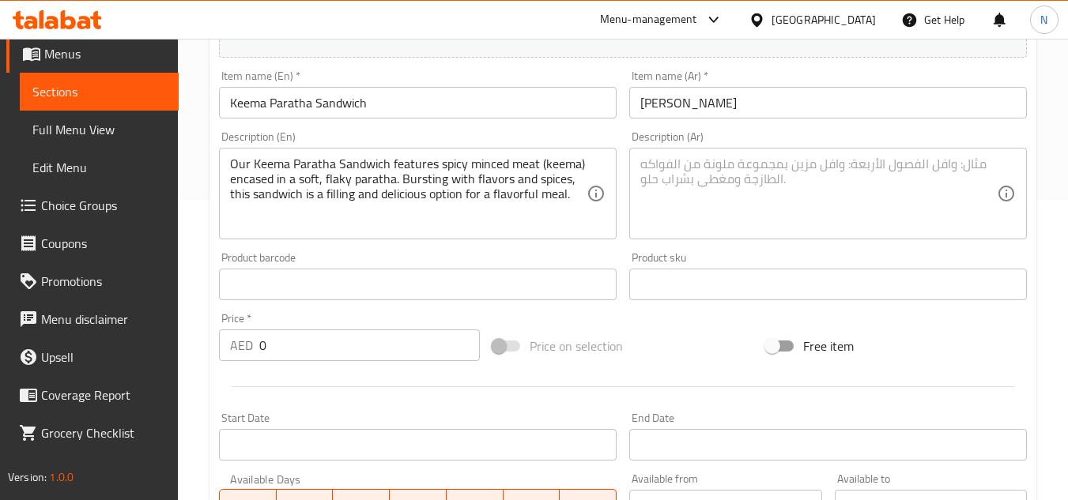
click at [891, 167] on textarea at bounding box center [818, 194] width 357 height 75
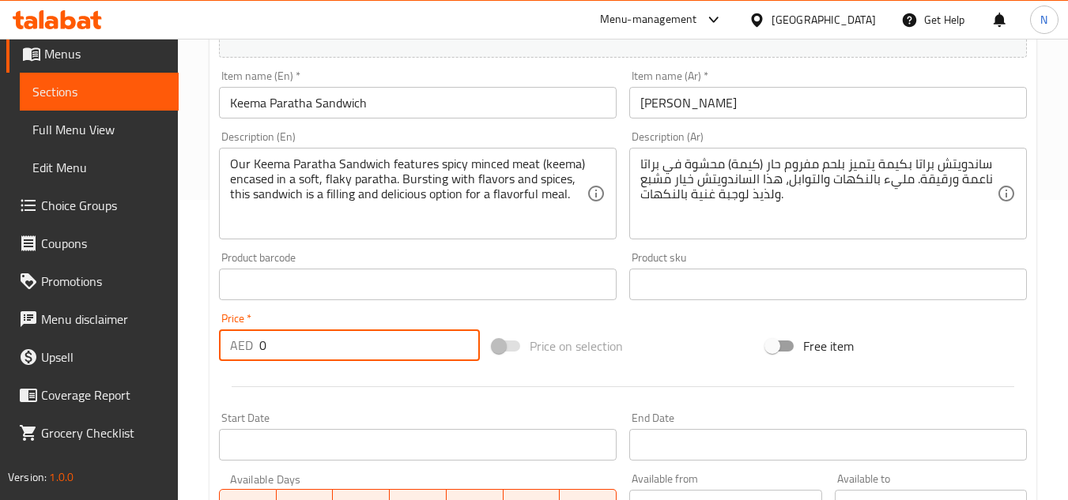
drag, startPoint x: 346, startPoint y: 337, endPoint x: 253, endPoint y: 351, distance: 94.4
click at [253, 351] on div "AED 0 Price *" at bounding box center [349, 346] width 261 height 32
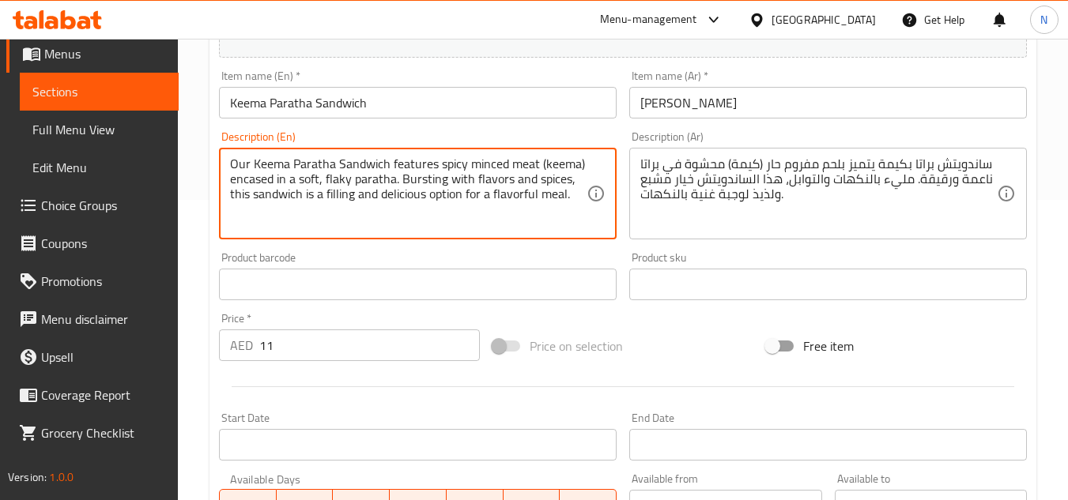
drag, startPoint x: 254, startPoint y: 163, endPoint x: 569, endPoint y: 200, distance: 317.6
click at [569, 200] on textarea "Our Keema Paratha Sandwich features spicy minced meat (keema) encased in a soft…" at bounding box center [408, 194] width 357 height 75
click at [482, 181] on textarea "Our keema paratha sandwich features spicy minced meat (keema) encased in a soft…" at bounding box center [408, 194] width 357 height 75
click at [325, 196] on textarea "Our keema paratha sandwich features spicy minced meat (keema) encased in a soft…" at bounding box center [408, 194] width 357 height 75
click at [375, 187] on textarea "Our keema paratha sandwich features spicy minced meat (keema) encased in a soft…" at bounding box center [408, 194] width 357 height 75
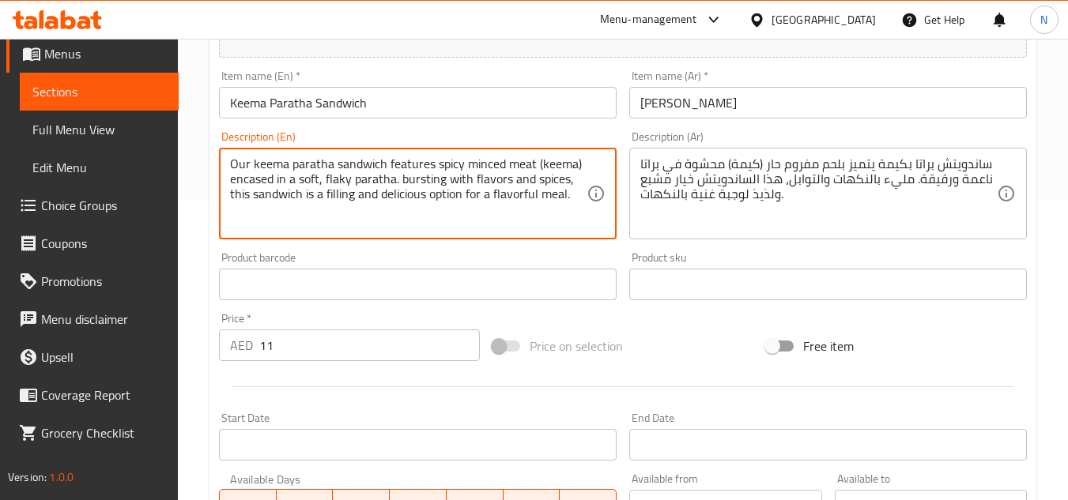
click at [375, 187] on textarea "Our keema paratha sandwich features spicy minced meat (keema) encased in a soft…" at bounding box center [408, 194] width 357 height 75
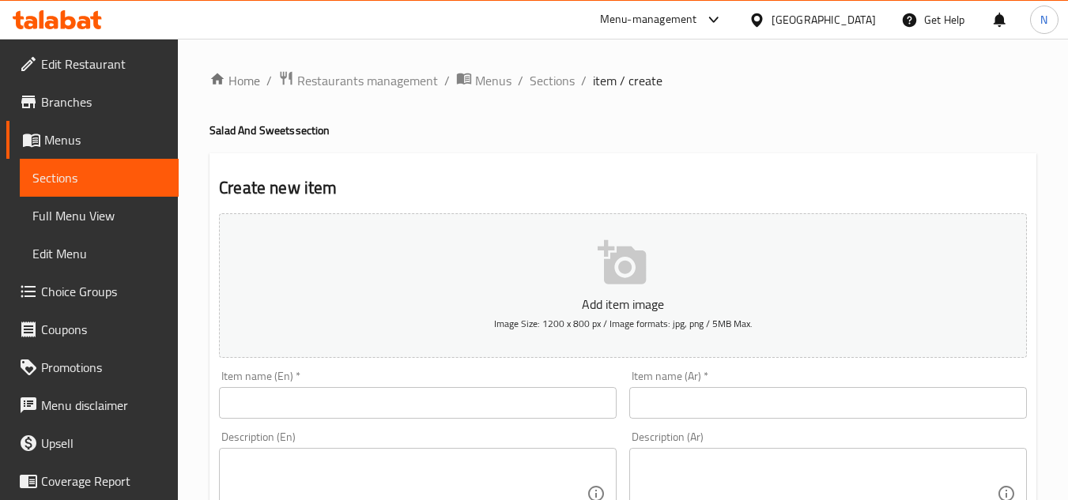
click at [821, 21] on div "[GEOGRAPHIC_DATA]" at bounding box center [823, 19] width 104 height 17
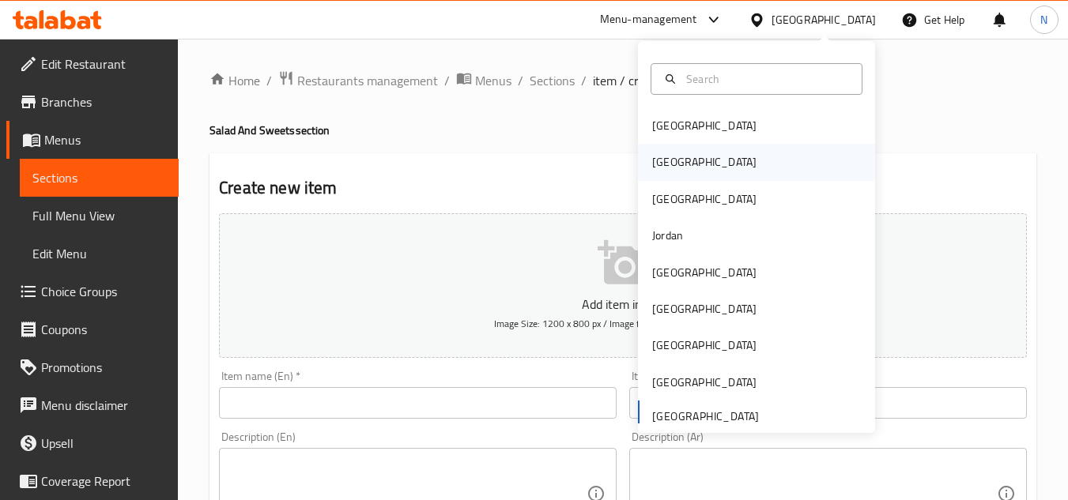
click at [700, 168] on div "Egypt" at bounding box center [756, 162] width 237 height 36
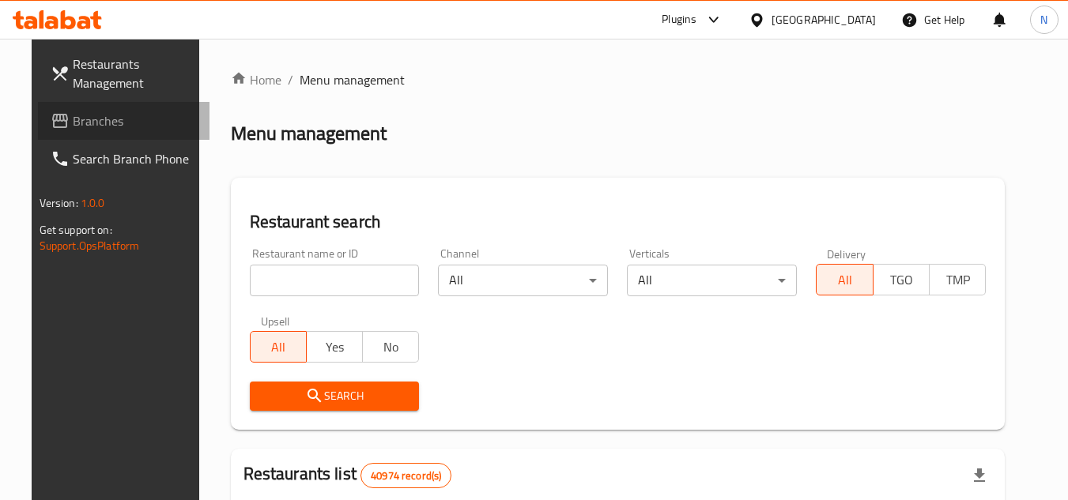
click at [73, 129] on span "Branches" at bounding box center [135, 120] width 125 height 19
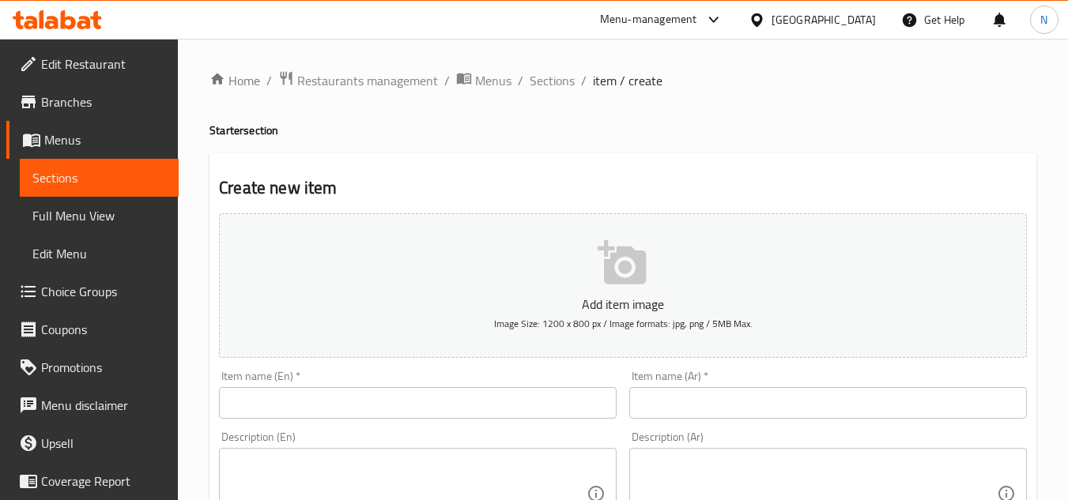
click at [840, 17] on div "[GEOGRAPHIC_DATA]" at bounding box center [823, 19] width 104 height 17
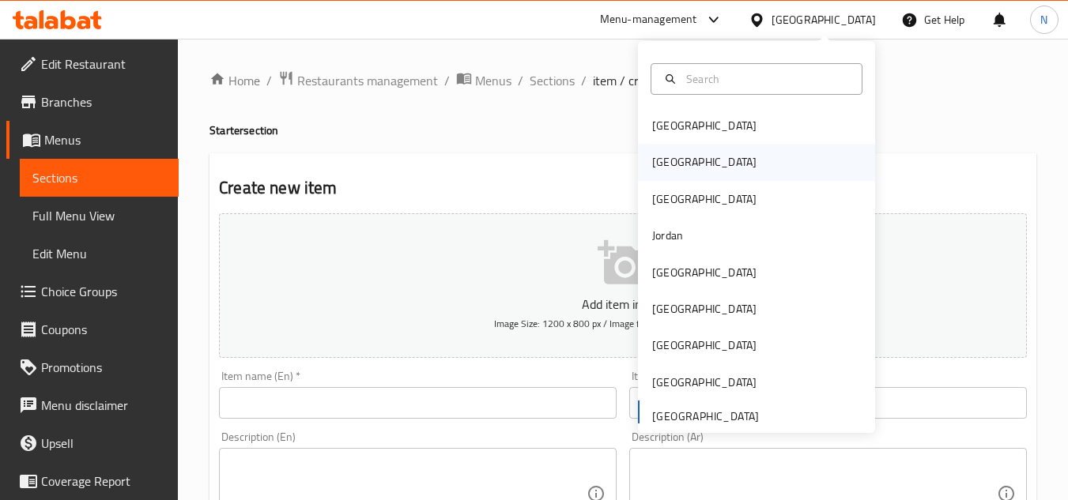
click at [679, 164] on div "Egypt" at bounding box center [704, 162] width 130 height 36
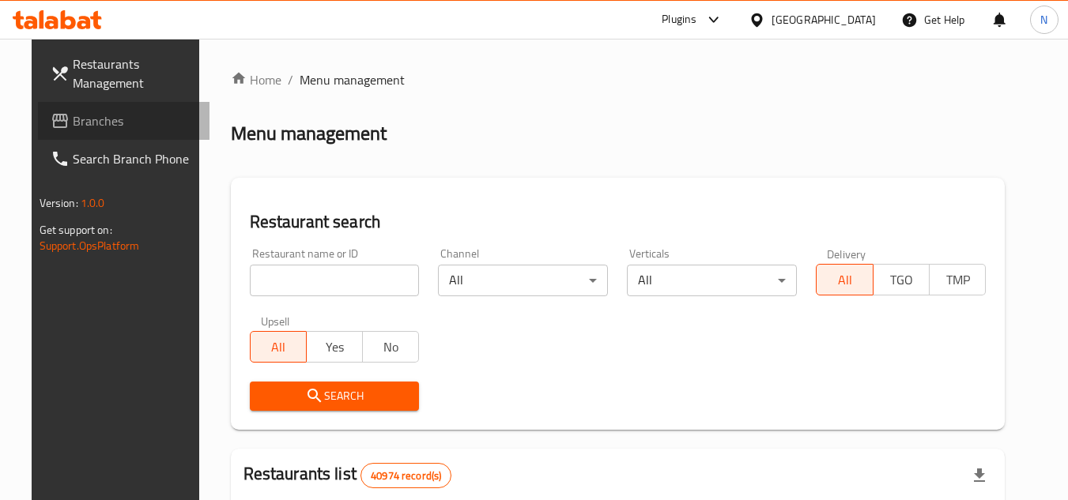
click at [124, 129] on span "Branches" at bounding box center [135, 120] width 125 height 19
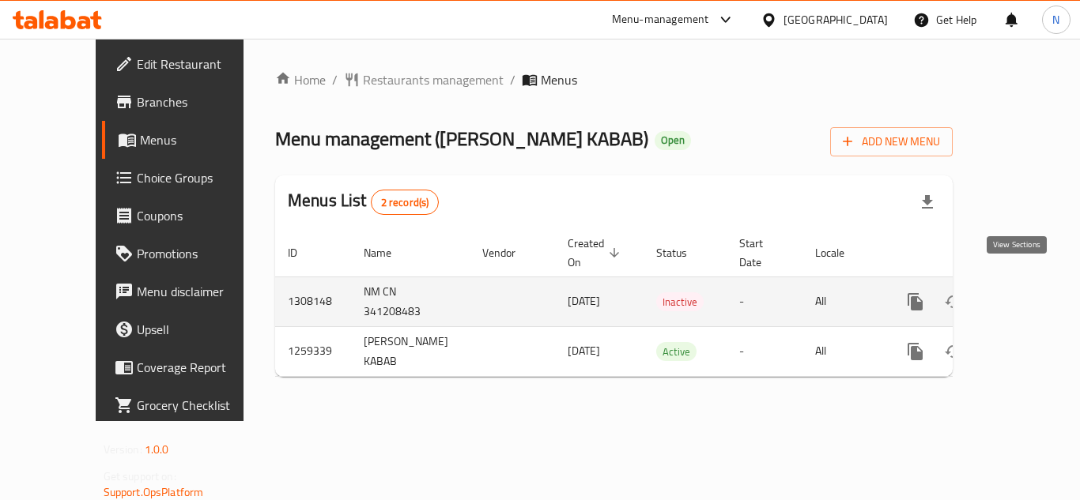
click at [1022, 295] on icon "enhanced table" at bounding box center [1029, 302] width 14 height 14
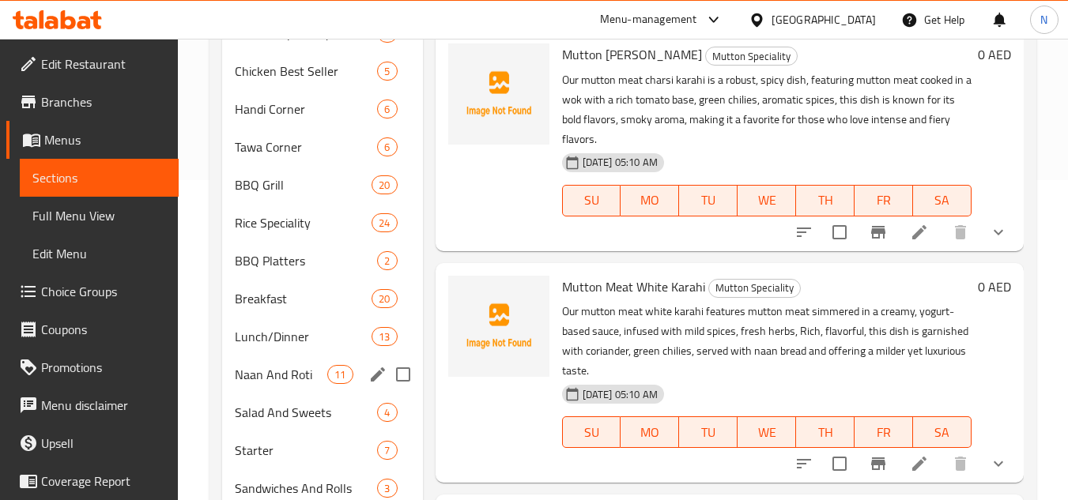
scroll to position [378, 0]
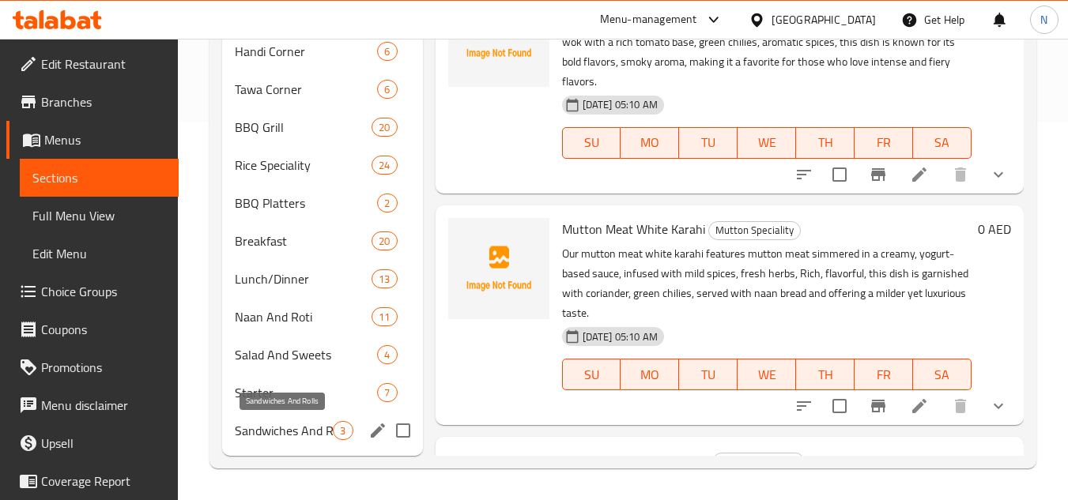
click at [307, 436] on span "Sandwiches And Rolls" at bounding box center [284, 430] width 98 height 19
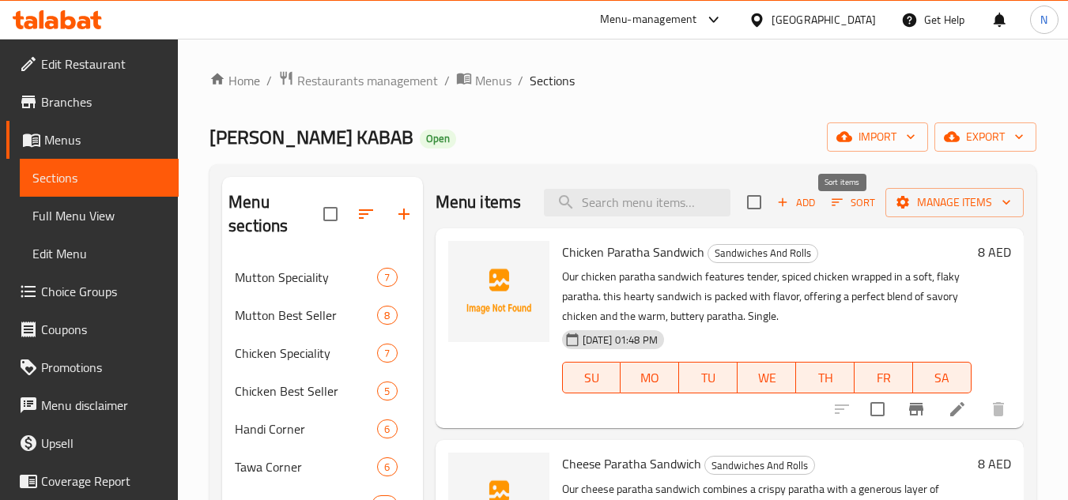
click at [800, 212] on span "Add" at bounding box center [796, 203] width 43 height 18
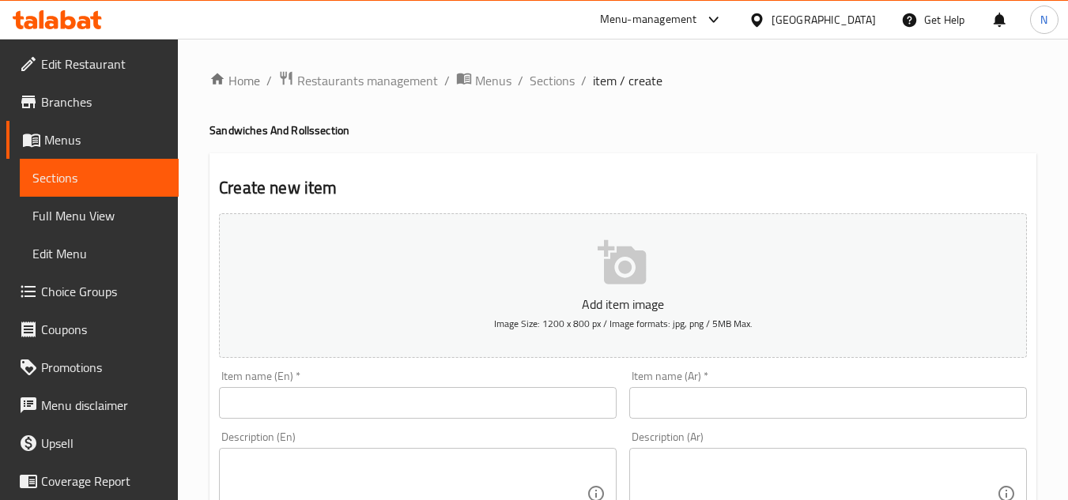
click at [267, 409] on input "text" at bounding box center [418, 403] width 398 height 32
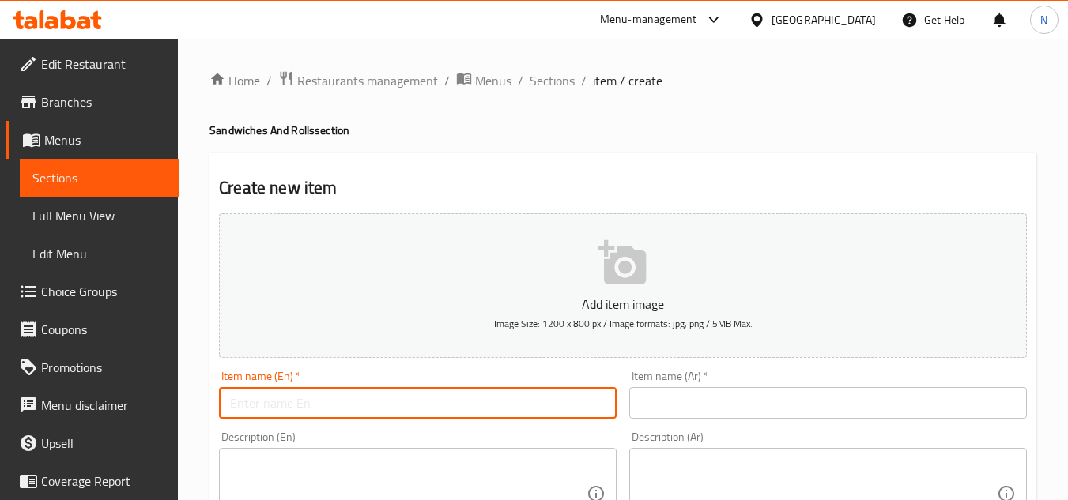
paste input "Keema Paratha Sandwich"
type input "Keema Paratha Sandwich"
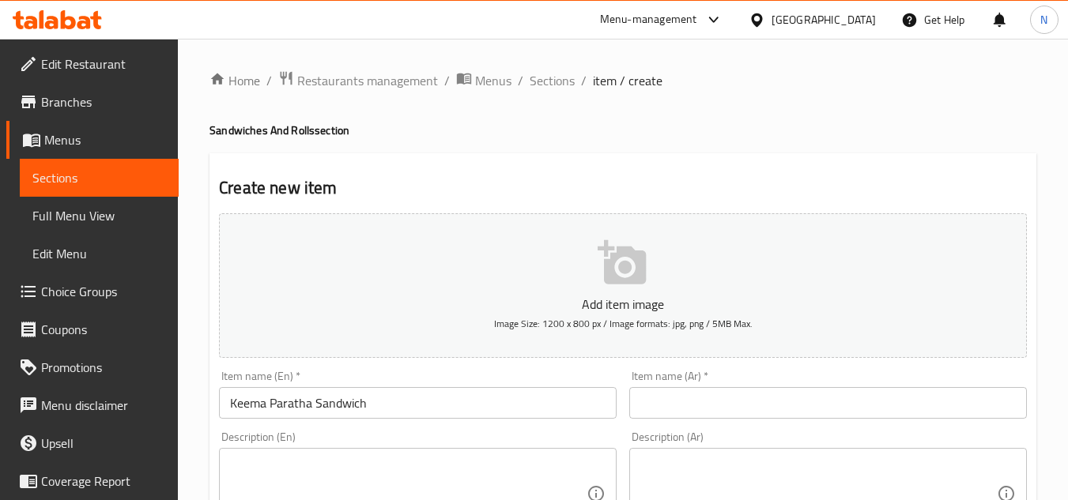
click at [651, 403] on input "text" at bounding box center [828, 403] width 398 height 32
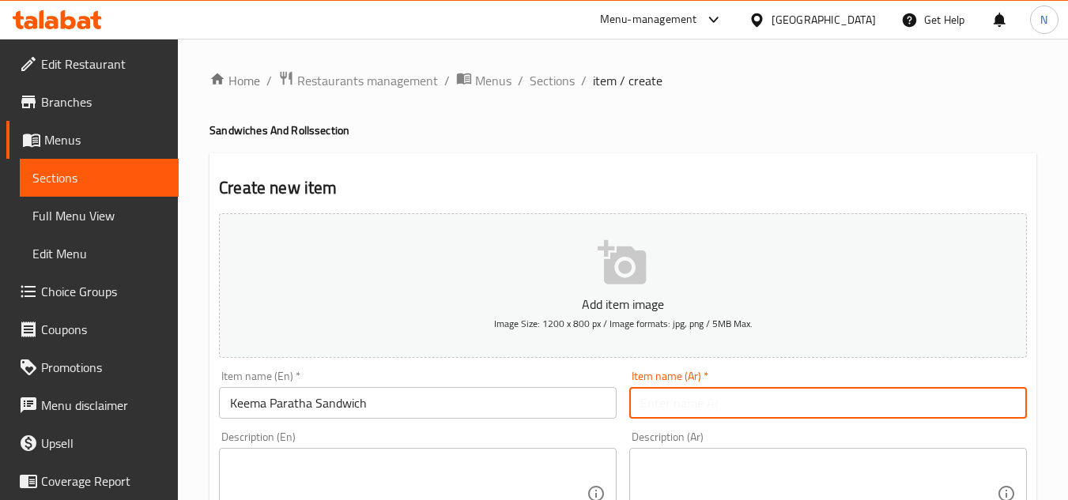
paste input "كيما باراثا ساندويتش"
type input "كيما باراثا ساندويتش"
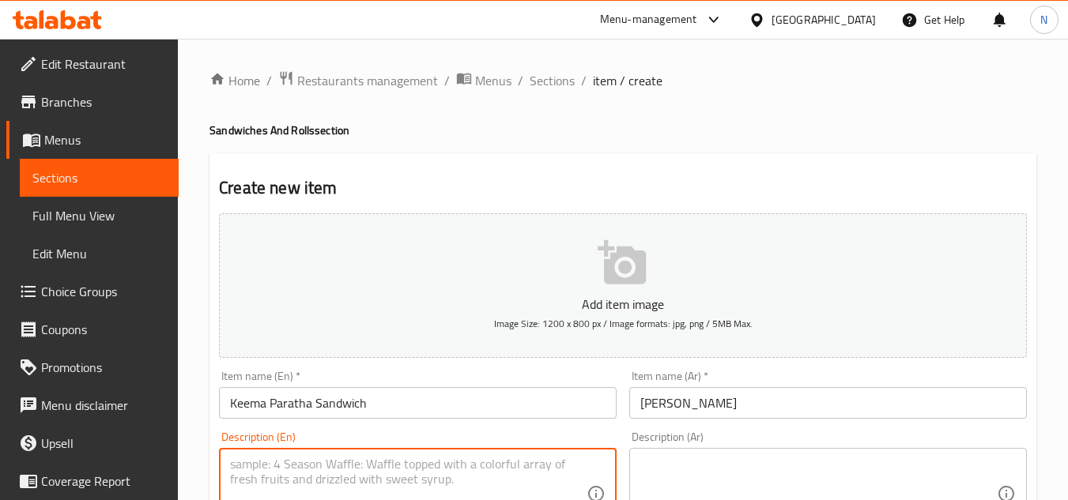
click at [304, 474] on textarea at bounding box center [408, 494] width 357 height 75
paste textarea "Our Keema Paratha Sandwich features spicy minced meat (keema) encased in a soft…"
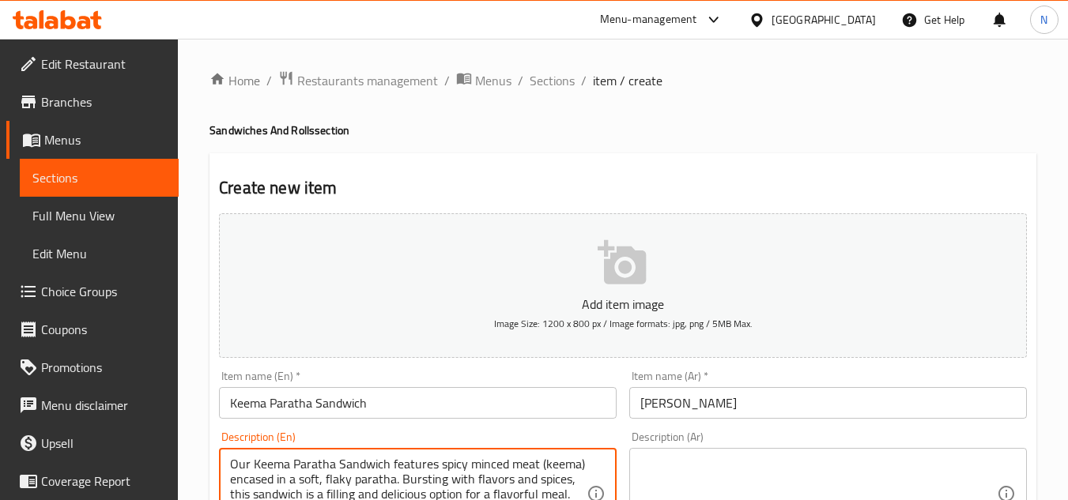
scroll to position [21, 0]
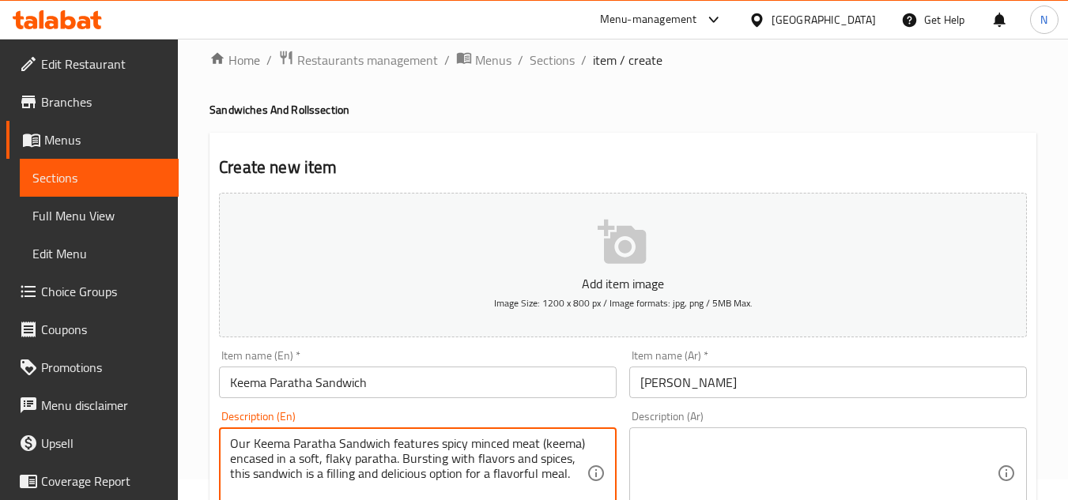
type textarea "Our Keema Paratha Sandwich features spicy minced meat (keema) encased in a soft…"
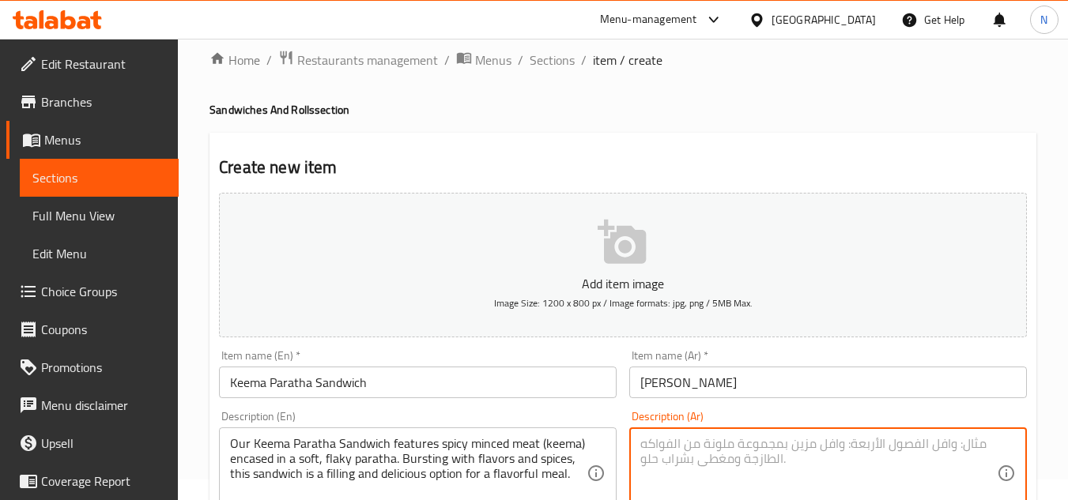
click at [729, 445] on textarea at bounding box center [818, 473] width 357 height 75
paste textarea "ساندويتش براتا بكيمة يتميز بلحم مفروم حار (كيمة) محشوة في براتا ناعمة ورقيقة. م…"
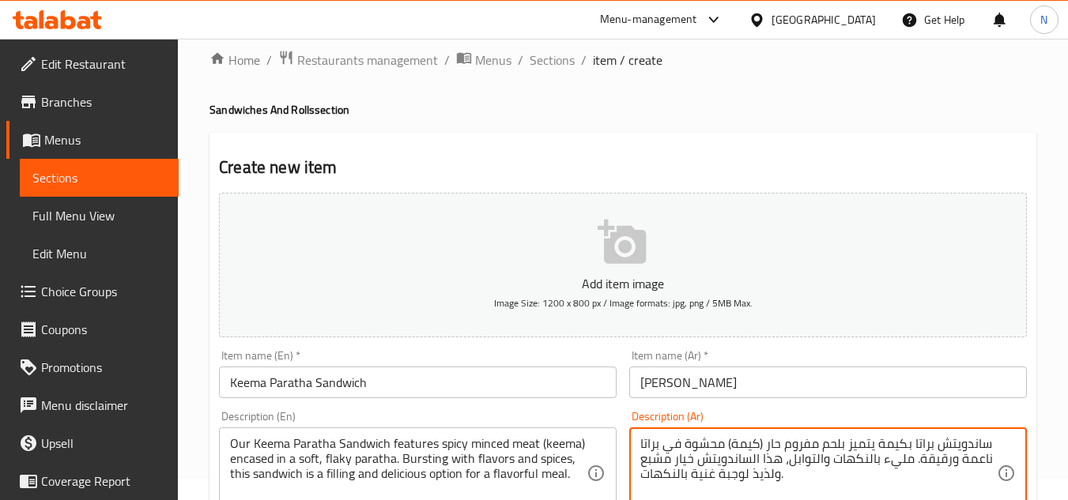
type textarea "ساندويتش براتا بكيمة يتميز بلحم مفروم حار (كيمة) محشوة في براتا ناعمة ورقيقة. م…"
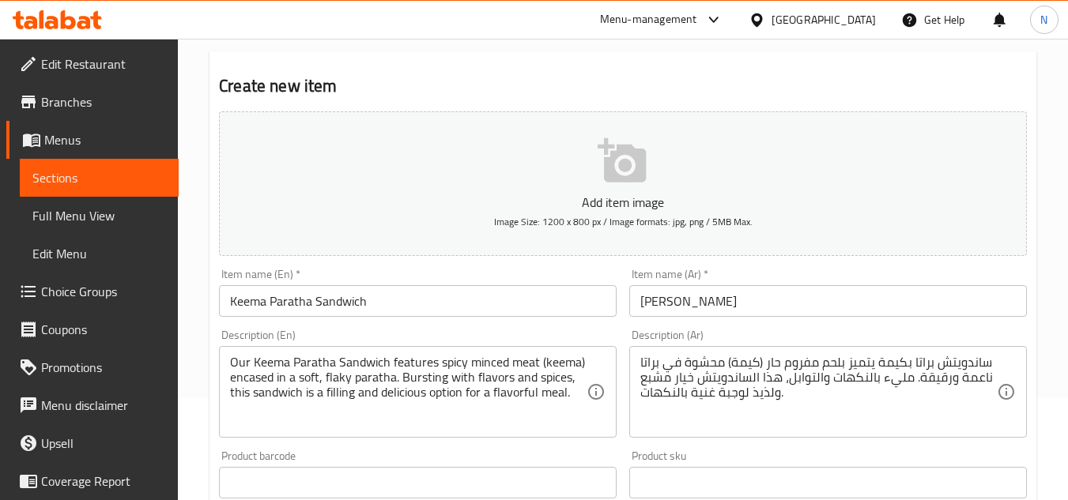
scroll to position [179, 0]
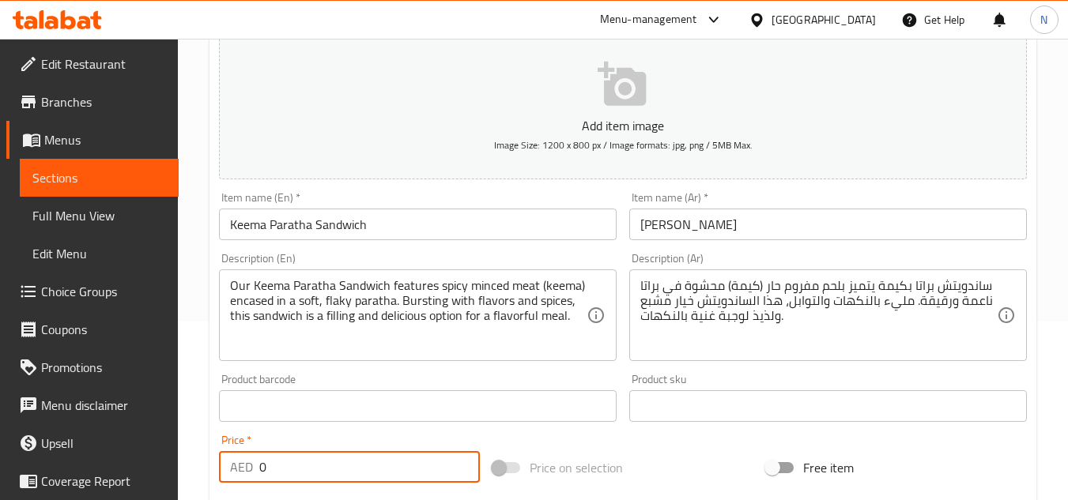
drag, startPoint x: 276, startPoint y: 460, endPoint x: 260, endPoint y: 469, distance: 18.0
click at [260, 469] on input "0" at bounding box center [369, 467] width 221 height 32
type input "11"
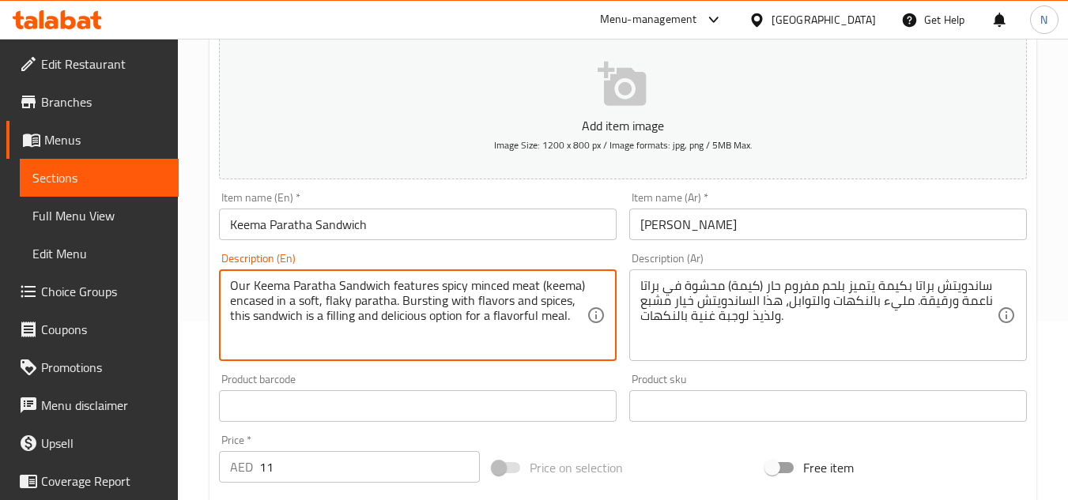
drag, startPoint x: 255, startPoint y: 285, endPoint x: 580, endPoint y: 317, distance: 326.4
type textarea "Our keema paratha sandwich features spicy minced meat (keema) encased in a soft…"
click at [426, 305] on textarea "Our keema paratha sandwich features spicy minced meat (keema) encased in a soft…" at bounding box center [408, 315] width 357 height 75
click at [406, 284] on textarea "Our keema paratha sandwich features spicy minced meat (keema) encased in a soft…" at bounding box center [408, 315] width 357 height 75
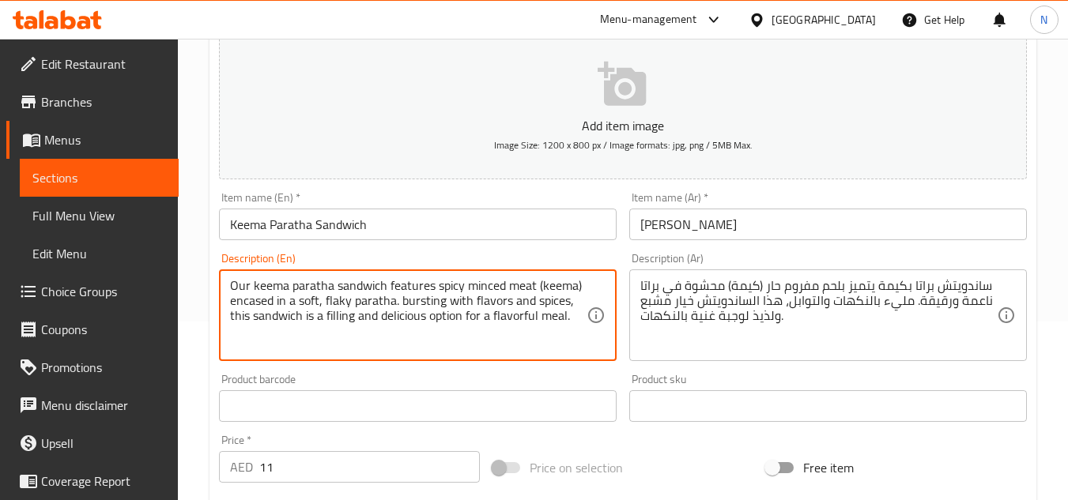
click at [406, 284] on textarea "Our keema paratha sandwich features spicy minced meat (keema) encased in a soft…" at bounding box center [408, 315] width 357 height 75
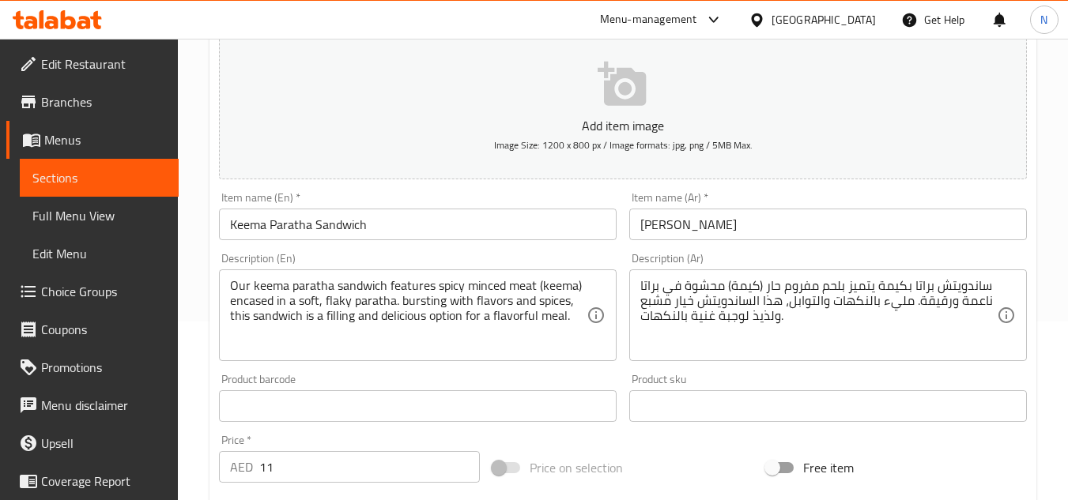
click at [641, 445] on div "Add item image Image Size: 1200 x 800 px / Image formats: jpg, png / 5MB Max. I…" at bounding box center [623, 368] width 821 height 681
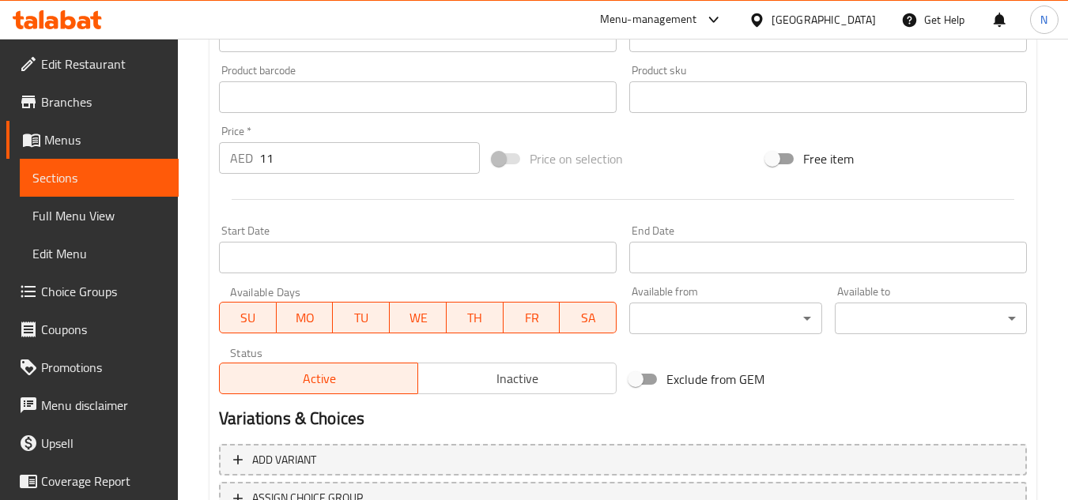
scroll to position [617, 0]
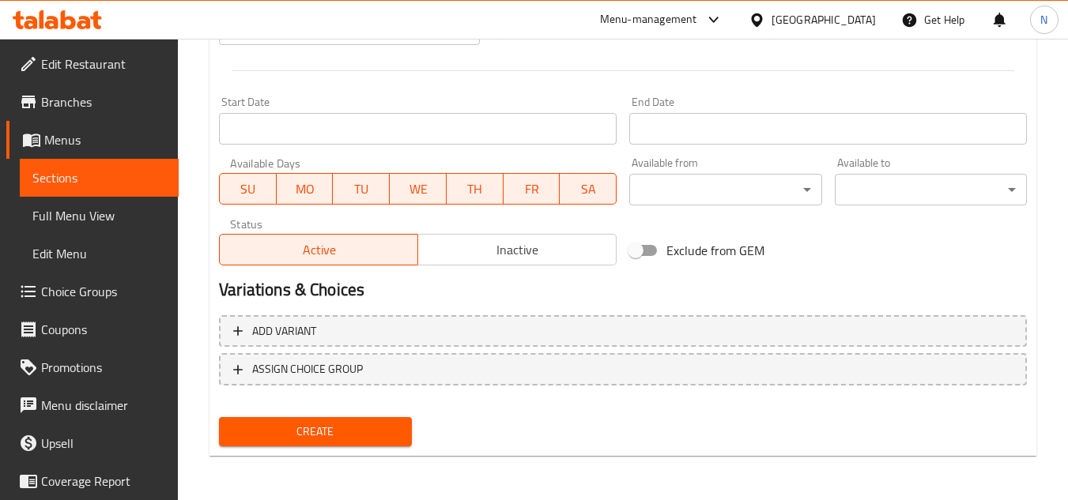
click at [318, 429] on span "Create" at bounding box center [315, 432] width 167 height 20
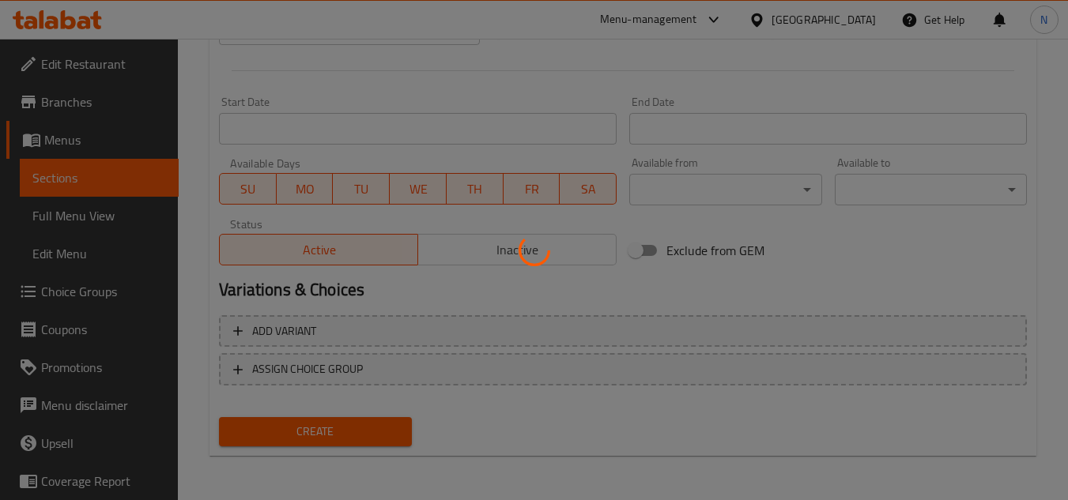
type input "0"
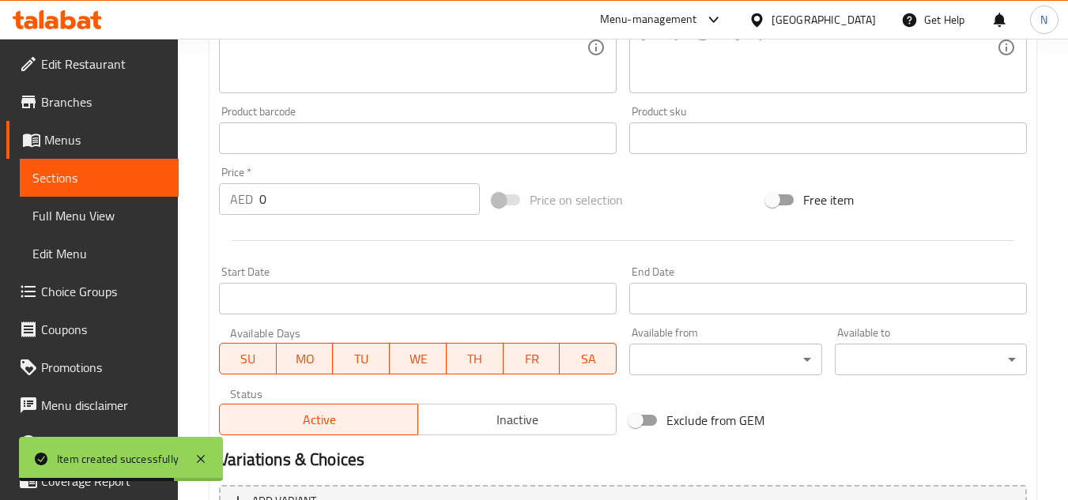
scroll to position [221, 0]
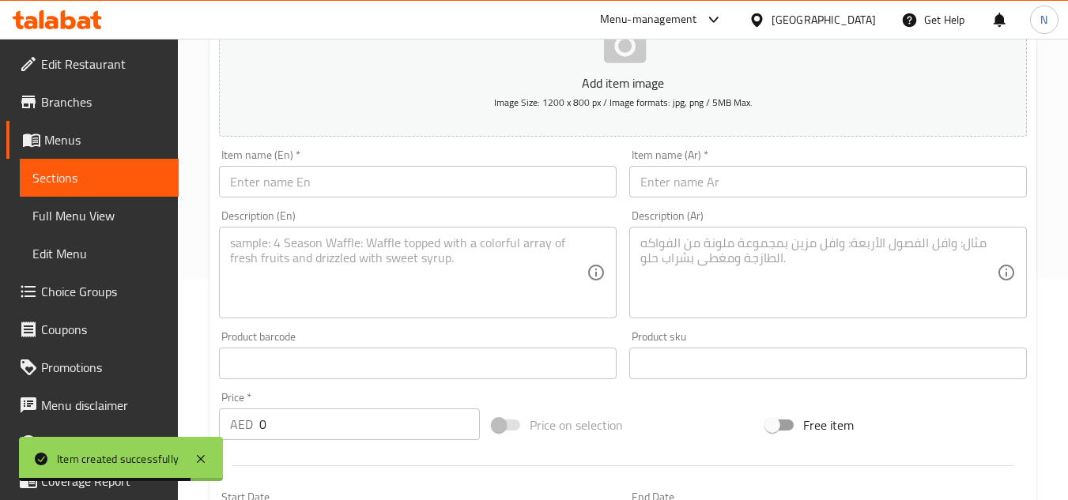
drag, startPoint x: 406, startPoint y: 176, endPoint x: 409, endPoint y: 186, distance: 10.3
click at [406, 176] on input "text" at bounding box center [418, 182] width 398 height 32
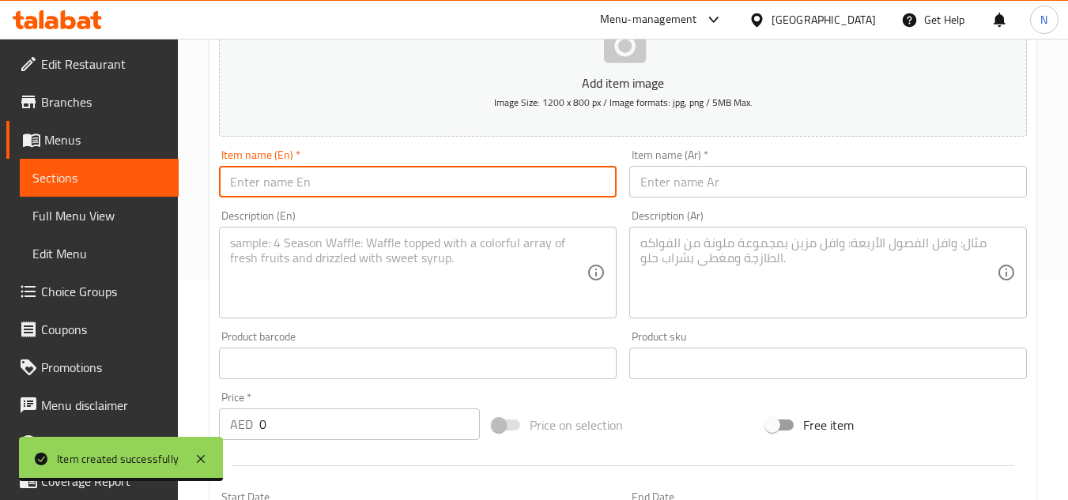
click at [402, 191] on input "text" at bounding box center [418, 182] width 398 height 32
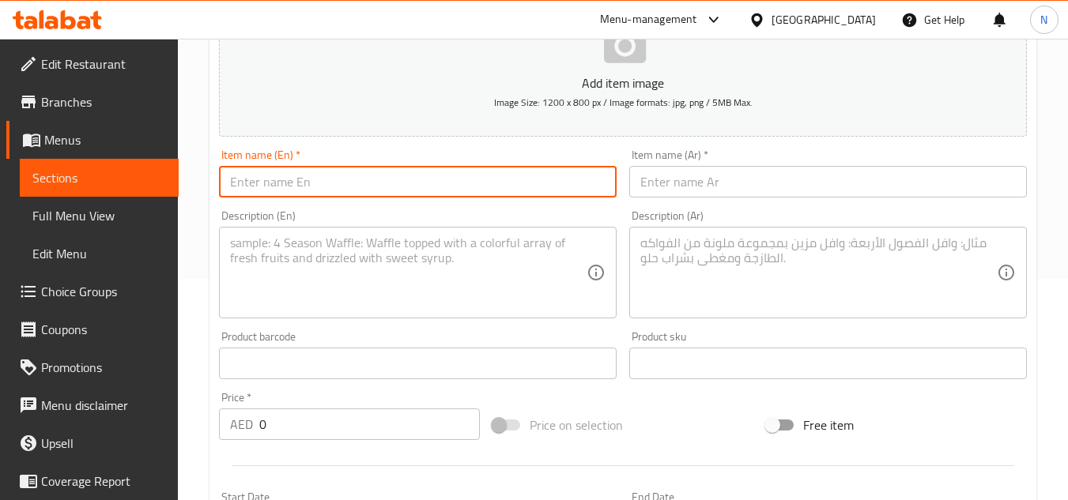
paste input "Kabab Roll Sandwich"
type input "Kabab Roll Sandwich"
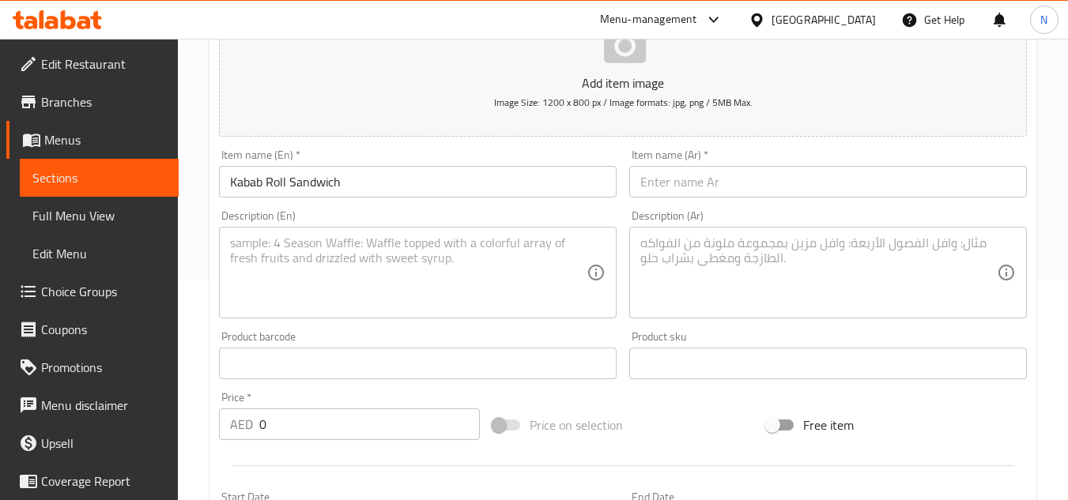
click at [633, 191] on input "text" at bounding box center [828, 182] width 398 height 32
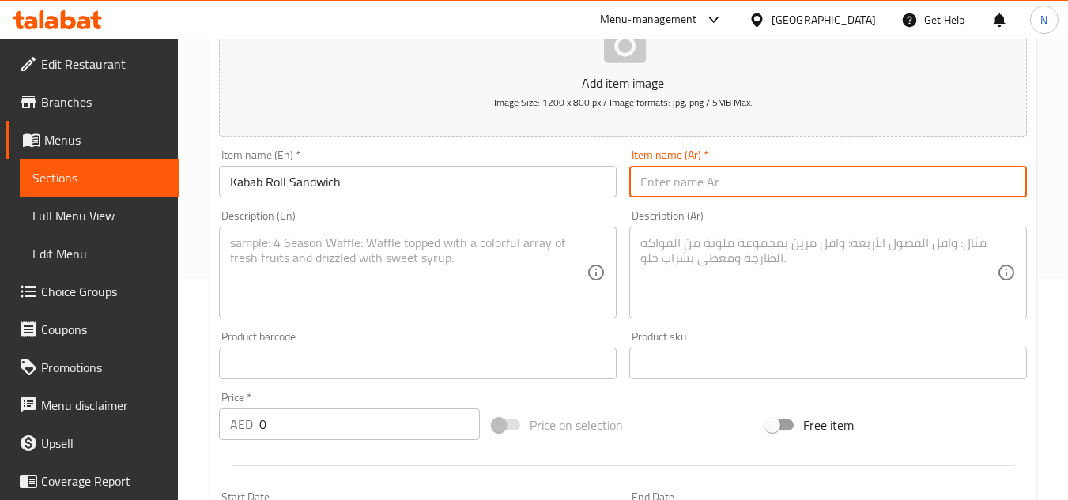
paste input "ساندوتش كباب رول"
type input "ساندوتش كباب رول"
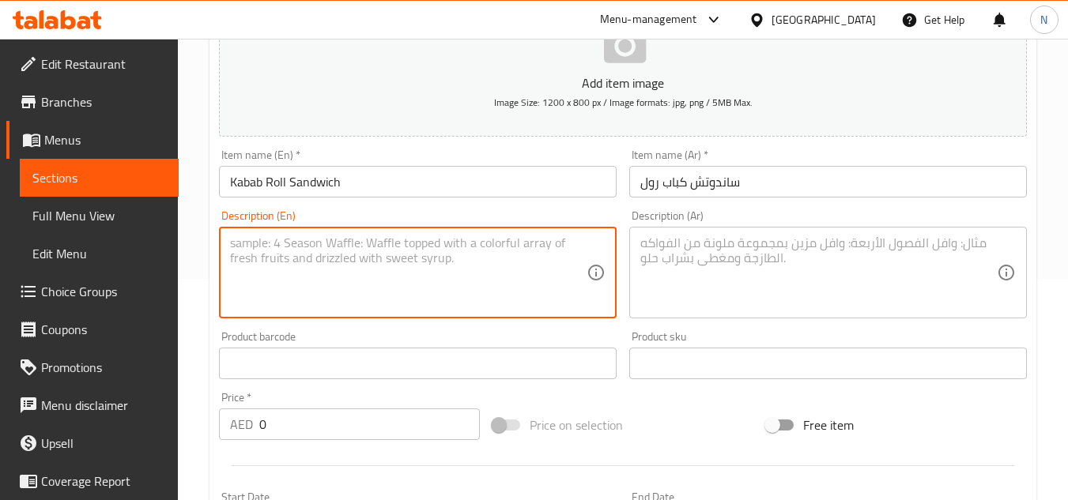
click at [474, 278] on textarea at bounding box center [408, 273] width 357 height 75
paste textarea "Our Kabab Roll Sandwich offers tender, grilled kababs wrapped in a fresh parath…"
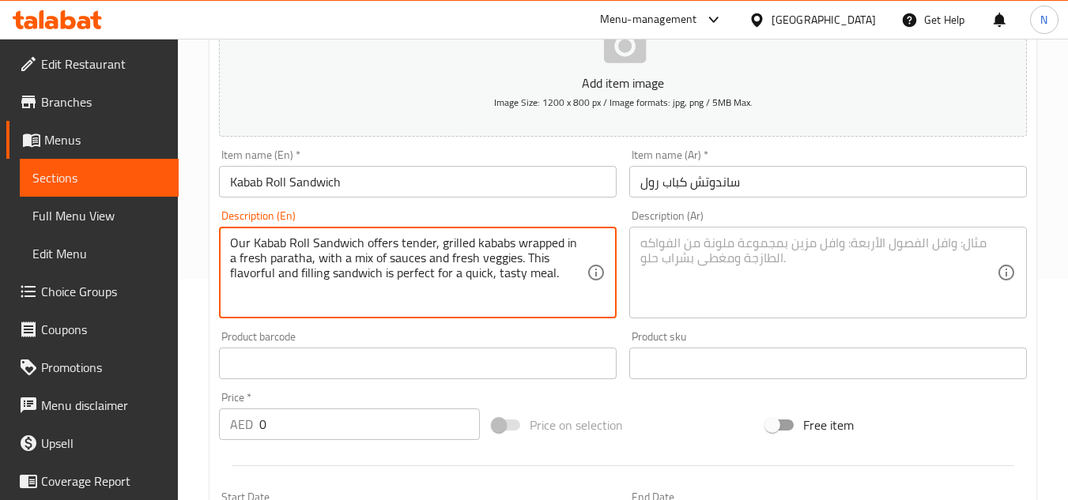
type textarea "Our Kabab Roll Sandwich offers tender, grilled kababs wrapped in a fresh parath…"
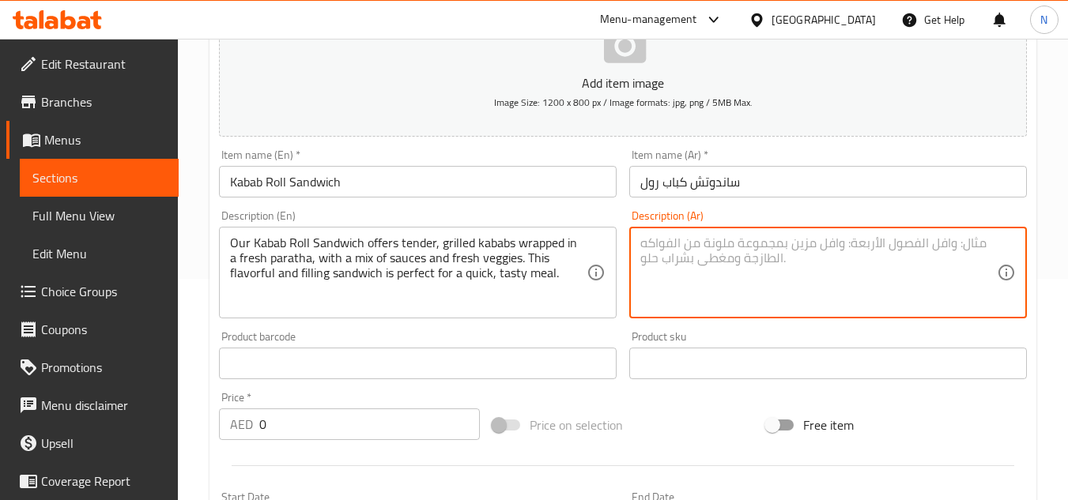
click at [674, 266] on textarea at bounding box center [818, 273] width 357 height 75
paste textarea "ساندويتش رول كباب يقدم كباب مشوي طري ملفوف في براتا طازجة، مع مزيج من الصلصات و…"
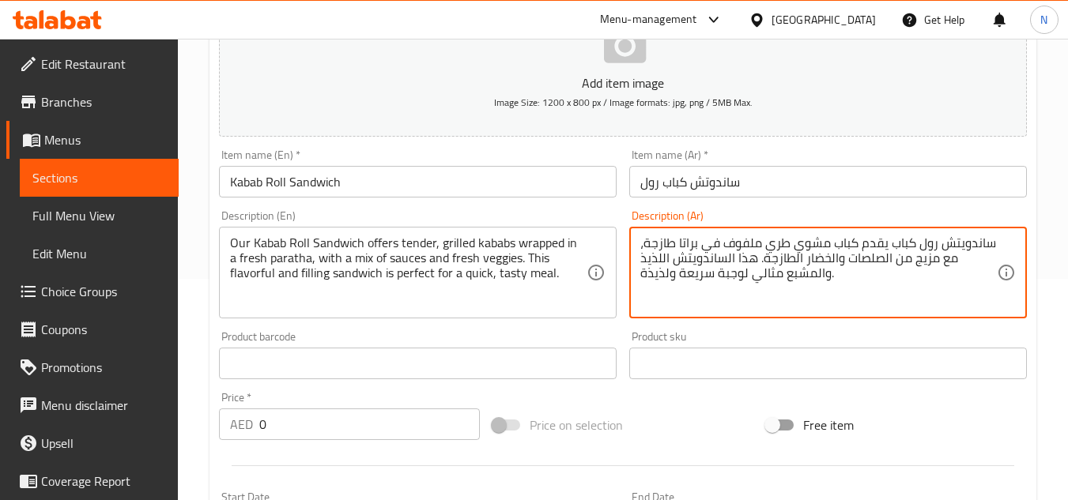
type textarea "ساندويتش رول كباب يقدم كباب مشوي طري ملفوف في براتا طازجة، مع مزيج من الصلصات و…"
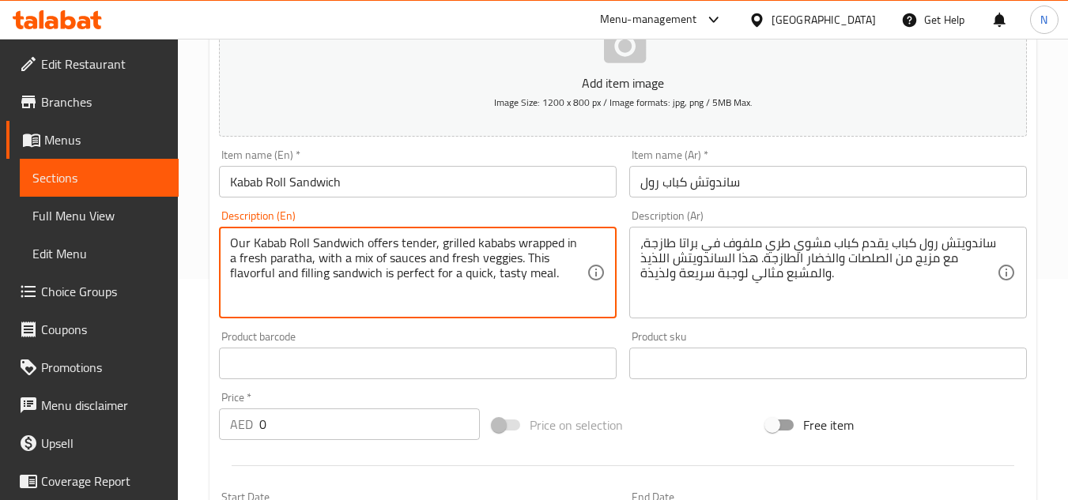
drag, startPoint x: 255, startPoint y: 243, endPoint x: 513, endPoint y: 274, distance: 260.3
type textarea "Our kabab roll sandwich offers tender, grilled kababs wrapped in a fresh parath…"
click at [326, 260] on textarea "Our kabab roll sandwich offers tender, grilled kababs wrapped in a fresh parath…" at bounding box center [408, 273] width 357 height 75
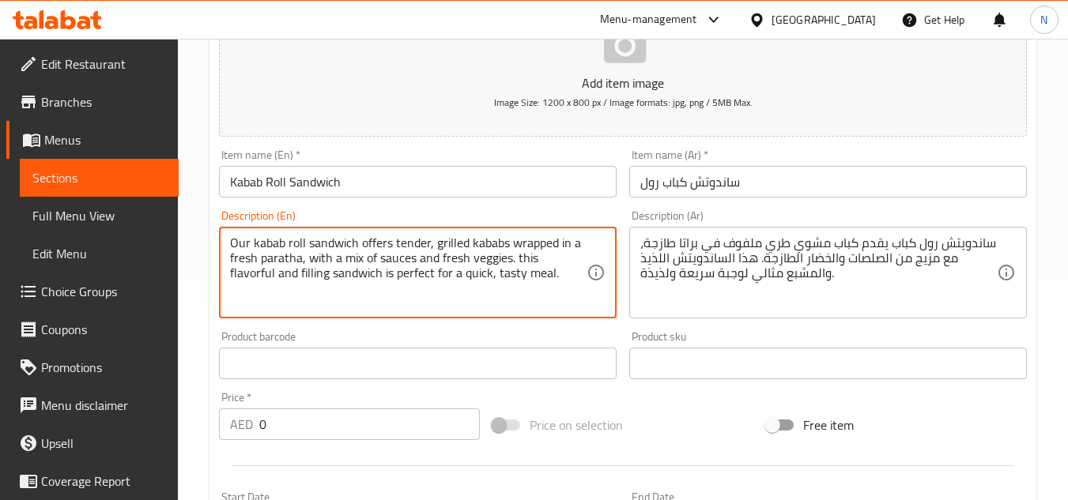
click at [326, 260] on textarea "Our kabab roll sandwich offers tender, grilled kababs wrapped in a fresh parath…" at bounding box center [408, 273] width 357 height 75
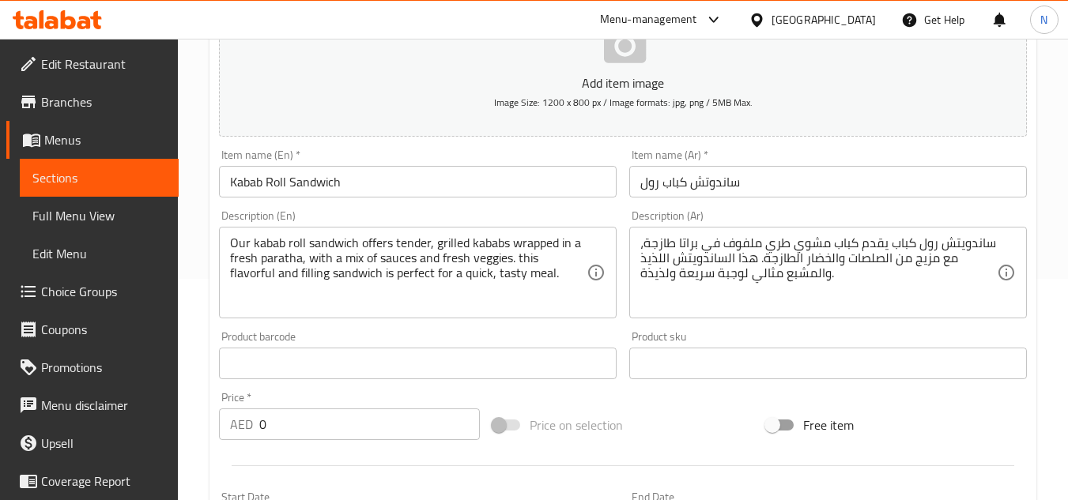
click at [649, 410] on div "Price on selection" at bounding box center [623, 425] width 274 height 43
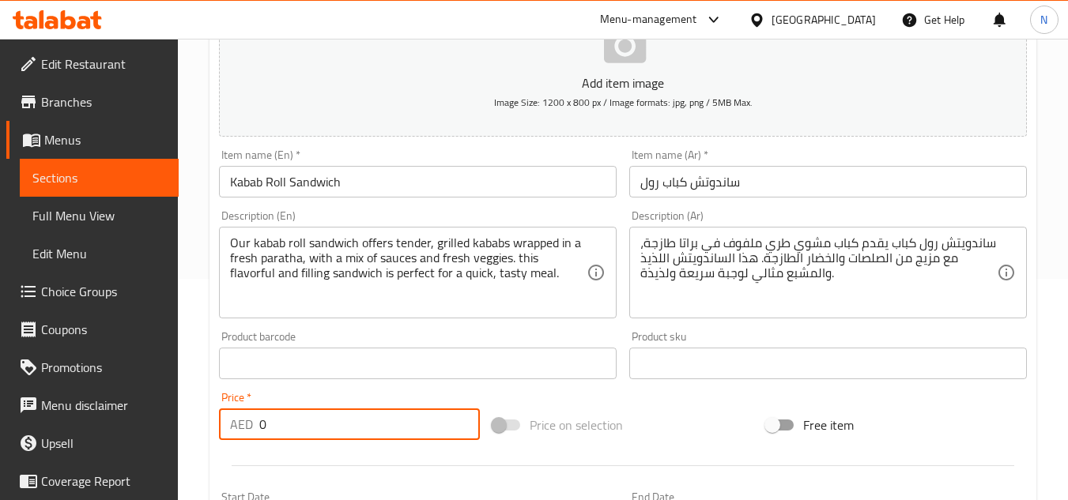
drag, startPoint x: 303, startPoint y: 424, endPoint x: 249, endPoint y: 422, distance: 53.8
click at [249, 422] on div "AED 0 Price *" at bounding box center [349, 425] width 261 height 32
type input "19"
click at [632, 410] on div "Price on selection" at bounding box center [623, 425] width 274 height 43
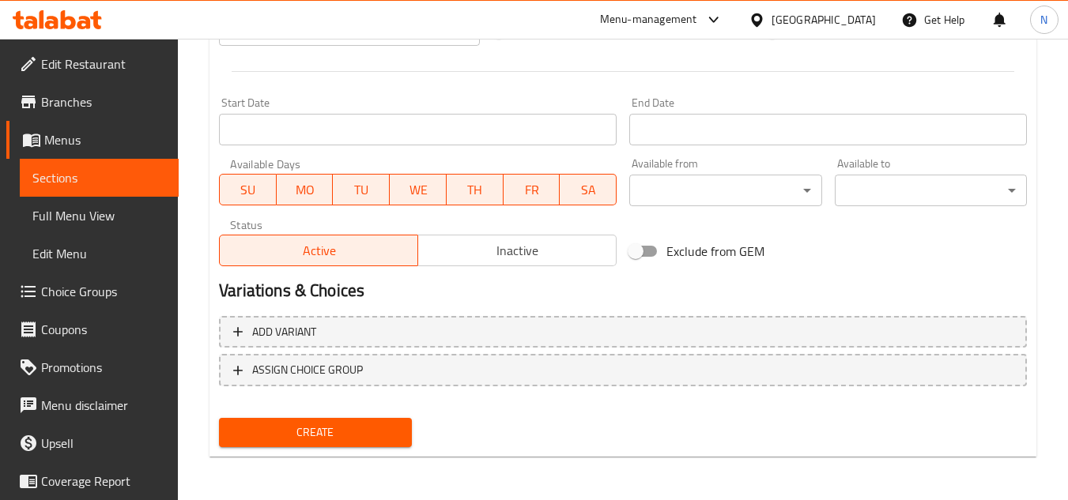
scroll to position [617, 0]
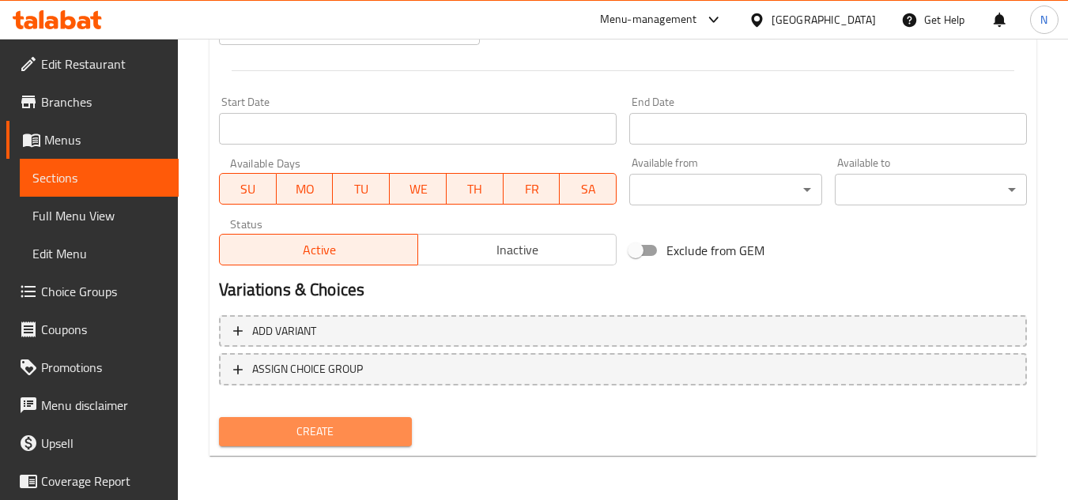
click at [307, 426] on span "Create" at bounding box center [315, 432] width 167 height 20
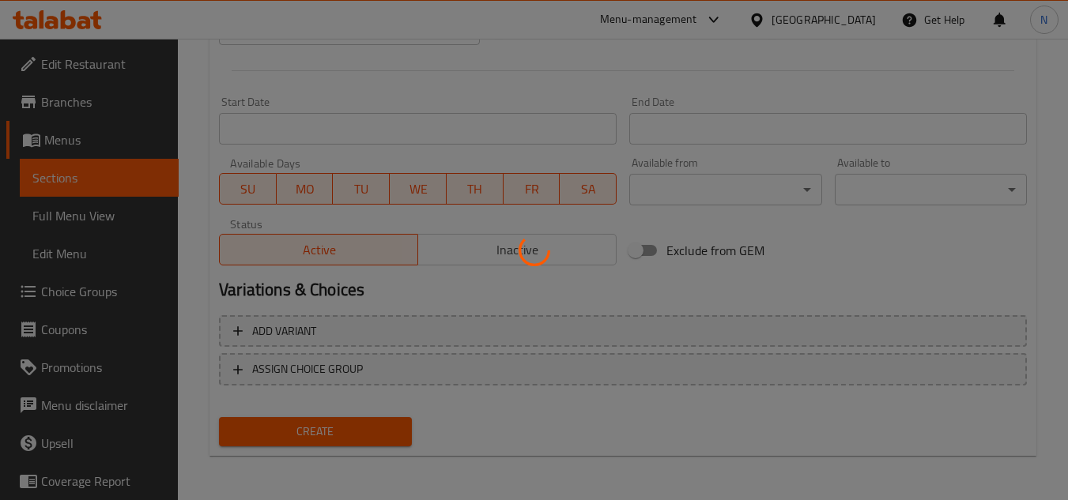
type input "0"
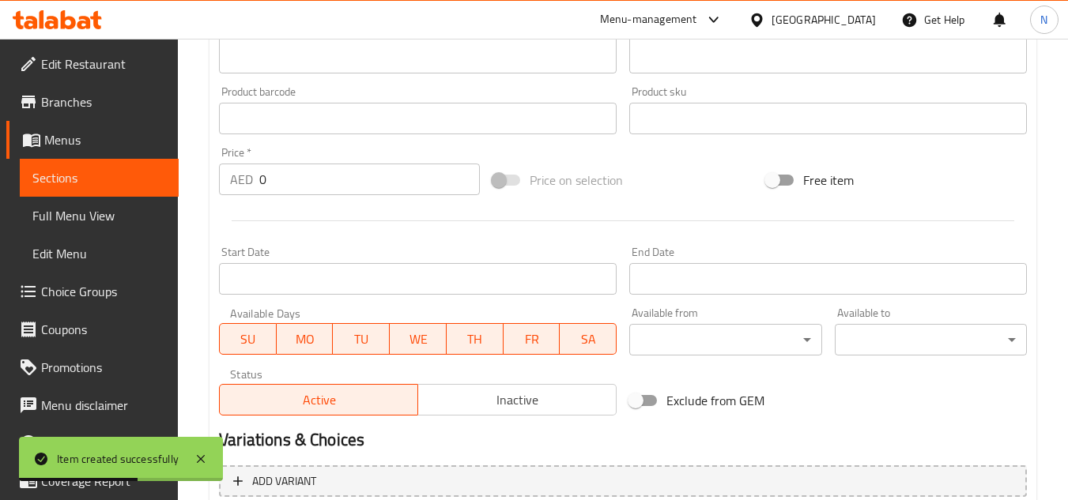
scroll to position [300, 0]
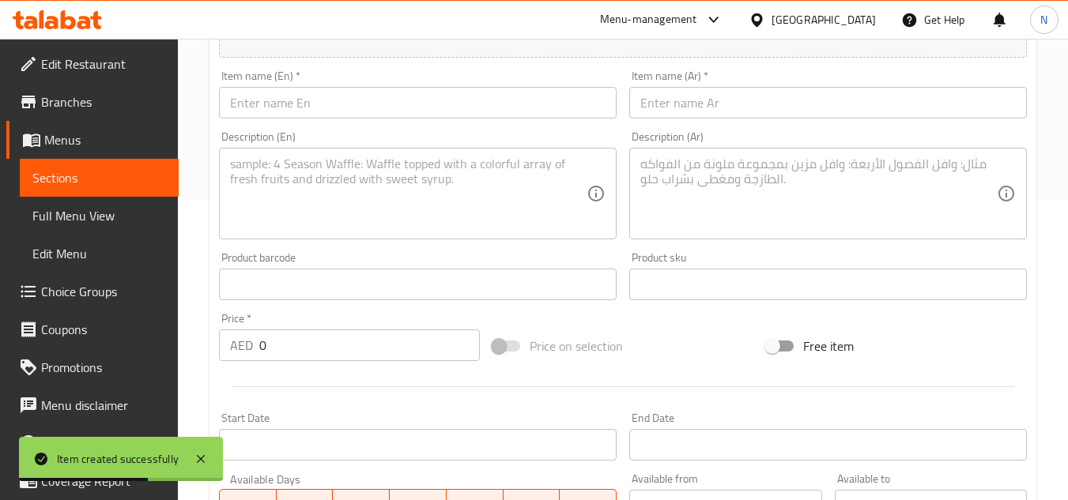
click at [388, 108] on input "text" at bounding box center [418, 103] width 398 height 32
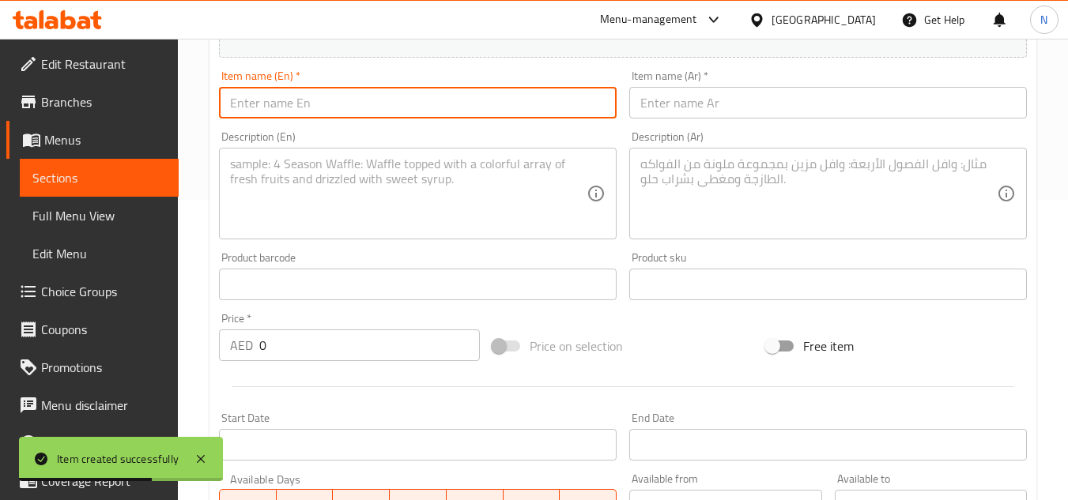
paste input "Sheesh Tawook Roll"
type input "Sheesh Tawook Roll"
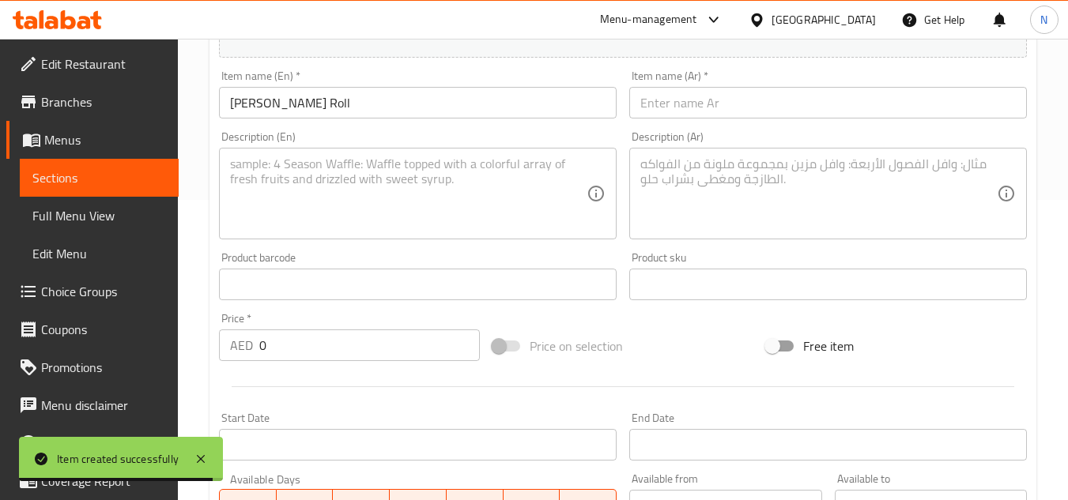
click at [686, 109] on input "text" at bounding box center [828, 103] width 398 height 32
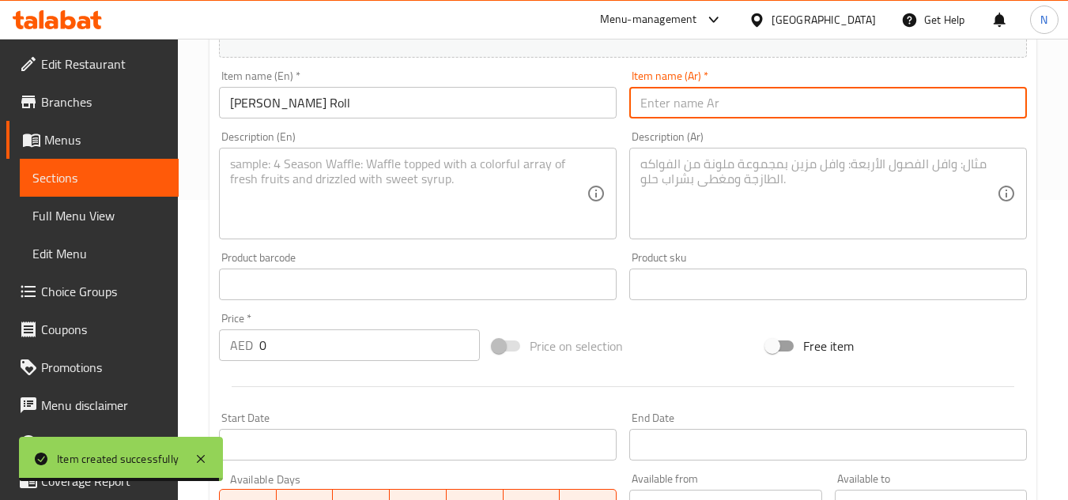
paste input "شيش طاووق رول"
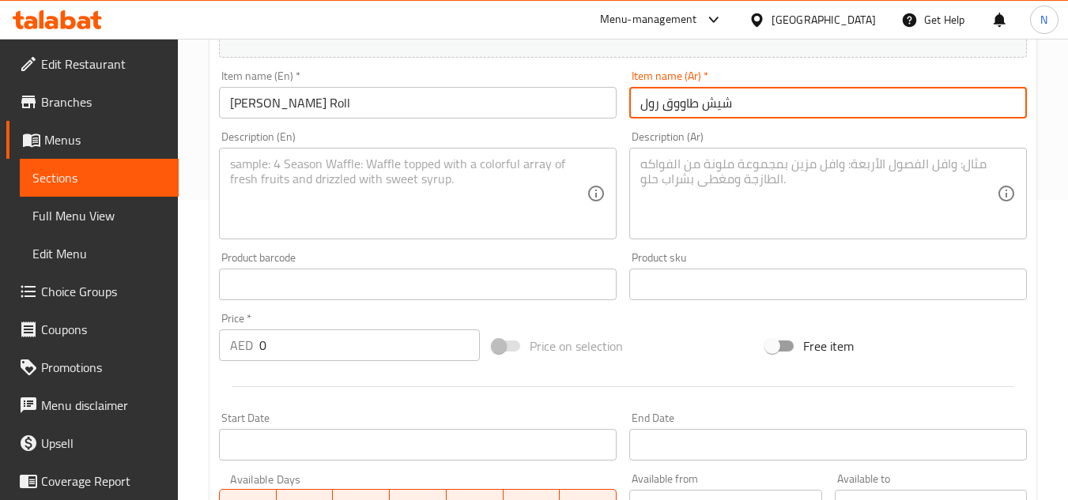
click at [725, 111] on input "شيش طاووق رول" at bounding box center [828, 103] width 398 height 32
drag, startPoint x: 725, startPoint y: 111, endPoint x: 685, endPoint y: 105, distance: 40.7
click at [685, 105] on input "شيش طاووق رول" at bounding box center [828, 103] width 398 height 32
click at [723, 102] on input "شيش طاووق رول" at bounding box center [828, 103] width 398 height 32
drag, startPoint x: 723, startPoint y: 102, endPoint x: 688, endPoint y: 104, distance: 35.6
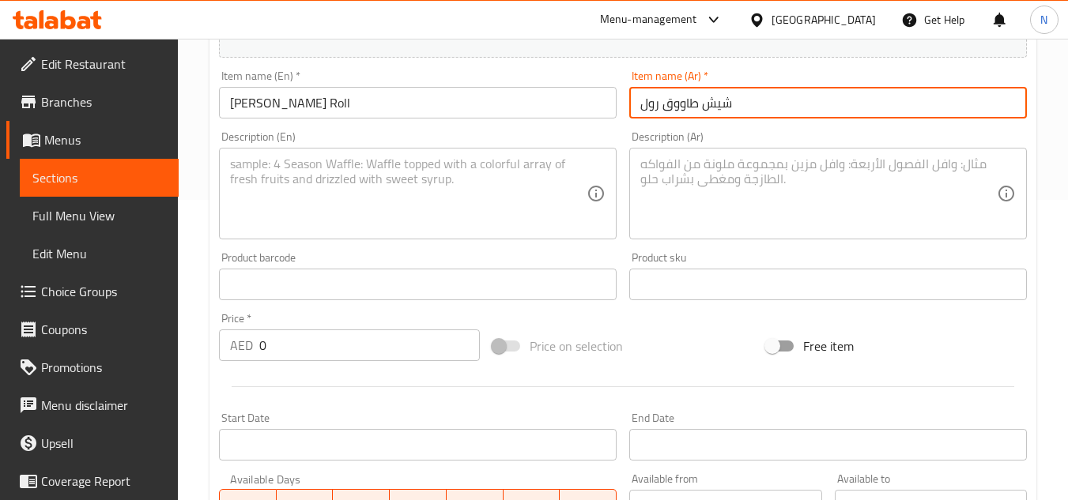
click at [688, 104] on input "شيش طاووق رول" at bounding box center [828, 103] width 398 height 32
click at [685, 107] on input "شيش طاووق رول" at bounding box center [828, 103] width 398 height 32
type input "شيش طاووق رول"
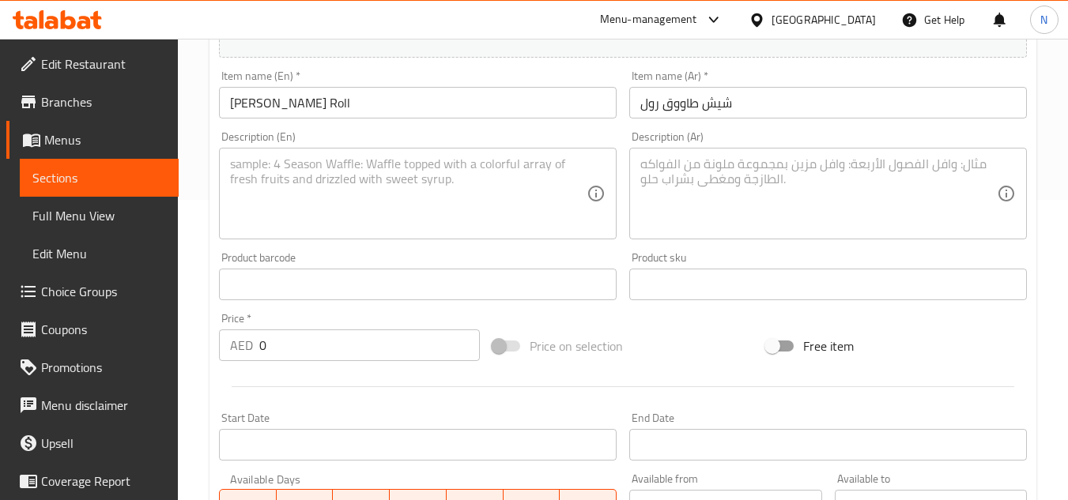
click at [247, 105] on input "Sheesh Tawook Roll" at bounding box center [418, 103] width 398 height 32
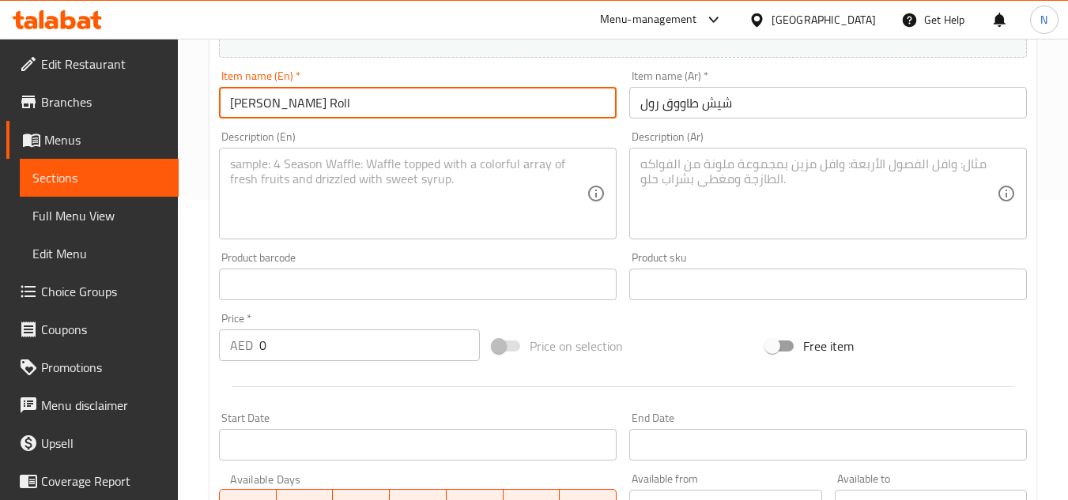
drag, startPoint x: 247, startPoint y: 105, endPoint x: 289, endPoint y: 104, distance: 42.7
click at [289, 104] on input "Sheesh Tawook Roll" at bounding box center [418, 103] width 398 height 32
paste input "i"
type input "Shish Tawook Roll"
click at [296, 141] on div "Description (En) Description (En)" at bounding box center [418, 185] width 398 height 108
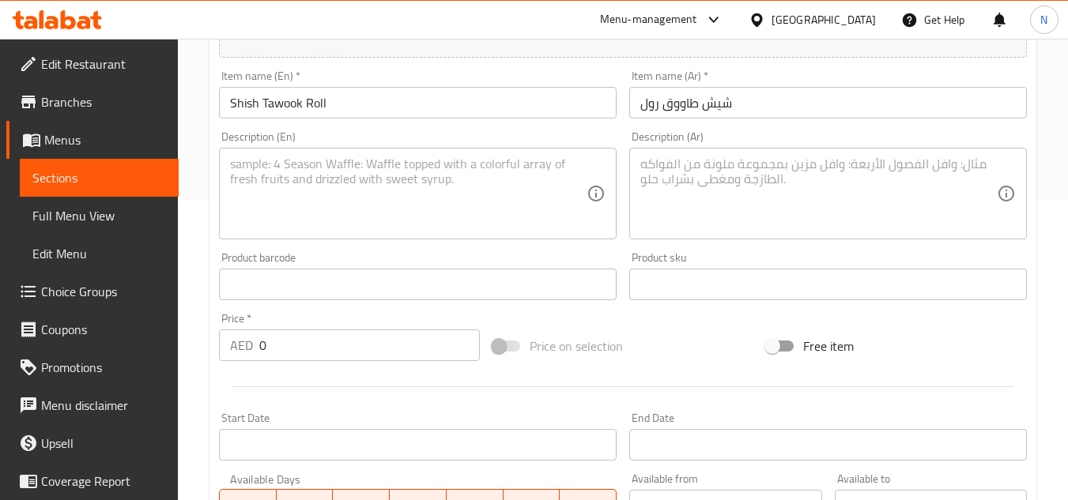
click at [279, 191] on textarea at bounding box center [408, 194] width 357 height 75
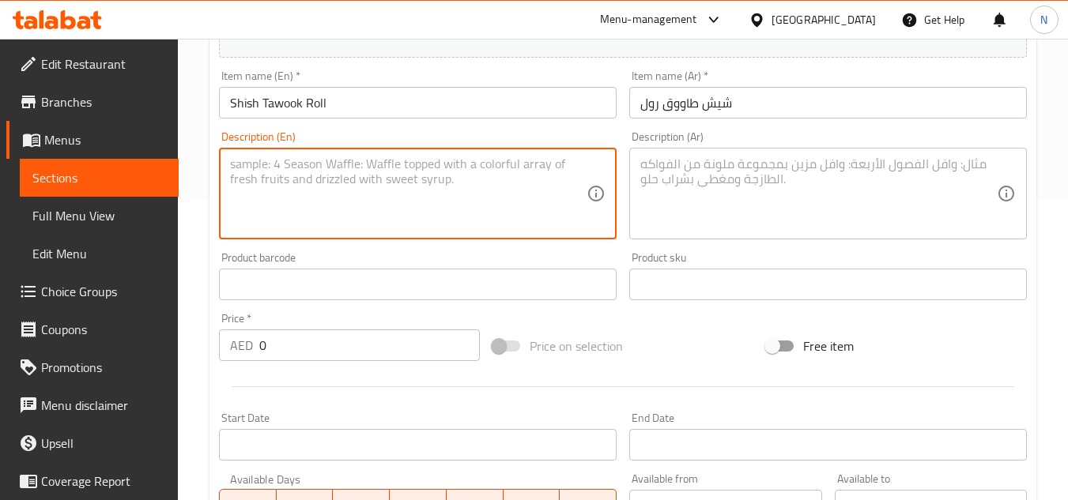
click at [371, 203] on textarea at bounding box center [408, 194] width 357 height 75
paste textarea "Our Sheesh Tawook Roll features succulent grilled chicken marinated in Middle E…"
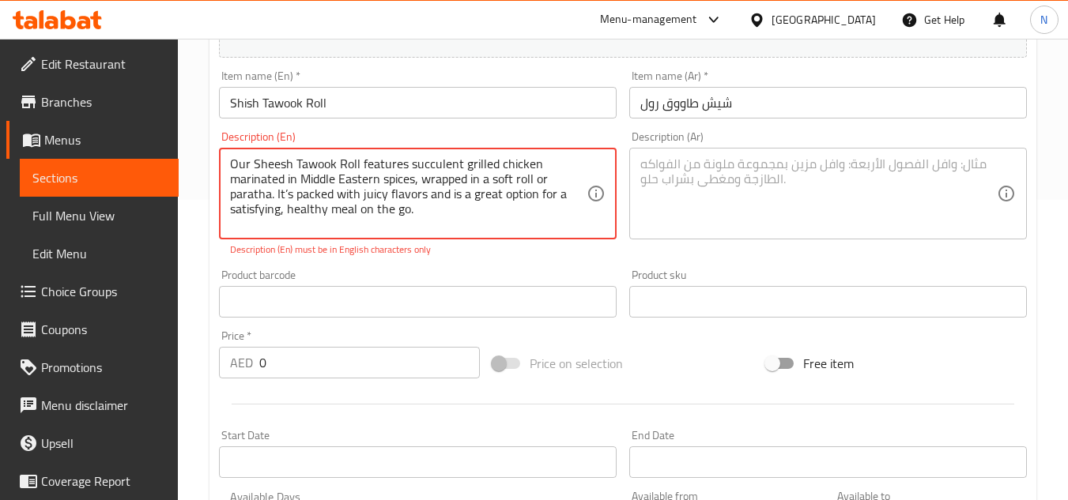
drag, startPoint x: 253, startPoint y: 160, endPoint x: 410, endPoint y: 220, distance: 168.1
click at [410, 220] on textarea "Our Sheesh Tawook Roll features succulent grilled chicken marinated in Middle E…" at bounding box center [408, 194] width 357 height 75
click at [466, 208] on textarea "Our sheesh tawook roll features succulent grilled chicken marinated in middle e…" at bounding box center [408, 194] width 357 height 75
click at [289, 195] on textarea "Our sheesh tawook roll features succulent grilled chicken marinated in middle e…" at bounding box center [408, 194] width 357 height 75
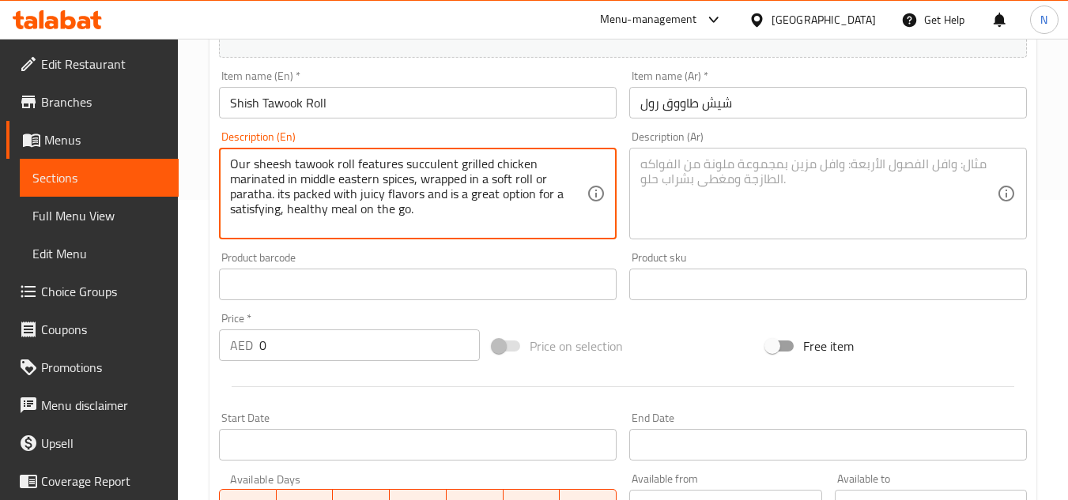
click at [417, 192] on textarea "Our sheesh tawook roll features succulent grilled chicken marinated in middle e…" at bounding box center [408, 194] width 357 height 75
type textarea "Our sheesh tawook roll features succulent grilled chicken marinated in middle e…"
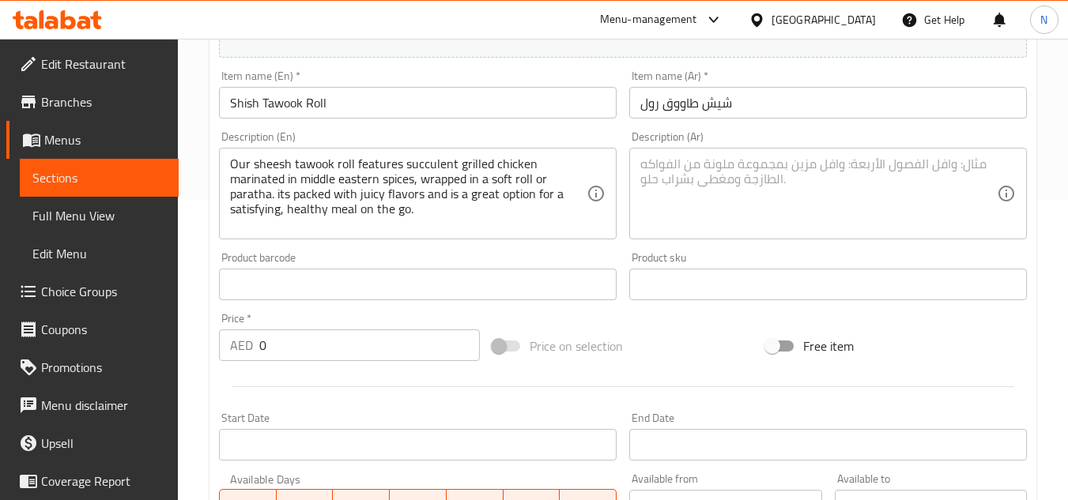
click at [840, 191] on textarea at bounding box center [818, 194] width 357 height 75
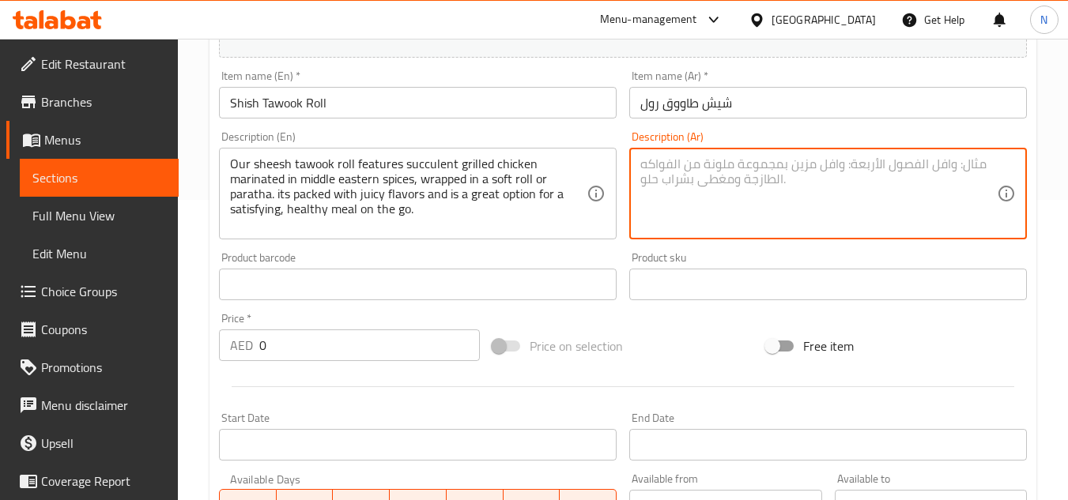
paste textarea "ساندويتش رول شيش طاووق يتميز بدجاج مشوي طري متبل بالتوابل الشرق أوسطية، ملفوف ف…"
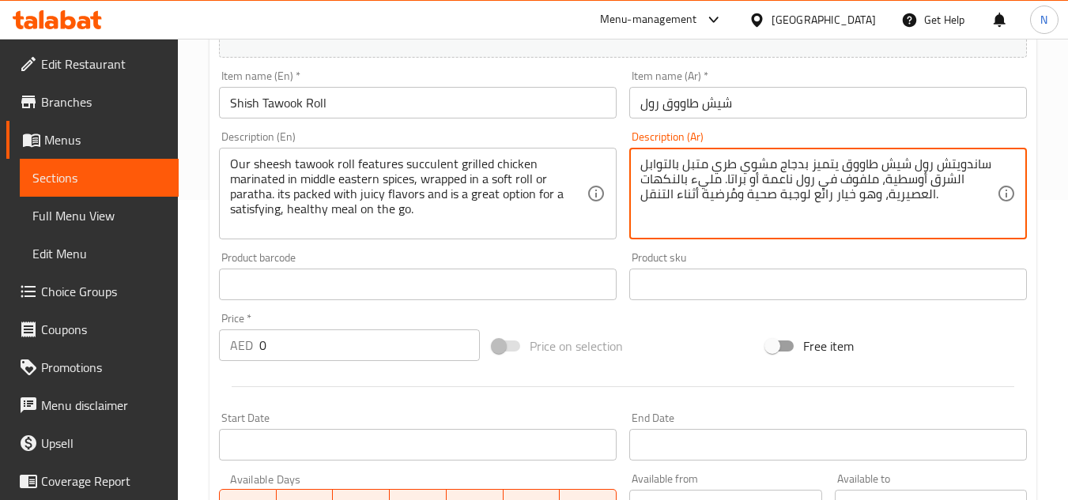
type textarea "ساندويتش رول شيش طاووق يتميز بدجاج مشوي طري متبل بالتوابل الشرق أوسطية، ملفوف ف…"
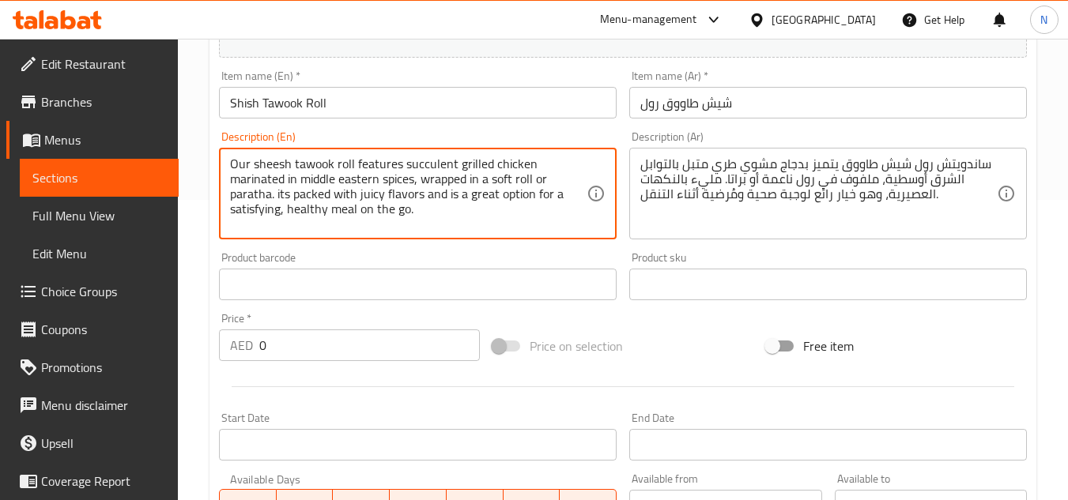
click at [309, 194] on textarea "Our sheesh tawook roll features succulent grilled chicken marinated in middle e…" at bounding box center [408, 194] width 357 height 75
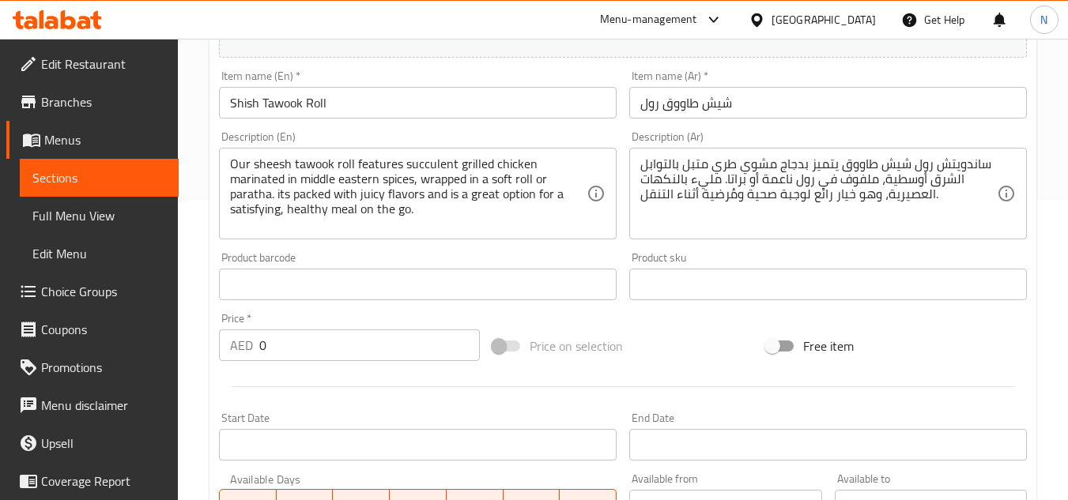
click at [689, 315] on div "Add item image Image Size: 1200 x 800 px / Image formats: jpg, png / 5MB Max. I…" at bounding box center [623, 247] width 821 height 681
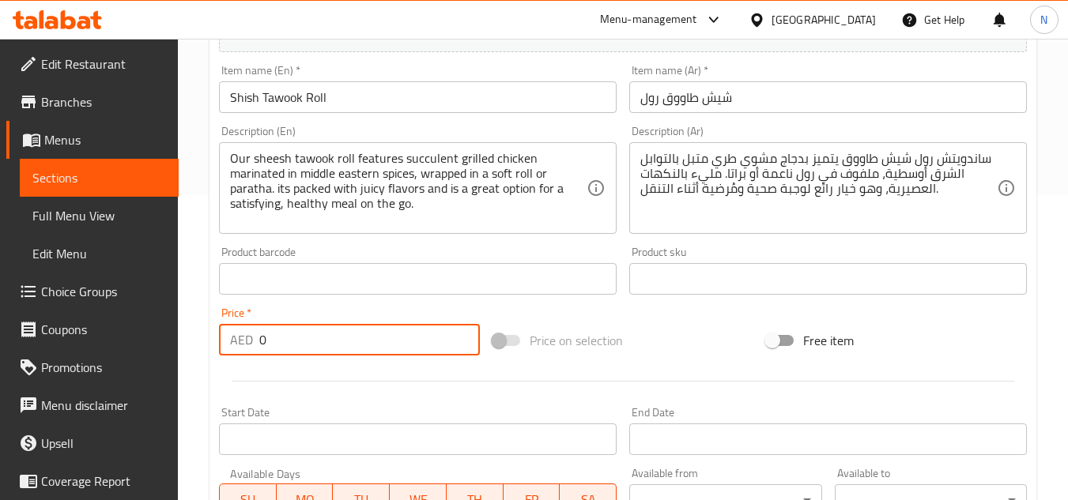
click at [265, 342] on input "0" at bounding box center [369, 340] width 221 height 32
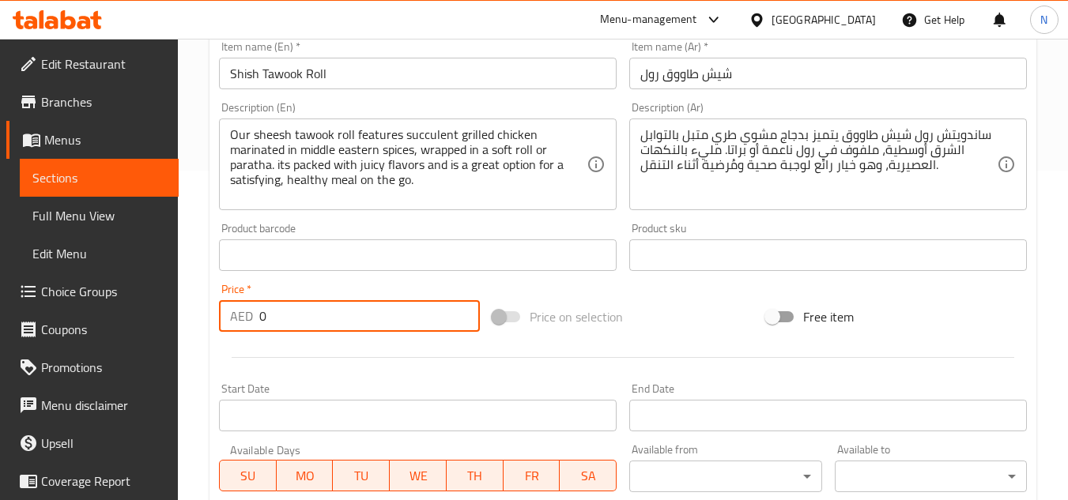
scroll to position [379, 0]
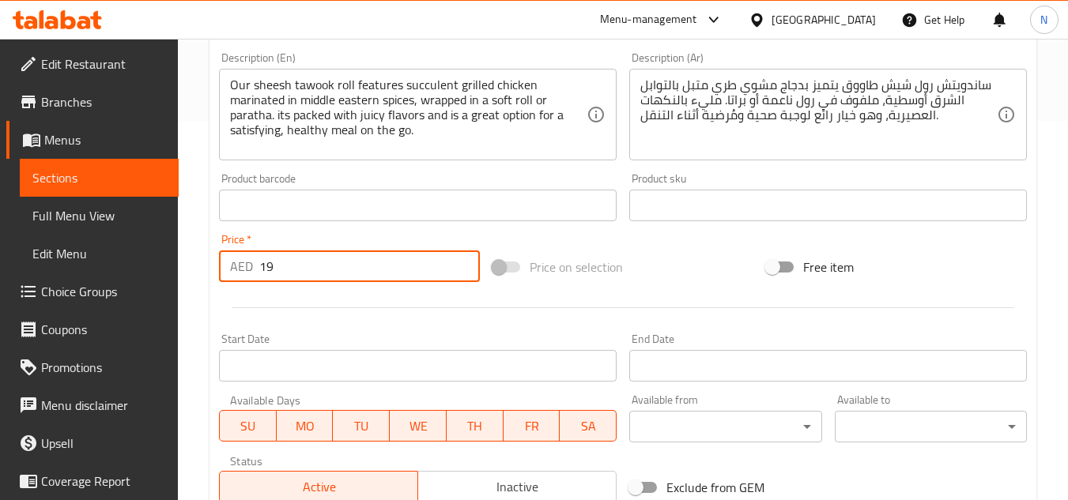
type input "19"
click at [639, 255] on div "Price on selection" at bounding box center [623, 267] width 274 height 43
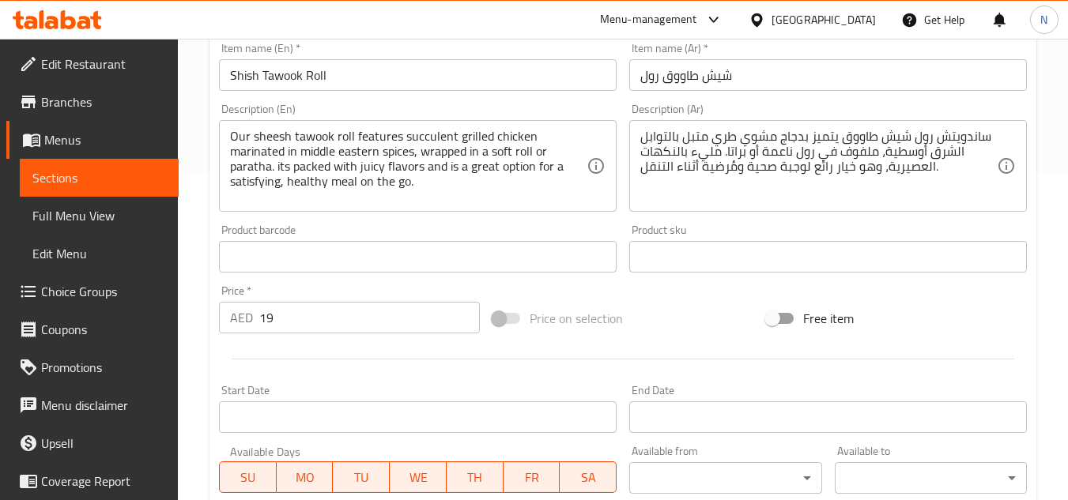
scroll to position [300, 0]
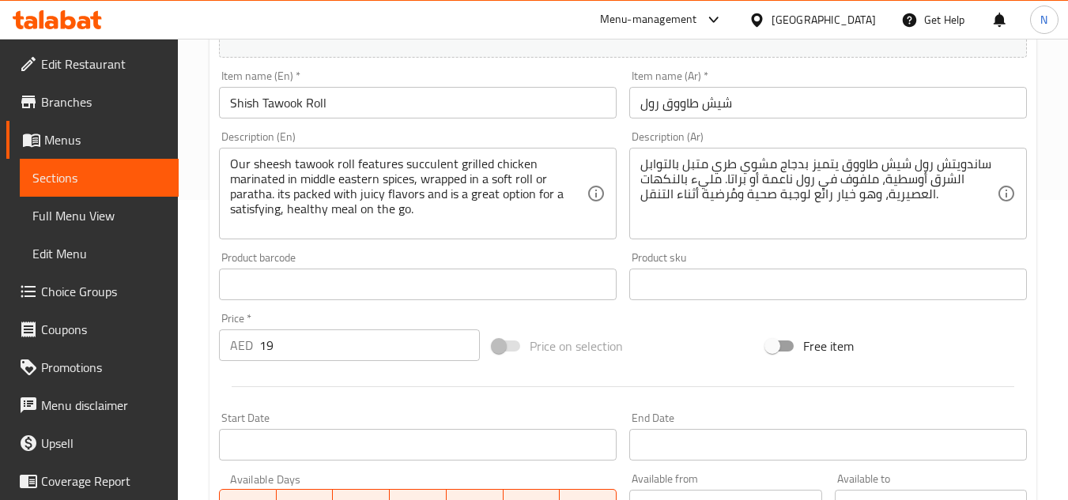
click at [240, 101] on input "Shish Tawook Roll" at bounding box center [418, 103] width 398 height 32
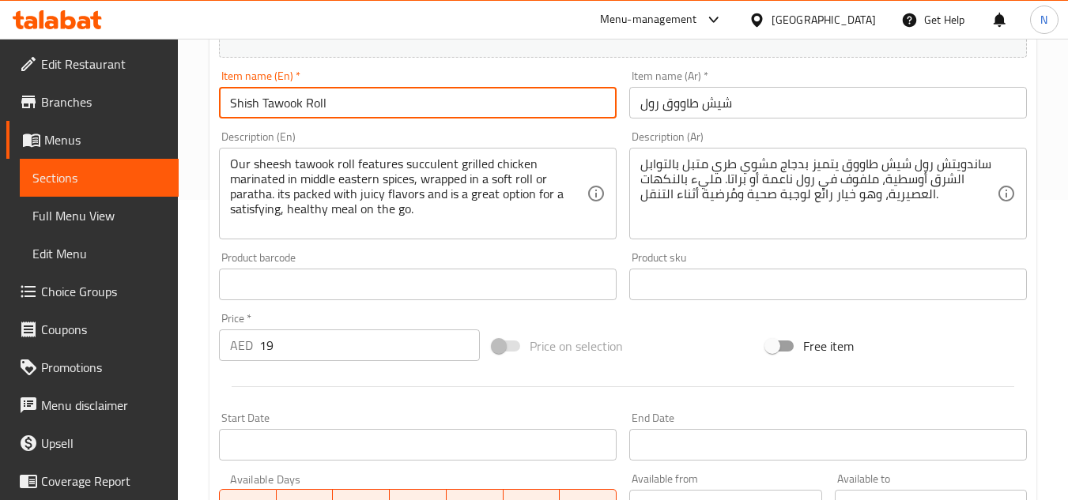
click at [240, 101] on input "Shish Tawook Roll" at bounding box center [418, 103] width 398 height 32
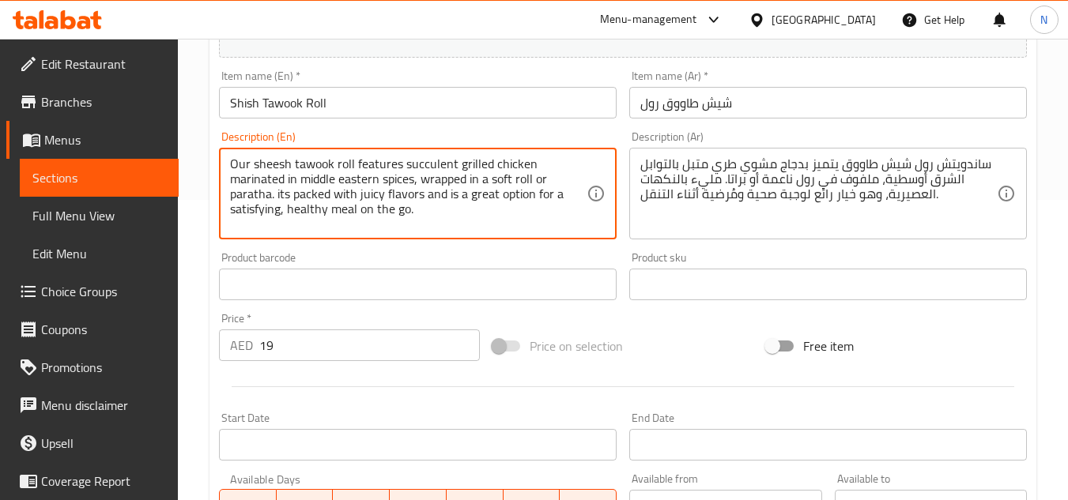
click at [276, 168] on textarea "Our sheesh tawook roll features succulent grilled chicken marinated in middle e…" at bounding box center [408, 194] width 357 height 75
paste textarea "Shi"
click at [258, 163] on textarea "Our Shish tawook roll features succulent grilled chicken marinated in middle ea…" at bounding box center [408, 194] width 357 height 75
click at [397, 199] on textarea "Our shish tawook roll features succulent grilled chicken marinated in middle ea…" at bounding box center [408, 194] width 357 height 75
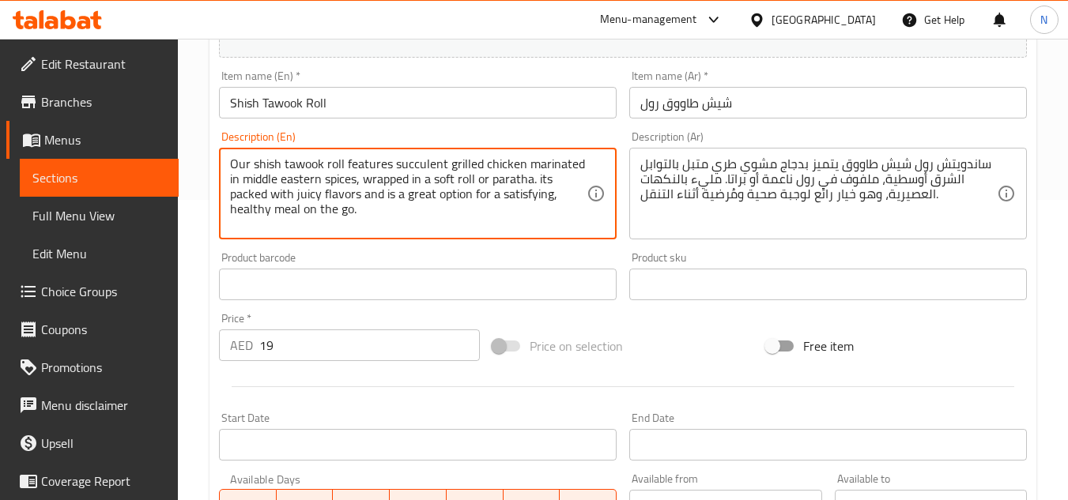
type textarea "Our shish tawook roll features succulent grilled chicken marinated in middle ea…"
click at [685, 349] on div "Price on selection" at bounding box center [623, 346] width 274 height 43
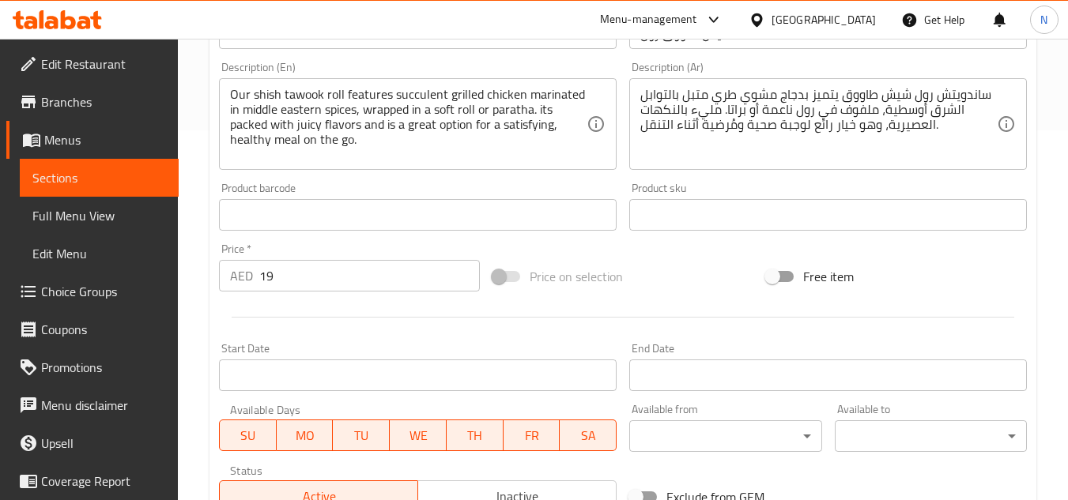
scroll to position [617, 0]
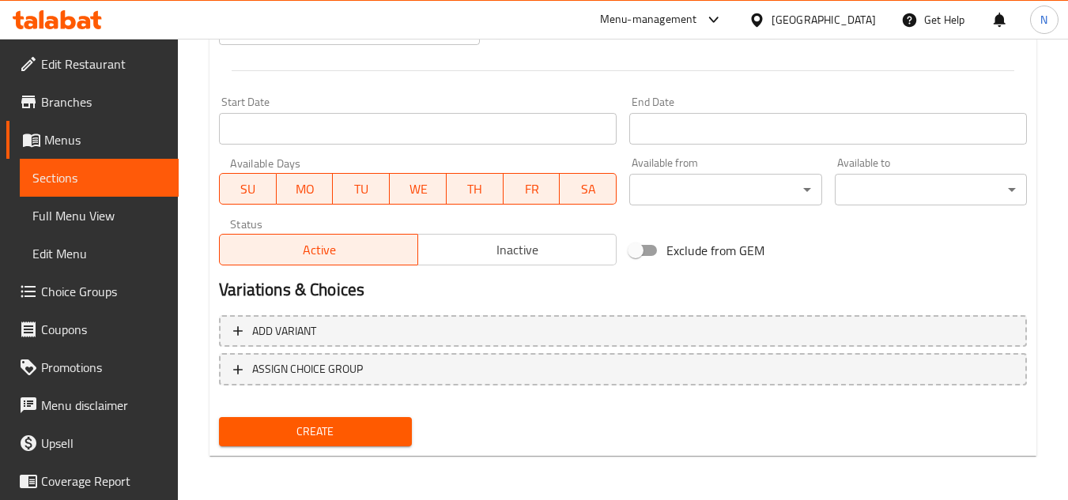
click at [333, 433] on span "Create" at bounding box center [315, 432] width 167 height 20
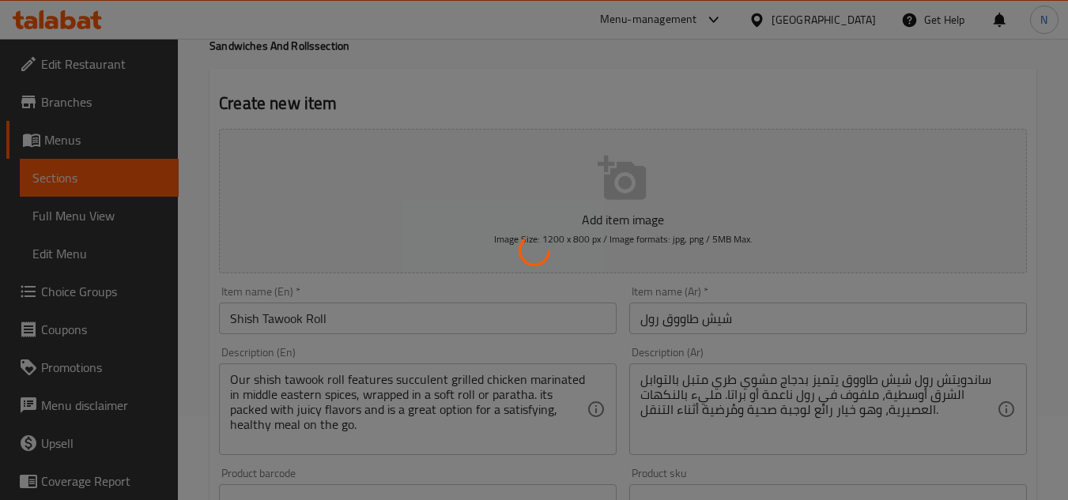
scroll to position [0, 0]
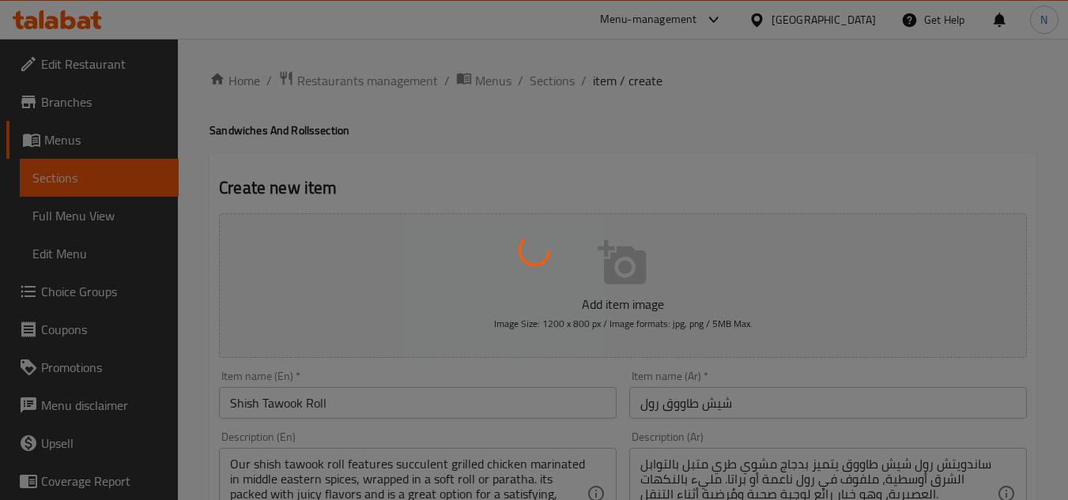
type input "0"
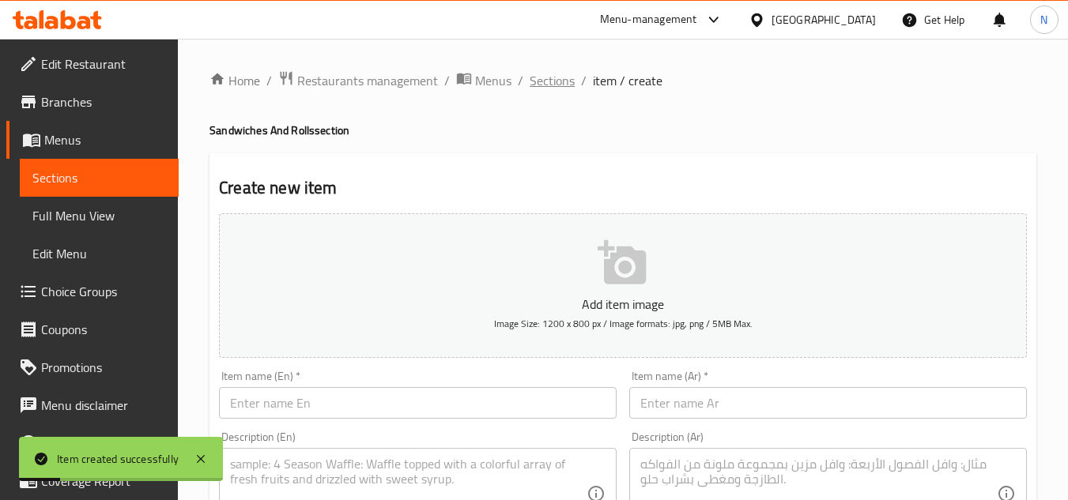
click at [551, 81] on span "Sections" at bounding box center [552, 80] width 45 height 19
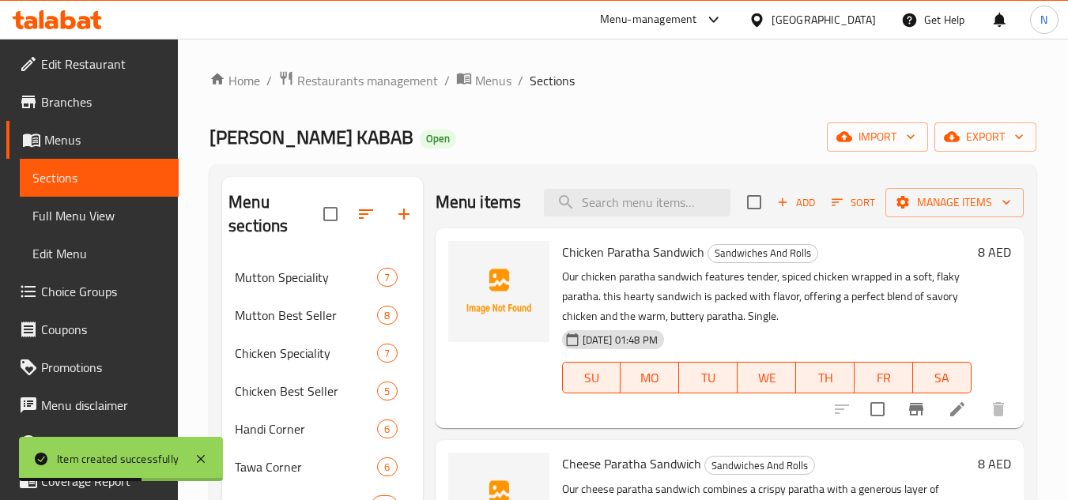
scroll to position [237, 0]
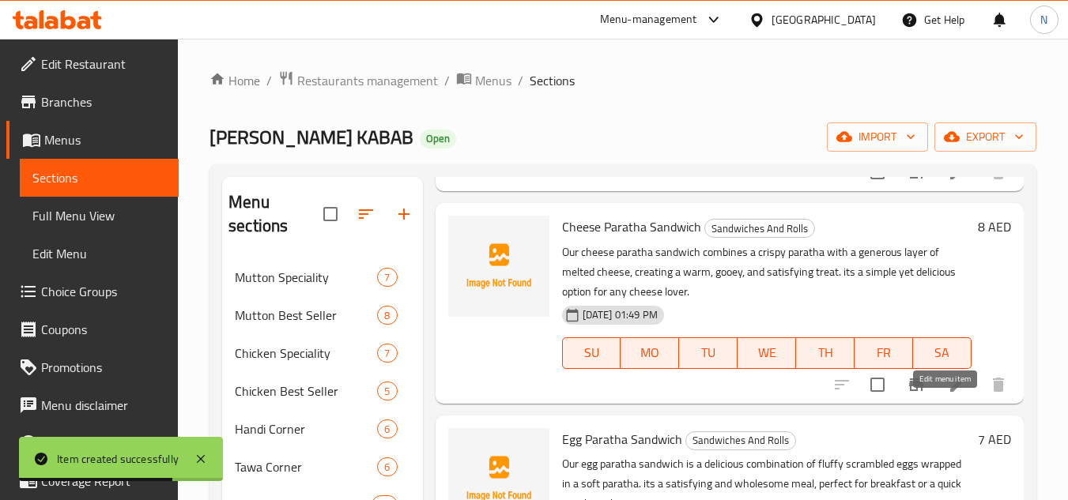
click at [948, 394] on icon at bounding box center [957, 384] width 19 height 19
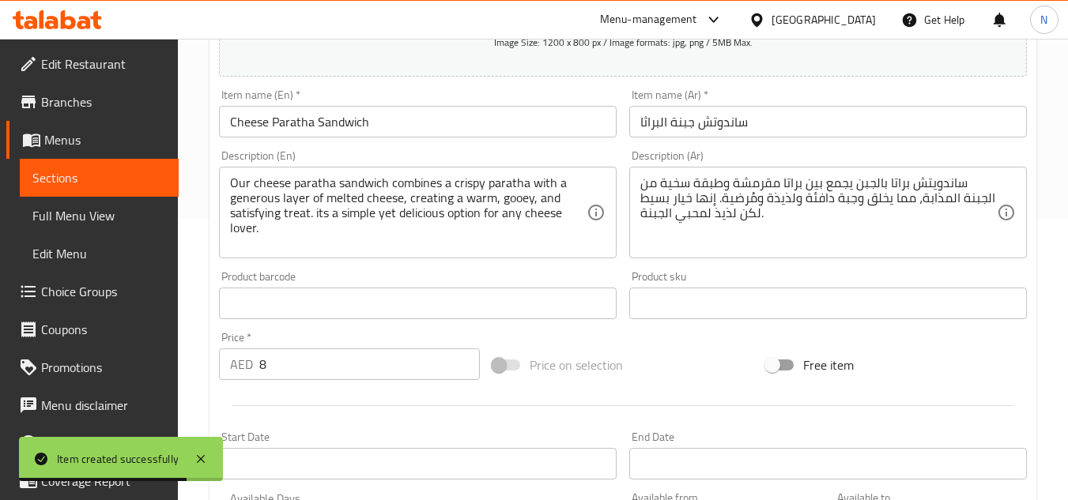
scroll to position [395, 0]
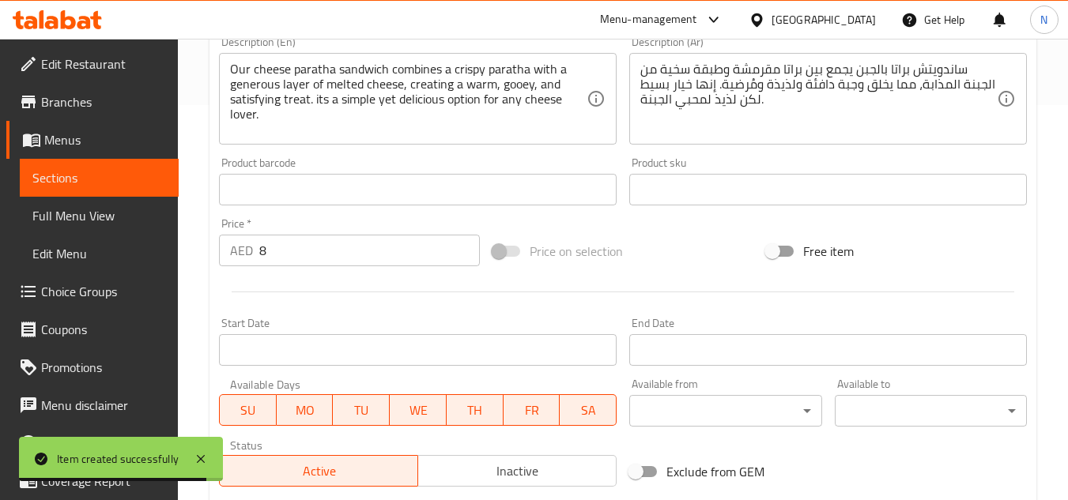
click at [294, 138] on div "Our cheese paratha sandwich combines a crispy paratha with a generous layer of …" at bounding box center [418, 99] width 398 height 92
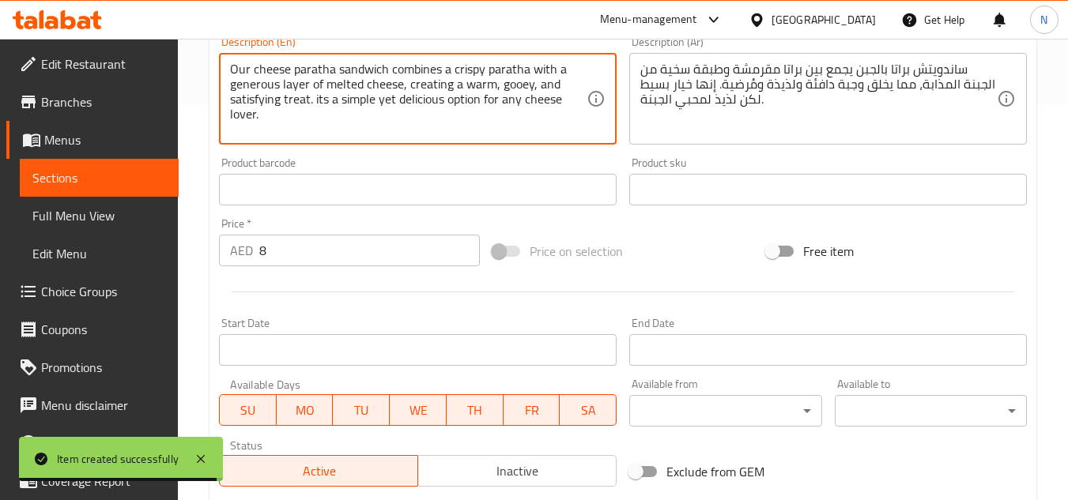
click at [290, 131] on textarea "Our cheese paratha sandwich combines a crispy paratha with a generous layer of …" at bounding box center [408, 99] width 357 height 75
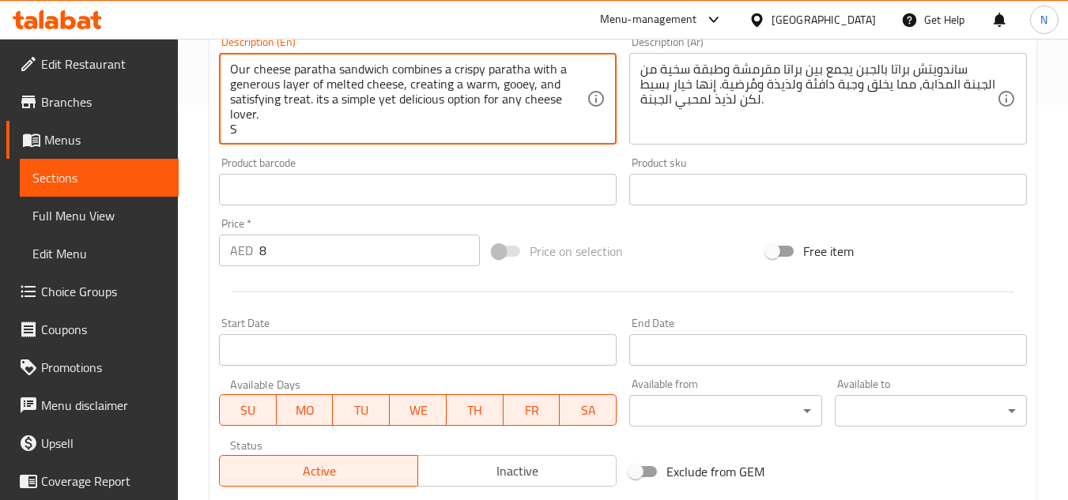
scroll to position [4, 0]
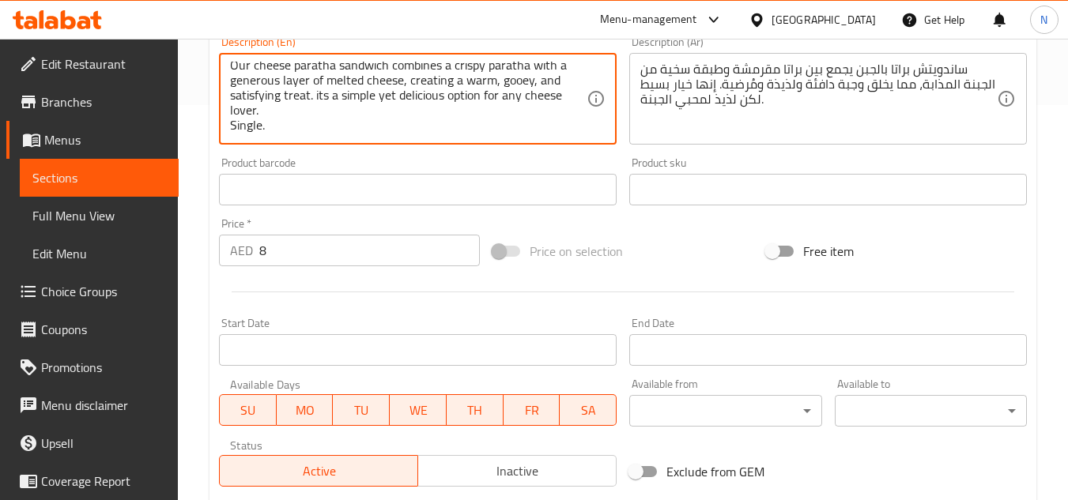
type textarea "Our cheese paratha sandwich combines a crispy paratha with a generous layer of …"
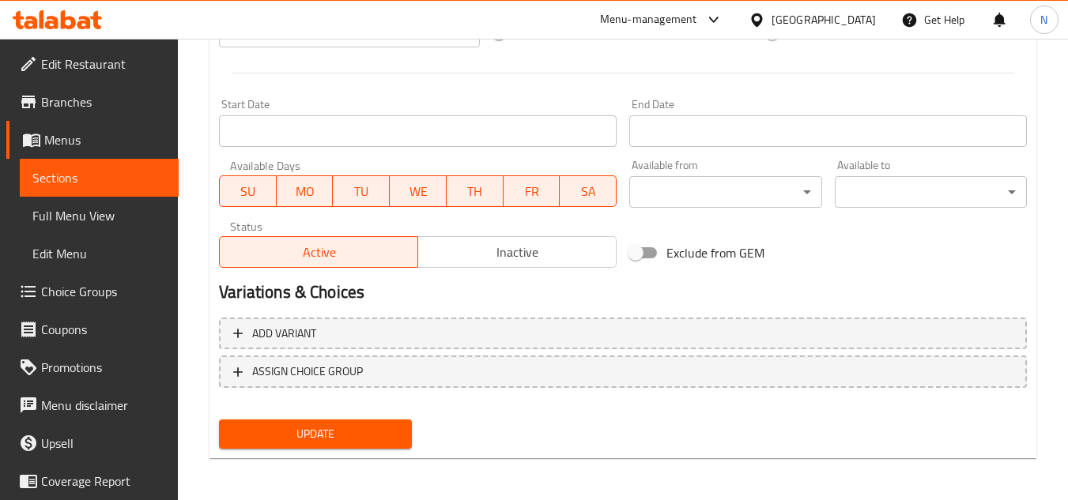
scroll to position [617, 0]
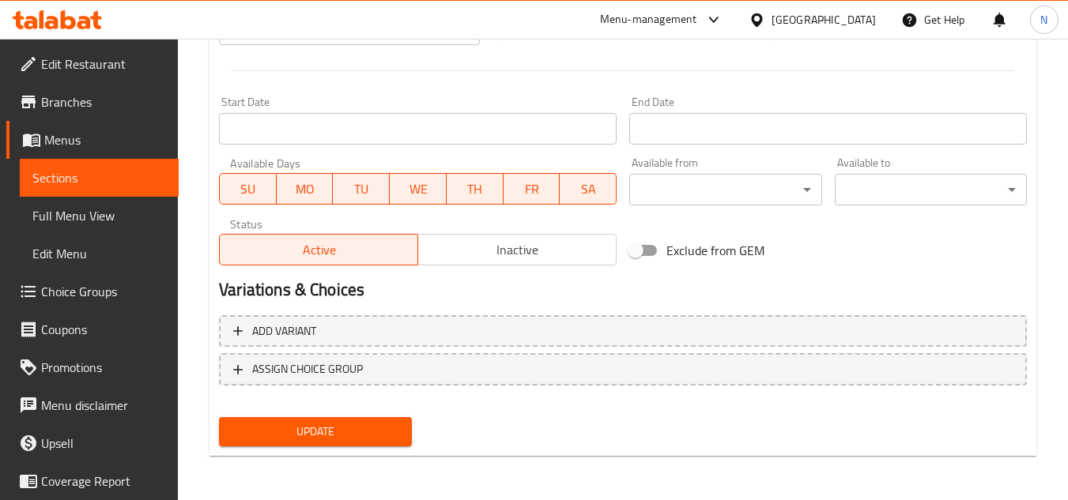
type textarea "ساندويتش براتا بالجبن يجمع بين براتا مقرمشة وطبقة سخية من الجبنة المذابة، مما ي…"
click at [320, 428] on span "Update" at bounding box center [315, 432] width 167 height 20
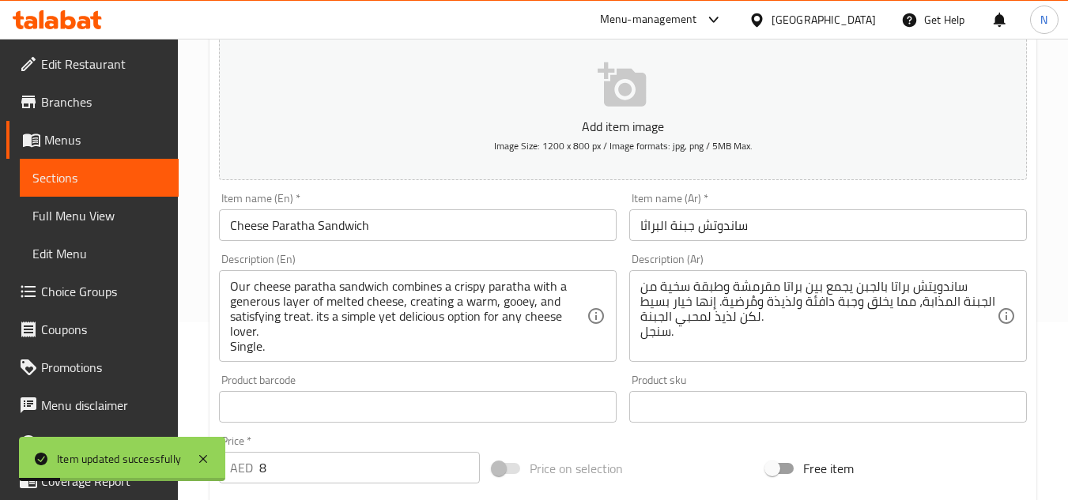
scroll to position [0, 0]
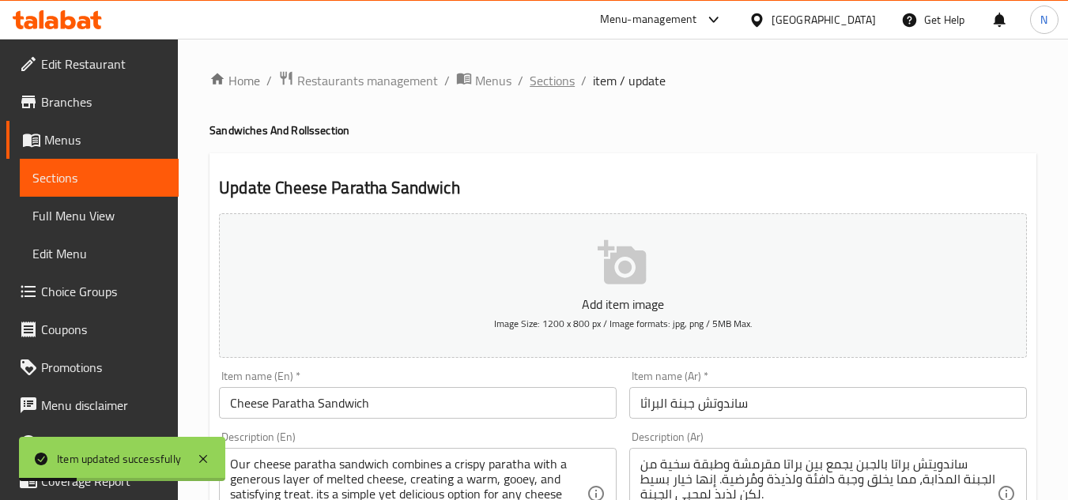
click at [541, 74] on span "Sections" at bounding box center [552, 80] width 45 height 19
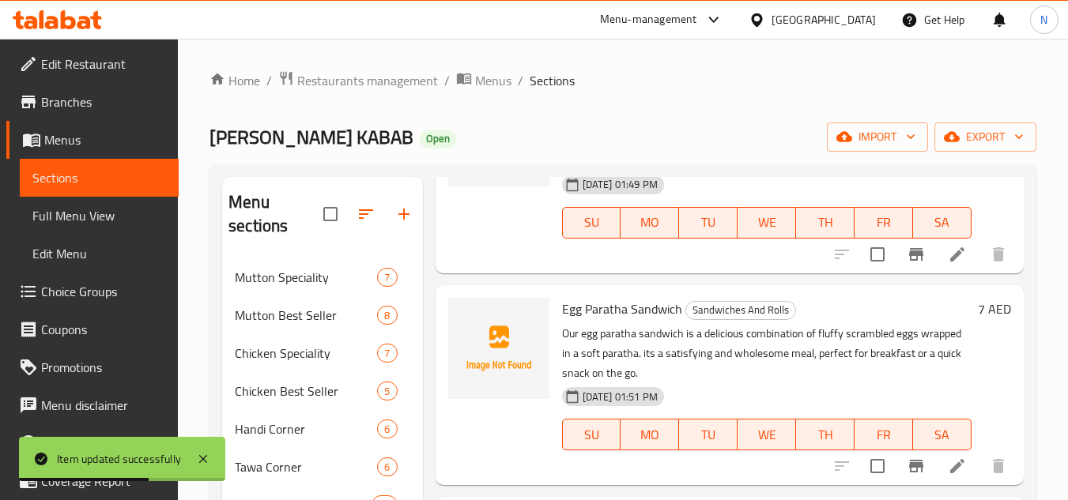
scroll to position [395, 0]
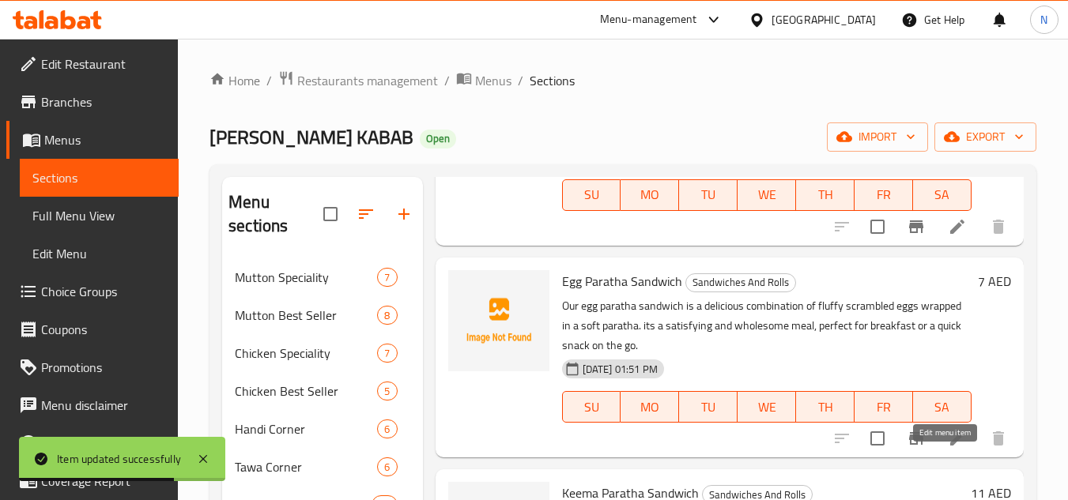
click at [948, 448] on icon at bounding box center [957, 438] width 19 height 19
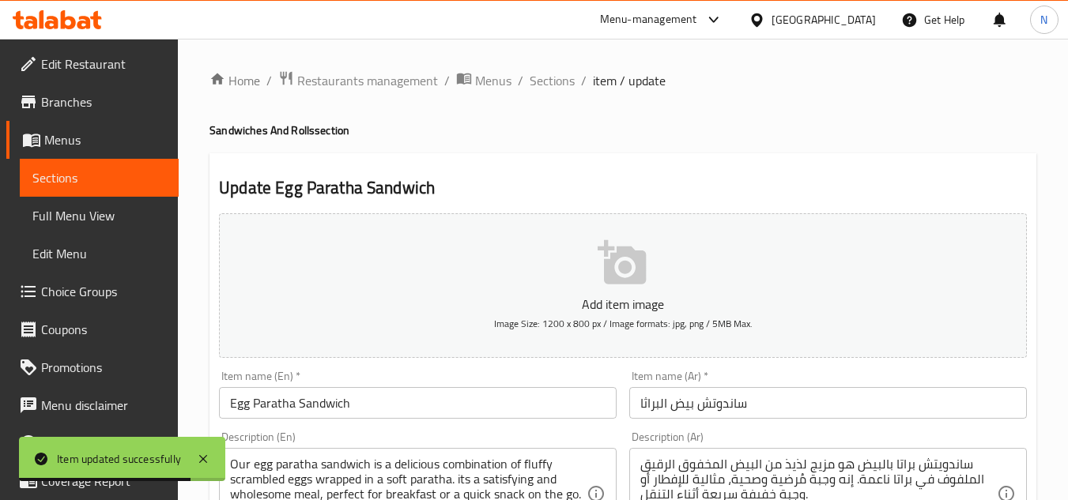
scroll to position [395, 0]
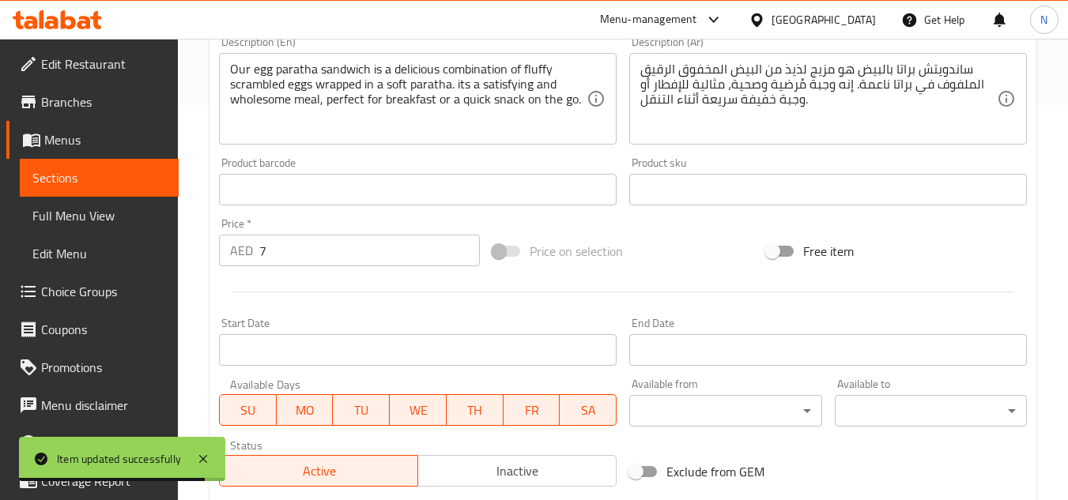
click at [319, 138] on div "Our egg paratha sandwich is a delicious combination of fluffy scrambled eggs wr…" at bounding box center [418, 99] width 398 height 92
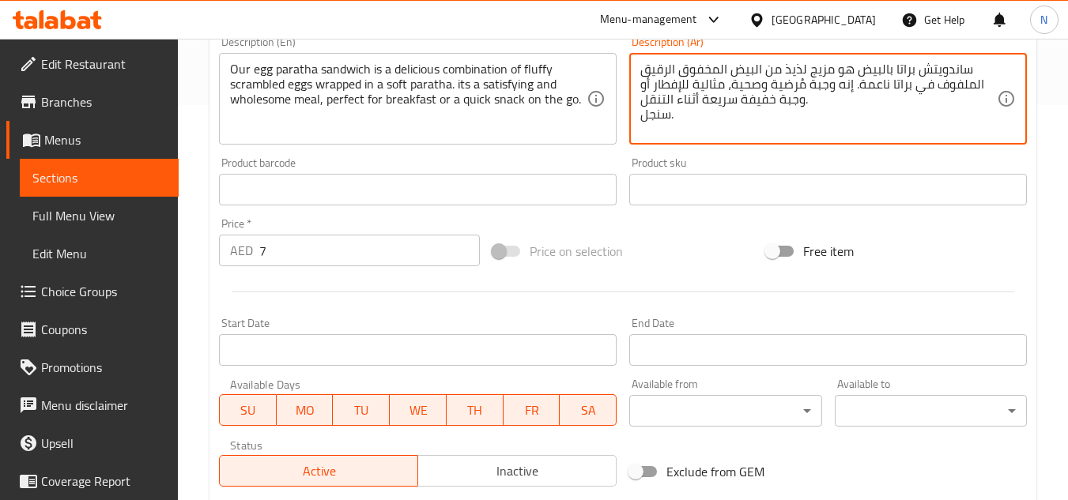
type textarea "ساندويتش براتا بالبيض هو مزيج لذيذ من البيض المخفوق الرقيق الملفوف في براتا ناع…"
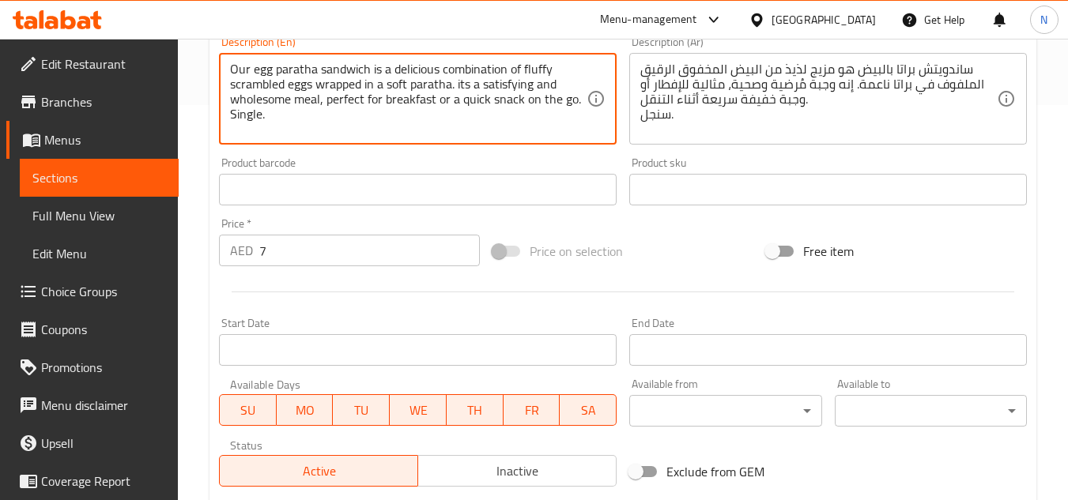
type textarea "Our egg paratha sandwich is a delicious combination of fluffy scrambled eggs wr…"
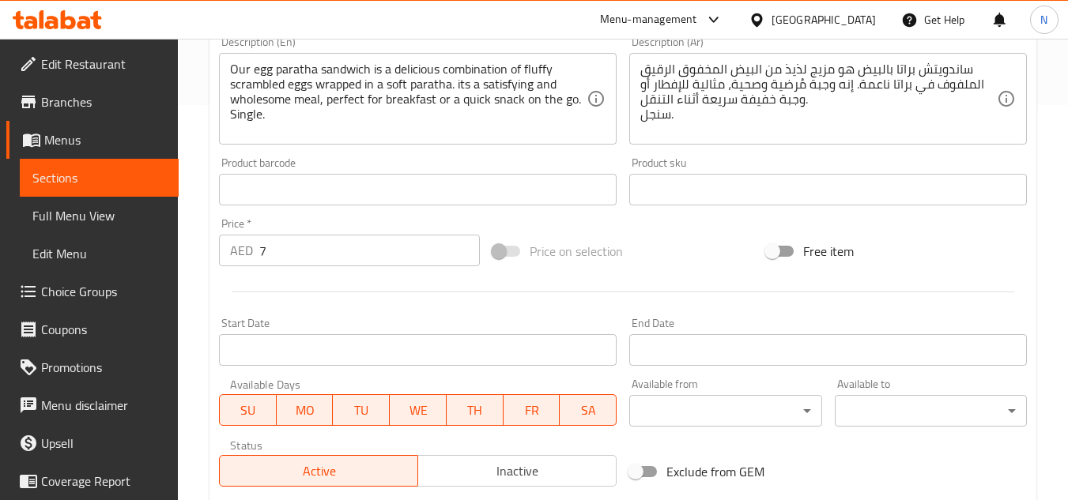
click at [680, 261] on div "Price on selection" at bounding box center [623, 251] width 274 height 43
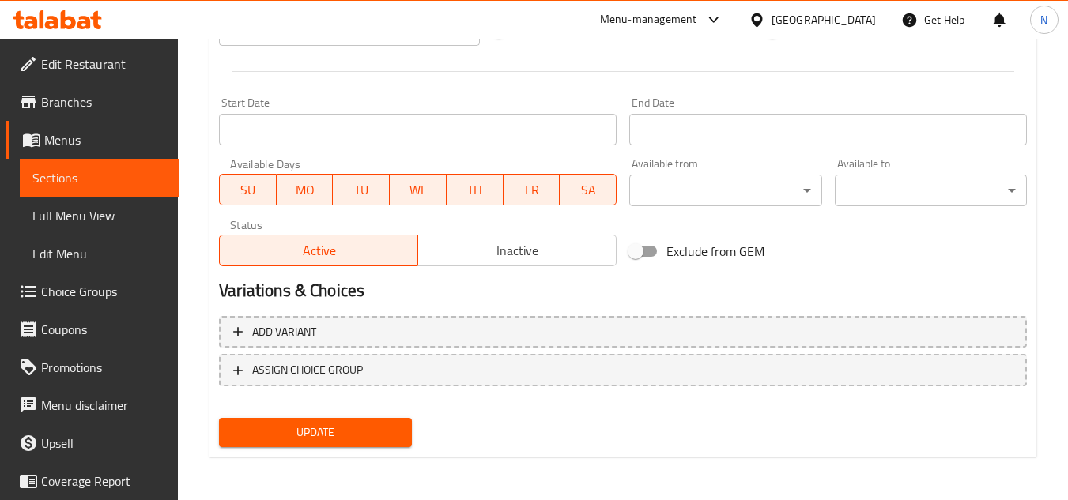
scroll to position [617, 0]
click at [319, 424] on span "Update" at bounding box center [315, 432] width 167 height 20
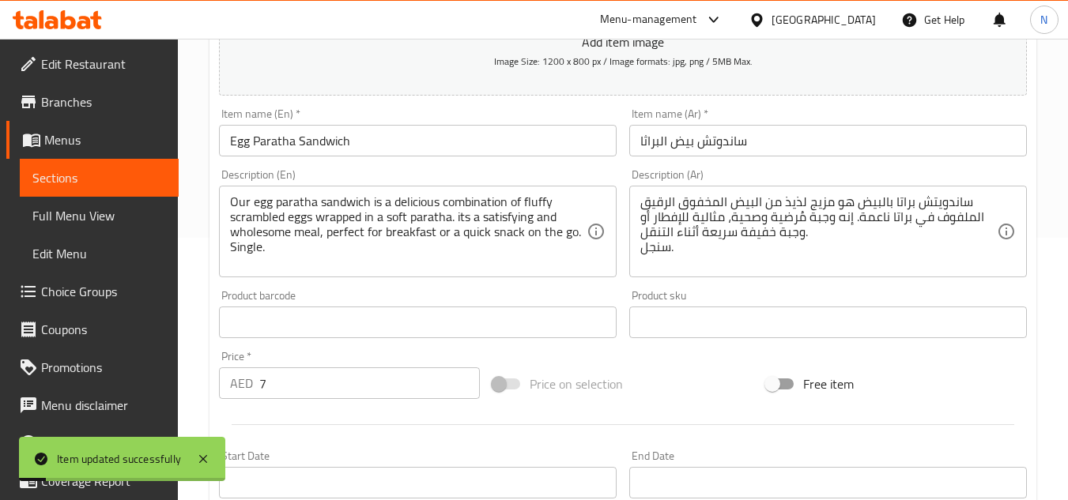
scroll to position [0, 0]
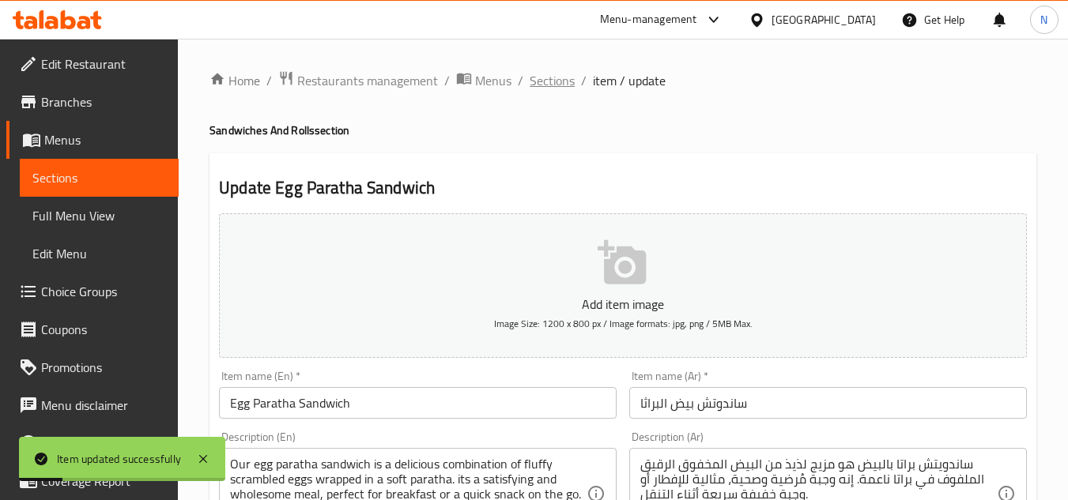
click at [563, 81] on span "Sections" at bounding box center [552, 80] width 45 height 19
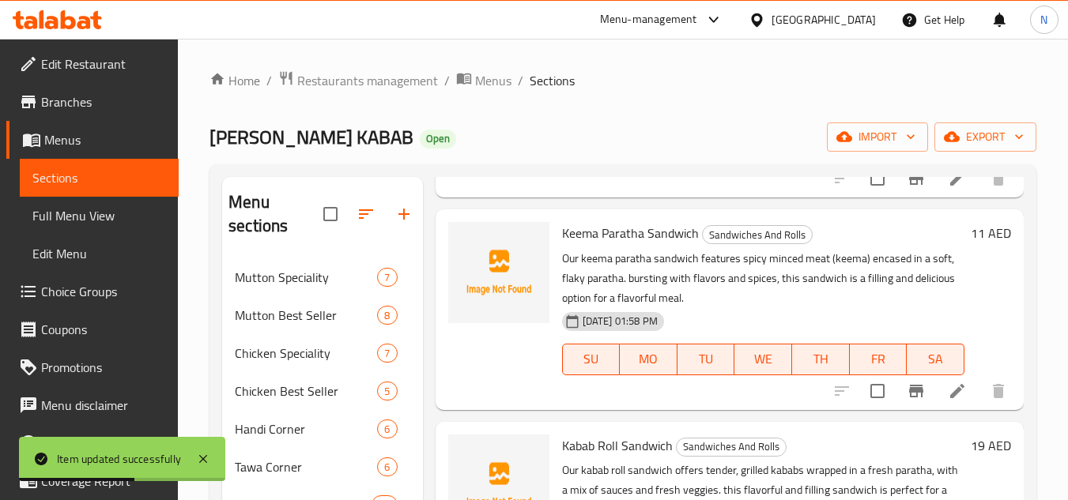
scroll to position [679, 0]
click at [948, 390] on icon at bounding box center [957, 391] width 19 height 19
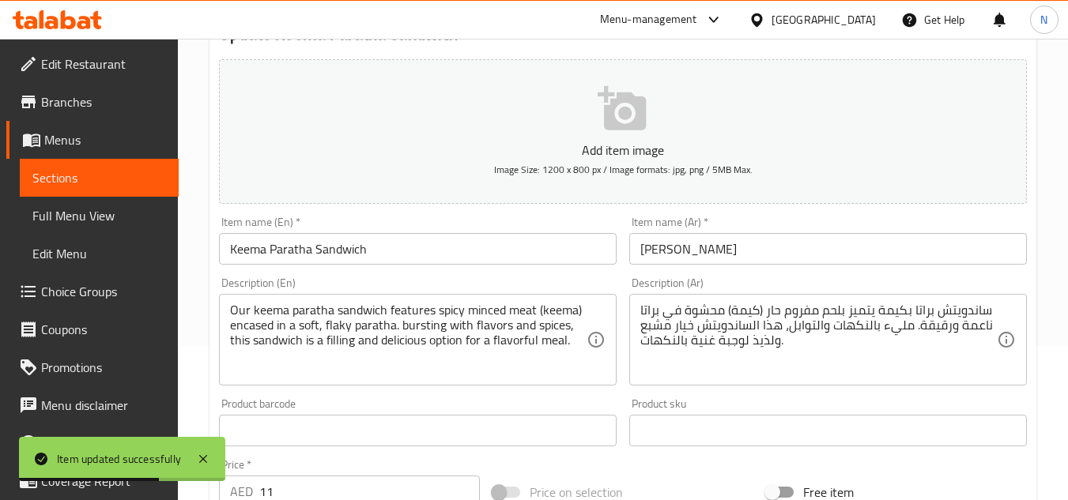
scroll to position [395, 0]
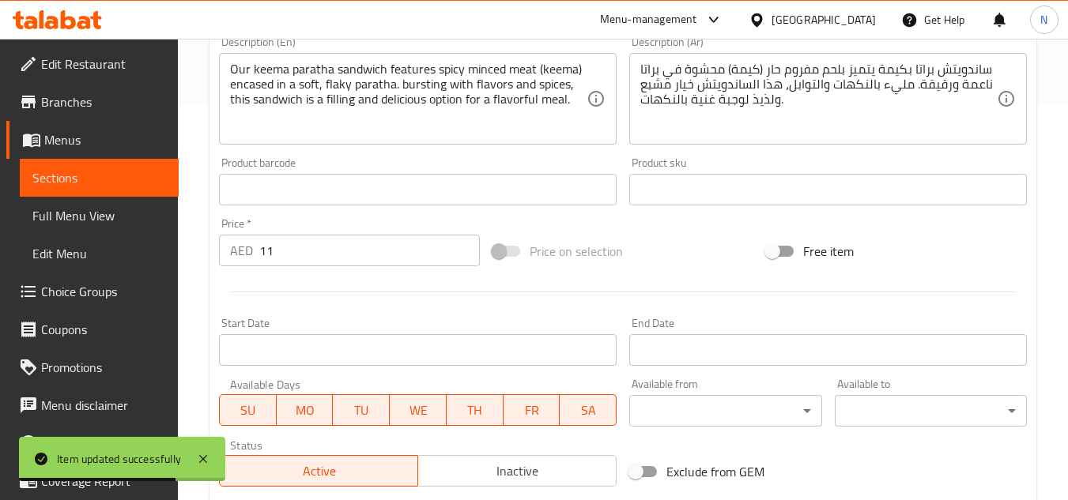
click at [327, 148] on div "Description (En) Our keema paratha sandwich features spicy minced meat (keema) …" at bounding box center [418, 90] width 410 height 121
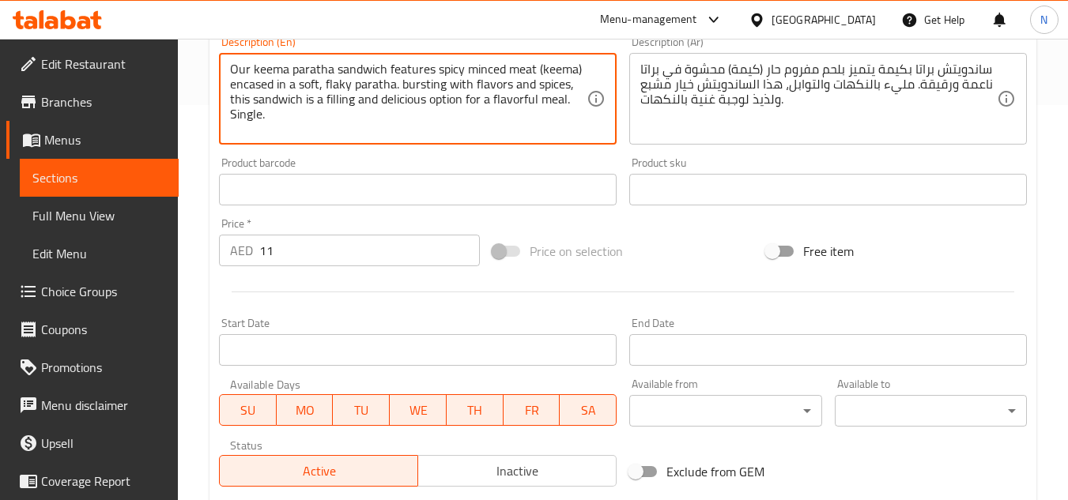
type textarea "Our keema paratha sandwich features spicy minced meat (keema) encased in a soft…"
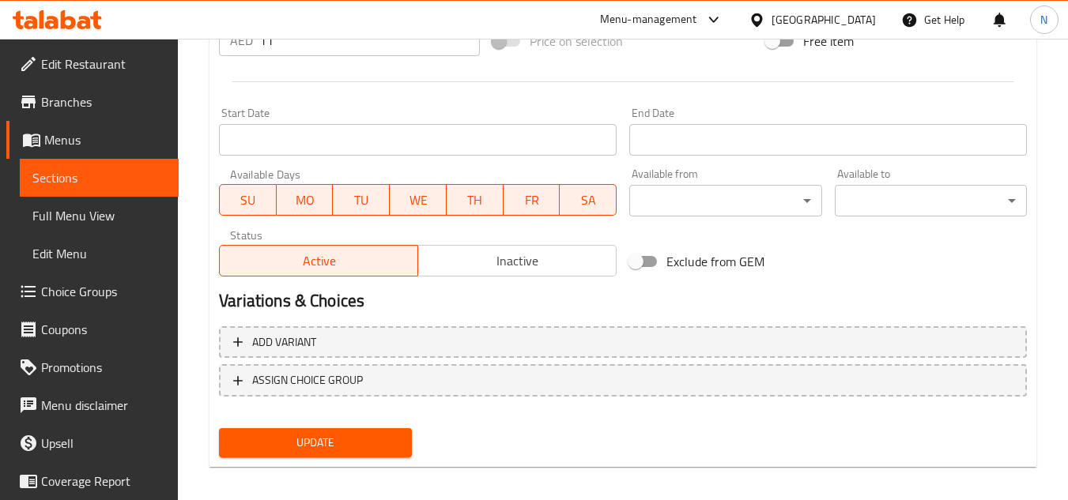
scroll to position [617, 0]
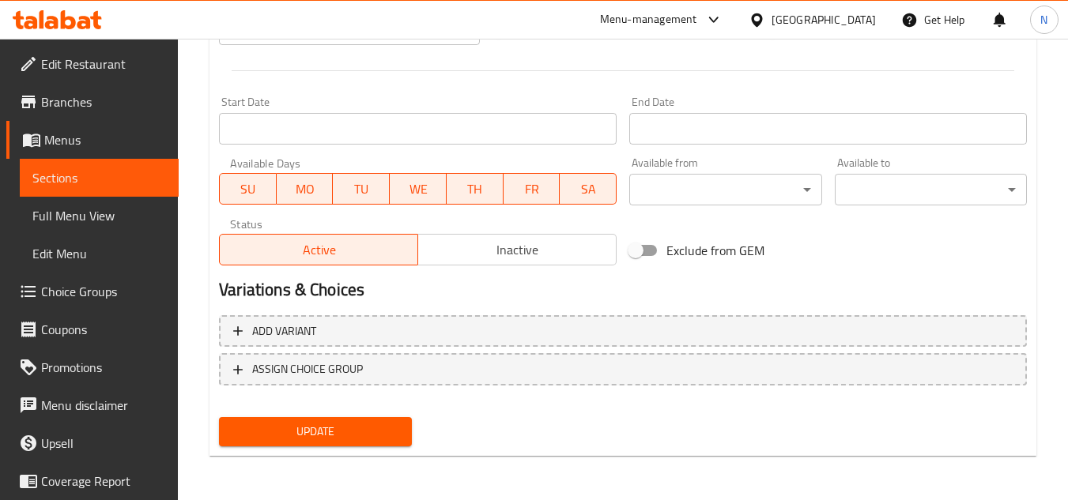
type textarea "ساندويتش براتا بكيمة يتميز بلحم مفروم حار (كيمة) محشوة في براتا ناعمة ورقيقة. م…"
click at [281, 432] on span "Update" at bounding box center [315, 432] width 167 height 20
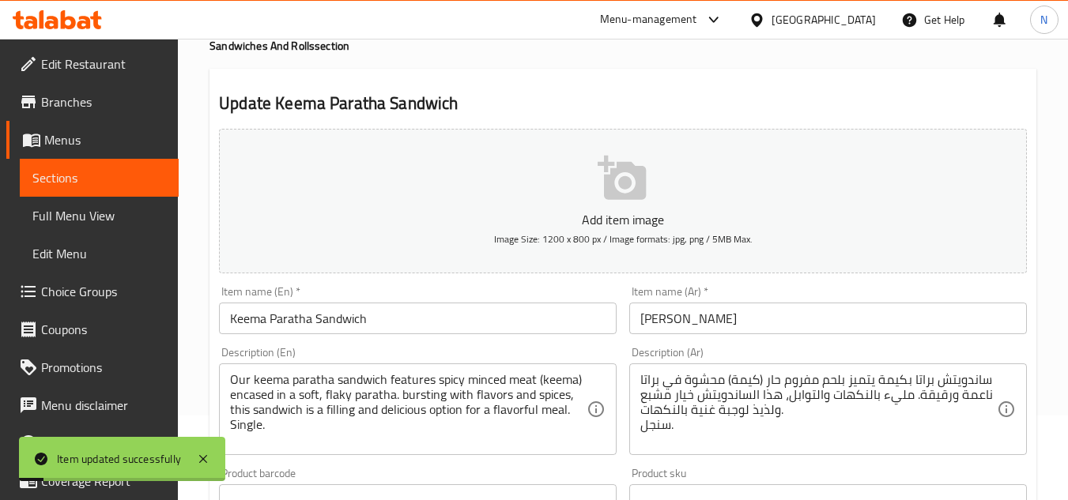
scroll to position [0, 0]
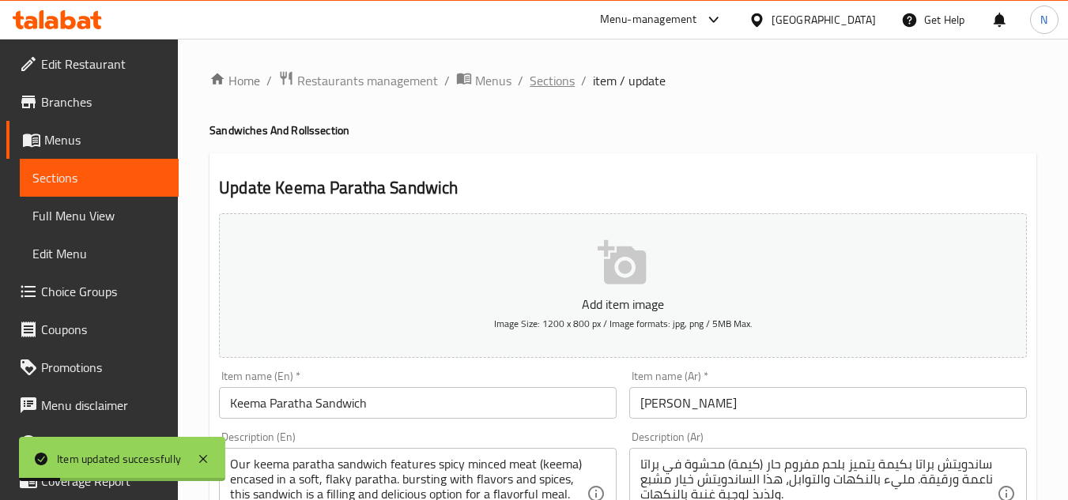
click at [560, 85] on span "Sections" at bounding box center [552, 80] width 45 height 19
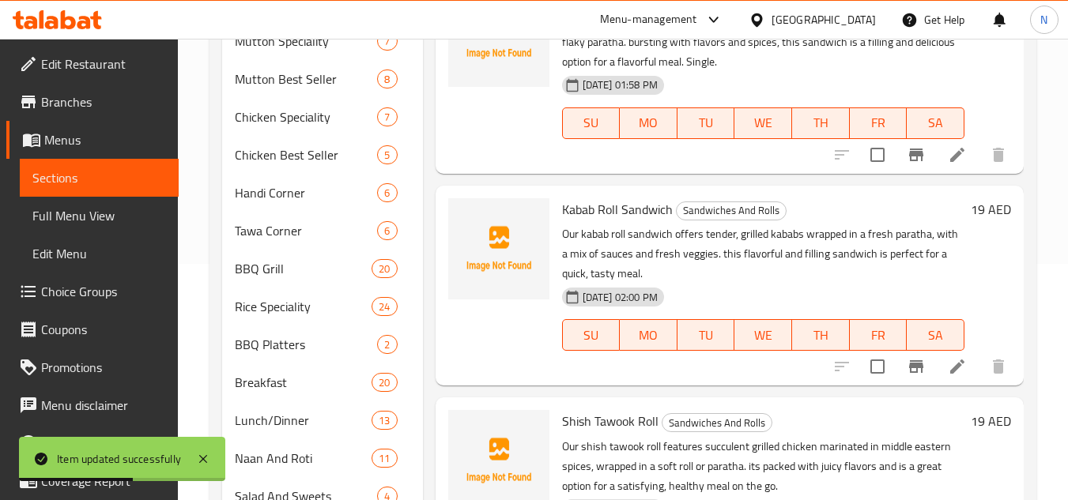
scroll to position [237, 0]
click at [948, 359] on icon at bounding box center [957, 366] width 19 height 19
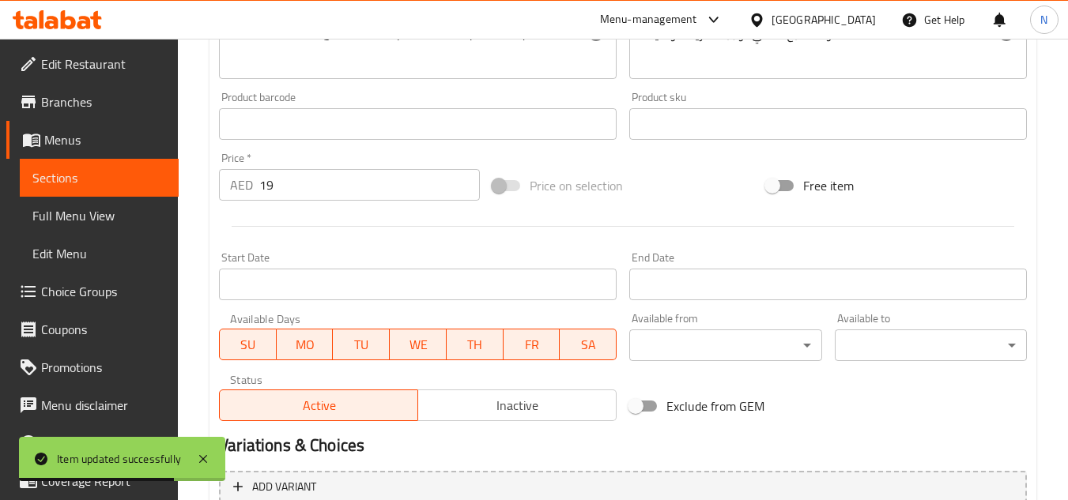
scroll to position [300, 0]
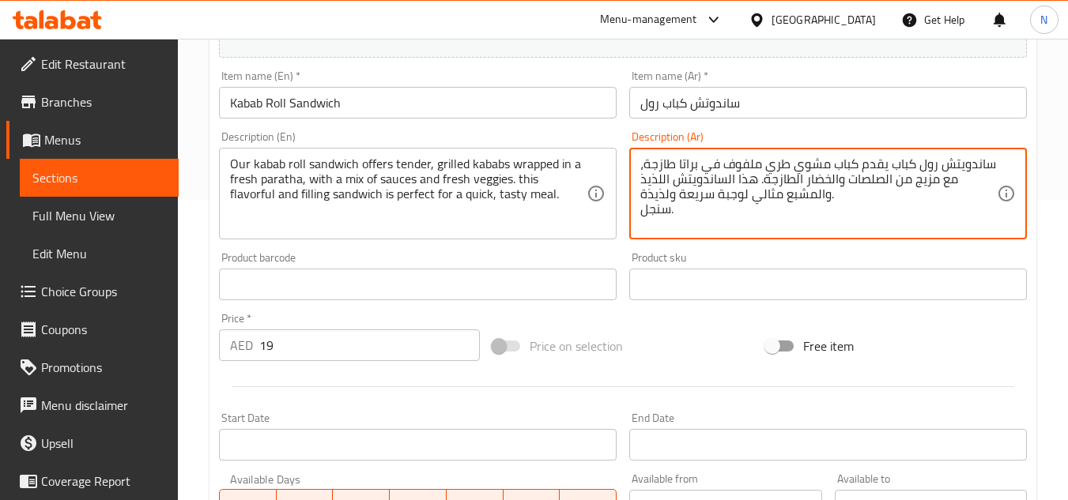
type textarea "ساندويتش رول كباب يقدم كباب مشوي طري ملفوف في براتا طازجة، مع مزيج من الصلصات و…"
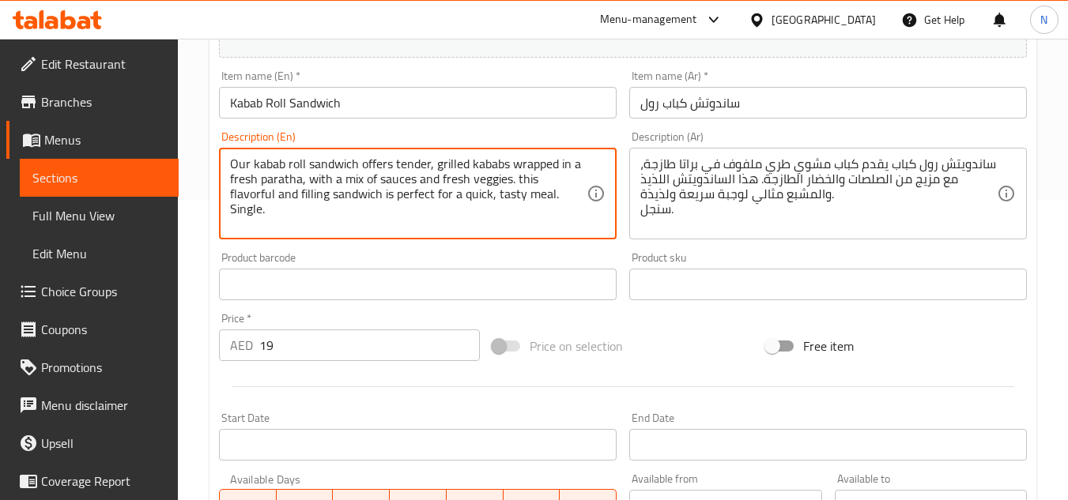
type textarea "Our kabab roll sandwich offers tender, grilled kababs wrapped in a fresh parath…"
click at [643, 323] on div "Add item image Image Size: 1200 x 800 px / Image formats: jpg, png / 5MB Max. I…" at bounding box center [623, 247] width 821 height 681
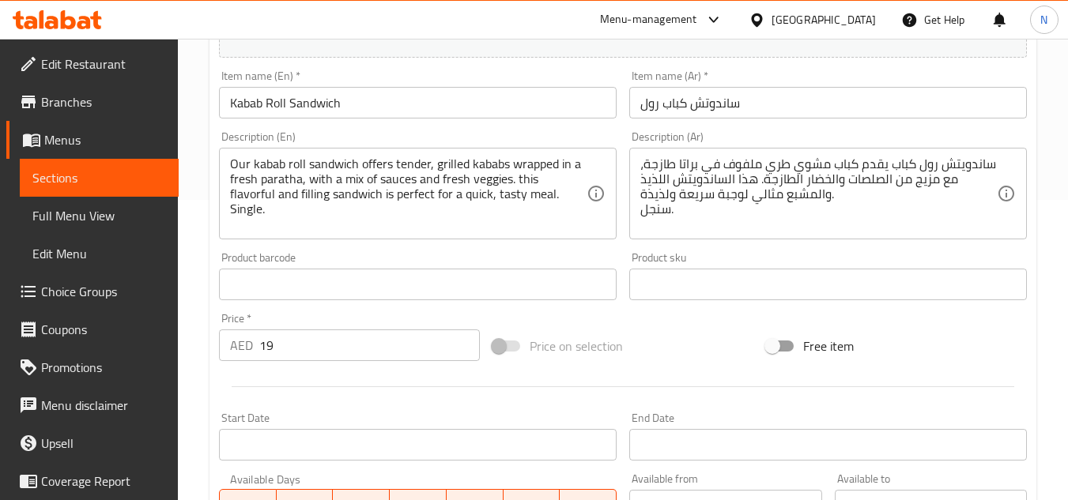
scroll to position [617, 0]
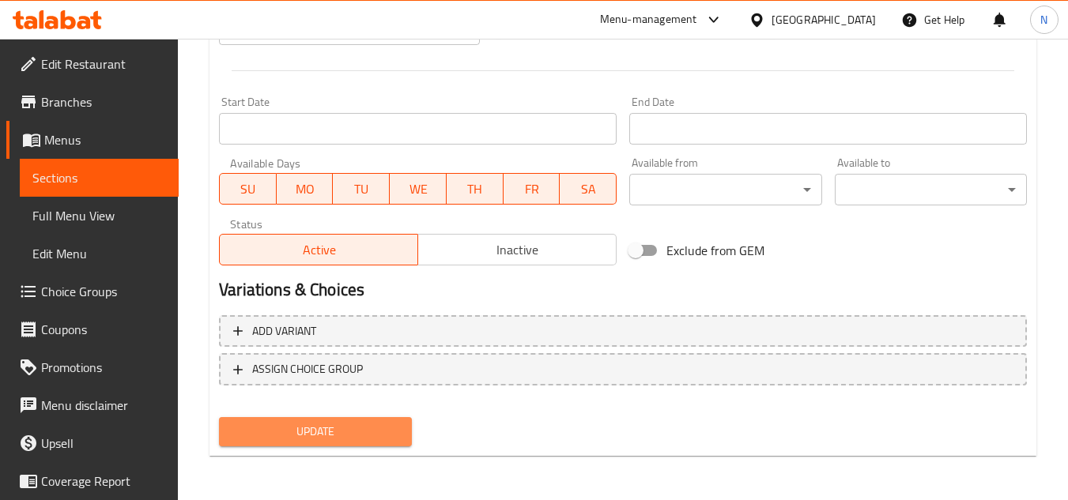
click at [316, 431] on span "Update" at bounding box center [315, 432] width 167 height 20
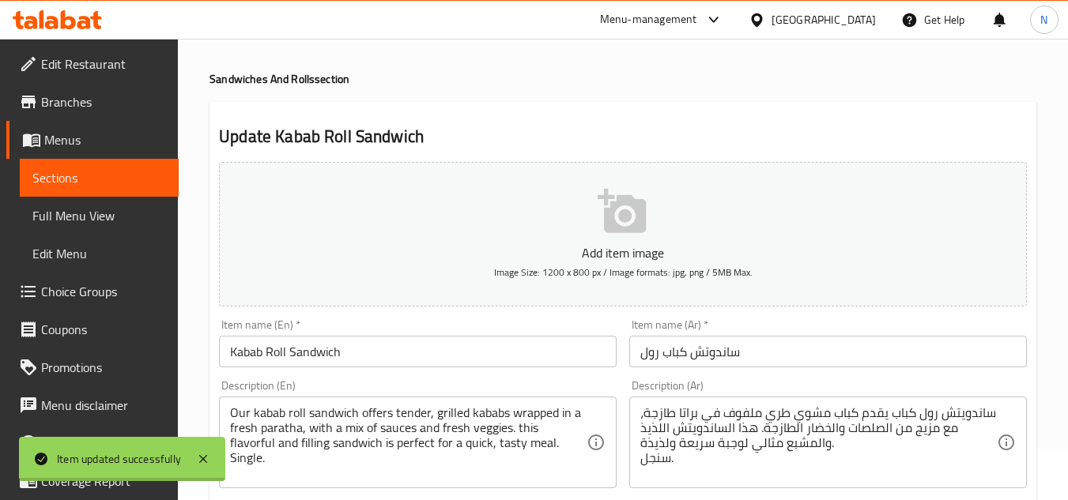
scroll to position [0, 0]
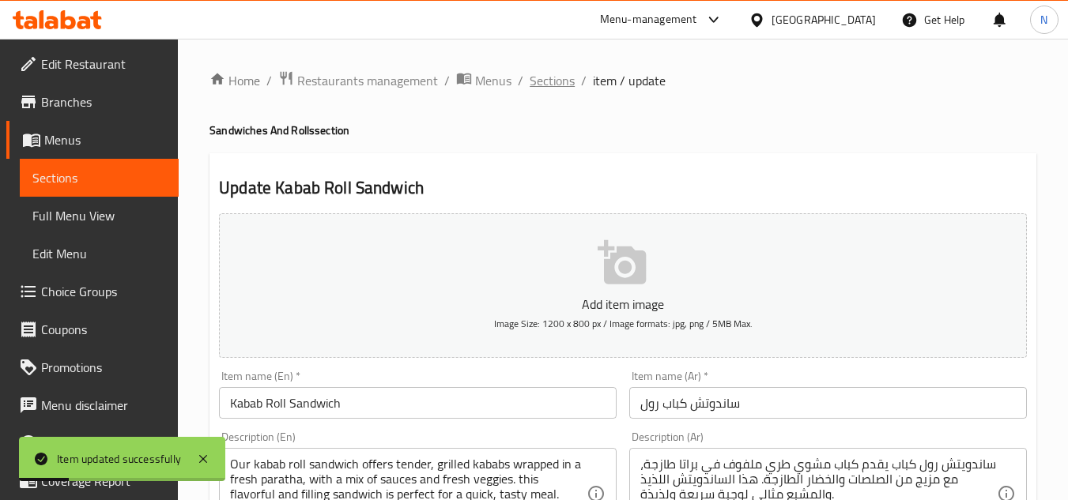
click at [530, 81] on span "Sections" at bounding box center [552, 80] width 45 height 19
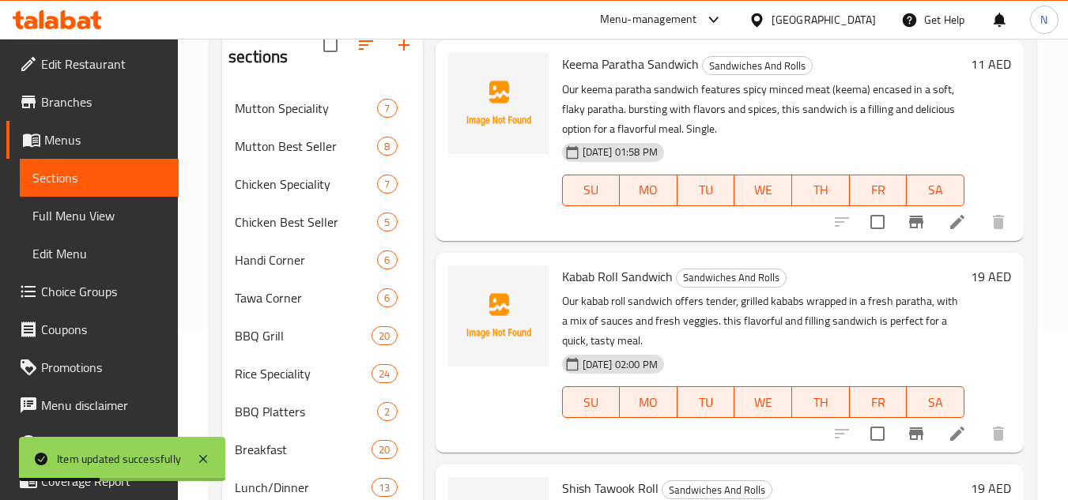
scroll to position [378, 0]
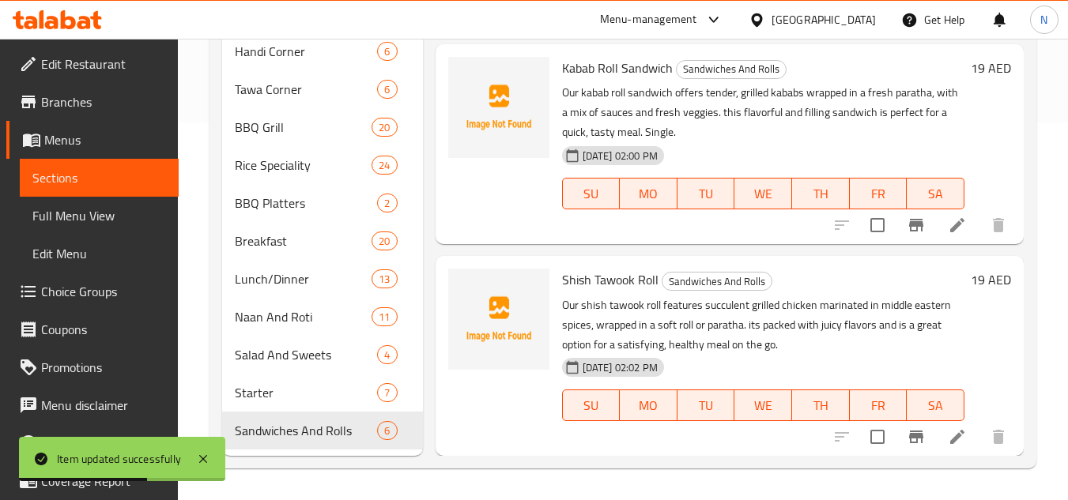
click at [948, 436] on icon at bounding box center [957, 437] width 19 height 19
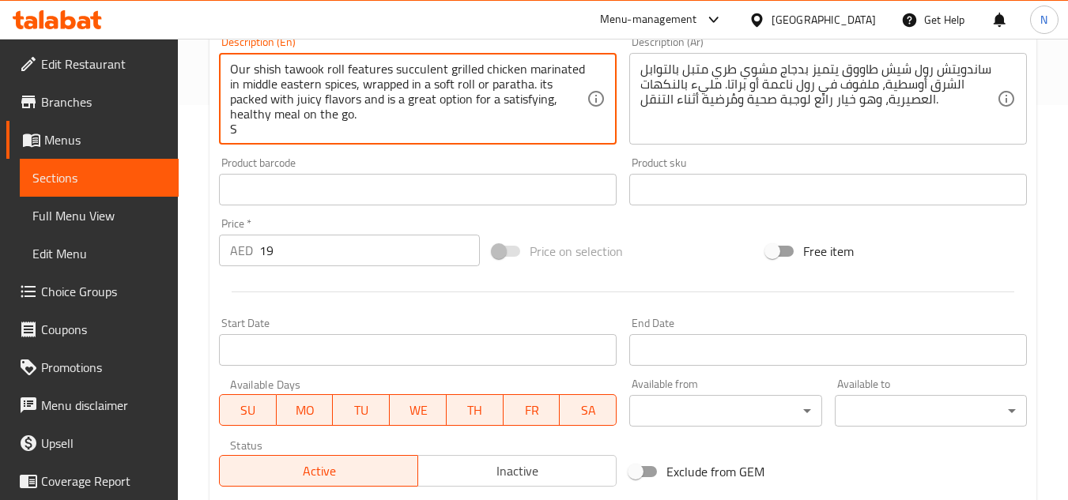
scroll to position [4, 0]
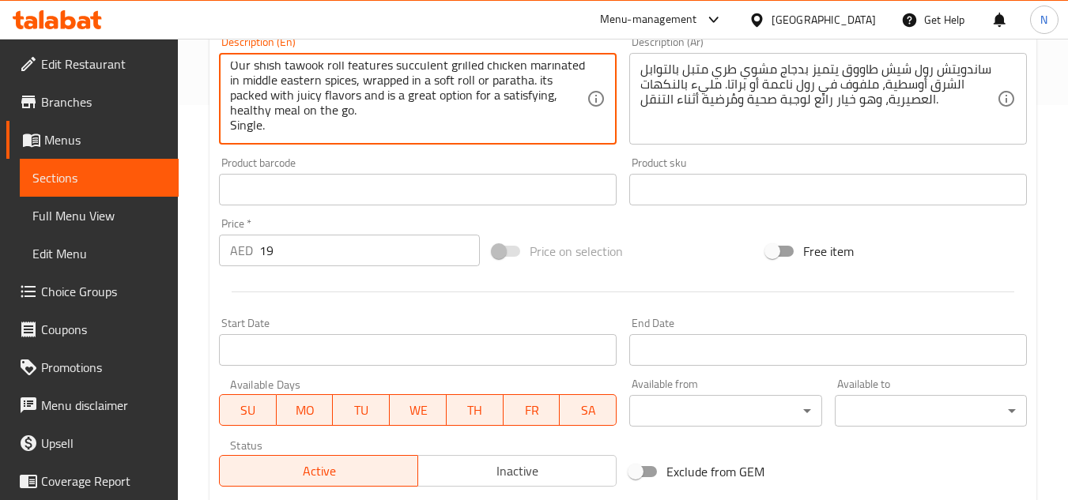
type textarea "Our shish tawook roll features succulent grilled chicken marinated in middle ea…"
click at [793, 145] on div "ساندويتش رول شيش طاووق يتميز بدجاج مشوي طري متبل بالتوابل الشرق أوسطية، ملفوف ف…" at bounding box center [828, 99] width 398 height 92
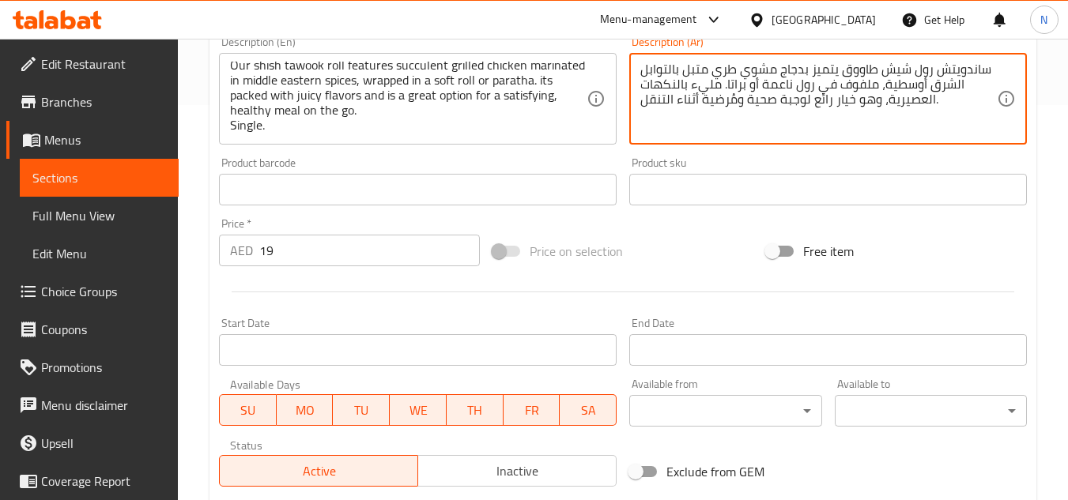
click at [792, 129] on textarea "ساندويتش رول شيش طاووق يتميز بدجاج مشوي طري متبل بالتوابل الشرق أوسطية، ملفوف ف…" at bounding box center [818, 99] width 357 height 75
type textarea "ساندويتش رول شيش طاووق يتميز بدجاج مشوي طري متبل بالتوابل الشرق أوسطية، ملفوف ف…"
click at [700, 258] on div "Price on selection" at bounding box center [623, 251] width 274 height 43
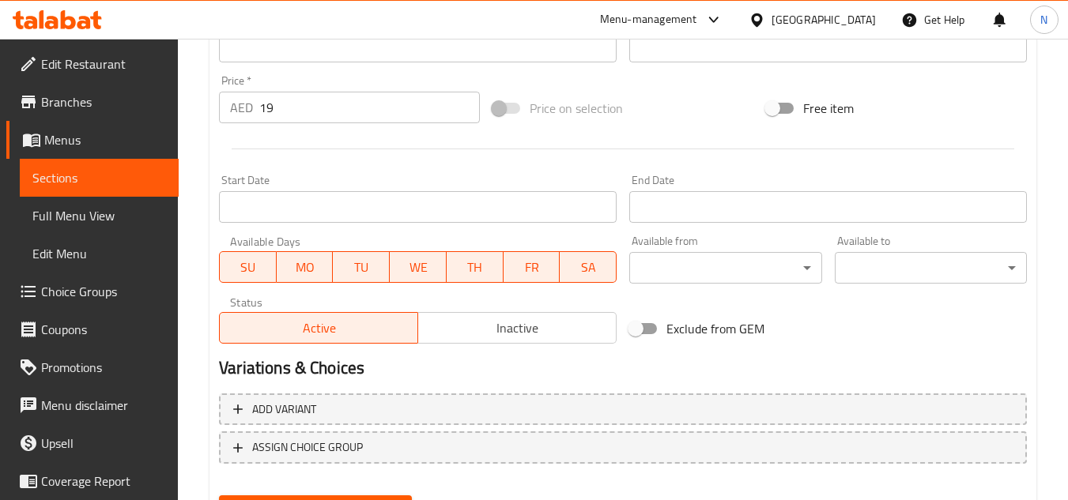
scroll to position [617, 0]
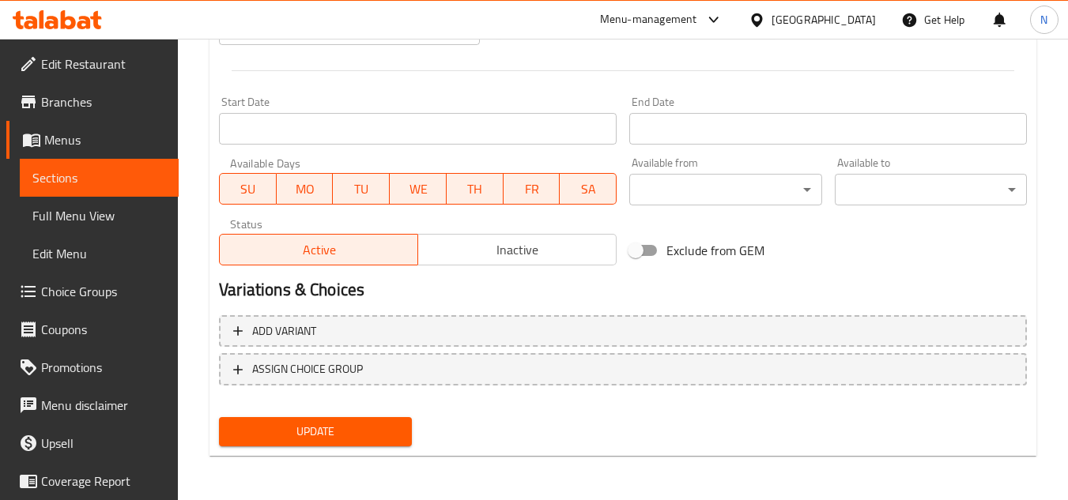
click at [309, 432] on span "Update" at bounding box center [315, 432] width 167 height 20
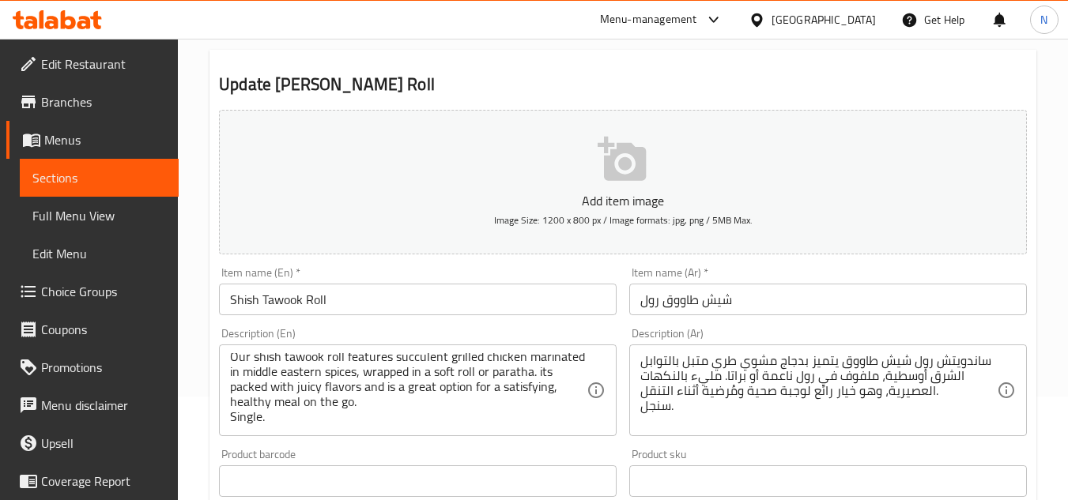
scroll to position [0, 0]
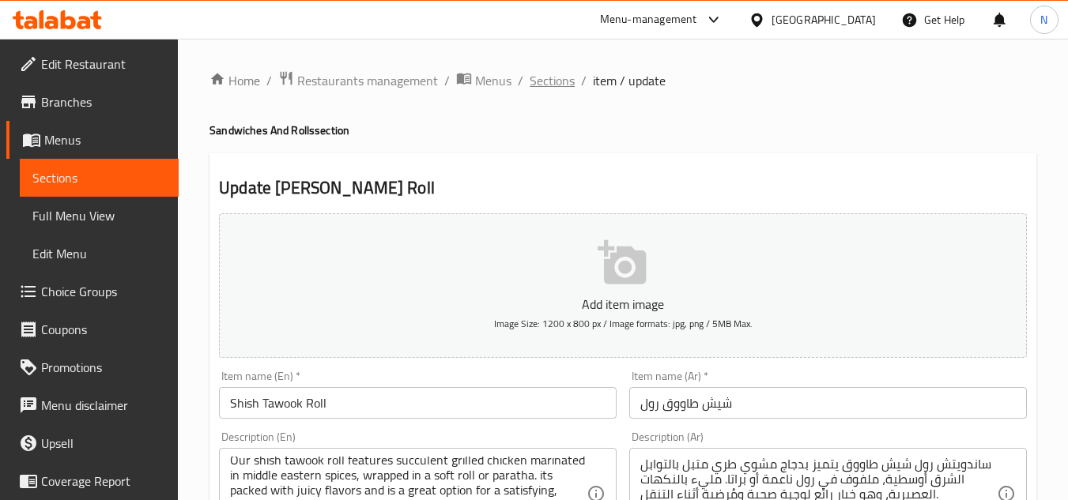
click at [559, 78] on span "Sections" at bounding box center [552, 80] width 45 height 19
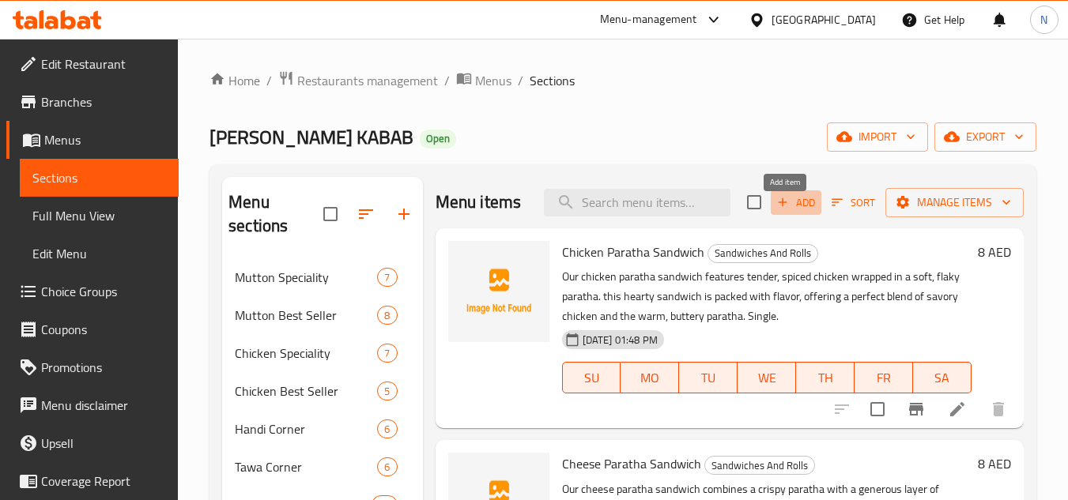
click at [775, 209] on icon "button" at bounding box center [782, 202] width 14 height 14
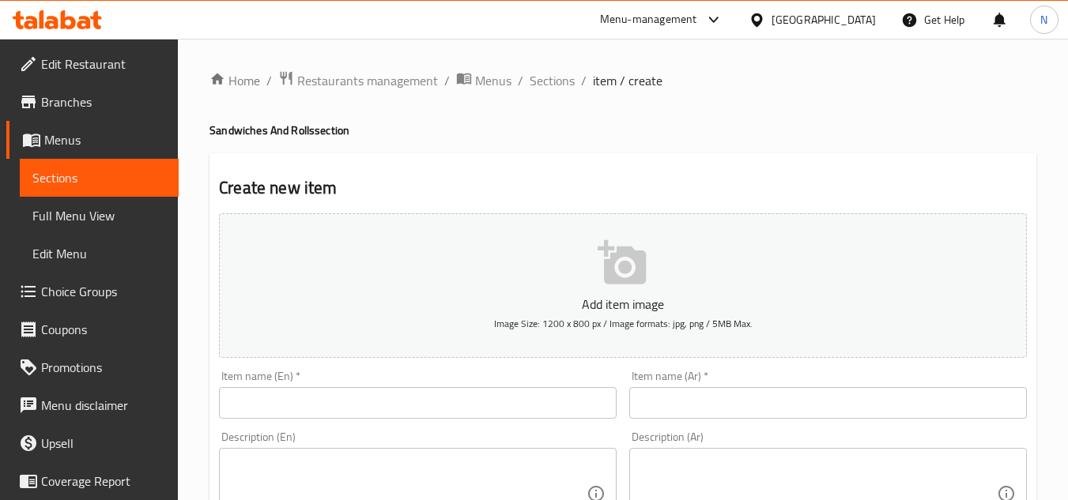
click at [509, 400] on input "text" at bounding box center [418, 403] width 398 height 32
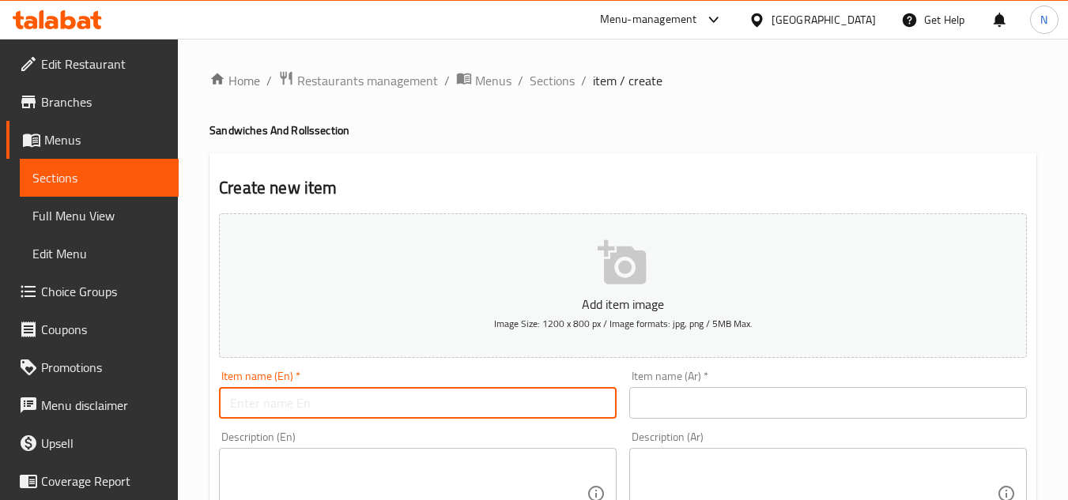
paste input "Fresh Juices & Milk Shake (16)"
click at [300, 402] on input "Fresh Juices & Milk Shake" at bounding box center [418, 403] width 398 height 32
click at [319, 408] on input "Fresh Juices And Milk Shake" at bounding box center [418, 403] width 398 height 32
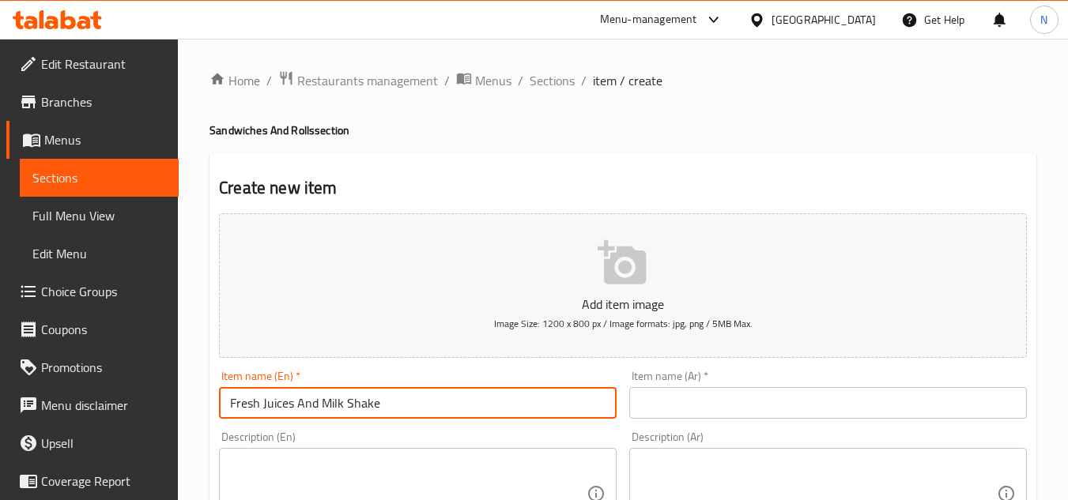
click at [367, 409] on input "Fresh Juices And Milk Shake" at bounding box center [418, 403] width 398 height 32
click at [353, 402] on input "Fresh Juices And Milk Shake" at bounding box center [418, 403] width 398 height 32
click at [361, 406] on input "Fresh Juices And Milkshake" at bounding box center [418, 403] width 398 height 32
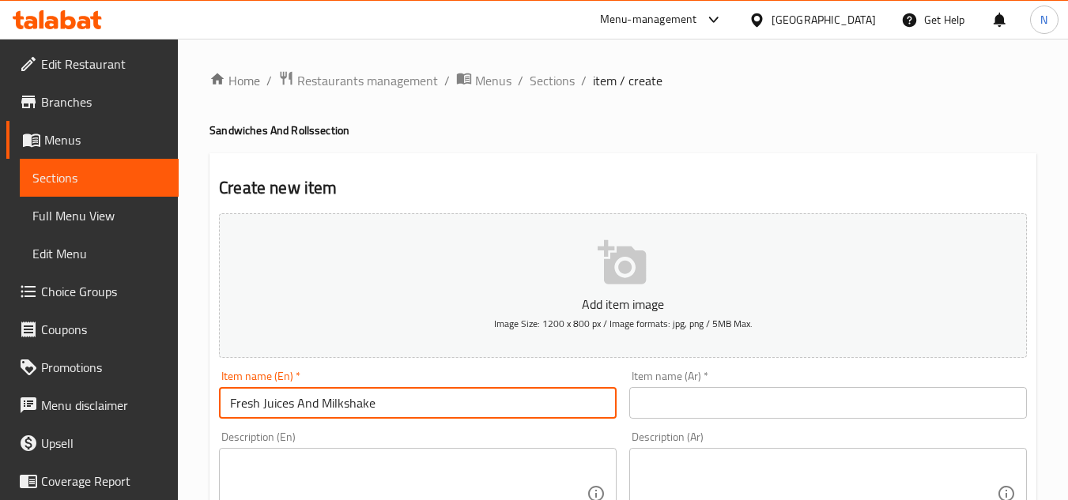
type input "Fresh Juices And Milkshake"
click at [649, 399] on input "text" at bounding box center [828, 403] width 398 height 32
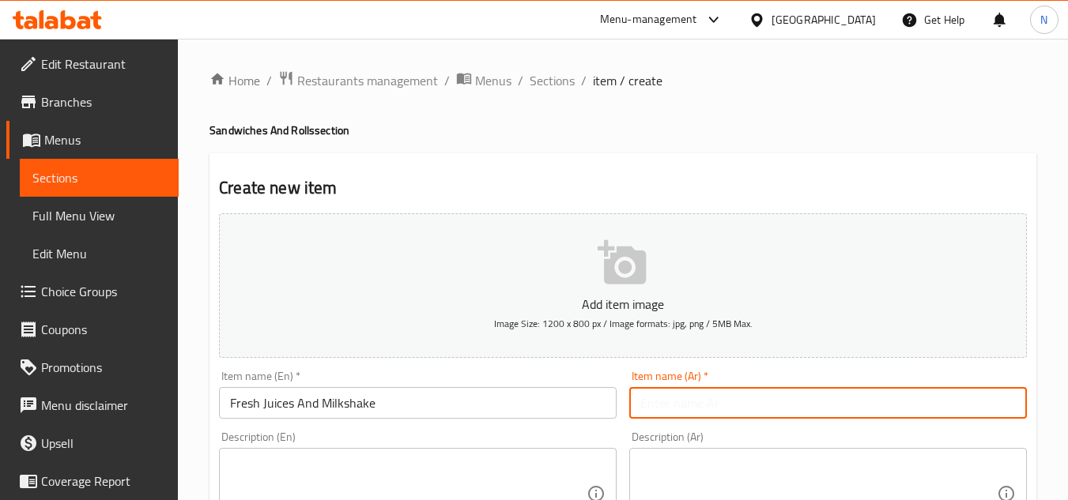
paste input "العصائر الطازجة والميلك شيك"
click at [783, 406] on input "العصائر الطازجة والميلك شيك" at bounding box center [828, 403] width 398 height 32
type input "العصائر الطازجة والميلك شيك"
click at [557, 81] on span "Sections" at bounding box center [552, 80] width 45 height 19
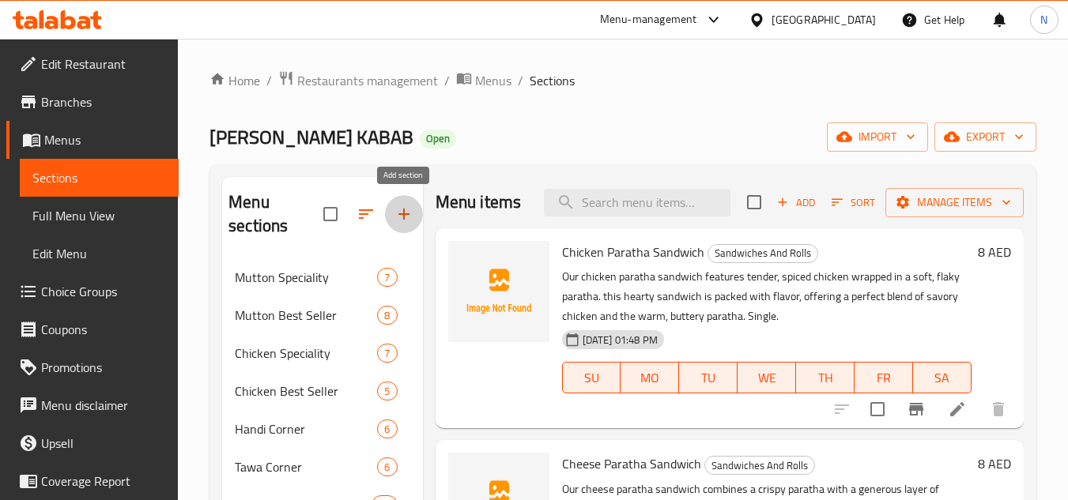
click at [409, 210] on icon "button" at bounding box center [403, 214] width 19 height 19
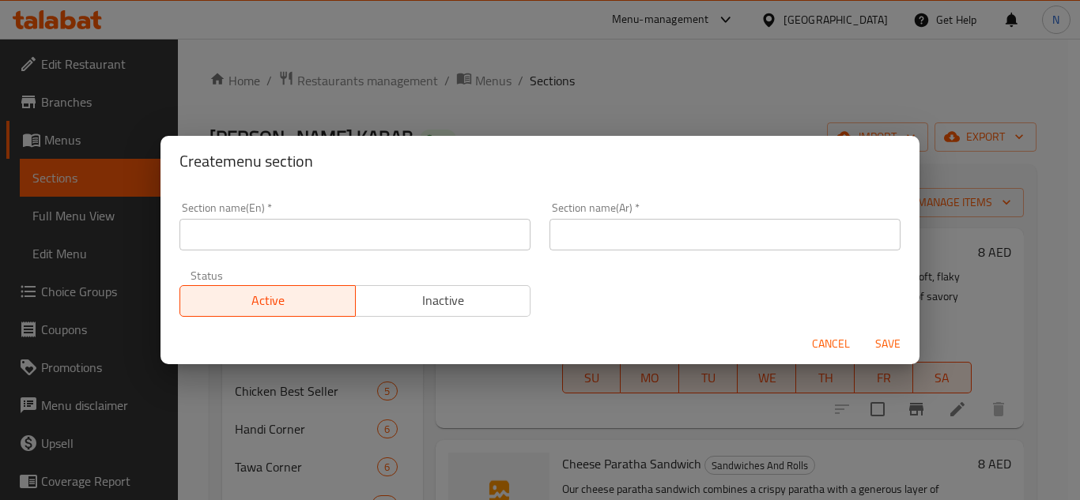
click at [662, 250] on input "text" at bounding box center [724, 235] width 351 height 32
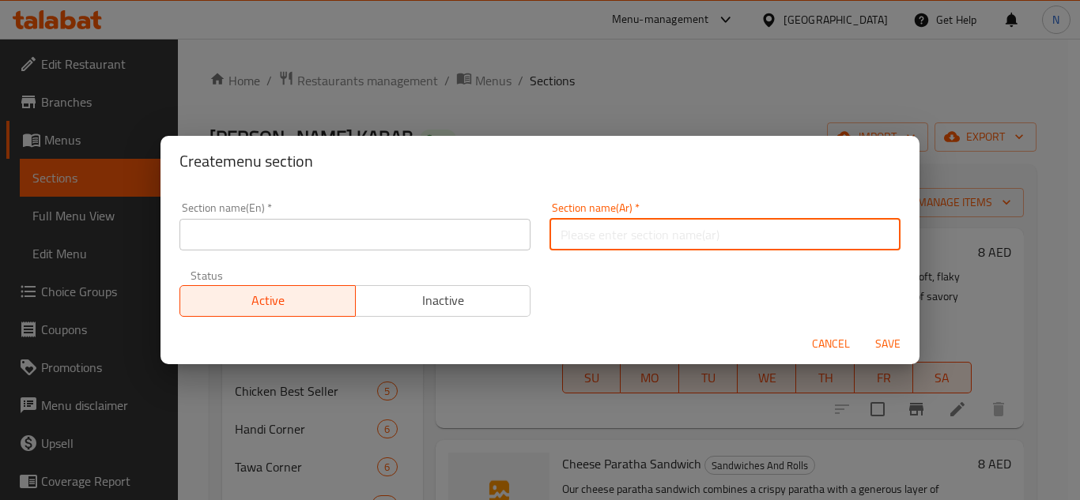
click at [652, 228] on input "text" at bounding box center [724, 235] width 351 height 32
paste input "العصائر الطازجة والميلك شيك"
type input "العصائر الطازجة والميلك شيك"
click at [266, 233] on input "text" at bounding box center [354, 235] width 351 height 32
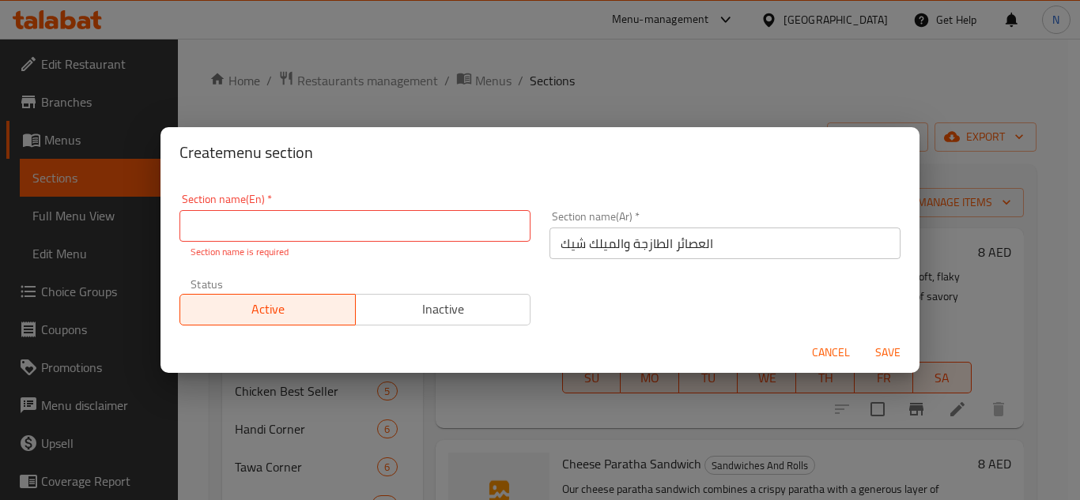
click at [376, 225] on input "text" at bounding box center [354, 226] width 351 height 32
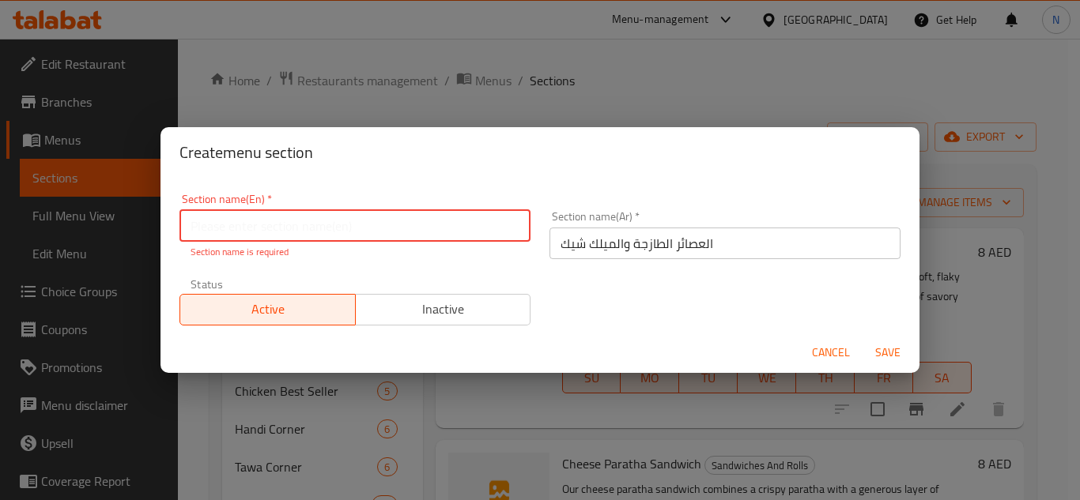
paste input "Fresh Juices & Milk Shake (16)"
click at [260, 225] on input "Fresh Juices & Milk Shake" at bounding box center [354, 226] width 351 height 32
click at [729, 250] on input "العصائر الطازجة والميلك شيك" at bounding box center [724, 244] width 351 height 32
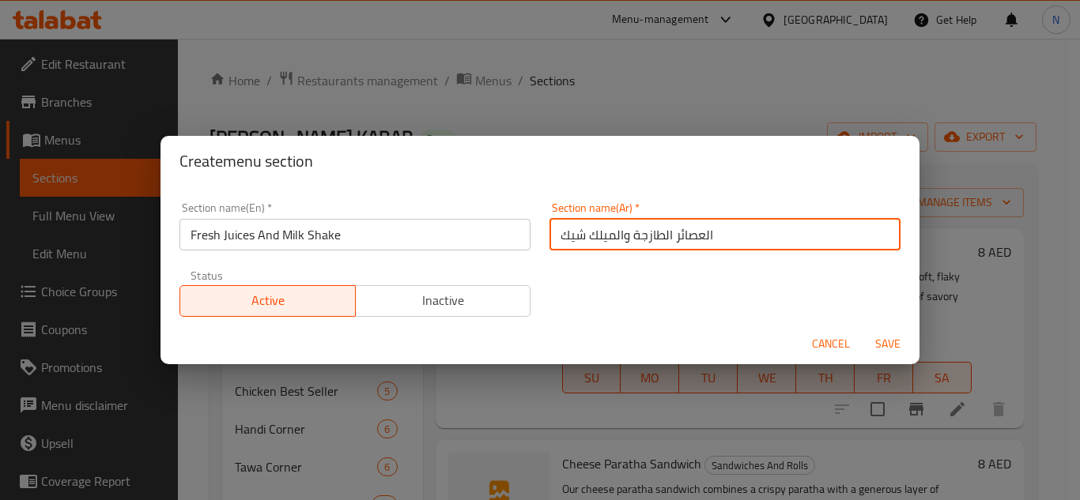
click at [311, 232] on input "Fresh Juices And Milk Shake" at bounding box center [354, 235] width 351 height 32
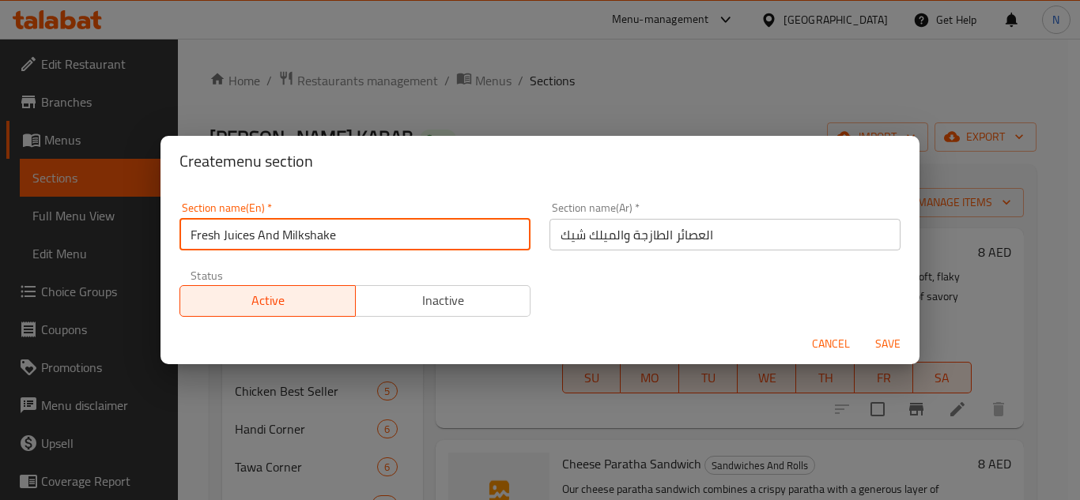
type input "Fresh Juices And Milkshake"
click at [876, 342] on span "Save" at bounding box center [888, 344] width 38 height 20
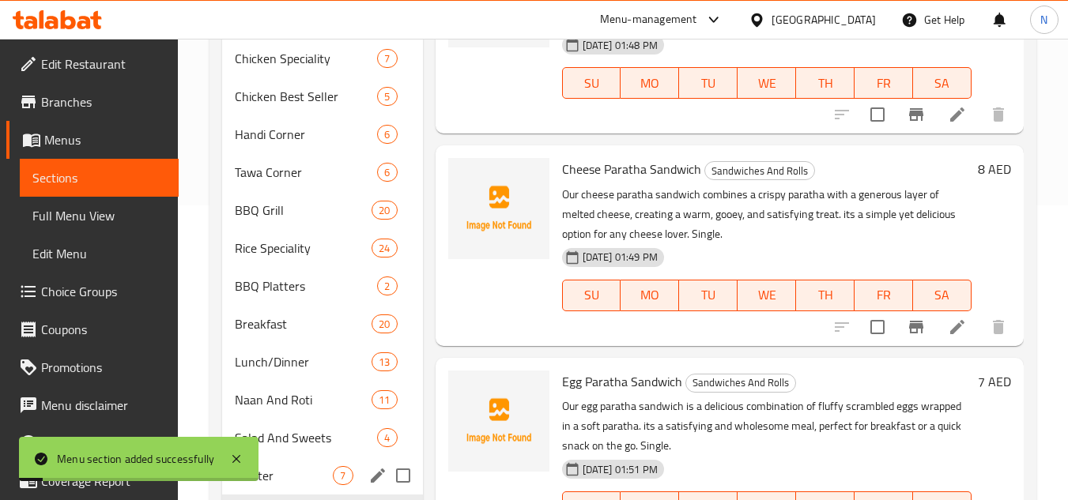
scroll to position [416, 0]
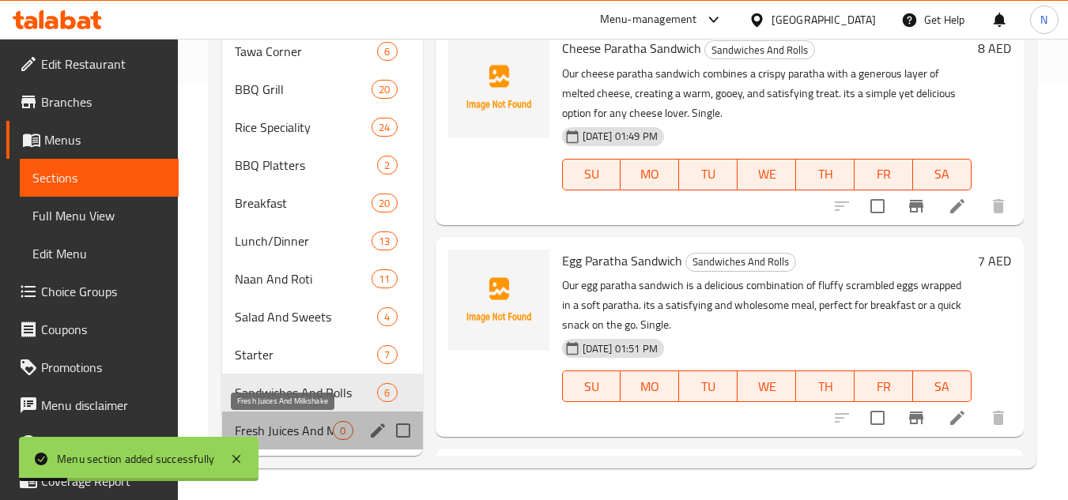
click at [327, 429] on span "Fresh Juices And Milkshake" at bounding box center [284, 430] width 98 height 19
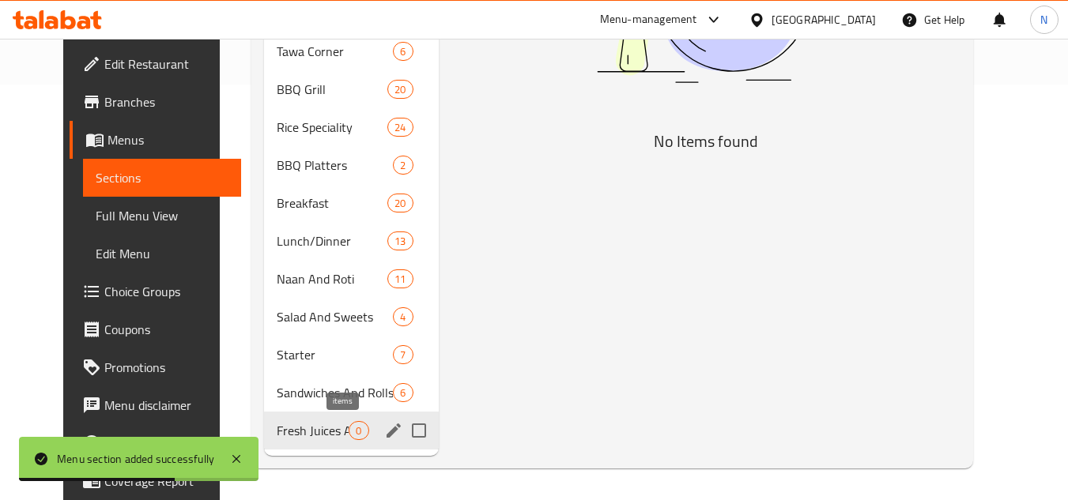
click at [349, 434] on span "0" at bounding box center [358, 431] width 18 height 15
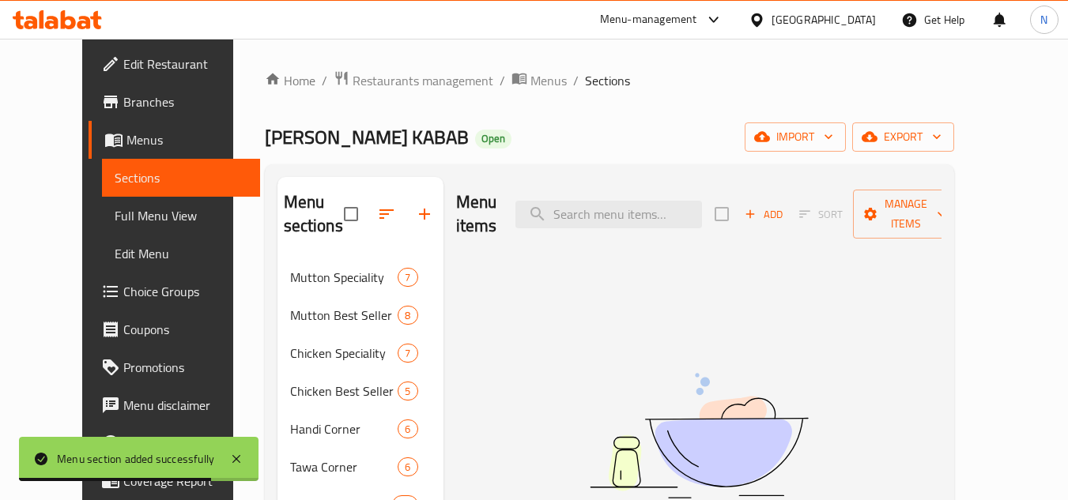
click at [777, 210] on span "Add" at bounding box center [763, 215] width 43 height 18
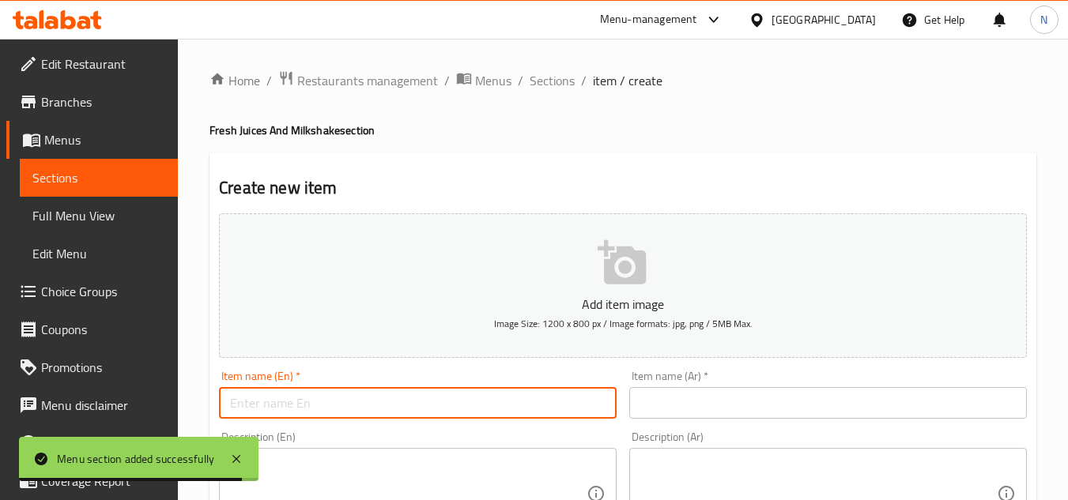
click at [347, 415] on input "text" at bounding box center [418, 403] width 398 height 32
paste input "Kiwi"
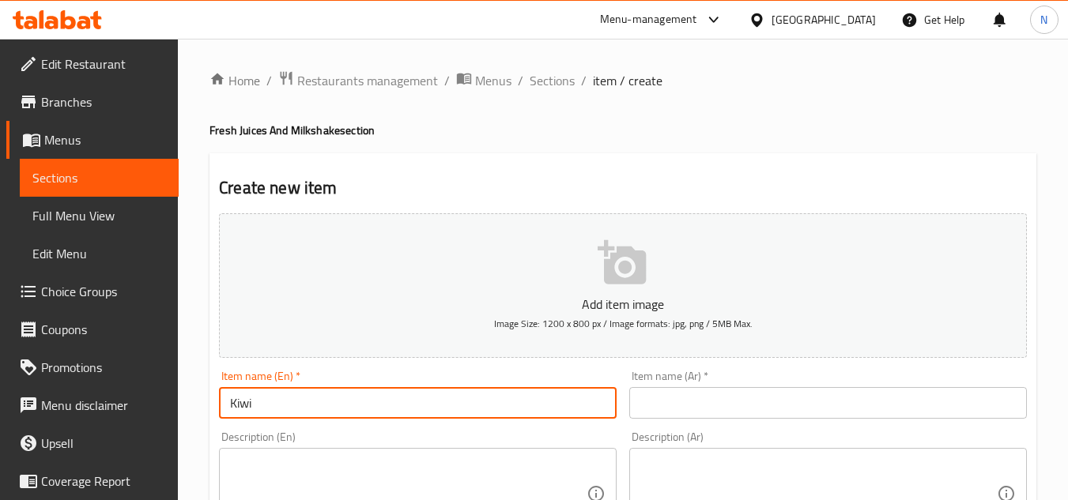
type input "Kiwi"
click at [756, 407] on input "text" at bounding box center [828, 403] width 398 height 32
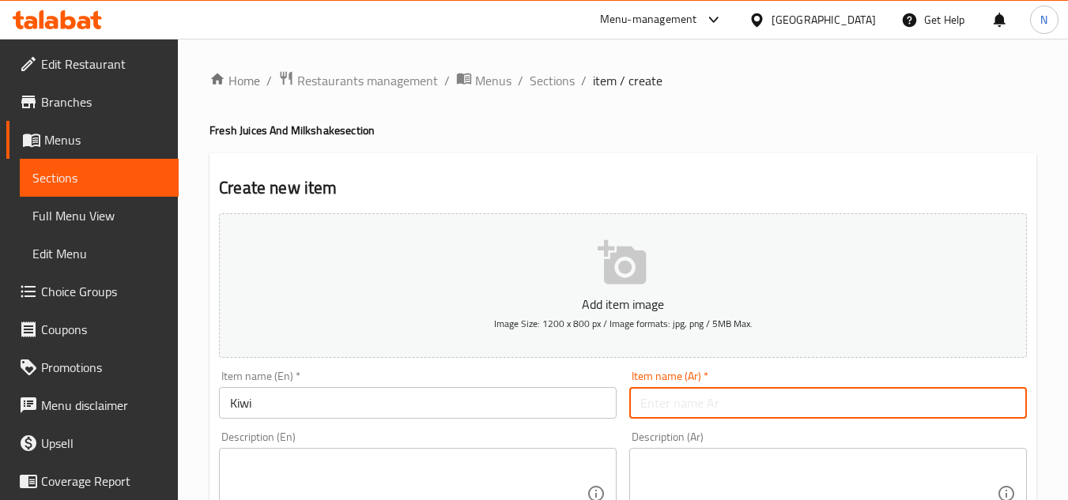
type input ";"
type input "كيوى"
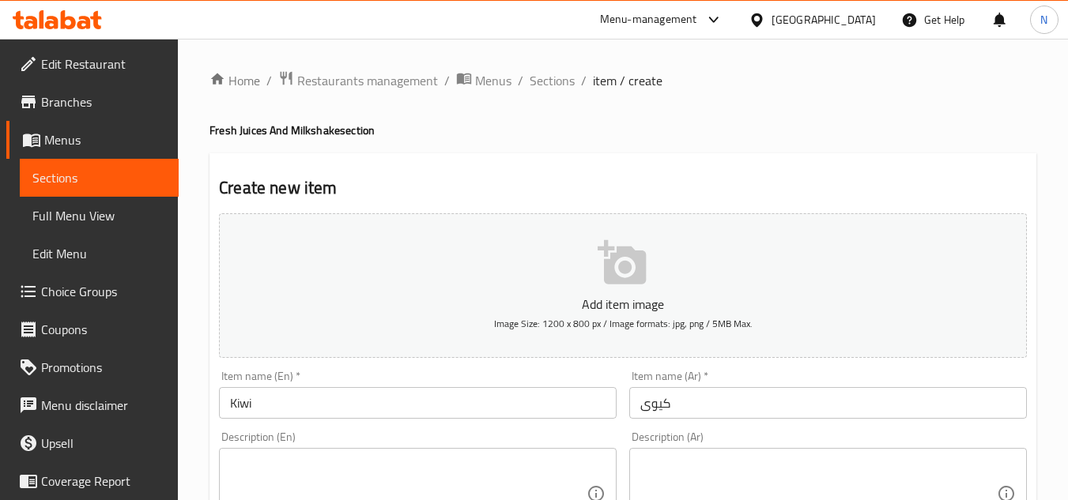
click at [296, 455] on div "Description (En)" at bounding box center [418, 494] width 398 height 92
paste textarea "Our Kiwi Juice is a refreshing and tangy drink, packed with vitamin C and antio…"
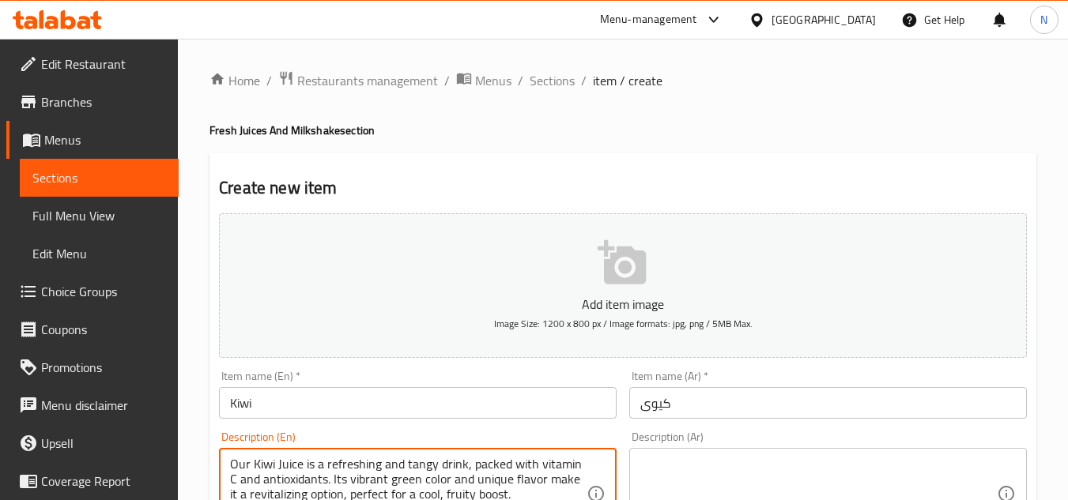
scroll to position [21, 0]
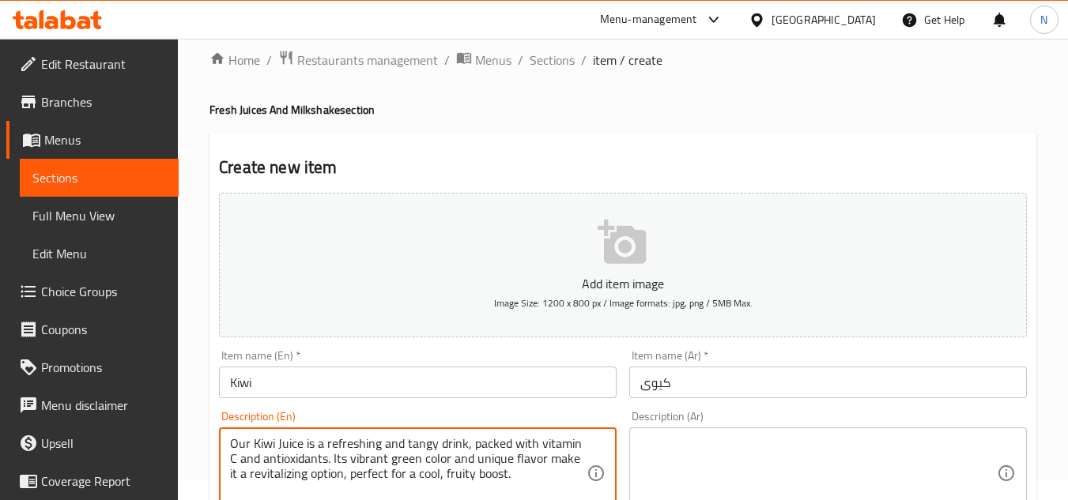
type textarea "Our Kiwi Juice is a refreshing and tangy drink, packed with vitamin C and antio…"
click at [680, 436] on textarea at bounding box center [818, 473] width 357 height 75
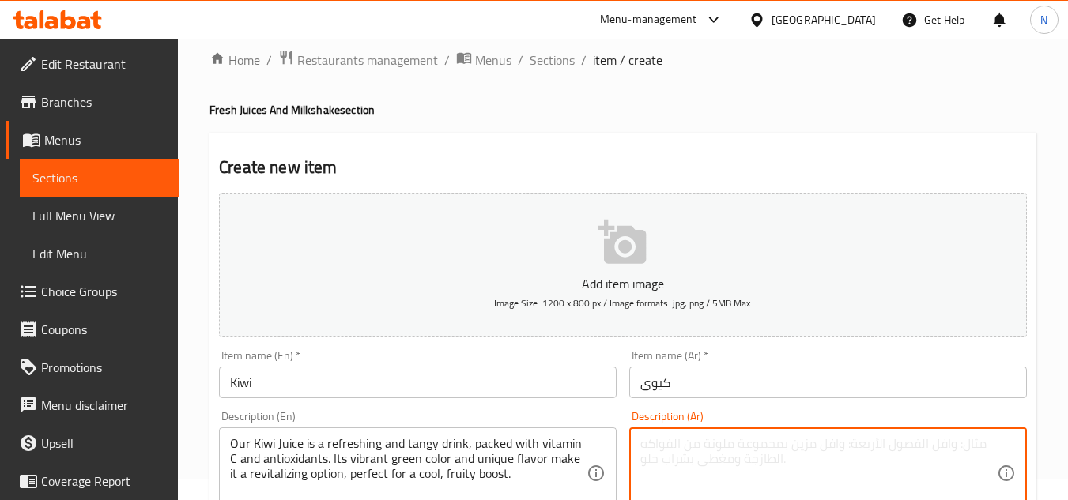
paste textarea "عصير الكيوي هو مشروب منعش وحامض، مليء بفيتامين C ومضادات الأكسدة. لونه الأخضر ا…"
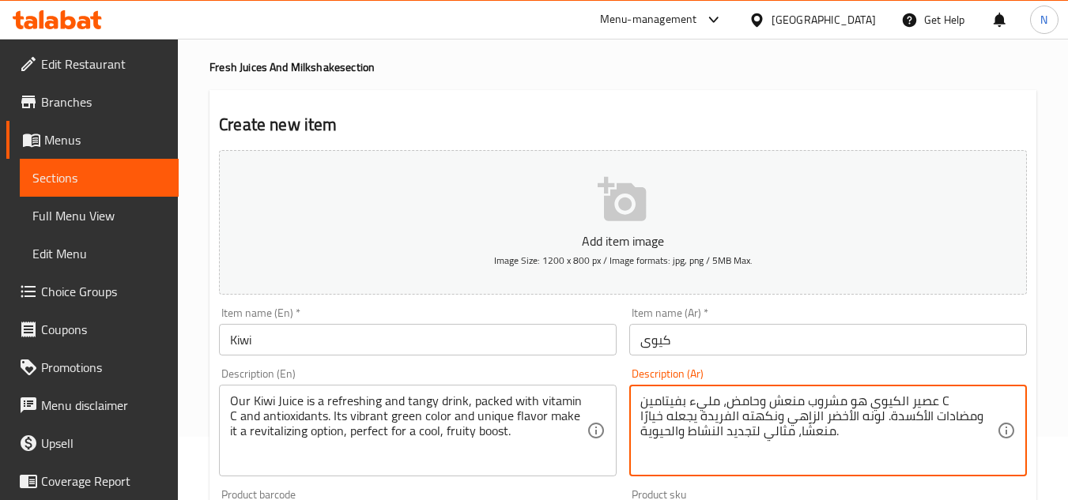
scroll to position [100, 0]
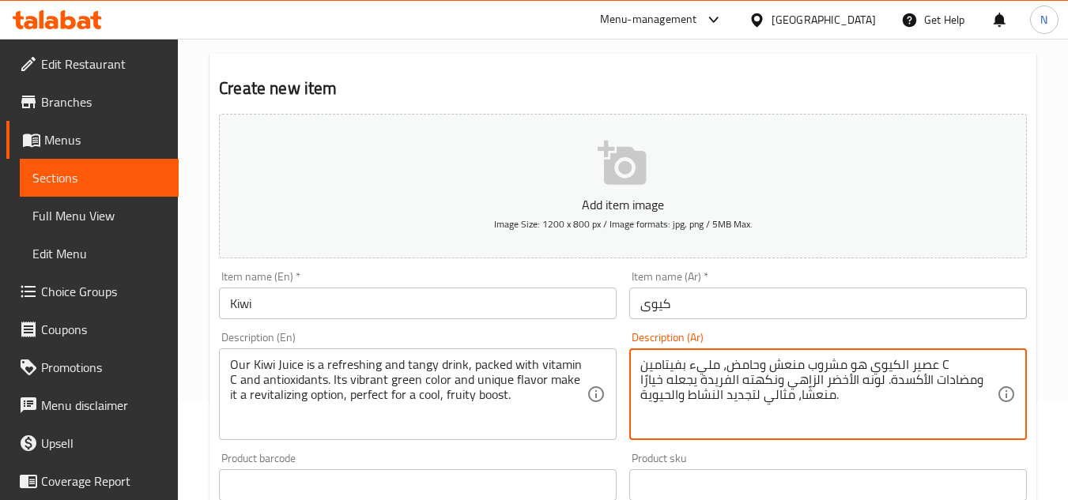
type textarea "عصير الكيوي هو مشروب منعش وحامض، مليء بفيتامين C ومضادات الأكسدة. لونه الأخضر ا…"
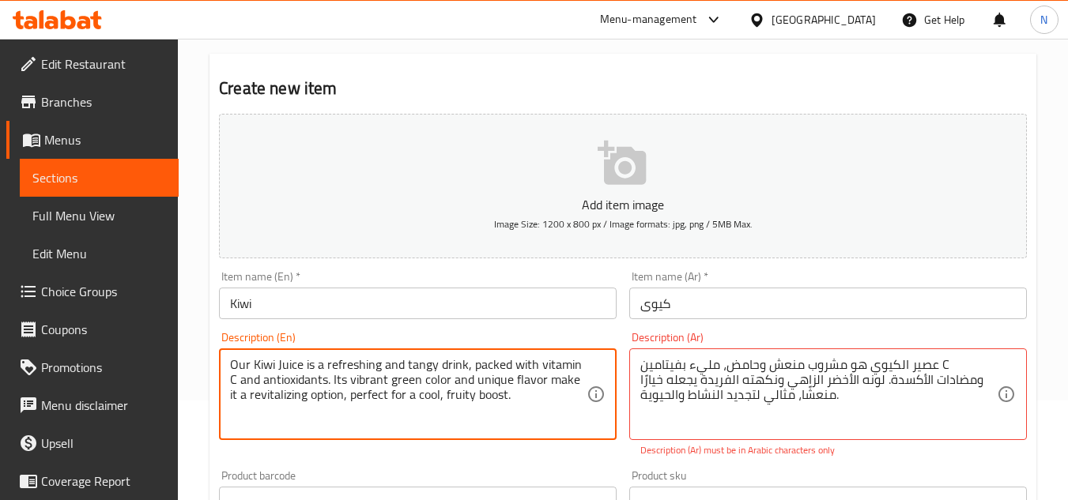
drag, startPoint x: 255, startPoint y: 360, endPoint x: 515, endPoint y: 394, distance: 261.5
click at [515, 394] on textarea "Our Kiwi Juice is a refreshing and tangy drink, packed with vitamin C and antio…" at bounding box center [408, 394] width 357 height 75
type textarea "Our kiwi juice is a refreshing and tangy drink, packed with vitamin c and antio…"
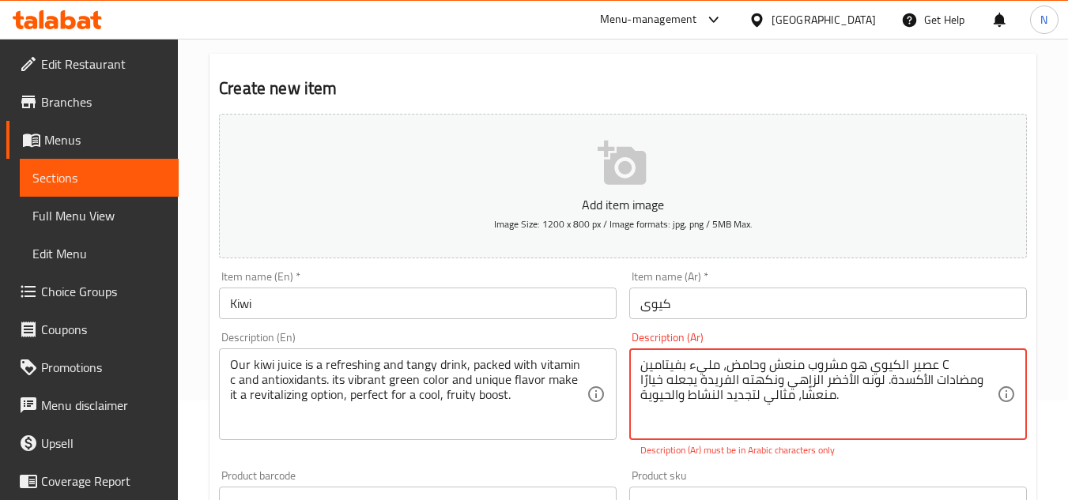
click at [942, 366] on textarea "عصير الكيوي هو مشروب منعش وحامض، مليء بفيتامين C ومضادات الأكسدة. لونه الأخضر ا…" at bounding box center [818, 394] width 357 height 75
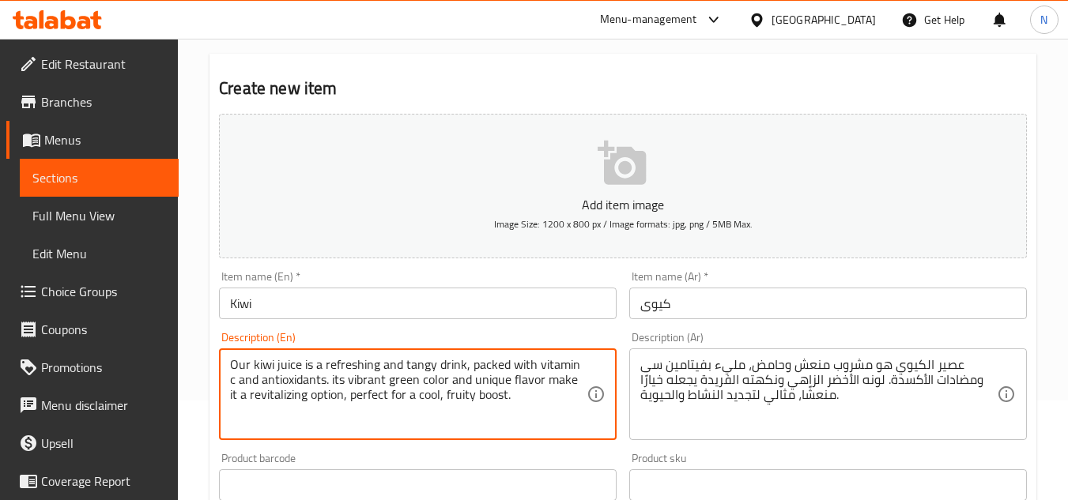
click at [385, 372] on textarea "Our kiwi juice is a refreshing and tangy drink, packed with vitamin c and antio…" at bounding box center [408, 394] width 357 height 75
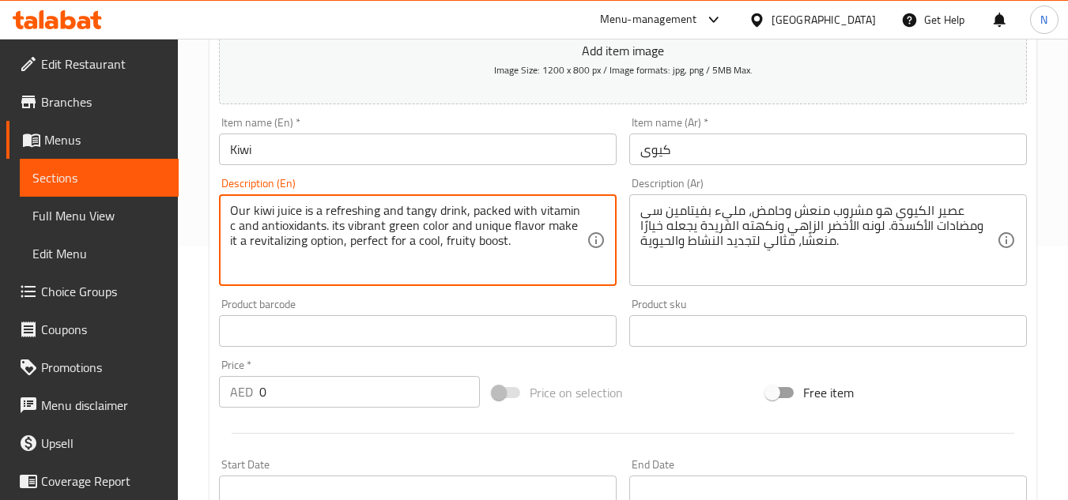
scroll to position [258, 0]
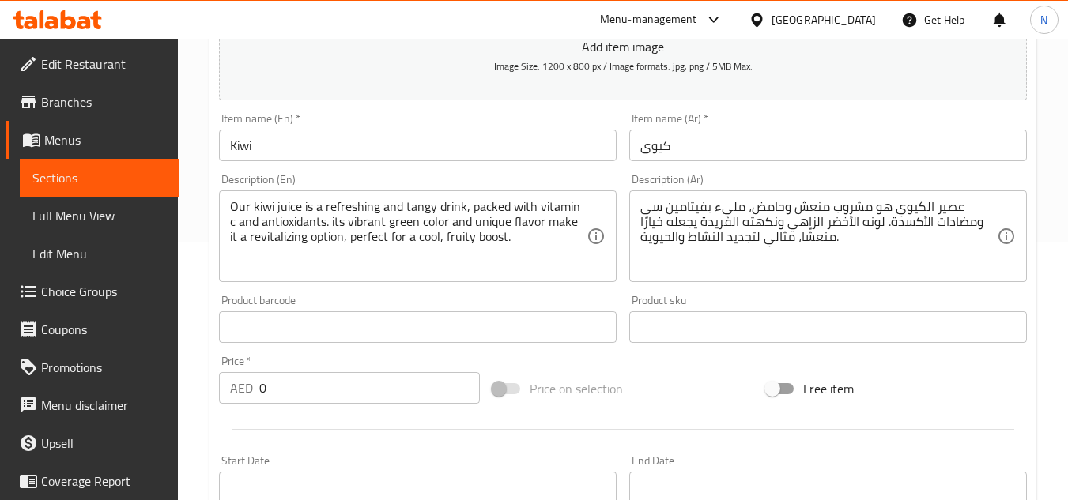
click at [545, 209] on textarea "Our kiwi juice is a refreshing and tangy drink, packed with vitamin c and antio…" at bounding box center [408, 236] width 357 height 75
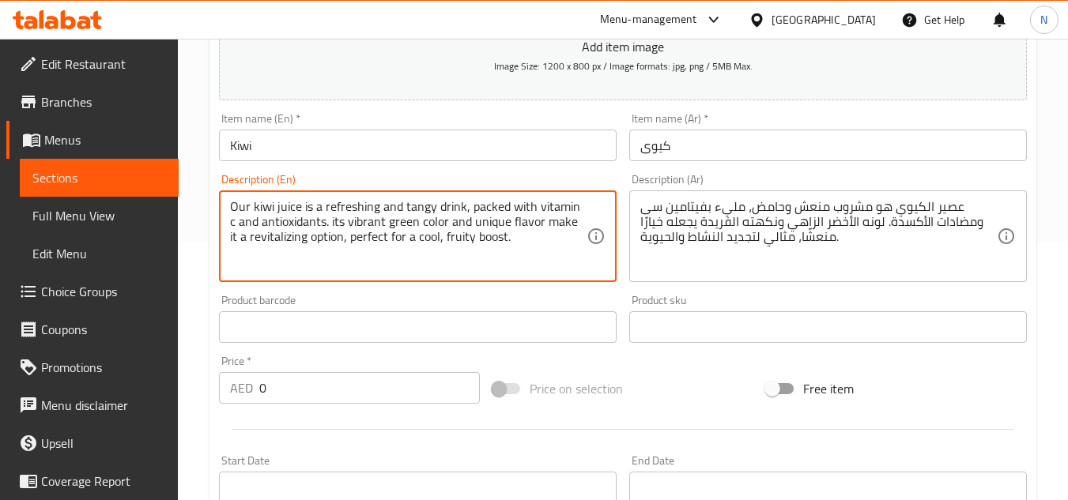
click at [292, 221] on textarea "Our kiwi juice is a refreshing and tangy drink, packed with vitamin c and antio…" at bounding box center [408, 236] width 357 height 75
click at [352, 217] on textarea "Our kiwi juice is a refreshing and tangy drink, packed with vitamin c and antio…" at bounding box center [408, 236] width 357 height 75
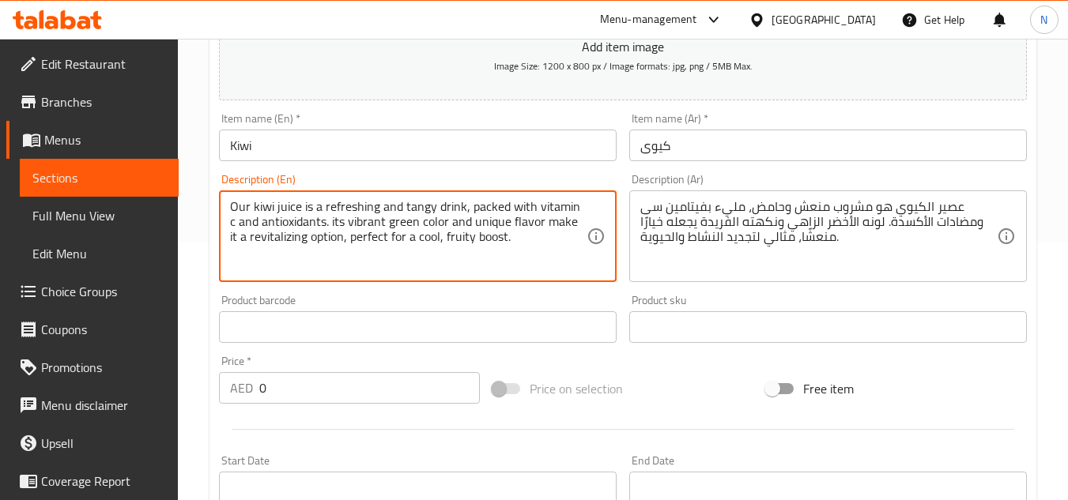
click at [352, 221] on textarea "Our kiwi juice is a refreshing and tangy drink, packed with vitamin c and antio…" at bounding box center [408, 236] width 357 height 75
click at [429, 237] on textarea "Our kiwi juice is a refreshing and tangy drink, packed with vitamin c and antio…" at bounding box center [408, 236] width 357 height 75
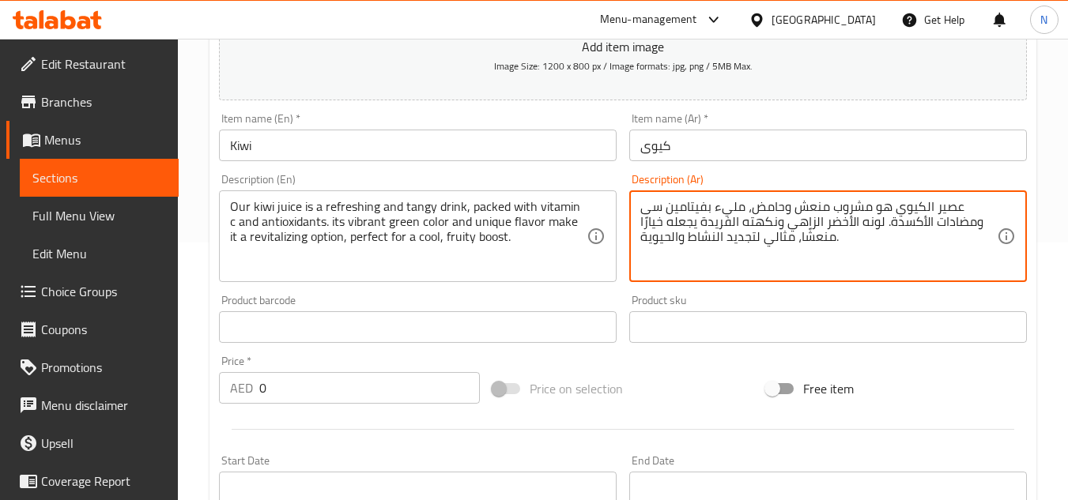
click at [827, 224] on textarea "عصير الكيوي هو مشروب منعش وحامض، مليء بفيتامين سى ومضادات الأكسدة. لونه الأخضر …" at bounding box center [818, 236] width 357 height 75
paste textarea "دينا هو مشروب منعش ولذيذ، مليء بفيتامين سي ومضادات الأكسدة. لونه الأخضر النابض …"
click at [858, 221] on textarea "عصير الكيوي لدينا هو مشروب منعش ولذيذ، مليء بفيتامين سي ومضادات الأكسدة. لونه ا…" at bounding box center [818, 236] width 357 height 75
click at [821, 224] on textarea "عصير الكيوي لدينا هو مشروب منعش ولذيذ، مليء بفيتامين سي ومضادات الأكسدة. لونه أ…" at bounding box center [818, 236] width 357 height 75
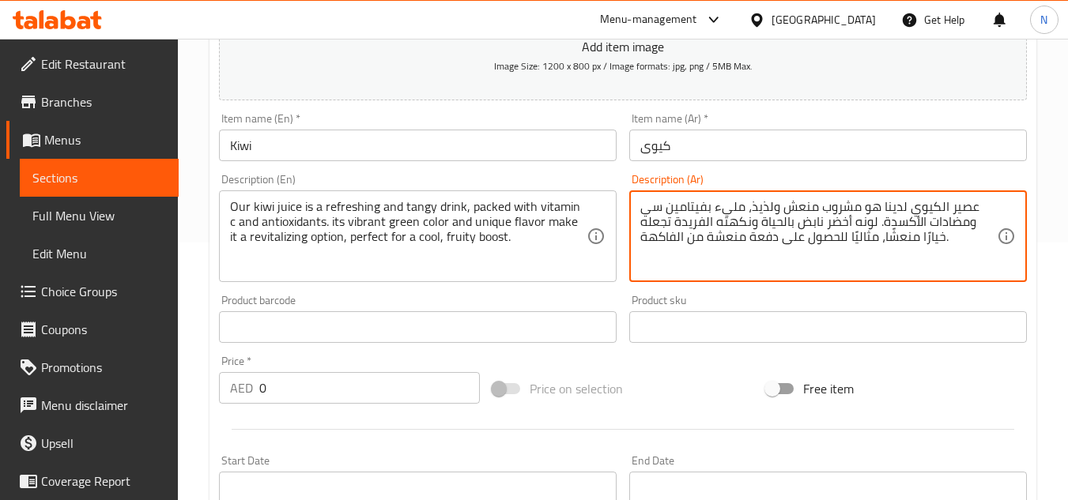
type textarea "عصير الكيوي لدينا هو مشروب منعش ولذيذ، مليء بفيتامين سي ومضادات الأكسدة. لونه أ…"
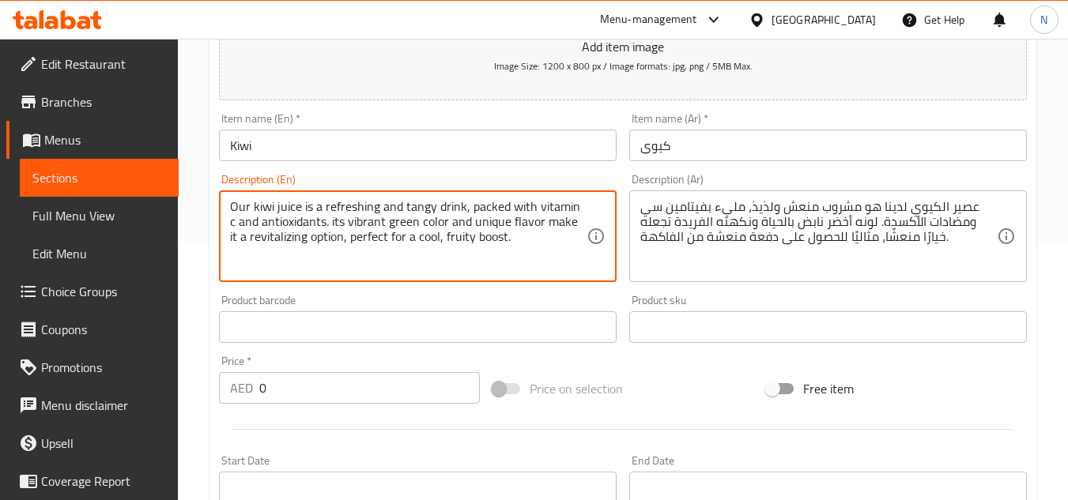
click at [366, 224] on textarea "Our kiwi juice is a refreshing and tangy drink, packed with vitamin c and antio…" at bounding box center [408, 236] width 357 height 75
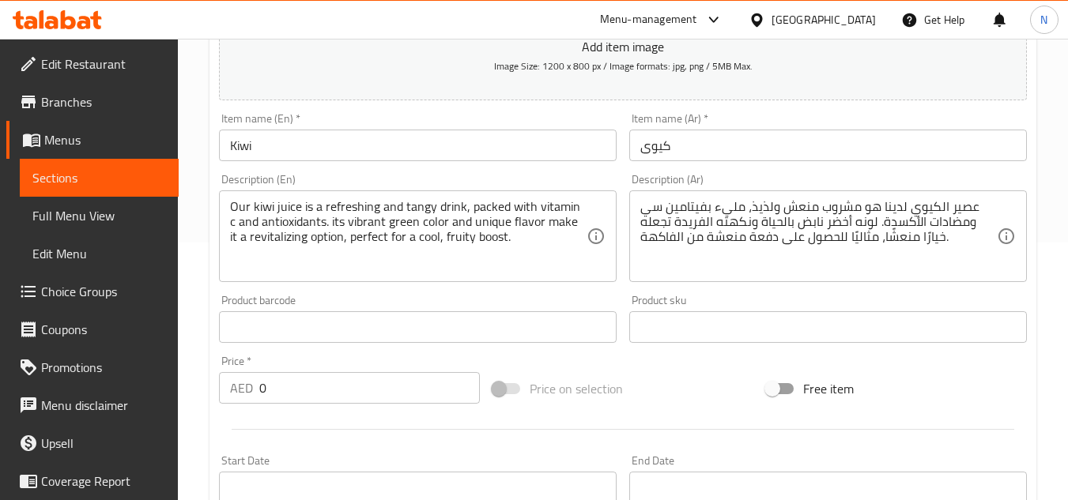
click at [703, 406] on div "Price on selection" at bounding box center [623, 389] width 274 height 43
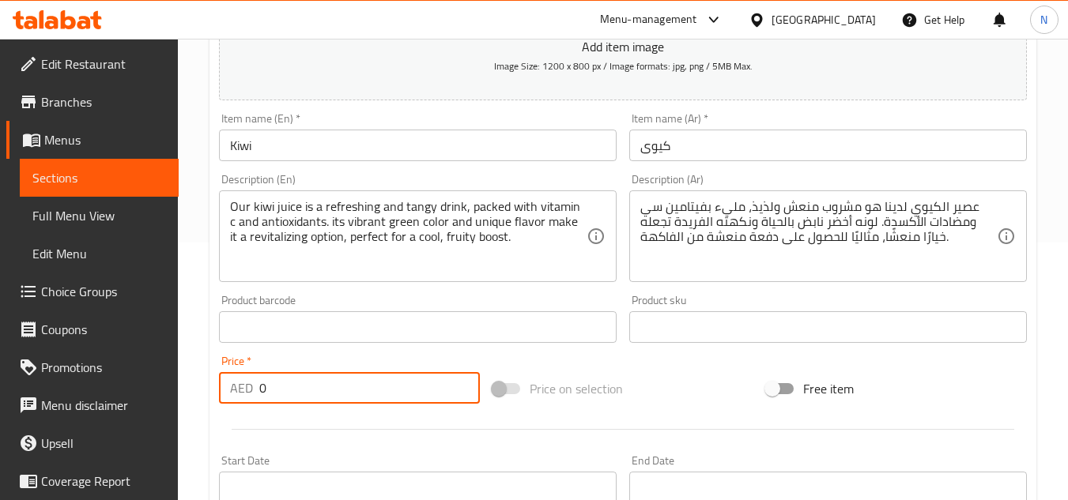
drag, startPoint x: 341, startPoint y: 382, endPoint x: 261, endPoint y: 389, distance: 80.2
click at [261, 389] on input "0" at bounding box center [369, 388] width 221 height 32
type input "20"
click at [707, 378] on div "Price on selection" at bounding box center [623, 389] width 274 height 43
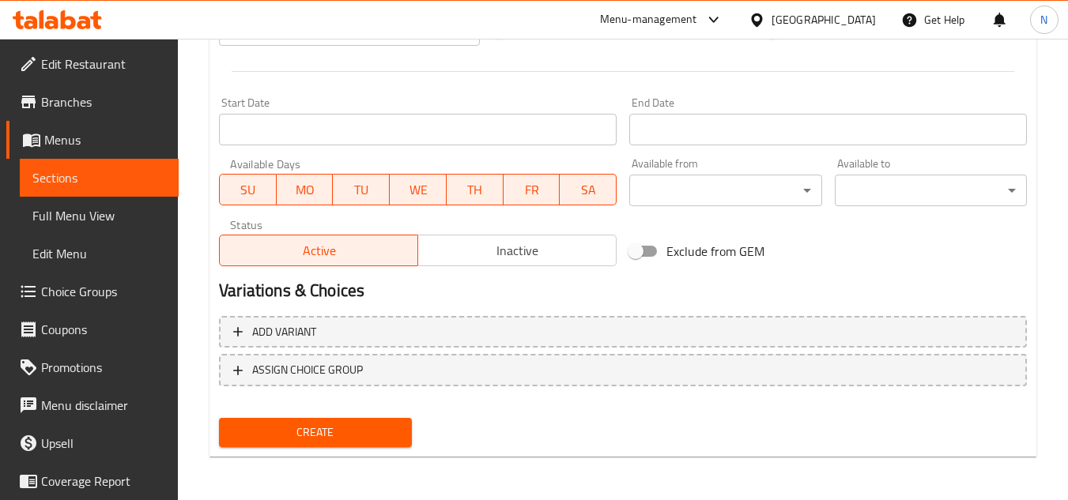
scroll to position [617, 0]
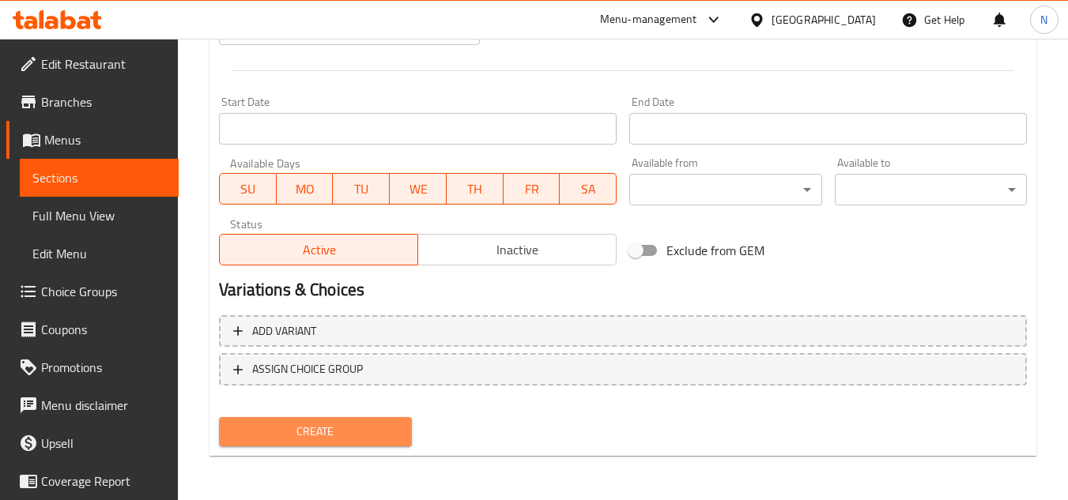
click at [364, 440] on span "Create" at bounding box center [315, 432] width 167 height 20
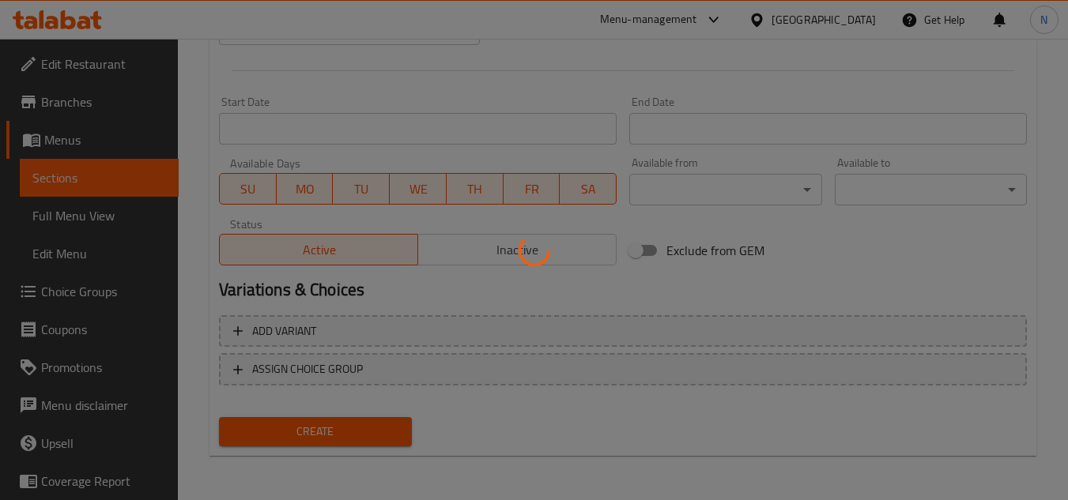
type input "0"
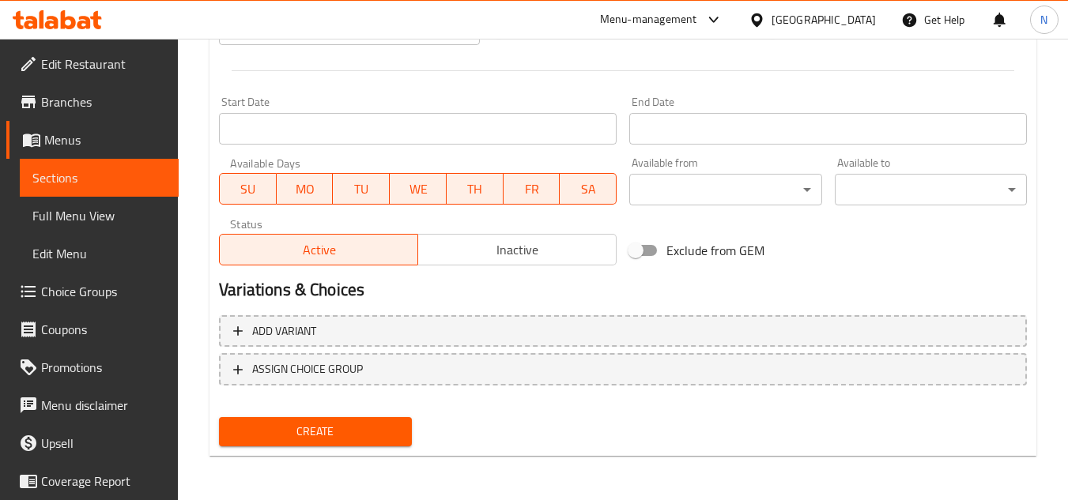
click at [219, 417] on button "Create" at bounding box center [315, 431] width 192 height 29
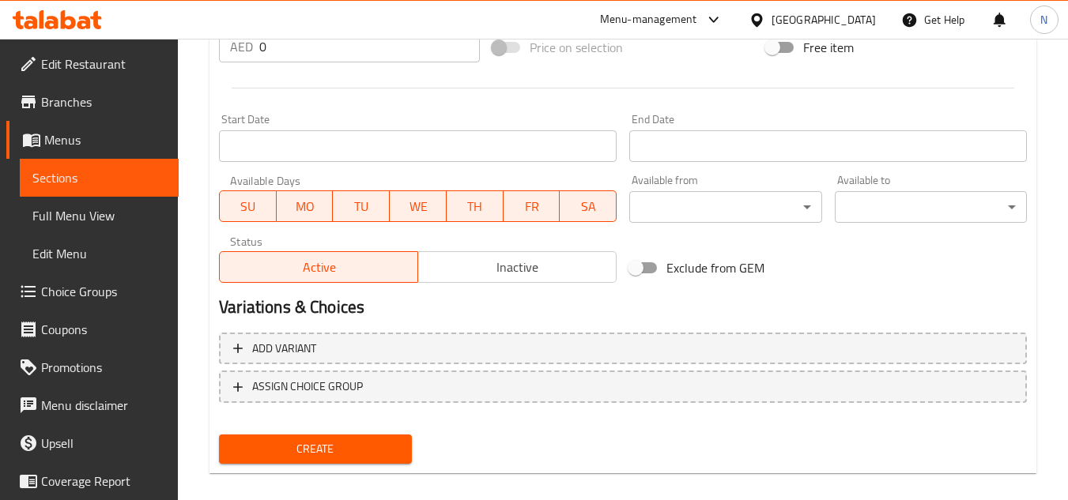
scroll to position [153, 0]
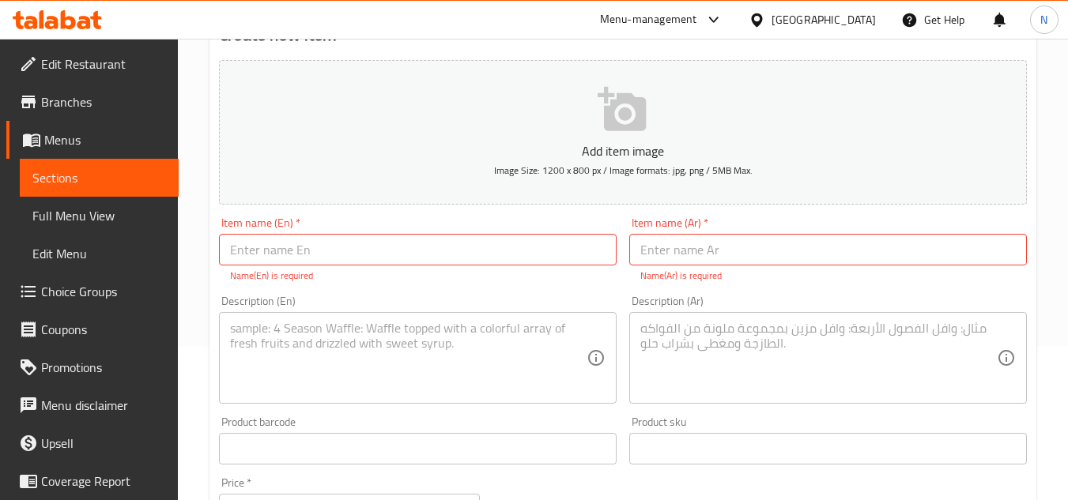
click at [348, 240] on input "text" at bounding box center [418, 250] width 398 height 32
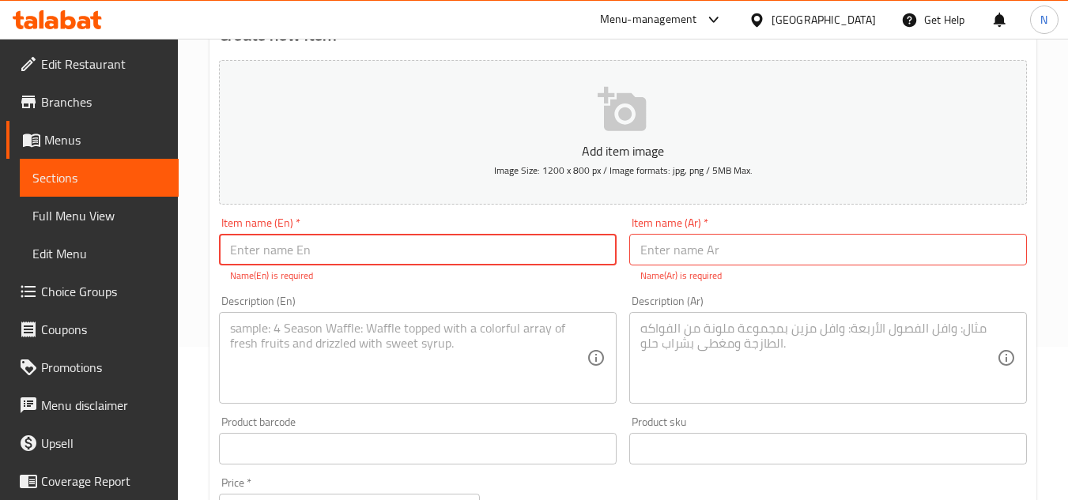
paste input "Avocado"
type input "Avocado"
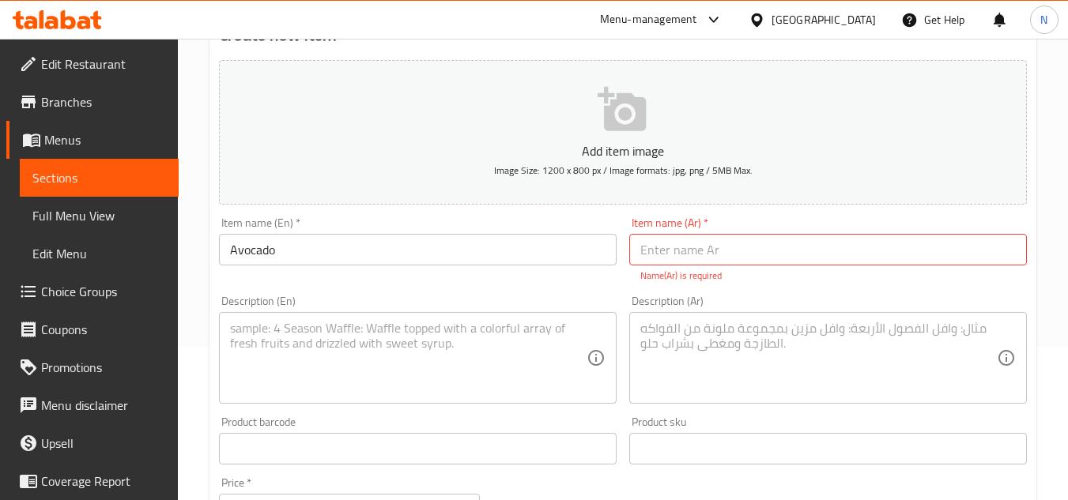
click at [759, 265] on input "text" at bounding box center [828, 250] width 398 height 32
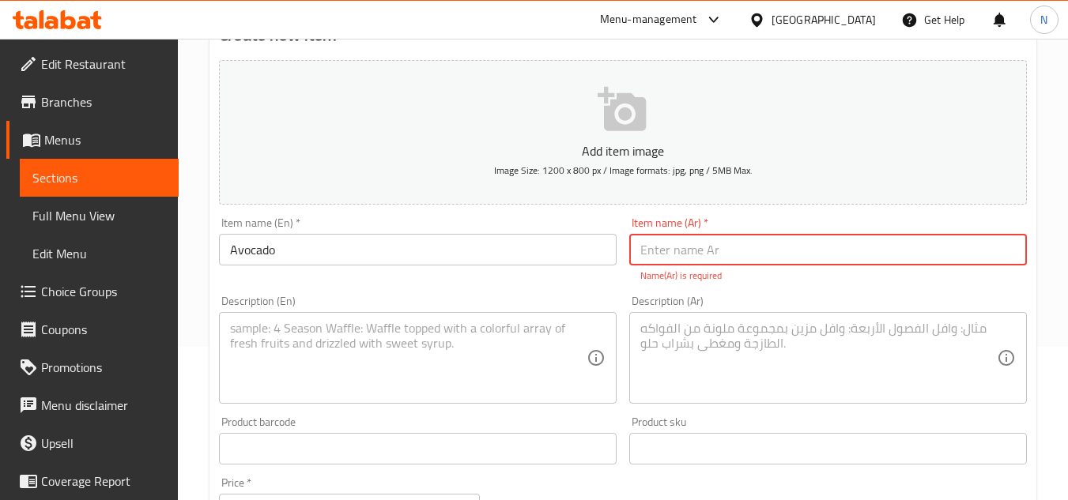
paste input "الافوكادو"
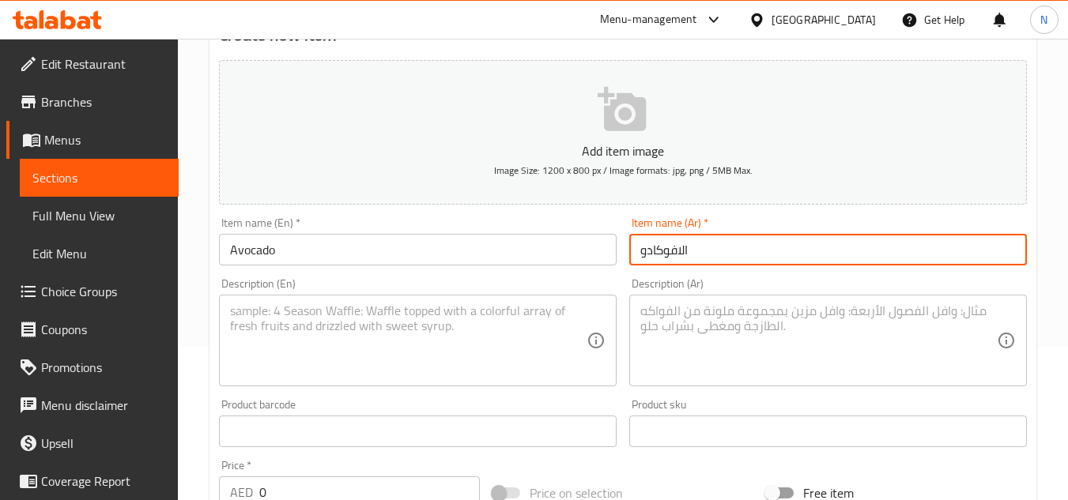
type input "الافوكادو"
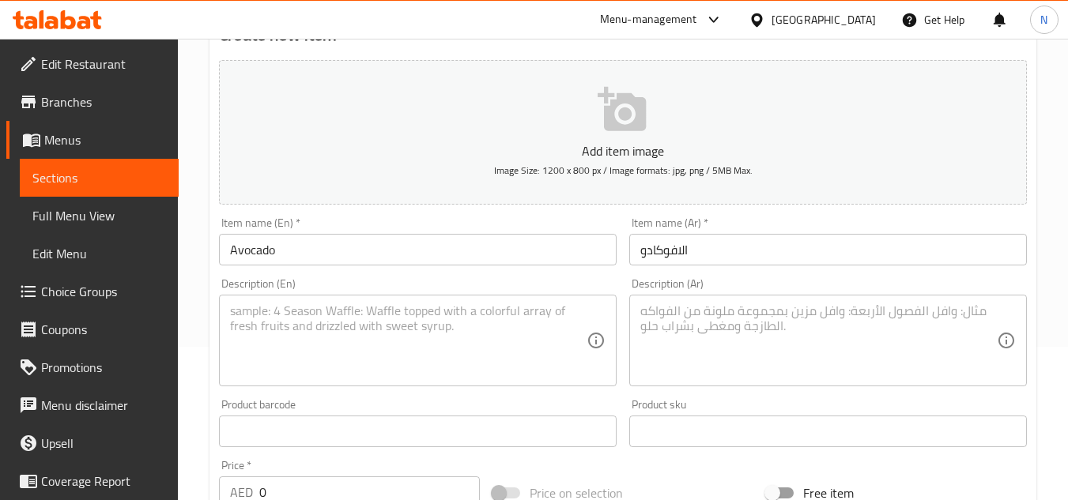
click at [272, 333] on textarea at bounding box center [408, 341] width 357 height 75
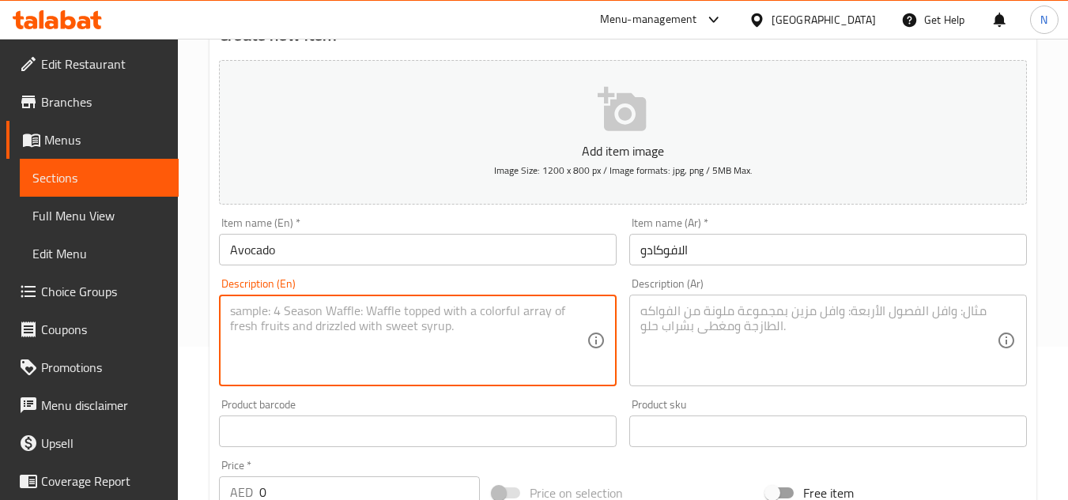
paste textarea "Our Avocado Juice is a rich and creamy drink, loaded with healthy fats, vitamin…"
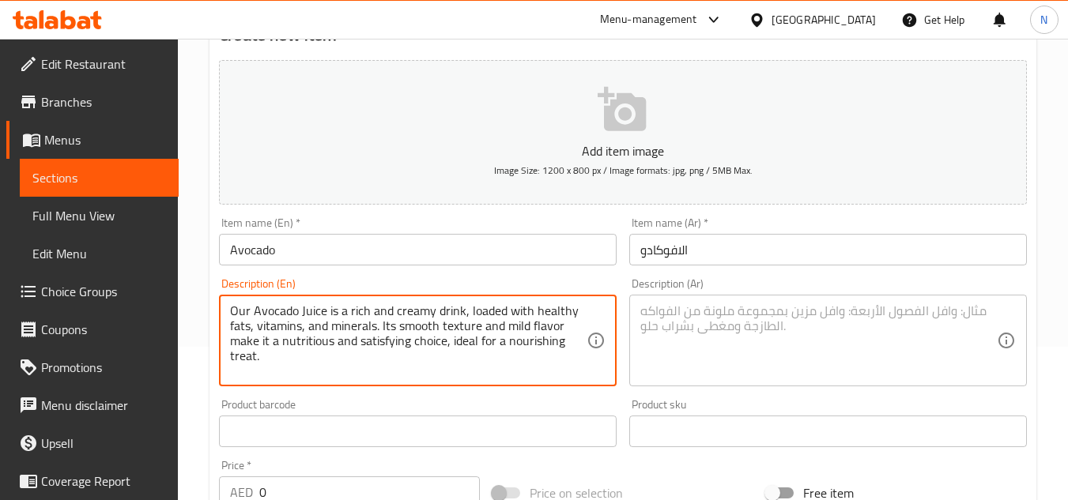
type textarea "Our Avocado Juice is a rich and creamy drink, loaded with healthy fats, vitamin…"
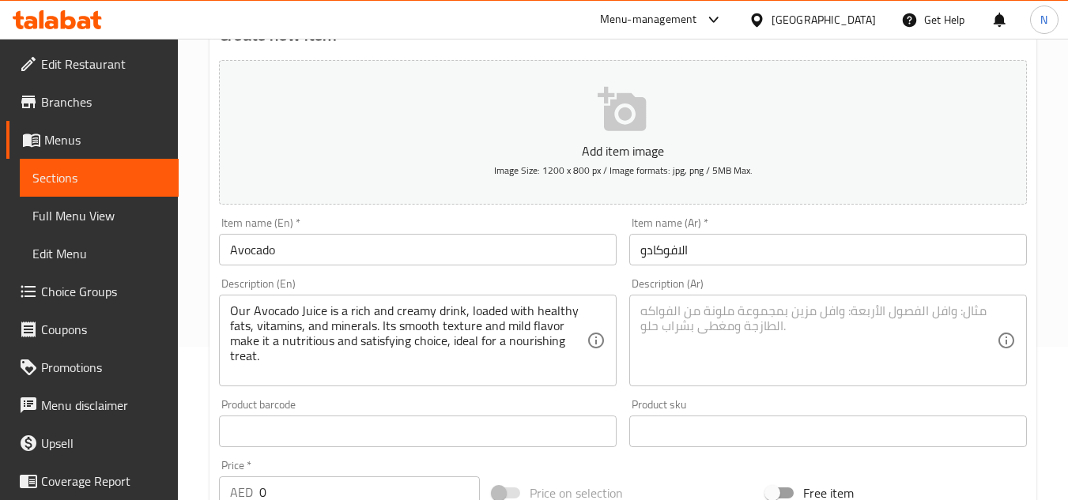
click at [675, 322] on textarea at bounding box center [818, 341] width 357 height 75
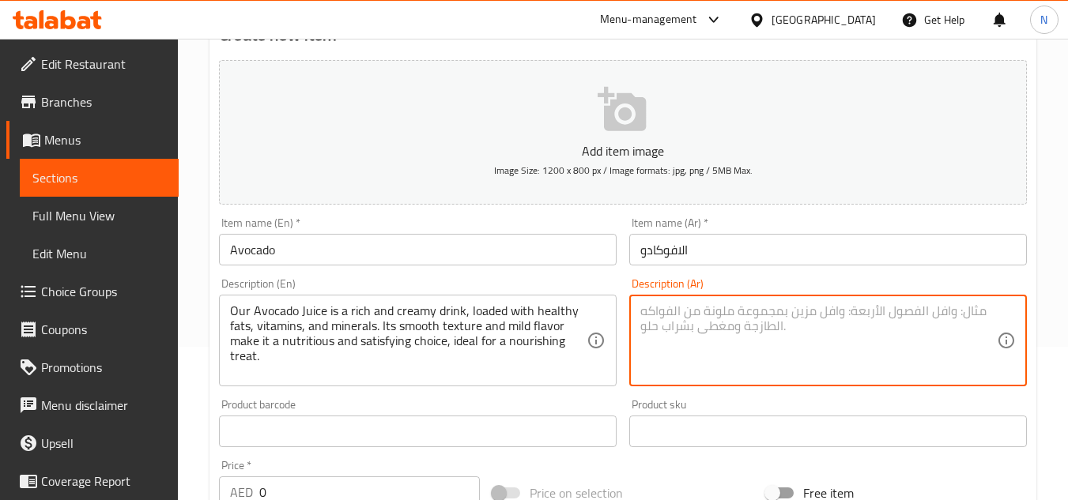
paste textarea "عصير الأفوكادو هو مشروب غني وكريمي، محمّل بالدهون الصحية والفيتامينات والمعادن.…"
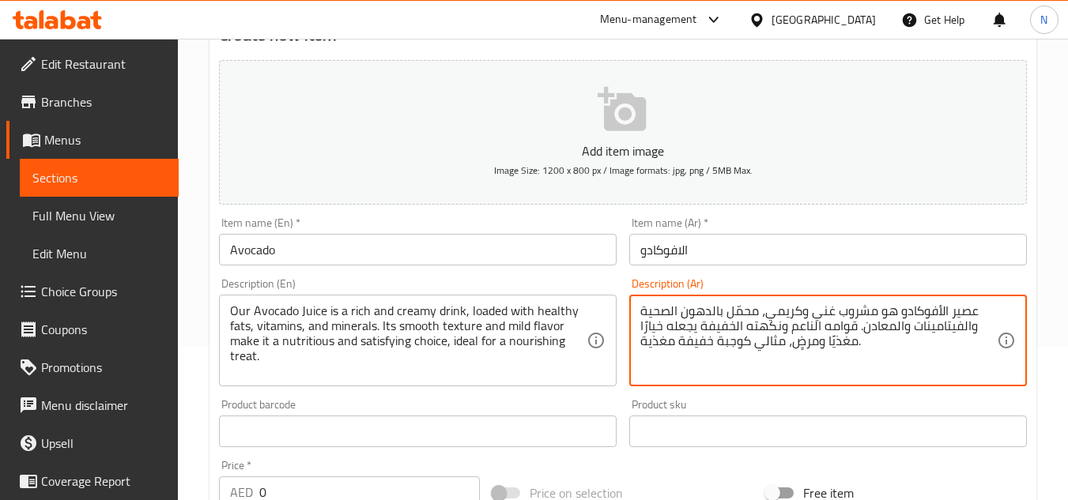
type textarea "عصير الأفوكادو هو مشروب غني وكريمي، محمّل بالدهون الصحية والفيتامينات والمعادن.…"
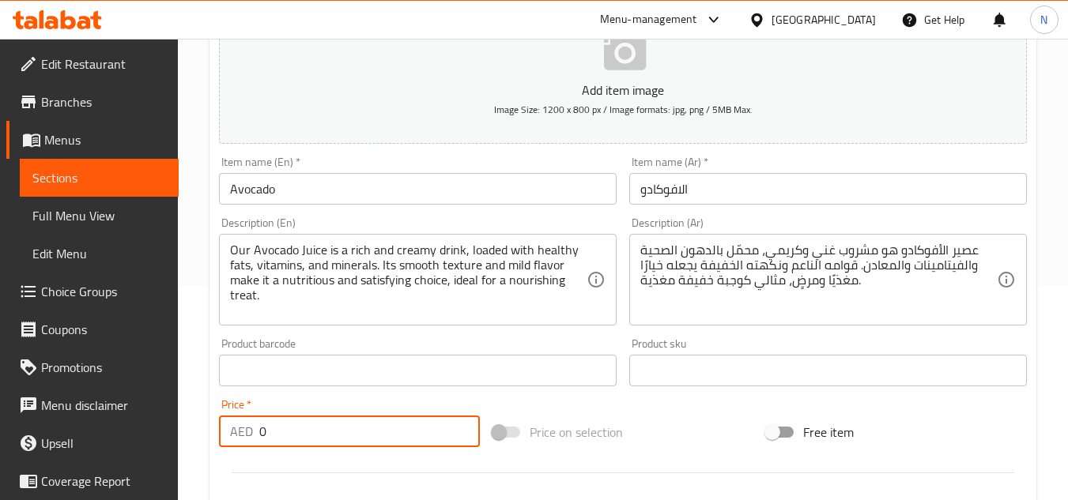
scroll to position [301, 0]
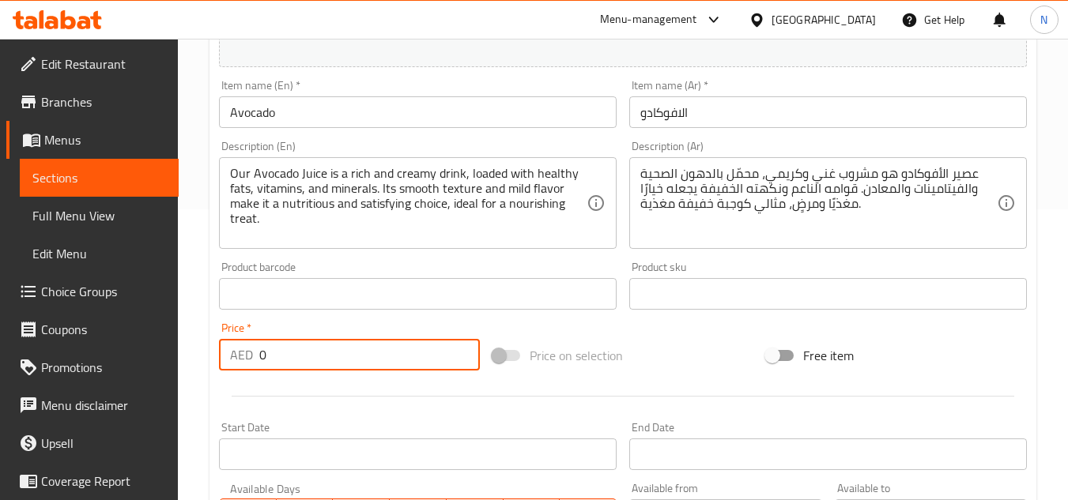
drag, startPoint x: 271, startPoint y: 491, endPoint x: 260, endPoint y: 492, distance: 11.2
click at [260, 492] on div "Add item image Image Size: 1200 x 800 px / Image formats: jpg, png / 5MB Max. I…" at bounding box center [623, 256] width 821 height 681
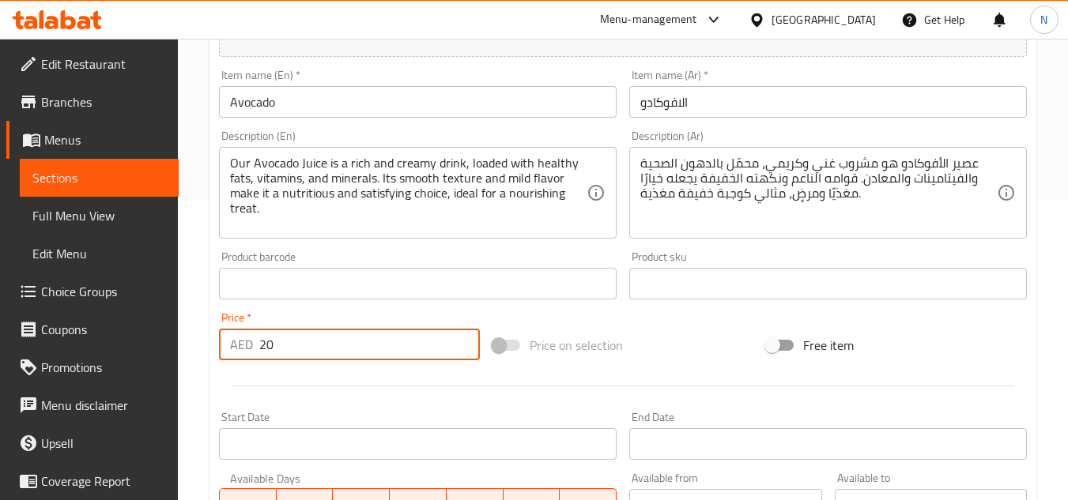
type input "20"
click at [721, 324] on div "Price on selection" at bounding box center [623, 345] width 274 height 43
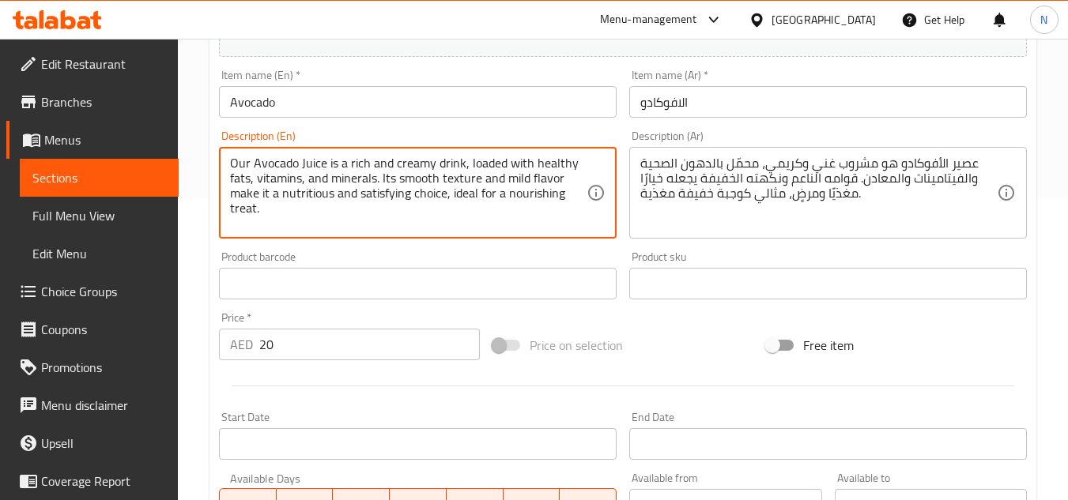
drag, startPoint x: 251, startPoint y: 164, endPoint x: 447, endPoint y: 209, distance: 201.1
click at [393, 169] on textarea "Our avocado juice is a rich and creamy drink, loaded with healthy fats, vitamin…" at bounding box center [408, 193] width 357 height 75
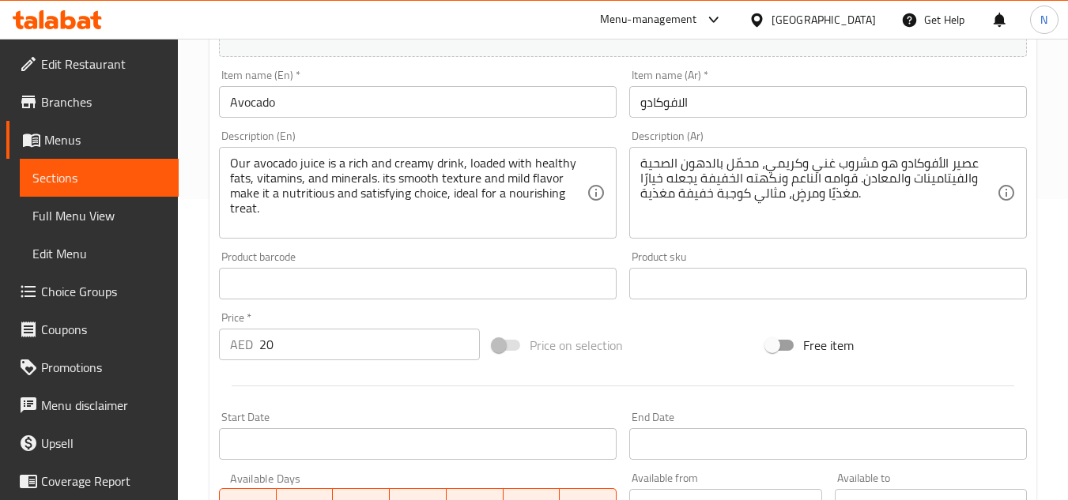
click at [490, 210] on textarea "Our avocado juice is a rich and creamy drink, loaded with healthy fats, vitamin…" at bounding box center [408, 193] width 357 height 75
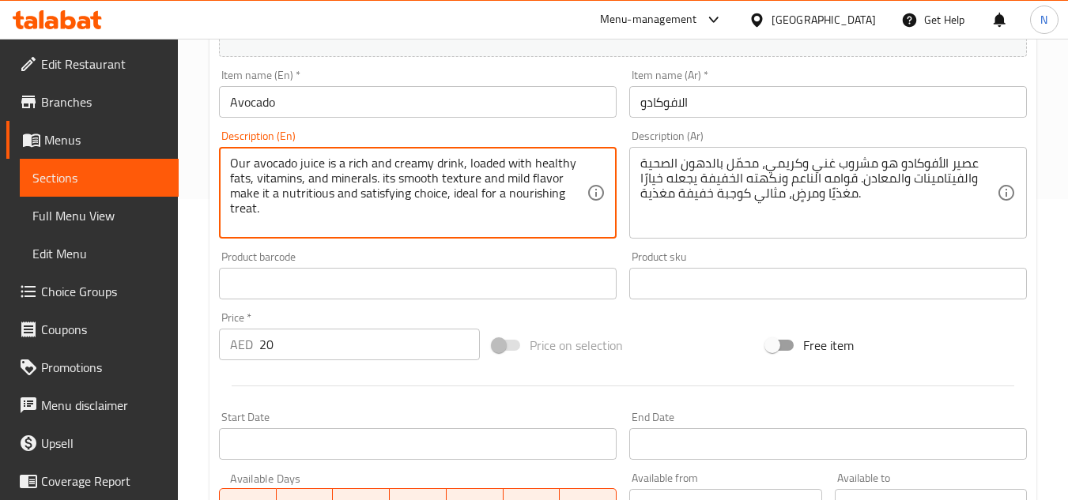
click at [275, 197] on textarea "Our avocado juice is a rich and creamy drink, loaded with healthy fats, vitamin…" at bounding box center [408, 193] width 357 height 75
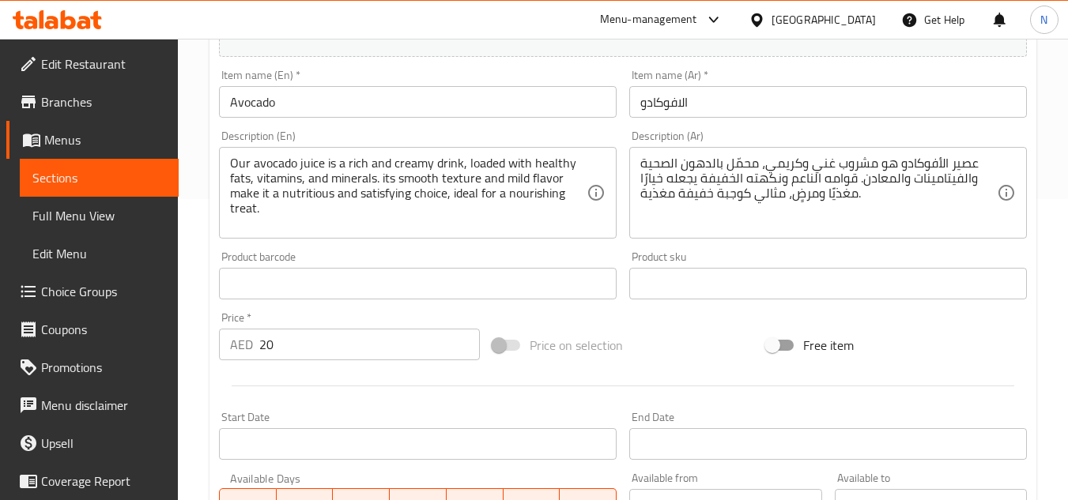
click at [667, 329] on div "Price on selection" at bounding box center [623, 345] width 274 height 43
drag, startPoint x: 300, startPoint y: 205, endPoint x: 299, endPoint y: 216, distance: 11.1
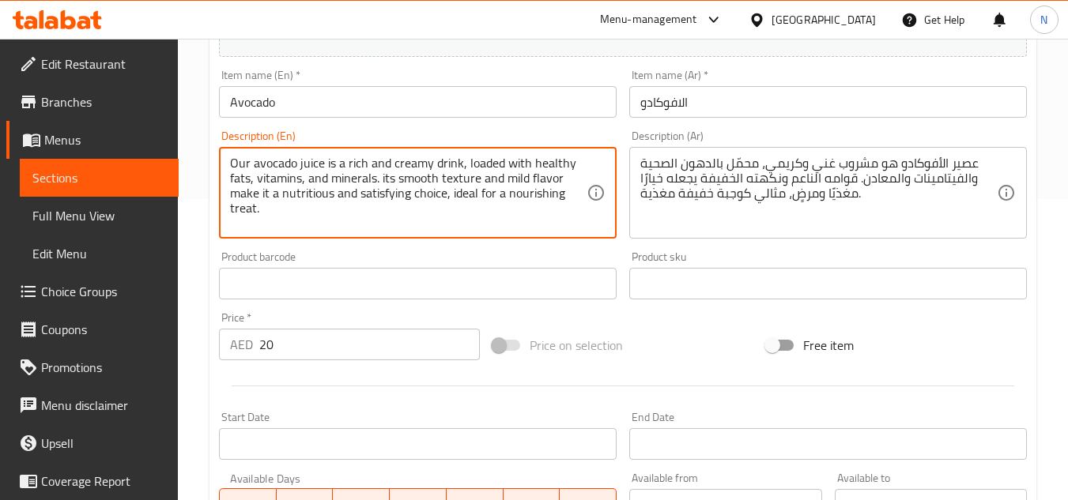
click at [296, 224] on textarea "Our avocado juice is a rich and creamy drink, loaded with healthy fats, vitamin…" at bounding box center [408, 193] width 357 height 75
type textarea "Our avocado juice is a rich and creamy drink, loaded with healthy fats, vitamin…"
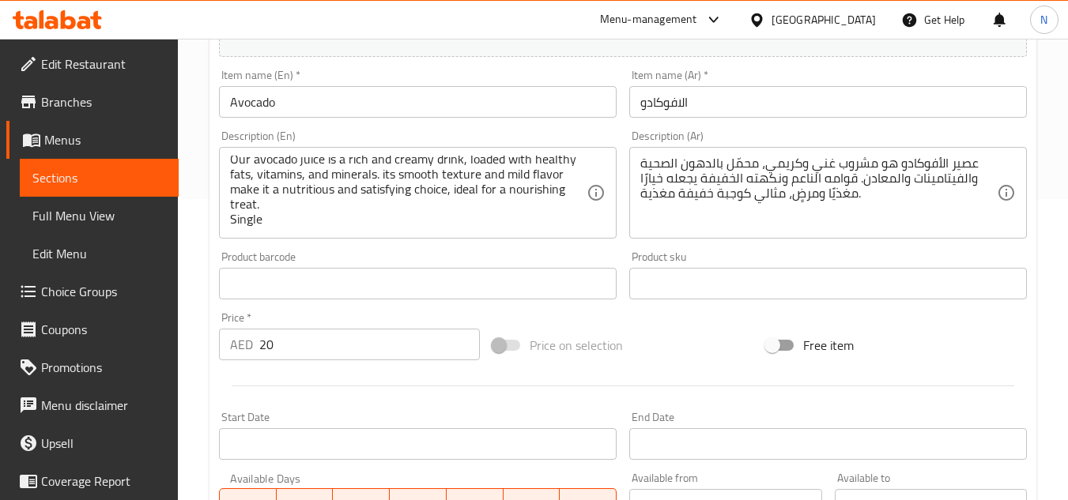
click at [676, 232] on div "عصير الأفوكادو هو مشروب غني وكريمي، محمّل بالدهون الصحية والفيتامينات والمعادن.…" at bounding box center [828, 193] width 398 height 92
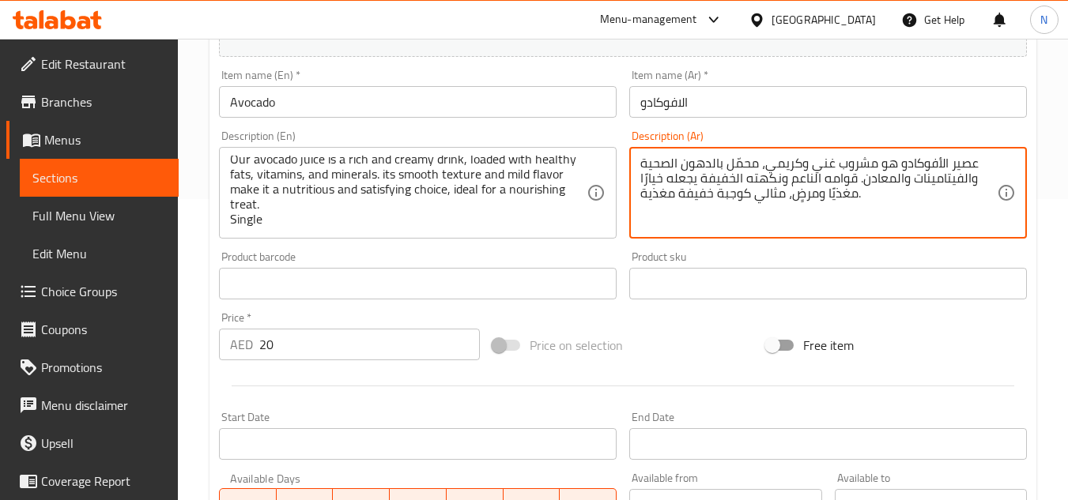
click at [676, 206] on textarea "عصير الأفوكادو هو مشروب غني وكريمي، محمّل بالدهون الصحية والفيتامينات والمعادن.…" at bounding box center [818, 193] width 357 height 75
type textarea "عصير الأفوكادو هو مشروب غني وكريمي، محمّل بالدهون الصحية والفيتامينات والمعادن.…"
drag, startPoint x: 711, startPoint y: 329, endPoint x: 666, endPoint y: 324, distance: 46.1
click at [712, 329] on div "Price on selection" at bounding box center [623, 345] width 274 height 43
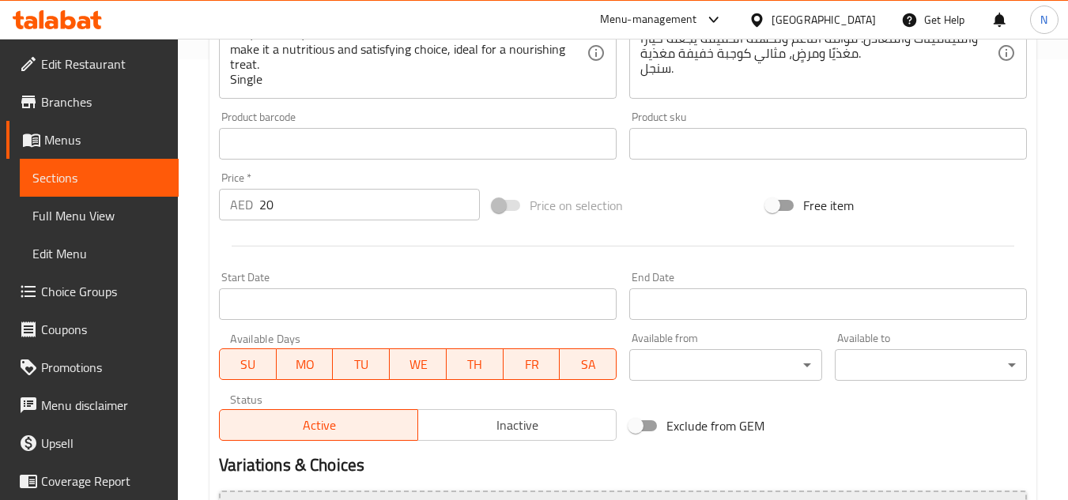
scroll to position [617, 0]
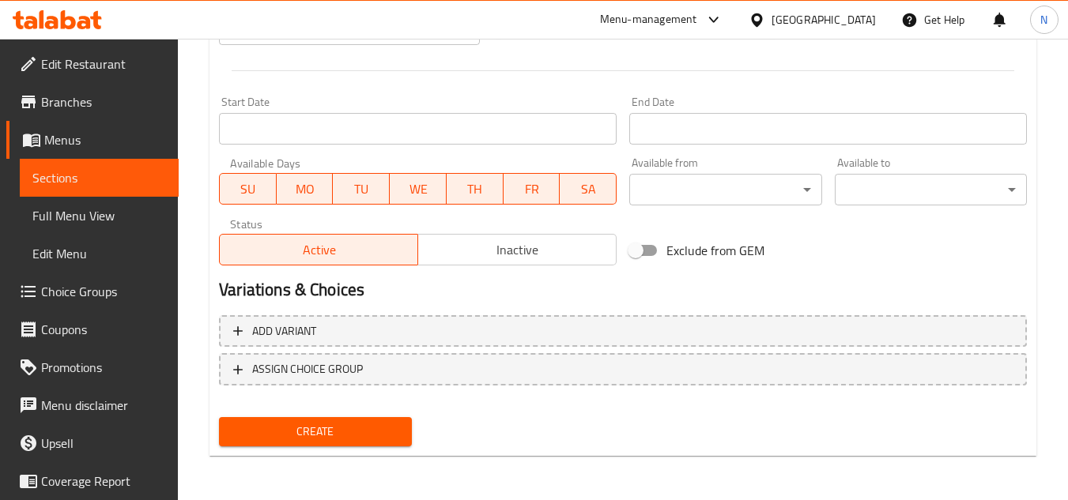
click at [362, 434] on span "Create" at bounding box center [315, 432] width 167 height 20
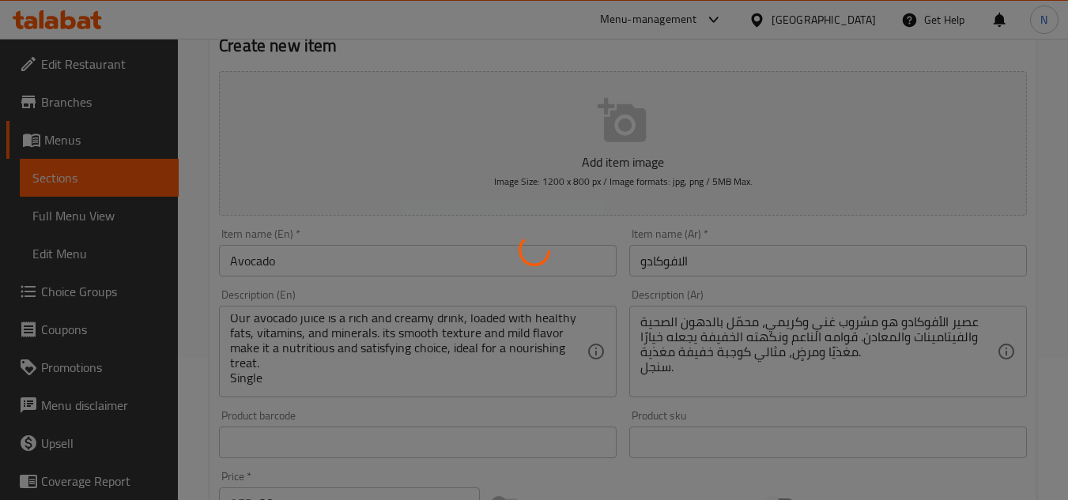
scroll to position [0, 0]
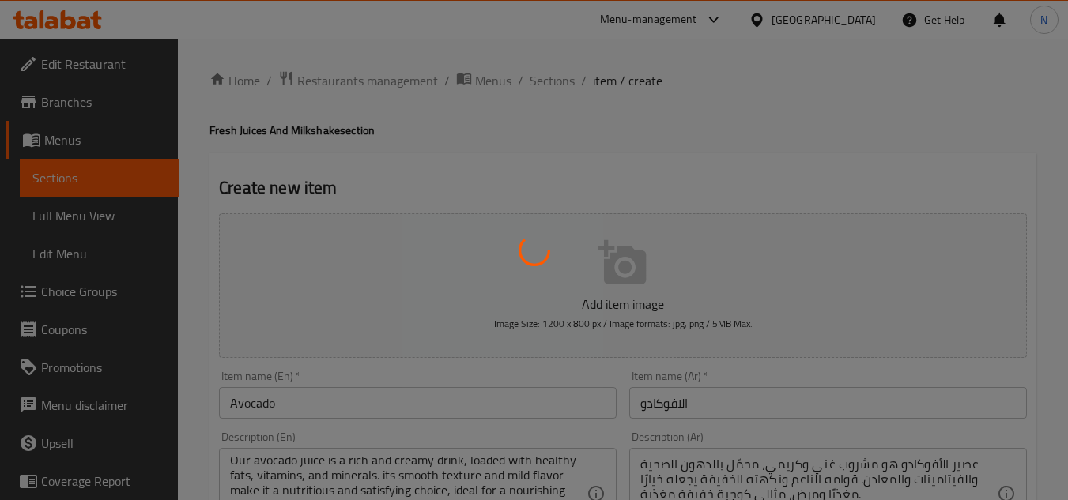
type input "0"
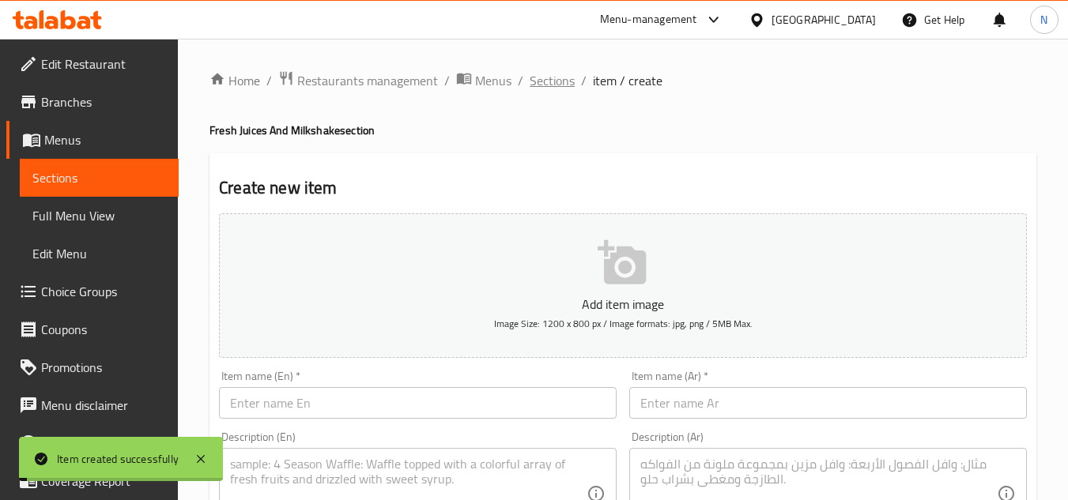
click at [539, 89] on span "Sections" at bounding box center [552, 80] width 45 height 19
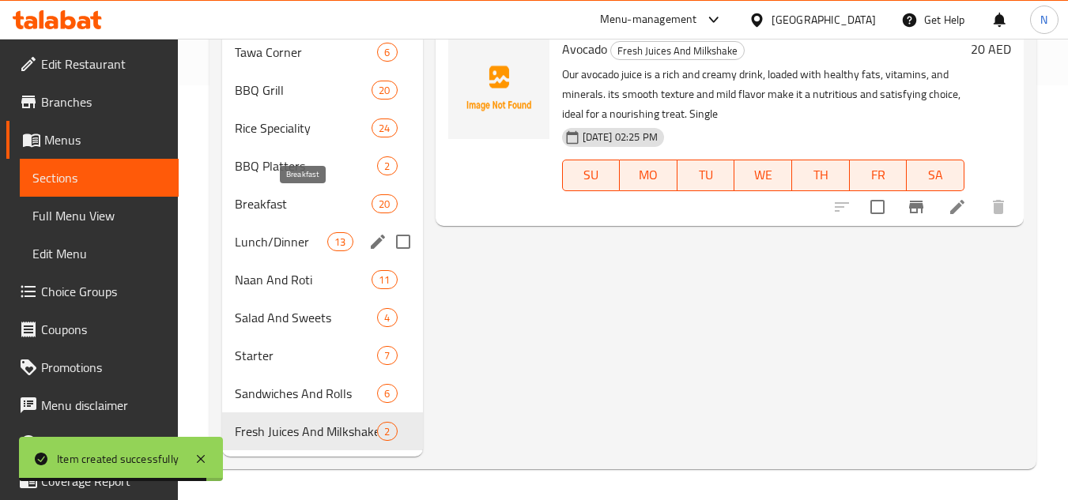
scroll to position [416, 0]
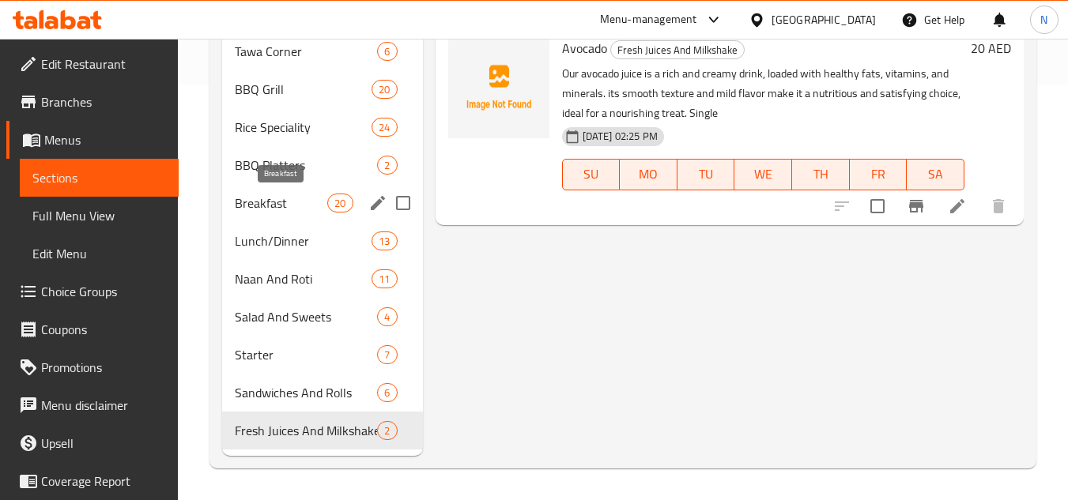
click at [283, 206] on span "Breakfast" at bounding box center [281, 203] width 92 height 19
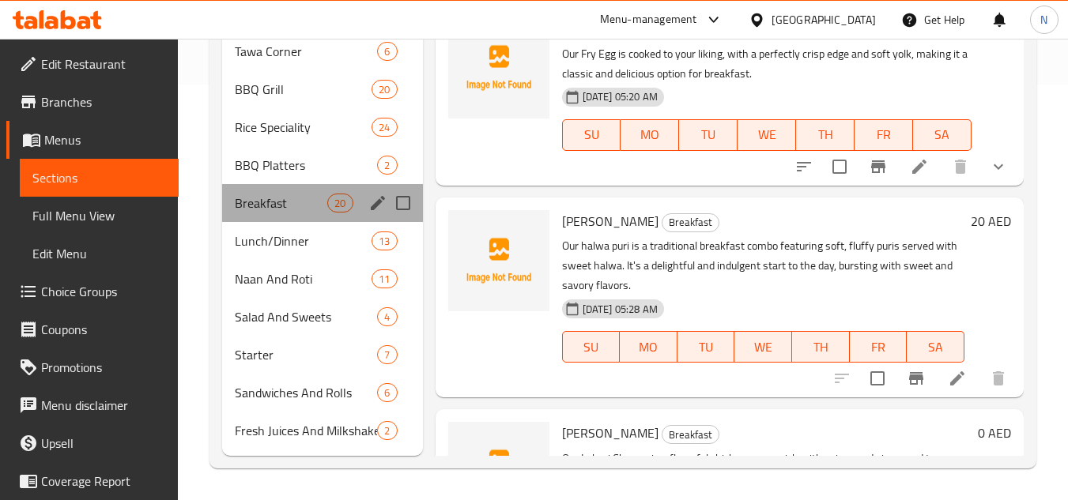
click at [274, 213] on div "Breakfast 20" at bounding box center [322, 203] width 200 height 38
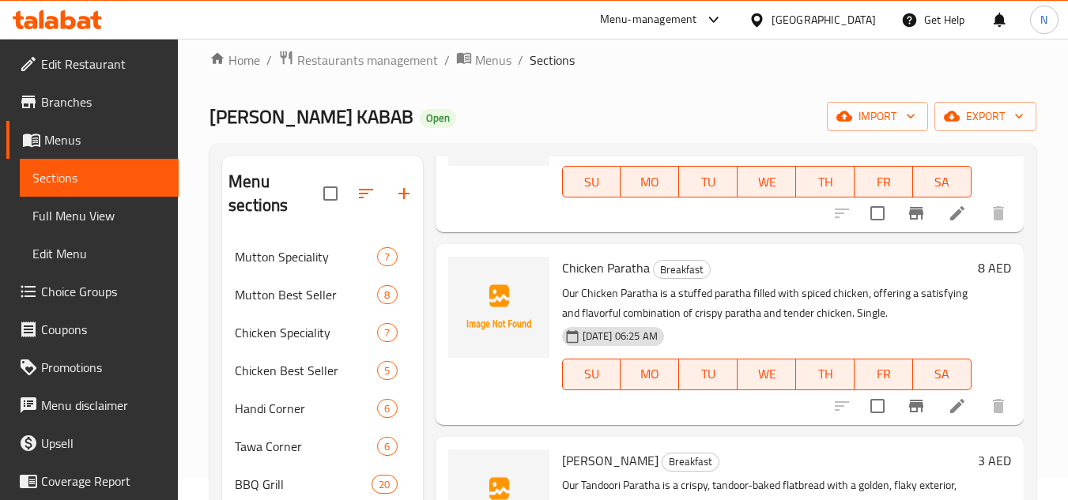
scroll to position [2450, 0]
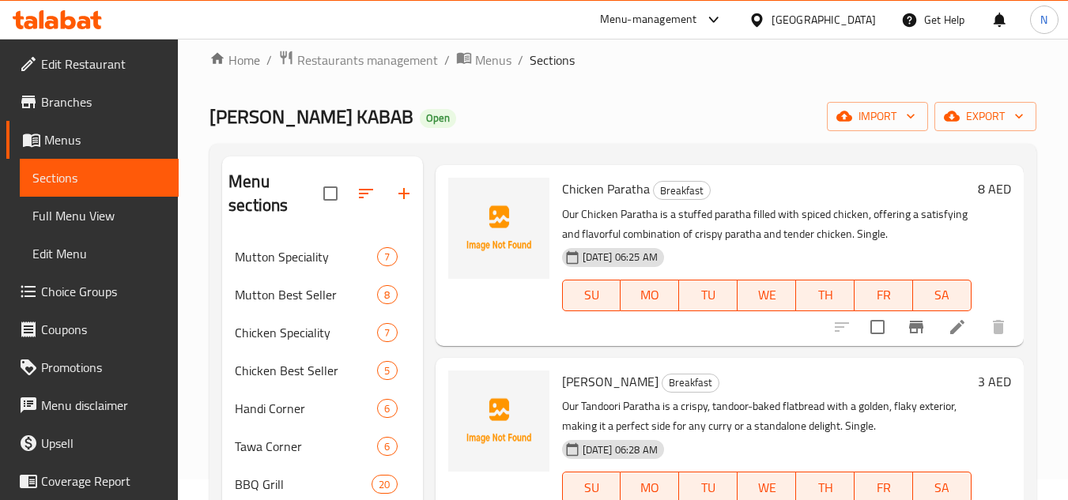
click at [86, 146] on span "Menus" at bounding box center [105, 139] width 122 height 19
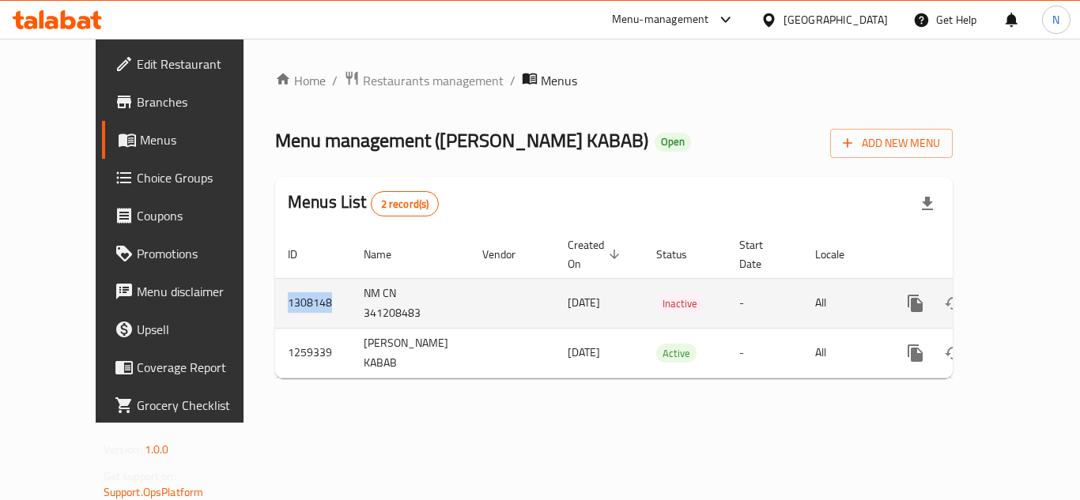
drag, startPoint x: 272, startPoint y: 289, endPoint x: 223, endPoint y: 285, distance: 49.2
click at [275, 285] on td "1308148" at bounding box center [313, 303] width 76 height 50
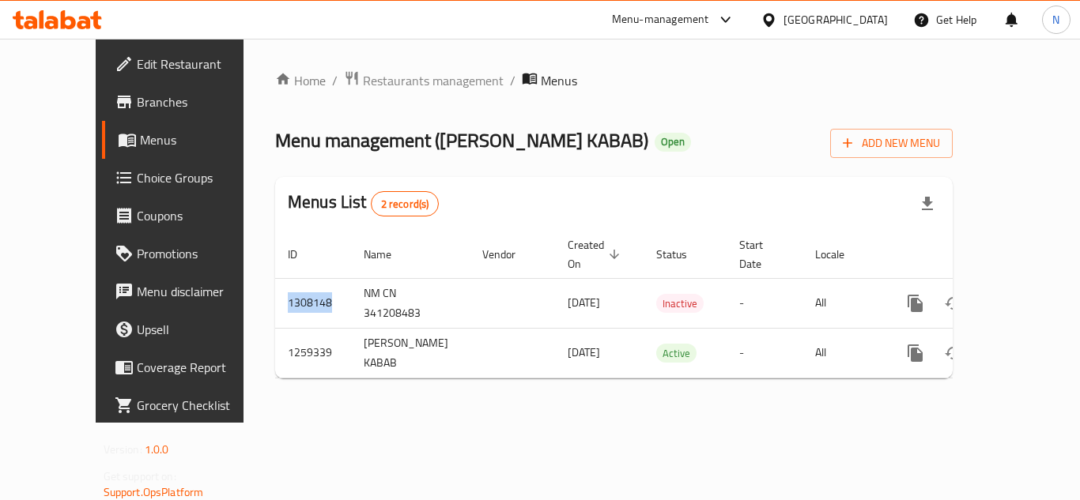
copy td "1308148"
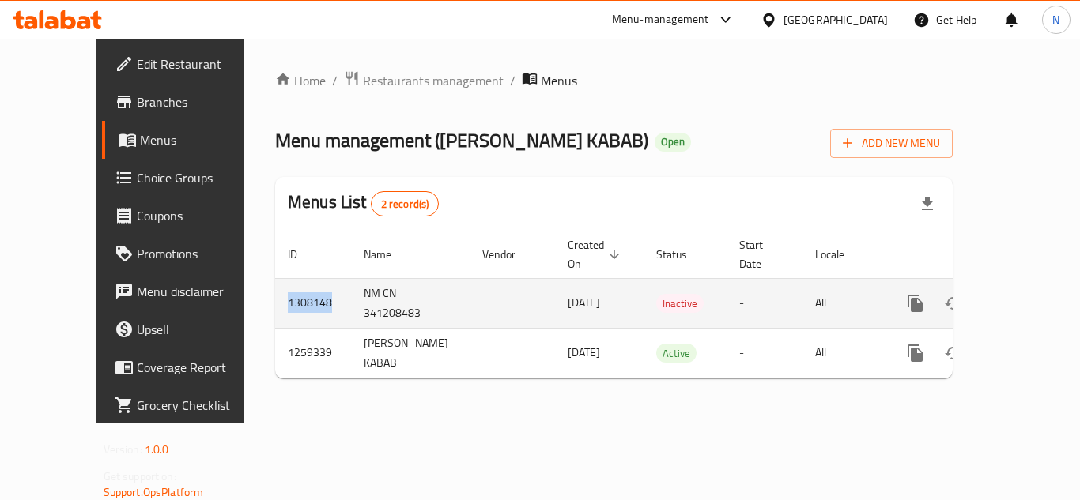
click at [1020, 294] on icon "enhanced table" at bounding box center [1029, 303] width 19 height 19
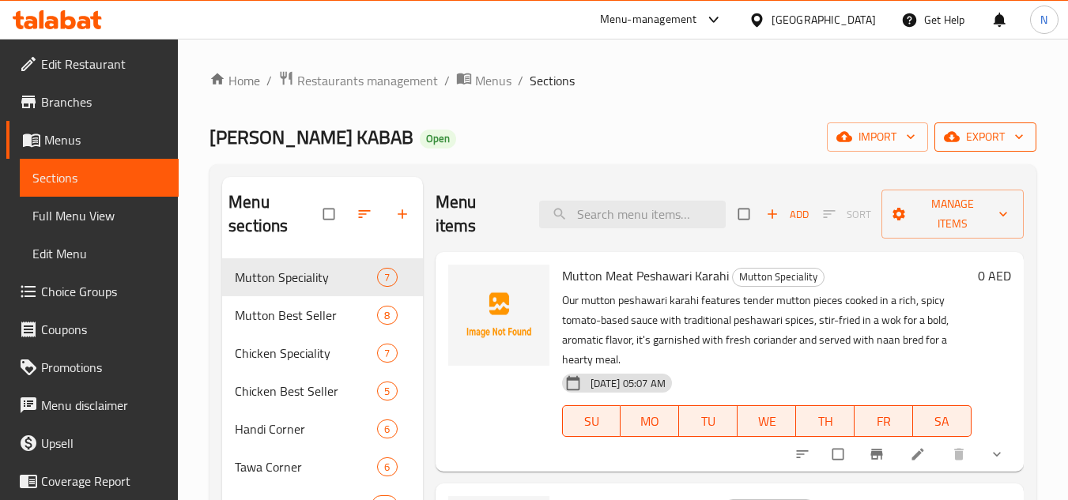
click at [960, 141] on icon "button" at bounding box center [952, 137] width 16 height 16
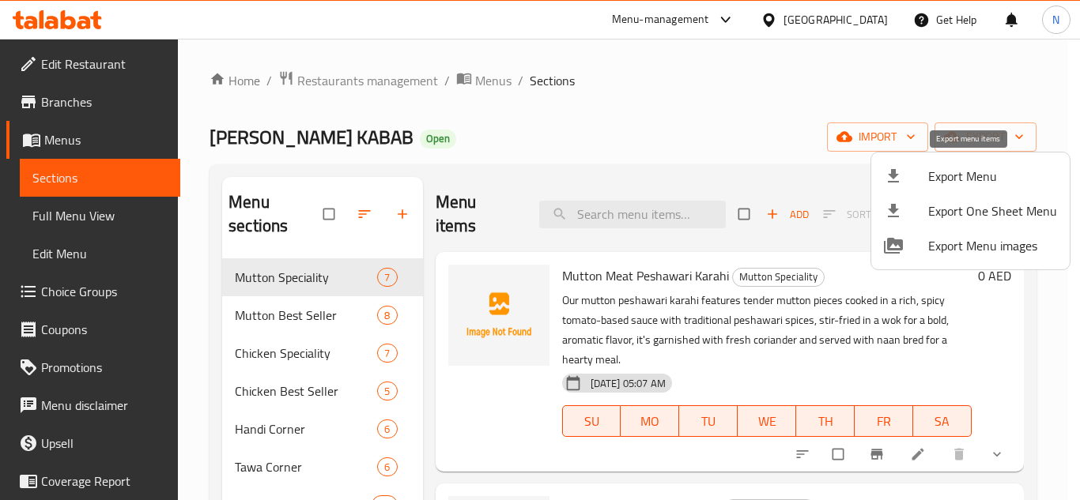
click at [953, 181] on span "Export Menu" at bounding box center [992, 176] width 129 height 19
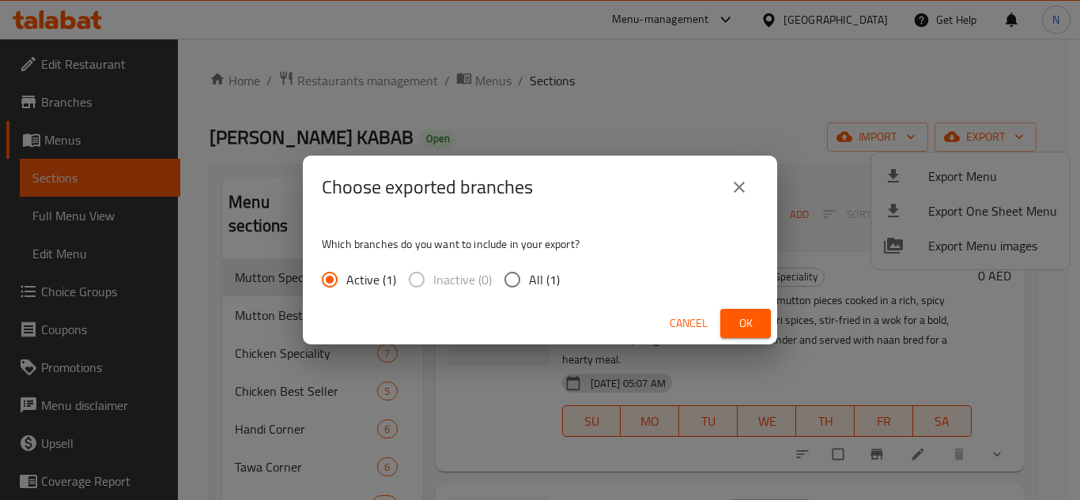
click at [513, 281] on input "All (1)" at bounding box center [512, 279] width 33 height 33
radio input "true"
click at [729, 321] on button "Ok" at bounding box center [745, 323] width 51 height 29
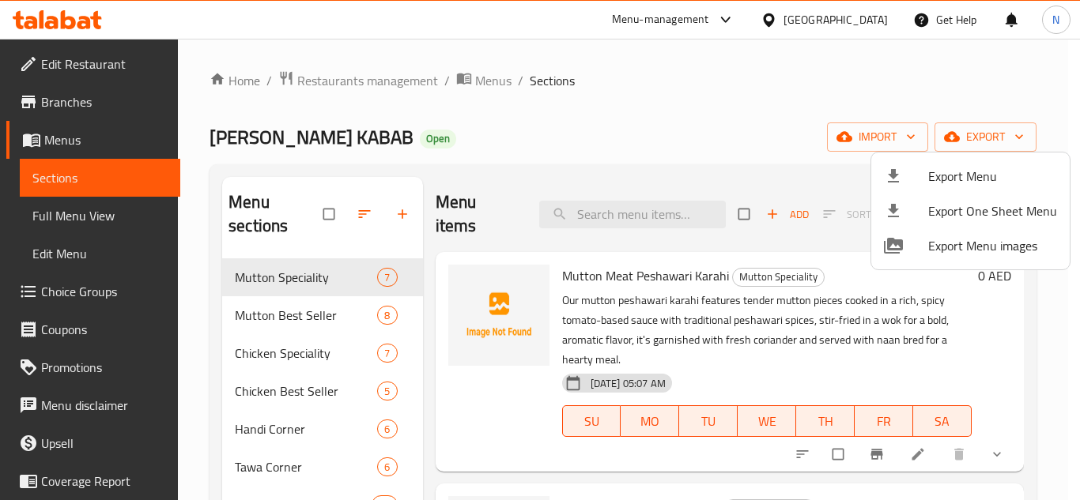
click at [537, 160] on div at bounding box center [540, 250] width 1080 height 500
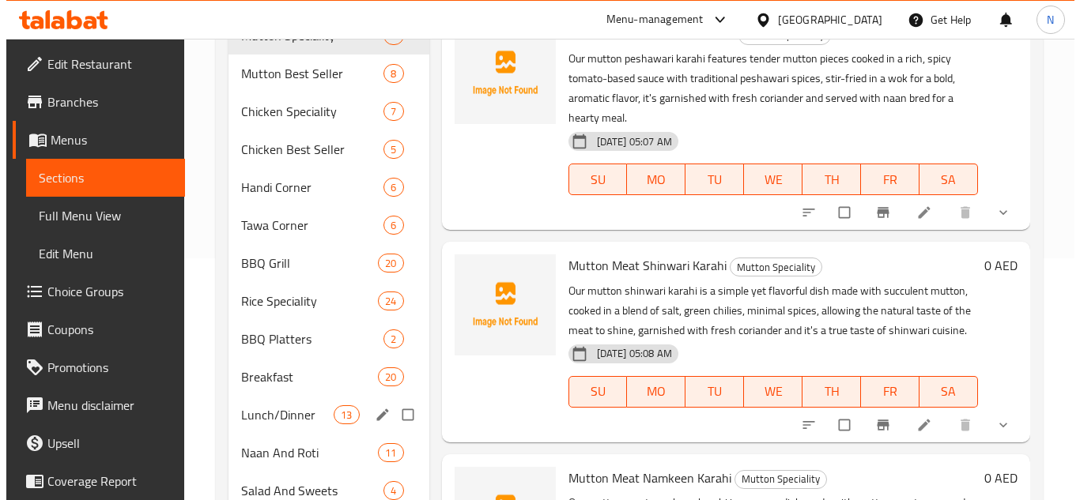
scroll to position [416, 0]
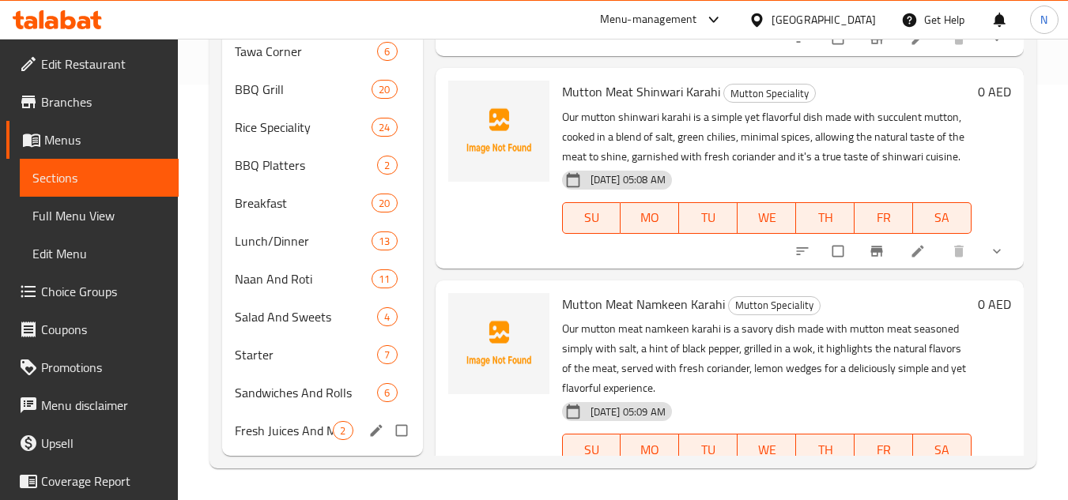
click at [398, 429] on input "Menu sections" at bounding box center [403, 431] width 33 height 30
checkbox input "true"
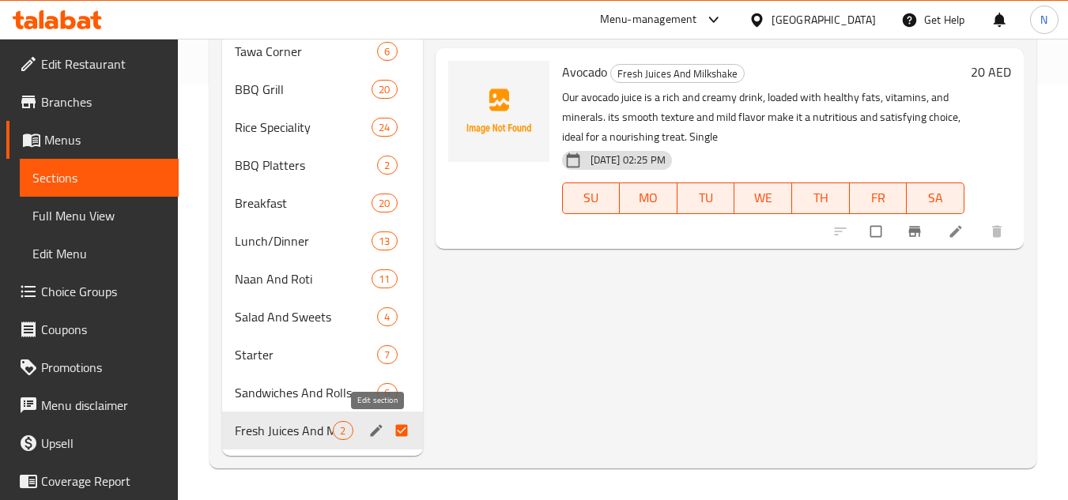
click at [376, 428] on icon "edit" at bounding box center [376, 430] width 12 height 12
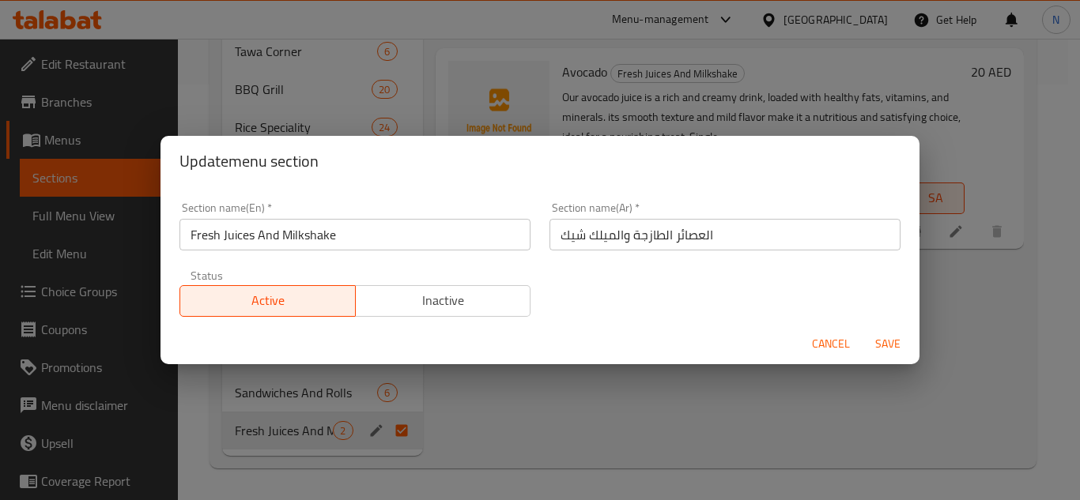
click at [305, 244] on input "Fresh Juices And Milkshake" at bounding box center [354, 235] width 351 height 32
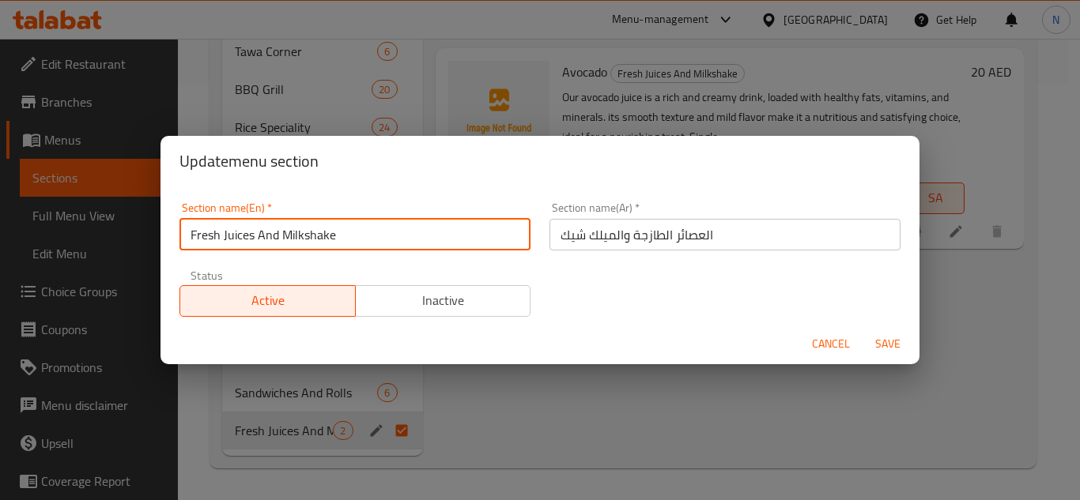
click at [305, 244] on input "Fresh Juices And Milkshake" at bounding box center [354, 235] width 351 height 32
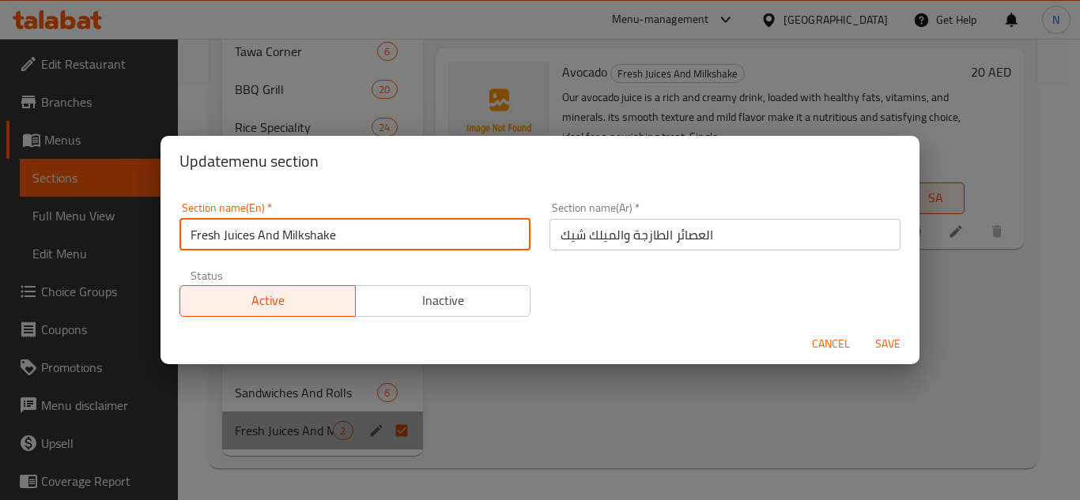
click at [305, 244] on input "Fresh Juices And Milkshake" at bounding box center [354, 235] width 351 height 32
